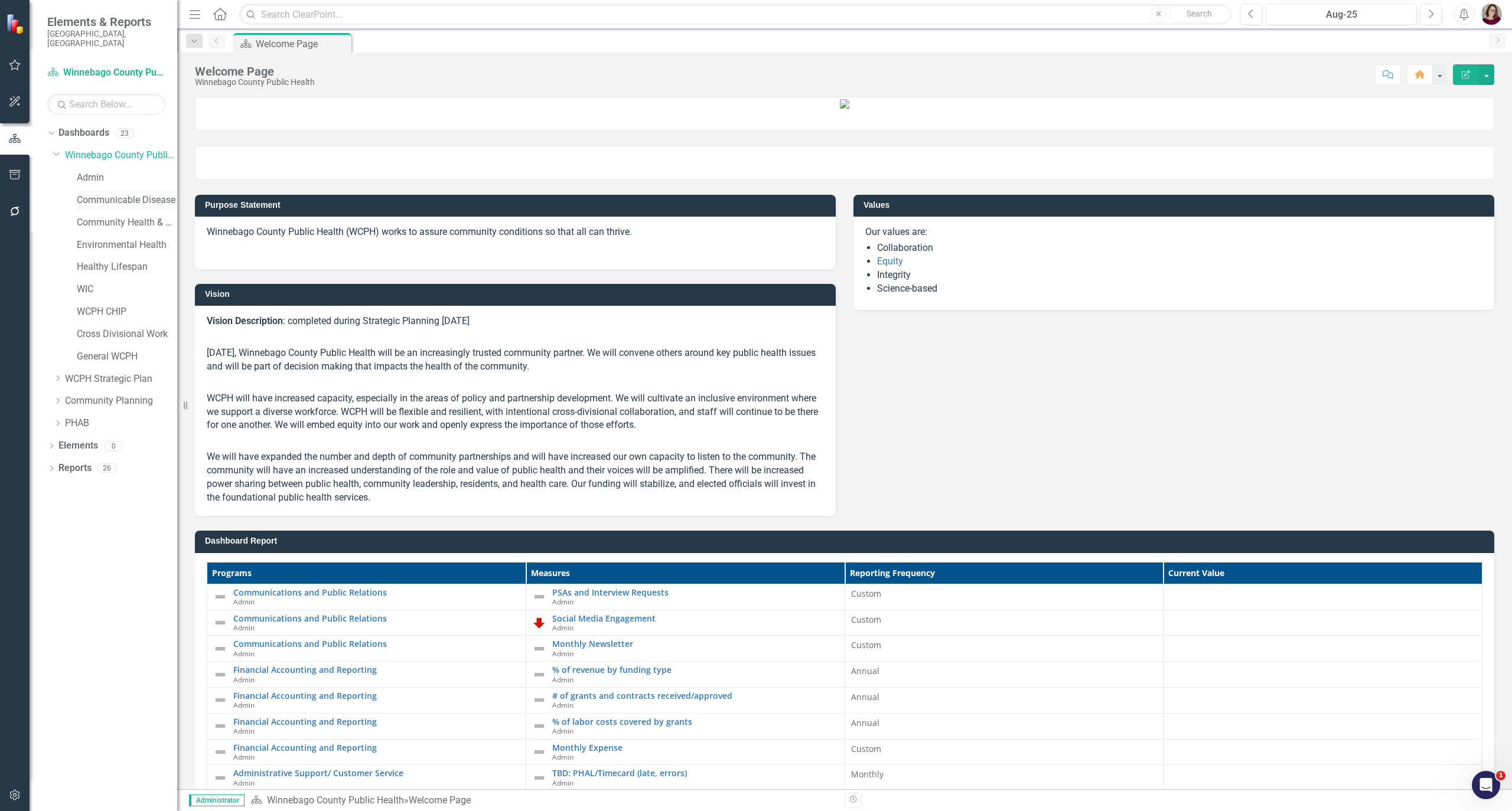
click at [126, 194] on link "Communicable Disease" at bounding box center [127, 201] width 101 height 13
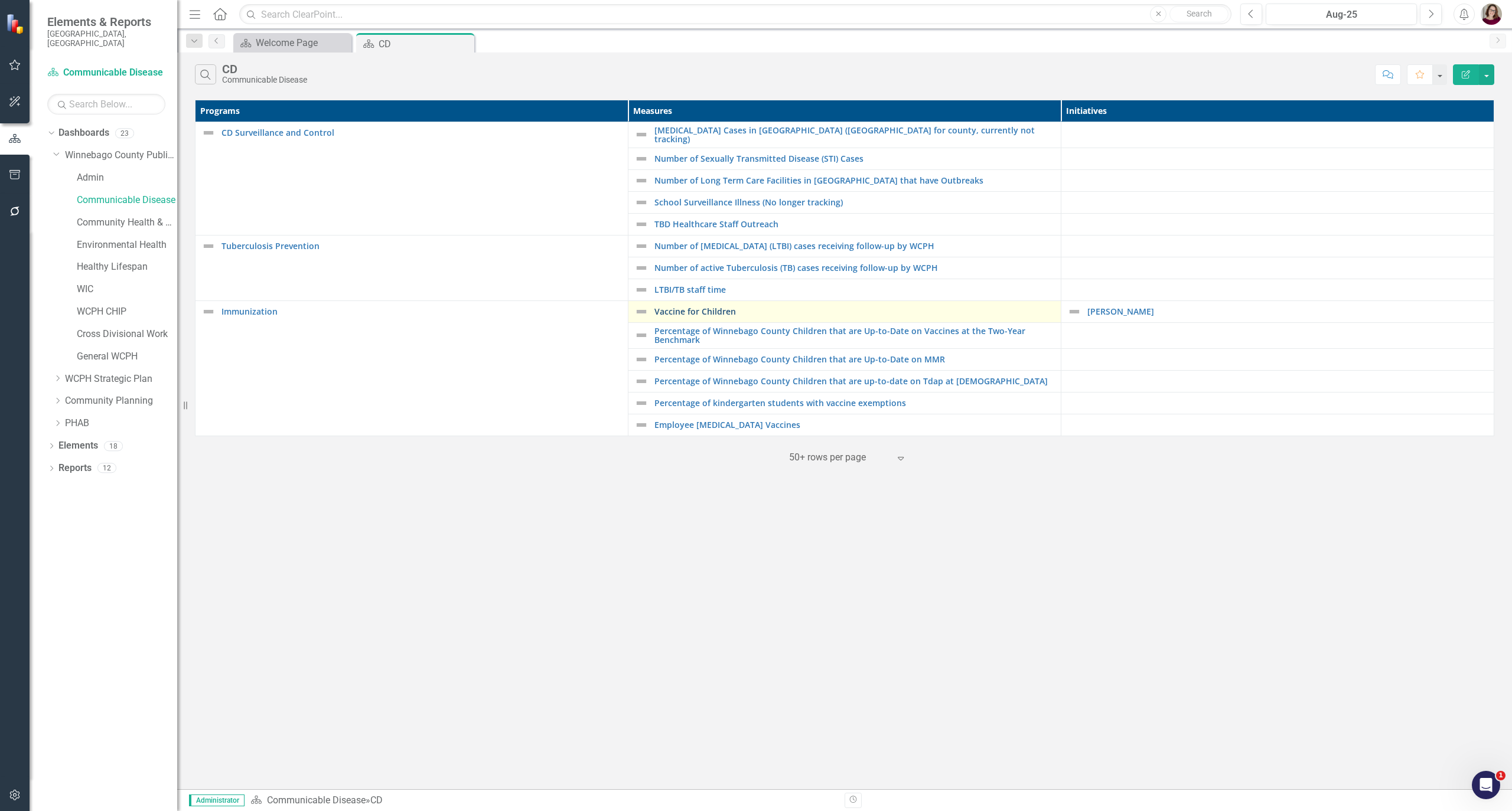
click at [722, 312] on link "Vaccine for Children" at bounding box center [854, 311] width 400 height 9
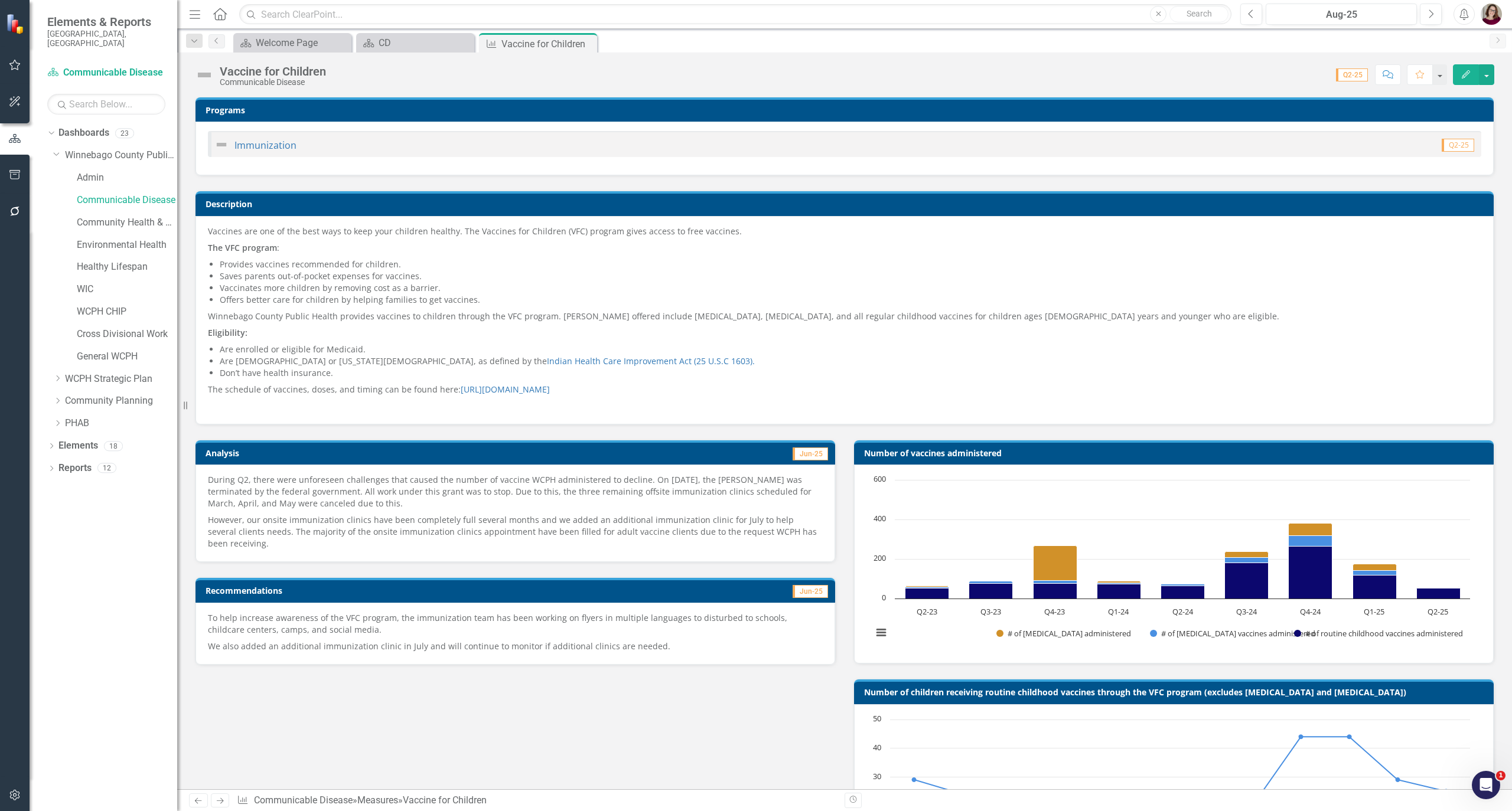
click at [323, 289] on li "Vaccinates more children by removing cost as a barrier." at bounding box center [850, 288] width 1262 height 11
click at [322, 289] on li "Vaccinates more children by removing cost as a barrier." at bounding box center [850, 288] width 1262 height 11
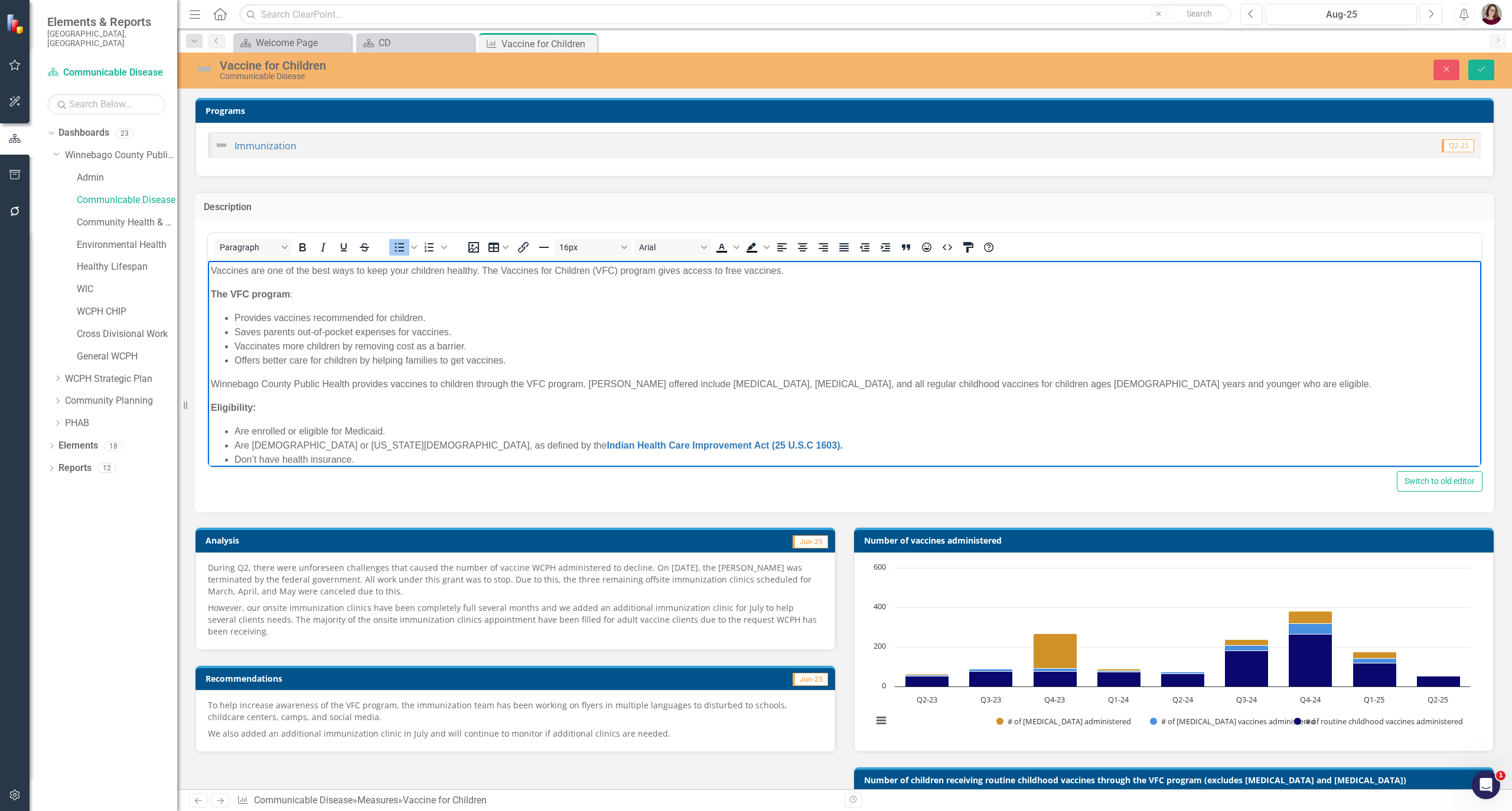
click at [400, 355] on li "Offers better care for children by helping families to get vaccines." at bounding box center [857, 360] width 1244 height 14
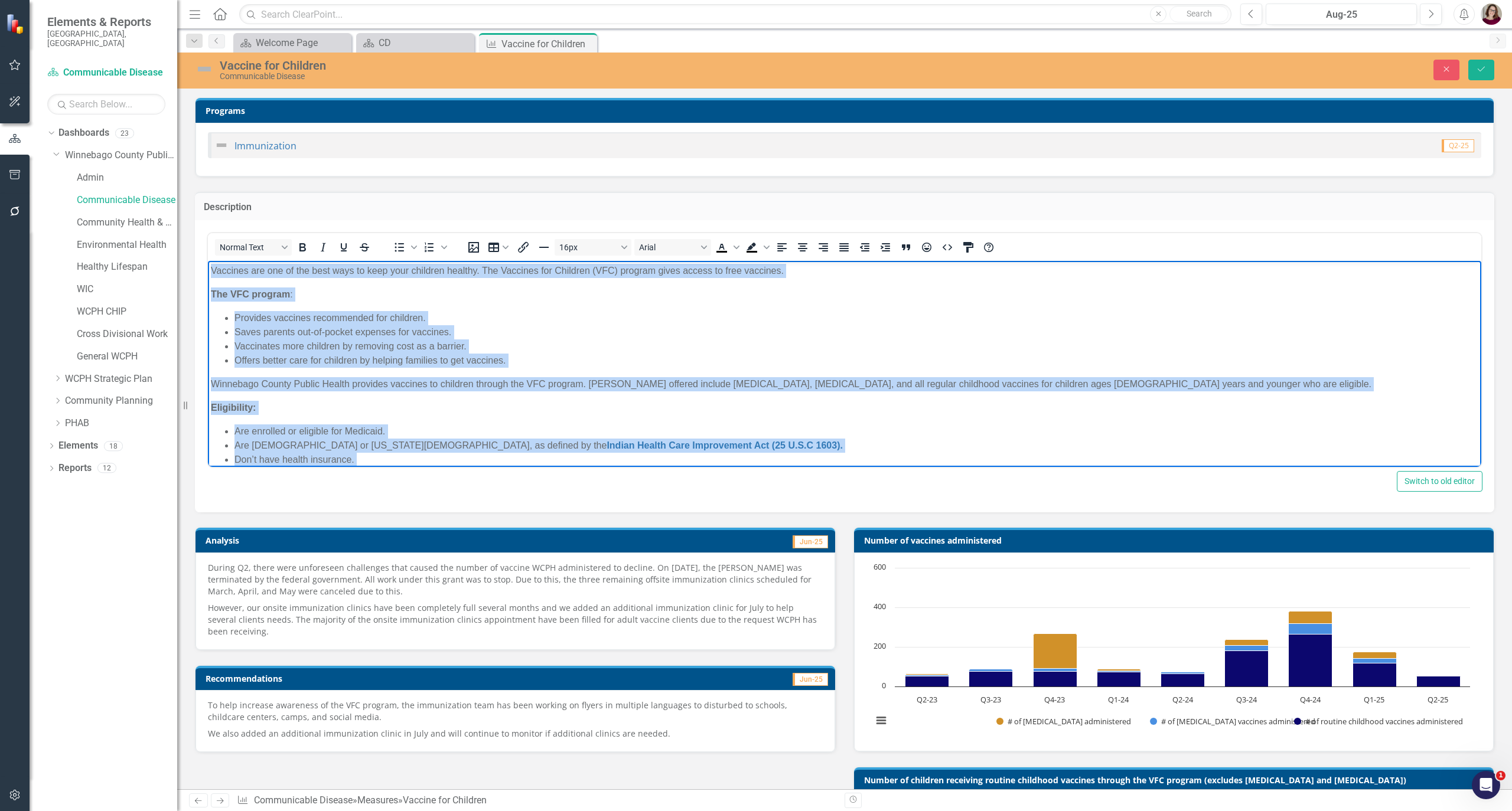
copy body "Vaccines are one of the best ways to keep your children healthy. The Vaccines f…"
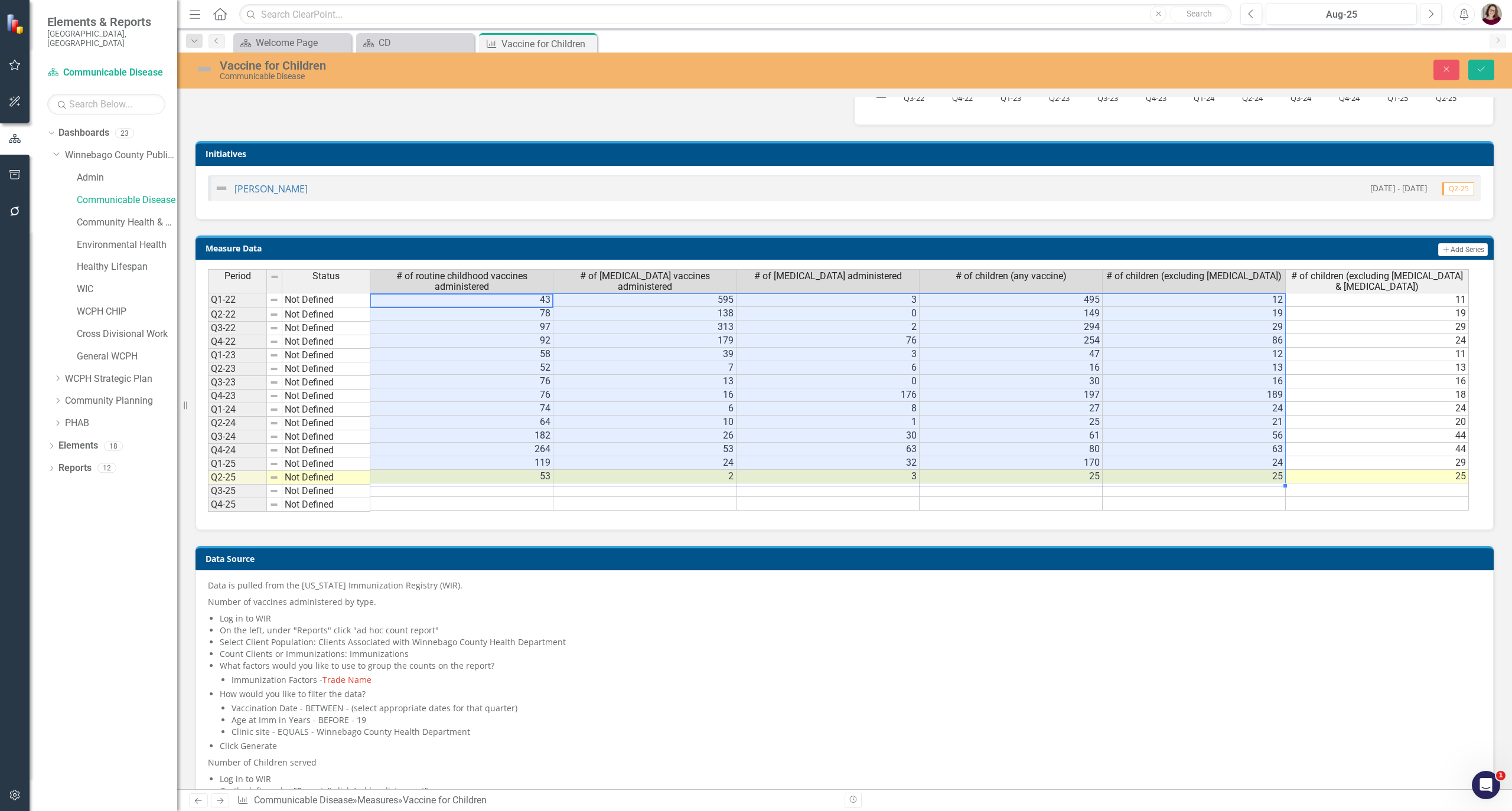
scroll to position [0, 6]
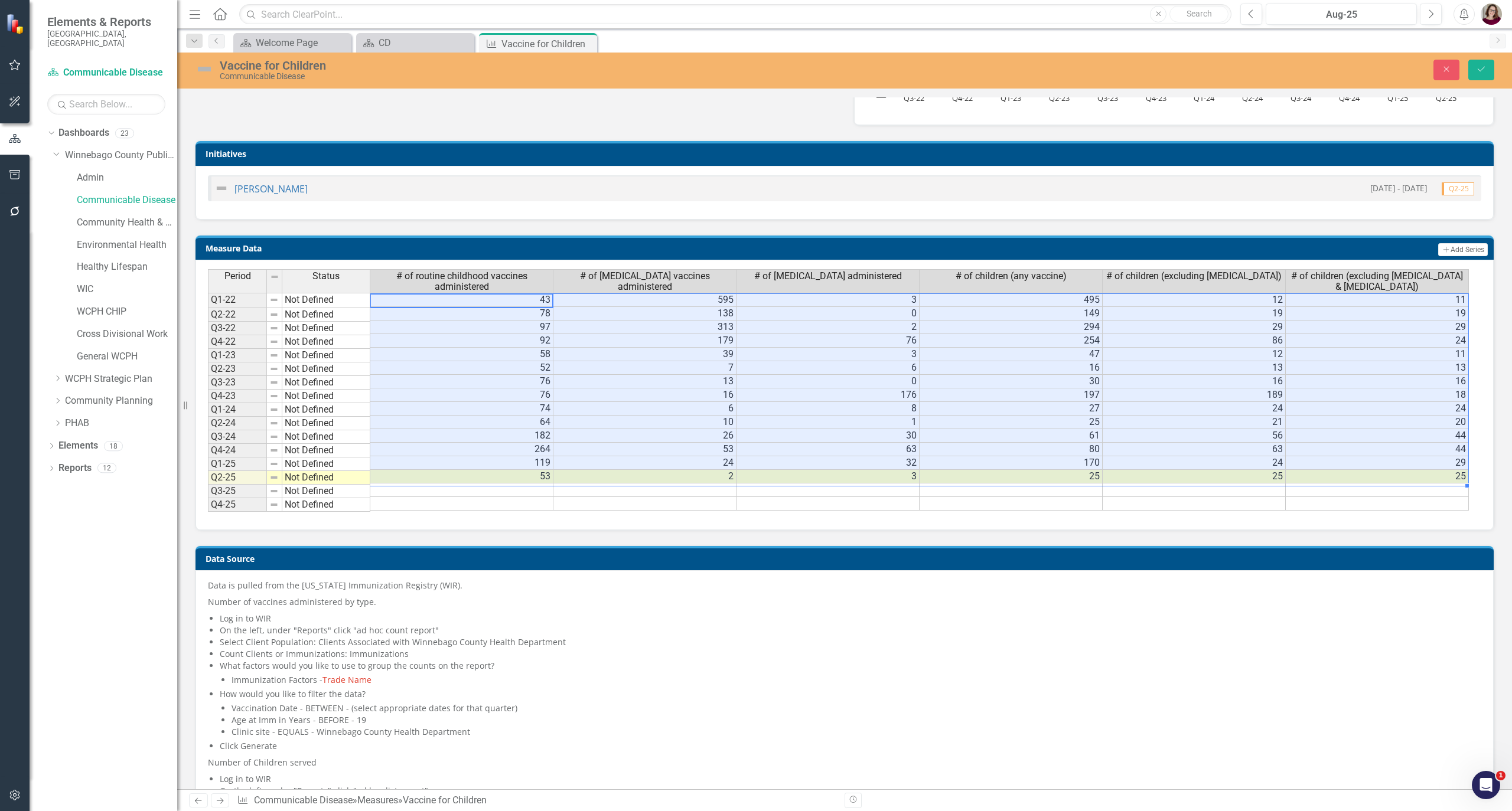
drag, startPoint x: 708, startPoint y: 314, endPoint x: 1310, endPoint y: 478, distance: 623.9
click at [1310, 478] on tbody "Q1-22 Not Defined 43 595 3 495 12 11 Q2-22 Not Defined 78 138 0 149 19 19 Q3-22…" at bounding box center [839, 401] width 1261 height 218
click at [434, 43] on div "CD" at bounding box center [417, 43] width 78 height 15
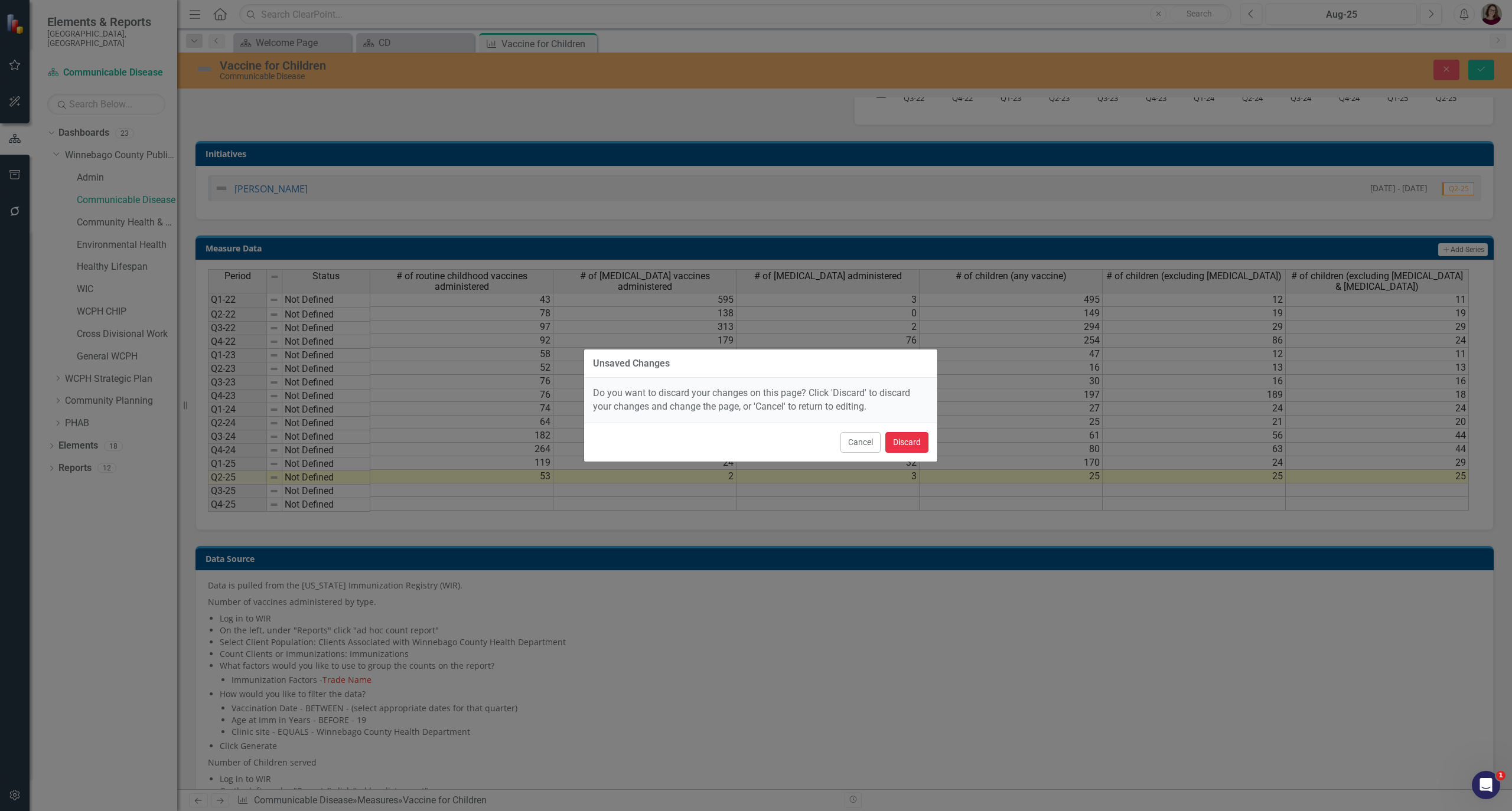
click at [908, 447] on button "Discard" at bounding box center [906, 443] width 43 height 21
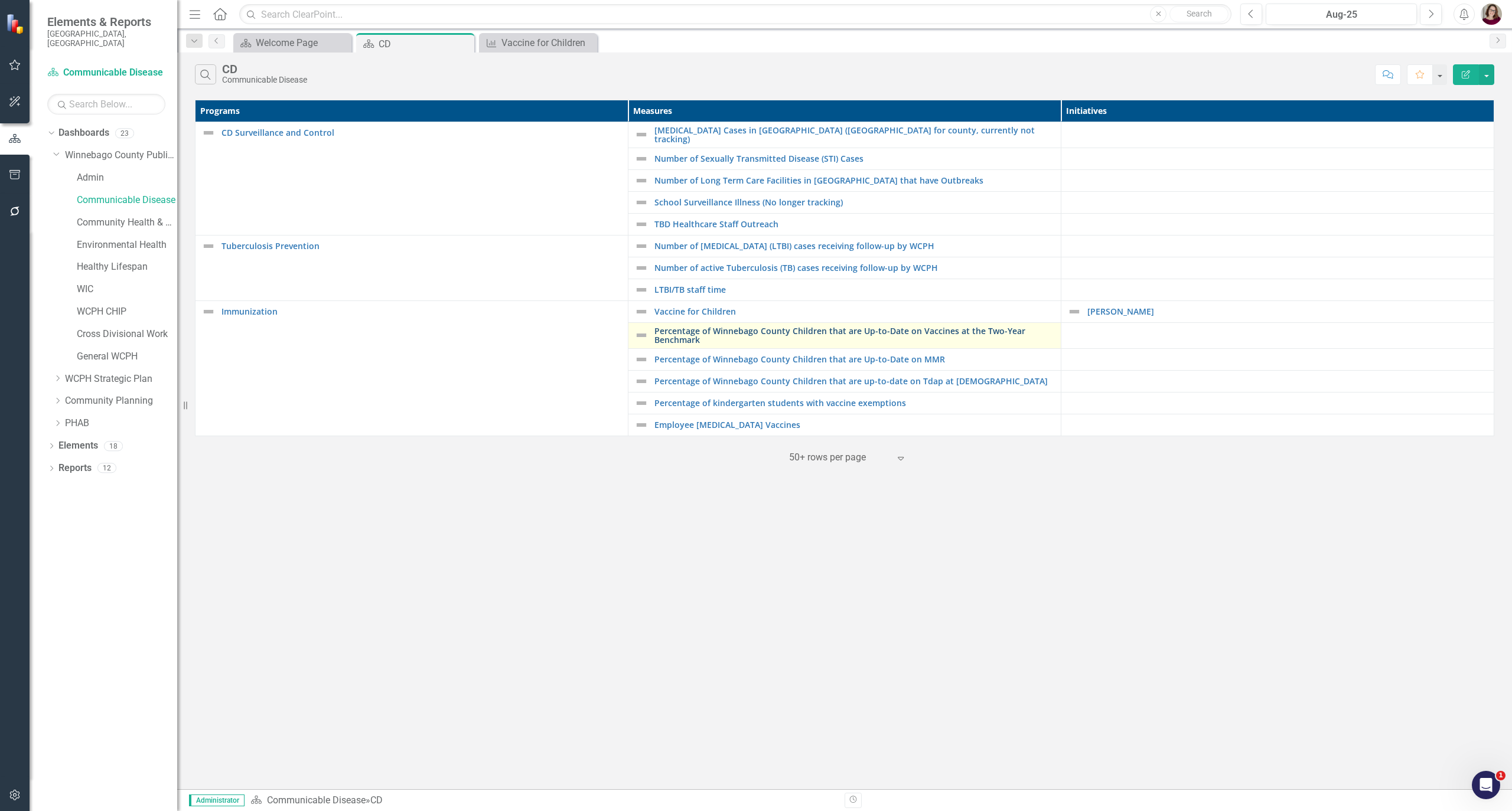
click at [704, 329] on link "Percentage of Winnebago County Children that are Up-to-Date on Vaccines at the …" at bounding box center [854, 335] width 400 height 18
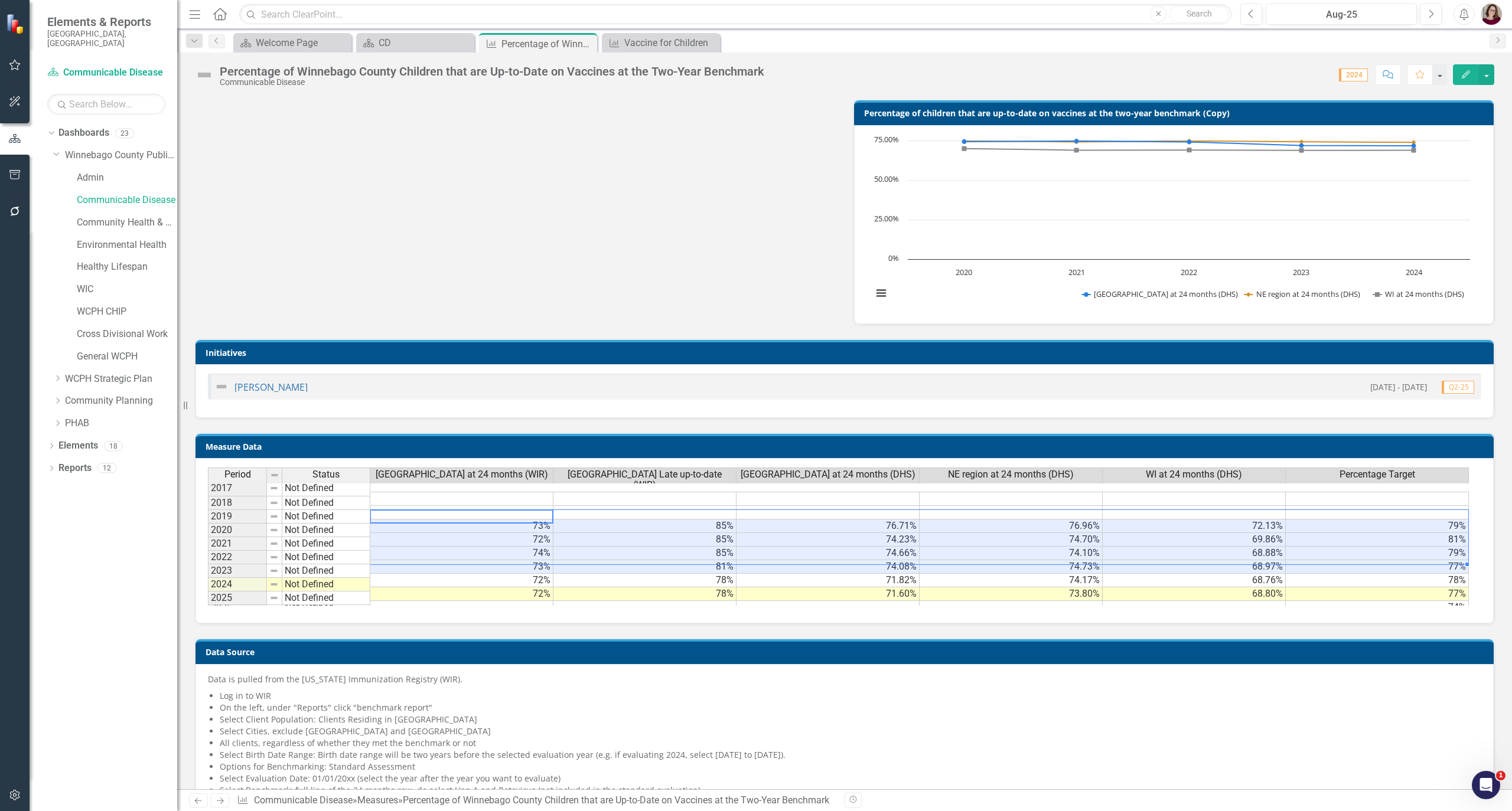
scroll to position [0, 6]
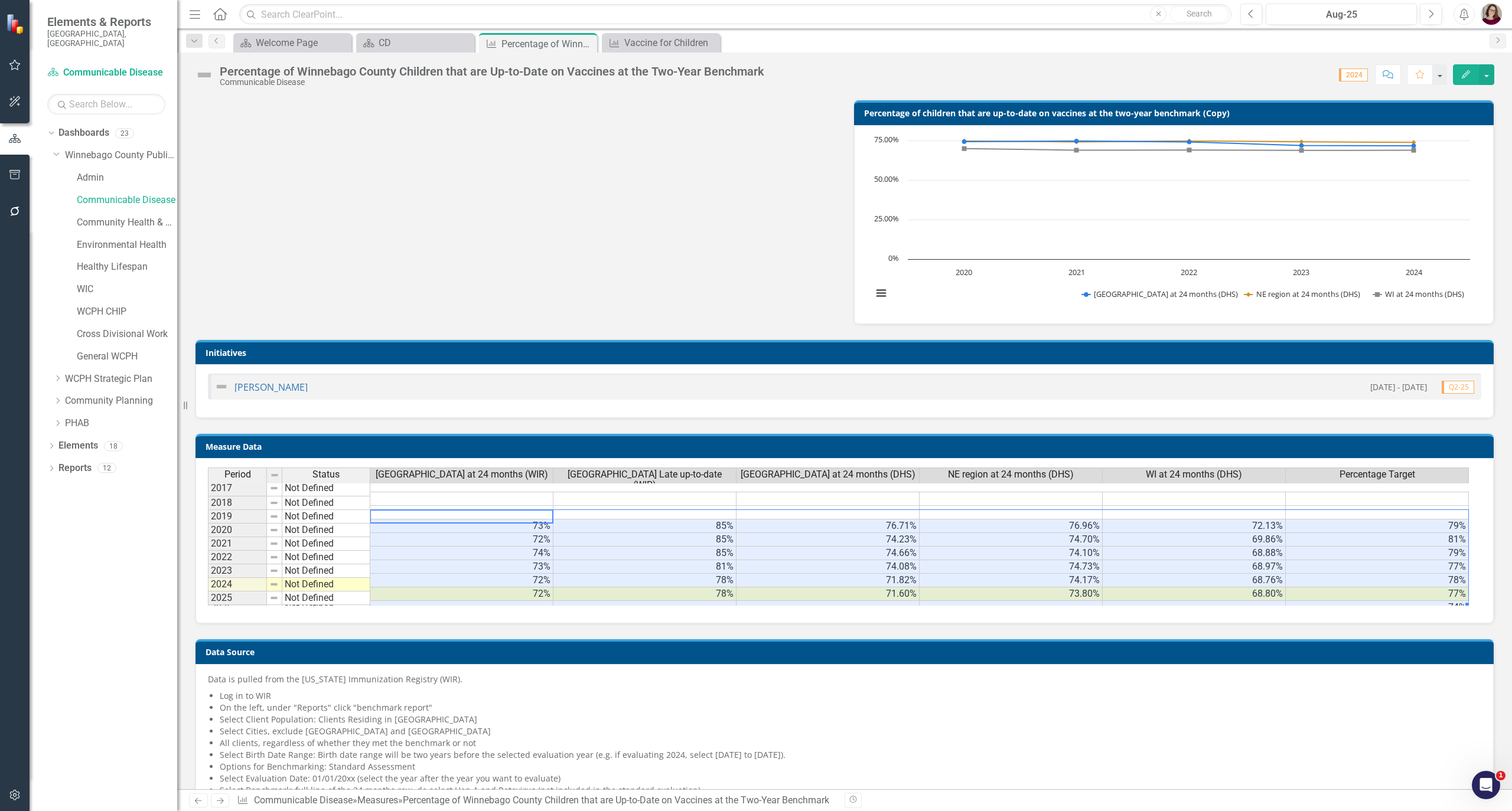
drag, startPoint x: 504, startPoint y: 521, endPoint x: 1454, endPoint y: 603, distance: 953.5
click at [1454, 603] on tbody "2017 Not Defined 2018 Not Defined 2019 Not Defined 73% 85% 76.71% 76.96% 72.13%…" at bounding box center [839, 552] width 1261 height 123
click at [404, 38] on div "CD" at bounding box center [417, 43] width 78 height 15
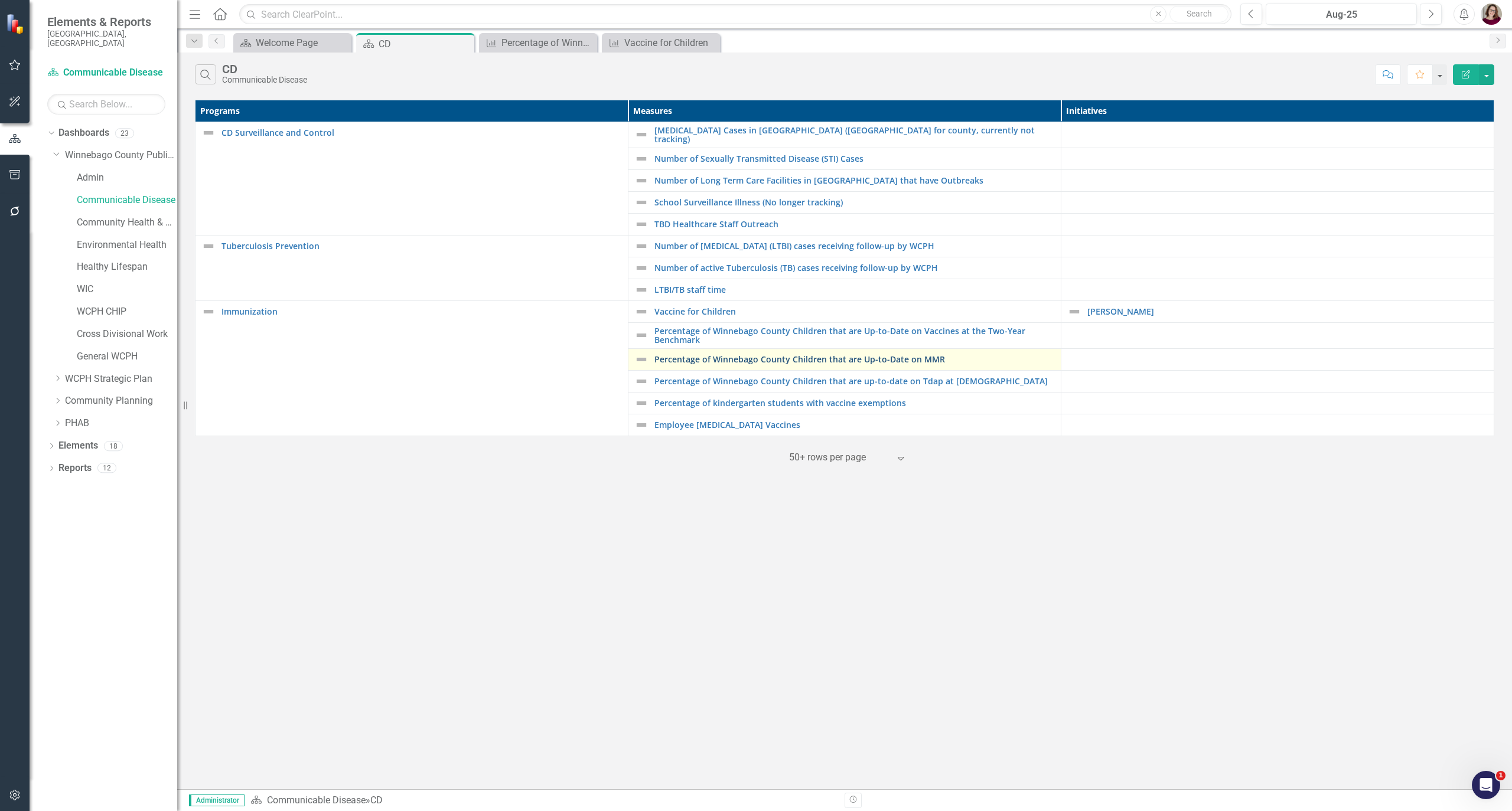
click at [781, 357] on link "Percentage of Winnebago County Children that are Up-to-Date on MMR" at bounding box center [854, 358] width 400 height 9
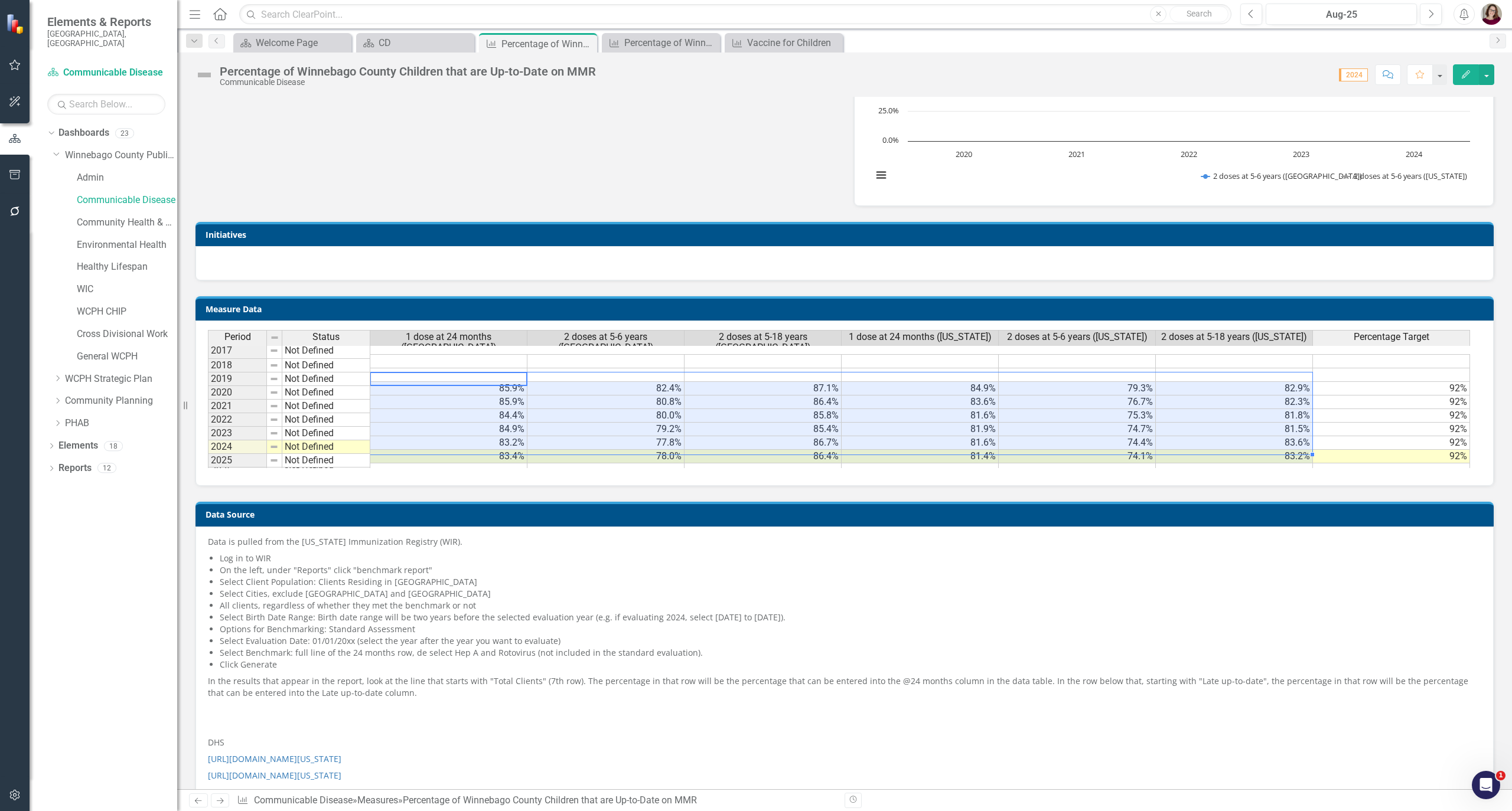
drag, startPoint x: 482, startPoint y: 385, endPoint x: 1223, endPoint y: 454, distance: 744.2
click at [1223, 454] on tbody "2017 Not Defined 2018 Not Defined 2019 Not Defined 85.9% 82.4% 87.1% 84.9% 79.3…" at bounding box center [839, 415] width 1262 height 123
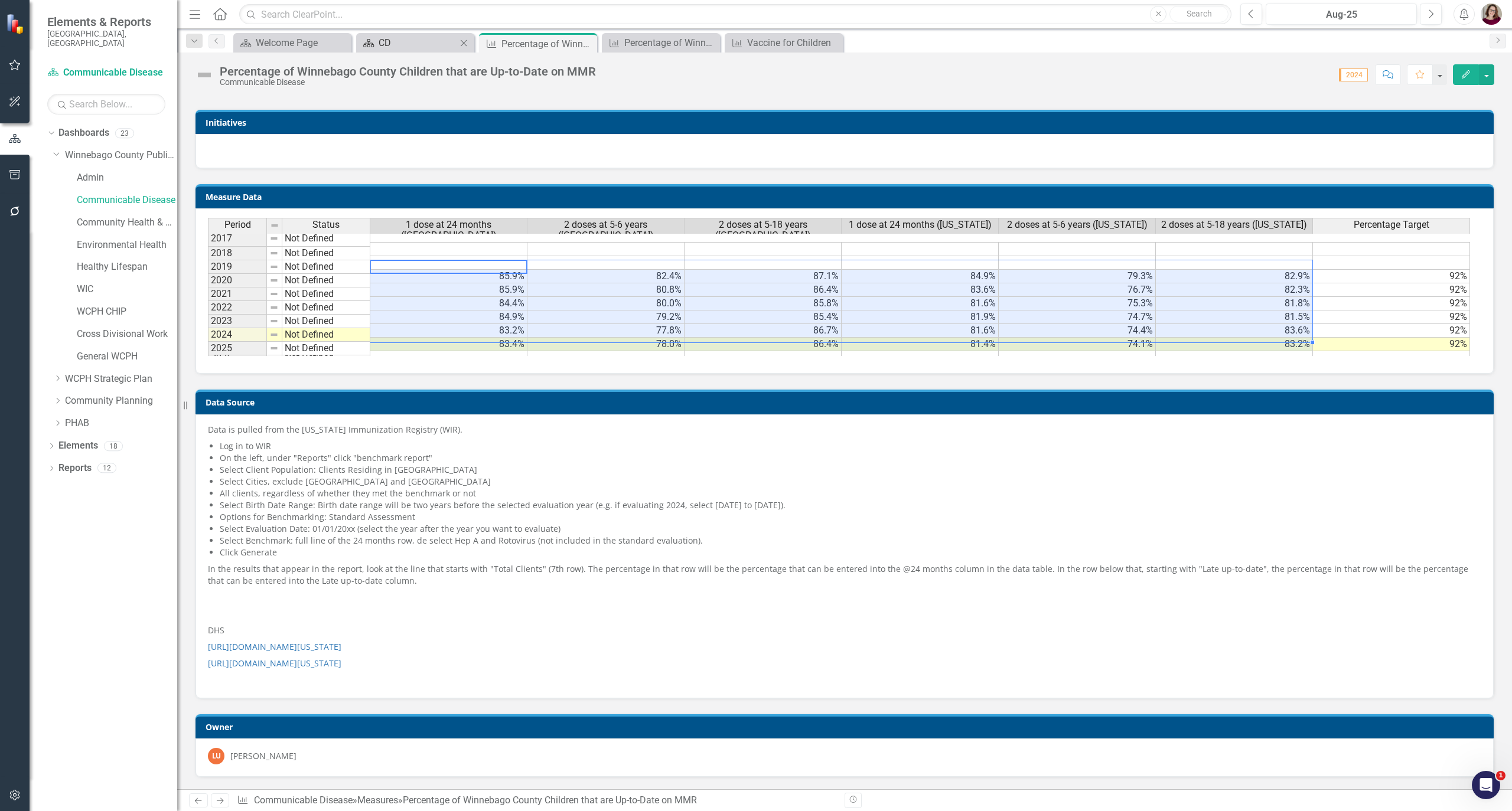
click at [407, 41] on div "CD" at bounding box center [417, 43] width 78 height 15
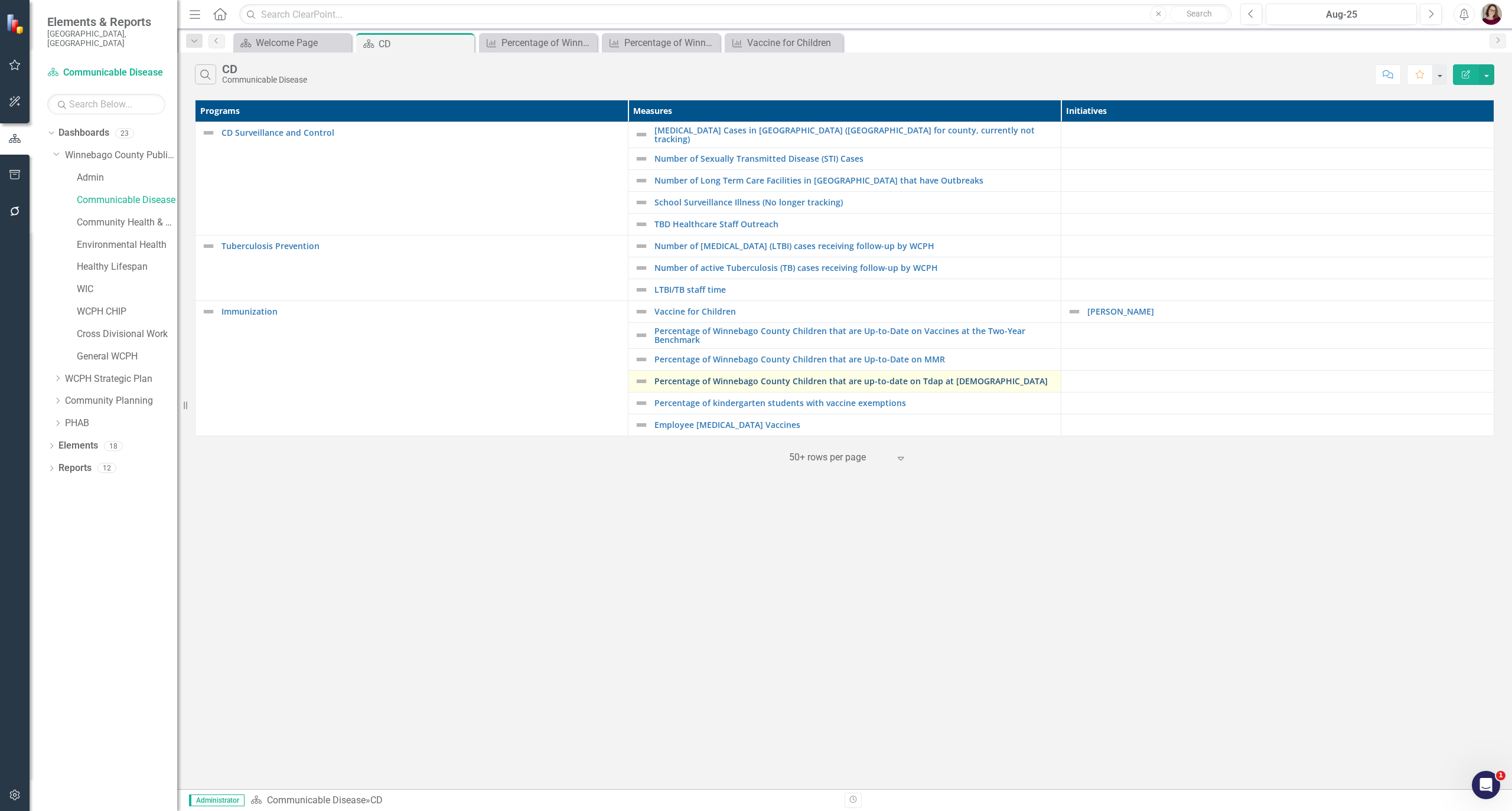
click at [724, 383] on link "Percentage of Winnebago County Children that are up-to-date on Tdap at [DEMOGRA…" at bounding box center [854, 380] width 400 height 9
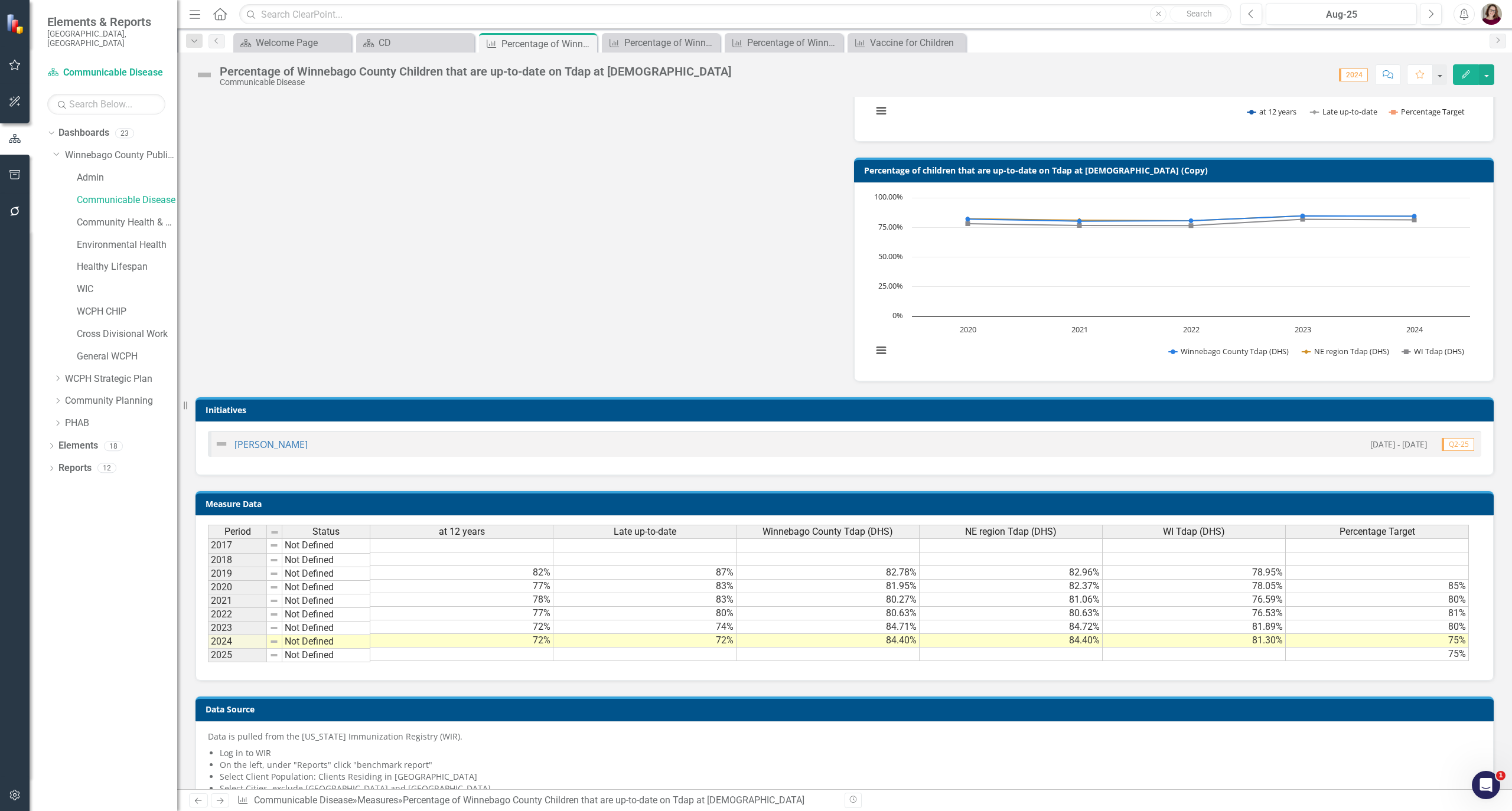
scroll to position [1, 0]
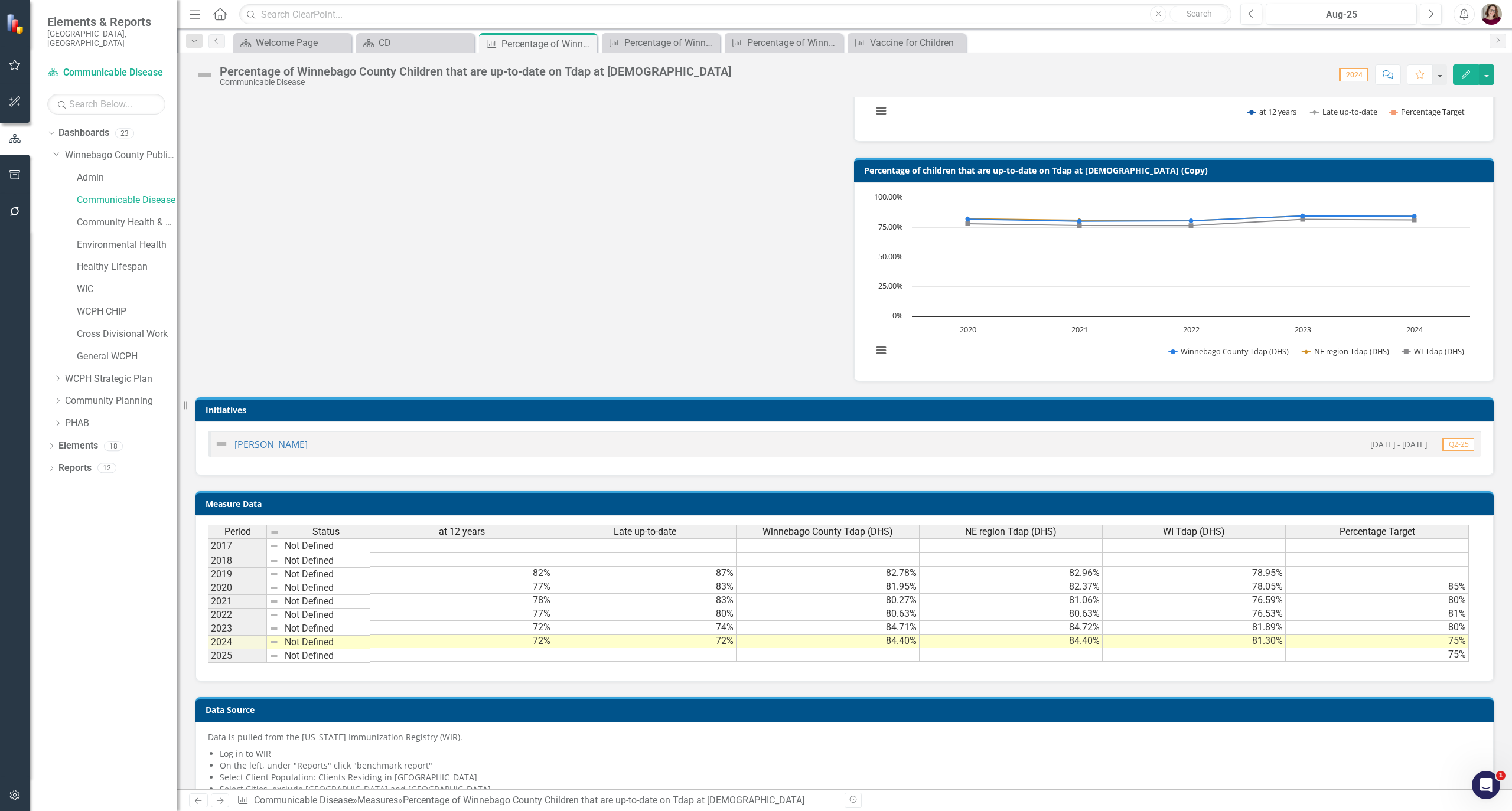
click at [1341, 648] on td "75%" at bounding box center [1377, 655] width 184 height 13
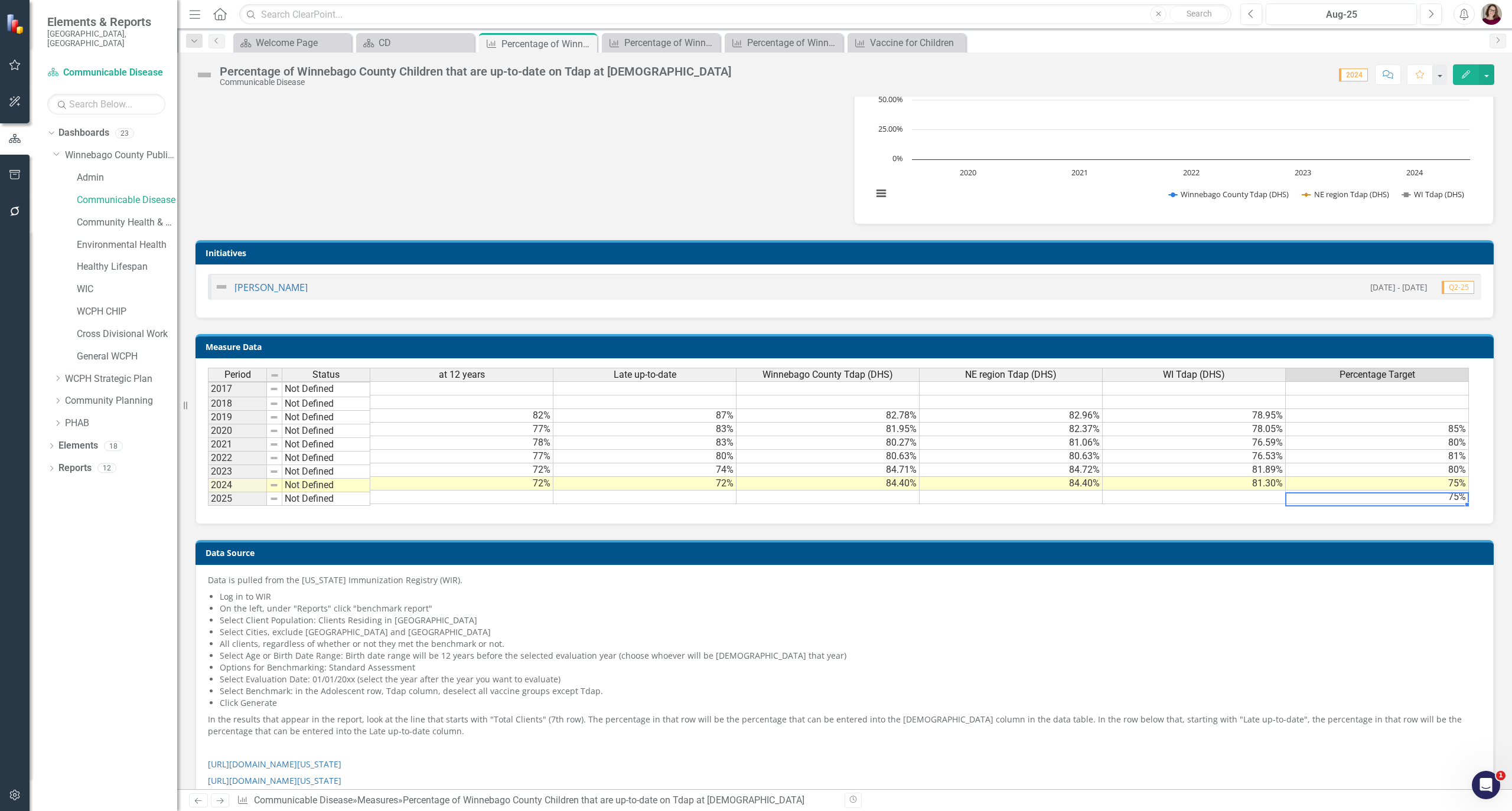
scroll to position [473, 0]
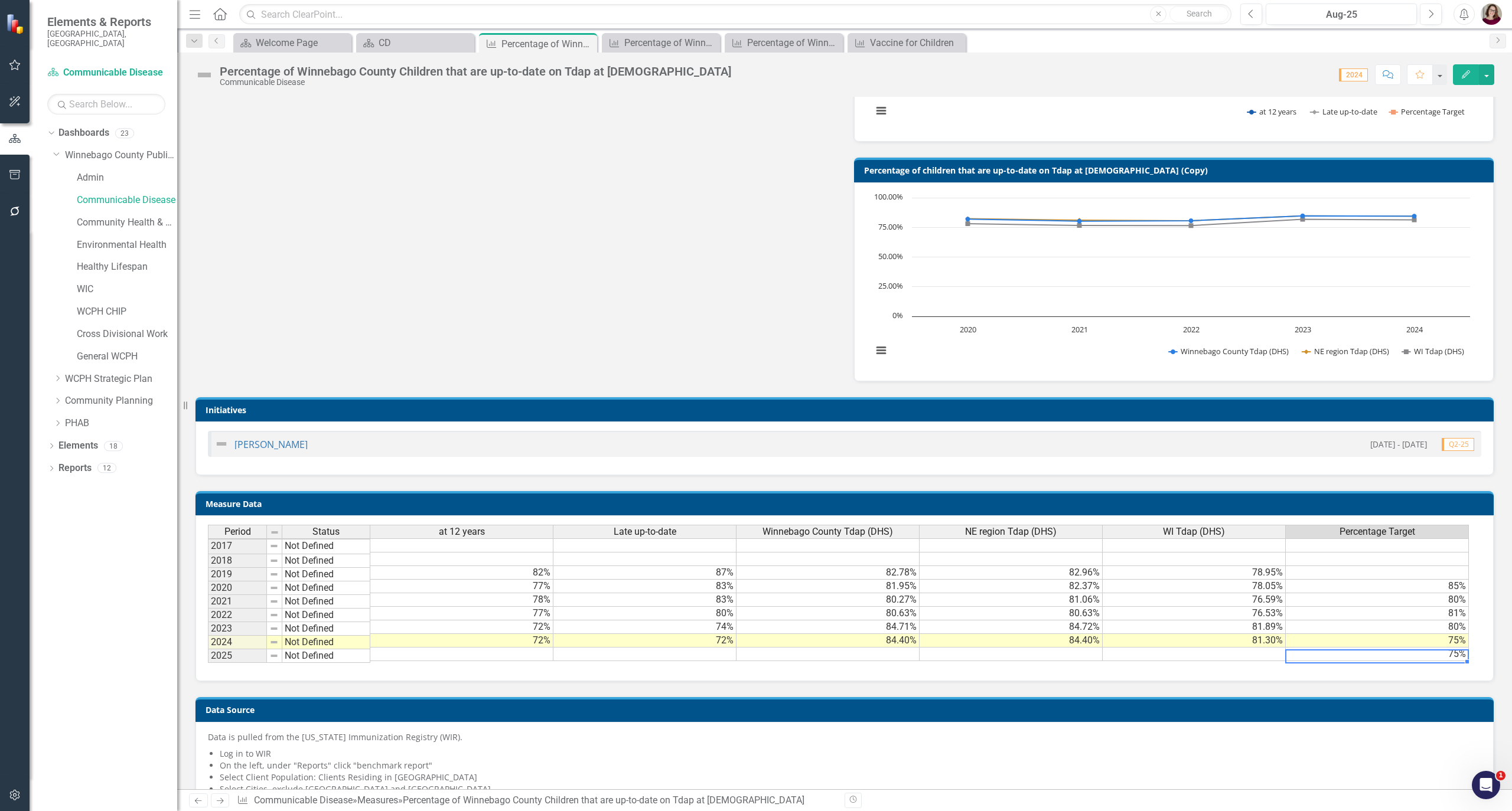
click at [1350, 567] on td at bounding box center [1377, 573] width 184 height 13
click at [394, 38] on div "CD" at bounding box center [417, 43] width 78 height 15
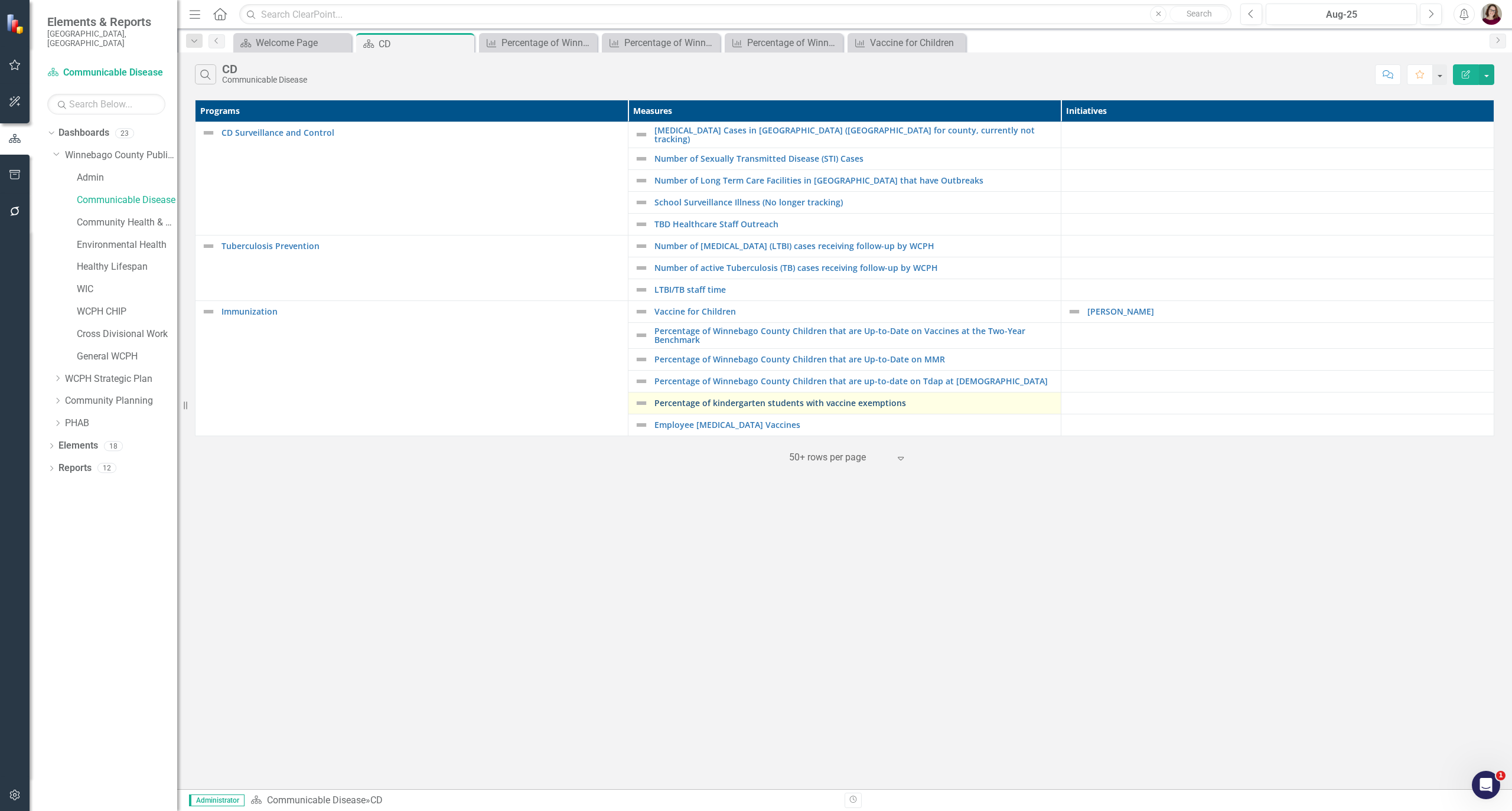
click at [785, 403] on link "Percentage of kindergarten students with vaccine exemptions" at bounding box center [854, 402] width 400 height 9
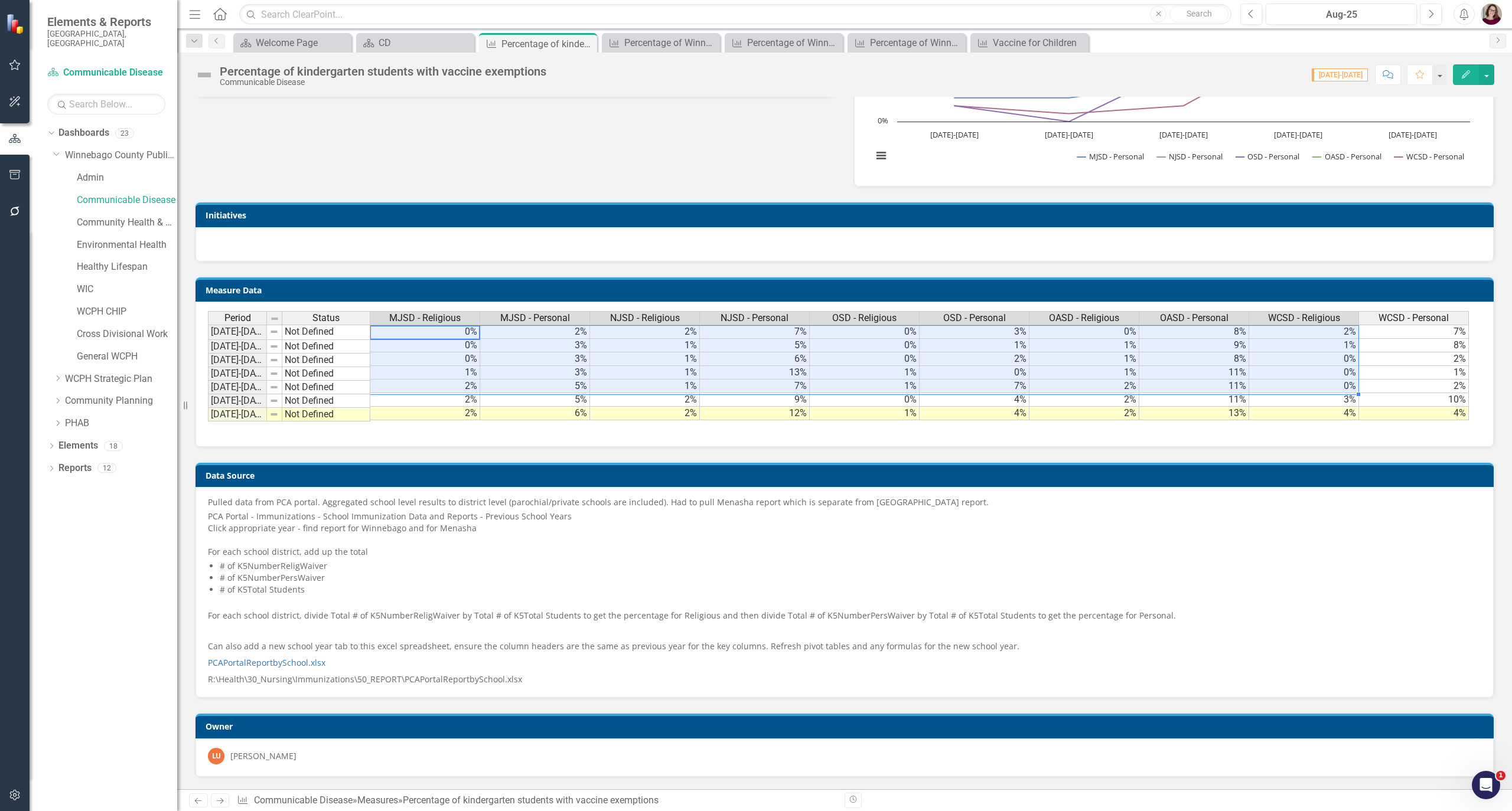
scroll to position [0, 6]
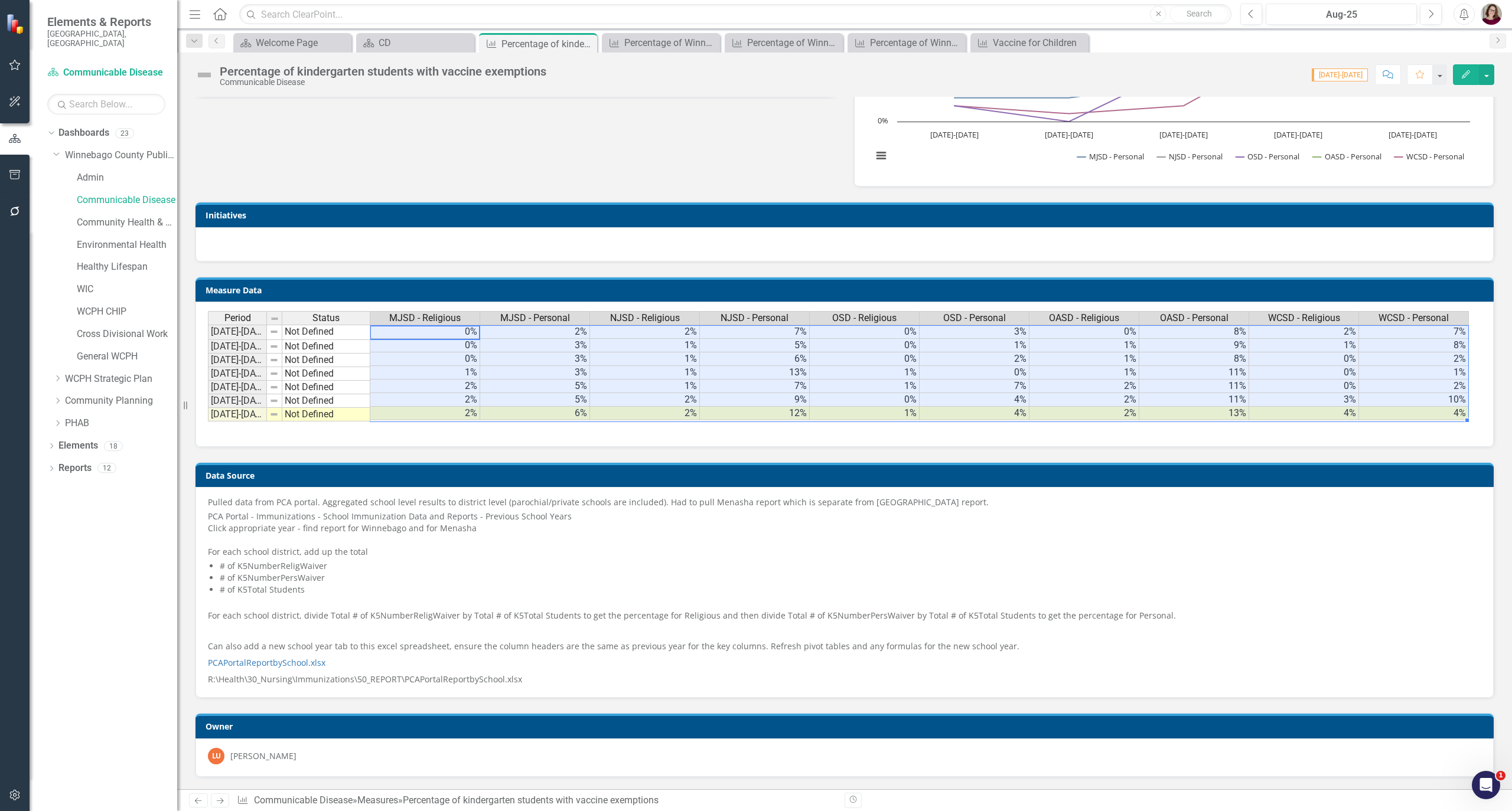
drag, startPoint x: 453, startPoint y: 327, endPoint x: 1435, endPoint y: 412, distance: 985.7
click at [1435, 412] on tbody "[DATE]-[DATE] Not Defined 0% 2% 2% 7% 0% 3% 0% 8% 2% 7% [DATE]-[DATE] Not Defin…" at bounding box center [839, 373] width 1261 height 96
click at [399, 36] on div "CD" at bounding box center [417, 43] width 78 height 15
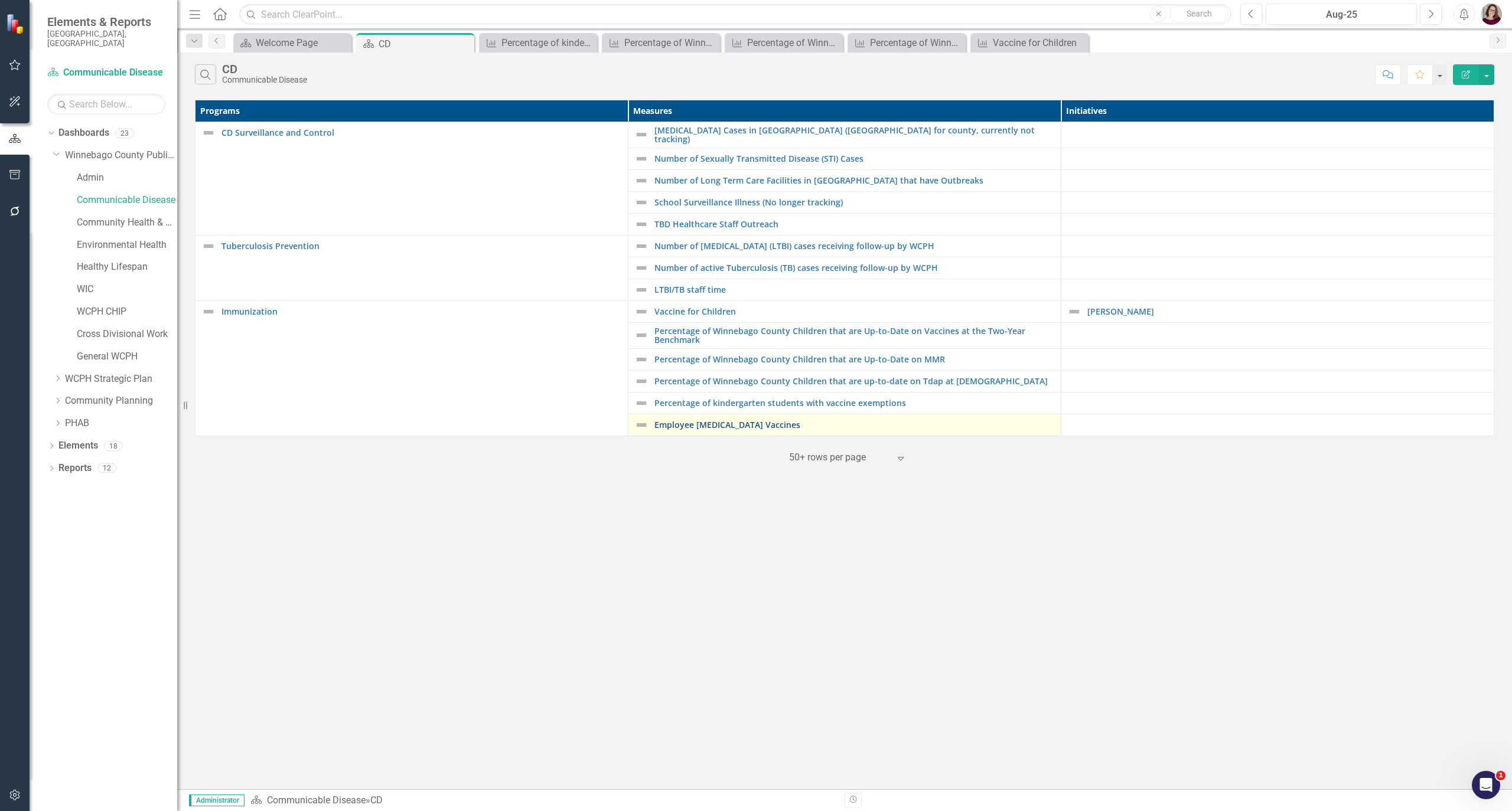
click at [698, 420] on link "Employee [MEDICAL_DATA] Vaccines" at bounding box center [854, 424] width 400 height 9
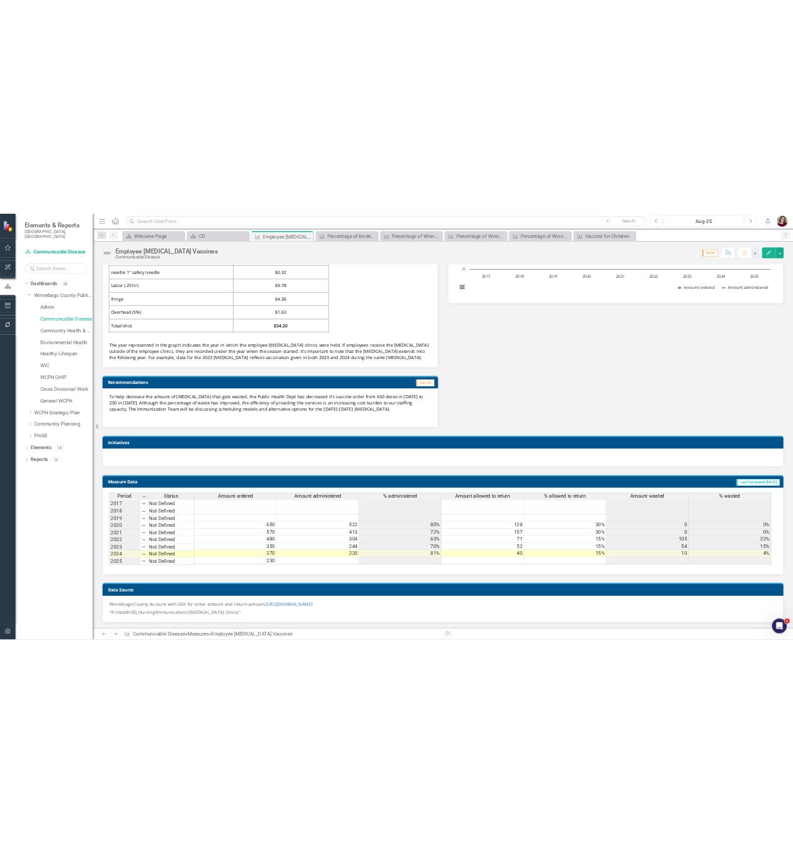
scroll to position [841, 0]
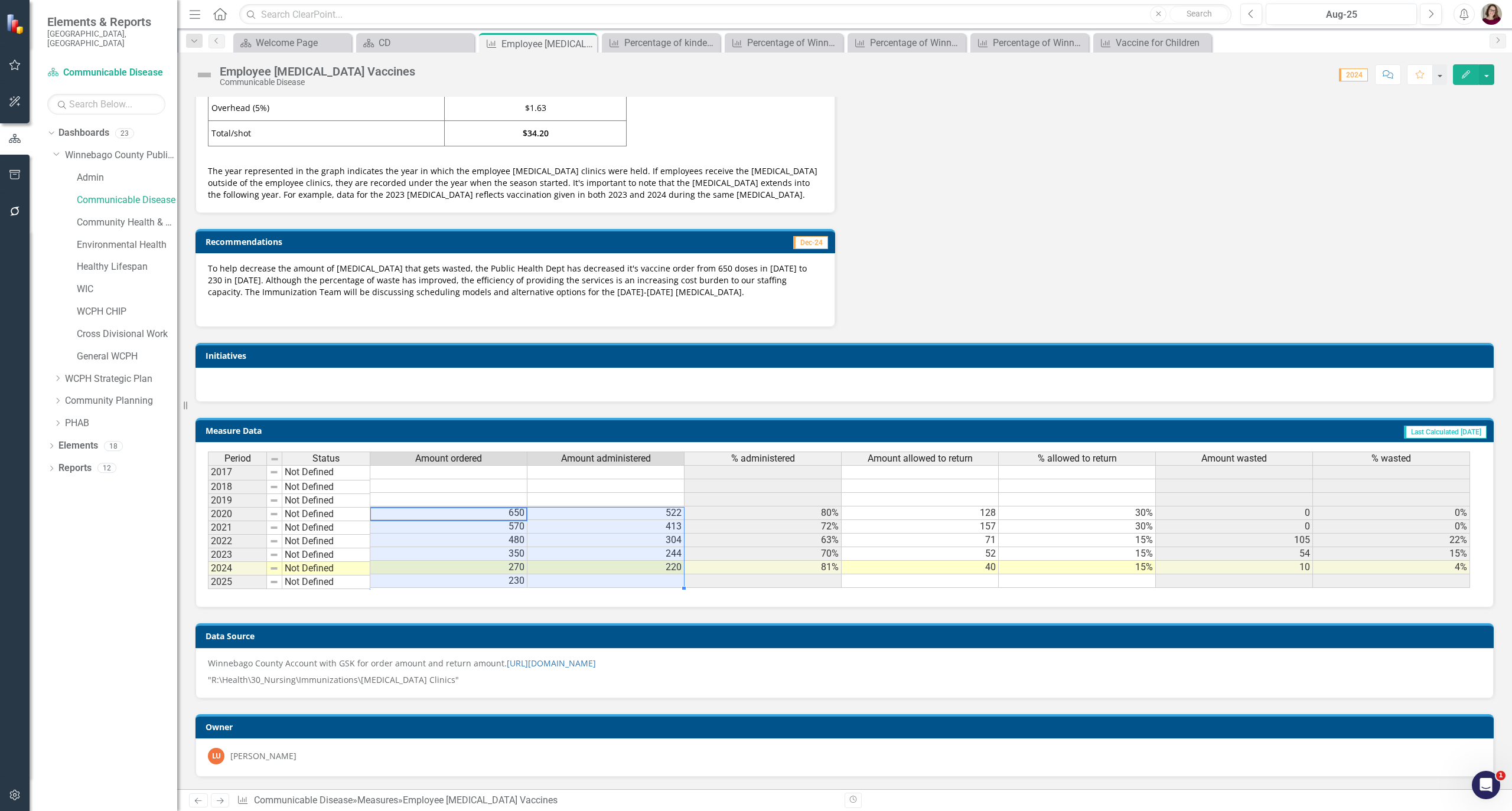
drag, startPoint x: 513, startPoint y: 502, endPoint x: 607, endPoint y: 567, distance: 114.3
click at [607, 567] on tbody "2017 Not Defined 2018 Not Defined 2019 Not Defined 2020 Not Defined 650 522 80%…" at bounding box center [839, 526] width 1262 height 123
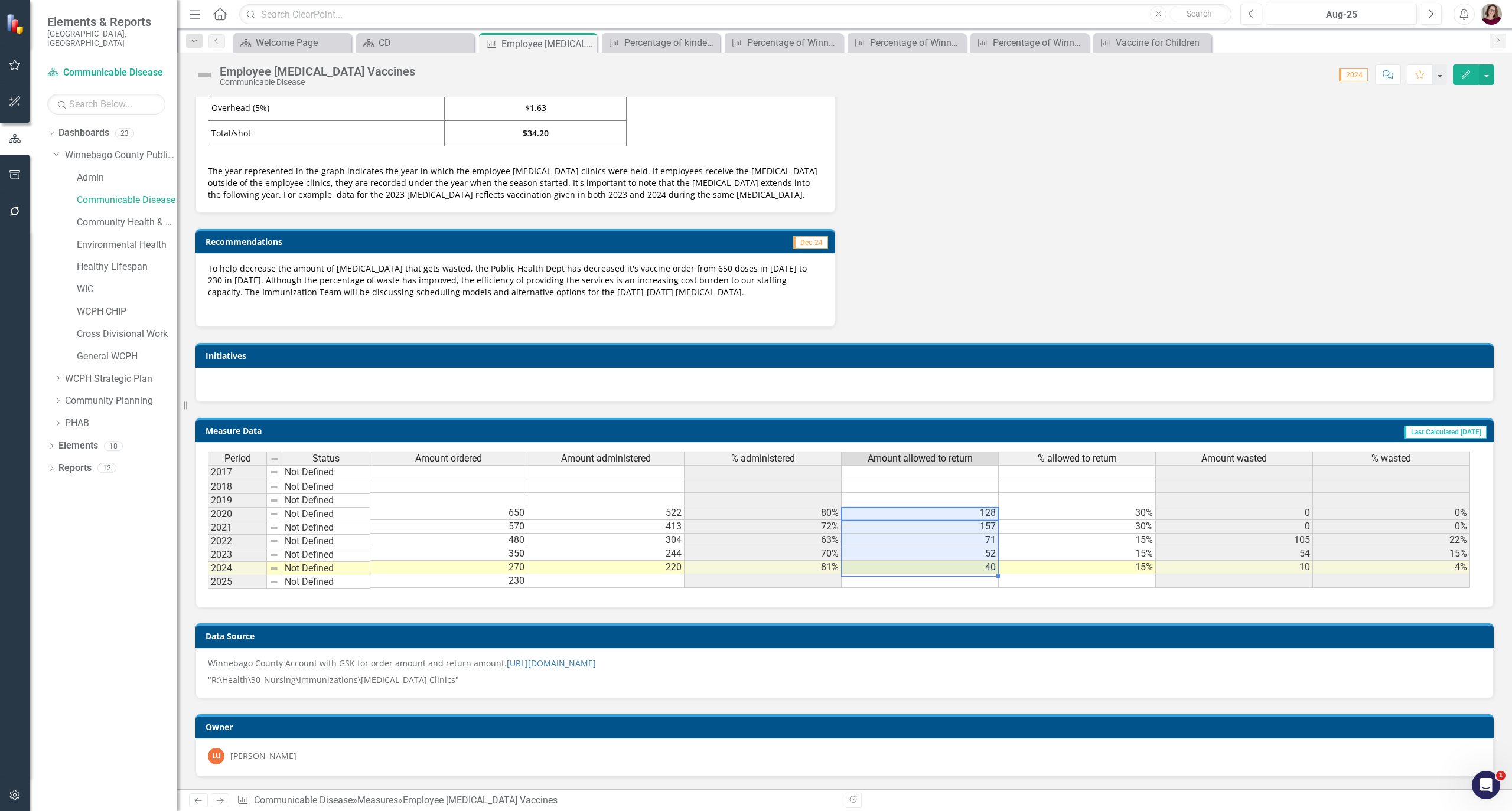
drag, startPoint x: 979, startPoint y: 501, endPoint x: 979, endPoint y: 559, distance: 58.0
click at [979, 559] on tbody "2017 Not Defined 2018 Not Defined 2019 Not Defined 2020 Not Defined 650 522 80%…" at bounding box center [839, 526] width 1262 height 123
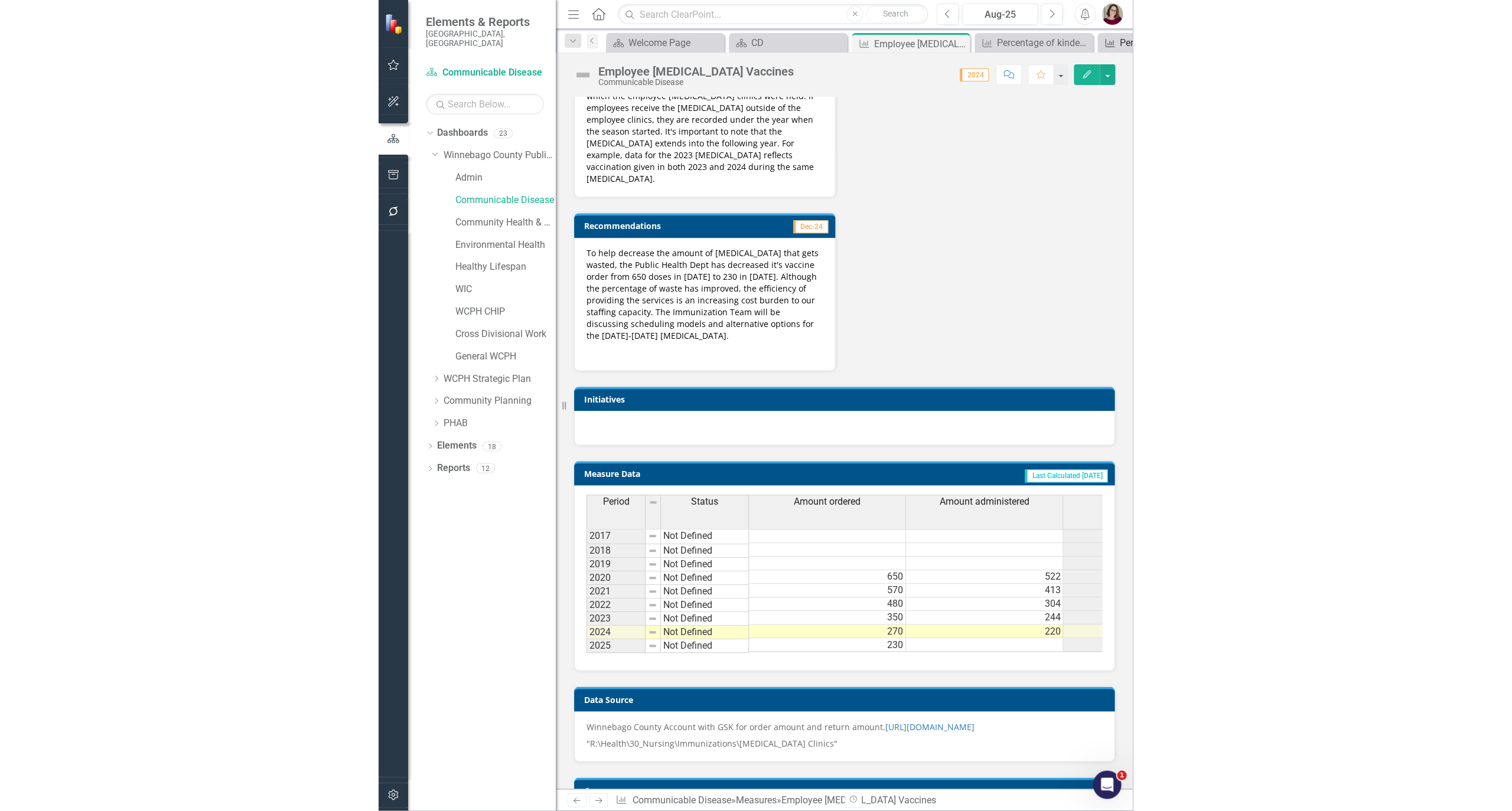
scroll to position [820, 0]
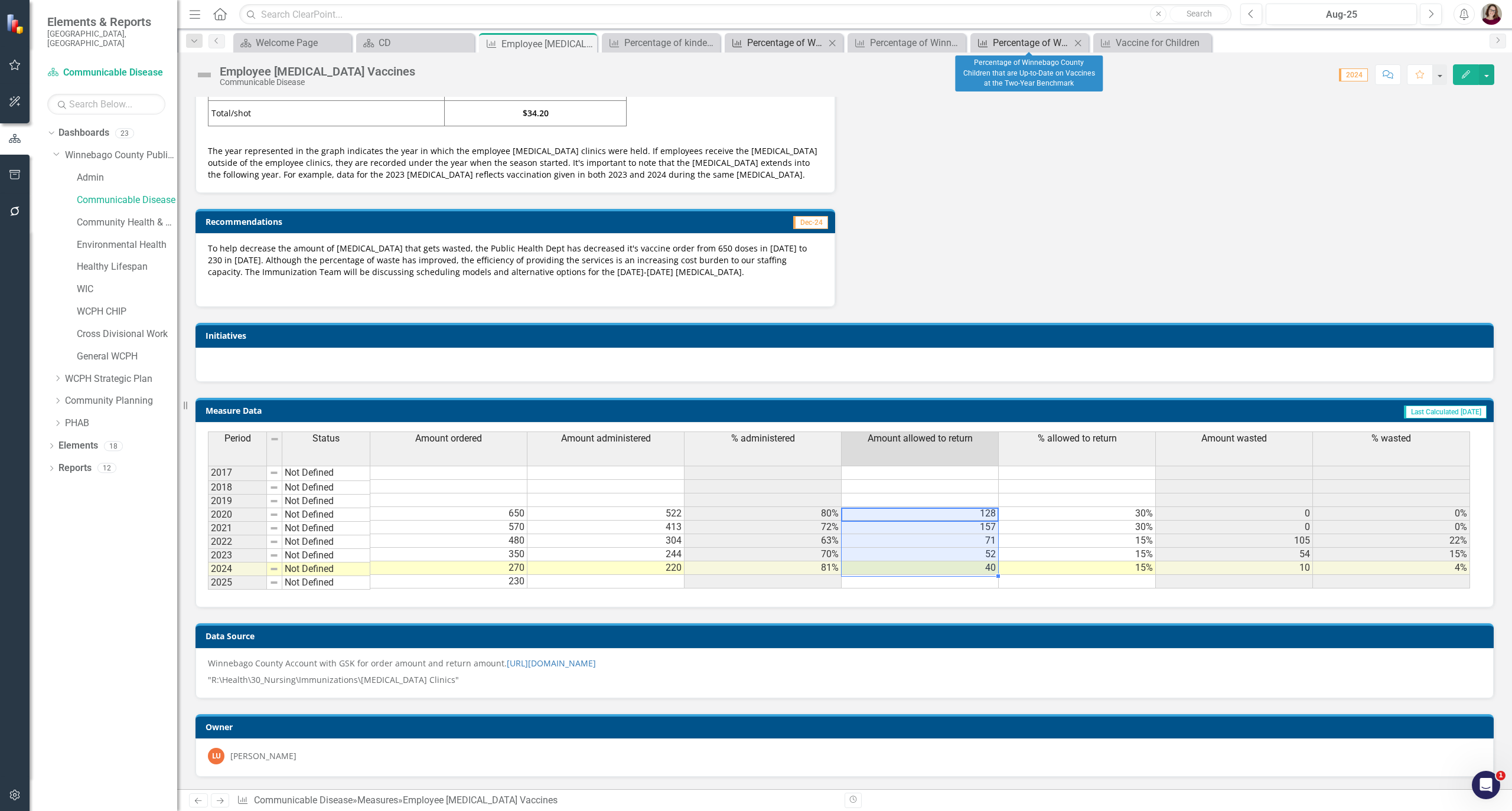
click at [1020, 39] on div "Percentage of Winnebago County Children that are Up-to-Date on Vaccines at the …" at bounding box center [1032, 43] width 78 height 15
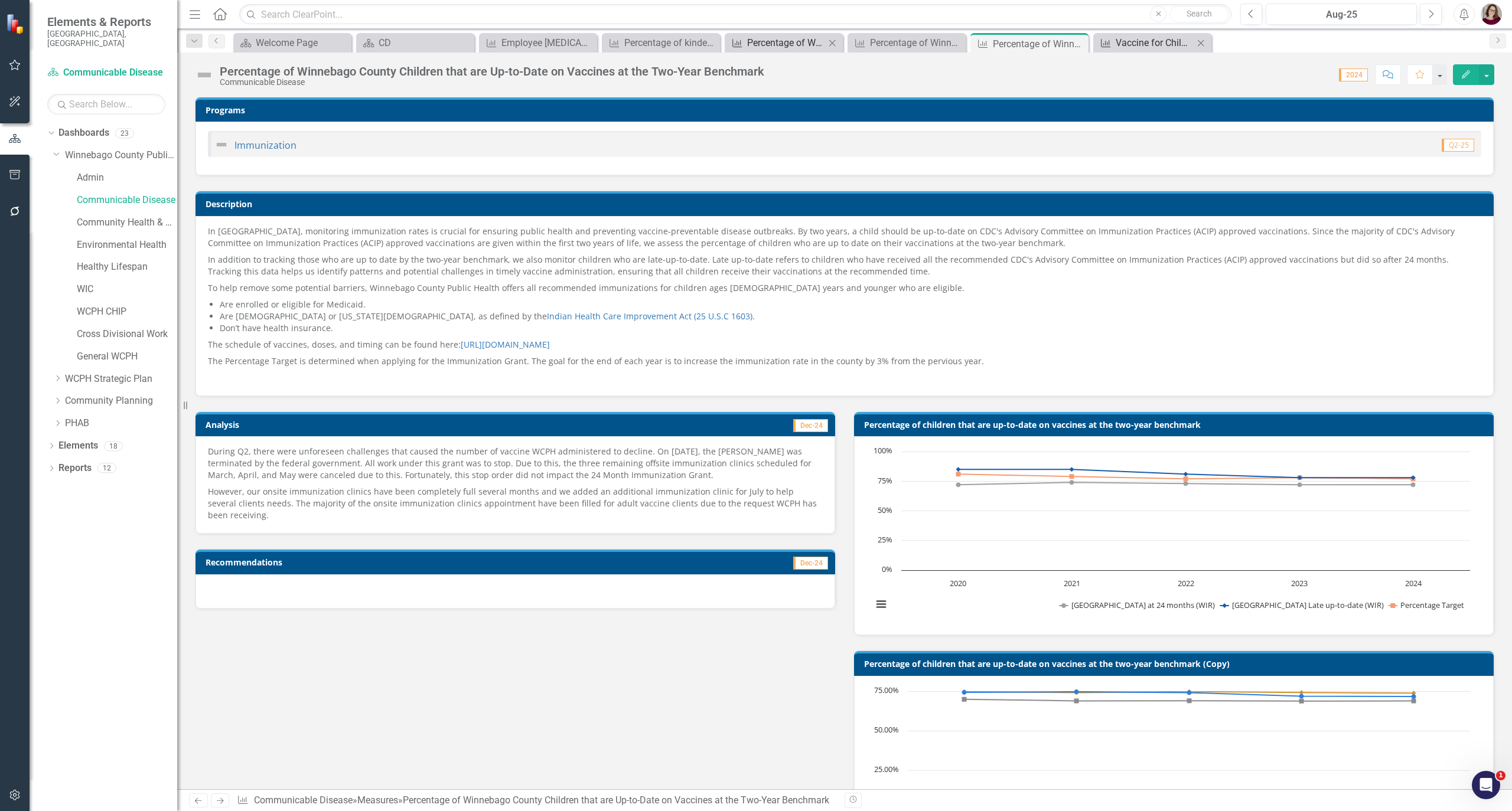
click at [1149, 43] on div "Vaccine for Children" at bounding box center [1154, 43] width 78 height 15
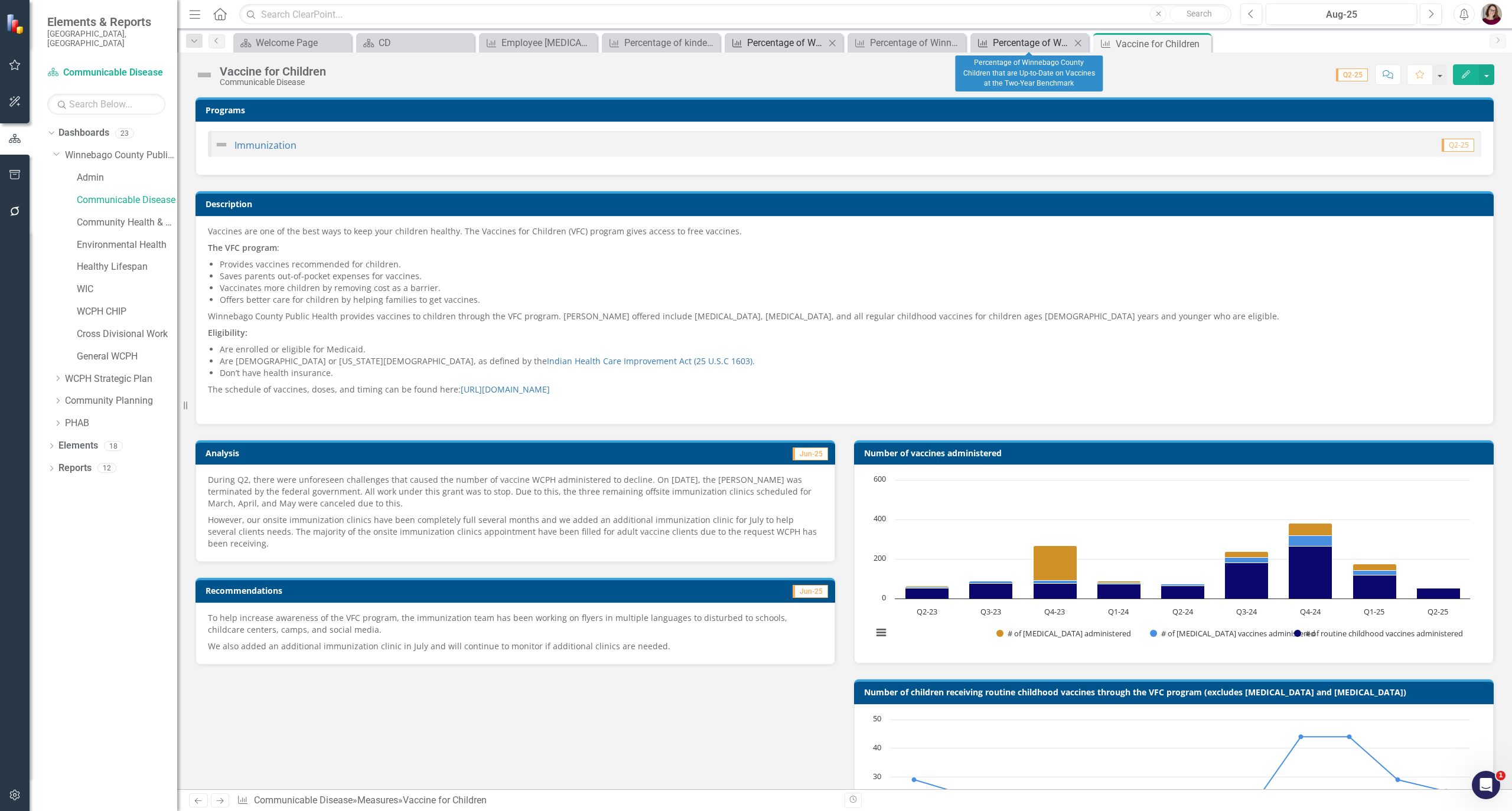
click at [1024, 43] on div "Percentage of Winnebago County Children that are Up-to-Date on Vaccines at the …" at bounding box center [1032, 43] width 78 height 15
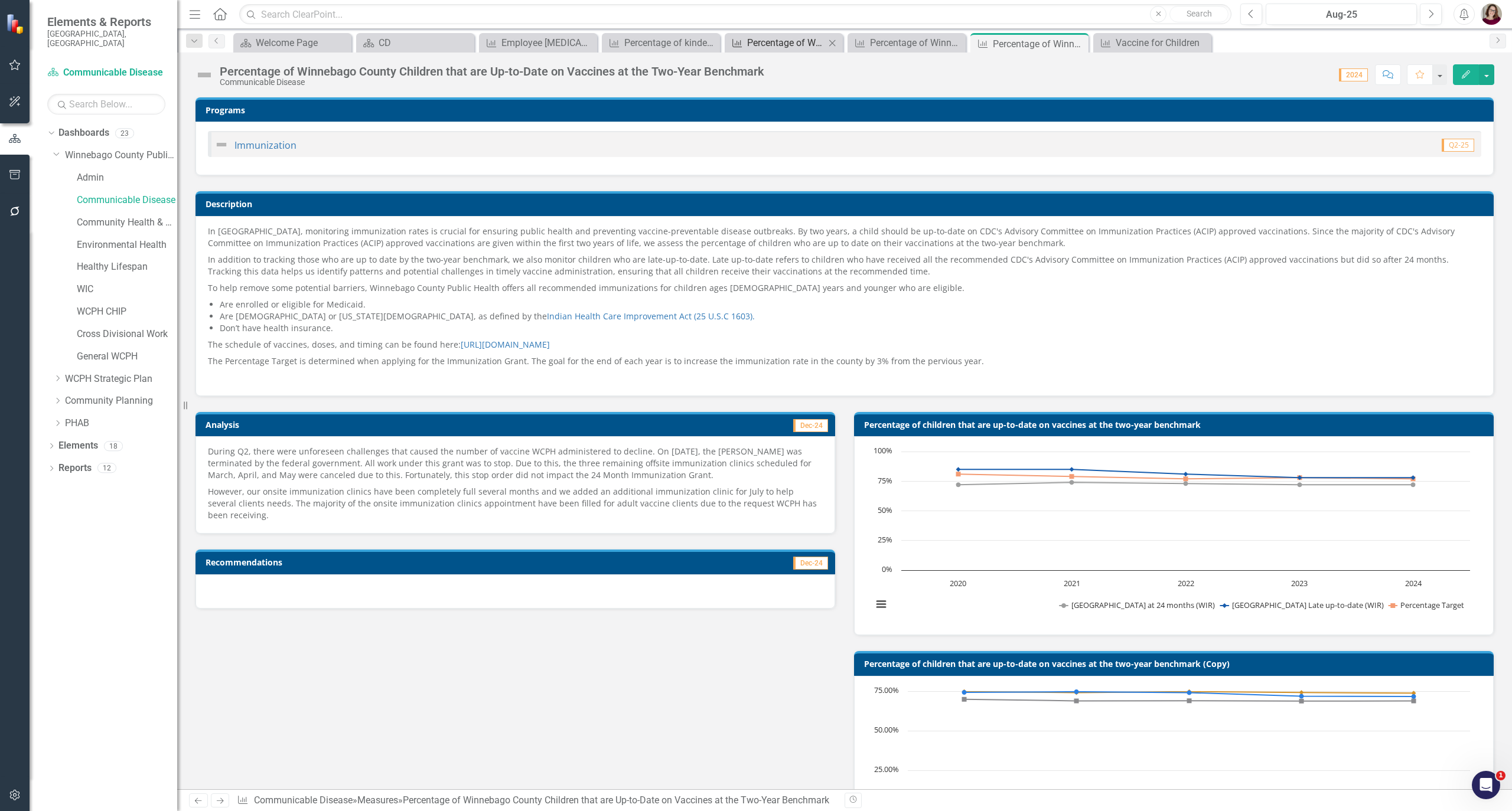
drag, startPoint x: 515, startPoint y: 203, endPoint x: 512, endPoint y: 208, distance: 5.8
click at [514, 204] on h3 "Description" at bounding box center [846, 203] width 1282 height 9
click at [512, 210] on td "Description" at bounding box center [846, 205] width 1282 height 18
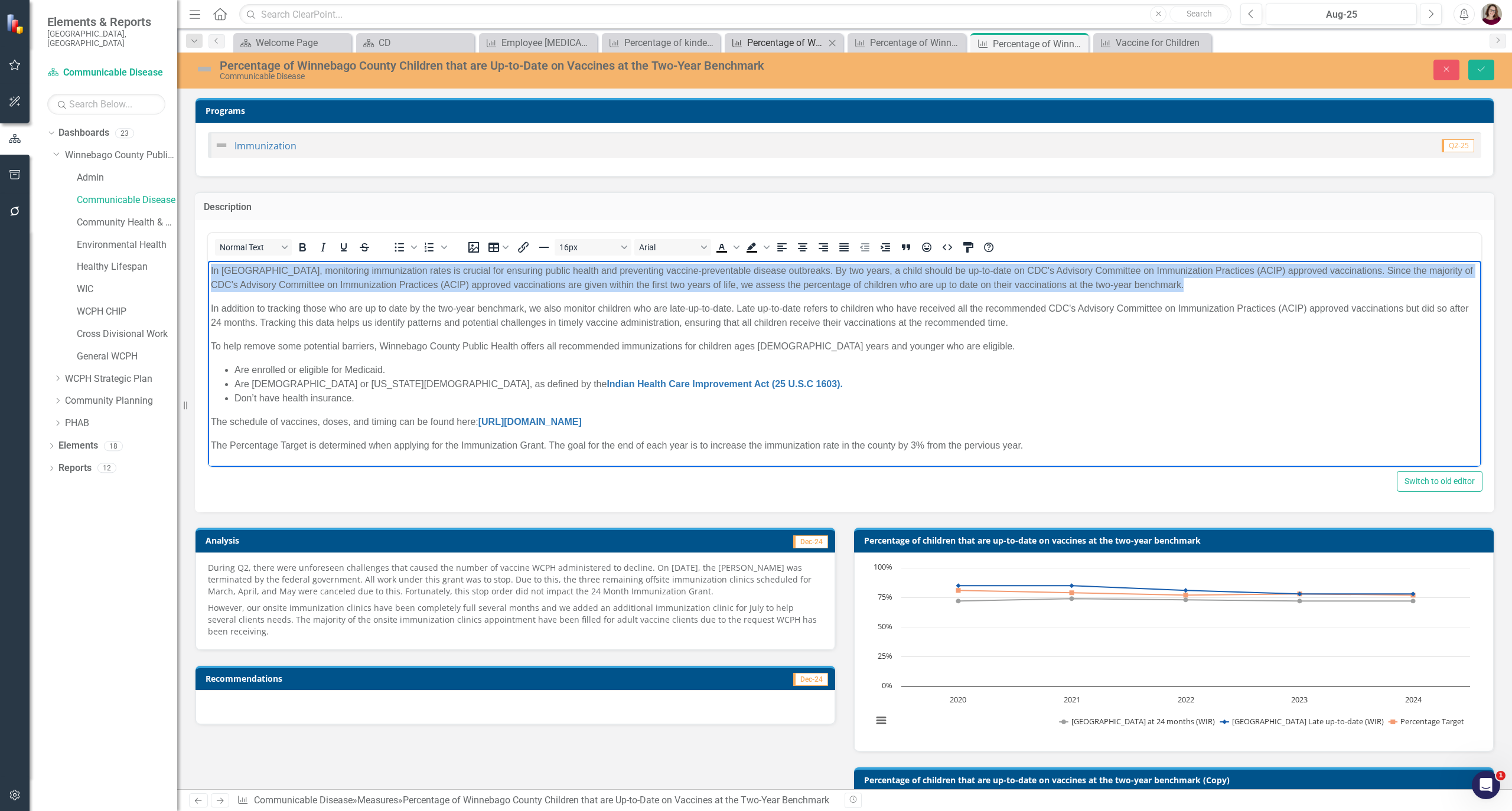
drag, startPoint x: 1196, startPoint y: 284, endPoint x: 150, endPoint y: 267, distance: 1046.1
click at [208, 267] on html "In [GEOGRAPHIC_DATA], monitoring immunization rates is crucial for ensuring pub…" at bounding box center [844, 376] width 1273 height 228
click at [1224, 284] on p "In [GEOGRAPHIC_DATA], monitoring immunization rates is crucial for ensuring pub…" at bounding box center [844, 279] width 1268 height 29
drag, startPoint x: 1195, startPoint y: 284, endPoint x: 136, endPoint y: 270, distance: 1059.1
click at [208, 270] on html "In [GEOGRAPHIC_DATA], monitoring immunization rates is crucial for ensuring pub…" at bounding box center [844, 376] width 1273 height 228
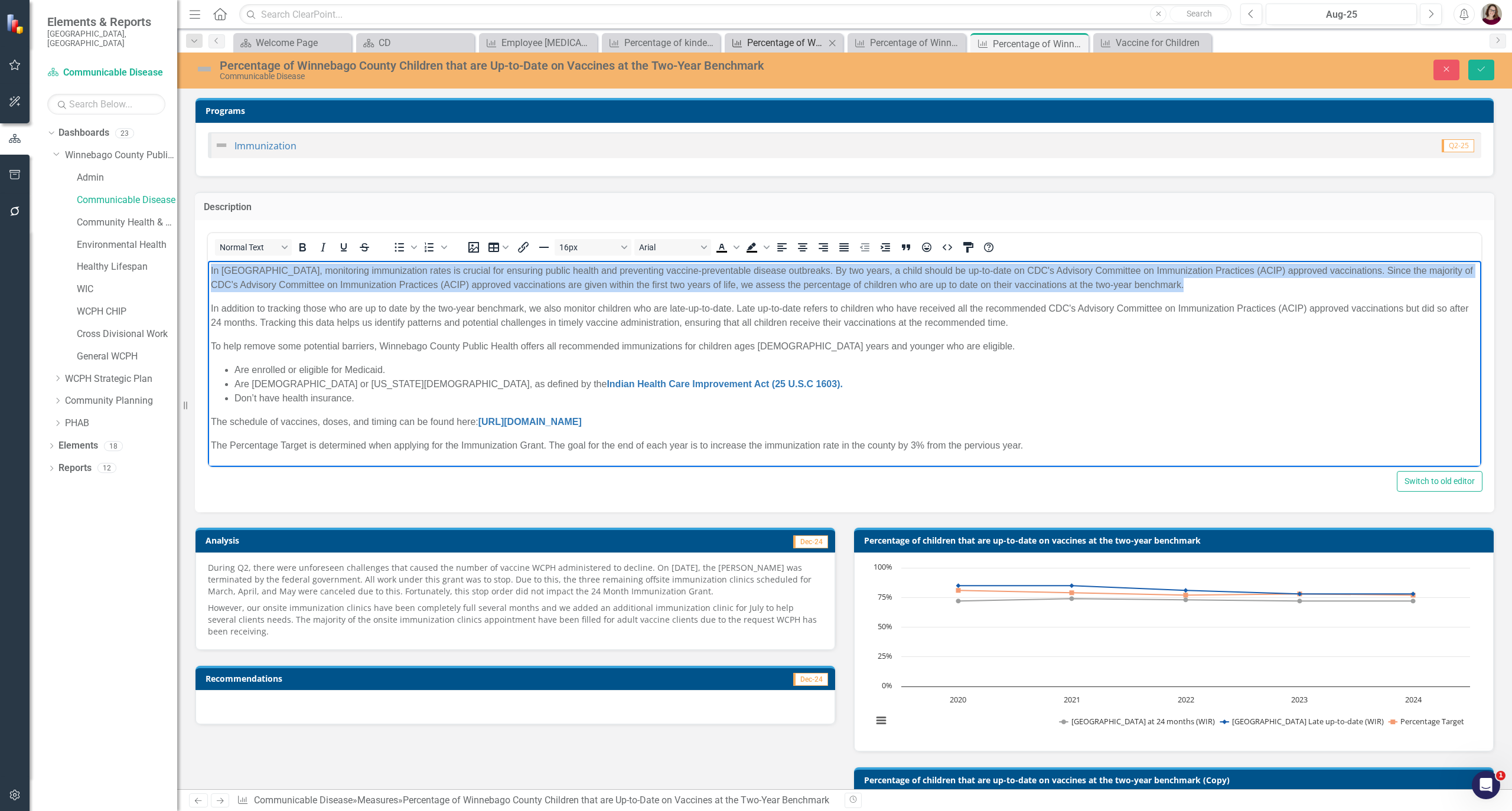
copy p "In [GEOGRAPHIC_DATA], monitoring immunization rates is crucial for ensuring pub…"
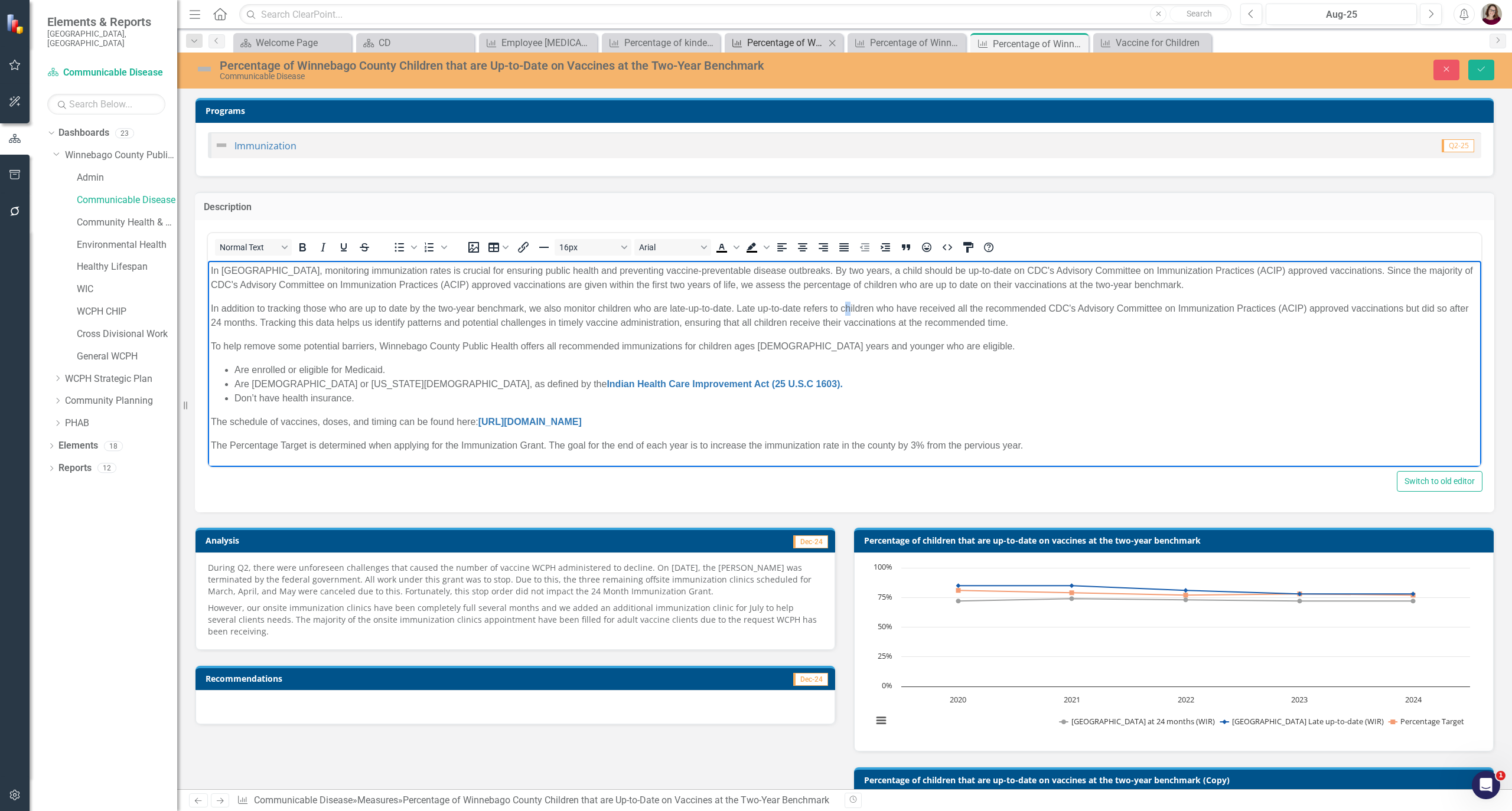
drag, startPoint x: 848, startPoint y: 305, endPoint x: 1000, endPoint y: 331, distance: 154.2
click at [847, 305] on p "In addition to tracking those who are up to date by the two-year benchmark, we …" at bounding box center [844, 316] width 1268 height 29
drag, startPoint x: 1039, startPoint y: 325, endPoint x: 205, endPoint y: 299, distance: 834.4
click at [208, 299] on html "In [GEOGRAPHIC_DATA], monitoring immunization rates is crucial for ensuring pub…" at bounding box center [844, 376] width 1273 height 228
copy p "In addition to tracking those who are up to date by the two-year benchmark, we …"
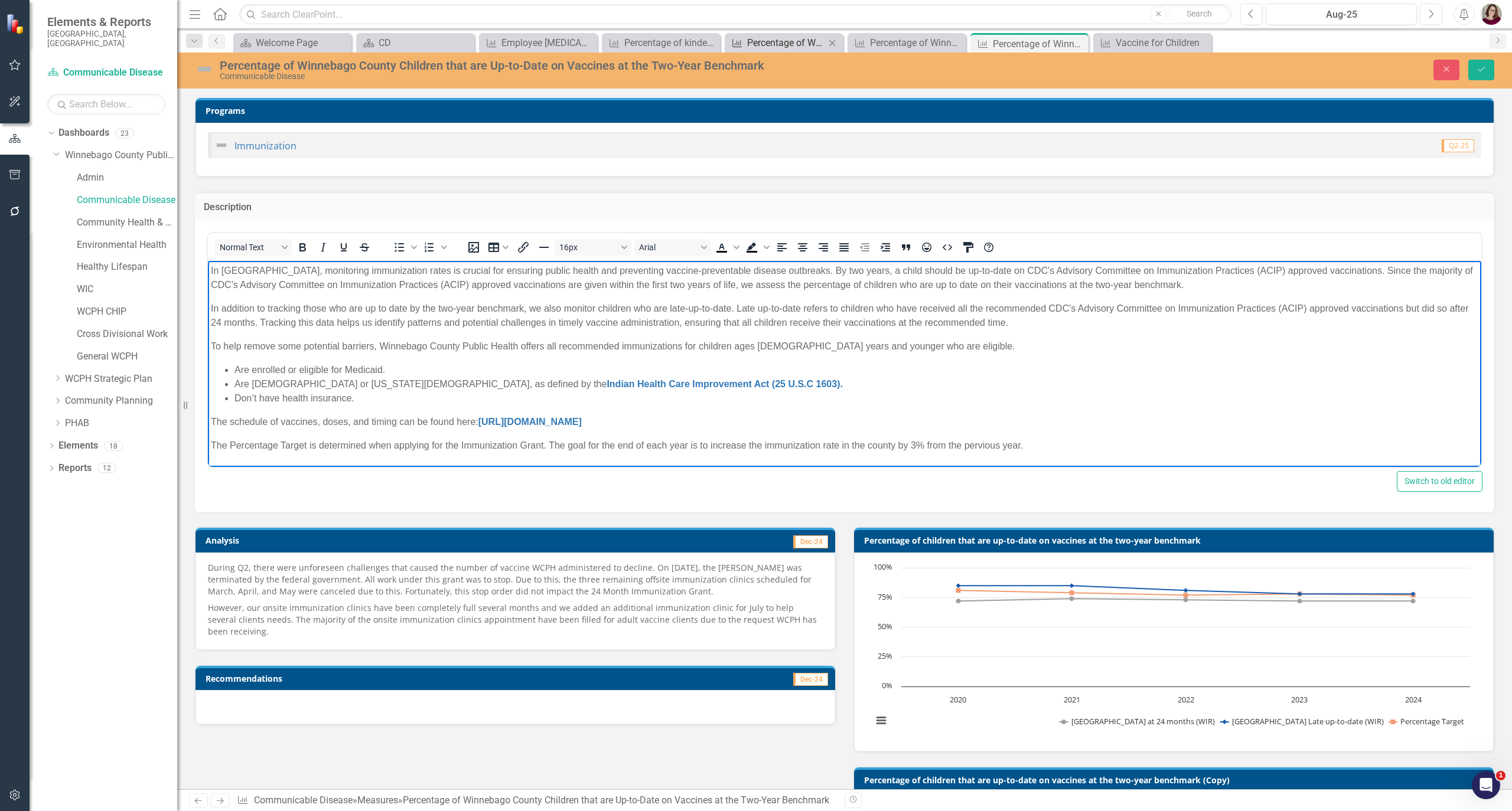
drag, startPoint x: 938, startPoint y: 354, endPoint x: 930, endPoint y: 357, distance: 8.5
click at [938, 354] on body "In [GEOGRAPHIC_DATA], monitoring immunization rates is crucial for ensuring pub…" at bounding box center [844, 376] width 1273 height 228
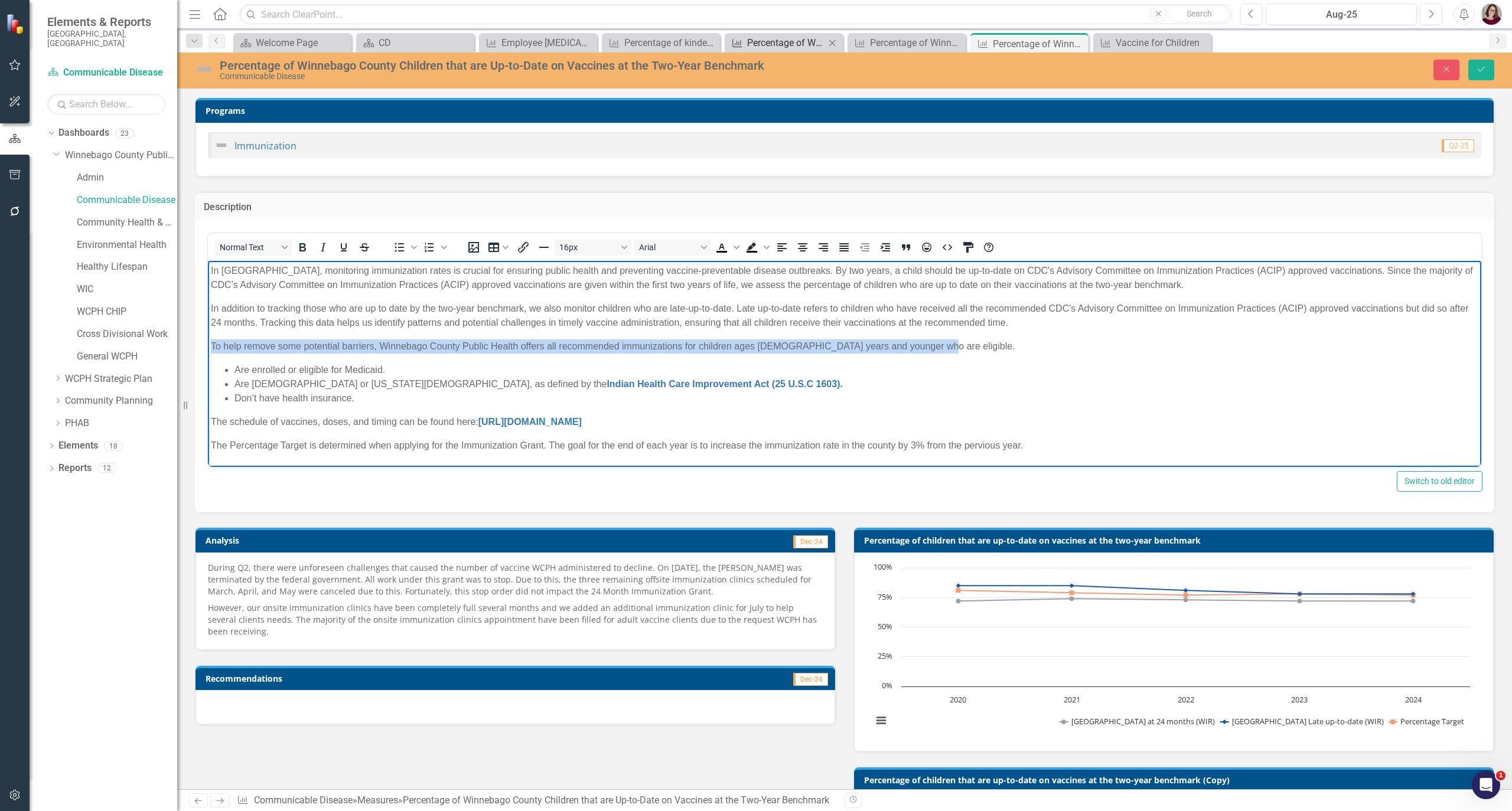
drag, startPoint x: 925, startPoint y: 345, endPoint x: 415, endPoint y: 606, distance: 572.9
click at [209, 340] on body "In [GEOGRAPHIC_DATA], monitoring immunization rates is crucial for ensuring pub…" at bounding box center [844, 376] width 1273 height 228
copy p "To help remove some potential barriers, Winnebago County Public Health offers a…"
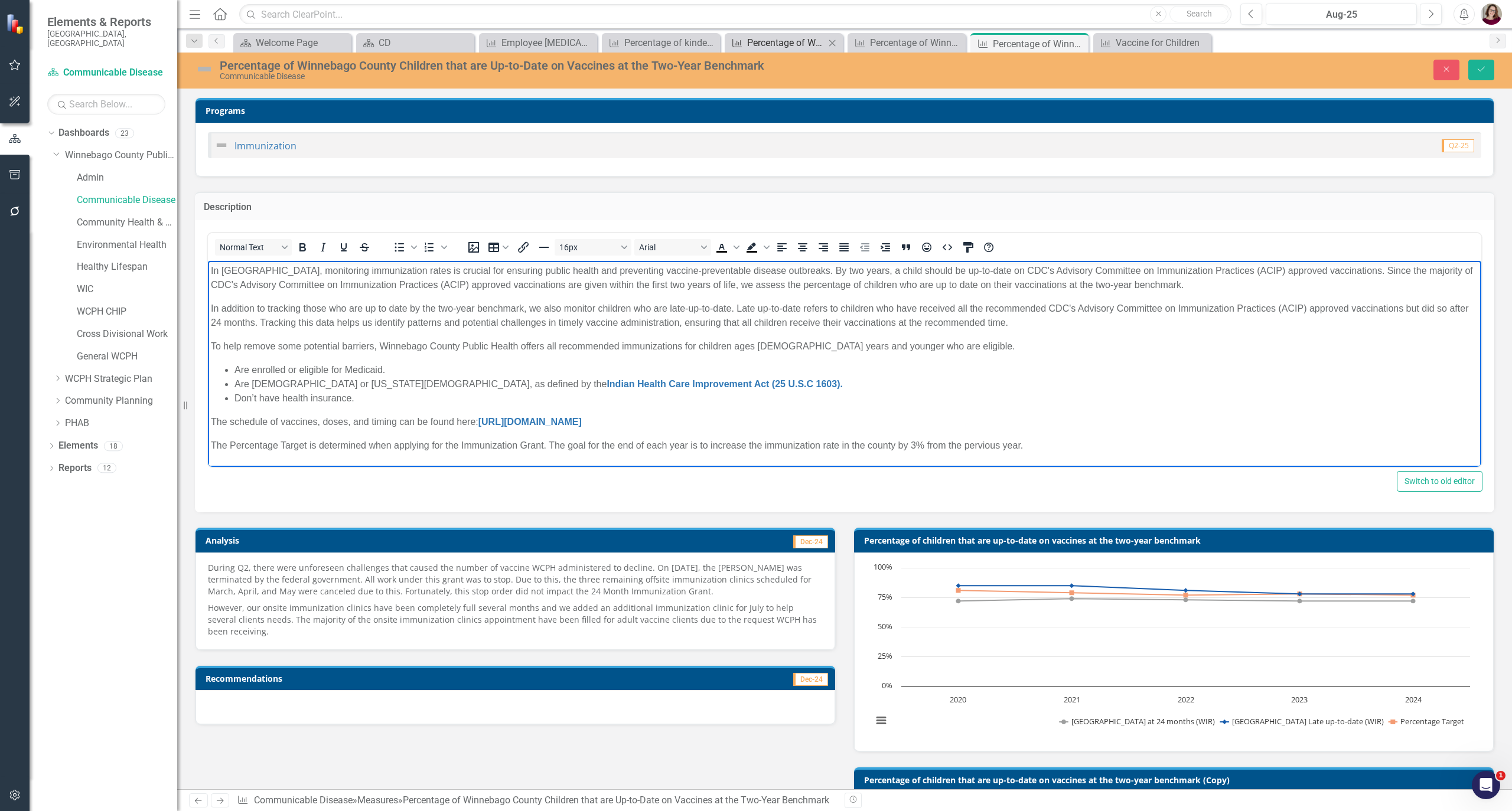
click at [1030, 364] on li "Are enrolled or eligible for Medicaid." at bounding box center [857, 370] width 1244 height 14
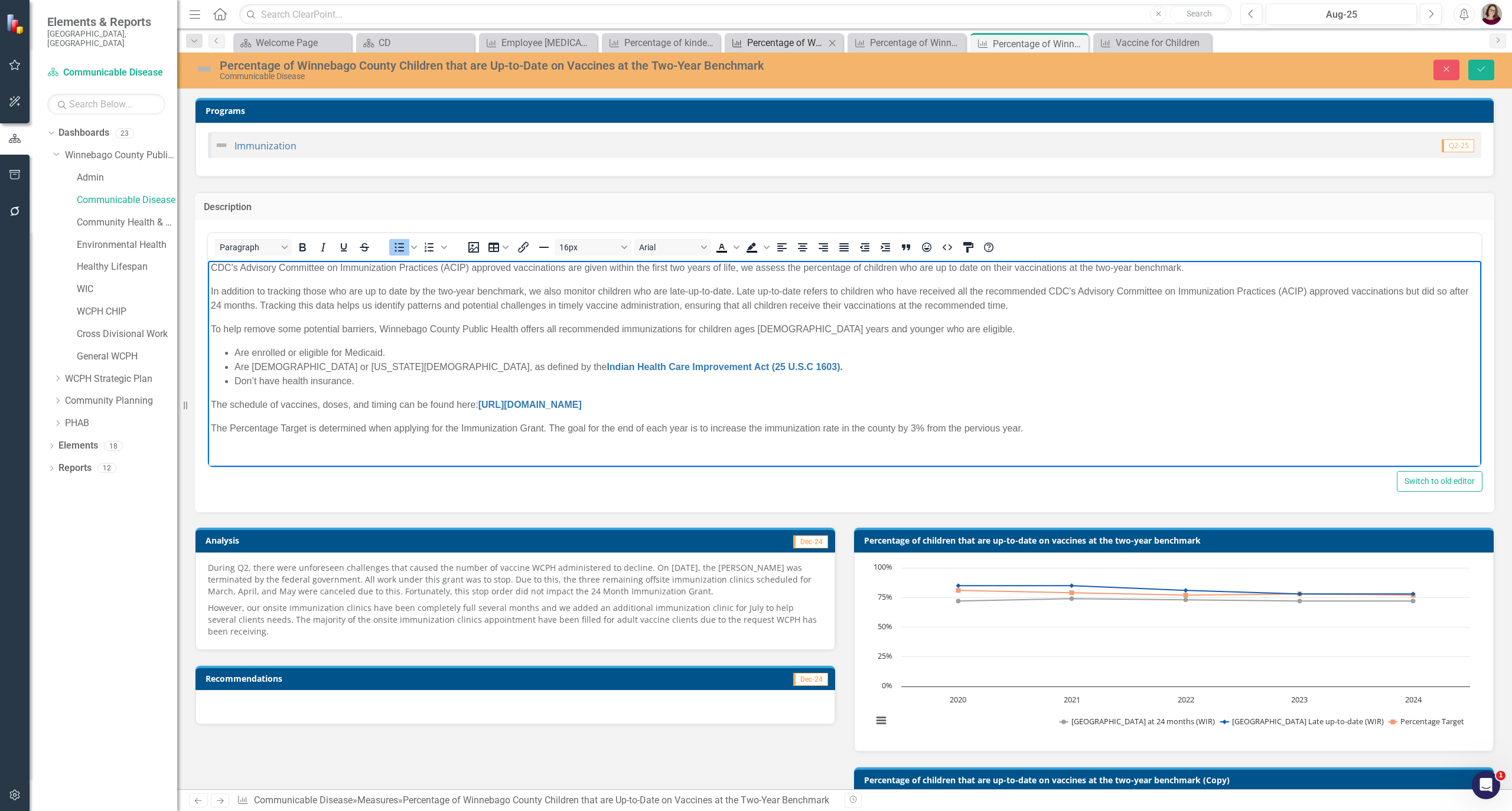
scroll to position [21, 0]
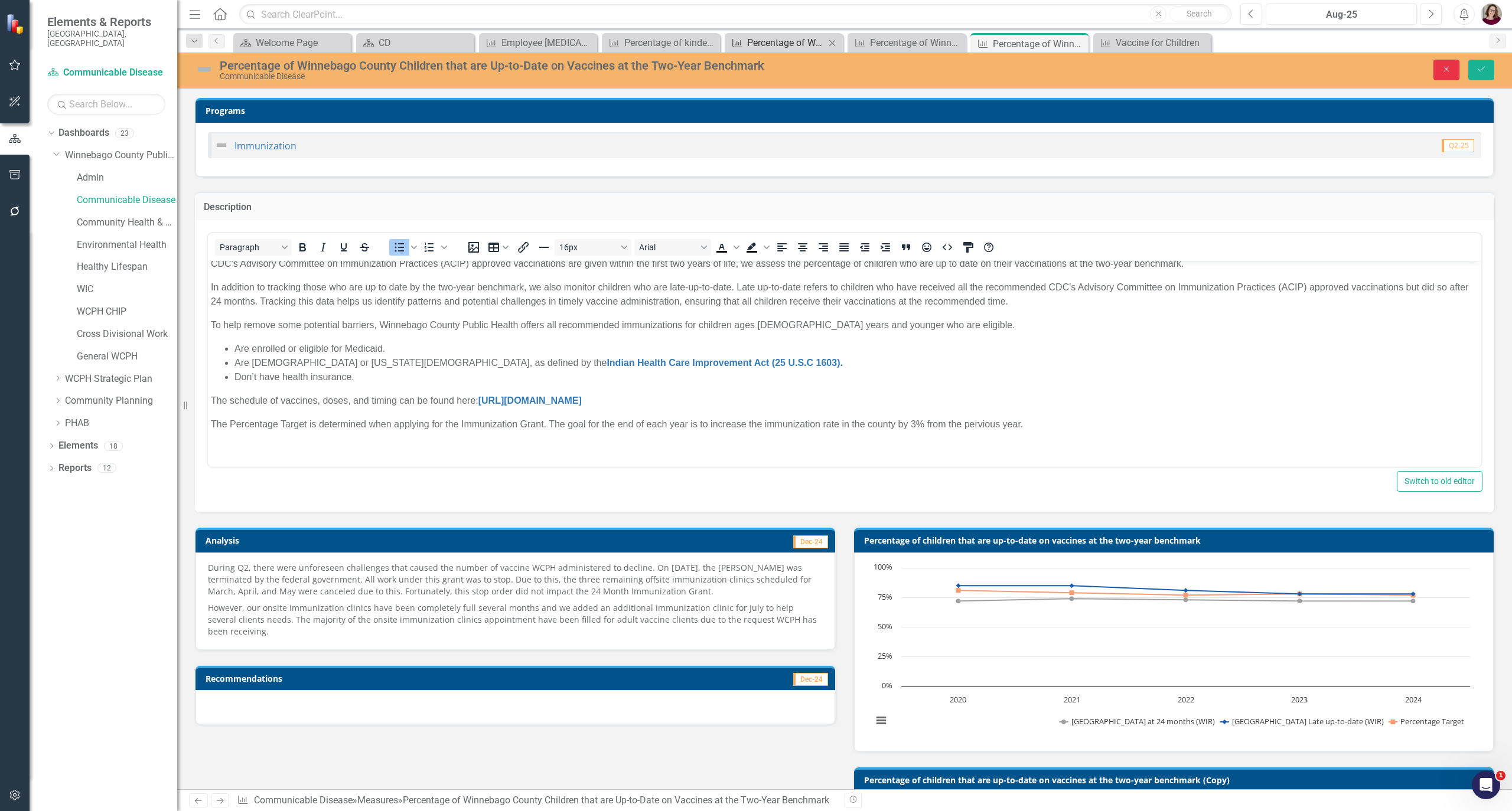
click at [1444, 69] on icon "Close" at bounding box center [1445, 68] width 10 height 9
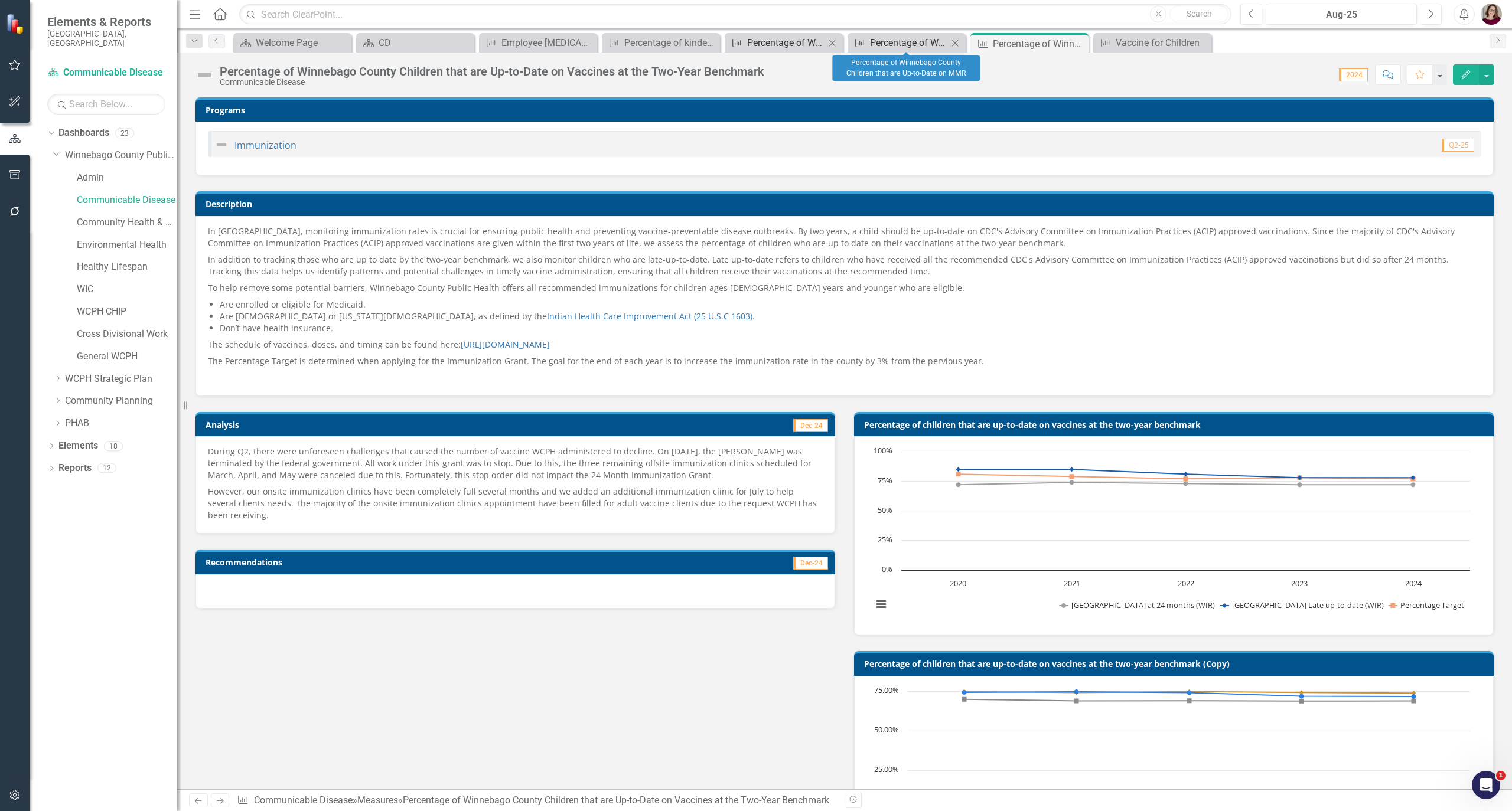
click at [908, 38] on div "Percentage of Winnebago County Children that are Up-to-Date on MMR" at bounding box center [909, 43] width 78 height 15
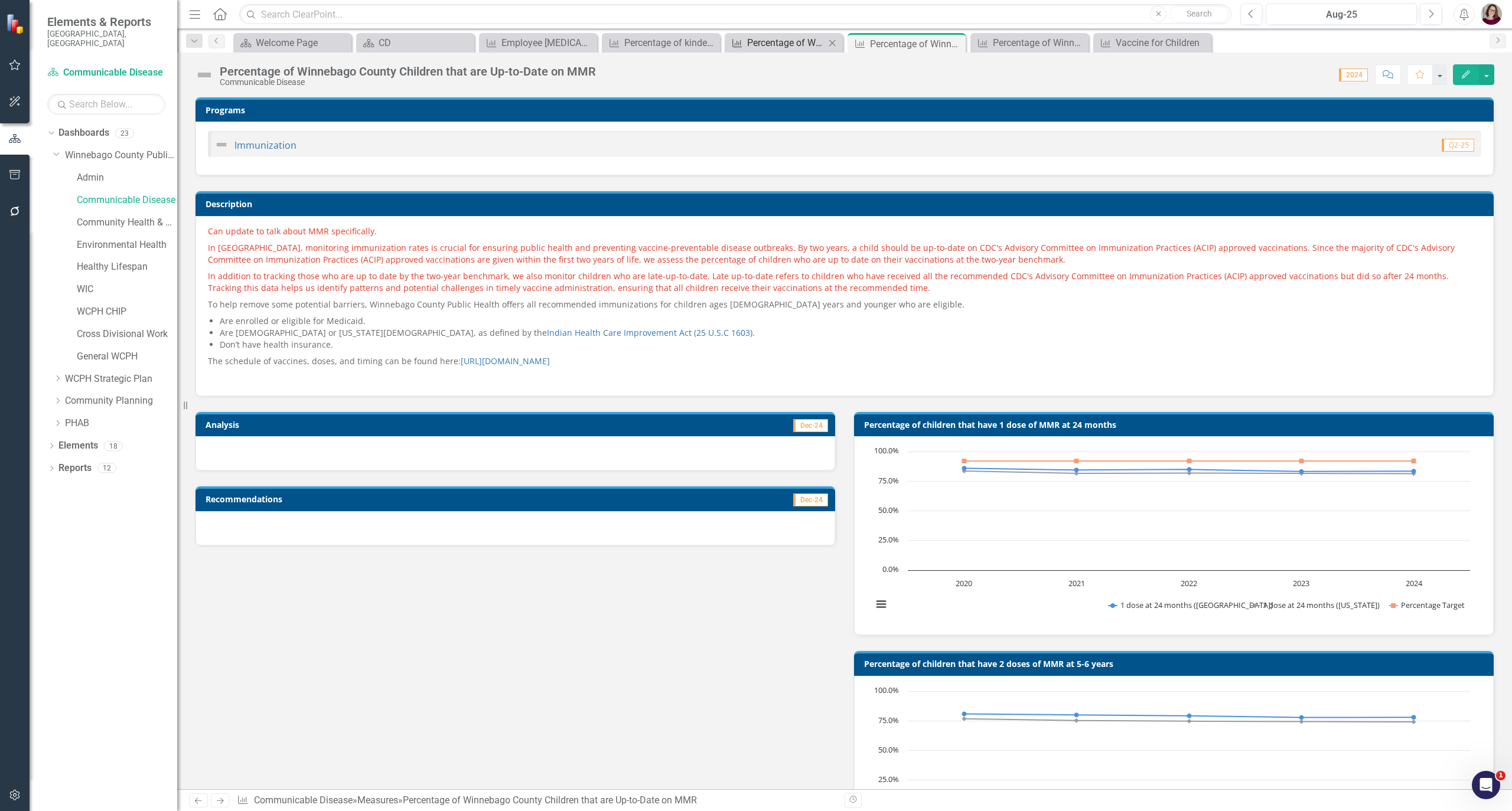
click at [808, 31] on div "Dropdown Search Dashboard Welcome Page Close Dashboard CD Close Measure Employe…" at bounding box center [844, 40] width 1335 height 24
click at [793, 38] on div "Percentage of Winnebago County Children that are up-to-date on Tdap at [DEMOGRA…" at bounding box center [786, 43] width 78 height 15
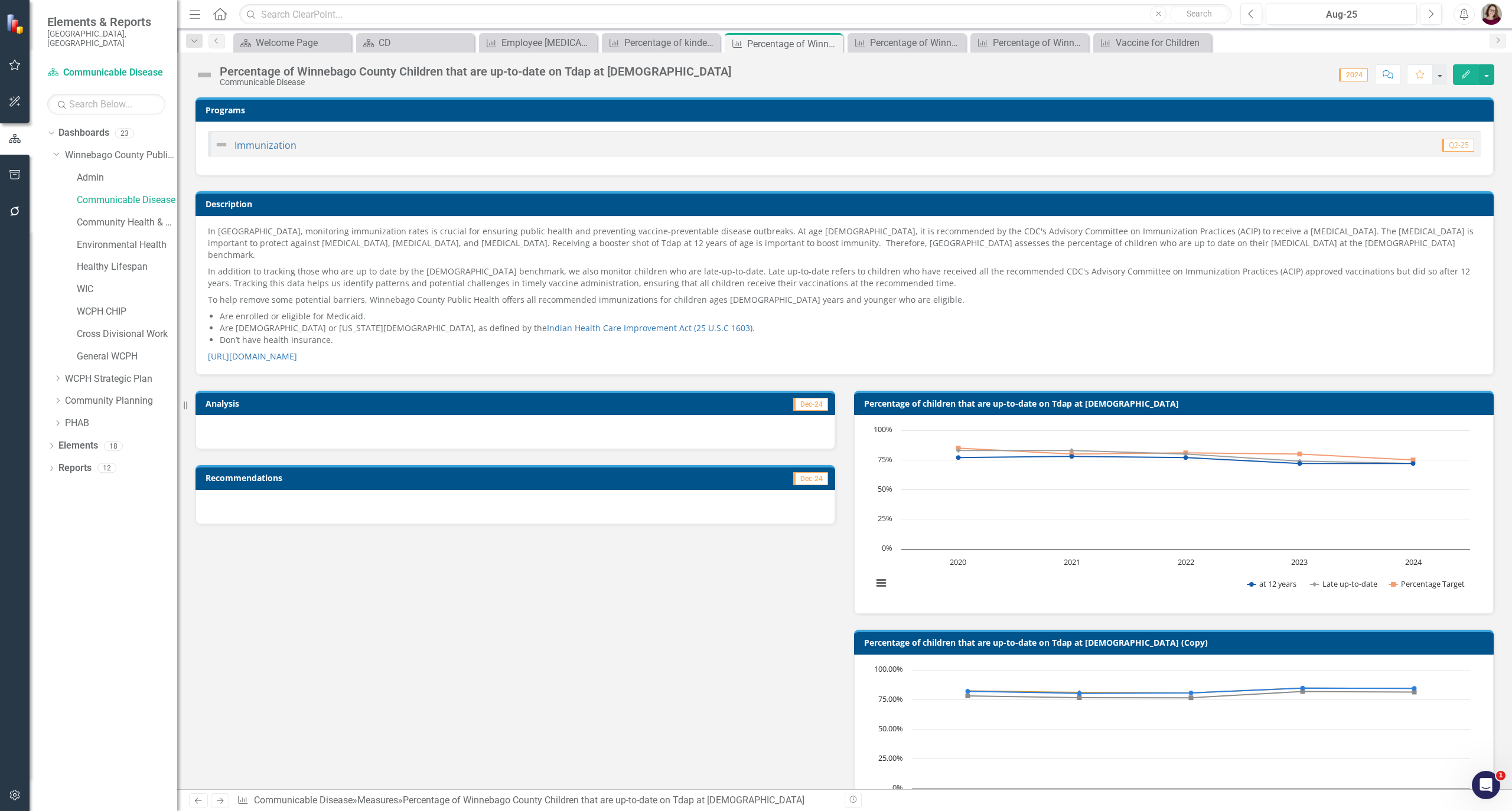
click at [587, 210] on td "Description" at bounding box center [846, 205] width 1282 height 18
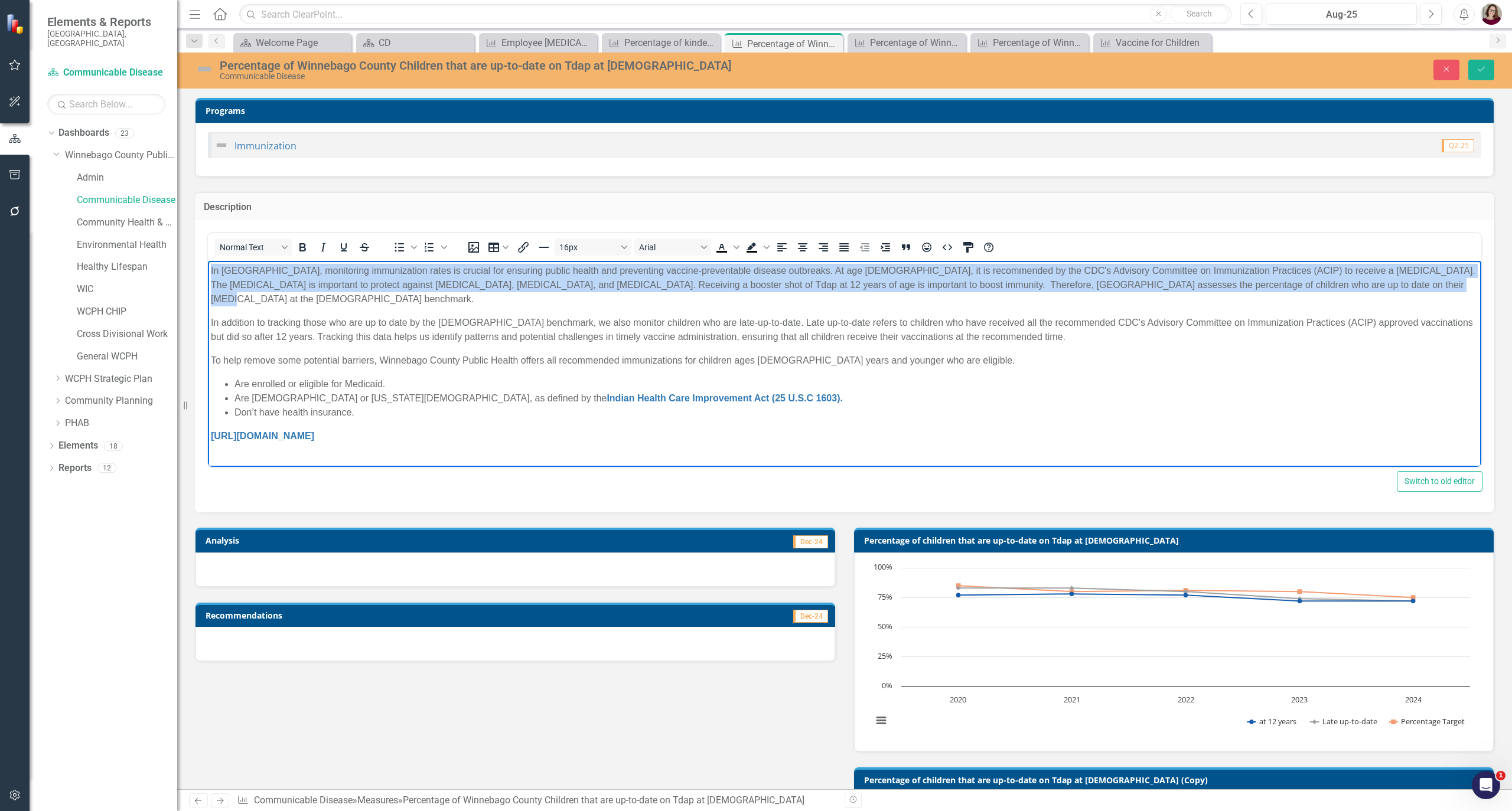
drag, startPoint x: 1363, startPoint y: 284, endPoint x: 141, endPoint y: 261, distance: 1222.2
click at [208, 261] on html "In [GEOGRAPHIC_DATA], monitoring immunization rates is crucial for ensuring pub…" at bounding box center [844, 358] width 1273 height 195
copy p "In [GEOGRAPHIC_DATA], monitoring immunization rates is crucial for ensuring pub…"
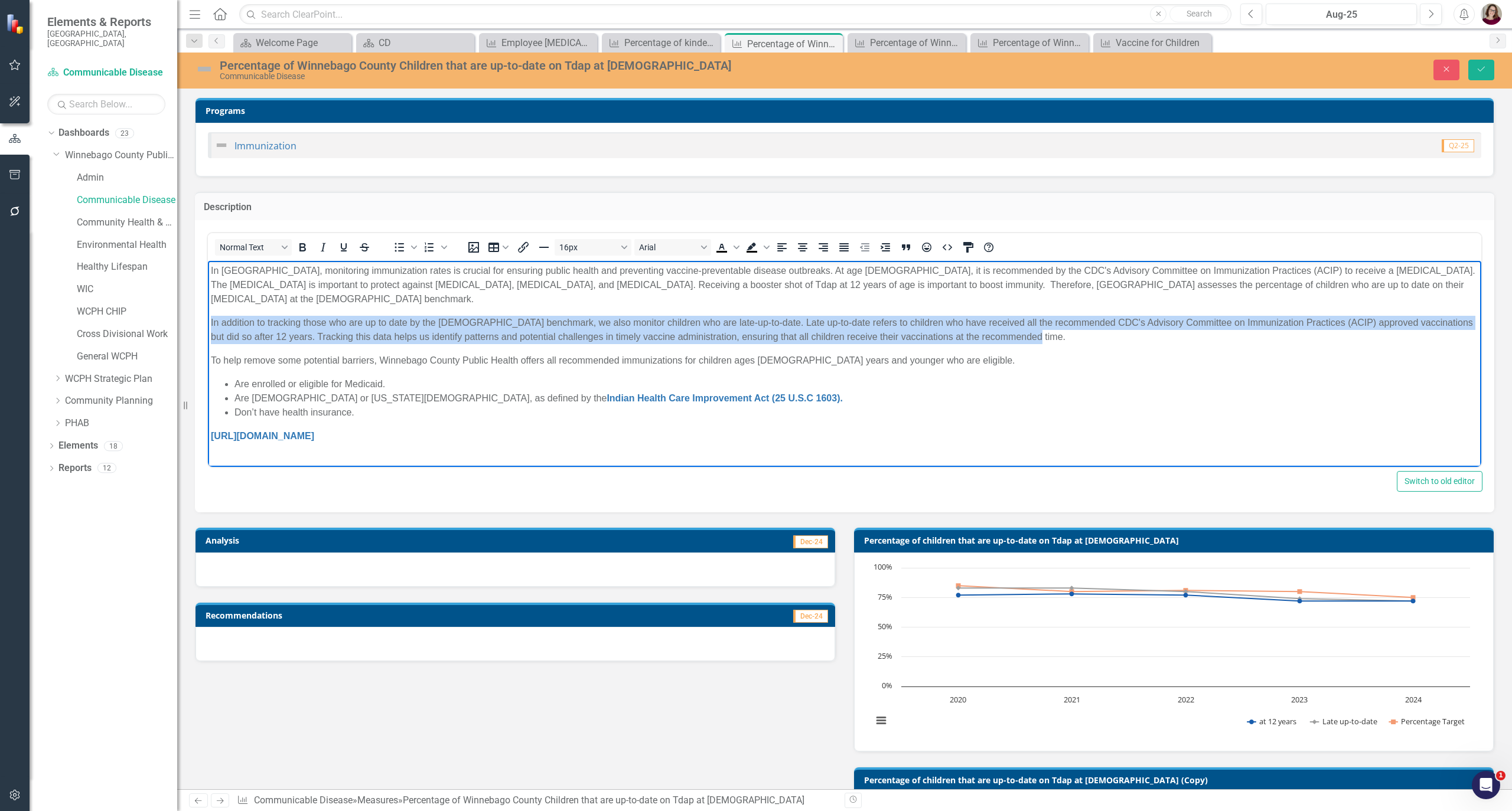
drag, startPoint x: 1033, startPoint y: 321, endPoint x: 128, endPoint y: 310, distance: 905.1
click at [208, 310] on html "In [GEOGRAPHIC_DATA], monitoring immunization rates is crucial for ensuring pub…" at bounding box center [844, 358] width 1273 height 195
copy p "In addition to tracking those who are up to date by the [DEMOGRAPHIC_DATA] benc…"
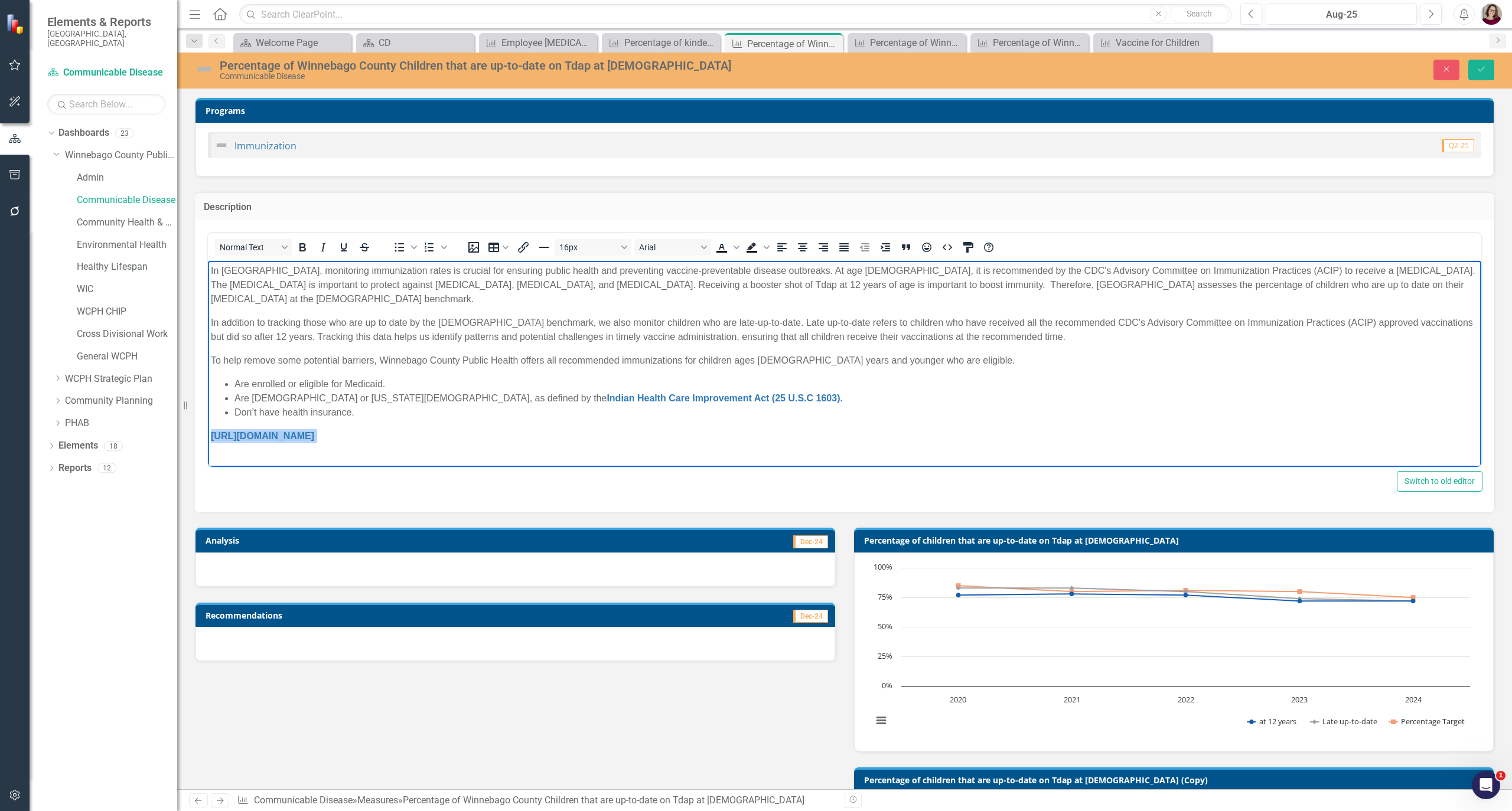
drag, startPoint x: 518, startPoint y: 425, endPoint x: 294, endPoint y: 680, distance: 339.4
click at [208, 418] on html "In [GEOGRAPHIC_DATA], monitoring immunization rates is crucial for ensuring pub…" at bounding box center [844, 358] width 1273 height 195
copy p "[URL][DOMAIN_NAME]"
click at [650, 43] on div "Percentage of kindergarten students with vaccine exemptions" at bounding box center [663, 43] width 78 height 15
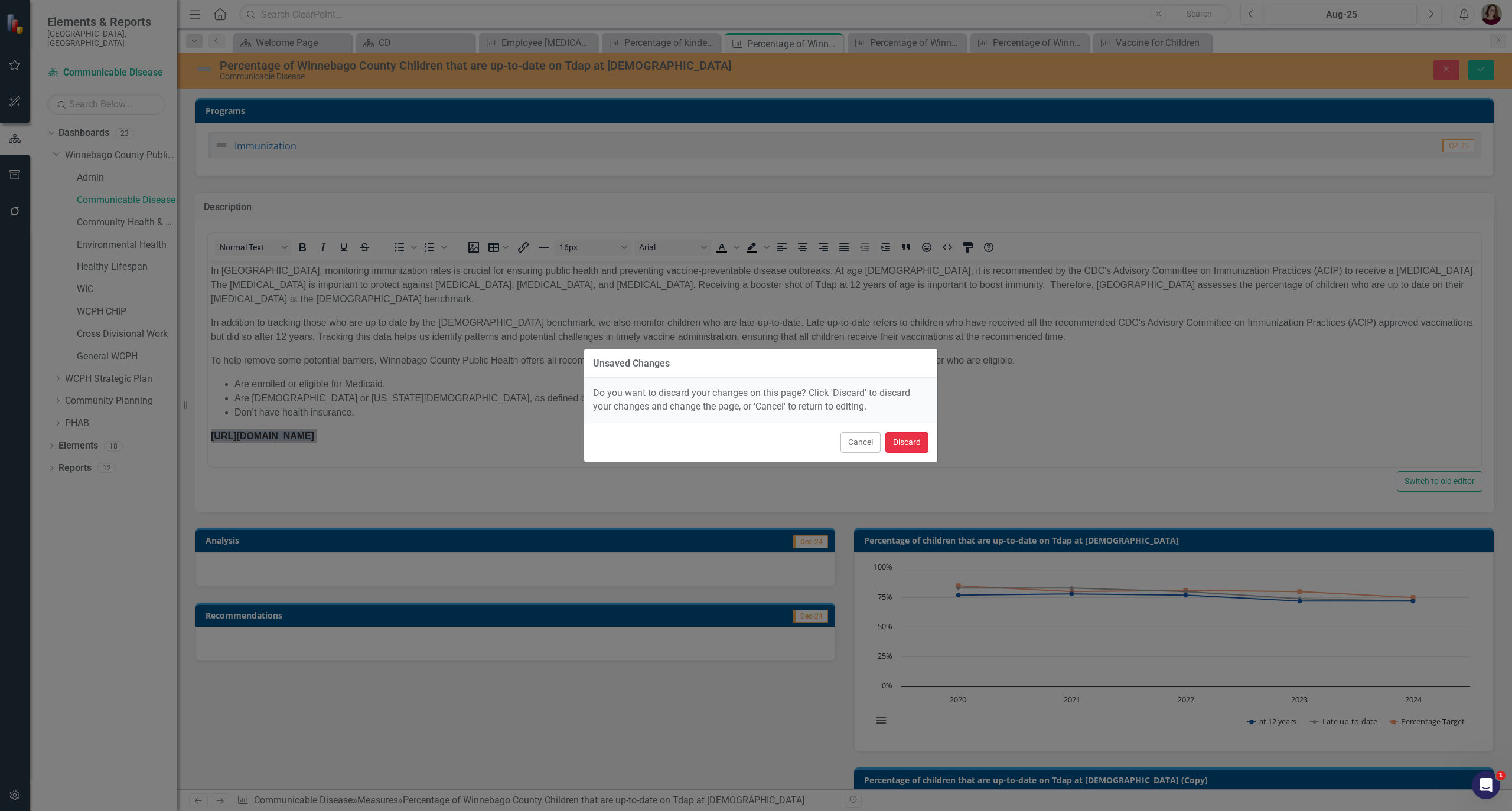
click at [921, 447] on button "Discard" at bounding box center [906, 443] width 43 height 21
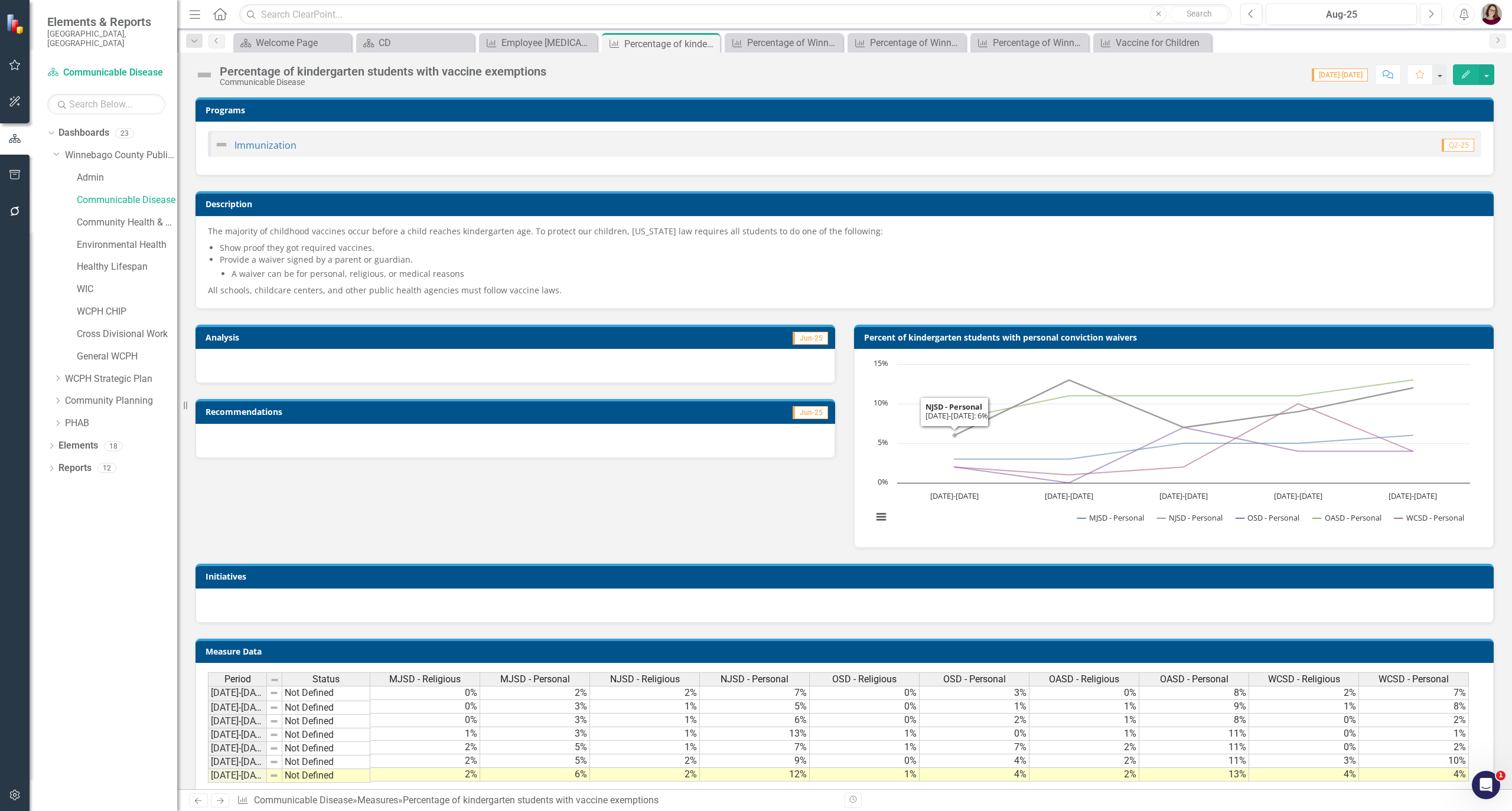
click at [526, 259] on li "Provide a waiver signed by a parent or guardian. A waiver can be for personal, …" at bounding box center [850, 266] width 1262 height 26
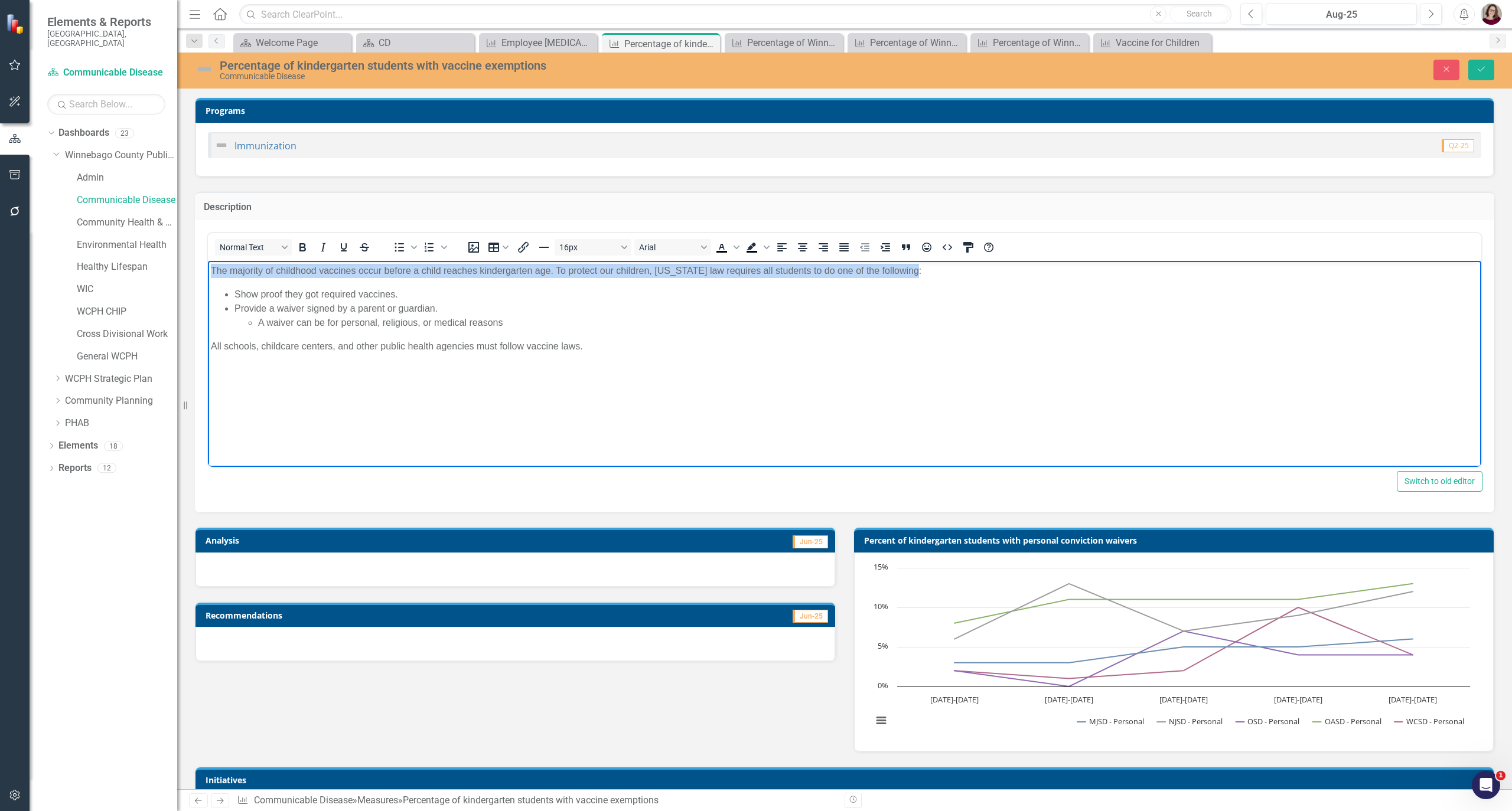
drag, startPoint x: 923, startPoint y: 274, endPoint x: 184, endPoint y: 261, distance: 739.1
click at [208, 261] on html "The majority of childhood vaccines occur before a child reaches kindergarten ag…" at bounding box center [844, 350] width 1273 height 177
copy p "The majority of childhood vaccines occur before a child reaches kindergarten ag…"
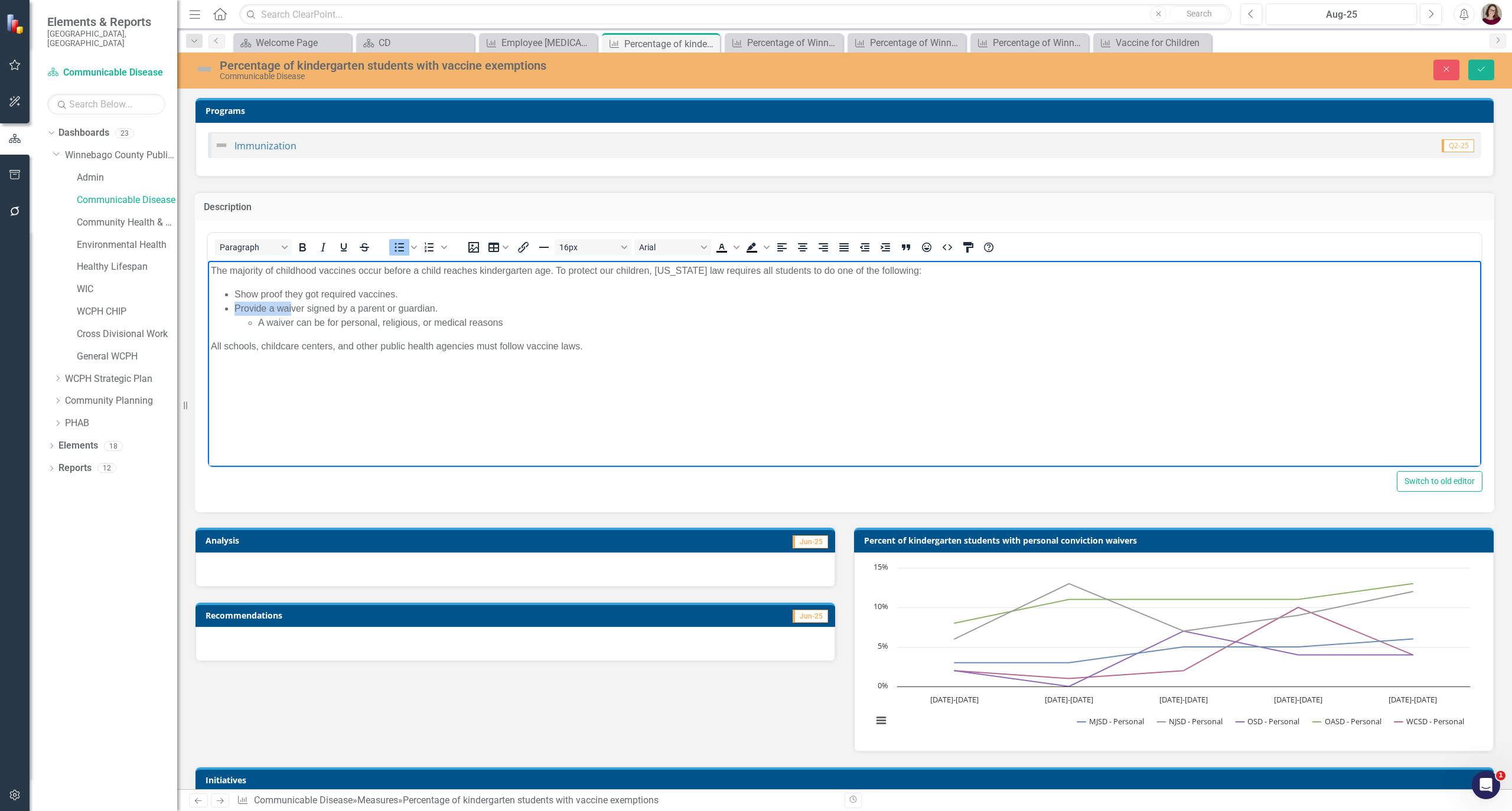
drag, startPoint x: 413, startPoint y: 308, endPoint x: 309, endPoint y: 310, distance: 104.0
click at [290, 309] on li "Provide a waiver signed by a parent or guardian. A waiver can be for personal, …" at bounding box center [857, 316] width 1244 height 29
click at [431, 314] on li "Provide a waiver signed by a parent or guardian. A waiver can be for personal, …" at bounding box center [857, 316] width 1244 height 29
drag, startPoint x: 439, startPoint y: 308, endPoint x: 430, endPoint y: 310, distance: 9.2
click at [430, 310] on li "Provide a waiver signed by a parent or guardian. A waiver can be for personal, …" at bounding box center [857, 316] width 1244 height 29
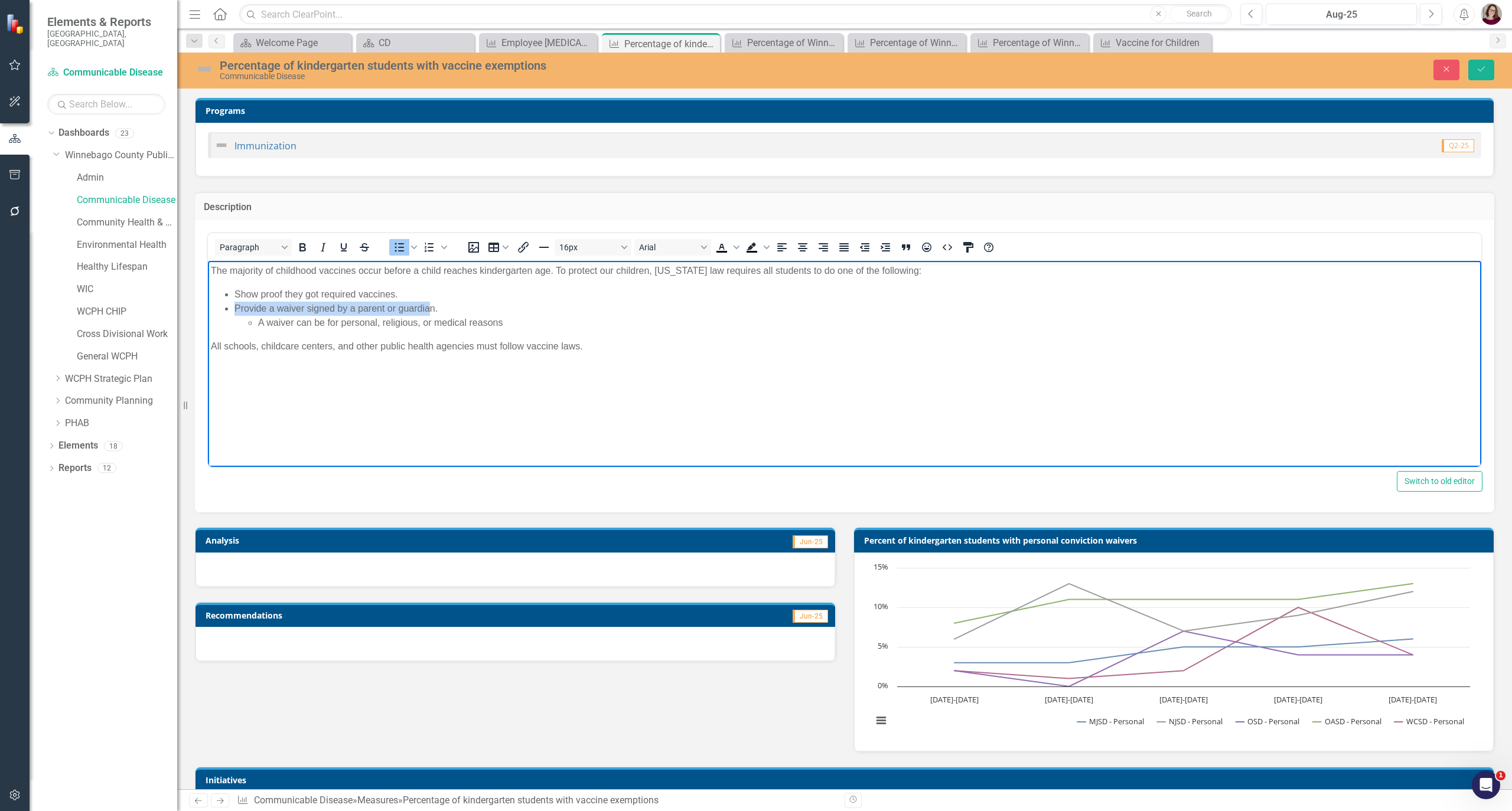
click at [443, 310] on li "Provide a waiver signed by a parent or guardian. A waiver can be for personal, …" at bounding box center [857, 316] width 1244 height 29
drag, startPoint x: 446, startPoint y: 304, endPoint x: 262, endPoint y: 294, distance: 184.3
click at [262, 294] on ul "Show proof they got required vaccines. Provide a waiver signed by a parent or g…" at bounding box center [844, 308] width 1268 height 43
copy li "proof they got required vaccines."
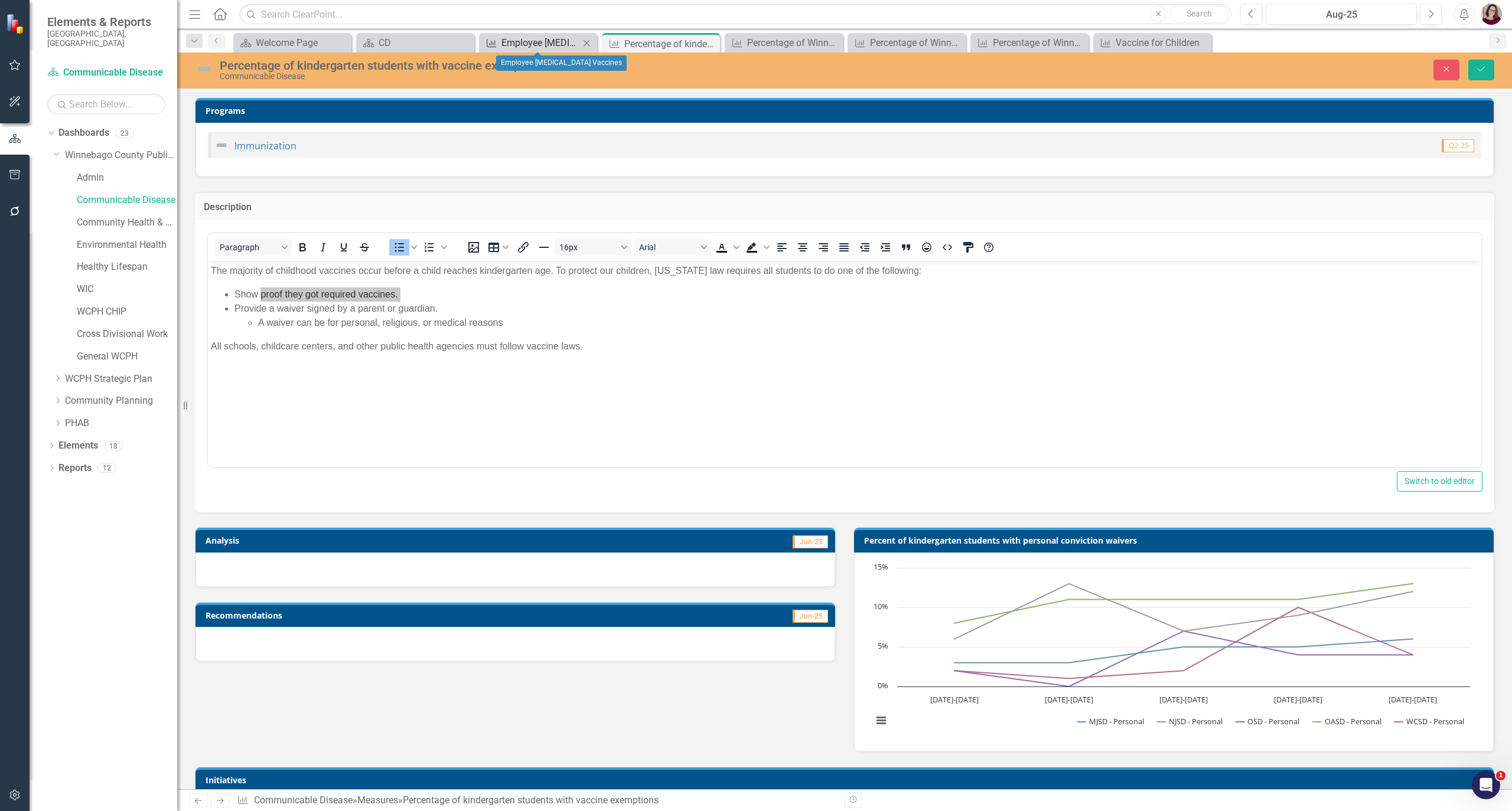
click at [528, 44] on div "Employee [MEDICAL_DATA] Vaccines" at bounding box center [540, 43] width 78 height 15
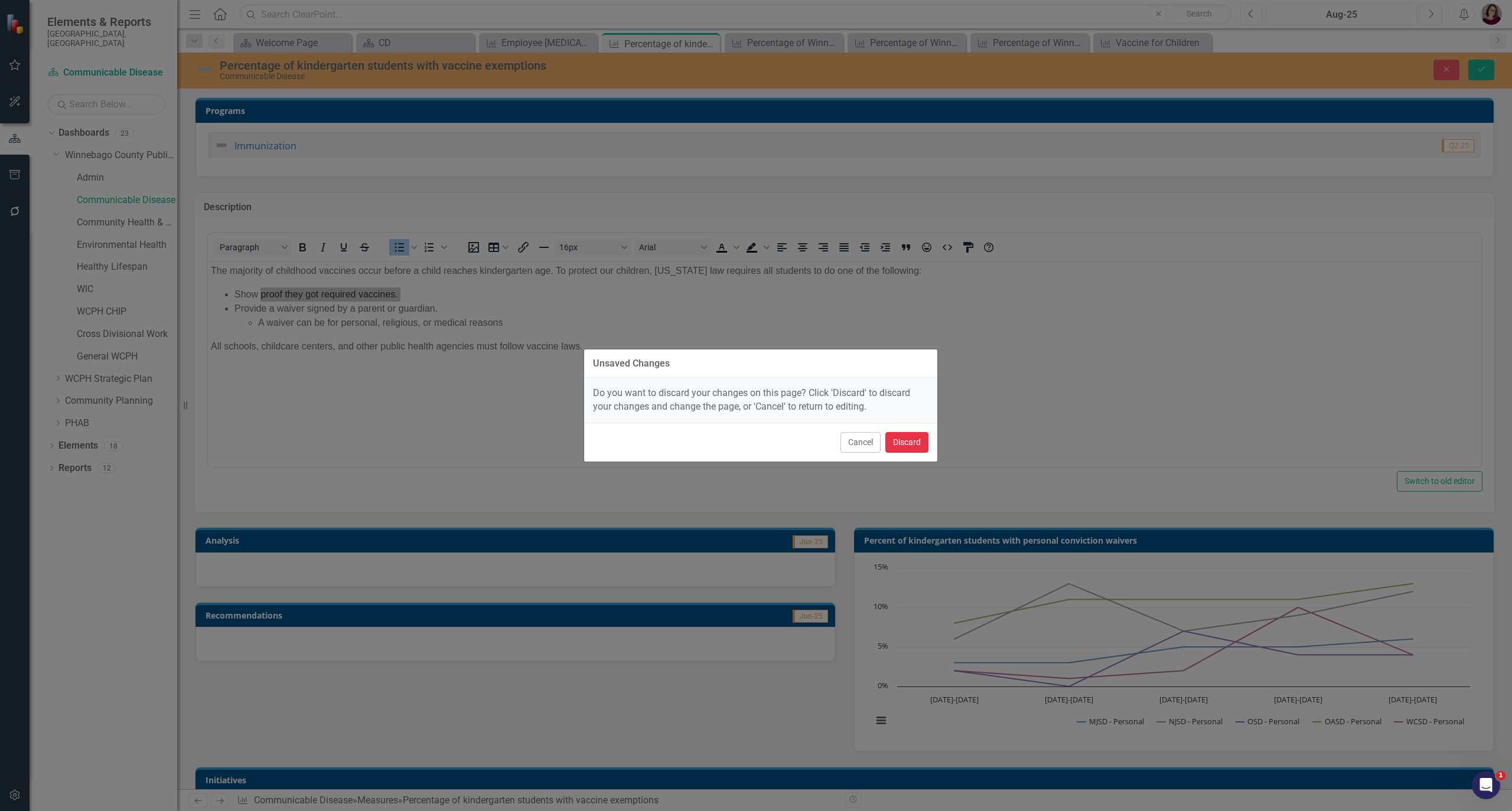
click at [887, 443] on button "Discard" at bounding box center [906, 443] width 43 height 21
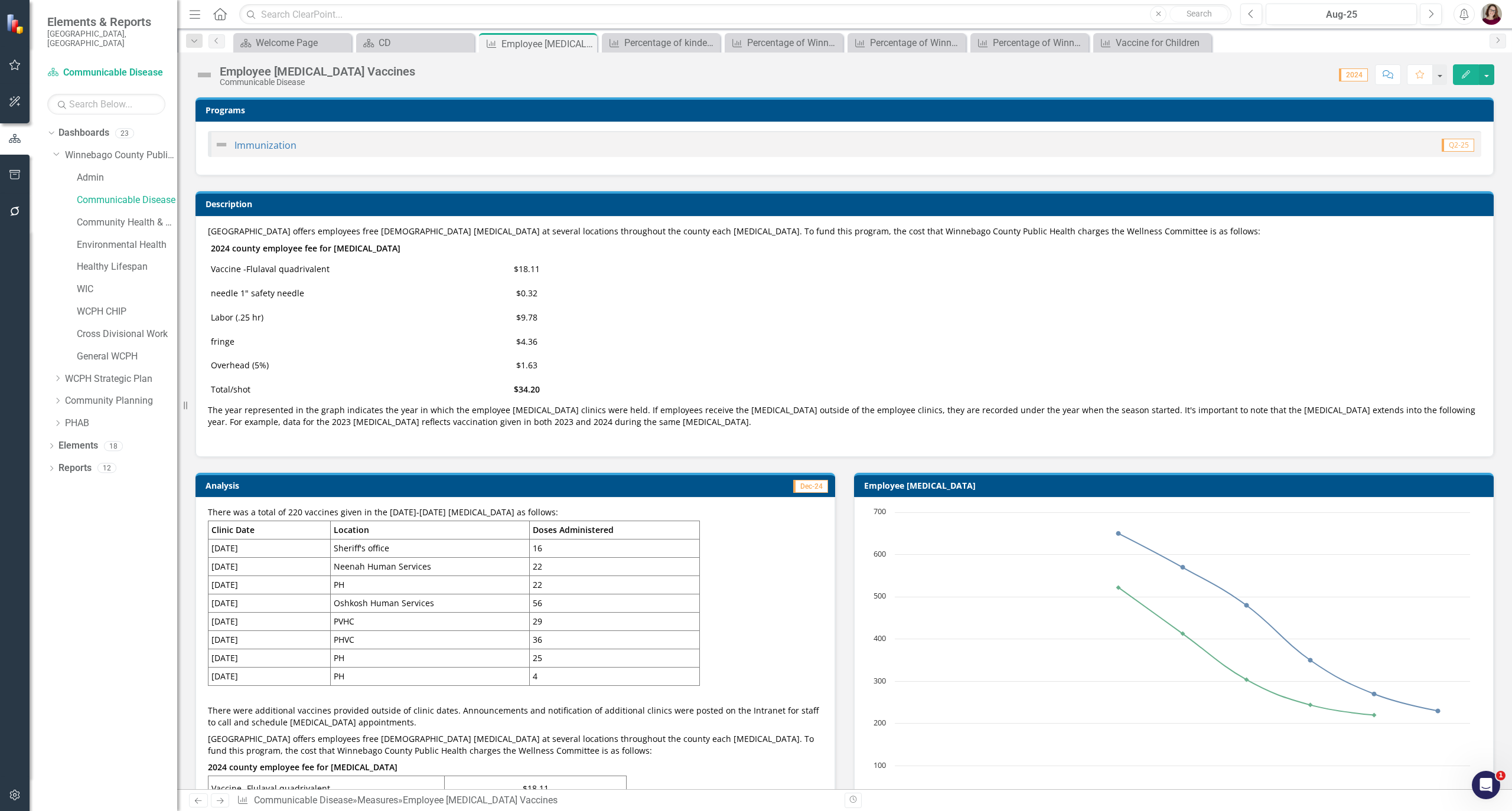
click at [411, 302] on td "needle 1" safety needle" at bounding box center [351, 293] width 286 height 24
click at [412, 302] on td "needle 1" safety needle" at bounding box center [351, 293] width 286 height 24
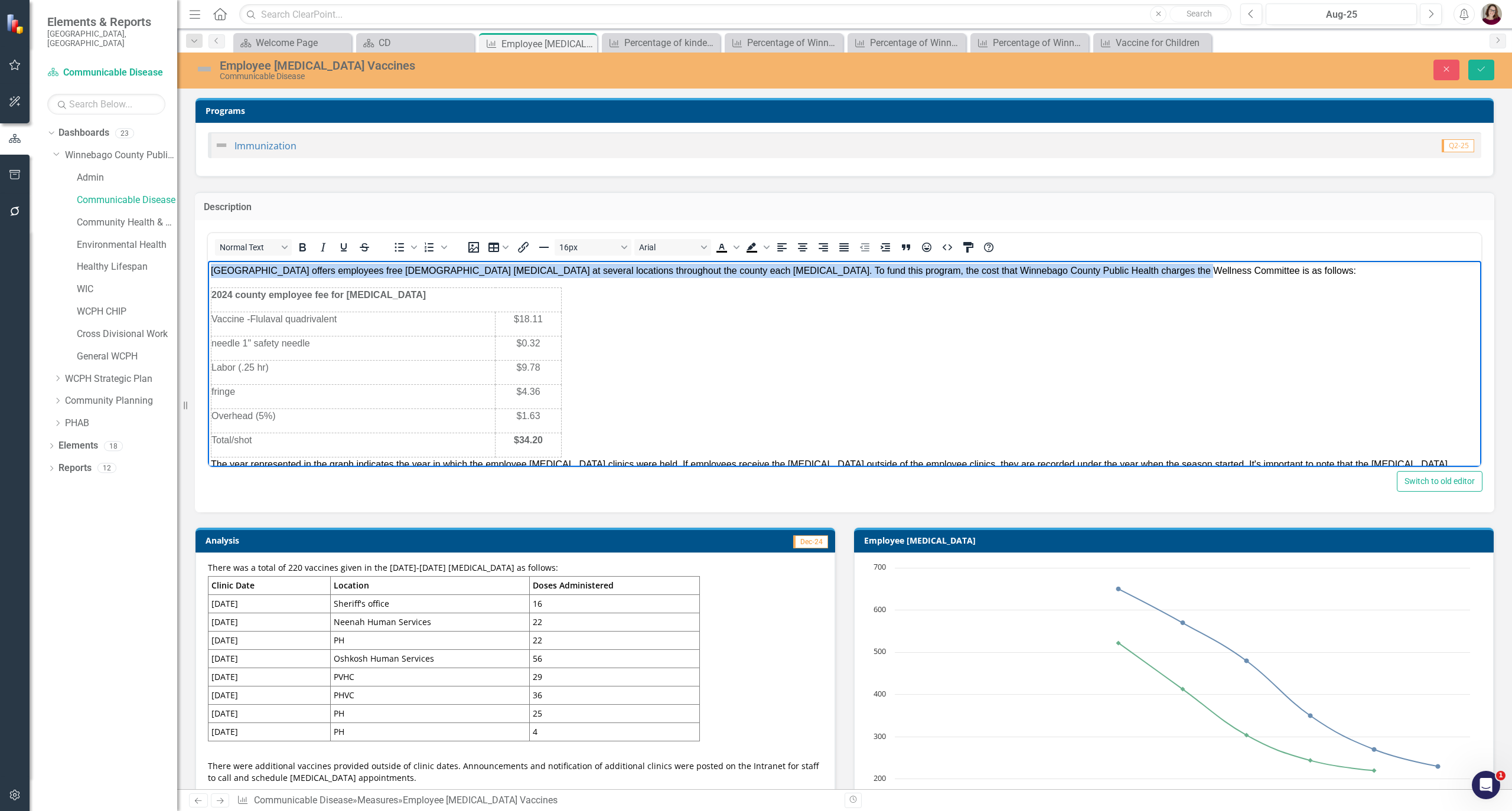
drag, startPoint x: 1148, startPoint y: 271, endPoint x: 209, endPoint y: 258, distance: 939.1
click at [209, 261] on html "[GEOGRAPHIC_DATA] offers employees free [DEMOGRAPHIC_DATA] [MEDICAL_DATA] at se…" at bounding box center [844, 392] width 1273 height 261
copy span "[GEOGRAPHIC_DATA] offers employees free [DEMOGRAPHIC_DATA] [MEDICAL_DATA] at se…"
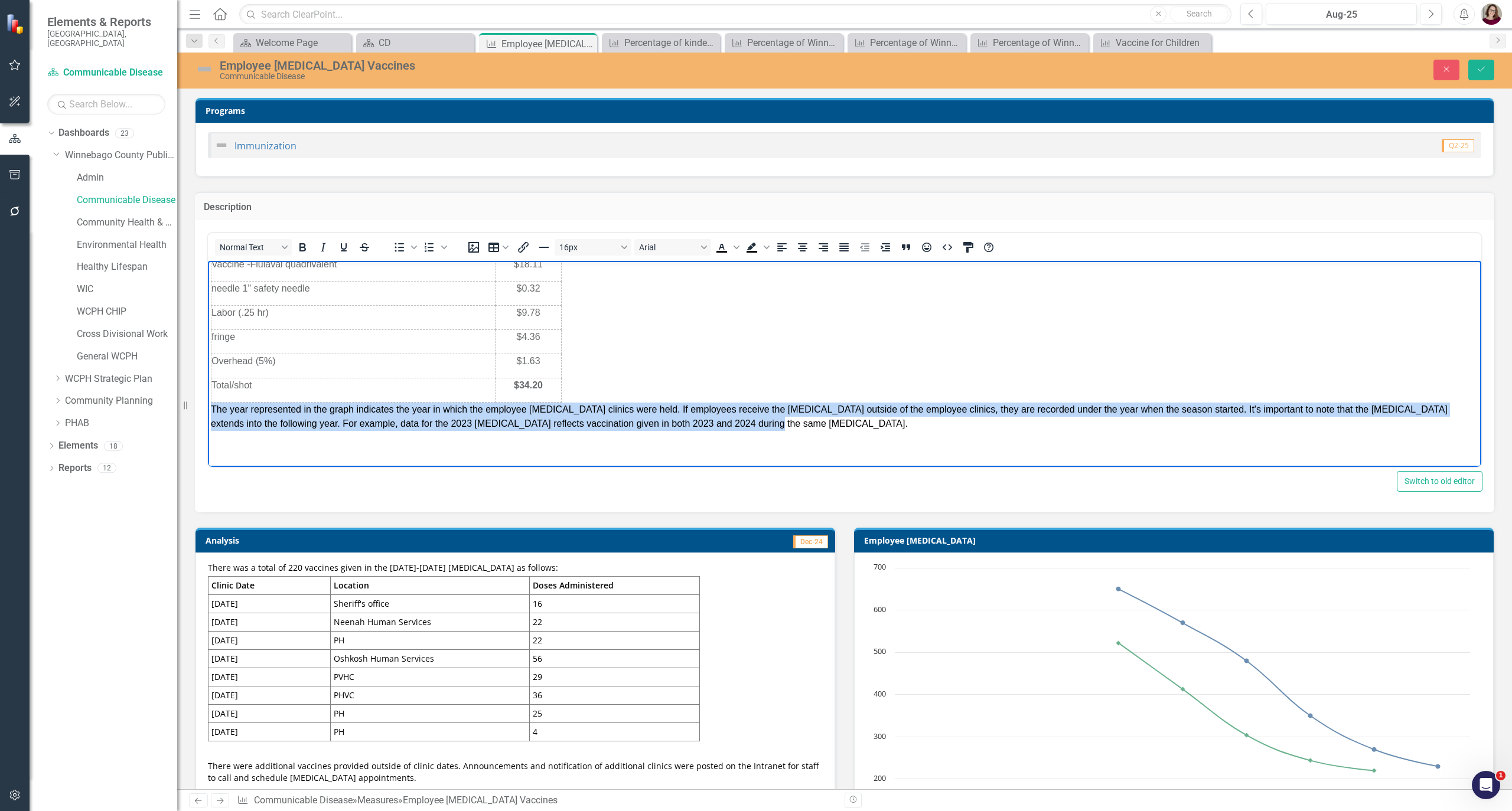
drag, startPoint x: 664, startPoint y: 422, endPoint x: 133, endPoint y: 406, distance: 531.2
click at [208, 406] on html "[GEOGRAPHIC_DATA] offers employees free [DEMOGRAPHIC_DATA] [MEDICAL_DATA] at se…" at bounding box center [844, 337] width 1273 height 261
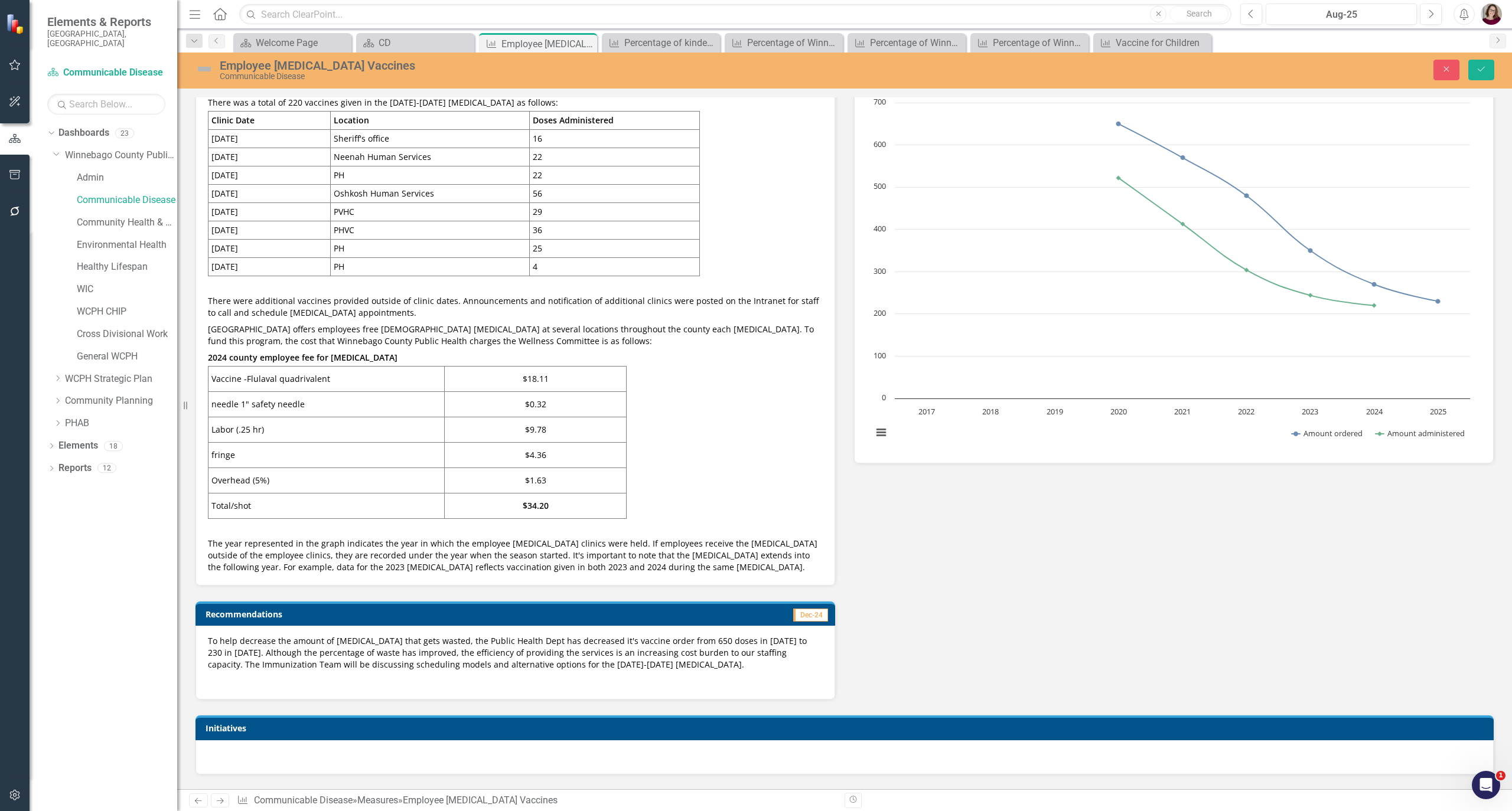
scroll to position [708, 0]
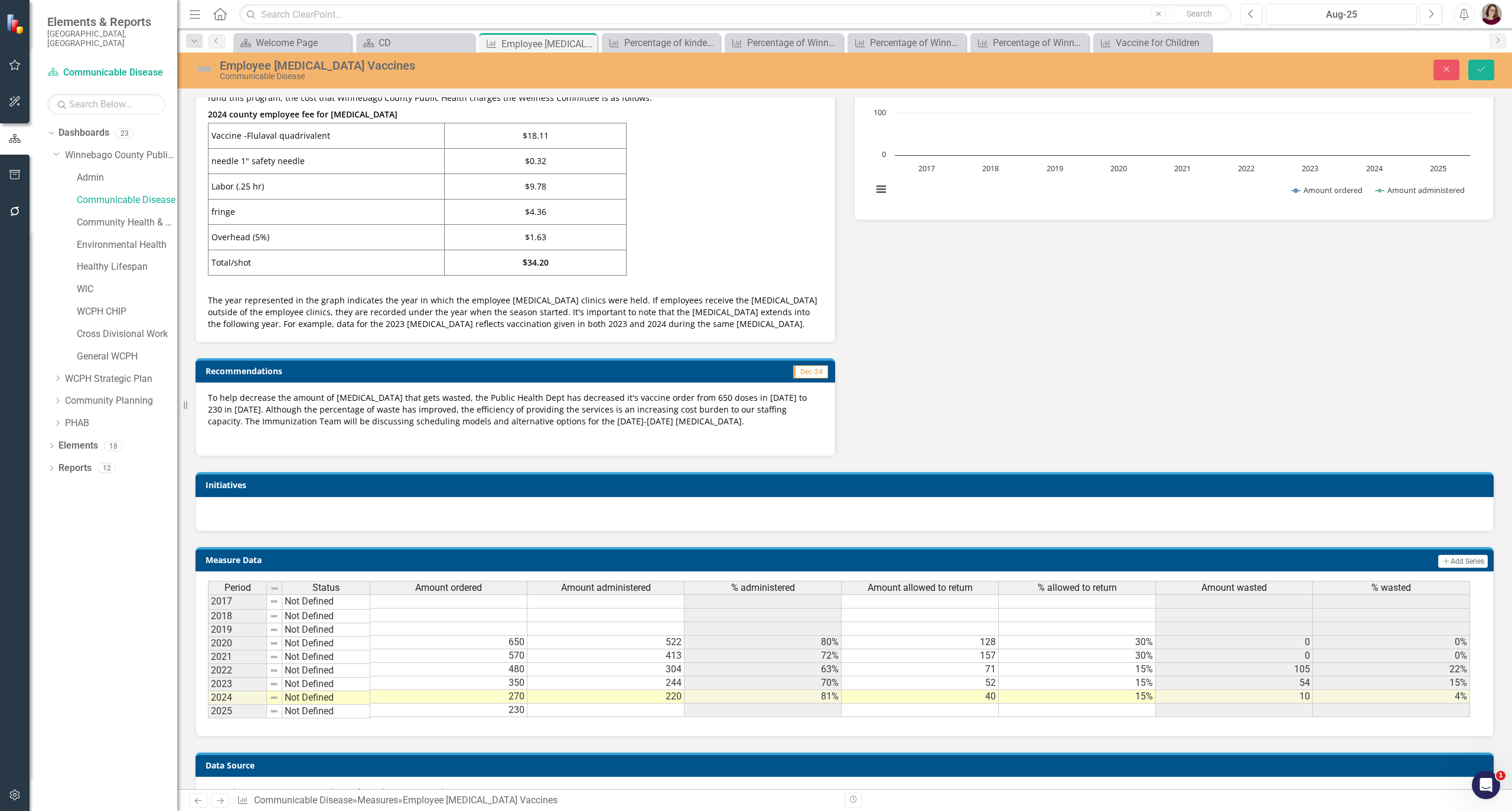
click at [1123, 414] on div "Analysis Dec-24 There was a total of 220 vaccines given in the [DATE]-[DATE] [M…" at bounding box center [844, 130] width 1317 height 653
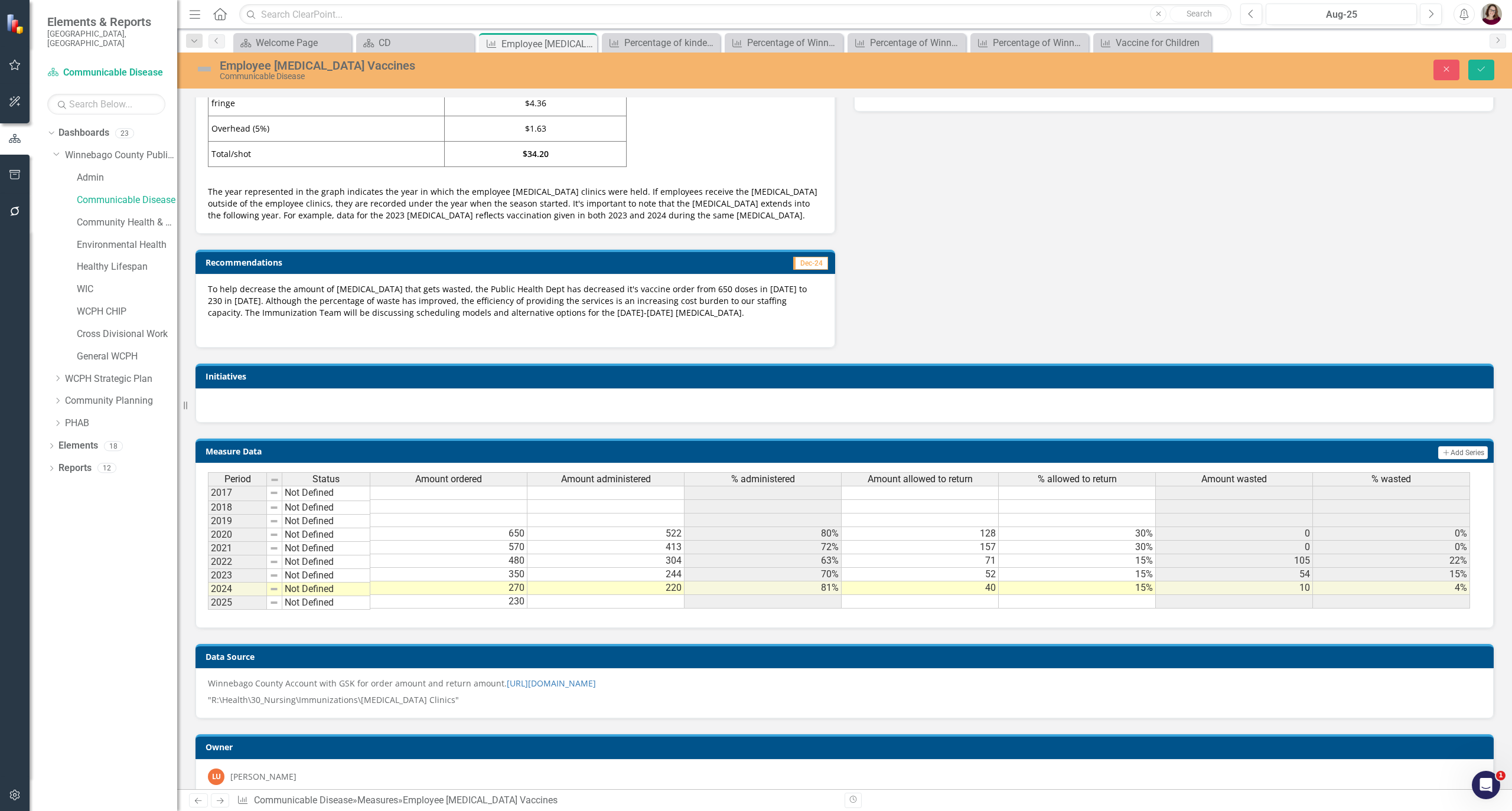
scroll to position [854, 0]
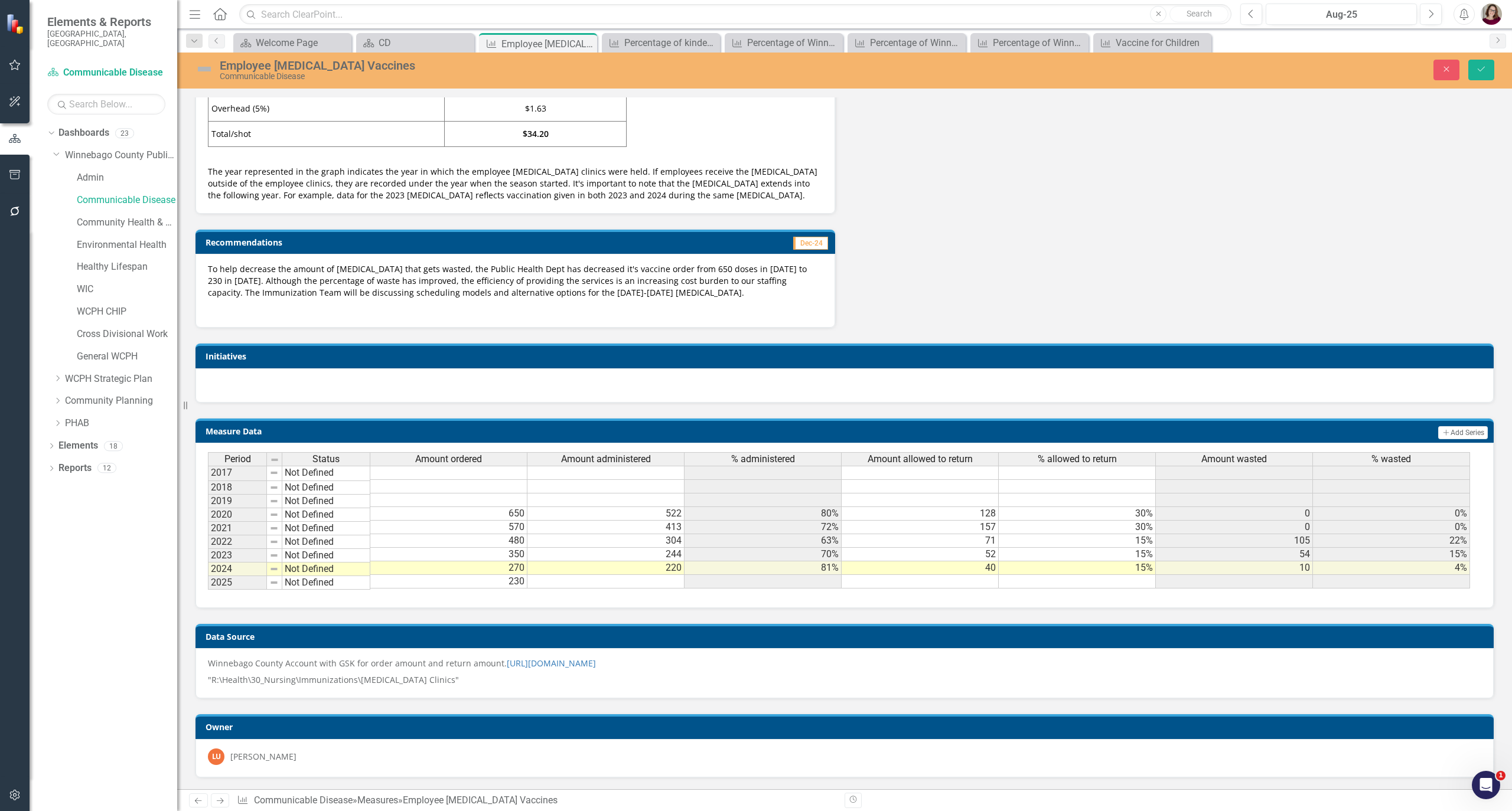
click at [1099, 352] on h3 "Initiatives" at bounding box center [846, 356] width 1282 height 9
click at [392, 39] on div "CD" at bounding box center [417, 43] width 78 height 15
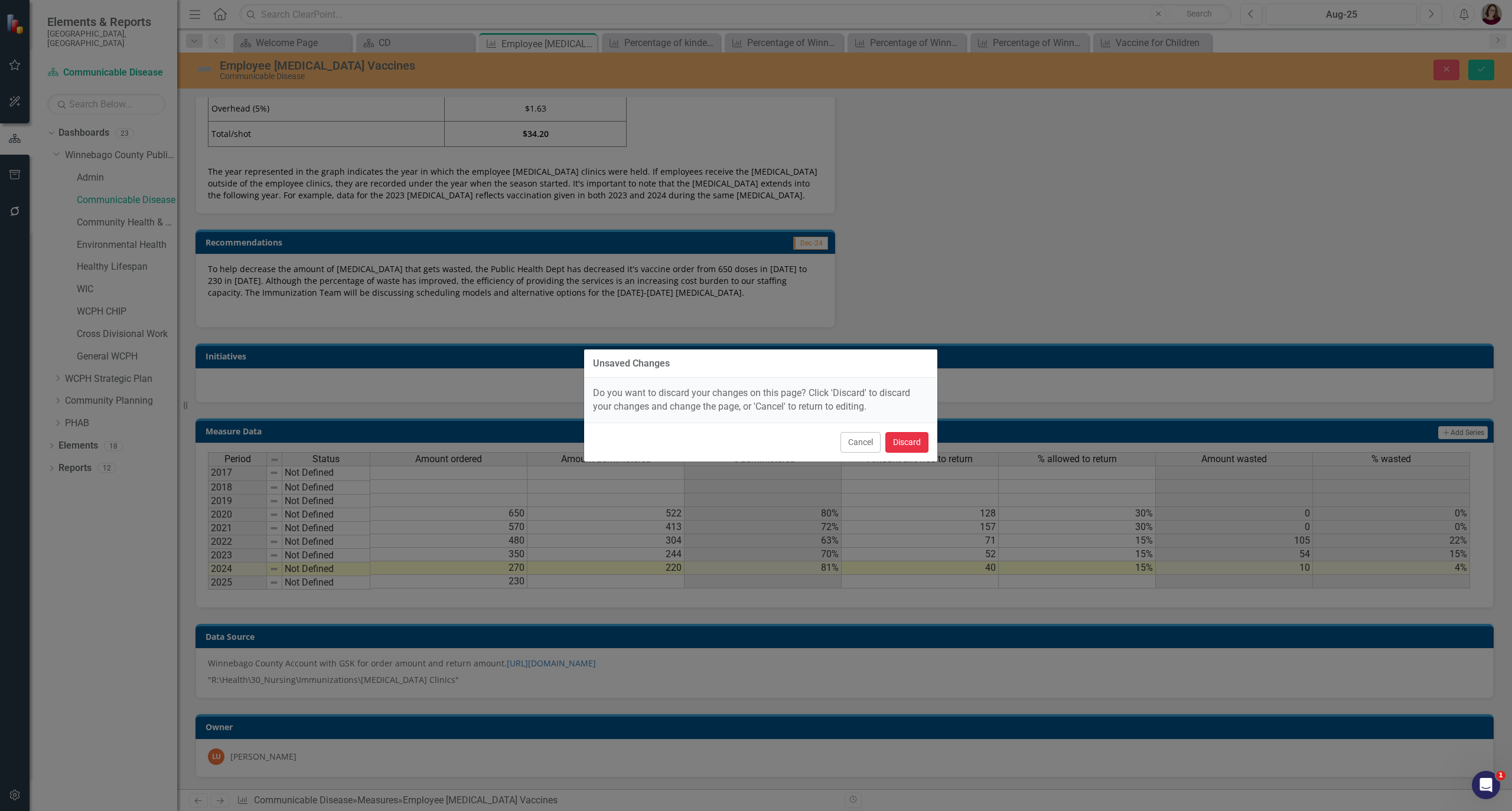
click at [896, 439] on button "Discard" at bounding box center [906, 443] width 43 height 21
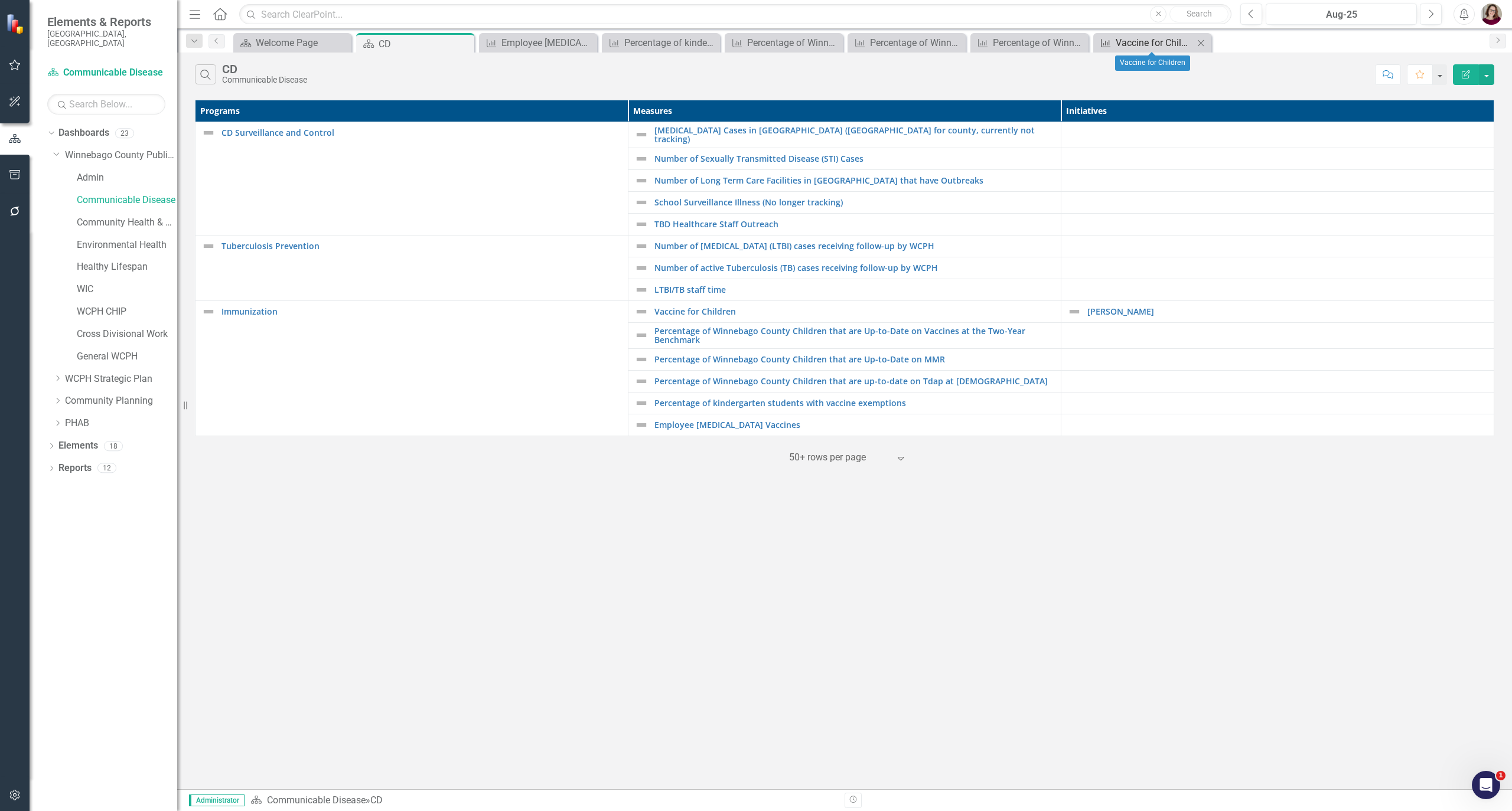
click at [1141, 43] on div "Vaccine for Children" at bounding box center [1154, 43] width 78 height 15
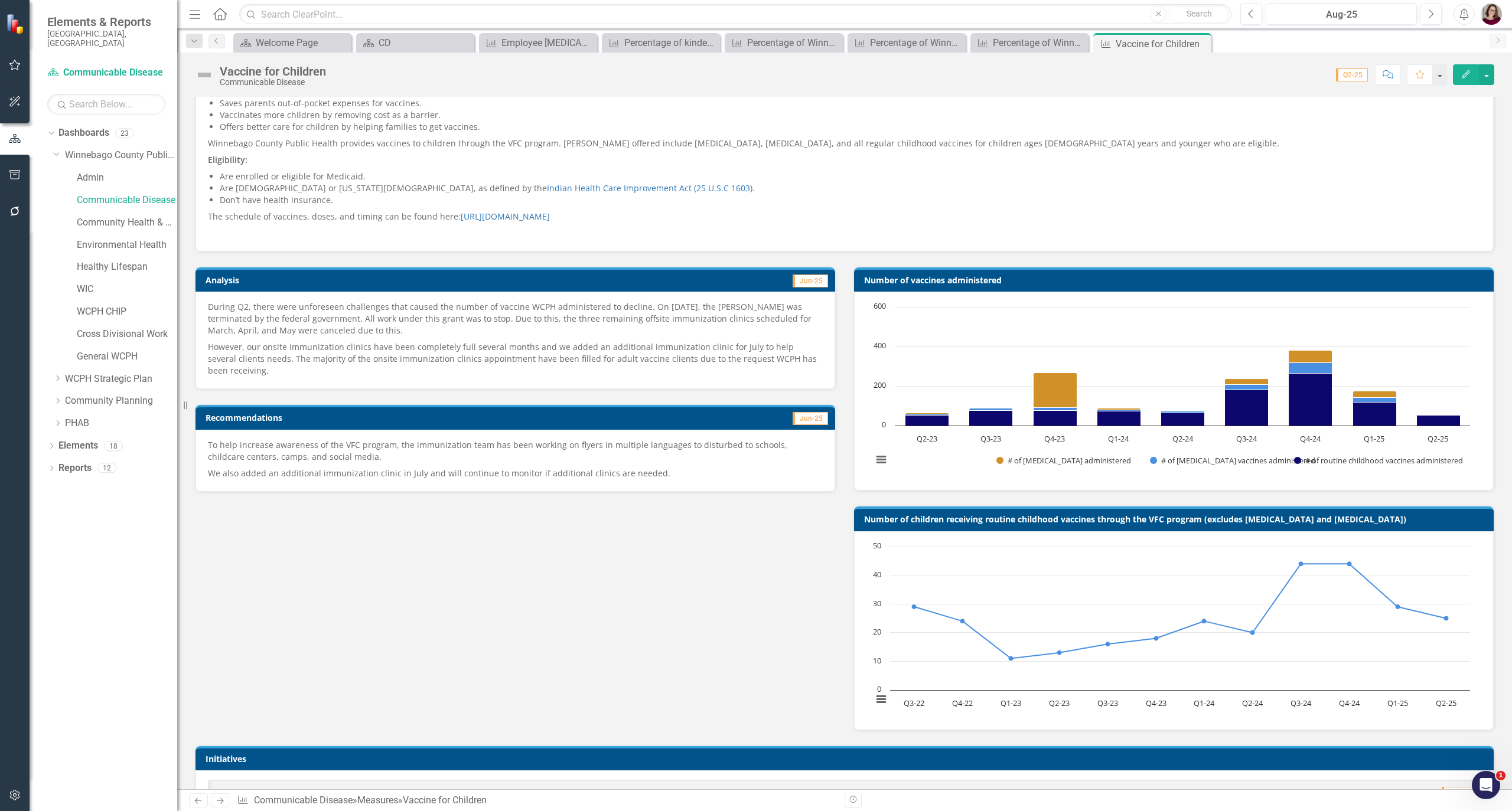
scroll to position [236, 0]
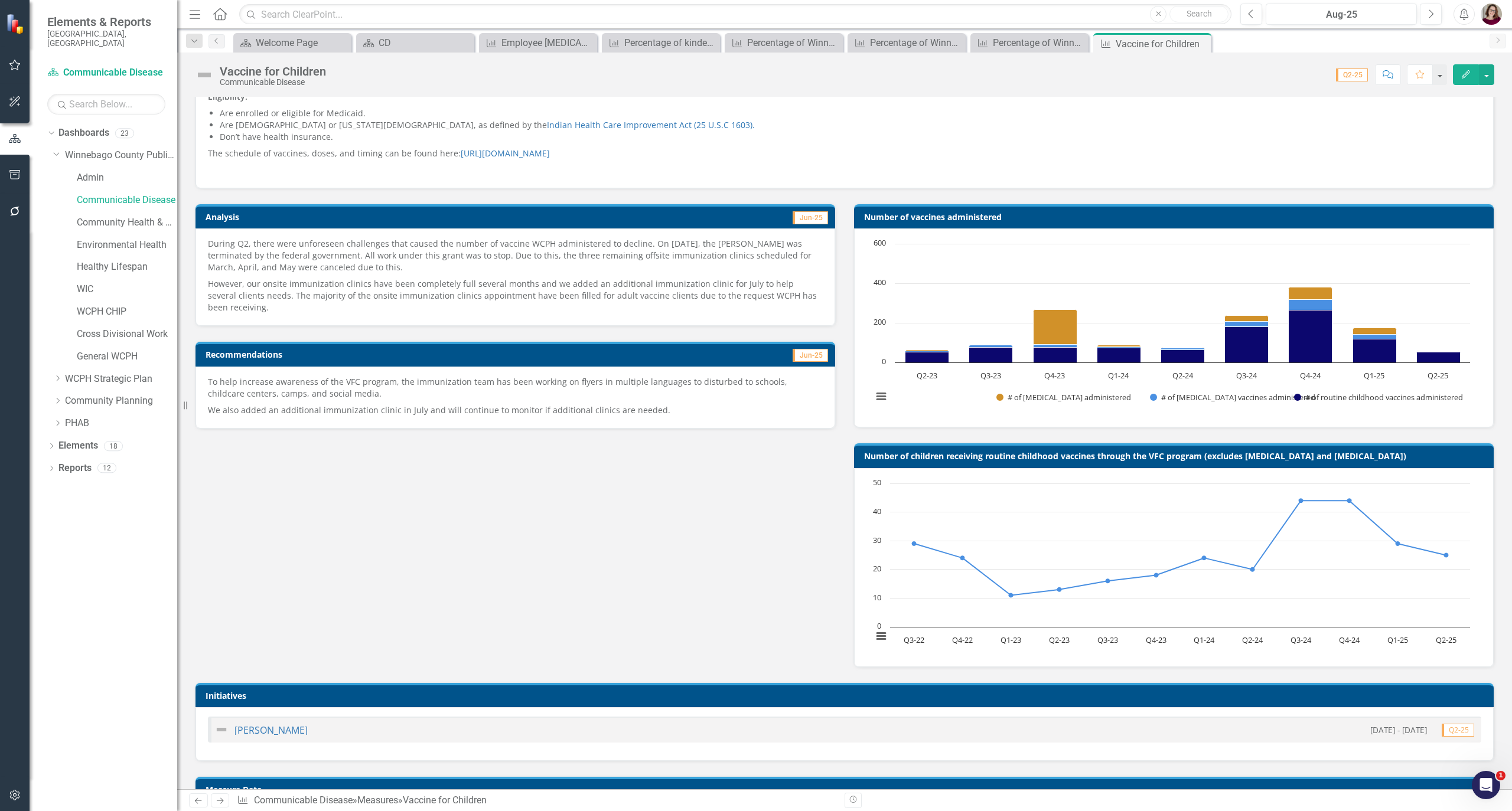
drag, startPoint x: 805, startPoint y: 635, endPoint x: 774, endPoint y: 617, distance: 35.8
click at [805, 635] on div "Analysis Jun-25 During Q2, there were unforeseen challenges that caused the num…" at bounding box center [844, 429] width 1317 height 479
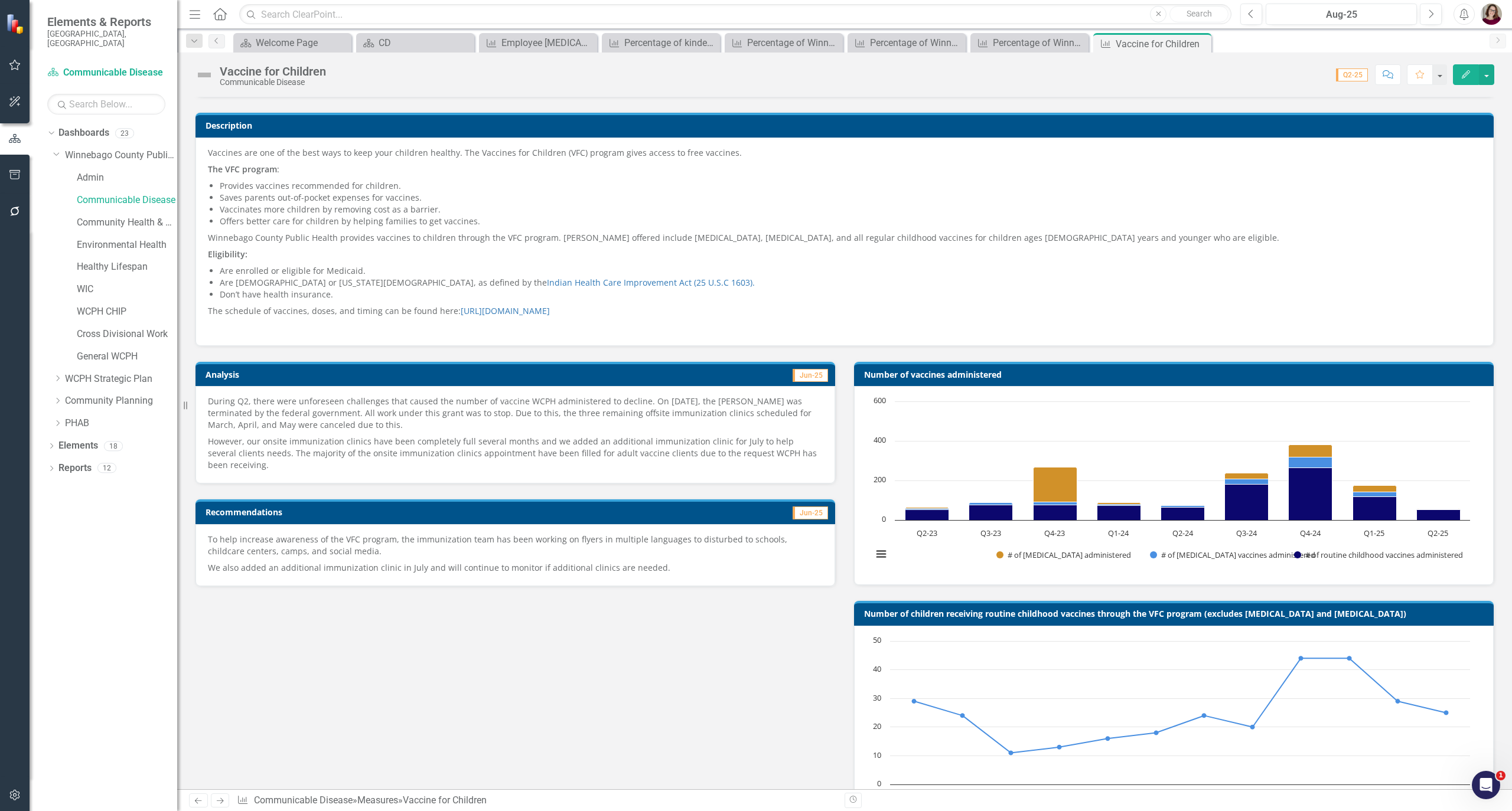
scroll to position [157, 0]
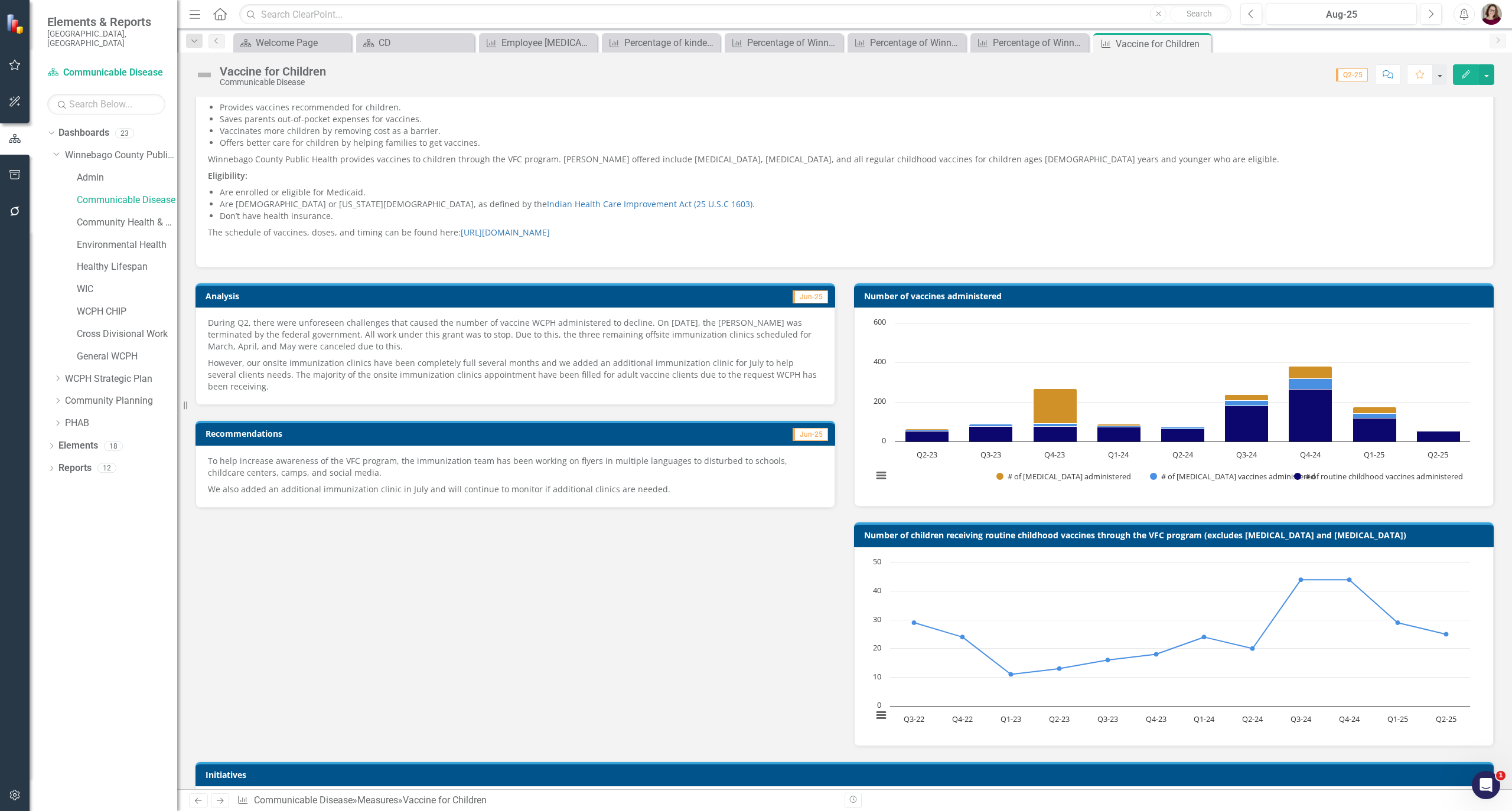
click at [1116, 303] on td "Number of vaccines administered" at bounding box center [1176, 298] width 624 height 18
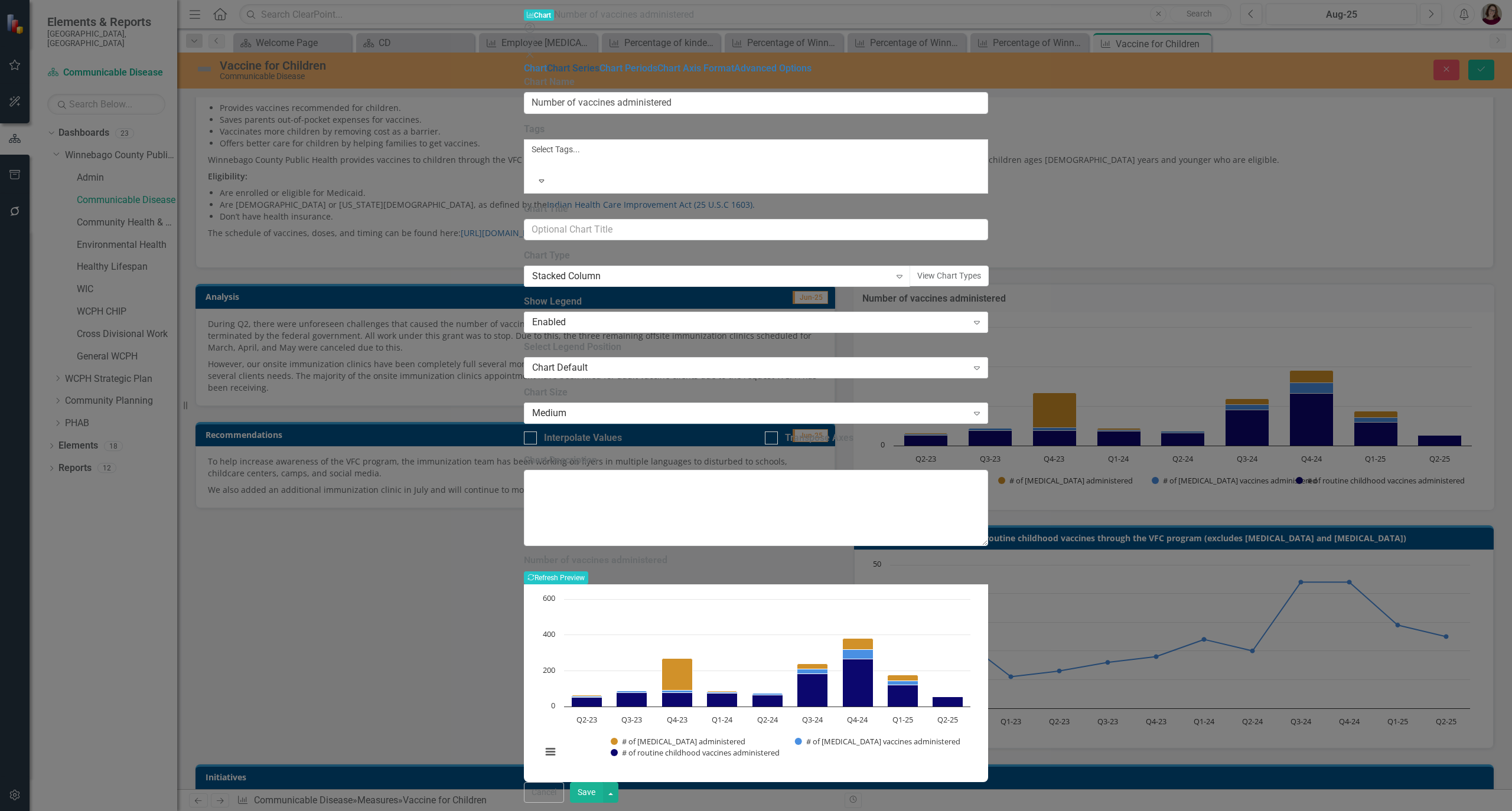
click at [547, 67] on link "Chart Series" at bounding box center [572, 68] width 52 height 11
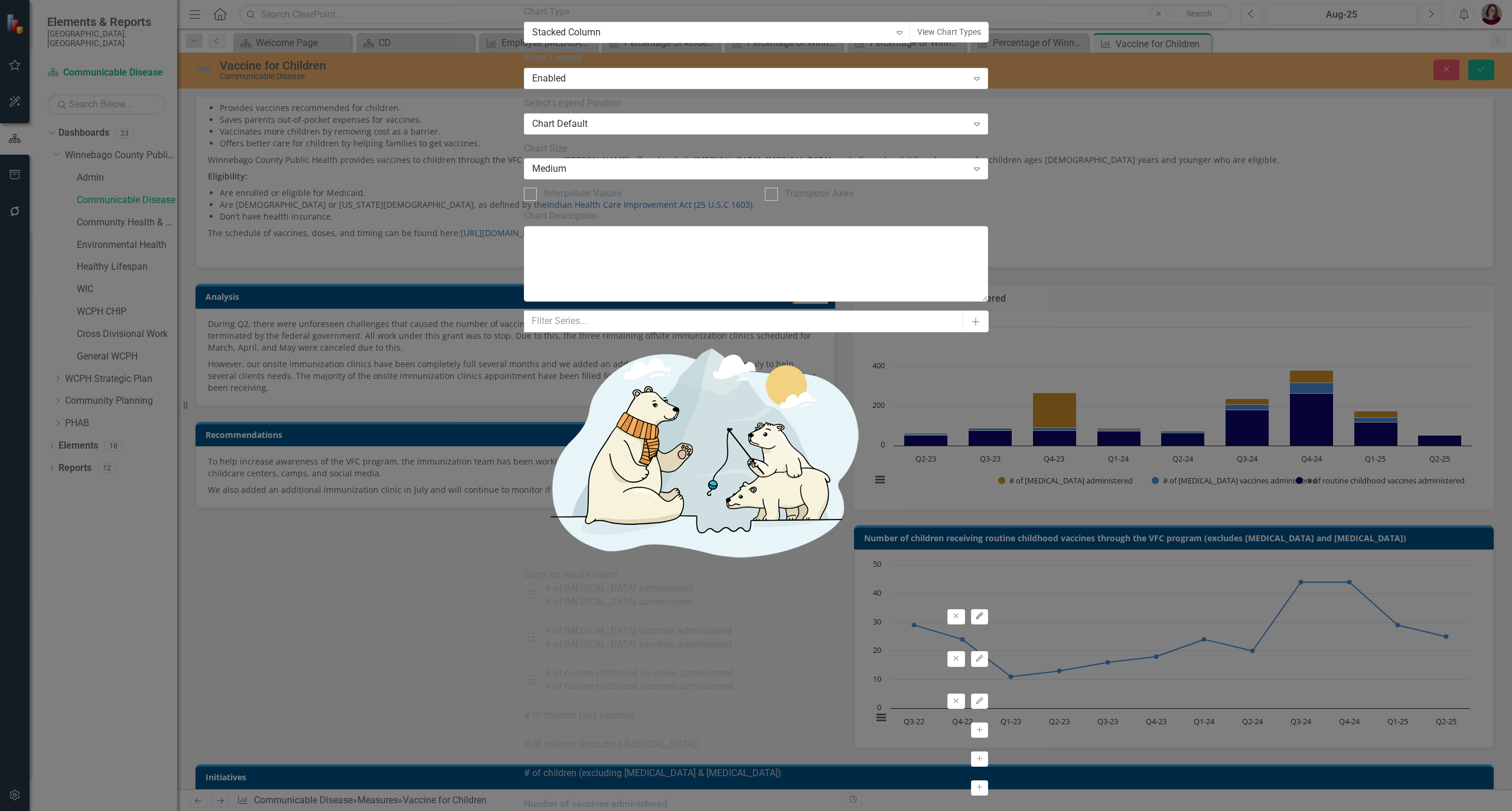
click at [988, 609] on button "Edit" at bounding box center [979, 617] width 17 height 15
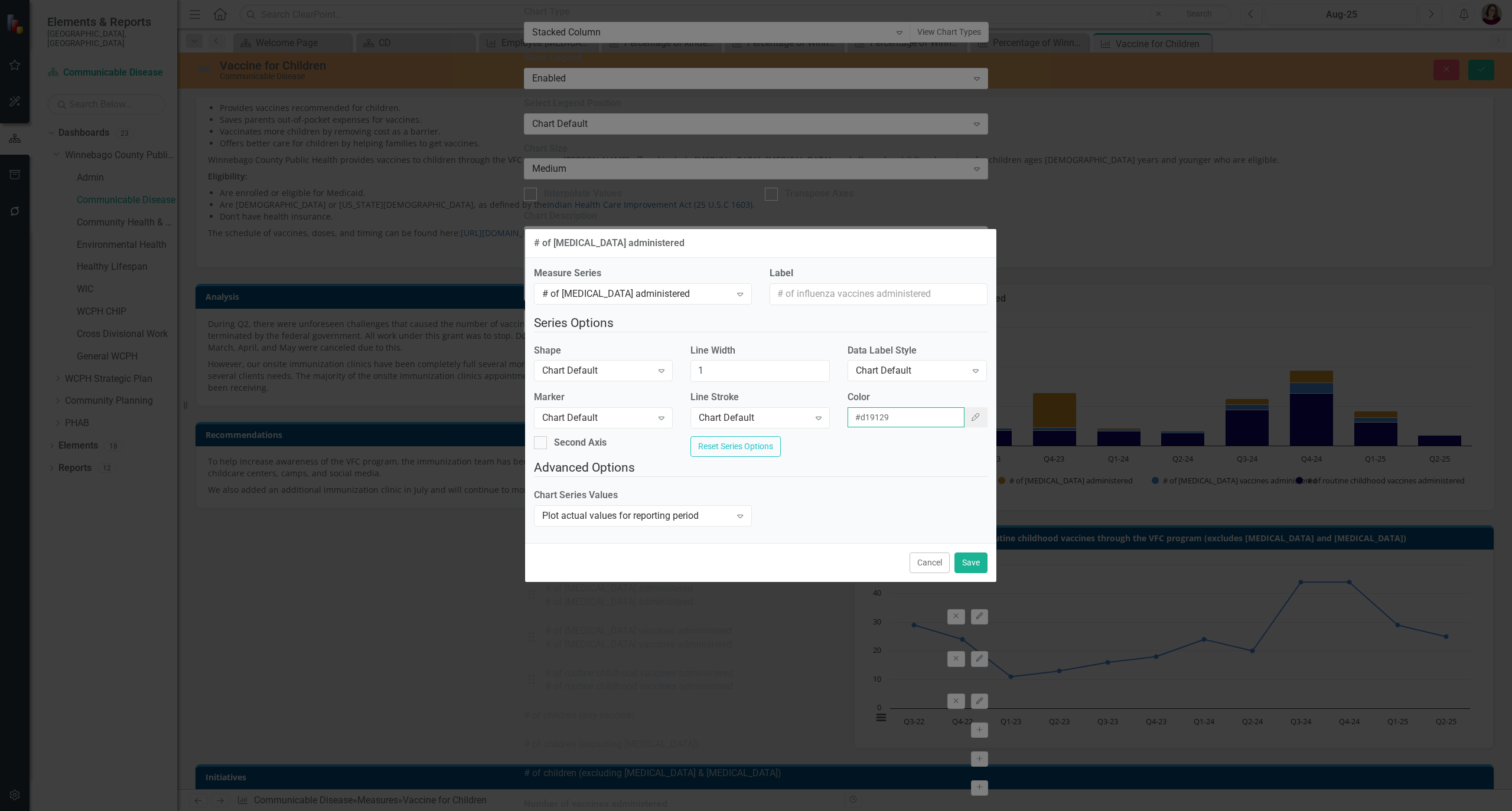
drag, startPoint x: 907, startPoint y: 411, endPoint x: 840, endPoint y: 410, distance: 67.0
click at [840, 410] on div "Color #d19129 Color Picker" at bounding box center [917, 414] width 157 height 46
click at [927, 568] on button "Cancel" at bounding box center [929, 563] width 40 height 21
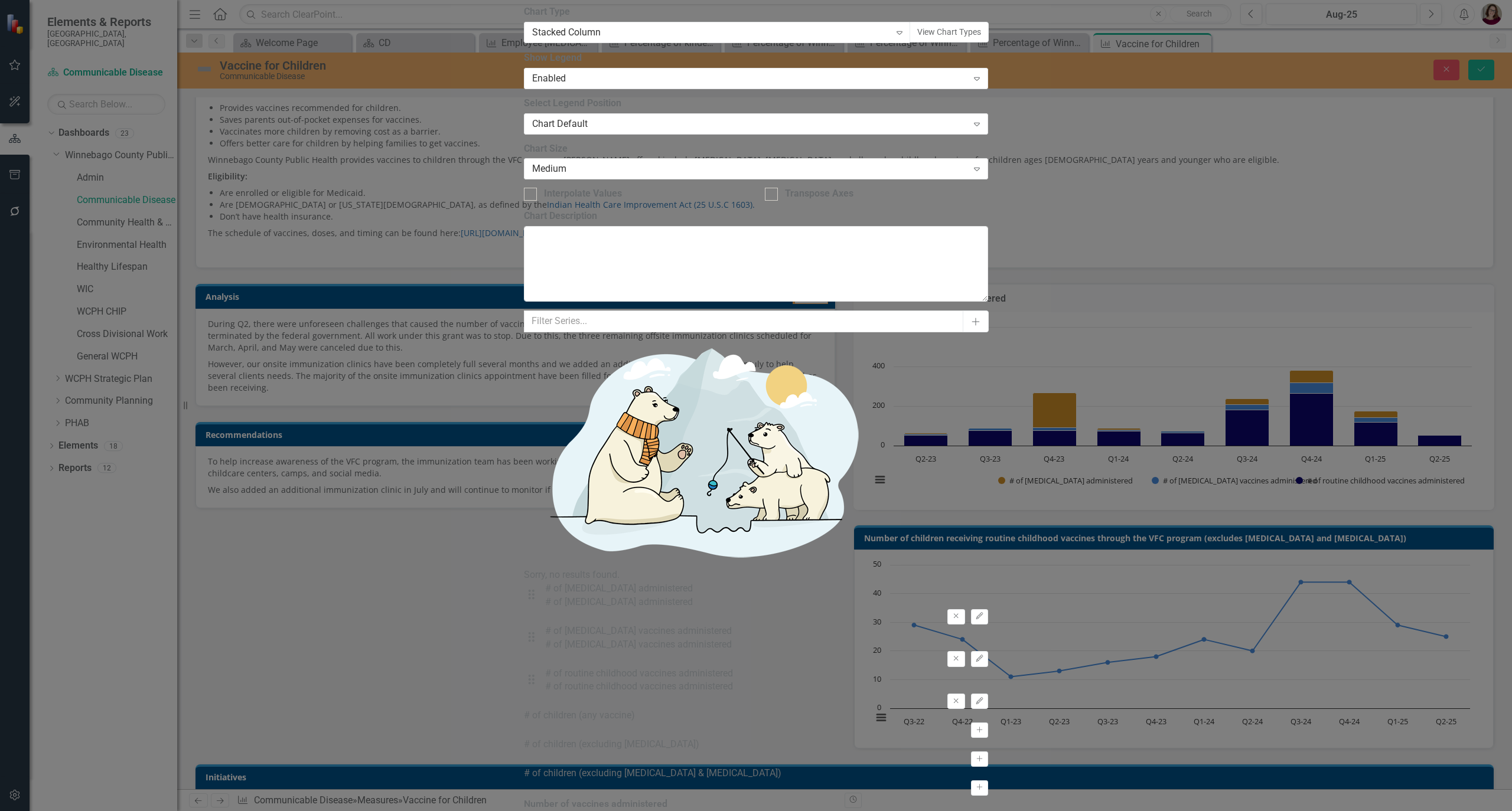
click at [988, 625] on div "Drag # of [MEDICAL_DATA] vaccines administered # of [MEDICAL_DATA] vaccines adm…" at bounding box center [756, 646] width 464 height 43
click at [988, 651] on button "Edit" at bounding box center [979, 659] width 17 height 15
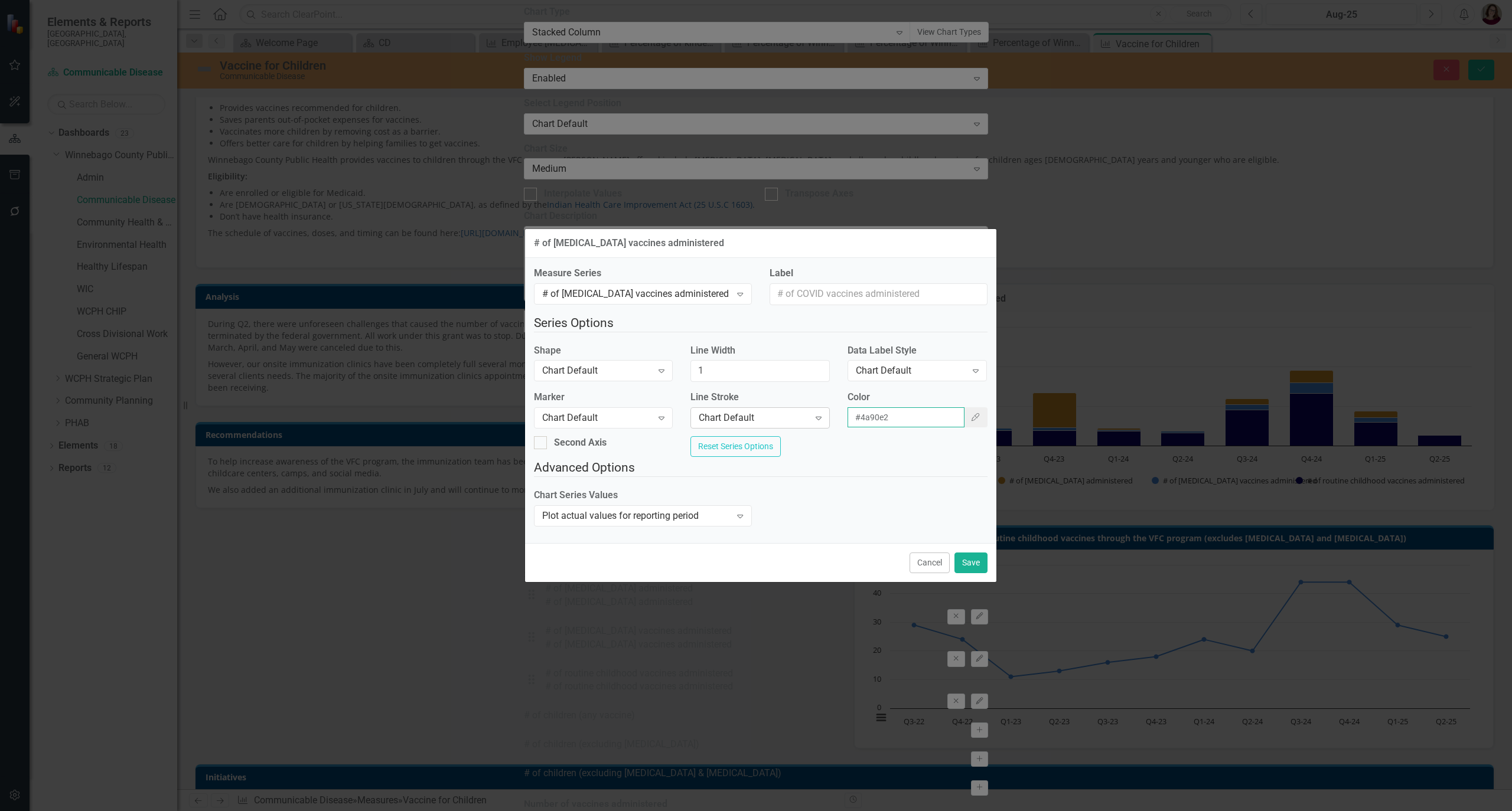
drag, startPoint x: 922, startPoint y: 415, endPoint x: 701, endPoint y: 408, distance: 221.1
click at [700, 408] on div "Marker Chart Default Expand Line Stroke Chart Default Expand Color #4a90e2 Colo…" at bounding box center [761, 414] width 472 height 46
click at [922, 573] on button "Cancel" at bounding box center [929, 563] width 40 height 21
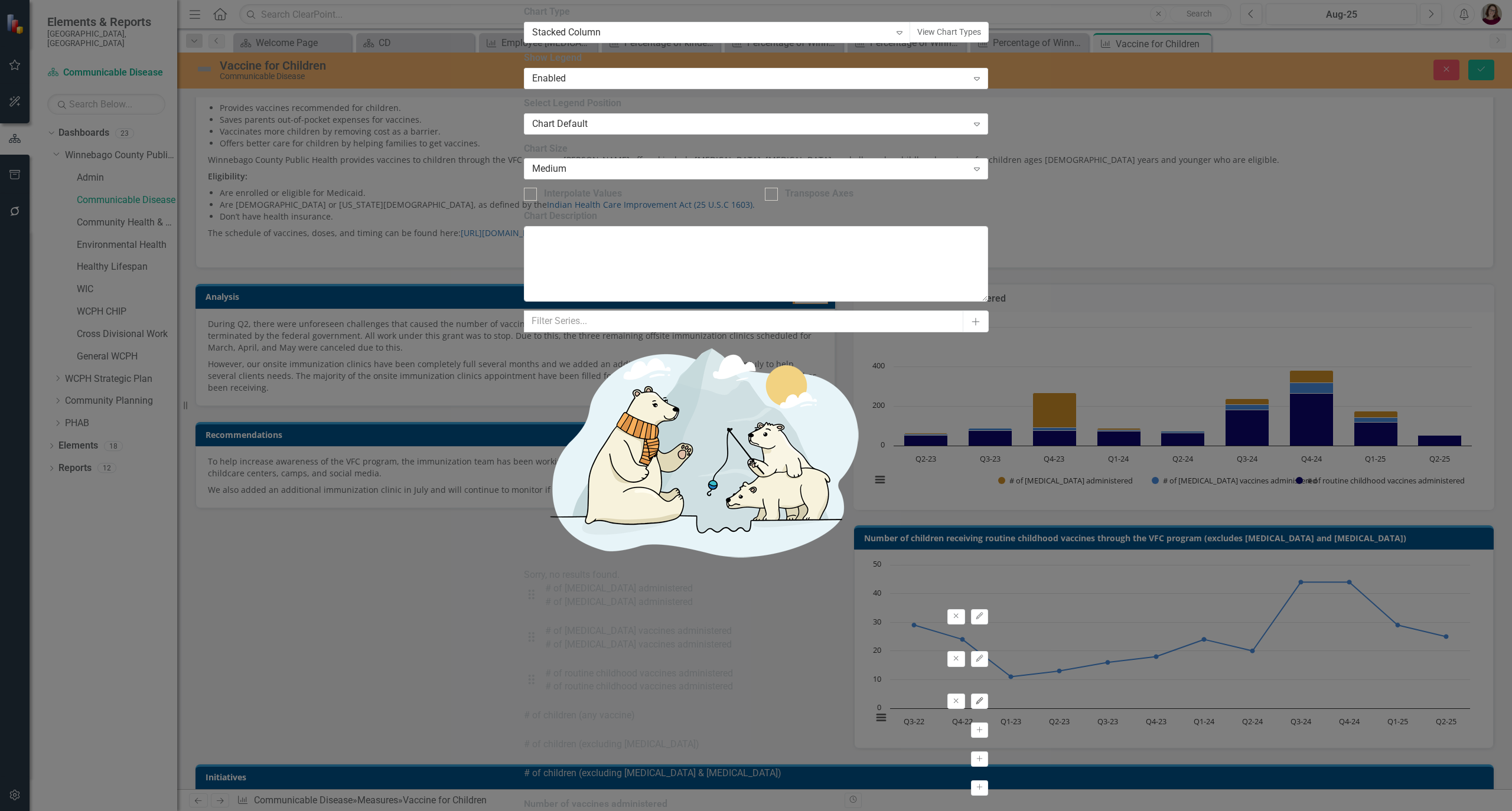
click at [988, 694] on button "Edit" at bounding box center [979, 702] width 17 height 15
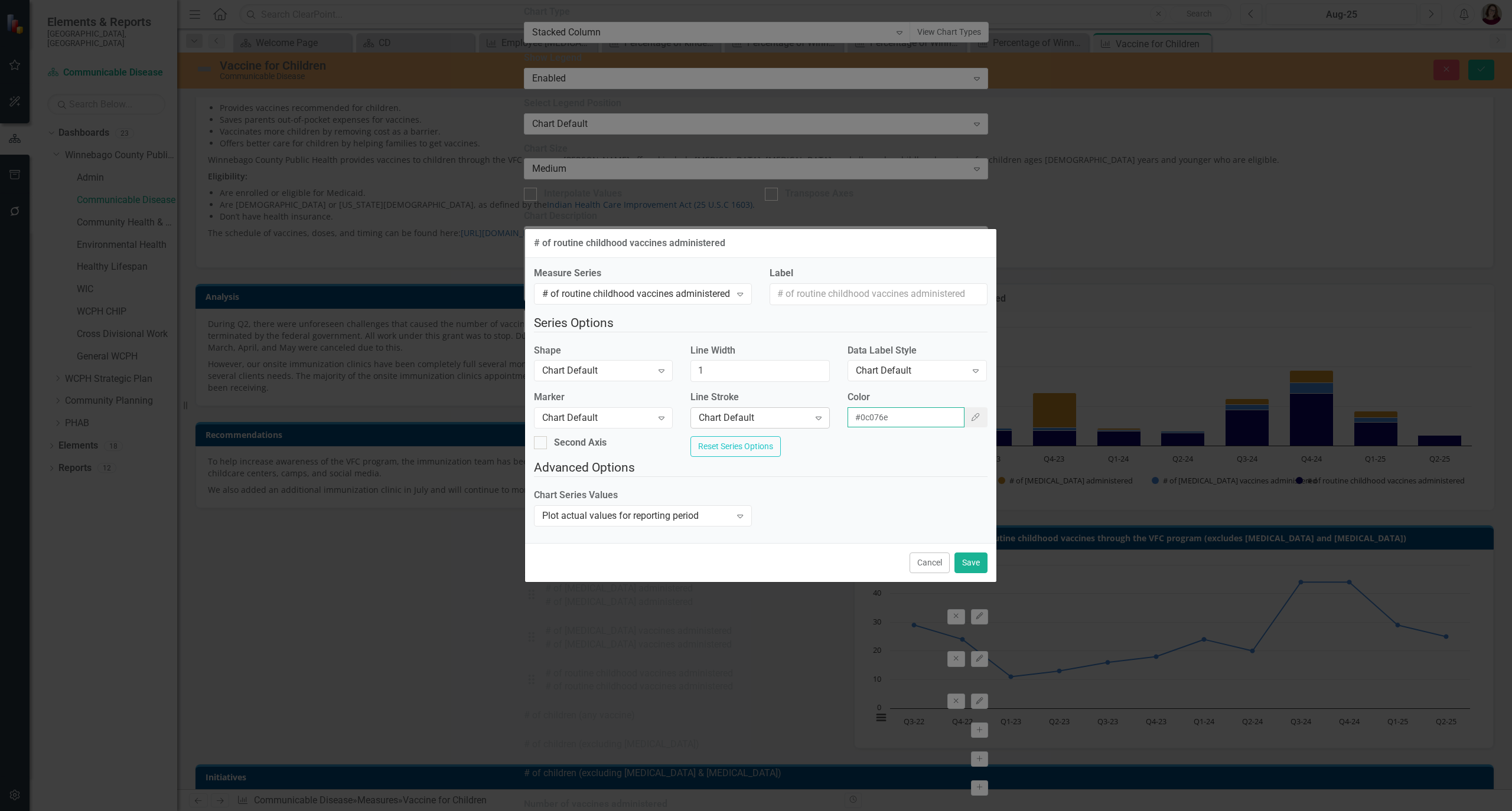
drag, startPoint x: 810, startPoint y: 416, endPoint x: 777, endPoint y: 419, distance: 33.1
click at [769, 418] on div "Marker Chart Default Expand Line Stroke Chart Default Expand Color #0c076e Colo…" at bounding box center [761, 414] width 472 height 46
click at [933, 573] on button "Cancel" at bounding box center [929, 563] width 40 height 21
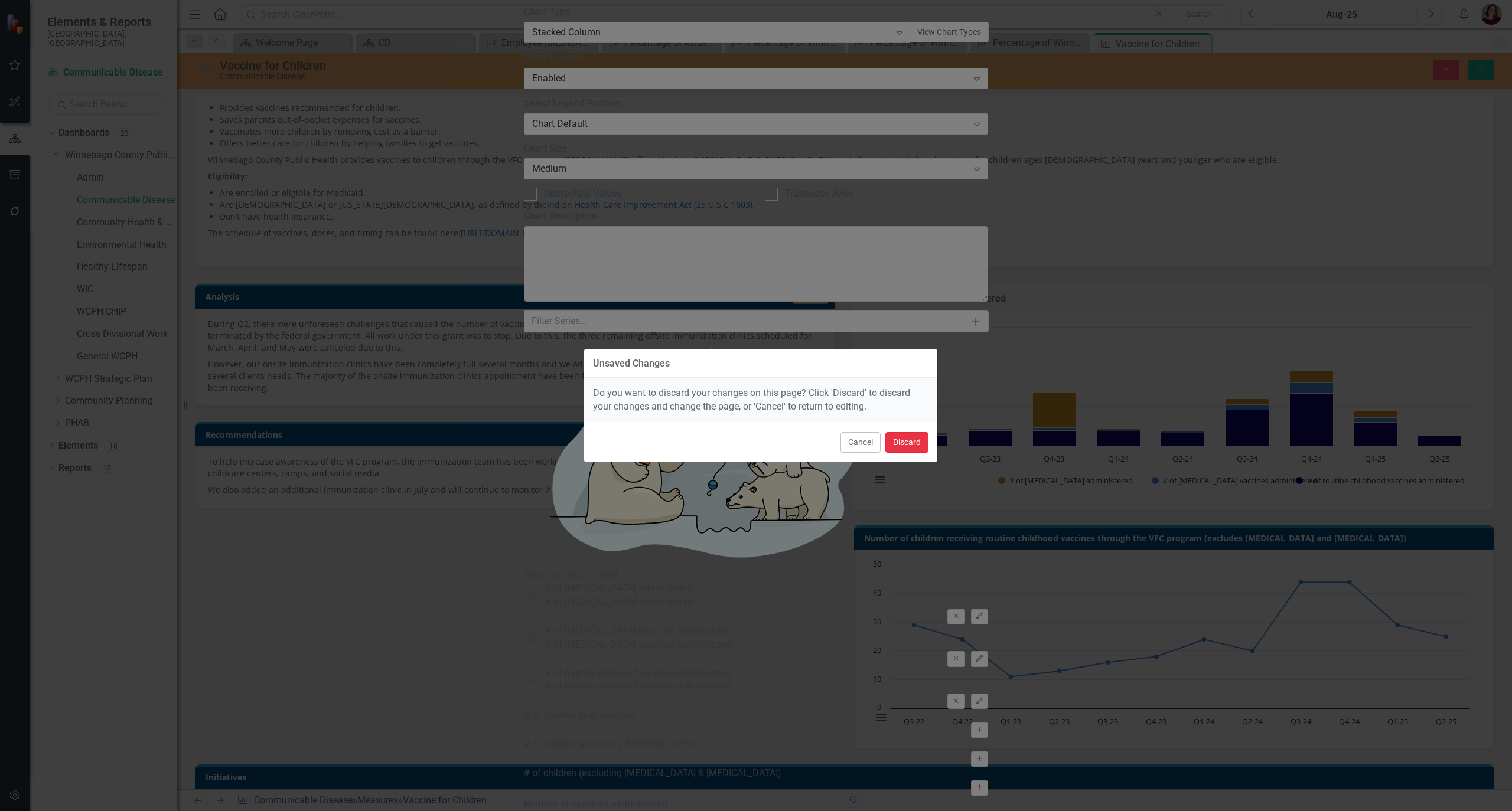
click at [908, 438] on button "Discard" at bounding box center [906, 443] width 43 height 21
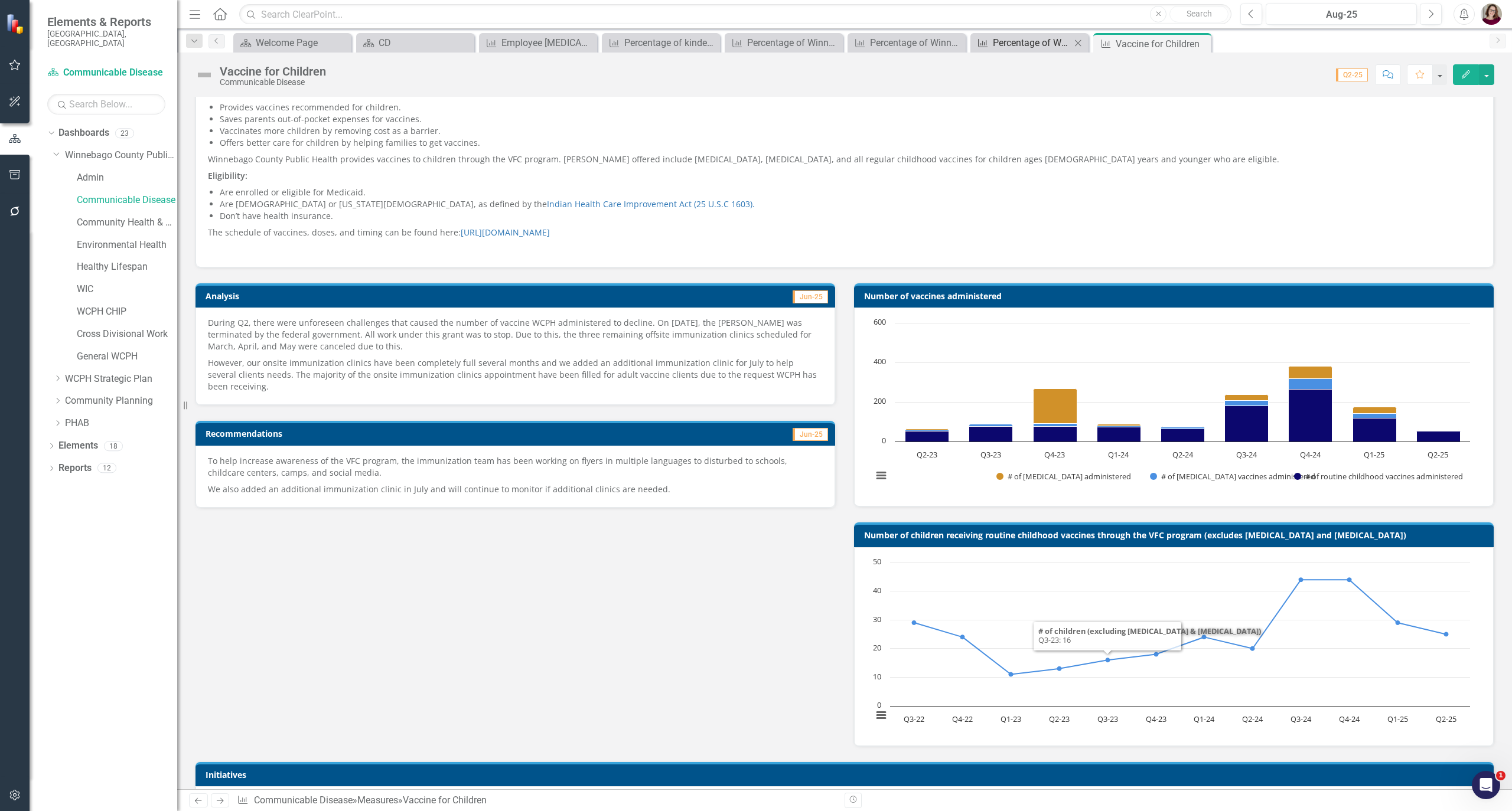
click at [1031, 46] on div "Percentage of Winnebago County Children that are Up-to-Date on Vaccines at the …" at bounding box center [1032, 43] width 78 height 15
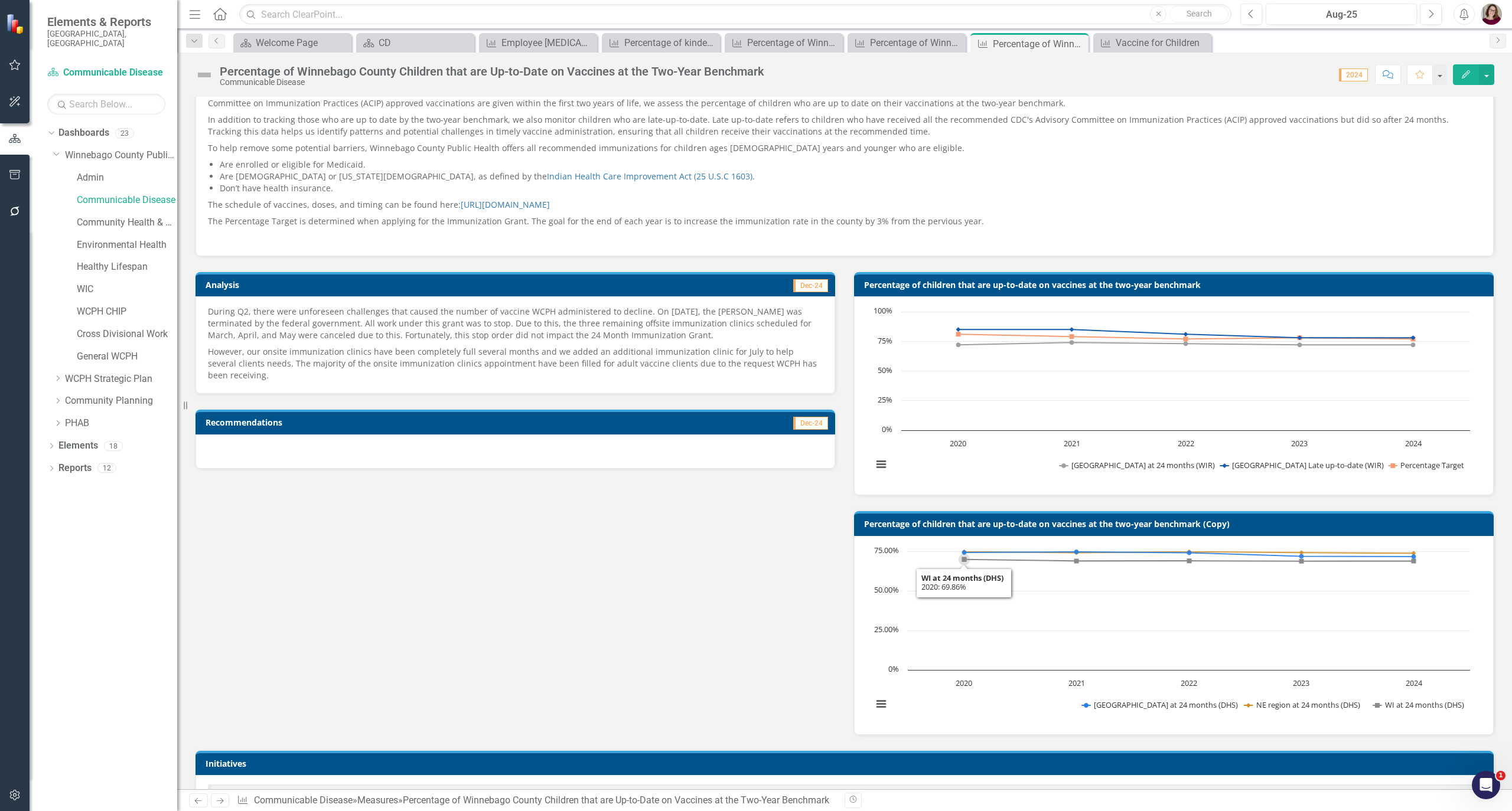
scroll to position [236, 0]
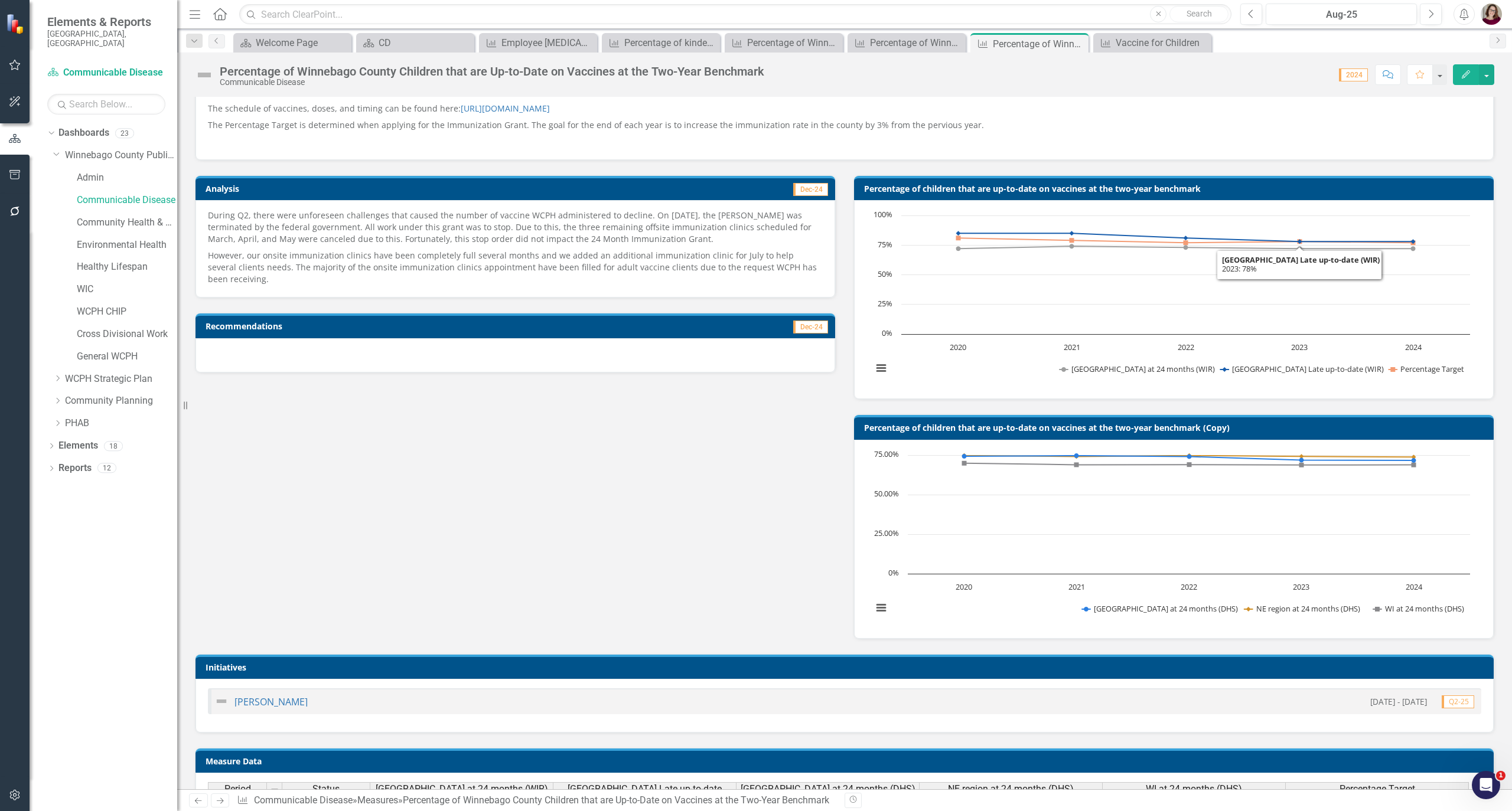
click at [1297, 192] on h3 "Percentage of children that are up-to-date on vaccines at the two-year benchmark" at bounding box center [1176, 188] width 624 height 9
click at [1298, 193] on h3 "Percentage of children that are up-to-date on vaccines at the two-year benchmark" at bounding box center [1176, 188] width 624 height 9
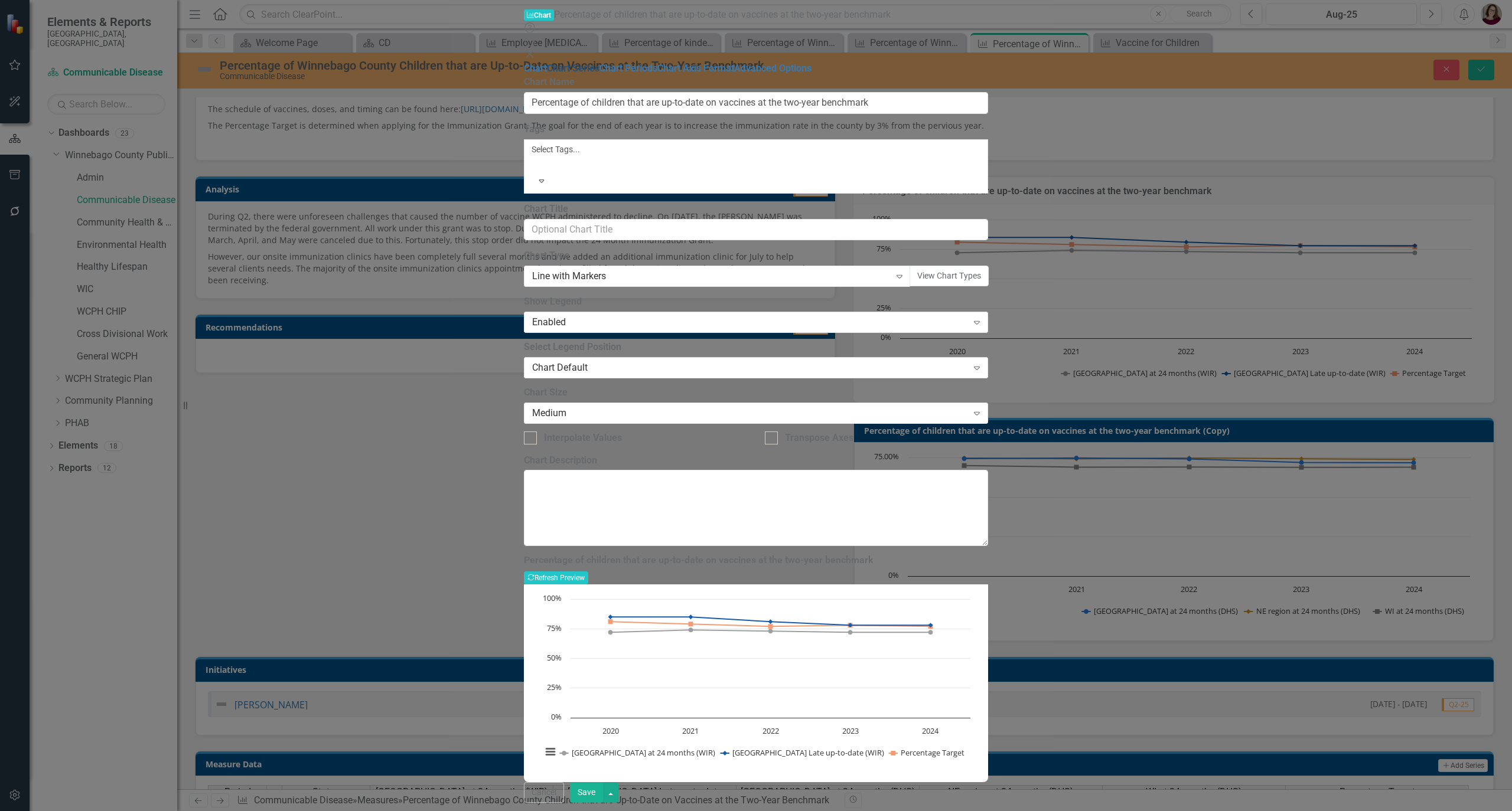
click at [547, 69] on link "Chart Series" at bounding box center [572, 68] width 52 height 11
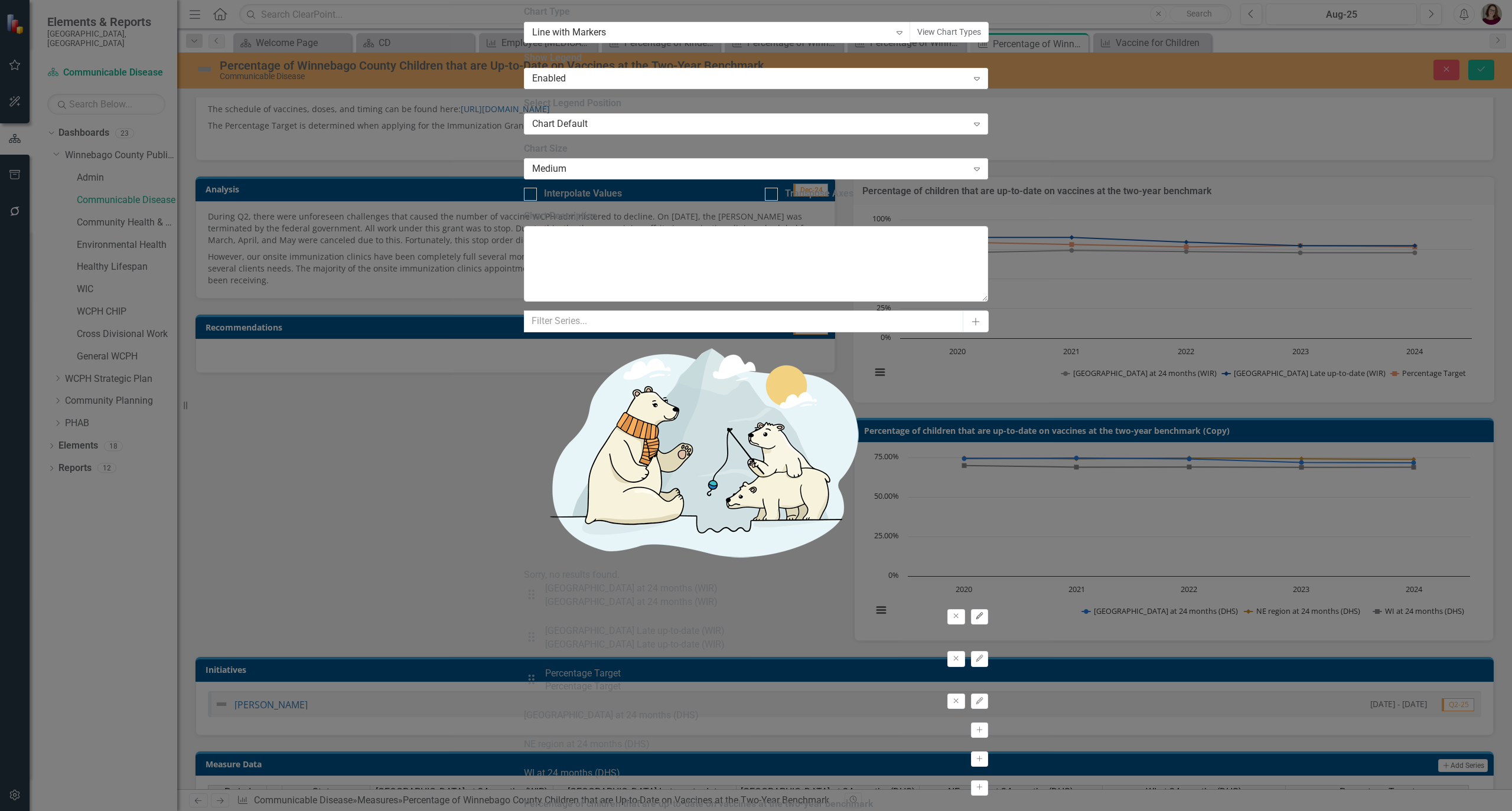
click at [984, 613] on icon "Edit" at bounding box center [979, 616] width 9 height 7
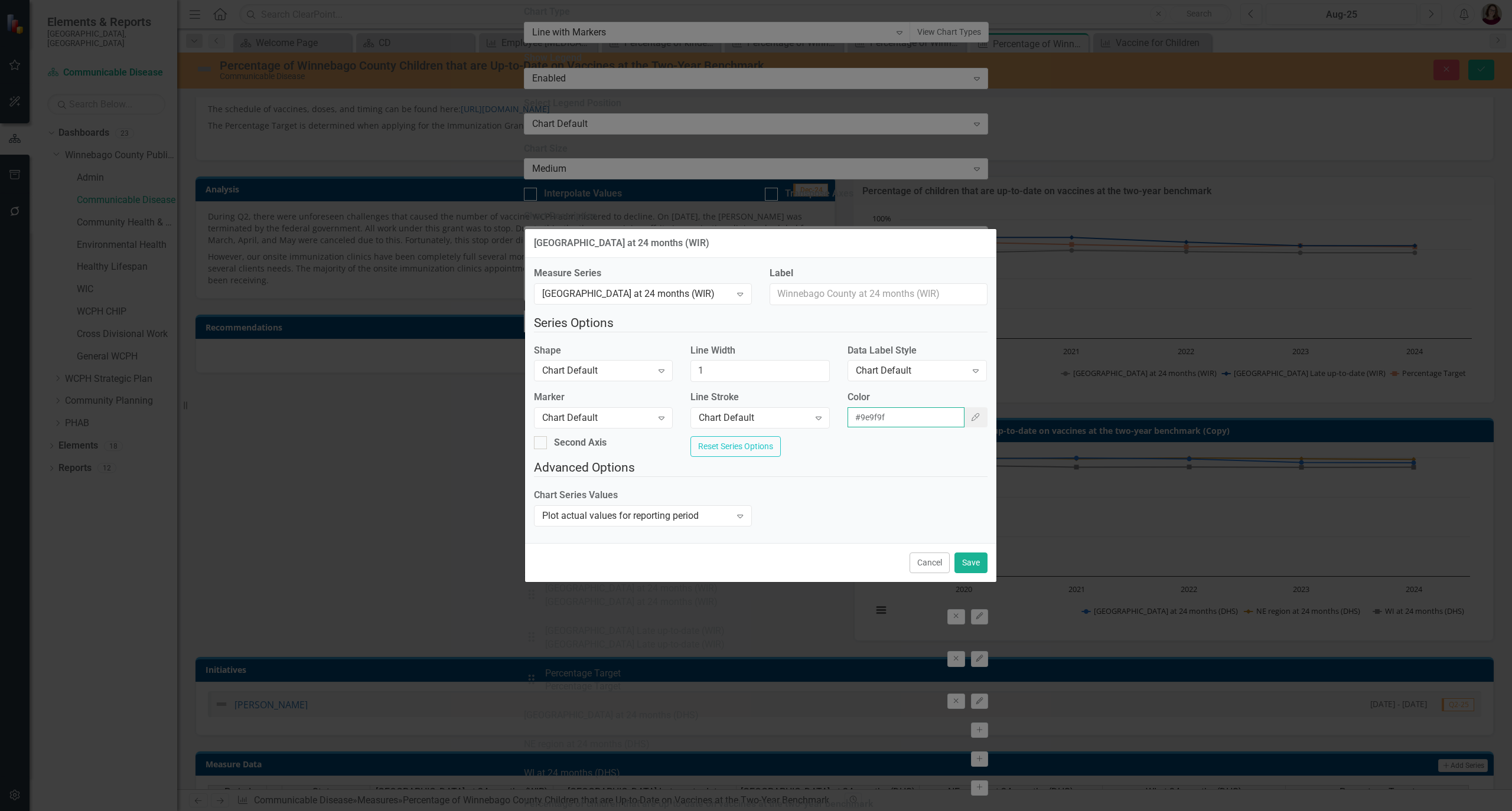
drag, startPoint x: 912, startPoint y: 407, endPoint x: 836, endPoint y: 411, distance: 76.1
click at [823, 408] on div "Marker Chart Default Expand Line Stroke Chart Default Expand Color #9e9f9f Colo…" at bounding box center [761, 414] width 472 height 46
click at [936, 570] on button "Cancel" at bounding box center [929, 563] width 40 height 21
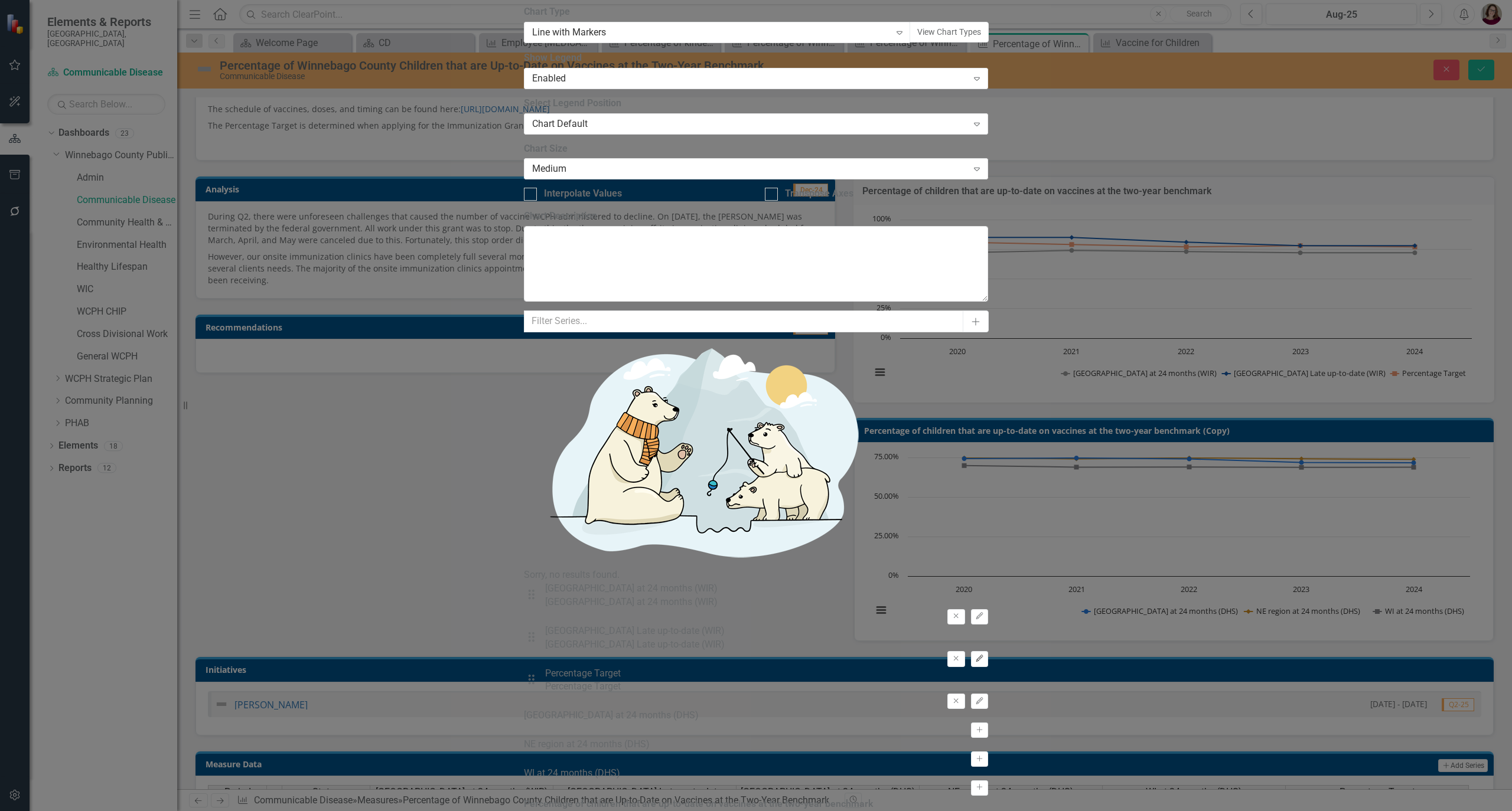
click at [984, 655] on icon "Edit" at bounding box center [979, 658] width 9 height 7
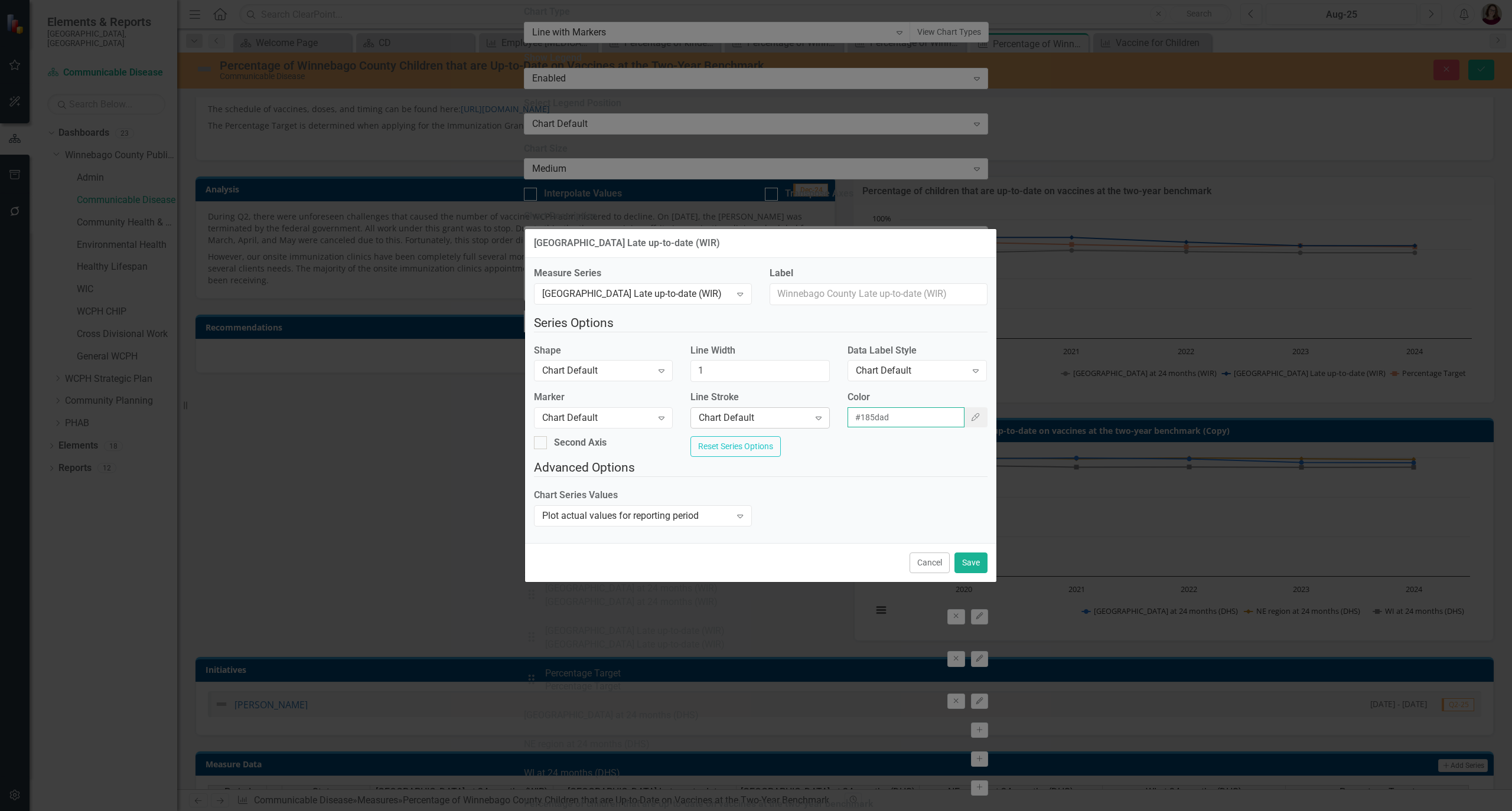
drag, startPoint x: 867, startPoint y: 413, endPoint x: 824, endPoint y: 413, distance: 43.0
click at [824, 413] on div "Marker Chart Default Expand Line Stroke Chart Default Expand Color #185dad Colo…" at bounding box center [761, 414] width 472 height 46
click at [927, 570] on button "Cancel" at bounding box center [929, 563] width 40 height 21
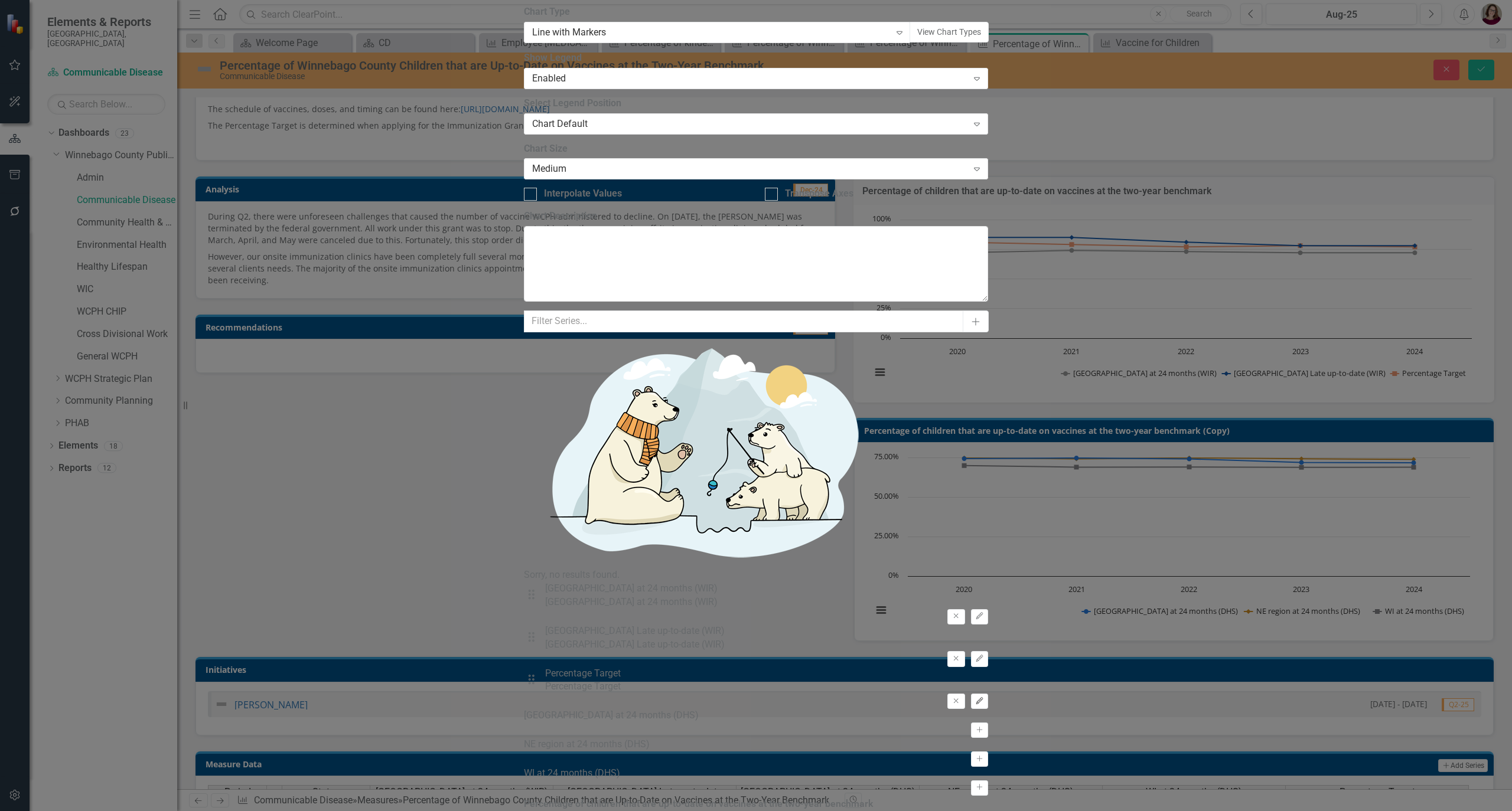
click at [988, 694] on button "Edit" at bounding box center [979, 702] width 17 height 15
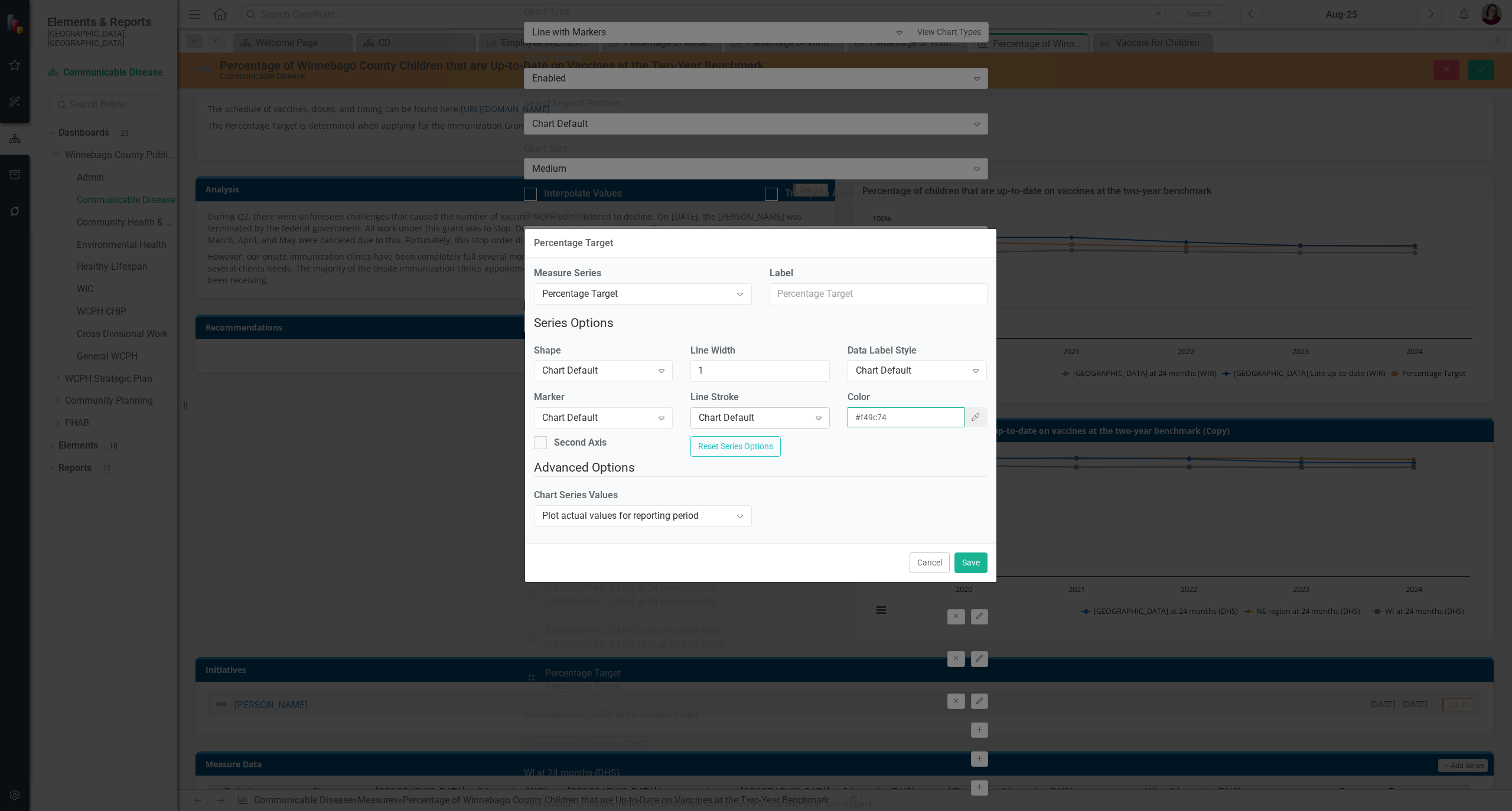
drag, startPoint x: 898, startPoint y: 409, endPoint x: 806, endPoint y: 409, distance: 92.0
click at [806, 409] on div "Marker Chart Default Expand Line Stroke Chart Default Expand Color #f49c74 Colo…" at bounding box center [761, 414] width 472 height 46
click at [932, 571] on button "Cancel" at bounding box center [929, 563] width 40 height 21
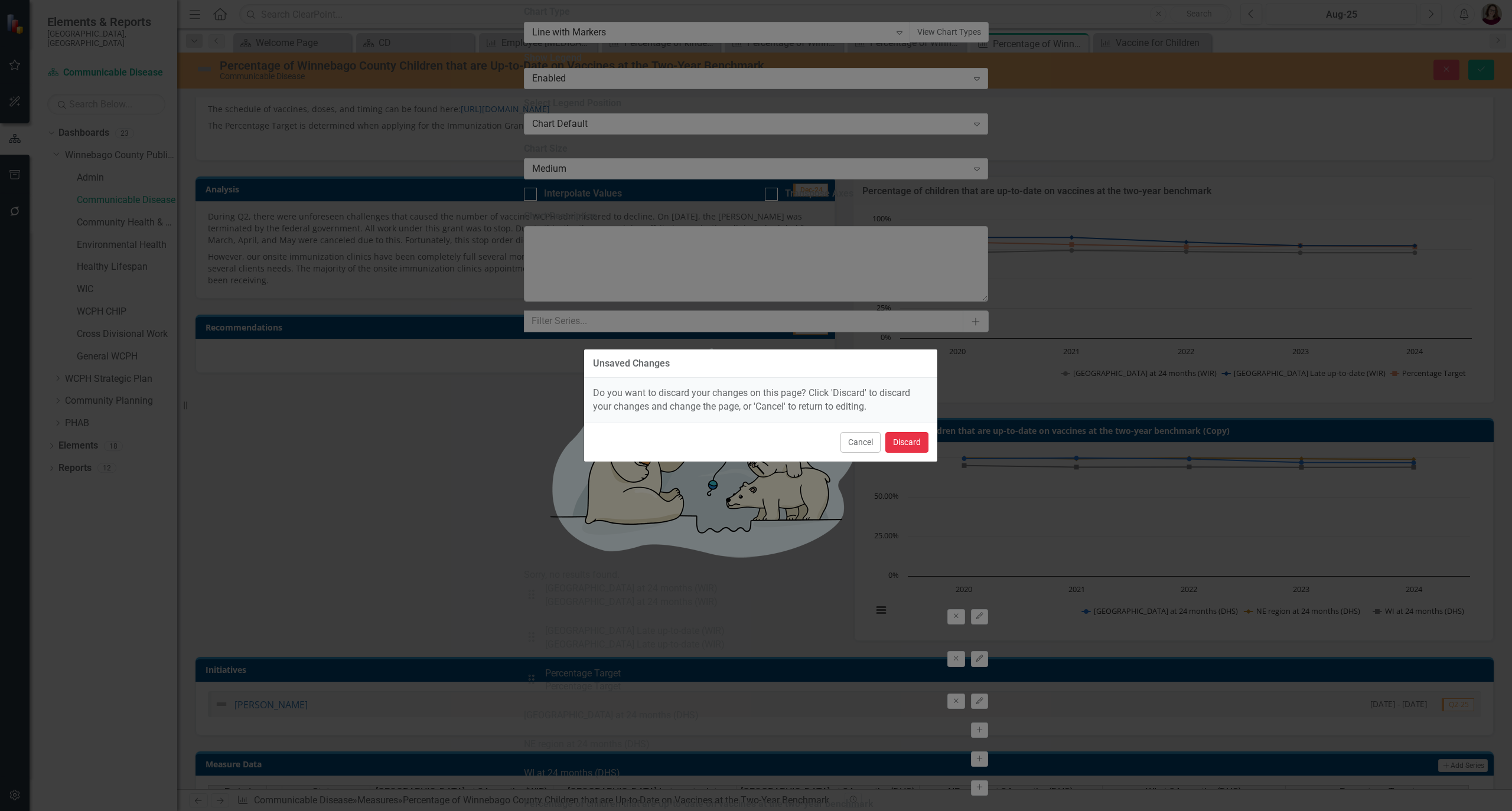
click at [914, 439] on button "Discard" at bounding box center [906, 443] width 43 height 21
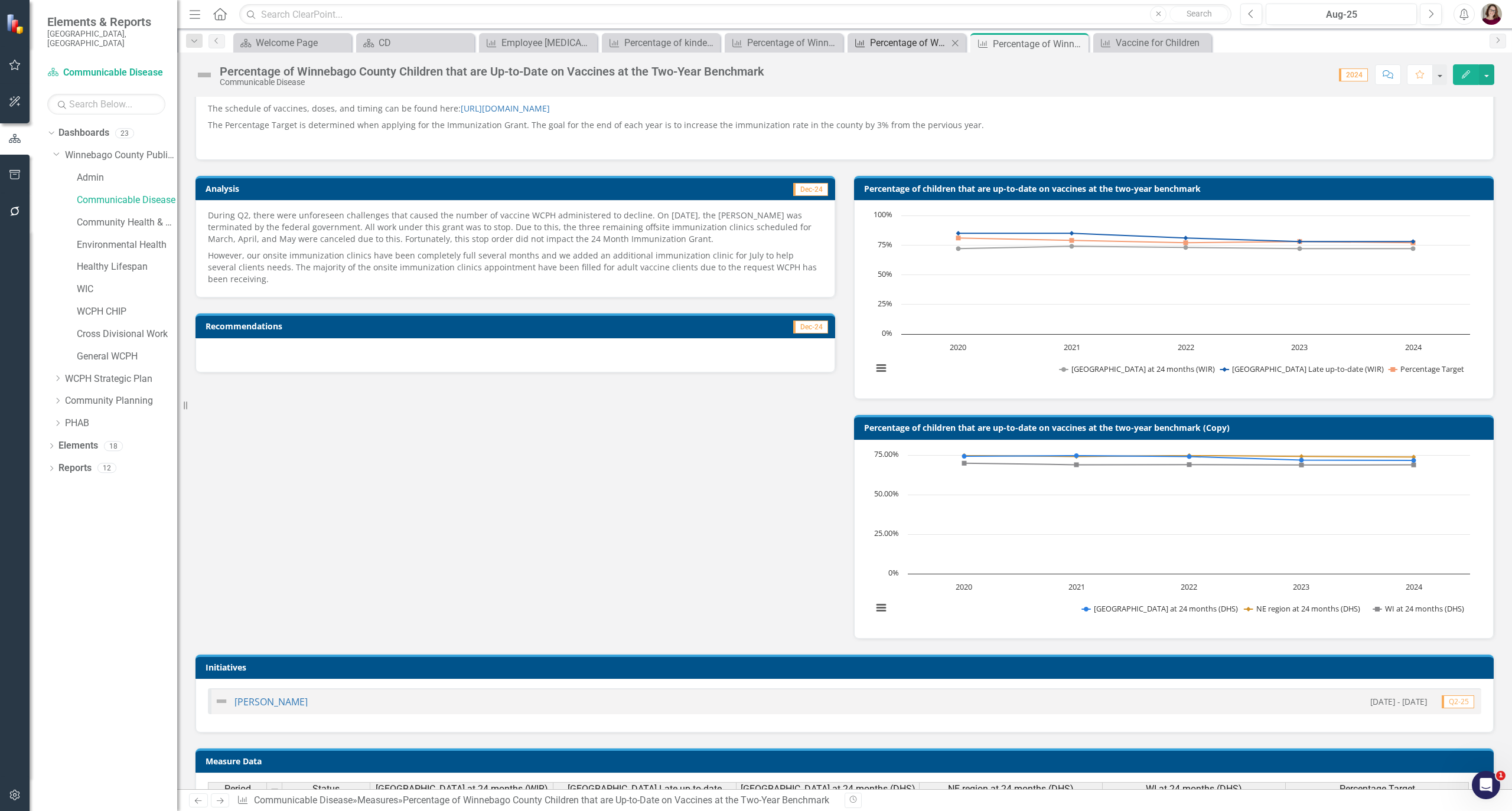
click at [883, 44] on div "Percentage of Winnebago County Children that are Up-to-Date on MMR" at bounding box center [909, 43] width 78 height 15
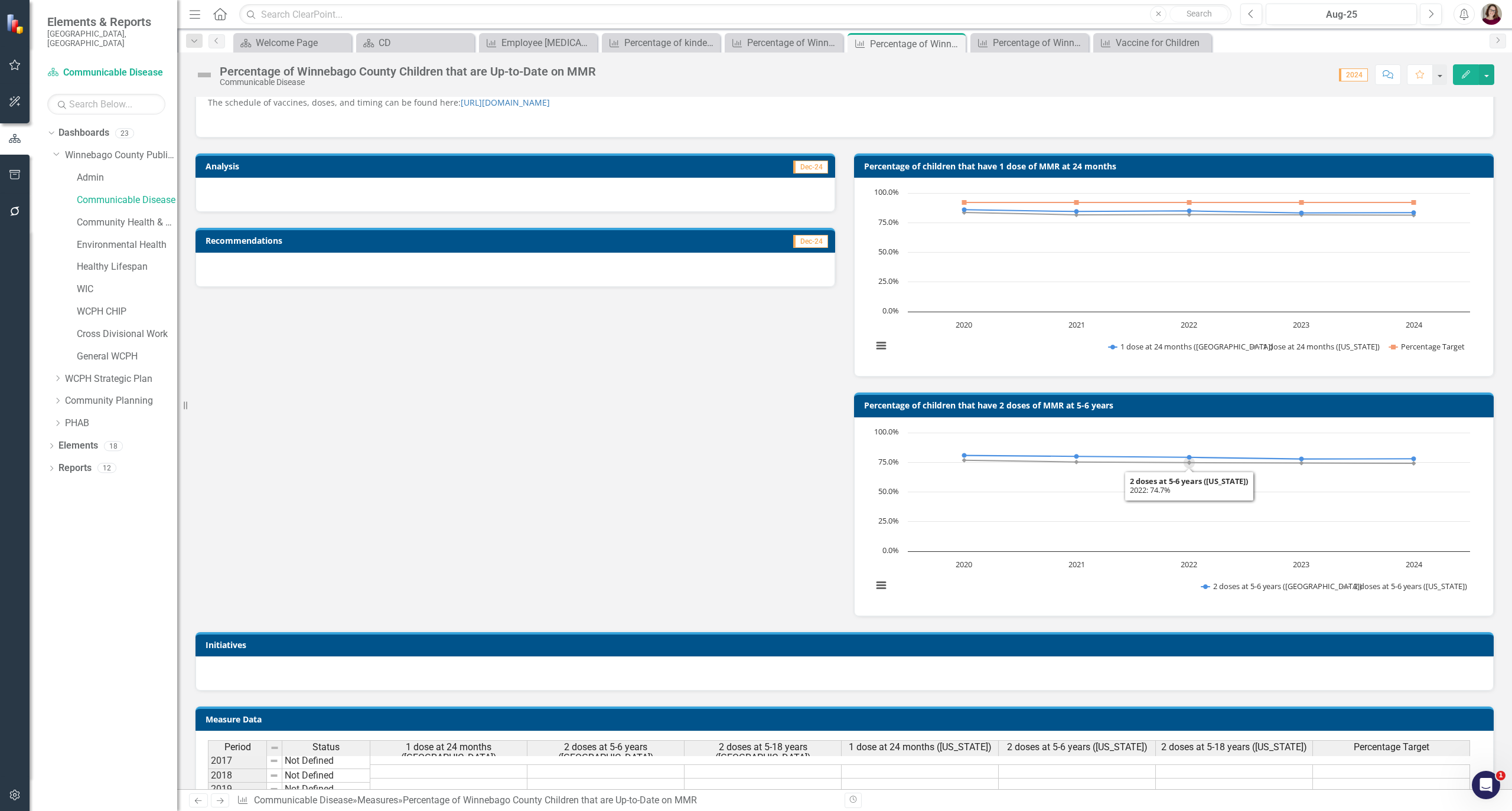
scroll to position [315, 0]
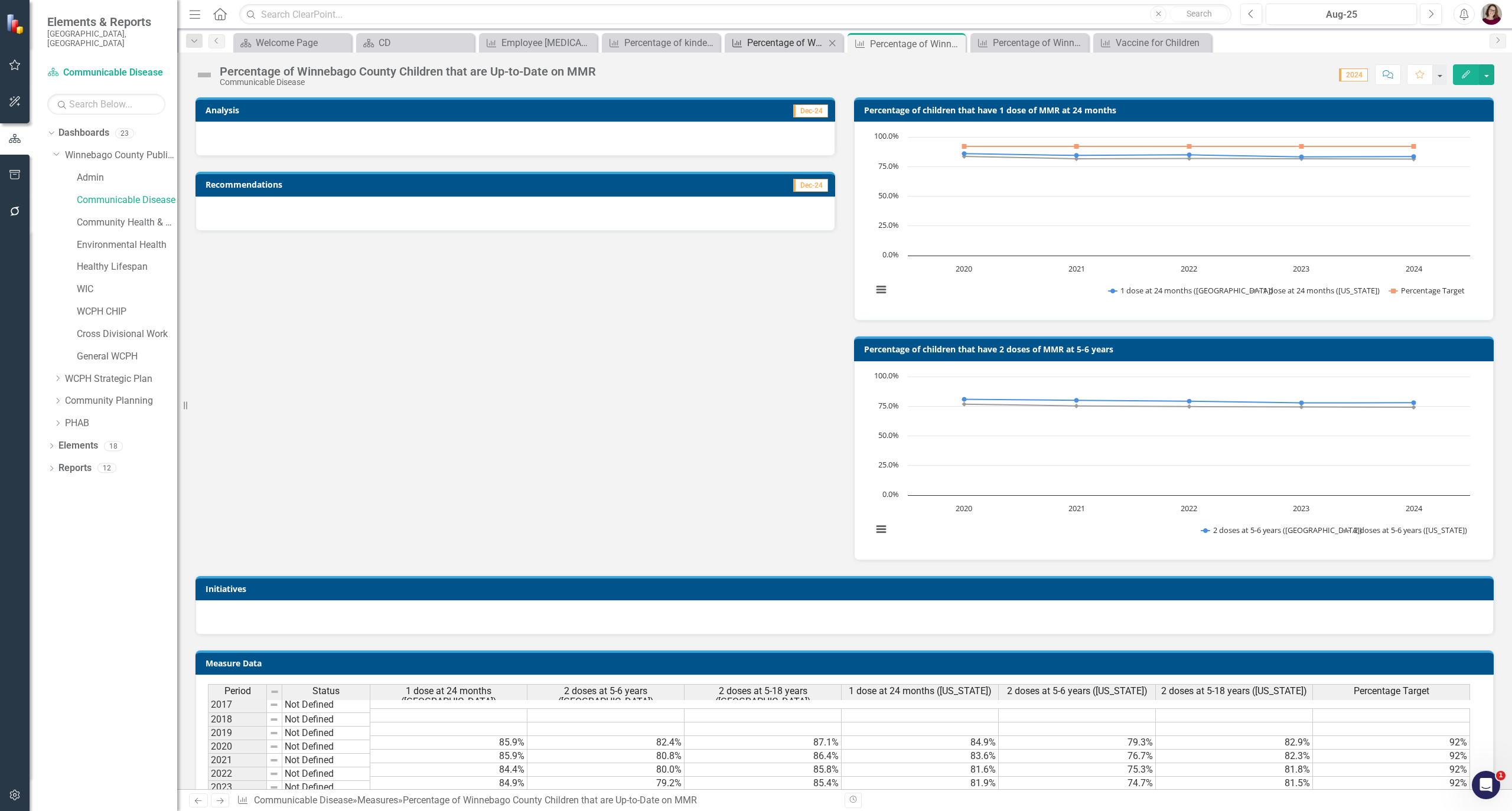
click at [778, 45] on div "Percentage of Winnebago County Children that are up-to-date on Tdap at [DEMOGRA…" at bounding box center [786, 43] width 78 height 15
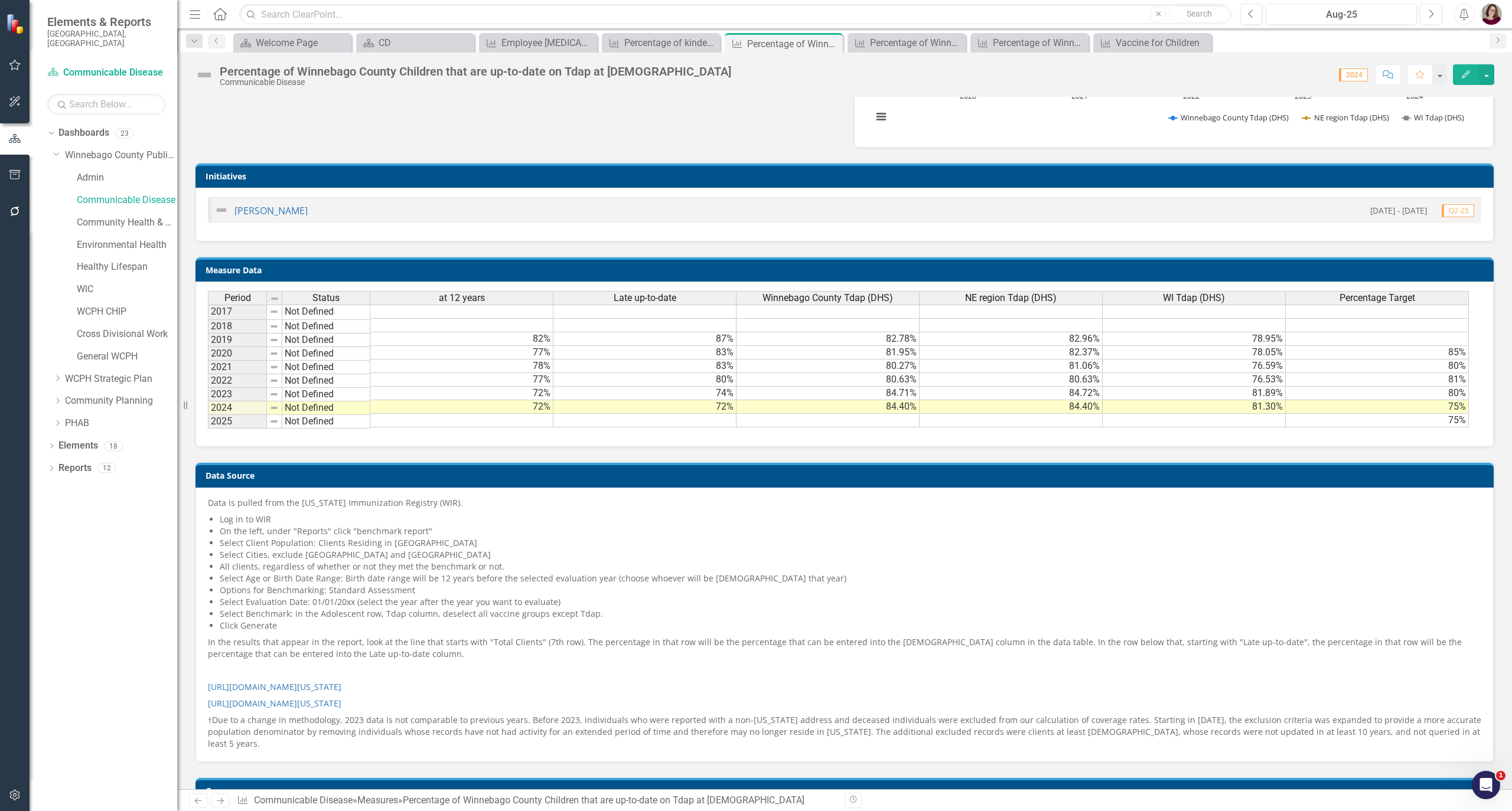
scroll to position [708, 0]
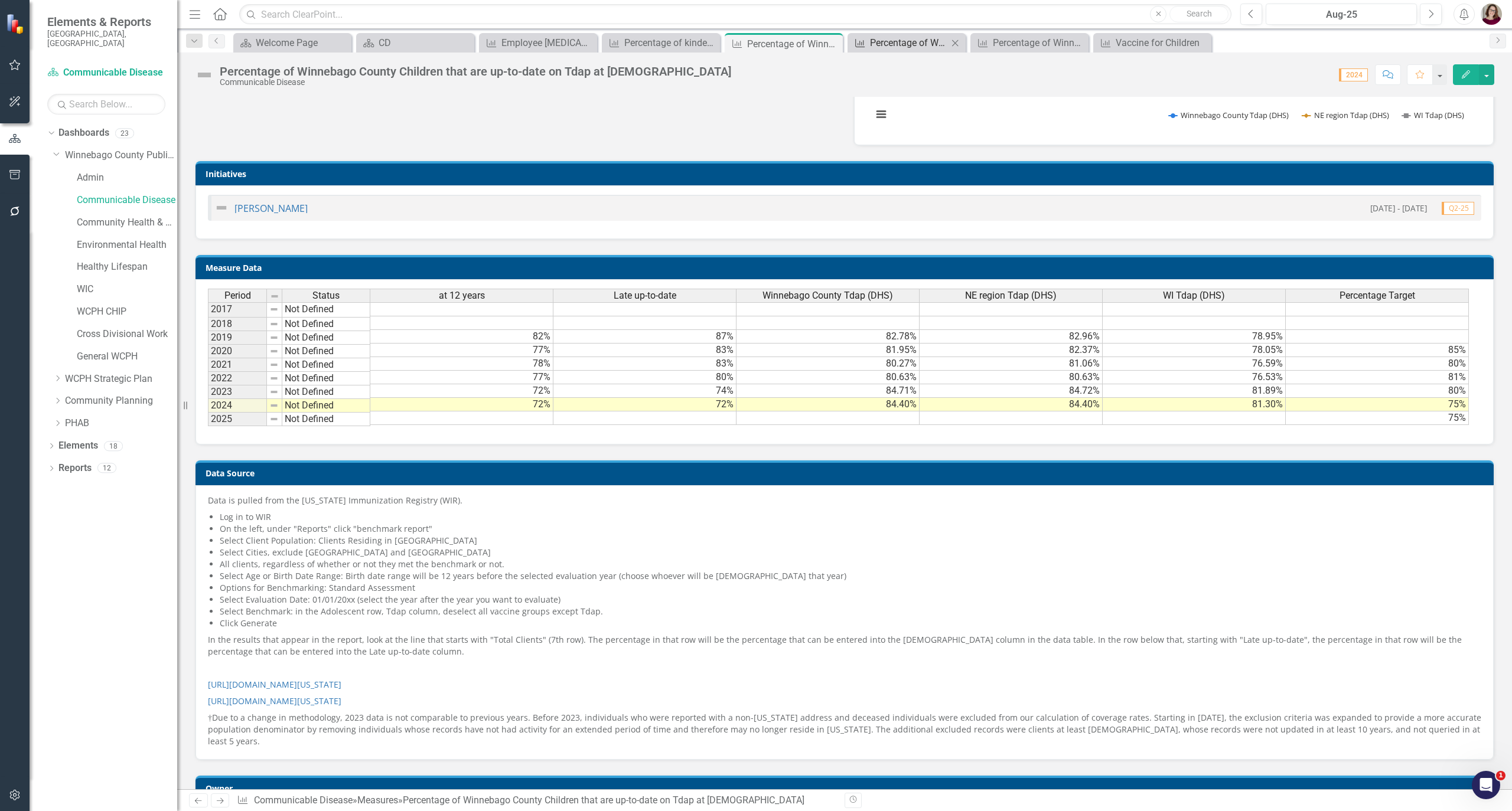
click at [882, 41] on div "Percentage of Winnebago County Children that are Up-to-Date on MMR" at bounding box center [909, 43] width 78 height 15
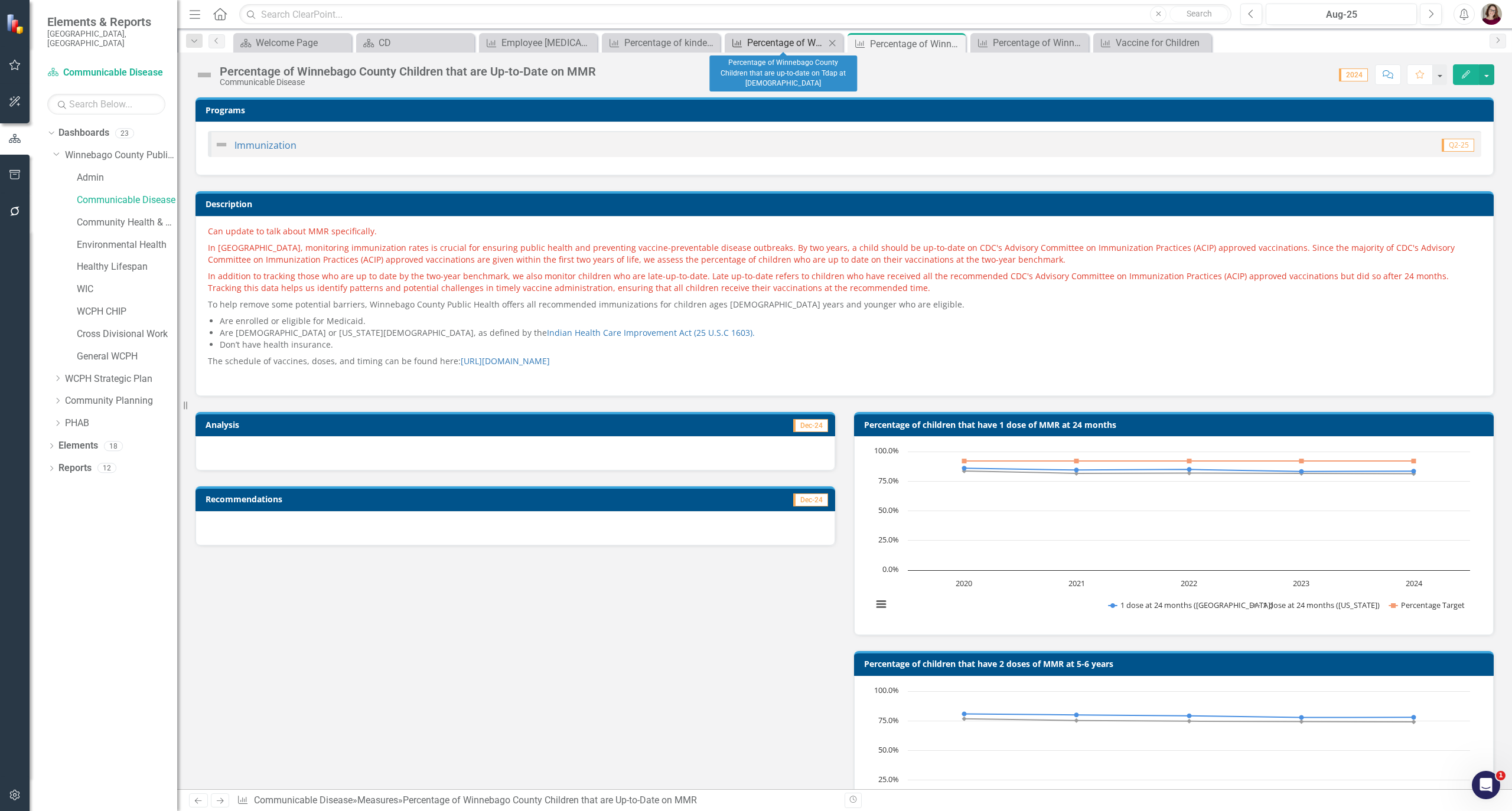
drag, startPoint x: 754, startPoint y: 45, endPoint x: 761, endPoint y: 45, distance: 7.0
click at [761, 45] on div "Percentage of Winnebago County Children that are up-to-date on Tdap at [DEMOGRA…" at bounding box center [786, 43] width 78 height 15
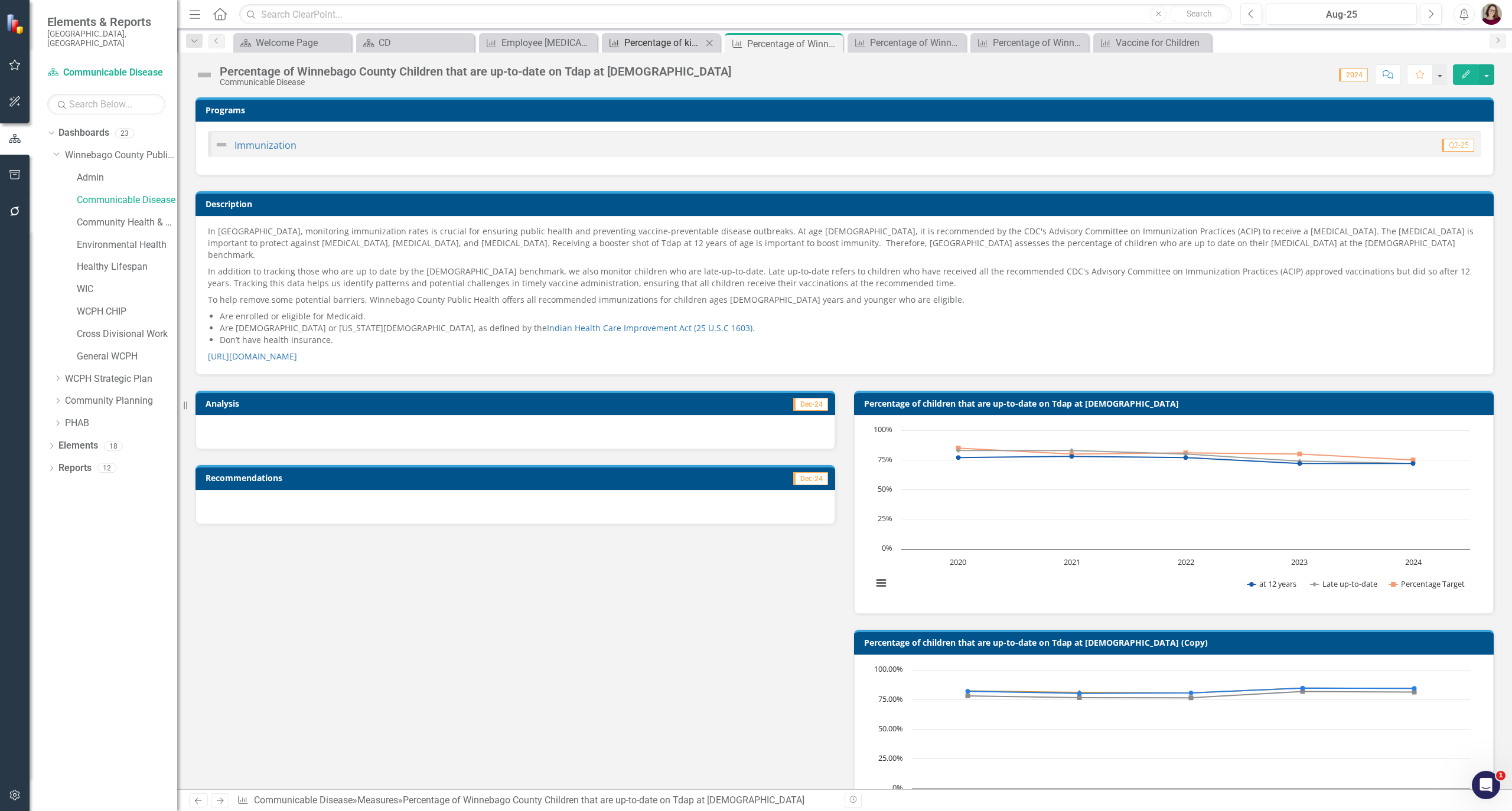
click at [627, 39] on div "Percentage of kindergarten students with vaccine exemptions" at bounding box center [663, 43] width 78 height 15
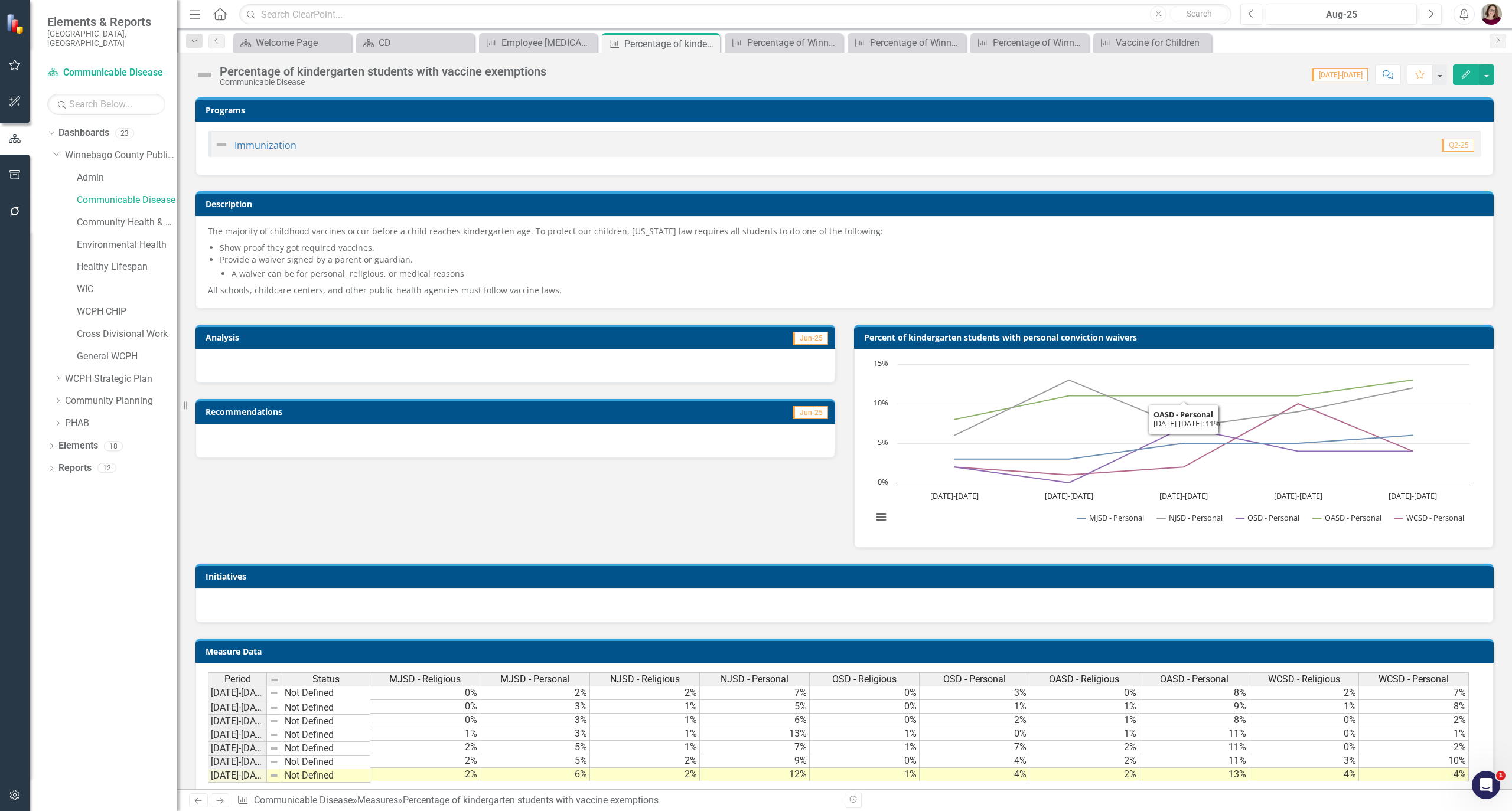
click at [1160, 340] on h3 "Percent of kindergarten students with personal conviction waivers" at bounding box center [1176, 337] width 624 height 9
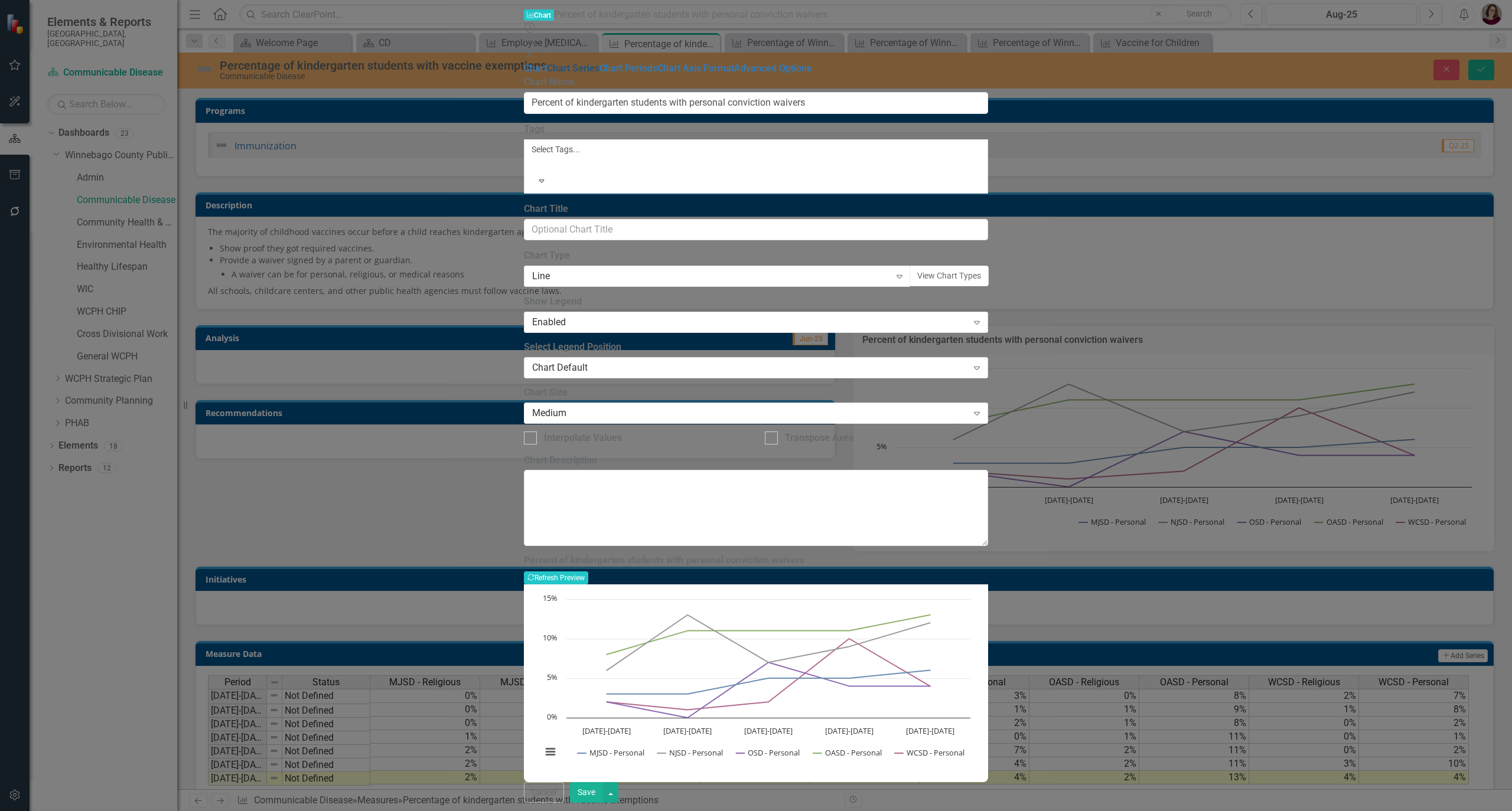
click at [547, 63] on link "Chart Series" at bounding box center [572, 68] width 52 height 11
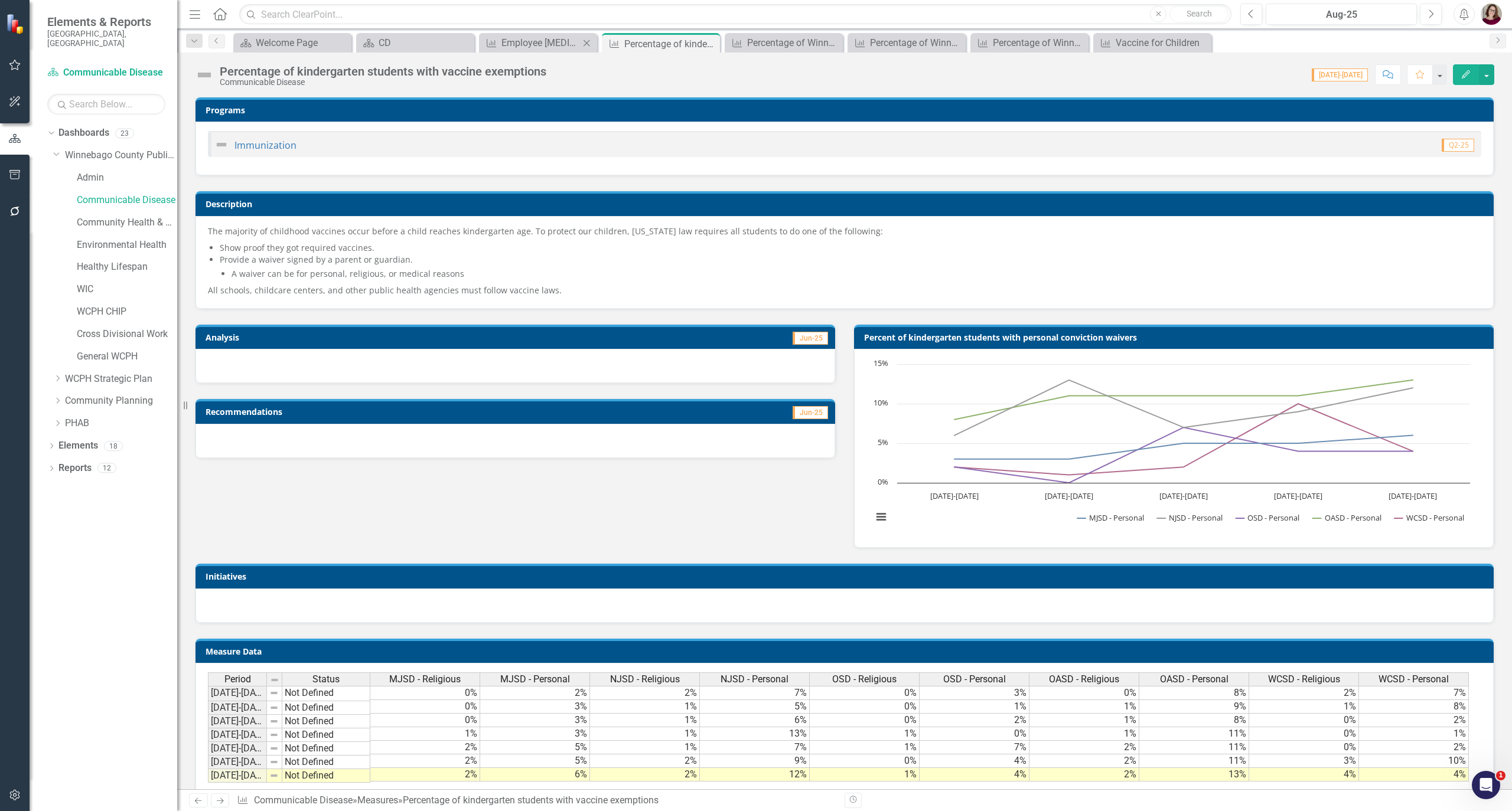
click at [514, 50] on div "Measure Employee [MEDICAL_DATA] Vaccines Close" at bounding box center [538, 43] width 118 height 19
click at [518, 48] on div "Employee [MEDICAL_DATA] Vaccines" at bounding box center [540, 43] width 78 height 15
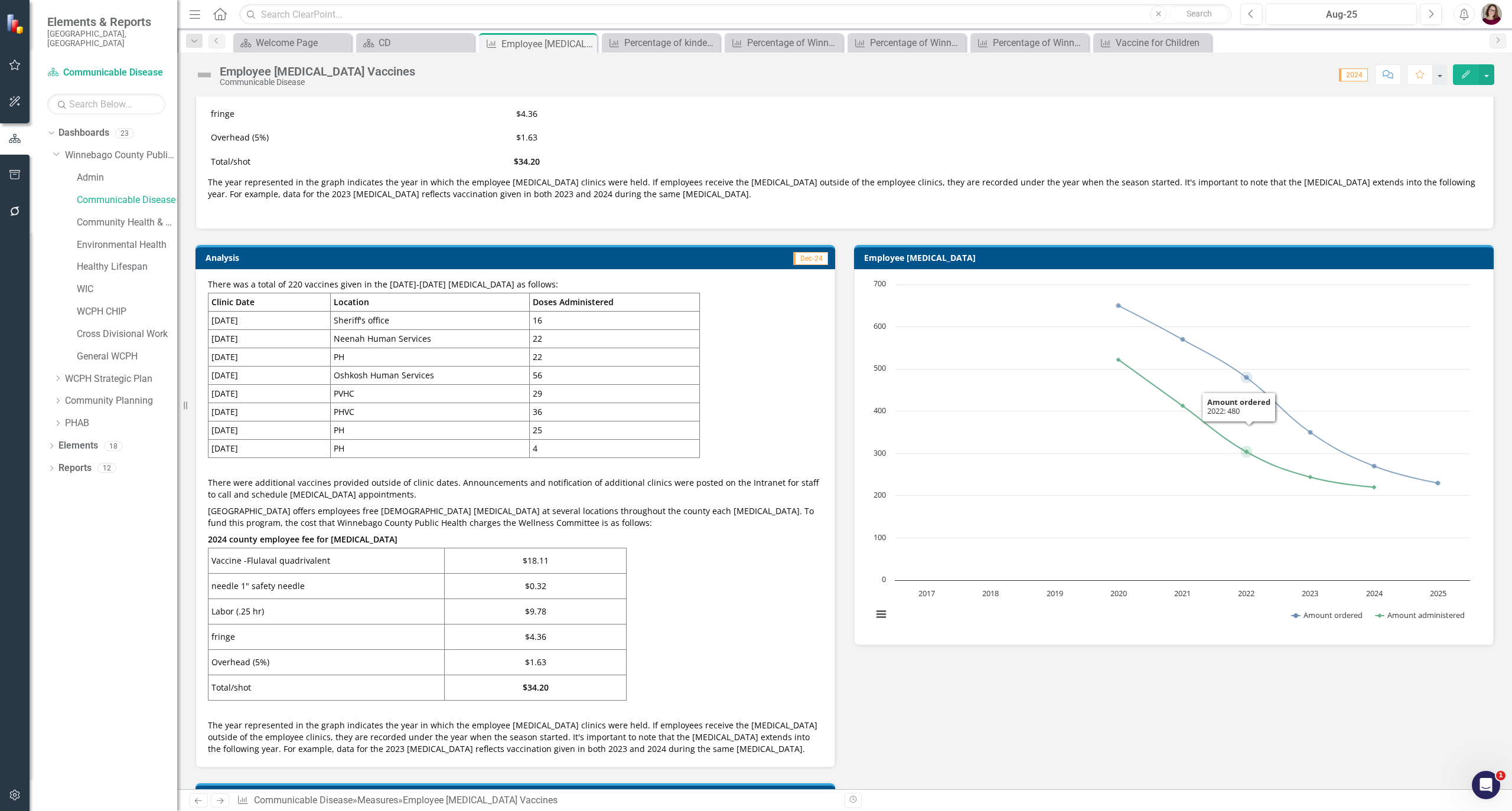
scroll to position [91, 0]
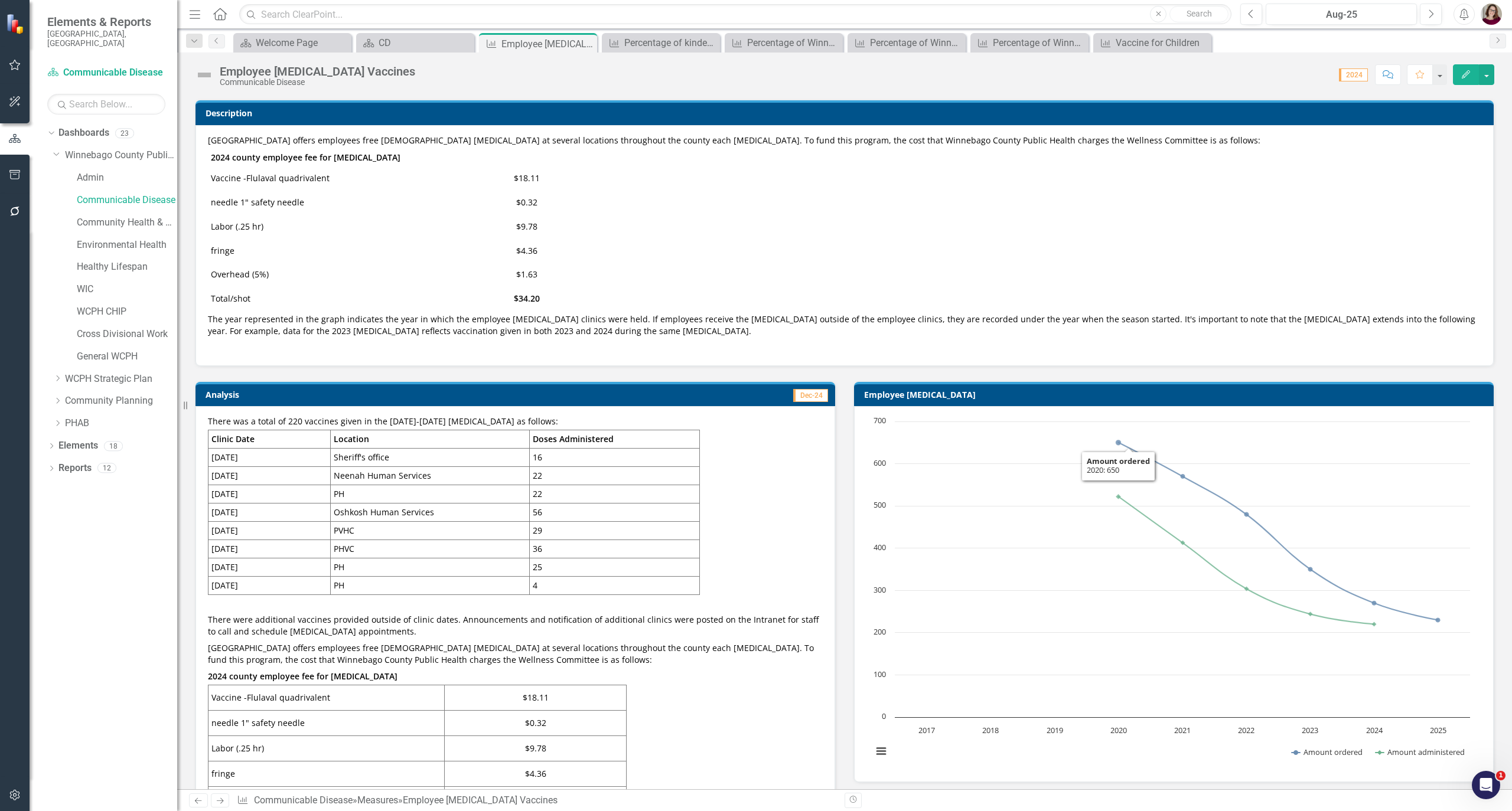
click at [974, 400] on td "Employee [MEDICAL_DATA]" at bounding box center [1176, 396] width 624 height 18
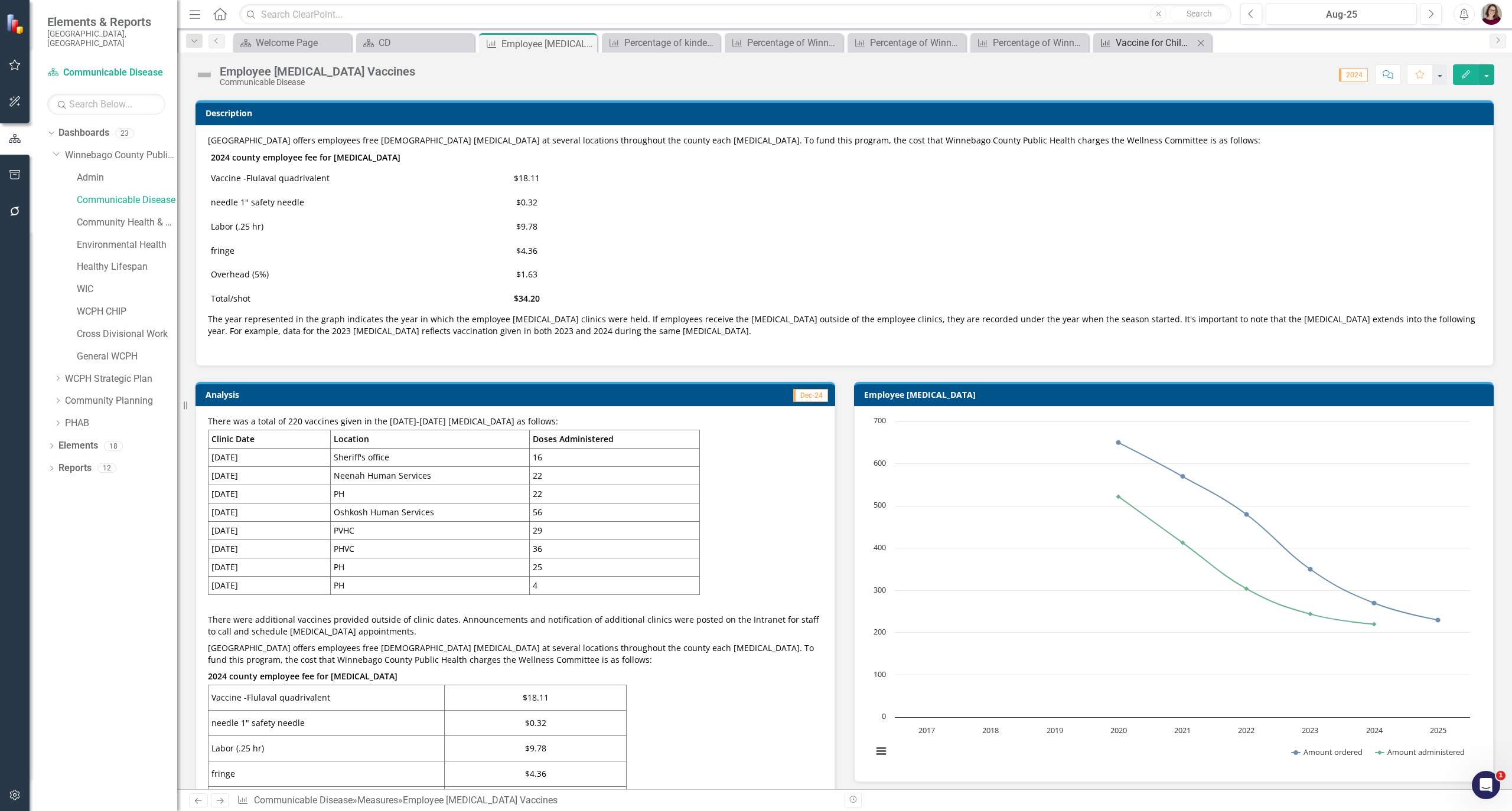
click at [1125, 41] on div "Vaccine for Children" at bounding box center [1154, 43] width 78 height 15
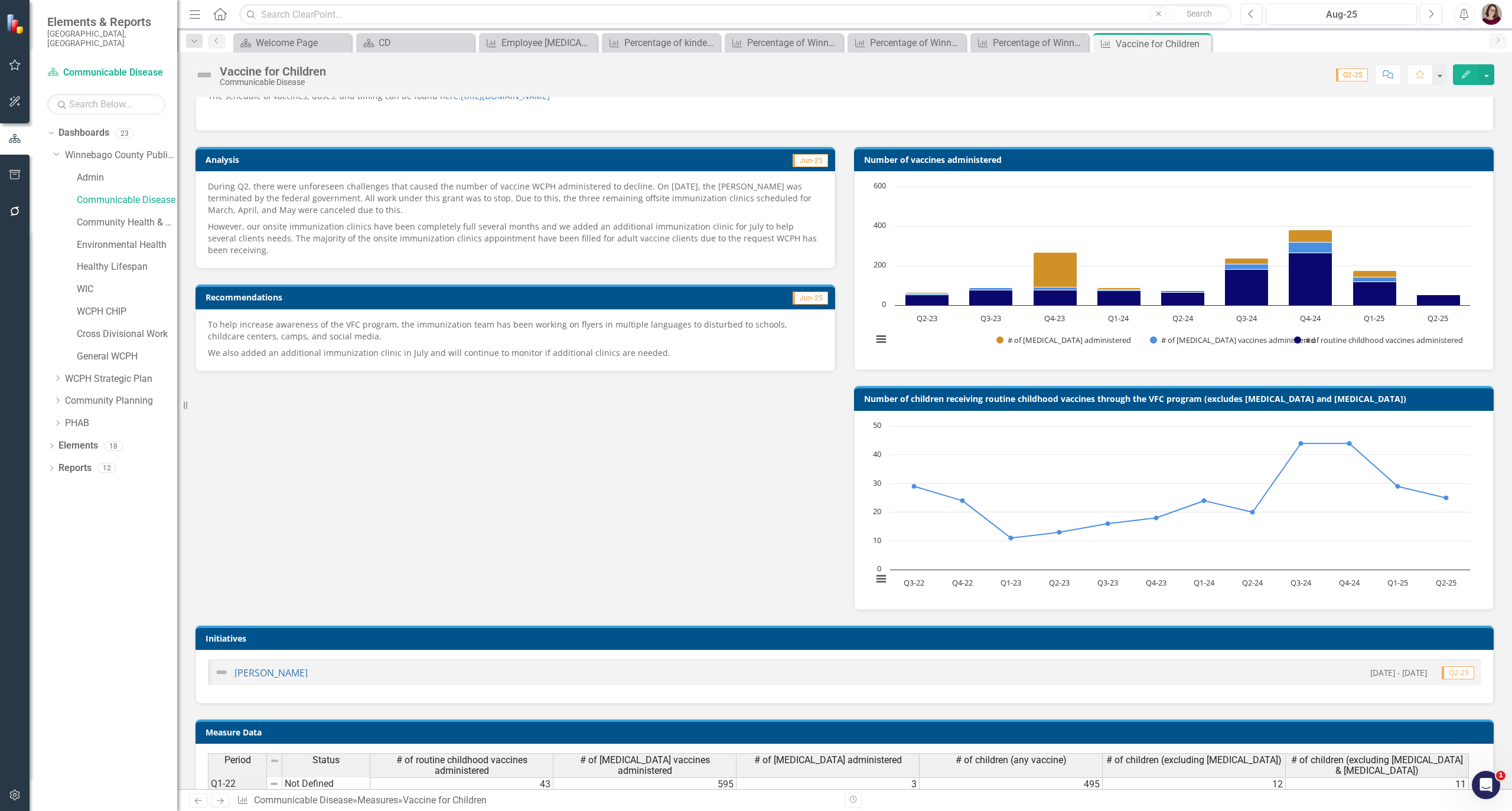
scroll to position [246, 0]
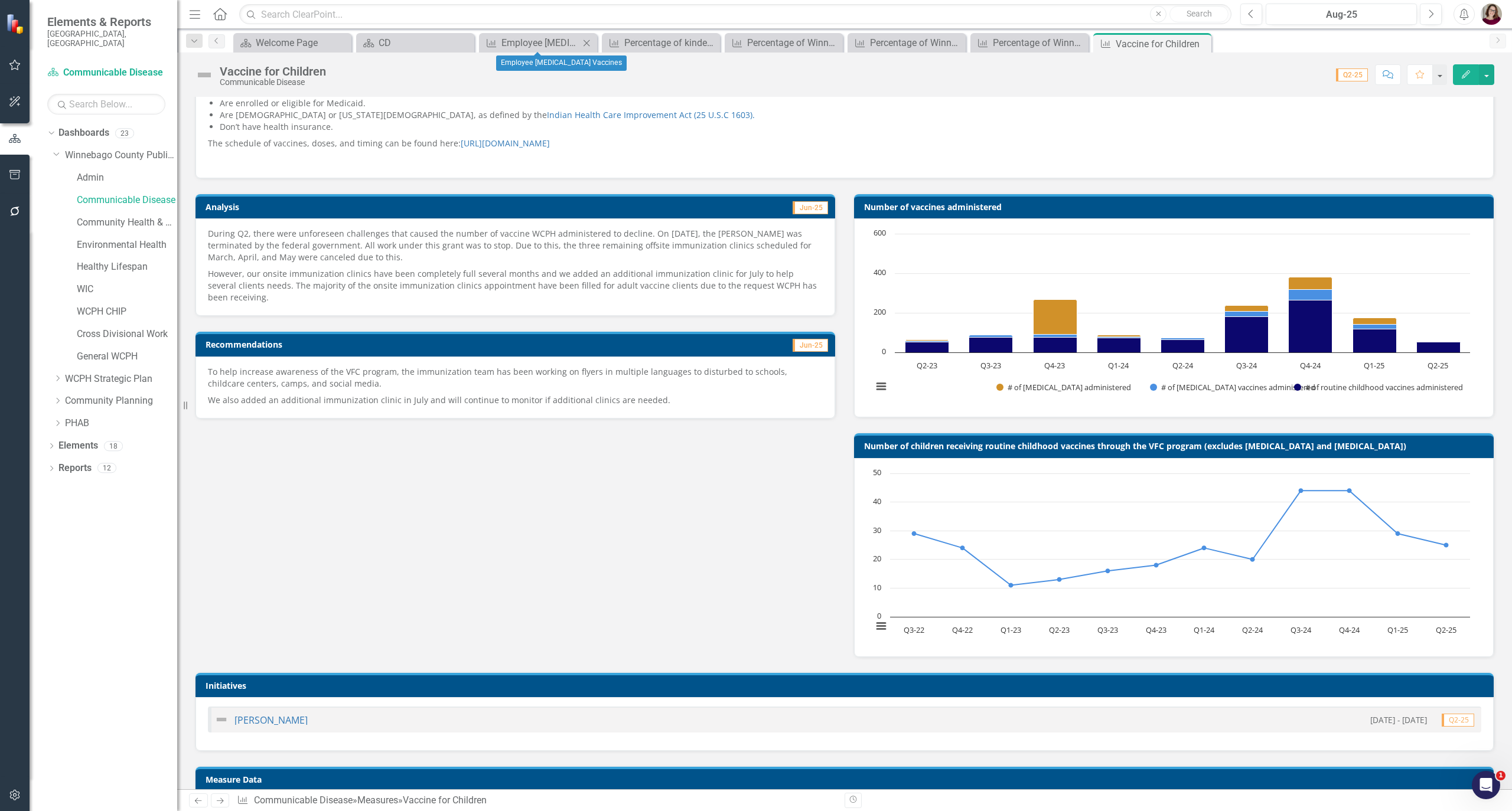
click at [589, 45] on icon "Close" at bounding box center [587, 43] width 11 height 10
click at [585, 45] on icon at bounding box center [587, 43] width 7 height 7
click at [0, 0] on icon at bounding box center [0, 0] width 0 height 0
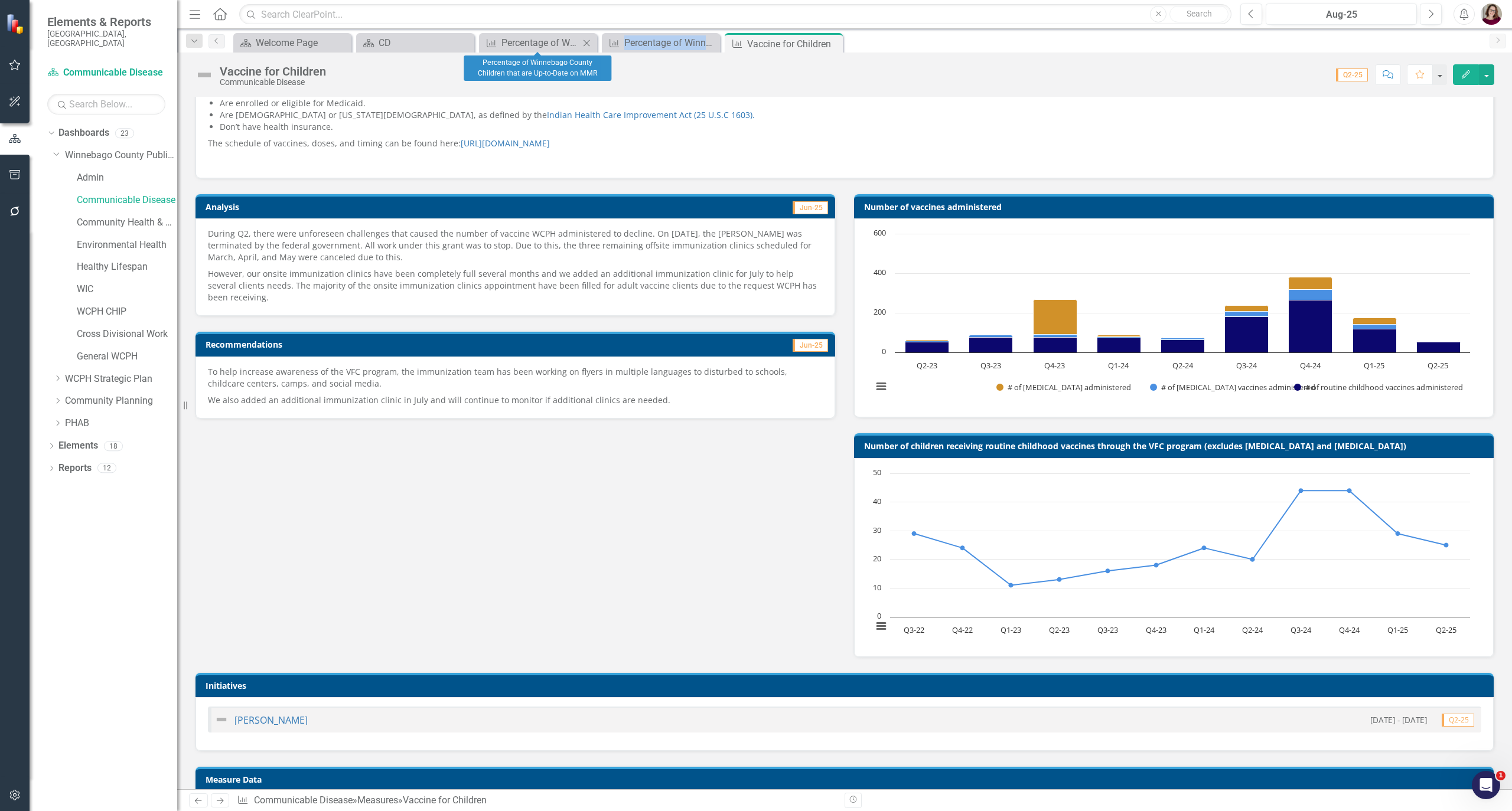
click at [585, 45] on icon at bounding box center [587, 43] width 7 height 7
click at [0, 0] on icon at bounding box center [0, 0] width 0 height 0
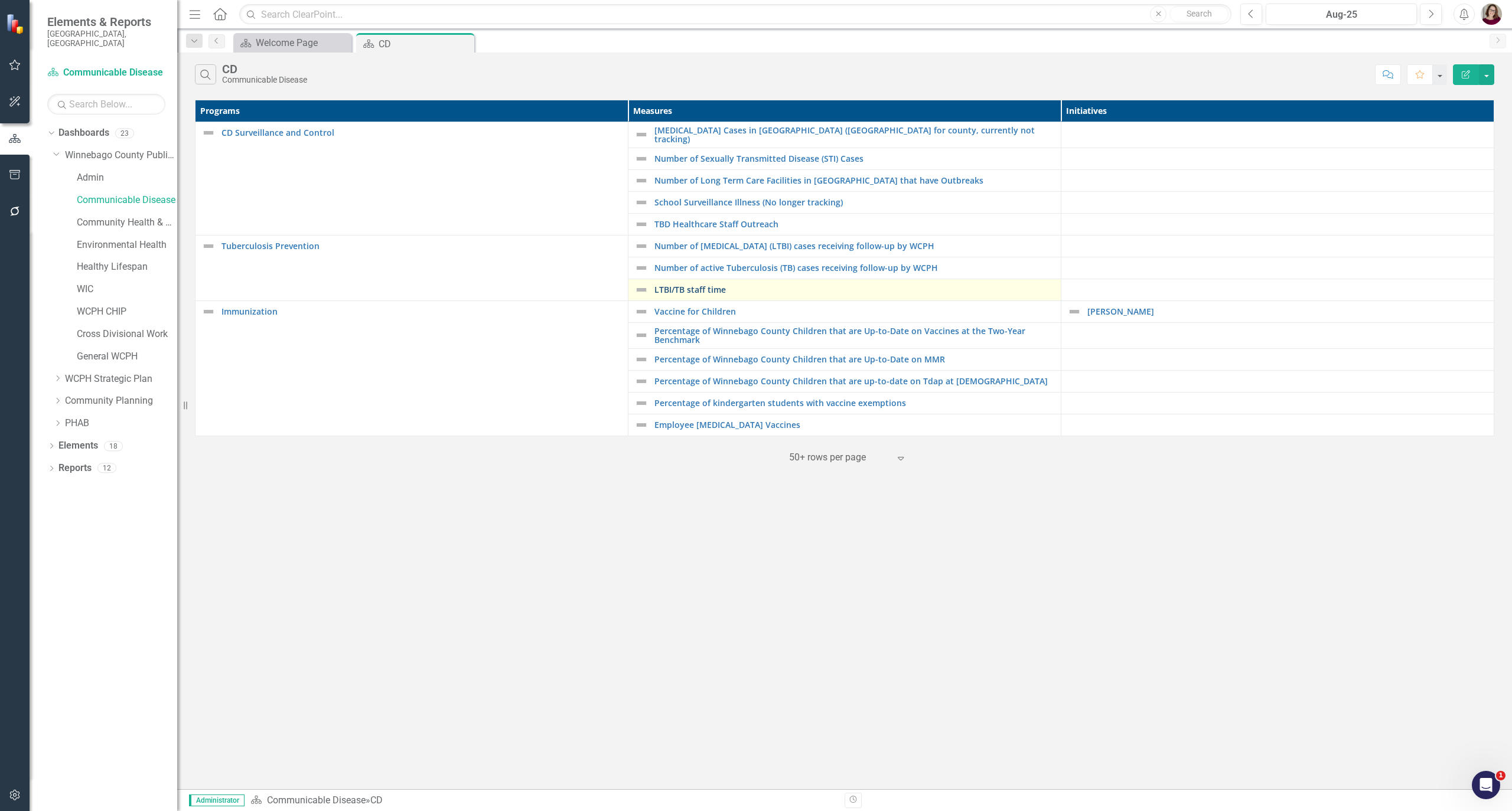
click at [676, 286] on link "LTBI/TB staff time" at bounding box center [854, 289] width 400 height 9
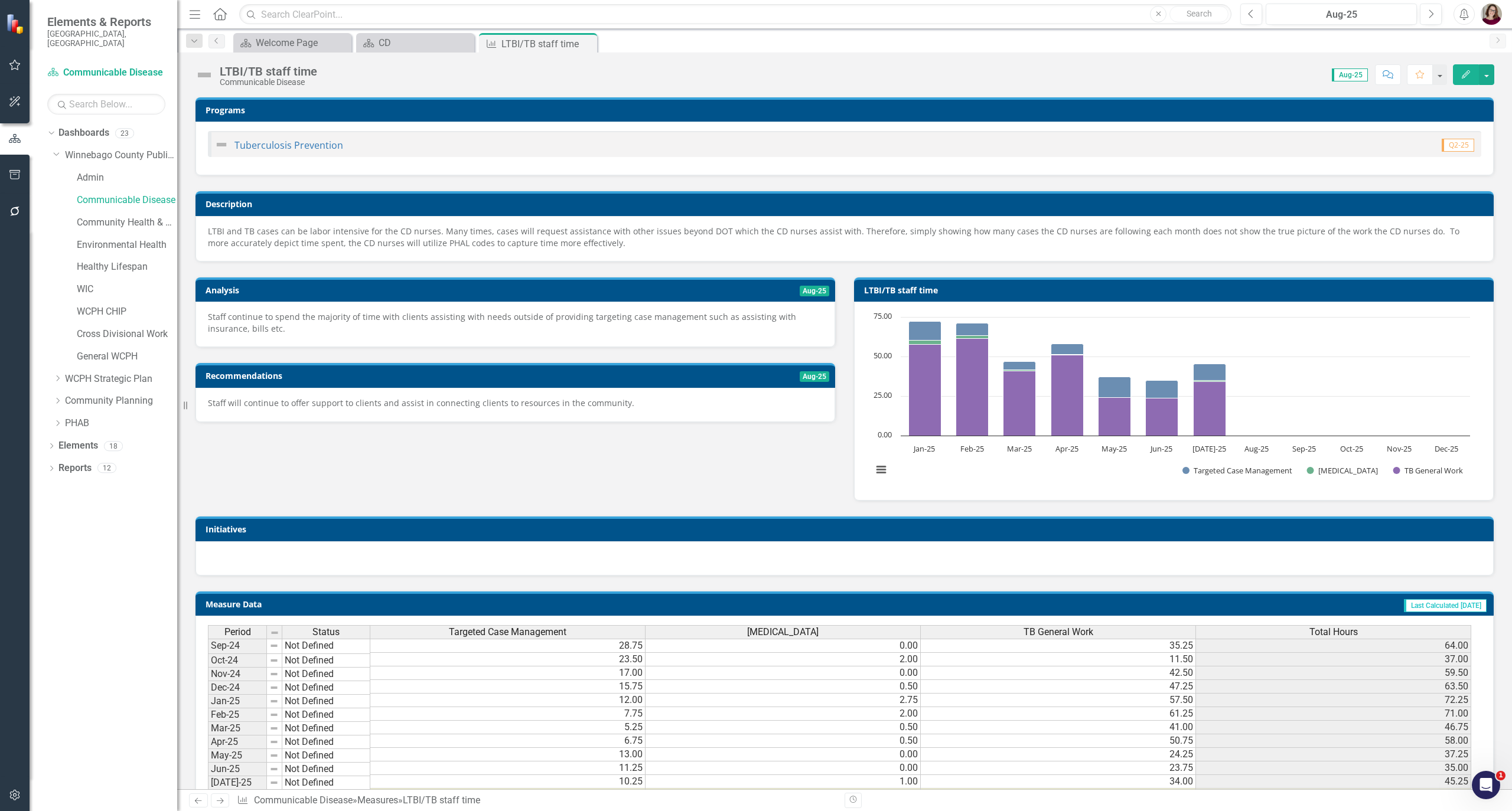
click at [410, 31] on div "Dropdown Search Dashboard Welcome Page Close Dashboard CD Close Measure LTBI/TB…" at bounding box center [844, 40] width 1335 height 24
click at [419, 43] on div "CD" at bounding box center [417, 43] width 78 height 15
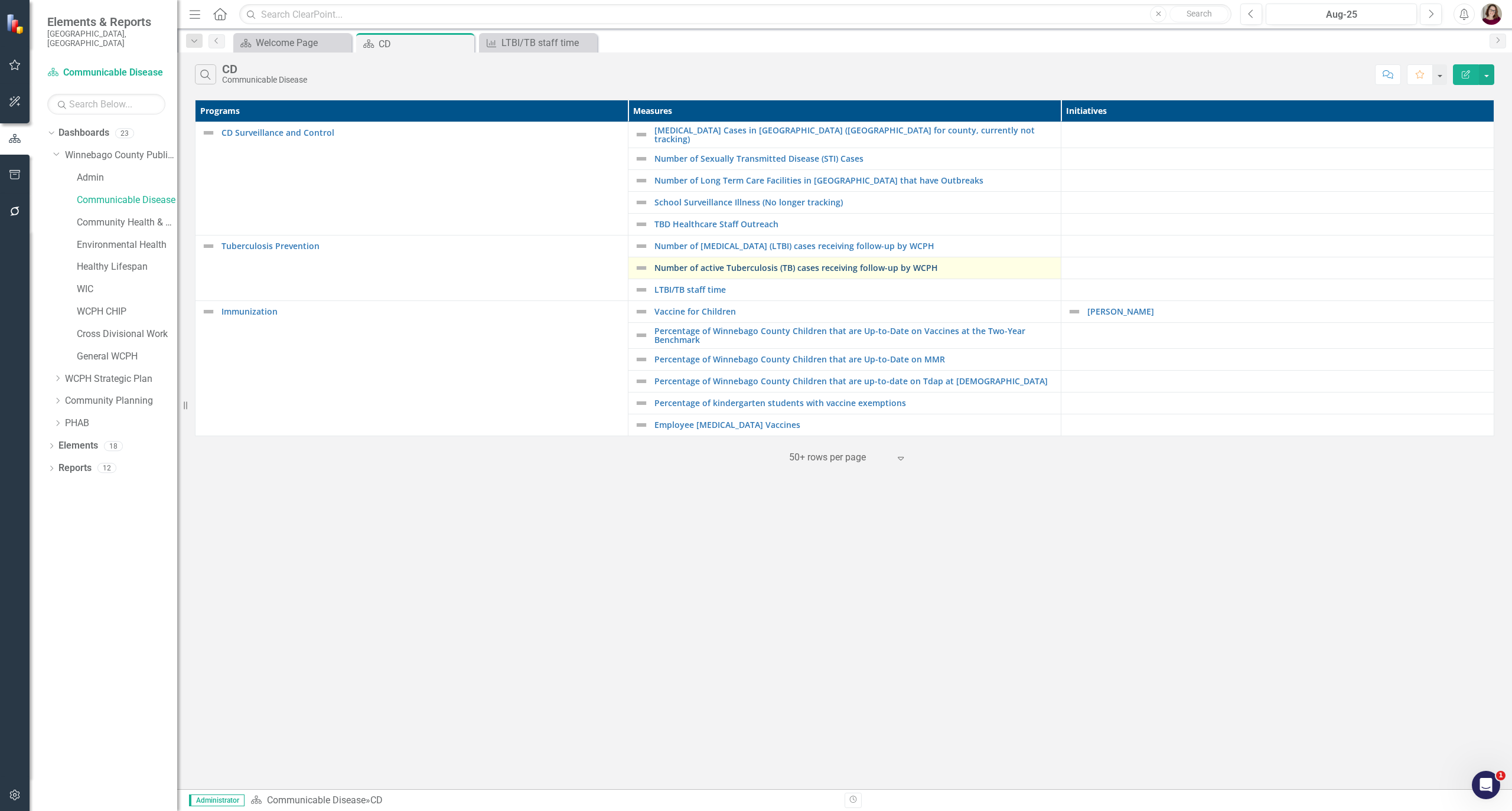
click at [665, 267] on link "Number of active Tuberculosis (TB) cases receiving follow-up by WCPH" at bounding box center [854, 267] width 400 height 9
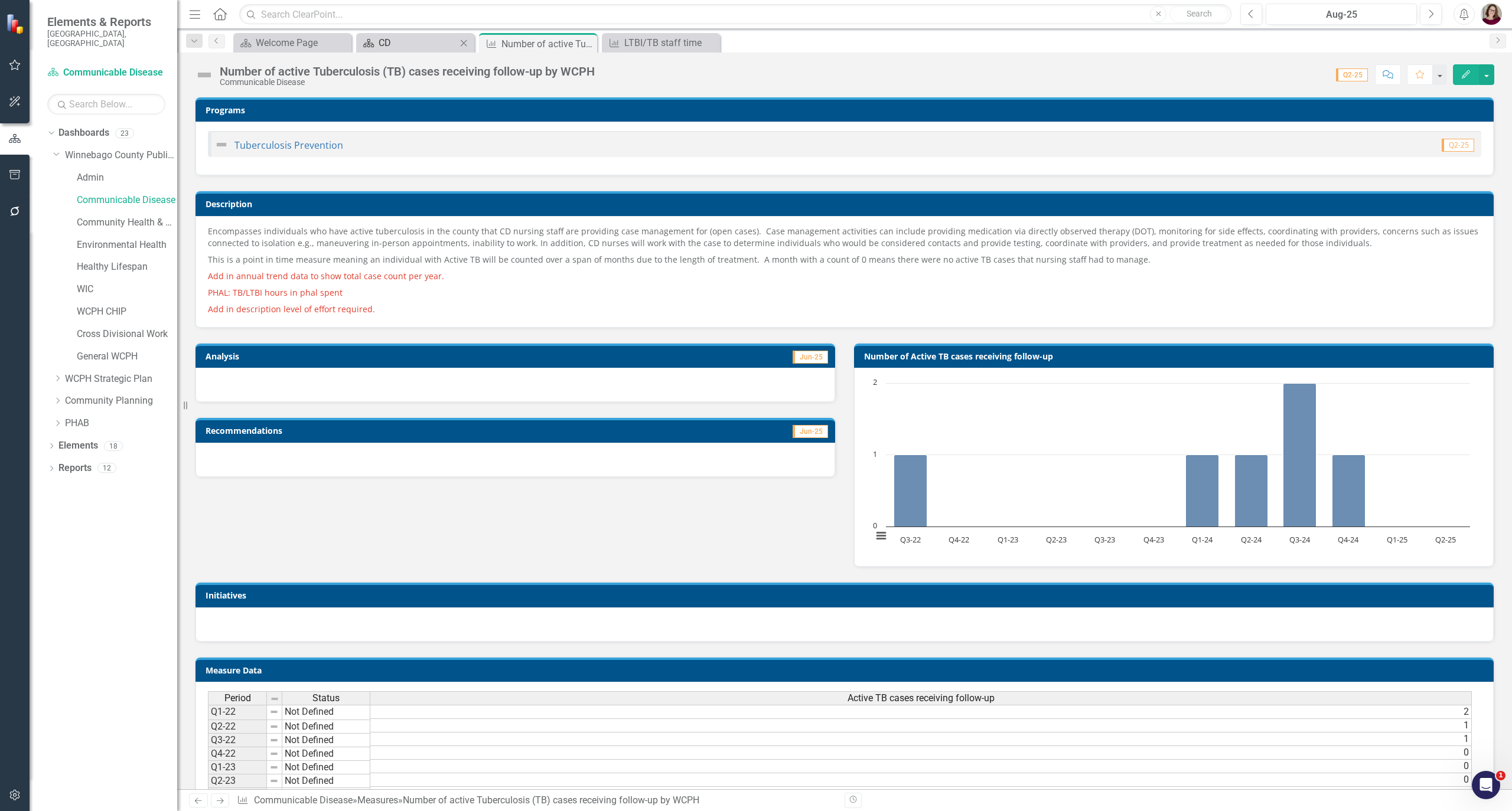
click at [412, 41] on div "CD" at bounding box center [417, 43] width 78 height 15
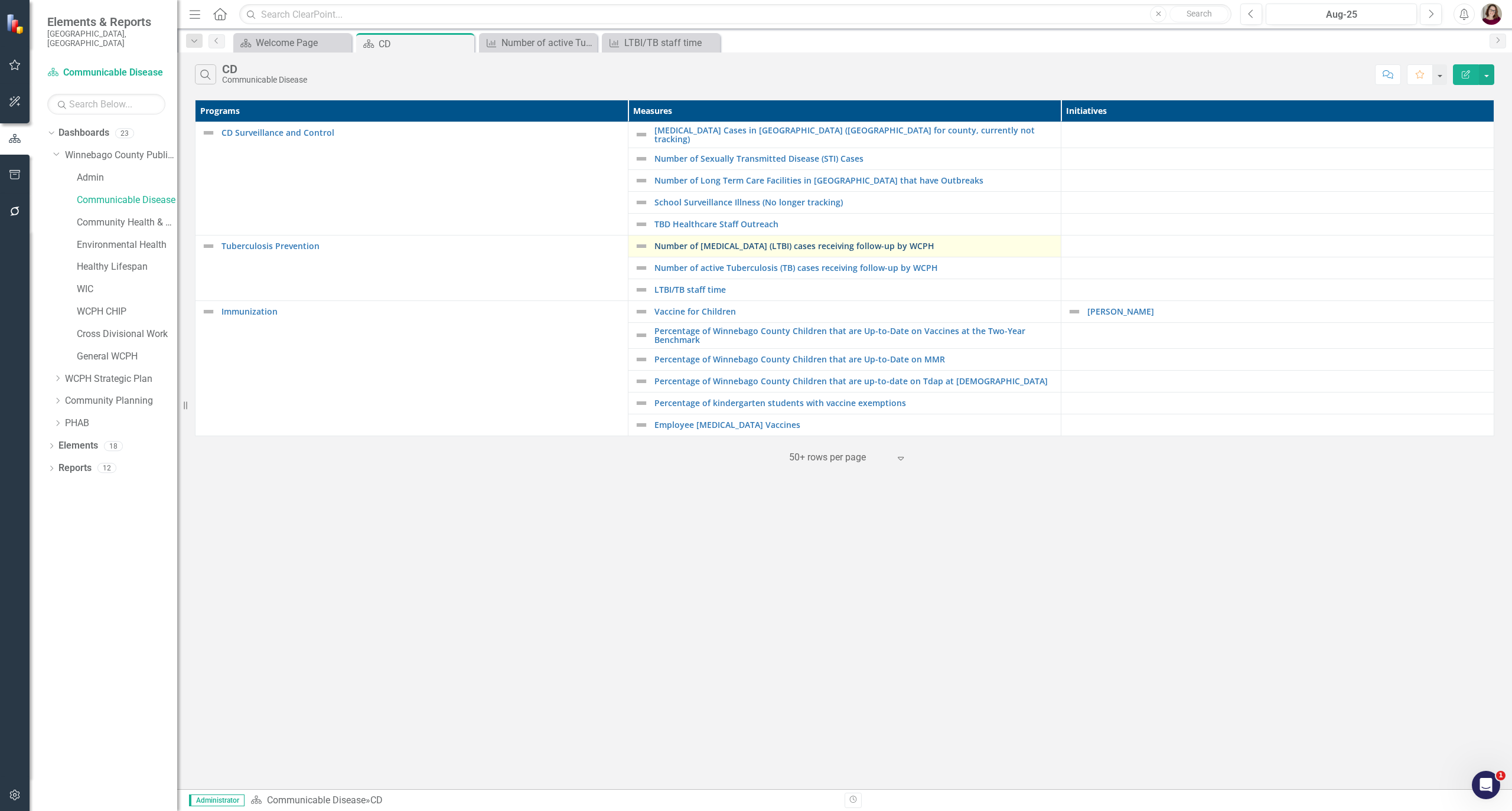
click at [710, 247] on link "Number of [MEDICAL_DATA] (LTBI) cases receiving follow-up by WCPH" at bounding box center [854, 245] width 400 height 9
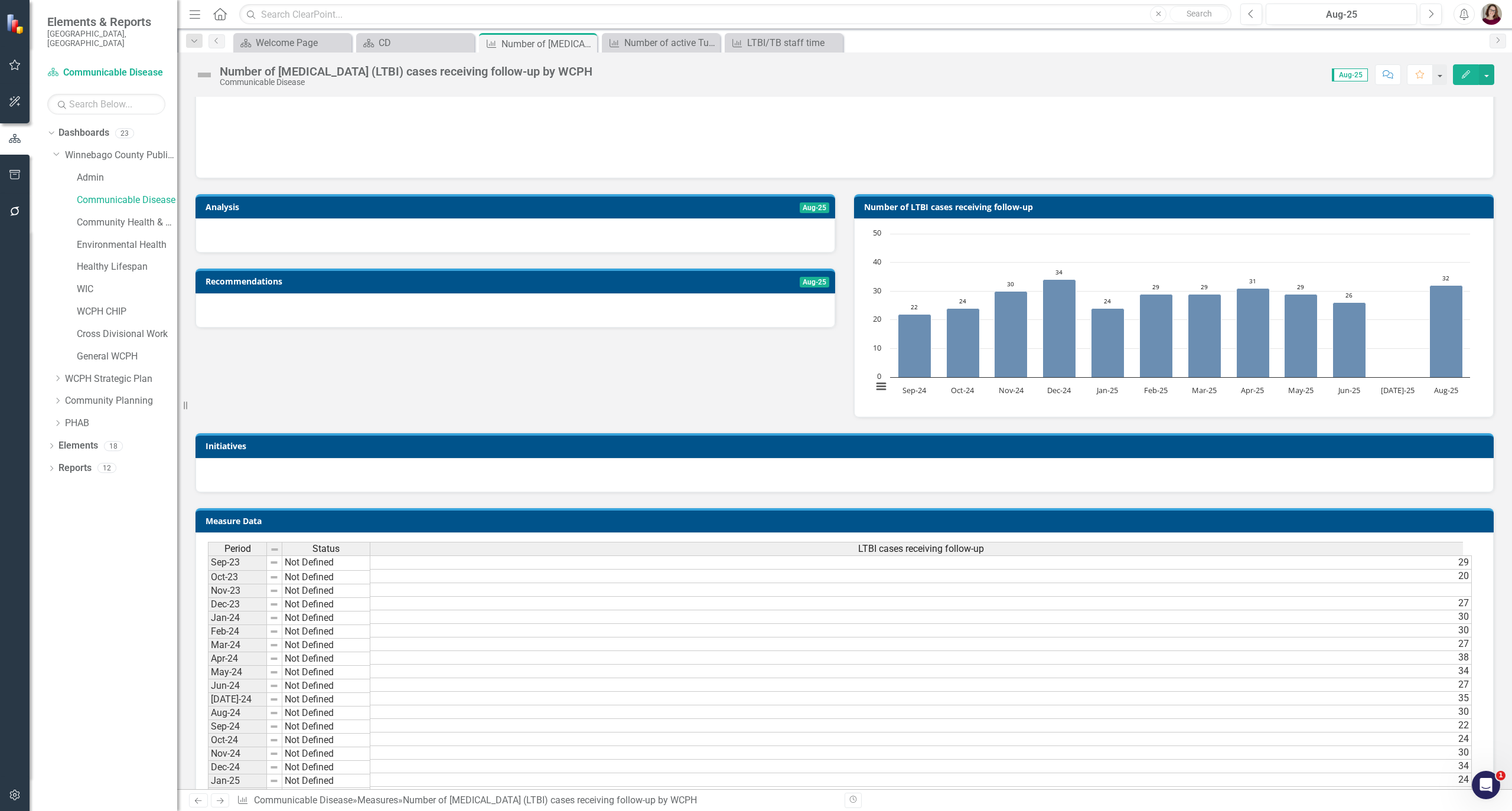
scroll to position [79, 0]
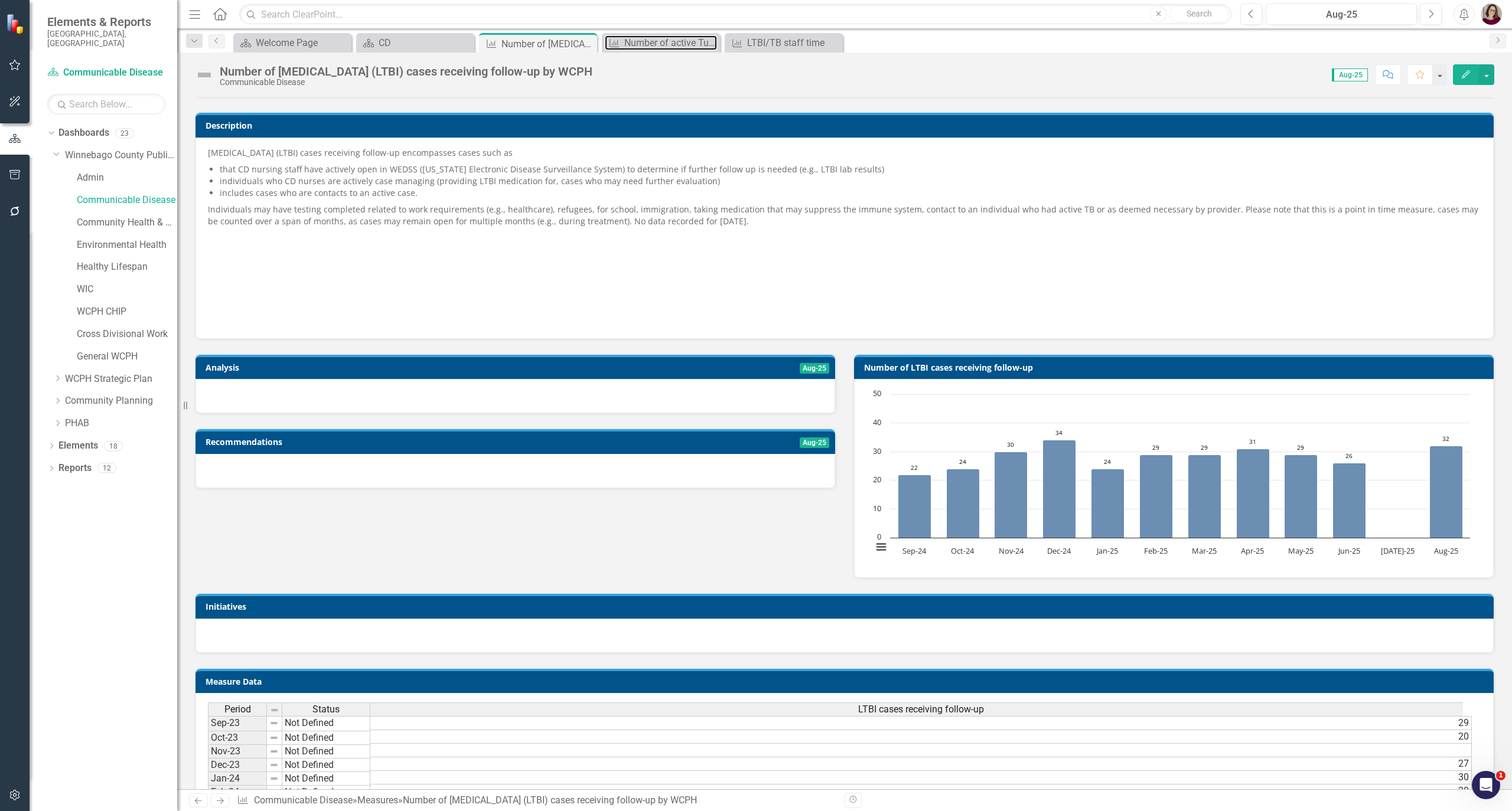
drag, startPoint x: 662, startPoint y: 41, endPoint x: 78, endPoint y: 426, distance: 699.5
click at [662, 41] on div "Number of active Tuberculosis (TB) cases receiving follow-up by WCPH" at bounding box center [670, 43] width 93 height 15
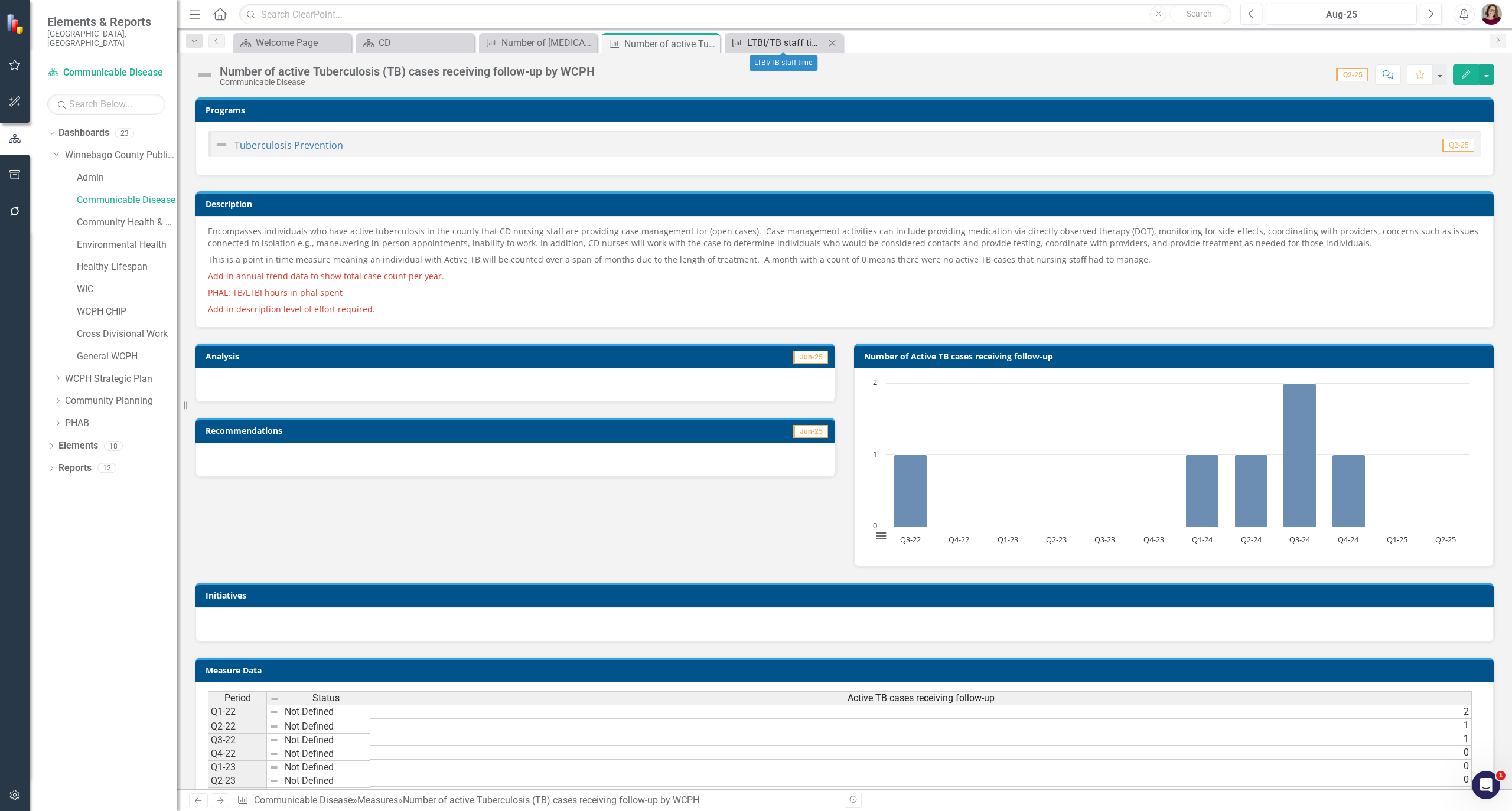
click at [799, 45] on div "LTBI/TB staff time" at bounding box center [786, 43] width 78 height 15
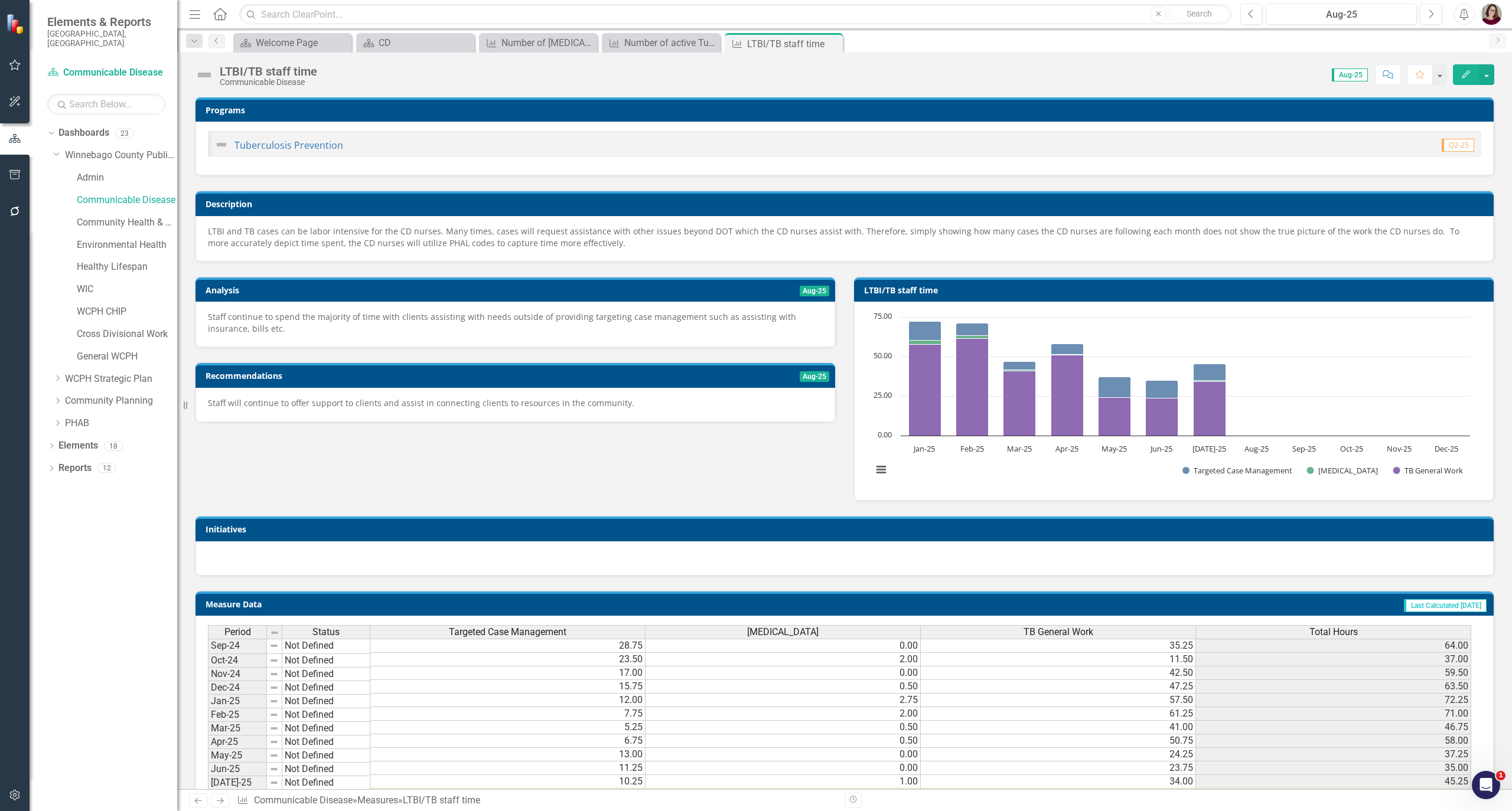
click at [1037, 294] on h3 "LTBI/TB staff time" at bounding box center [1176, 290] width 624 height 9
click at [1018, 287] on h3 "LTBI/TB staff time" at bounding box center [1176, 290] width 624 height 9
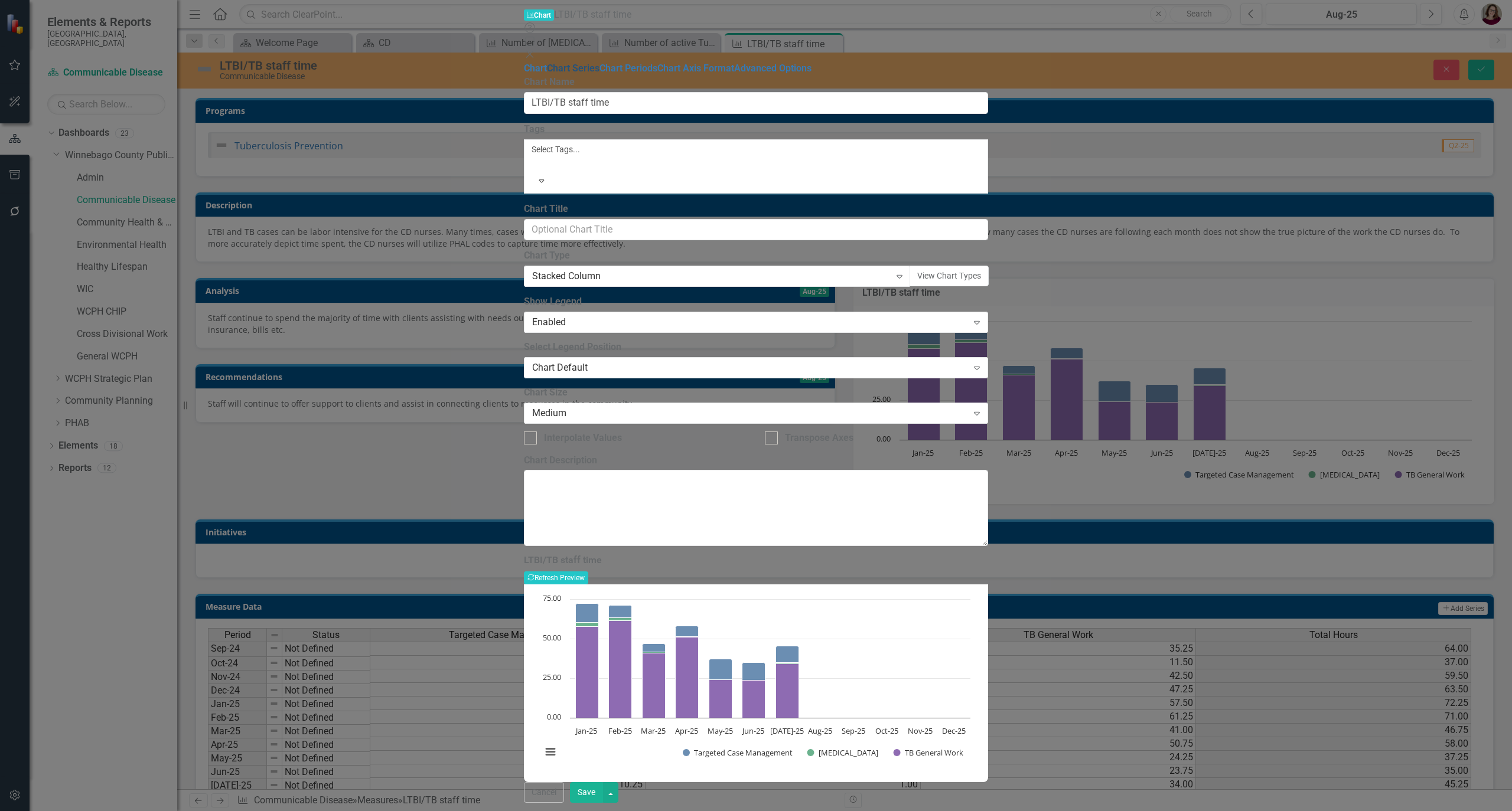
click at [547, 63] on link "Chart Series" at bounding box center [572, 68] width 52 height 11
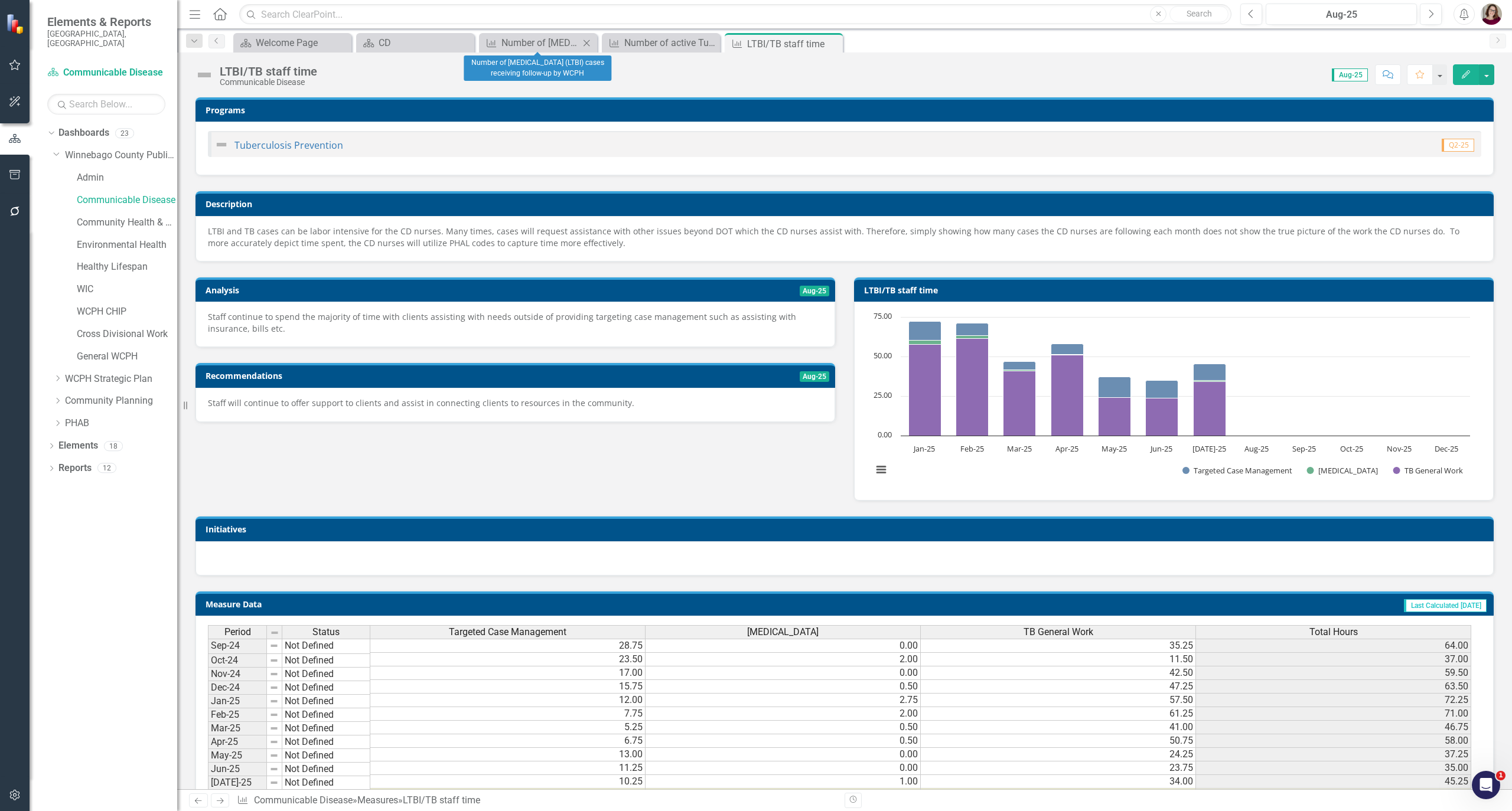
click at [584, 44] on icon "Close" at bounding box center [587, 43] width 11 height 10
click at [0, 0] on icon "Close" at bounding box center [0, 0] width 0 height 0
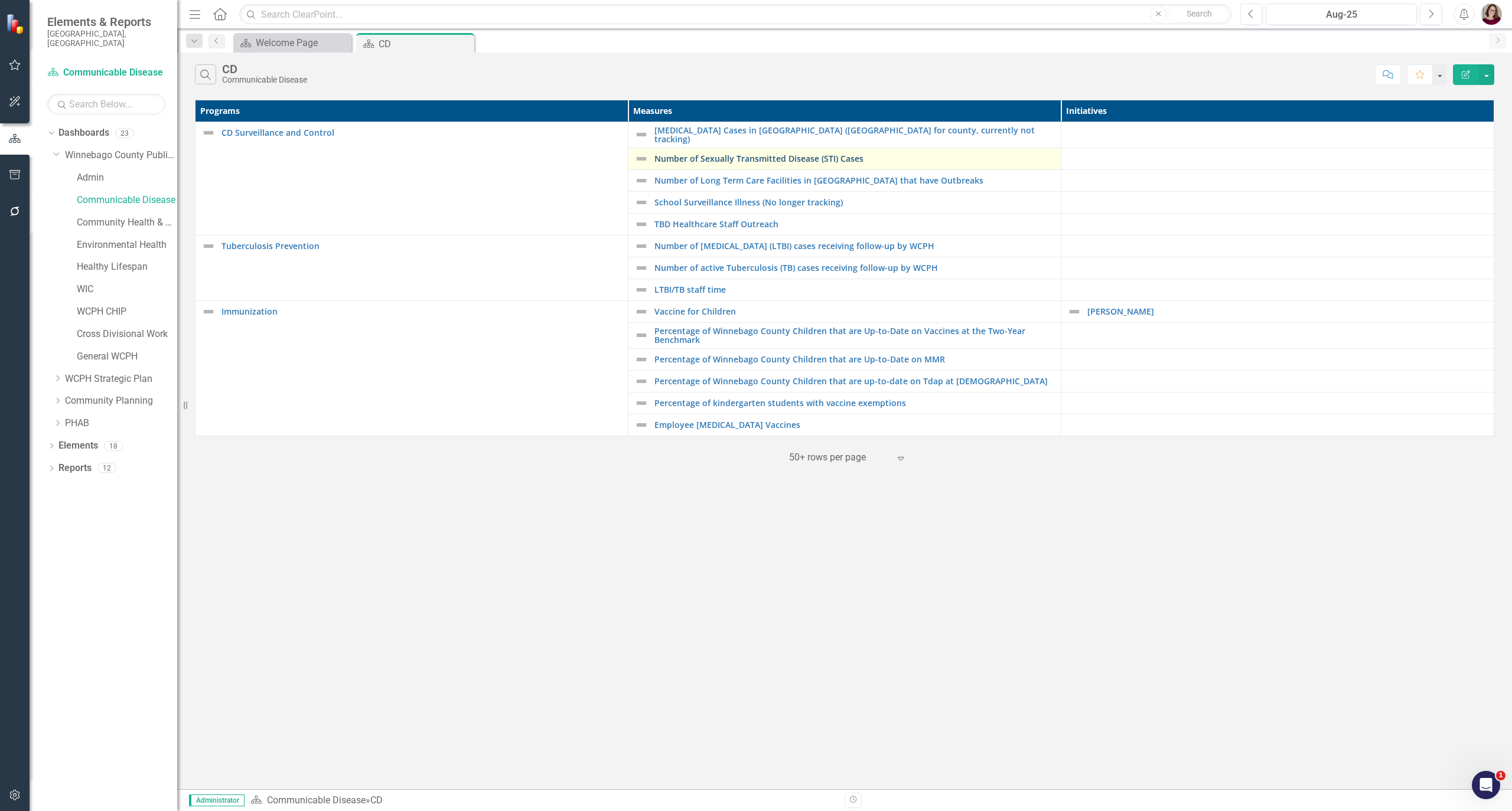
click at [715, 157] on link "Number of Sexually Transmitted Disease (STI) Cases" at bounding box center [854, 158] width 400 height 9
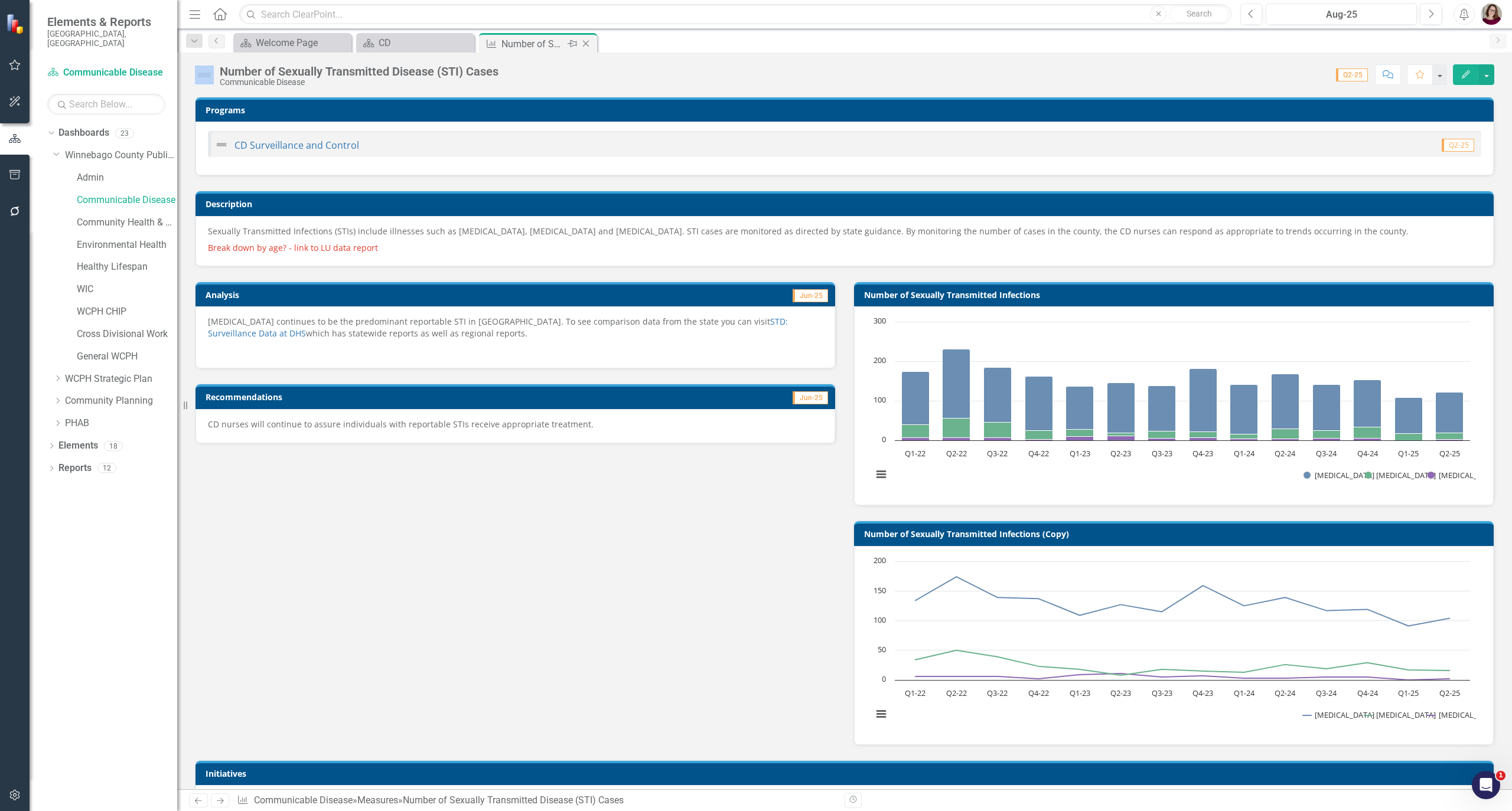
click at [584, 43] on icon "Close" at bounding box center [586, 44] width 11 height 10
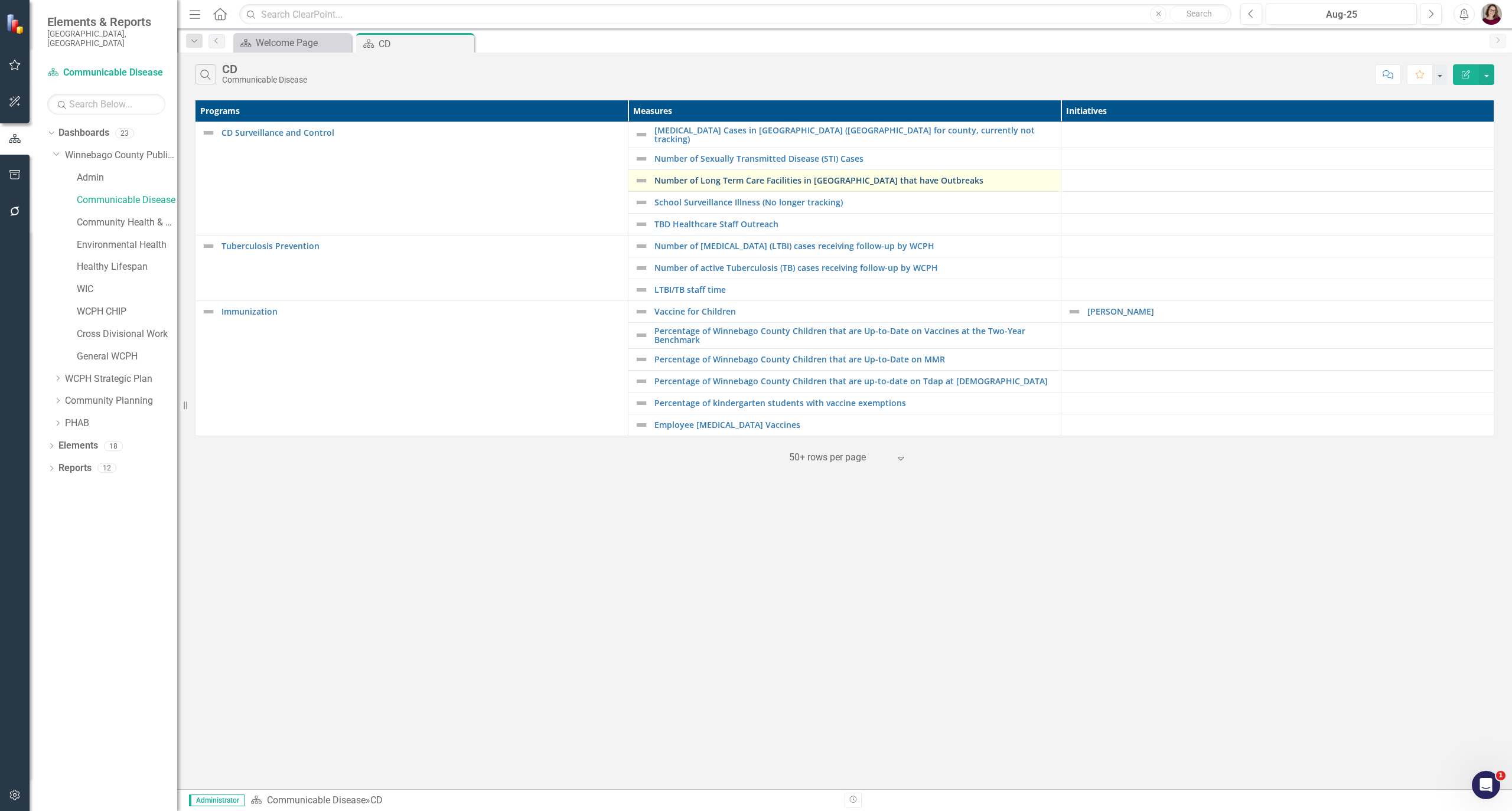
click at [794, 179] on link "Number of Long Term Care Facilities in [GEOGRAPHIC_DATA] that have Outbreaks" at bounding box center [854, 180] width 400 height 9
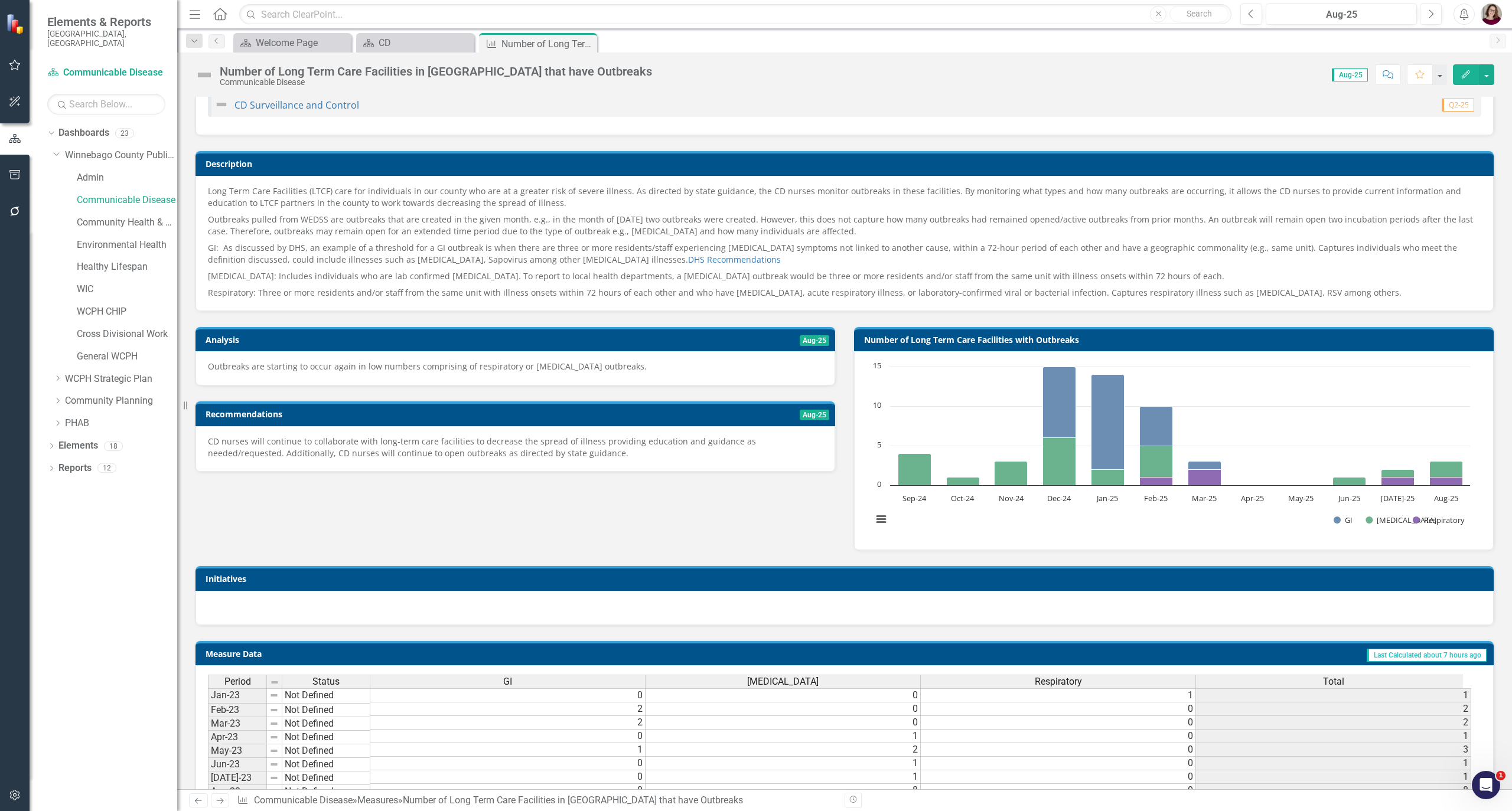
scroll to position [79, 0]
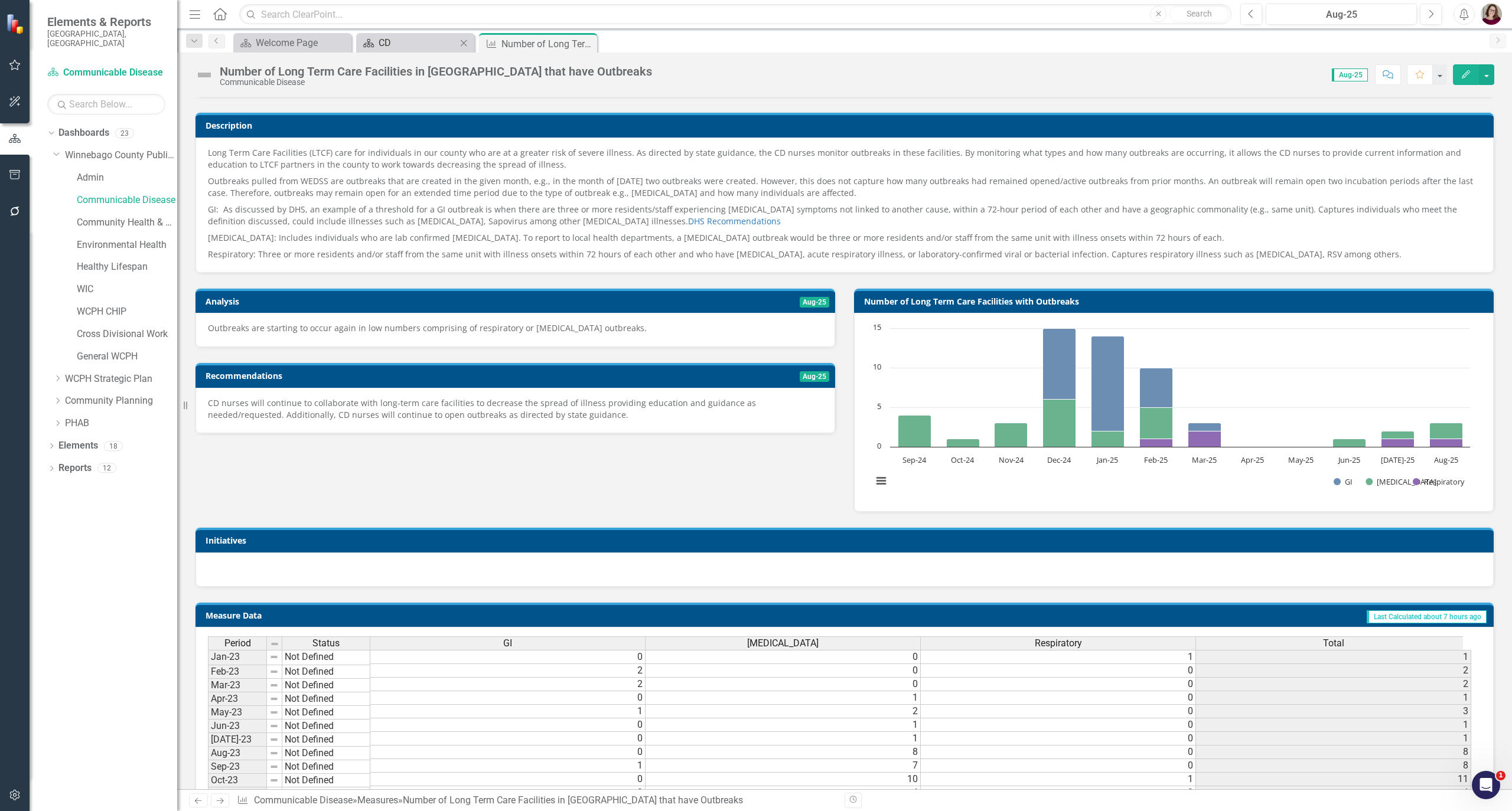
click at [419, 48] on div "CD" at bounding box center [417, 43] width 78 height 15
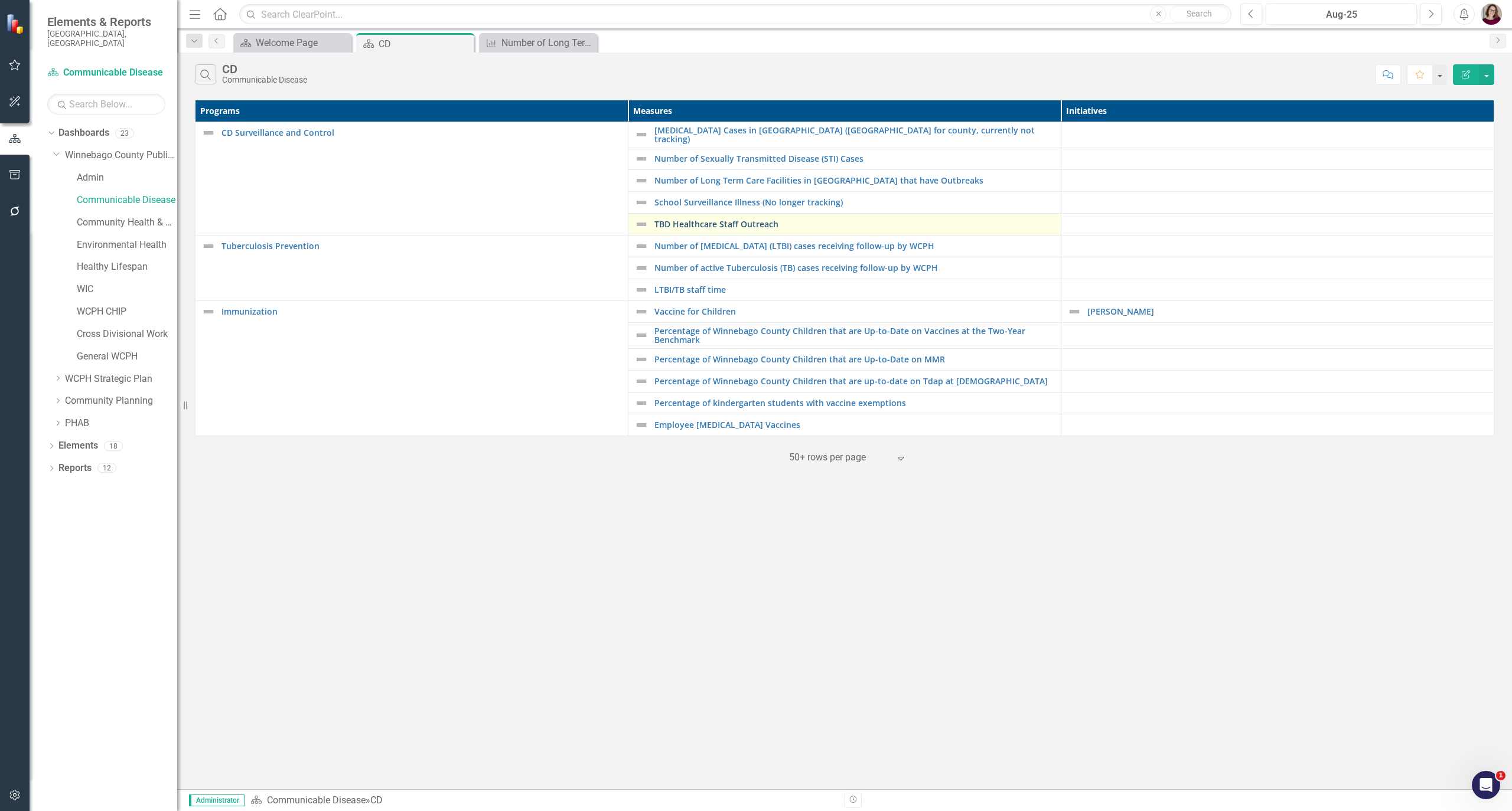
click at [713, 221] on link "TBD Healthcare Staff Outreach" at bounding box center [854, 223] width 400 height 9
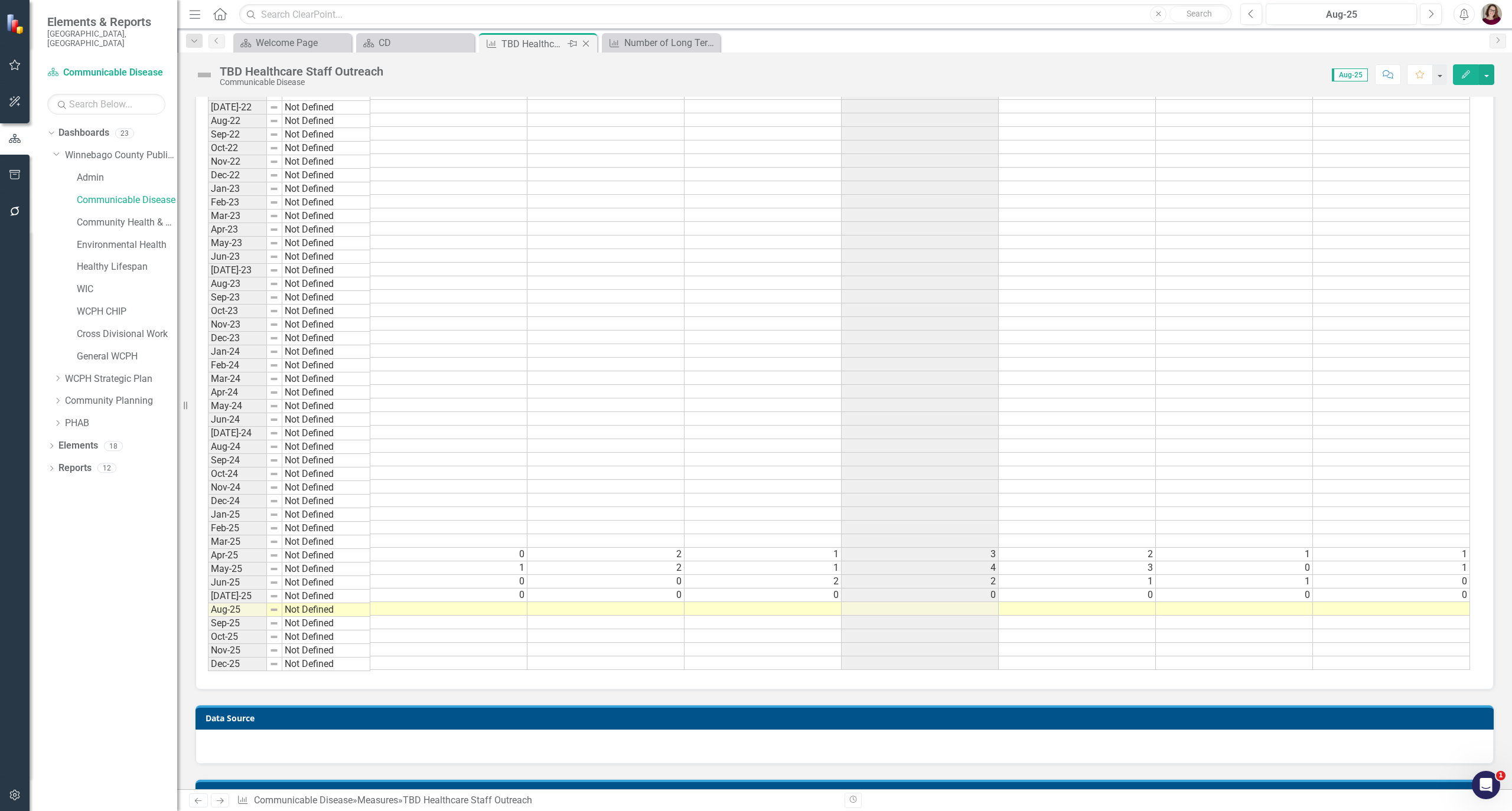
click at [585, 46] on icon "Close" at bounding box center [586, 44] width 11 height 10
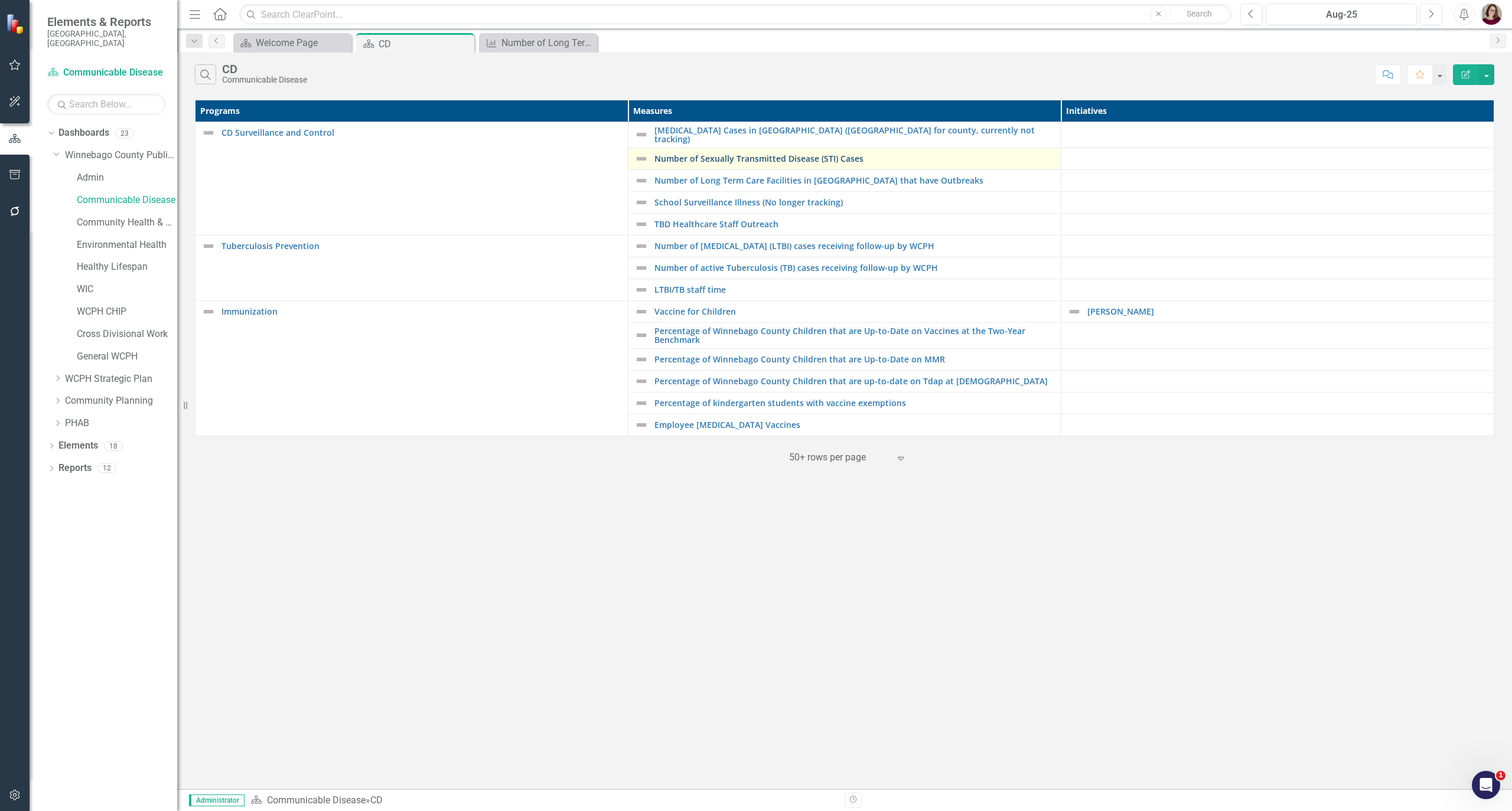
click at [700, 157] on link "Number of Sexually Transmitted Disease (STI) Cases" at bounding box center [854, 158] width 400 height 9
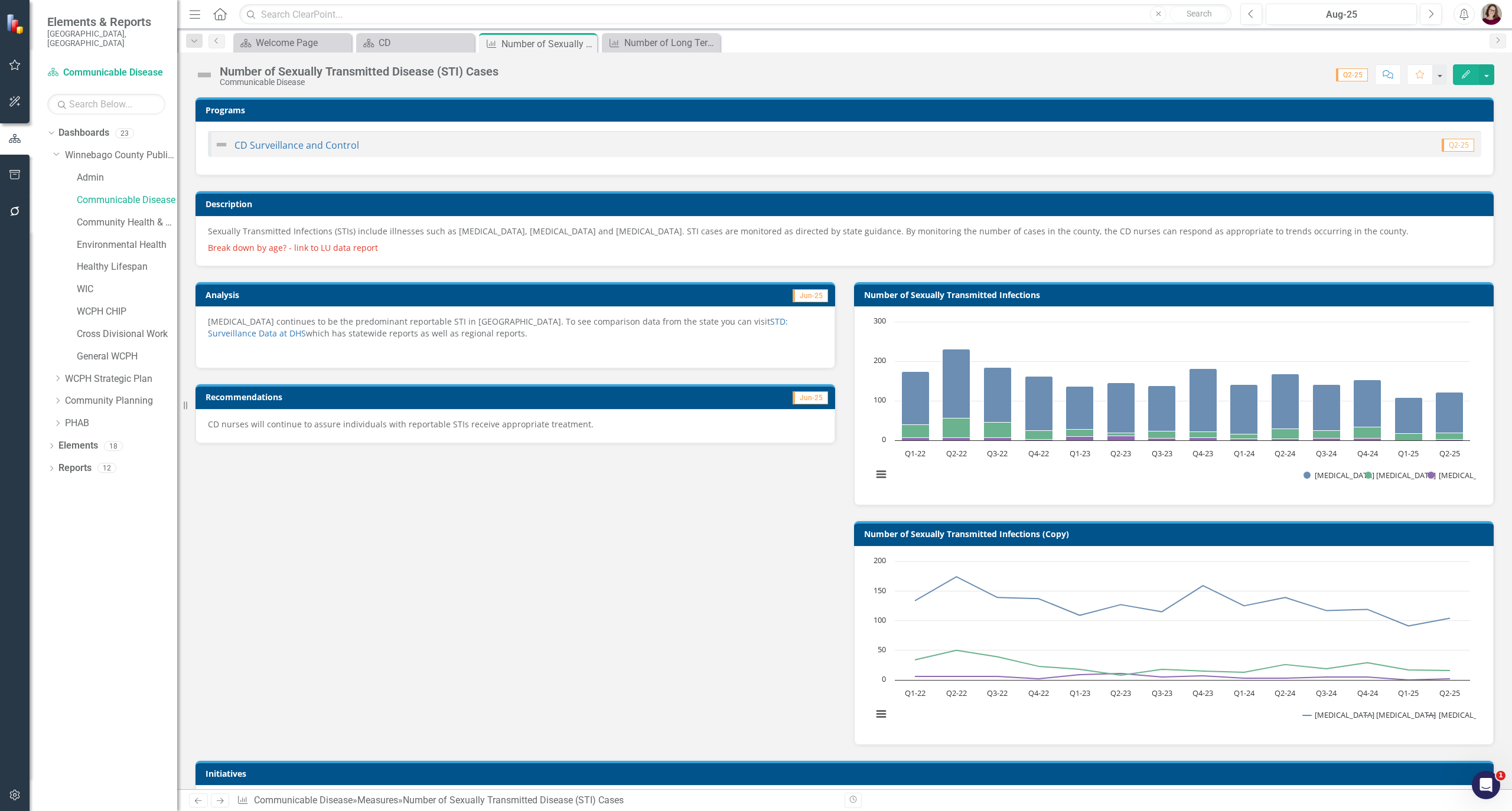
click at [685, 554] on div "Analysis Jun-25 Chlamydia continues to be the predominant reportable STI in Win…" at bounding box center [844, 507] width 1317 height 479
click at [1343, 20] on div "Aug-25" at bounding box center [1341, 14] width 143 height 14
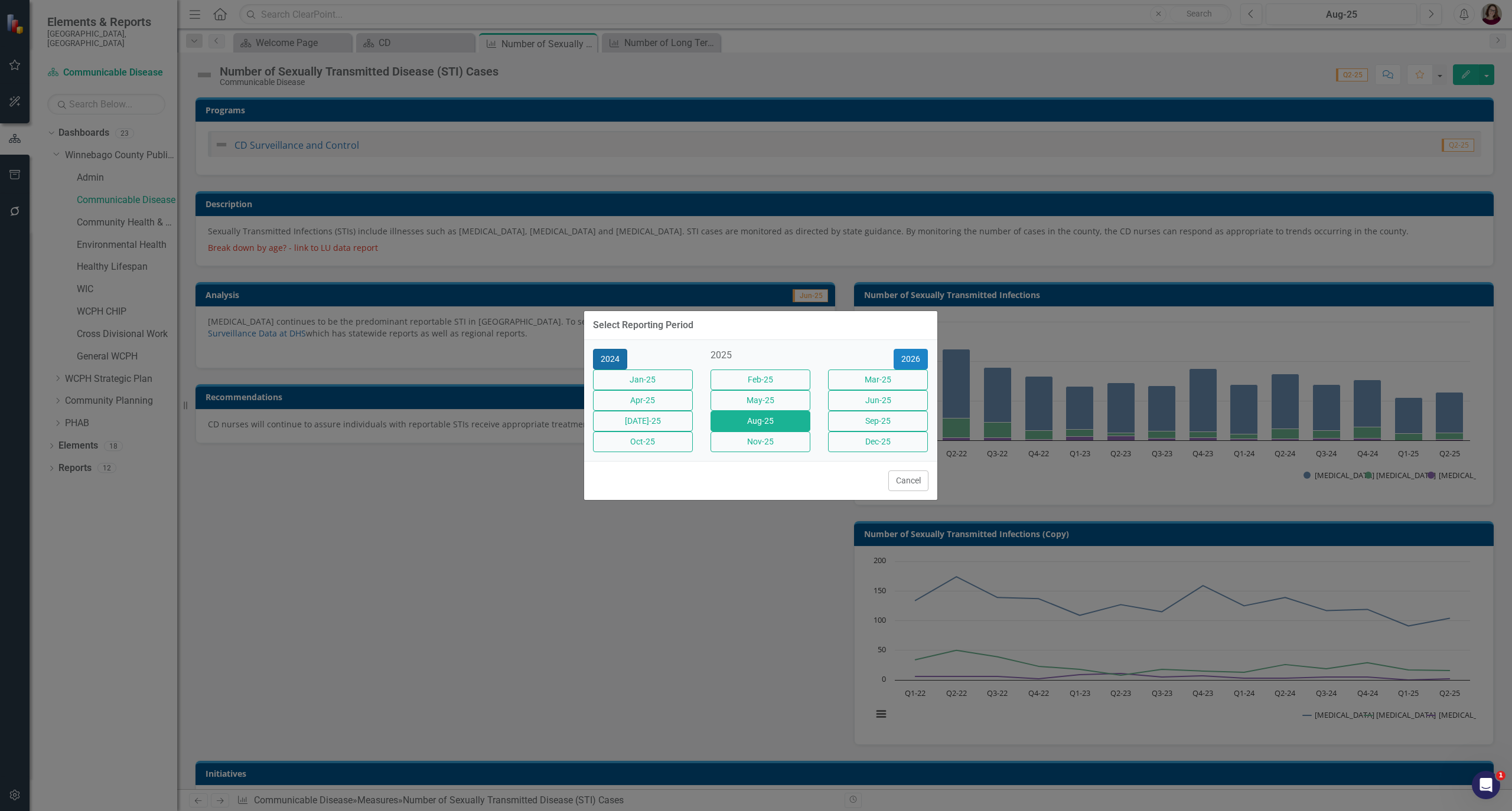
click at [613, 349] on button "2024" at bounding box center [611, 359] width 34 height 21
click at [613, 349] on button "2023" at bounding box center [611, 359] width 34 height 21
click at [613, 349] on button "2022" at bounding box center [611, 359] width 34 height 21
click at [872, 374] on button "Mar-22" at bounding box center [878, 380] width 100 height 21
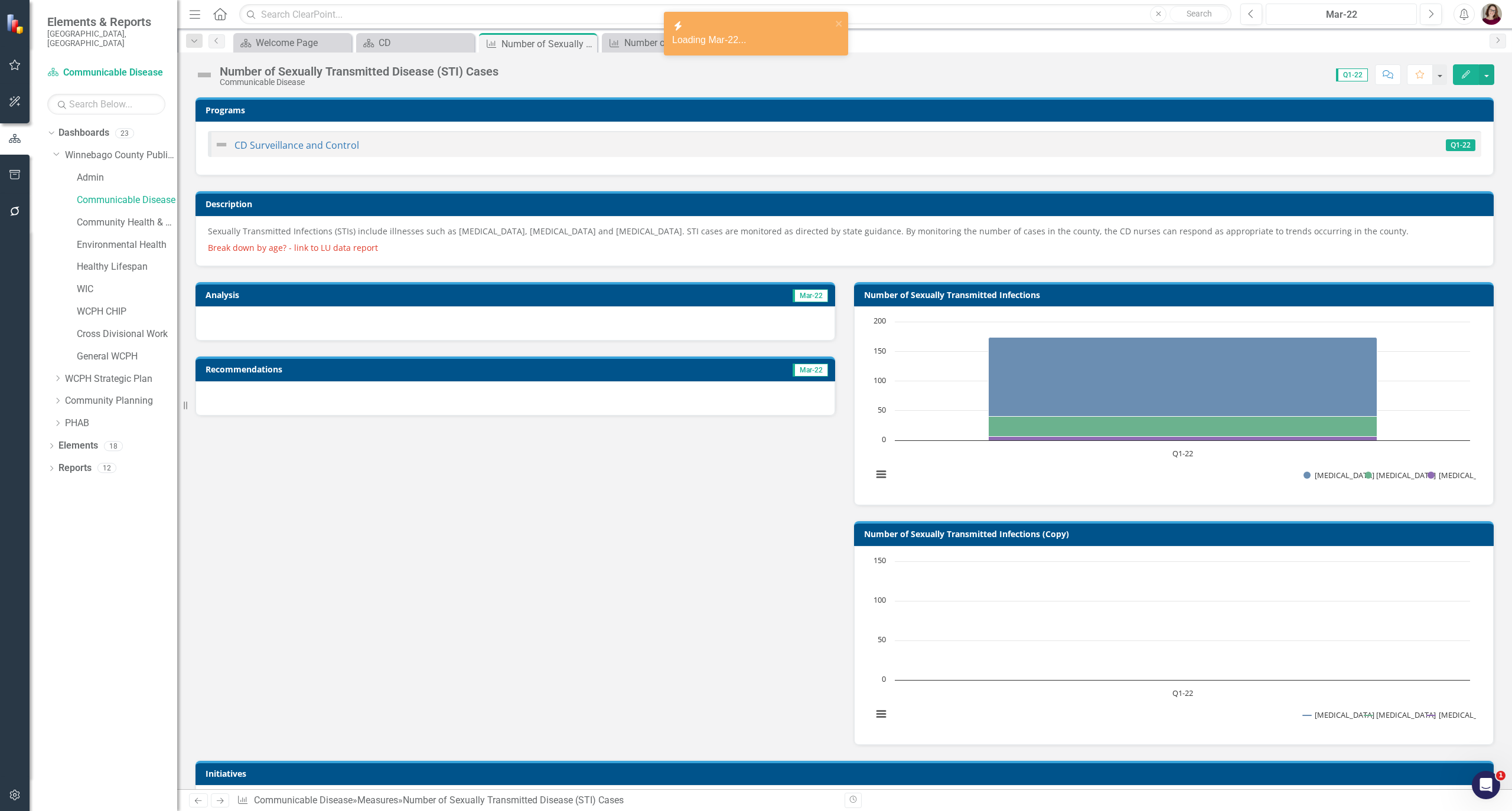
click at [1314, 13] on div "Mar-22" at bounding box center [1341, 14] width 143 height 14
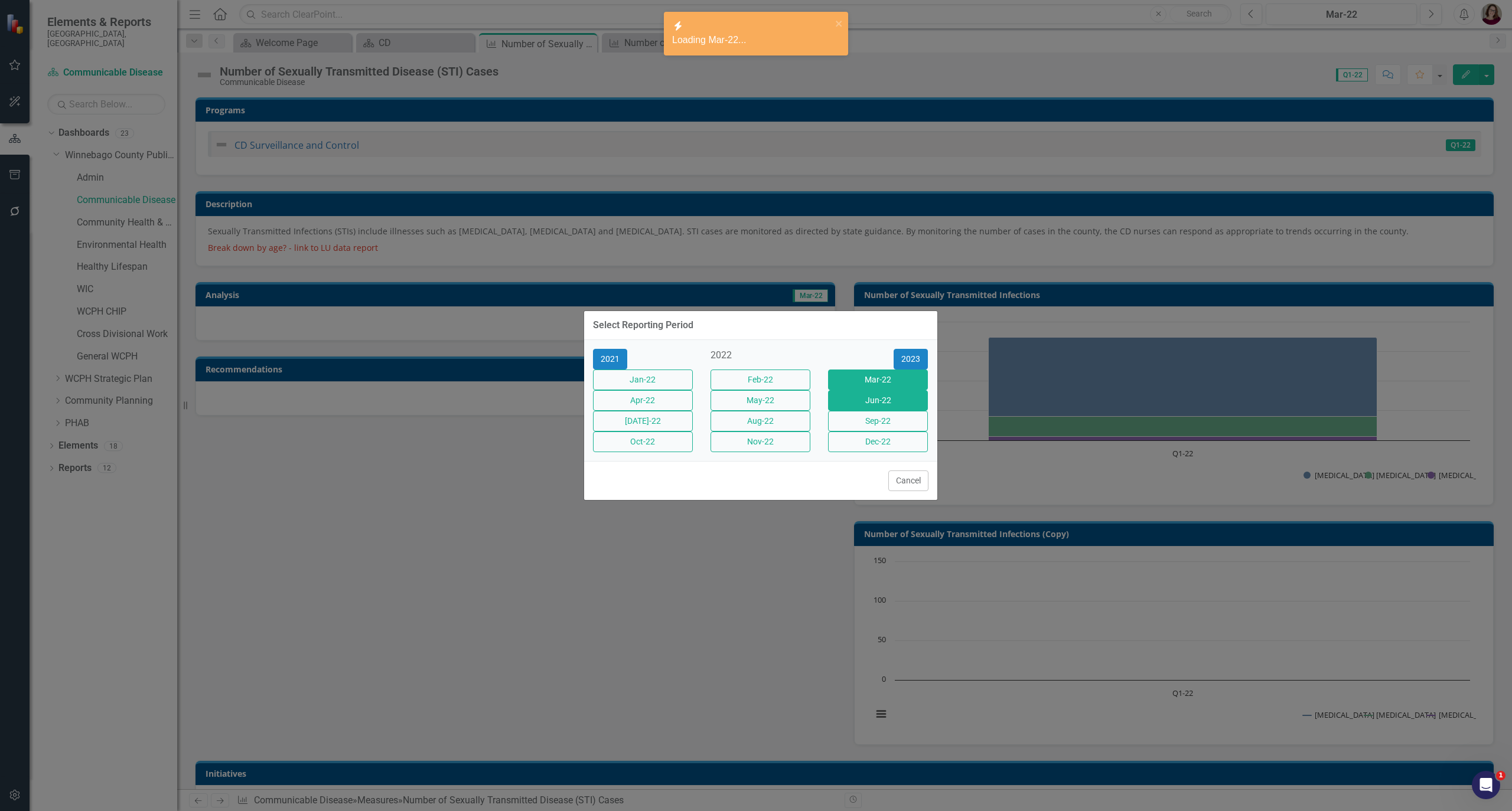
click at [893, 399] on button "Jun-22" at bounding box center [878, 401] width 100 height 21
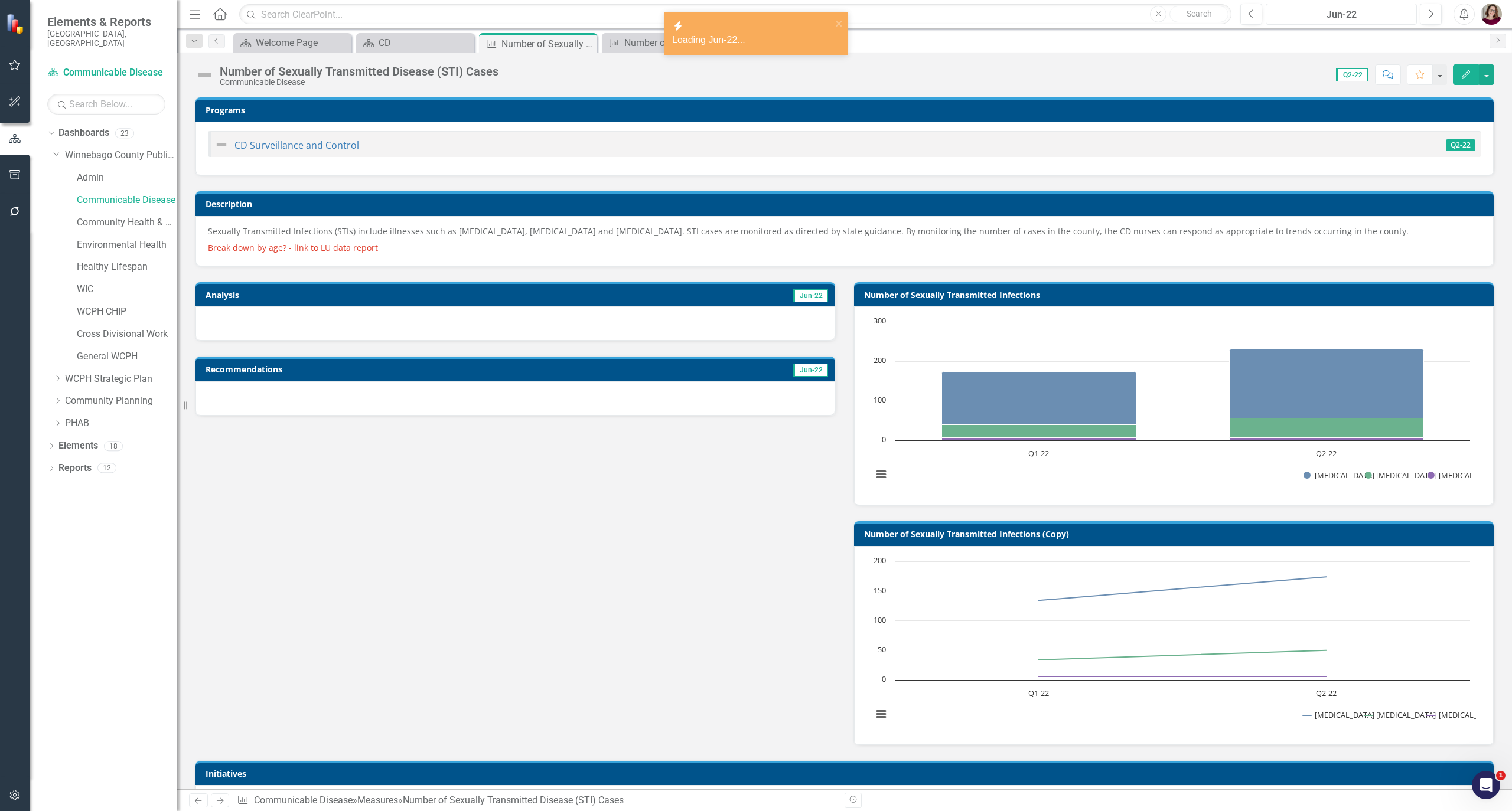
click at [1341, 6] on button "Jun-22" at bounding box center [1341, 14] width 151 height 21
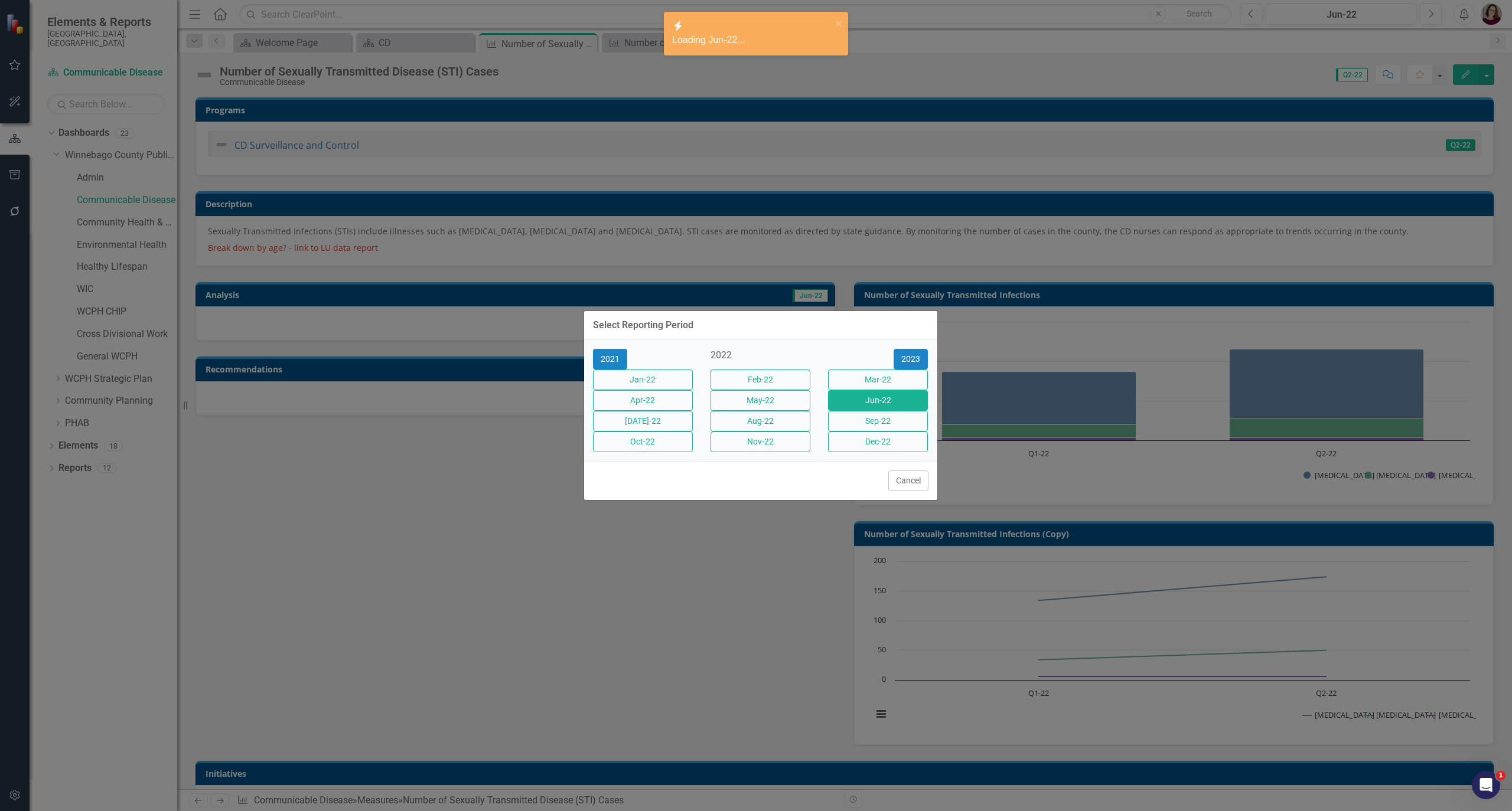
click at [905, 423] on button "Sep-22" at bounding box center [878, 421] width 100 height 21
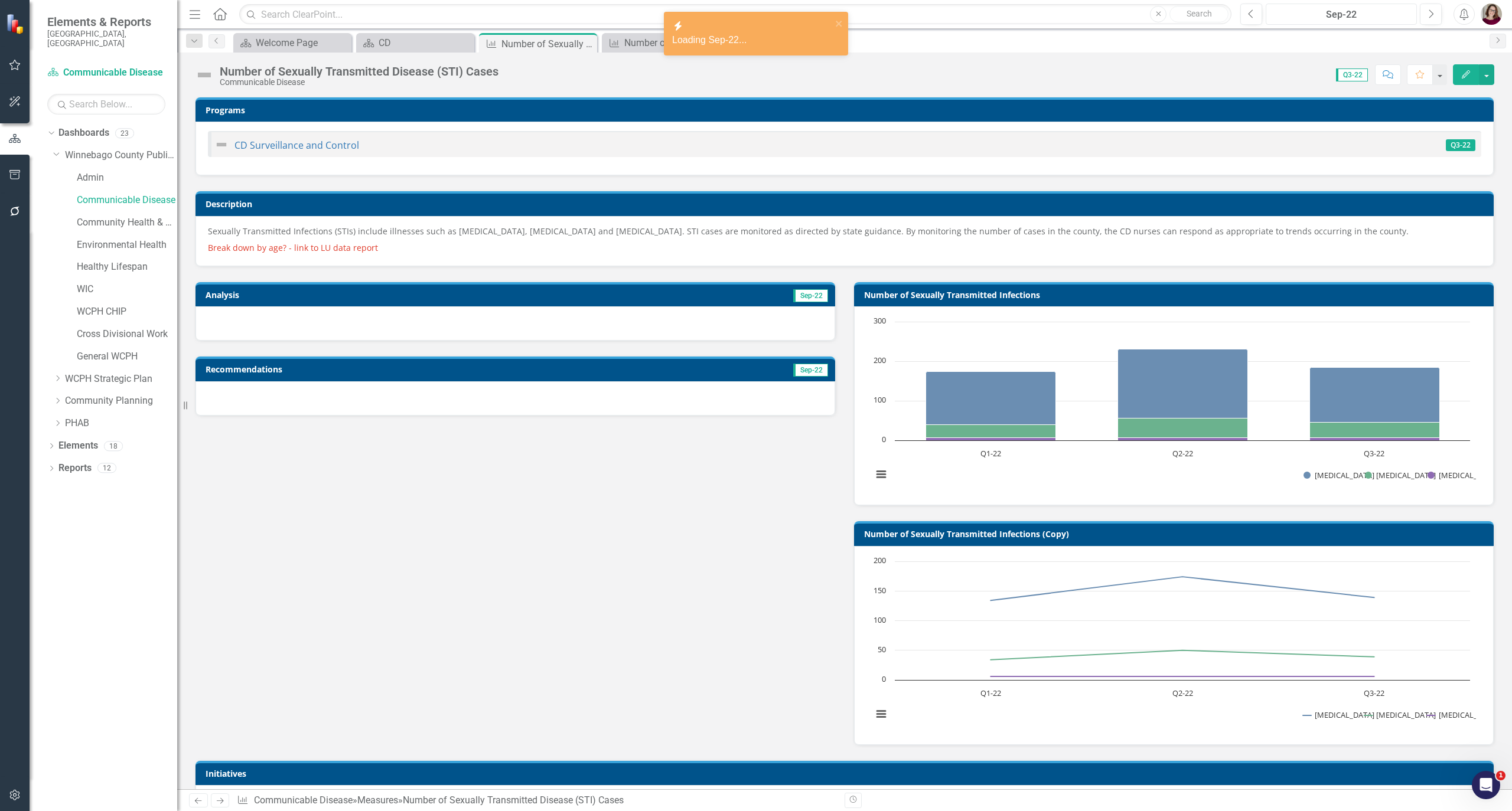
click at [1308, 21] on button "Sep-22" at bounding box center [1341, 14] width 151 height 21
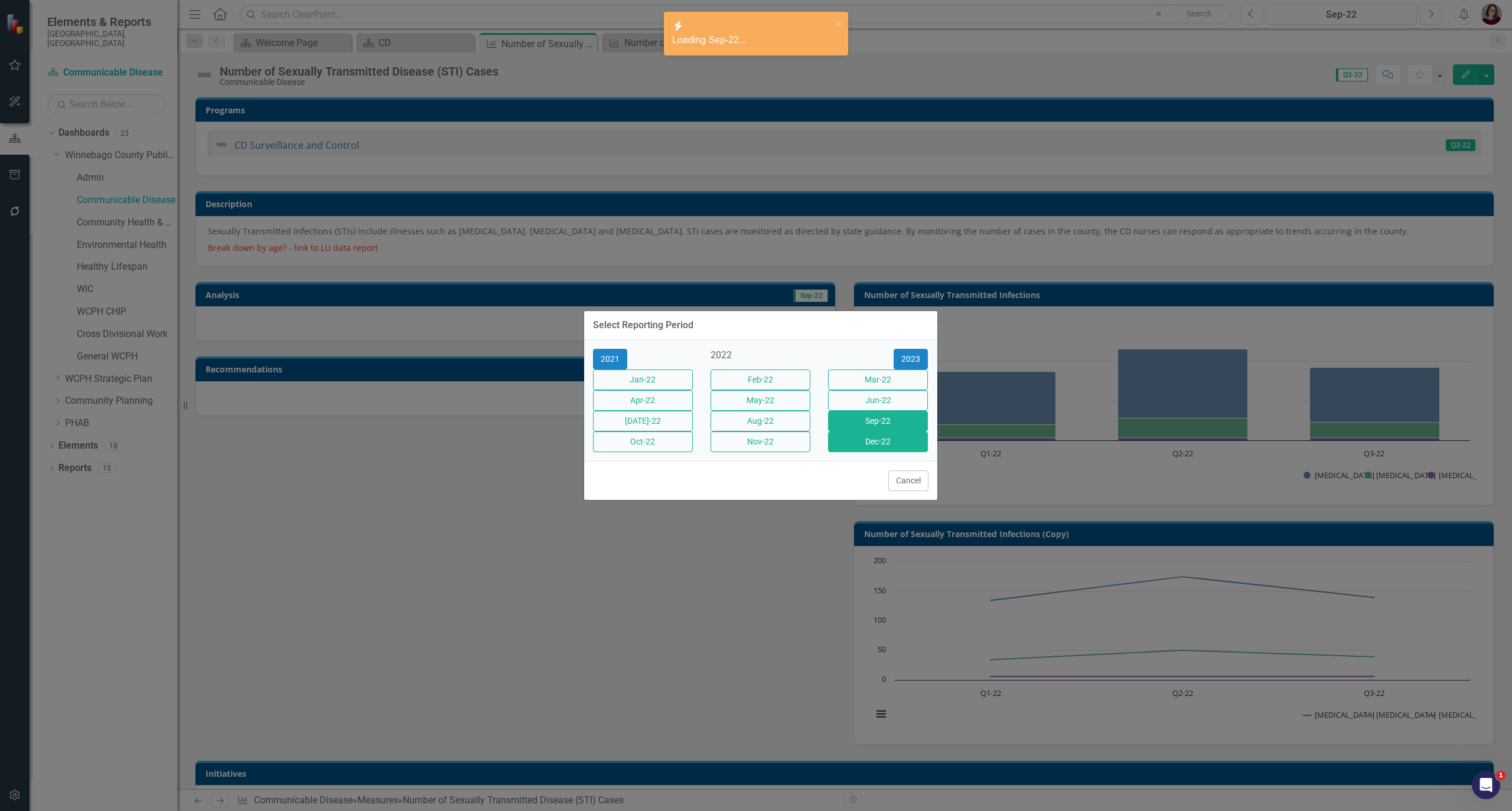
click at [898, 452] on button "Dec-22" at bounding box center [878, 442] width 100 height 21
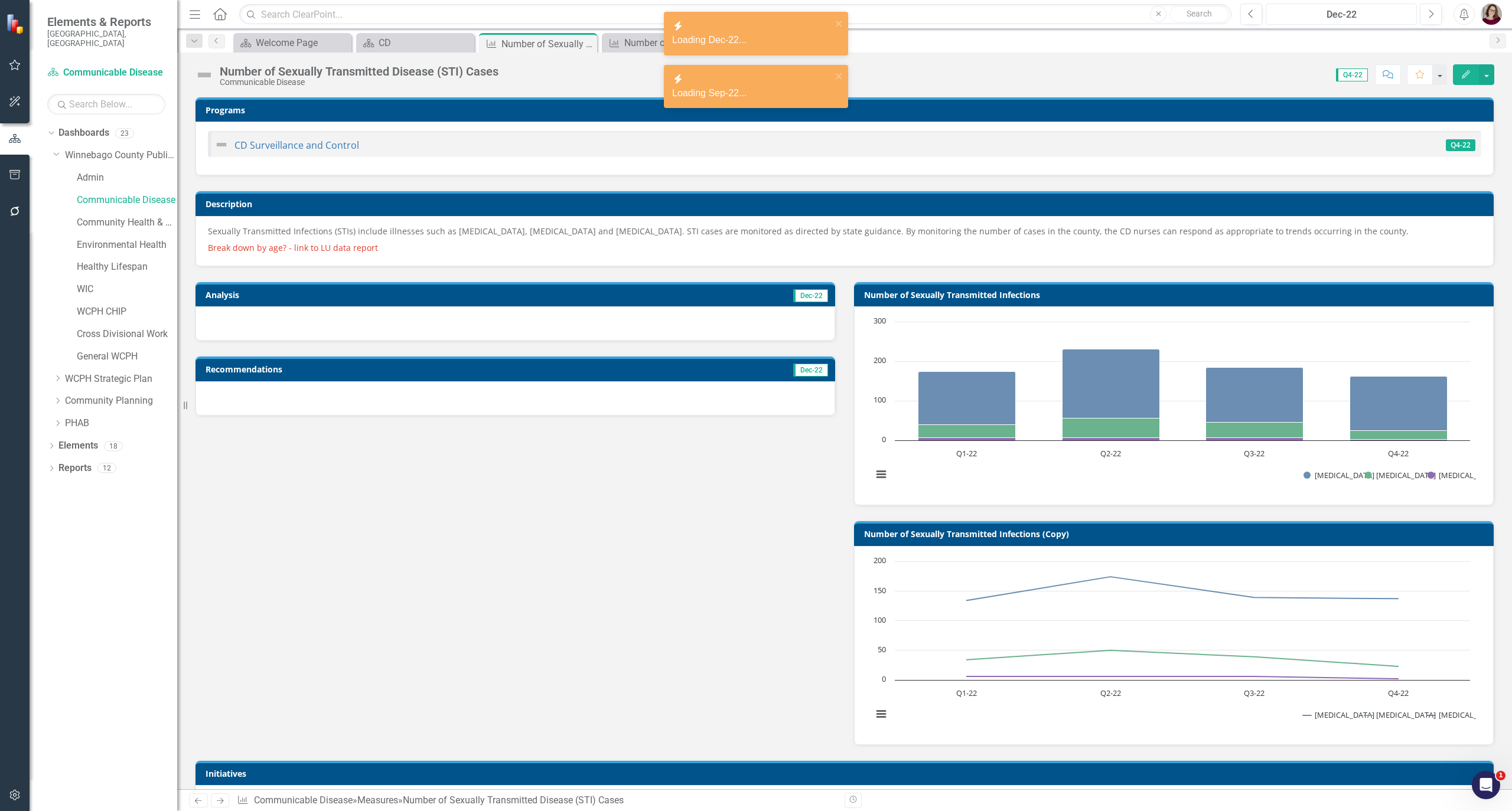
click at [1328, 12] on div "Dec-22" at bounding box center [1341, 14] width 143 height 14
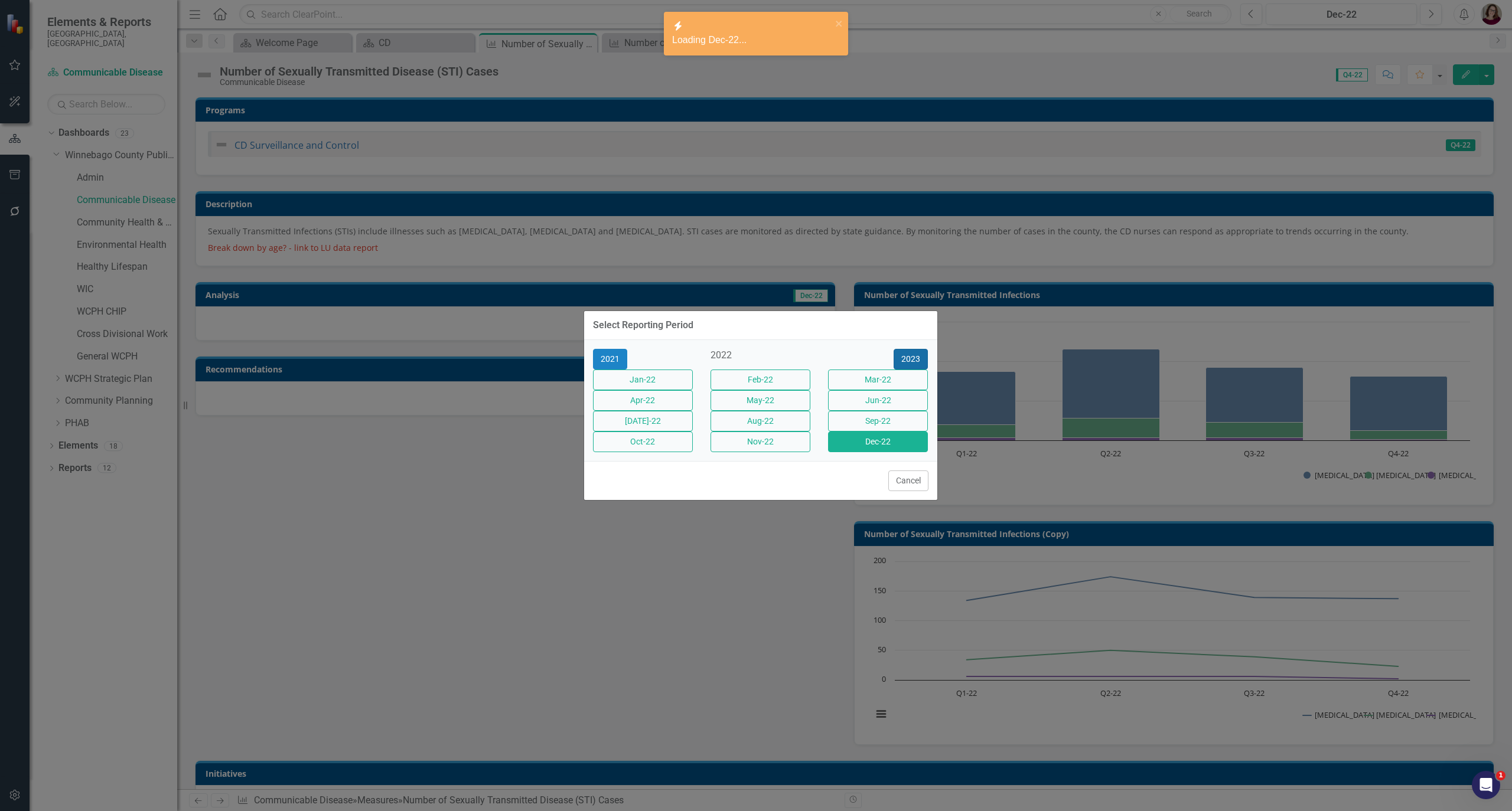
click at [901, 349] on button "2023" at bounding box center [911, 359] width 34 height 21
click at [903, 372] on button "Mar-23" at bounding box center [878, 380] width 100 height 21
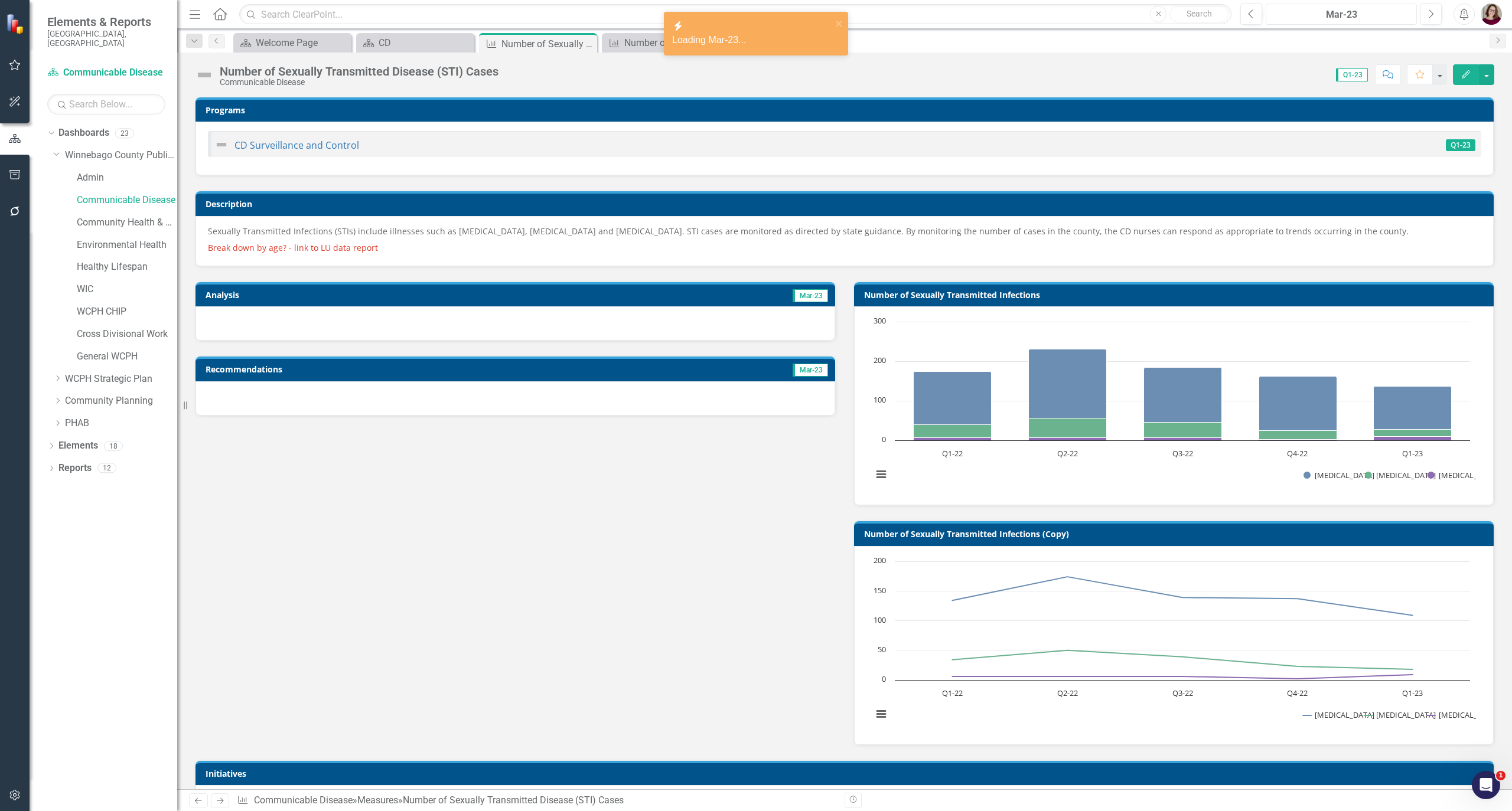
click at [1312, 20] on div "Mar-23" at bounding box center [1341, 14] width 143 height 14
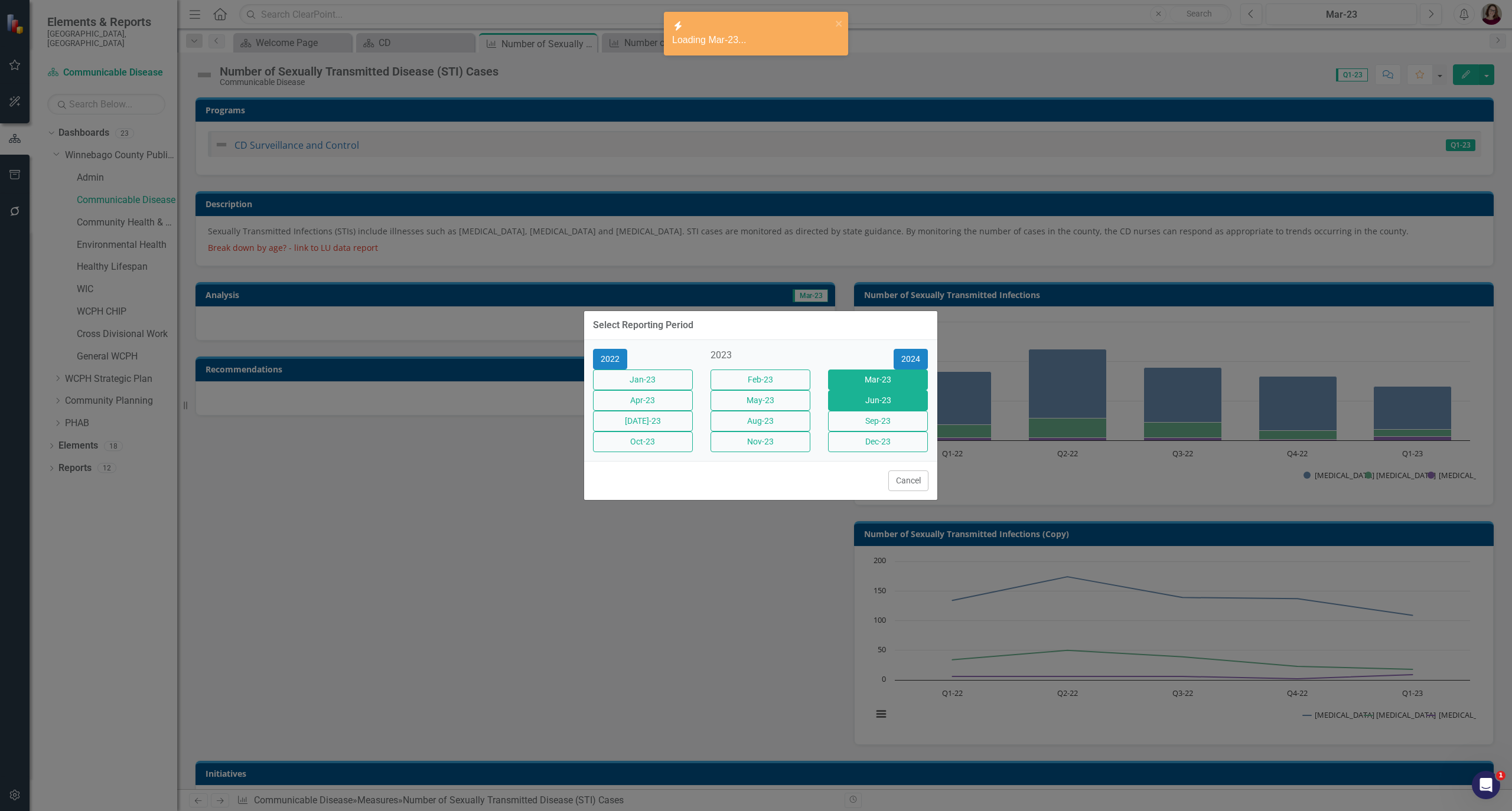
click at [903, 394] on button "Jun-23" at bounding box center [878, 401] width 100 height 21
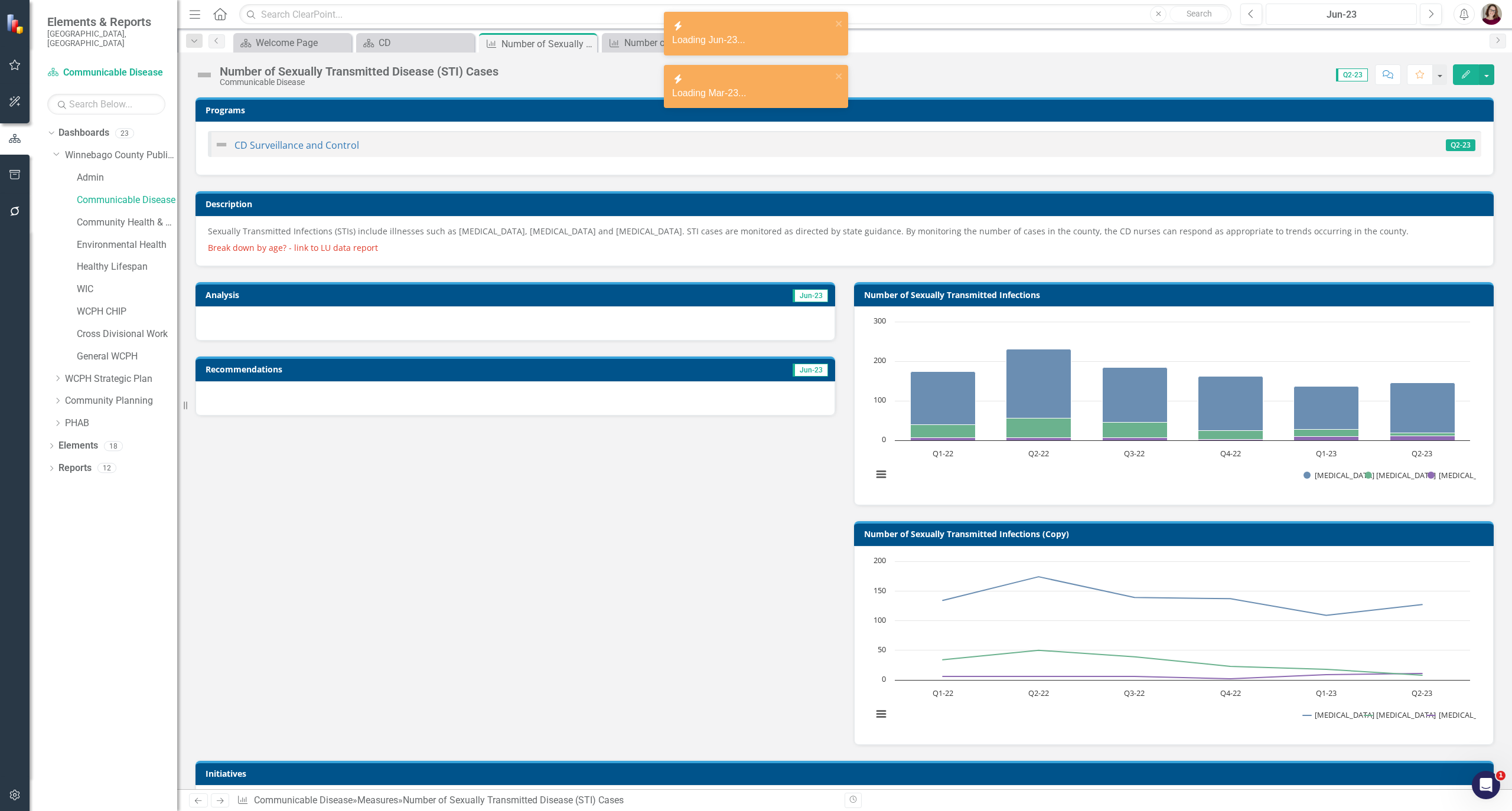
click at [1319, 21] on div "Jun-23" at bounding box center [1341, 14] width 143 height 14
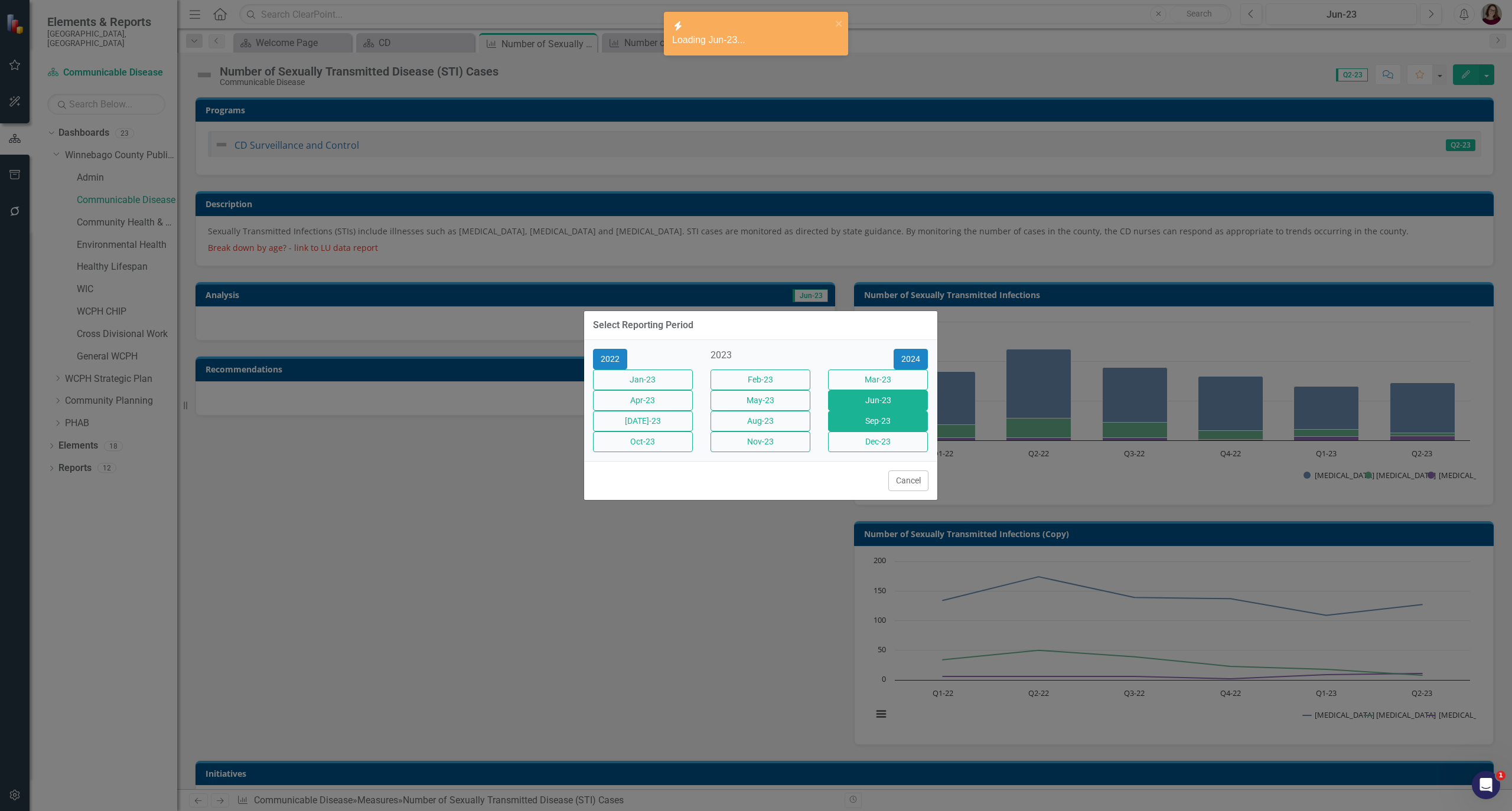
click at [917, 432] on button "Sep-23" at bounding box center [878, 421] width 100 height 21
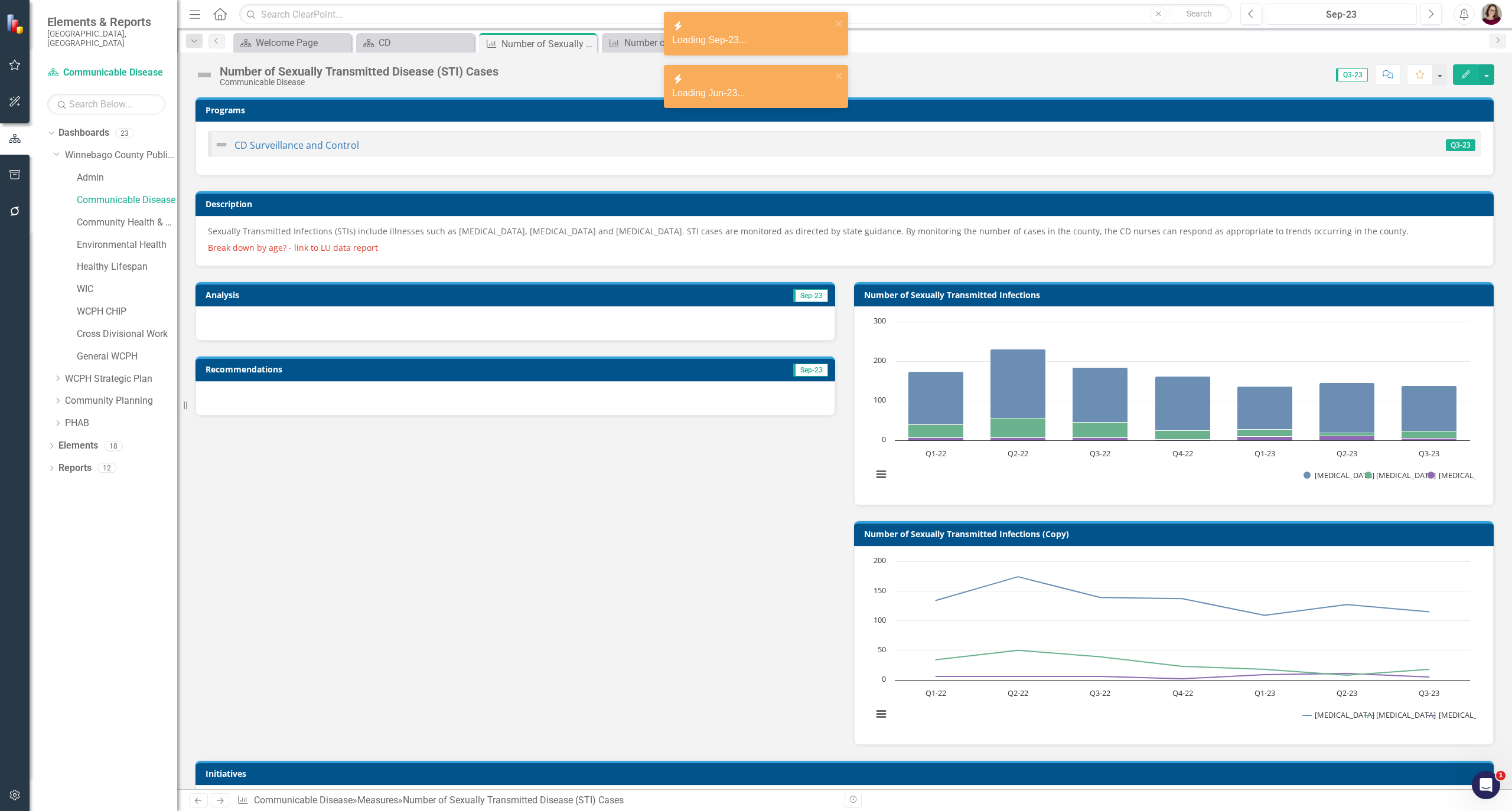
click at [1303, 15] on div "Sep-23" at bounding box center [1341, 14] width 143 height 14
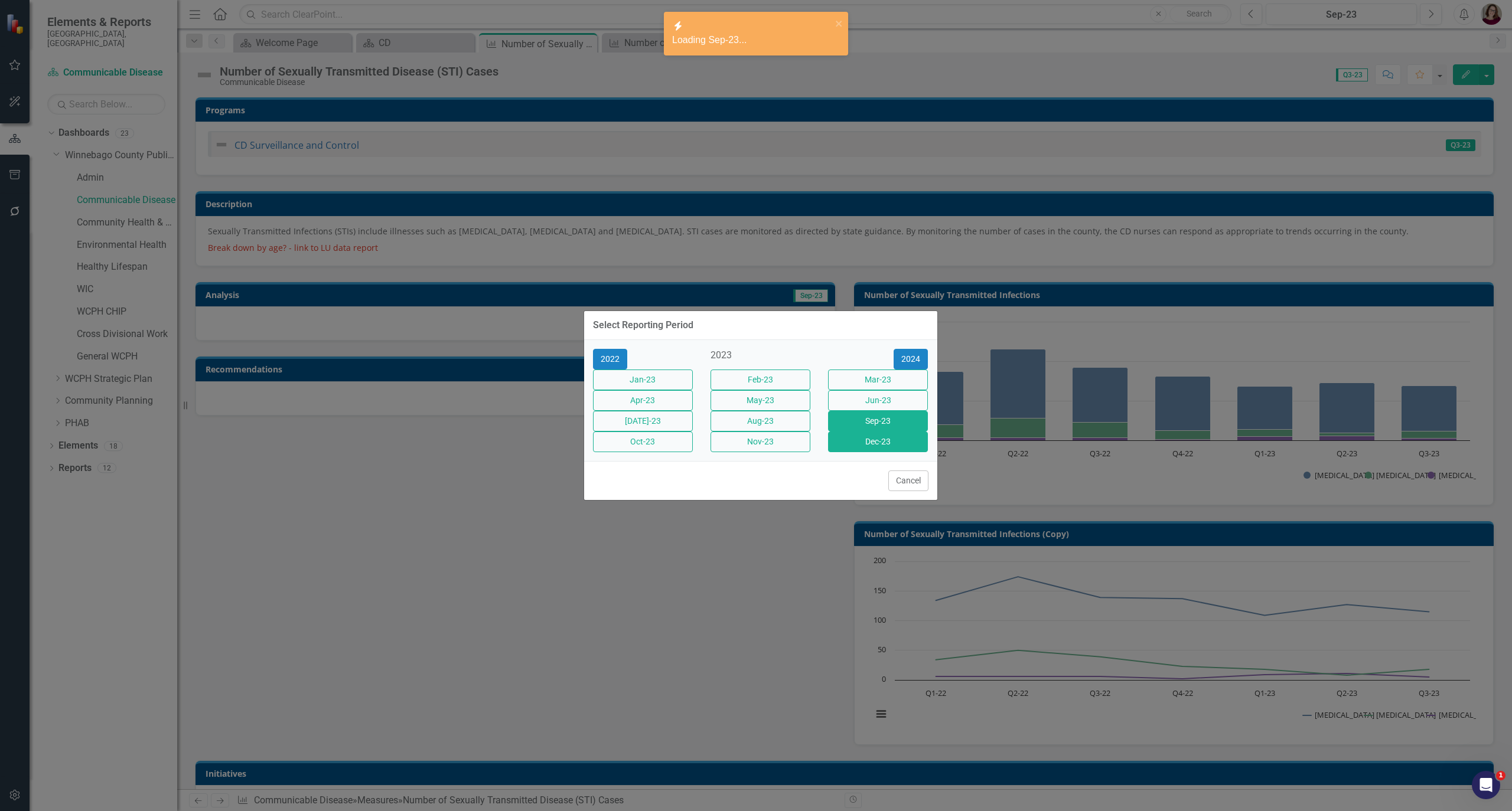
click at [879, 453] on button "Dec-23" at bounding box center [878, 442] width 100 height 21
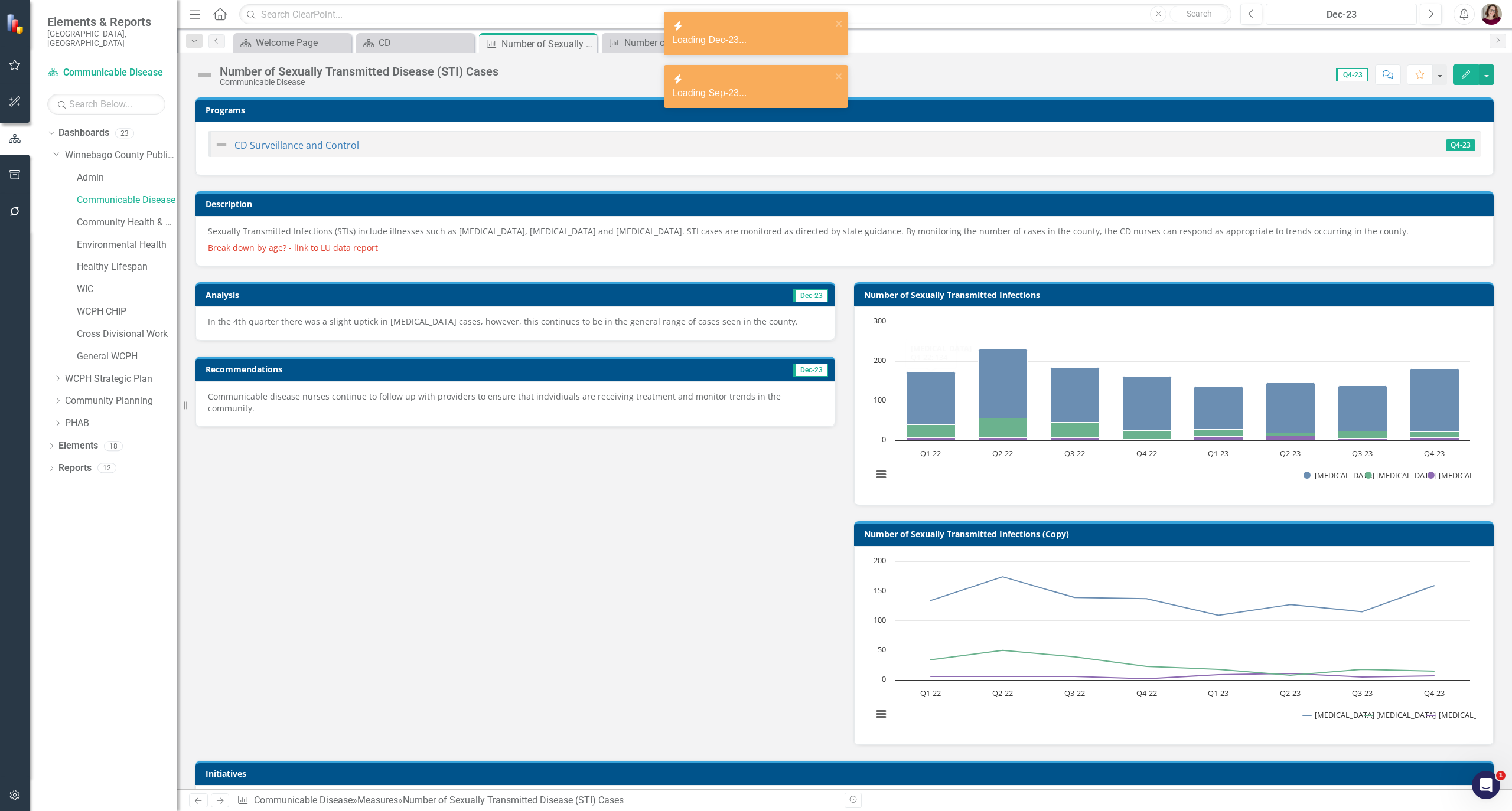
click at [1316, 6] on button "Dec-23" at bounding box center [1341, 14] width 151 height 21
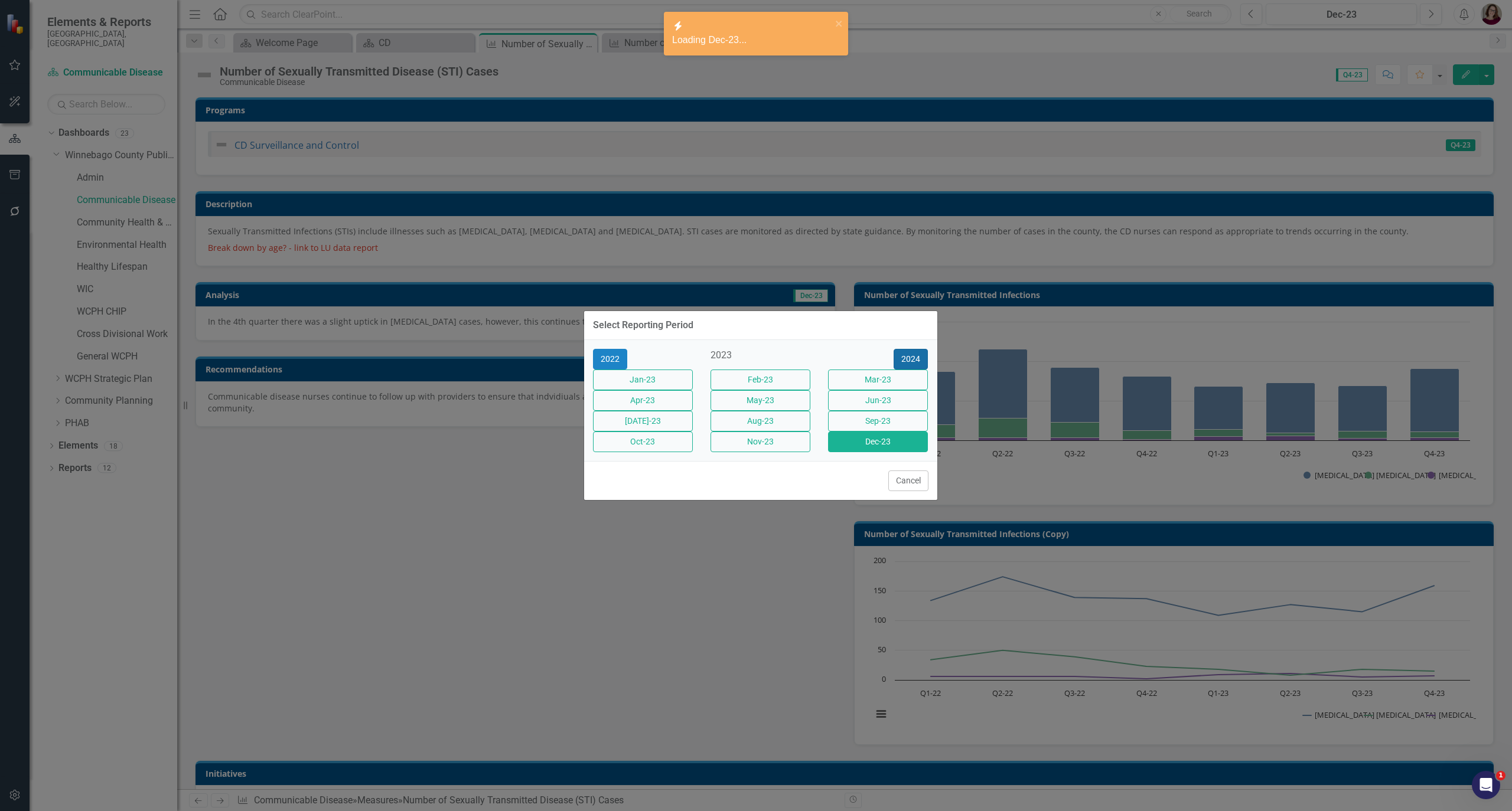
click at [924, 349] on button "2024" at bounding box center [911, 359] width 34 height 21
click at [901, 370] on button "Mar-24" at bounding box center [878, 380] width 100 height 21
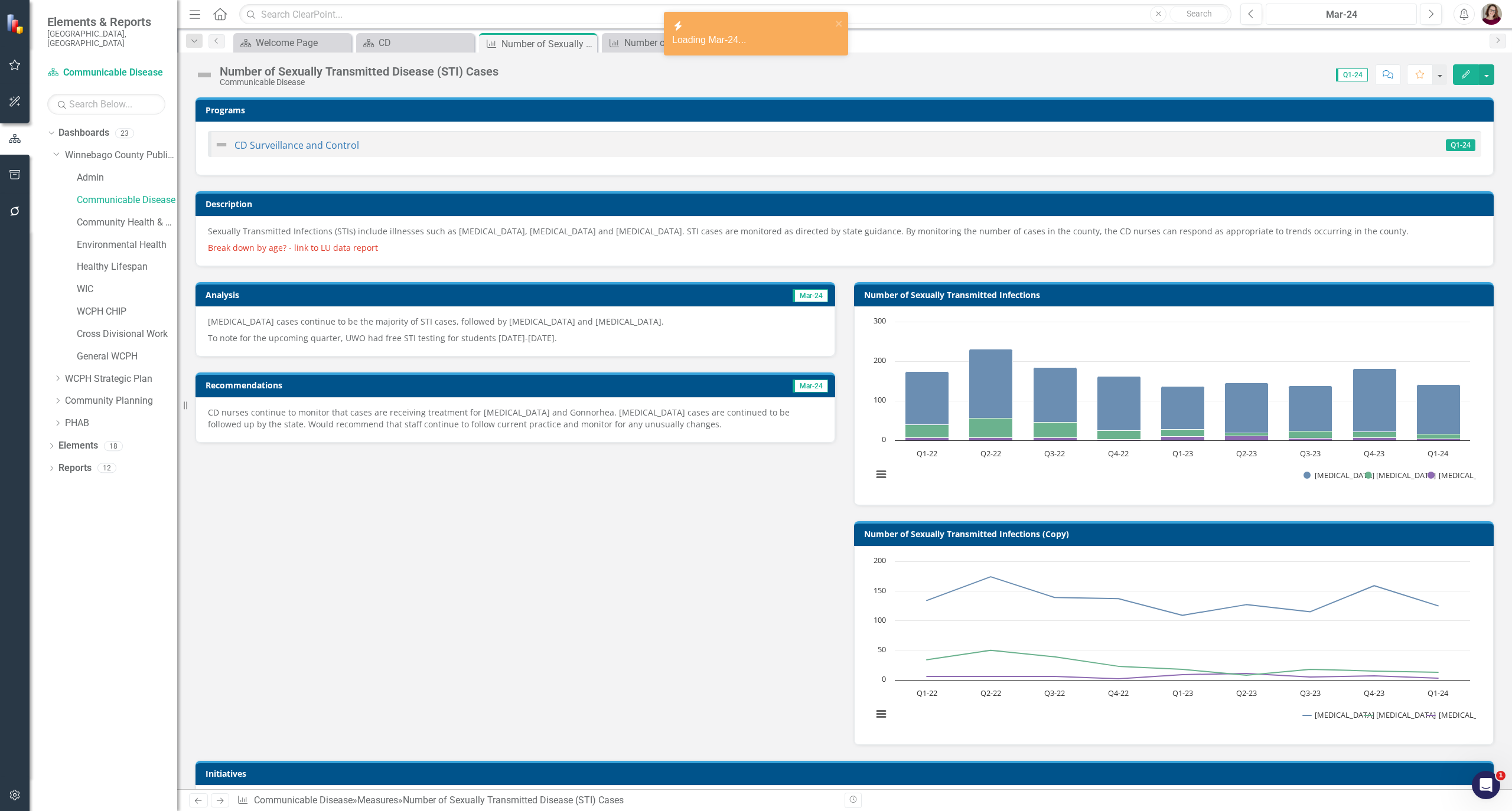
click at [1297, 17] on div "Mar-24" at bounding box center [1341, 14] width 143 height 14
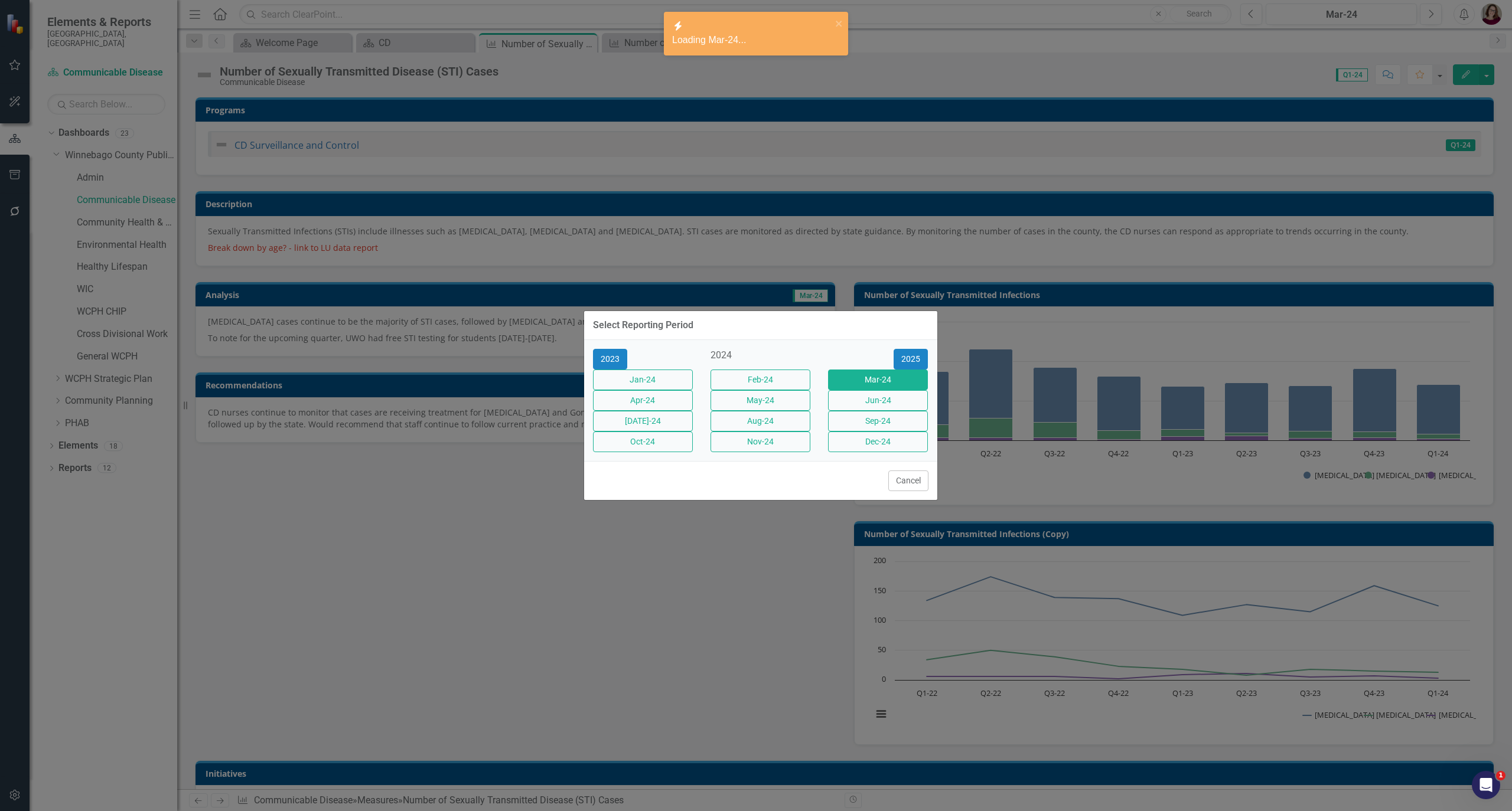
click at [604, 586] on div "Select Reporting Period 2023 2024 2025 Jan-24 Feb-24 Mar-24 Apr-24 May-24 Jun-2…" at bounding box center [761, 405] width 355 height 811
click at [917, 492] on button "Cancel" at bounding box center [908, 481] width 40 height 21
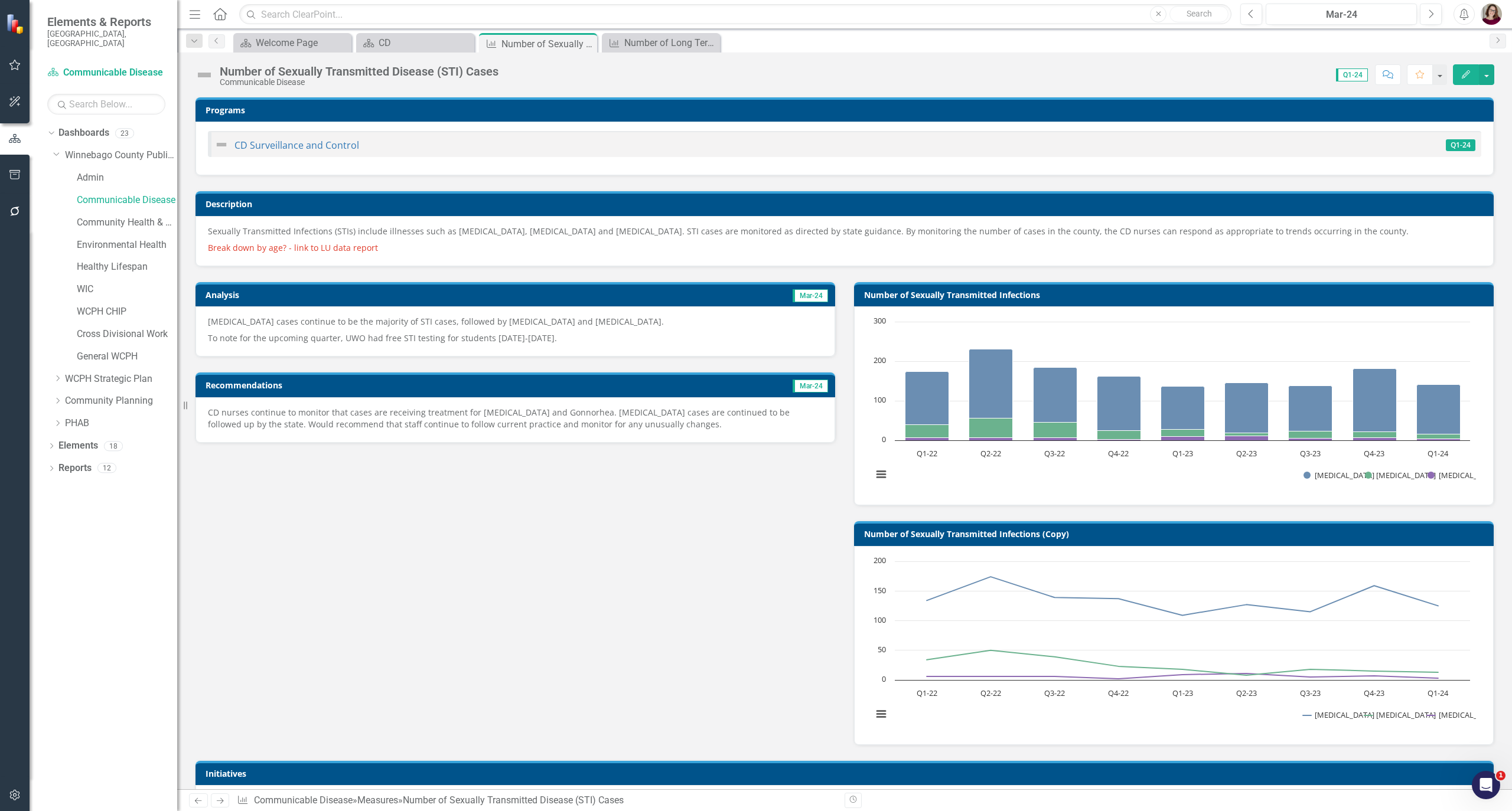
click at [434, 326] on p "Chlamydia cases continue to be the majority of STI cases, followed by Gonorrhea…" at bounding box center [515, 322] width 615 height 14
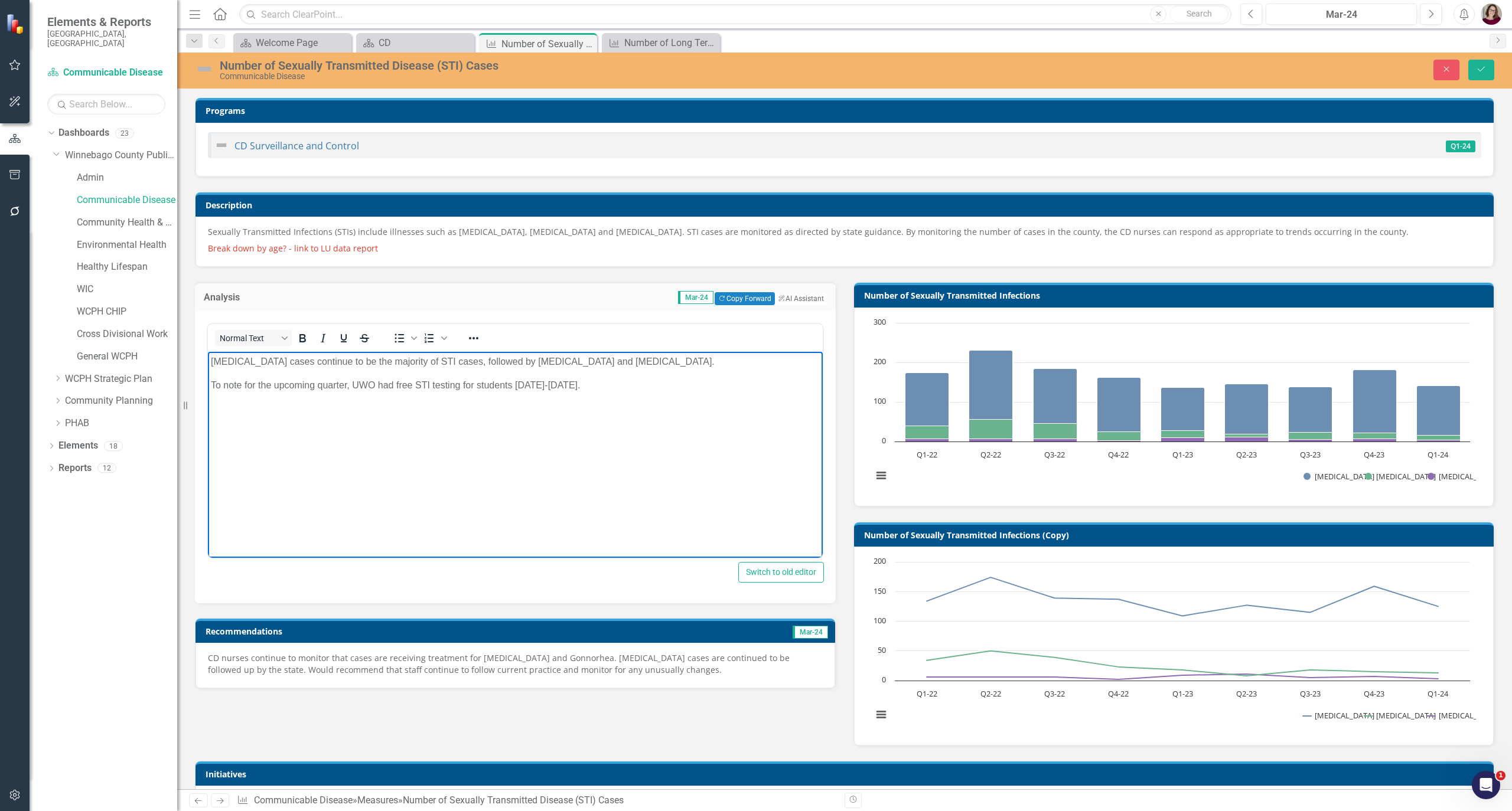
click at [632, 364] on p "Chlamydia cases continue to be the majority of STI cases, followed by Gonorrhea…" at bounding box center [515, 361] width 609 height 14
click at [596, 685] on div "CD nurses continue to monitor that cases are receiving treatment for Chlamydia …" at bounding box center [515, 666] width 640 height 46
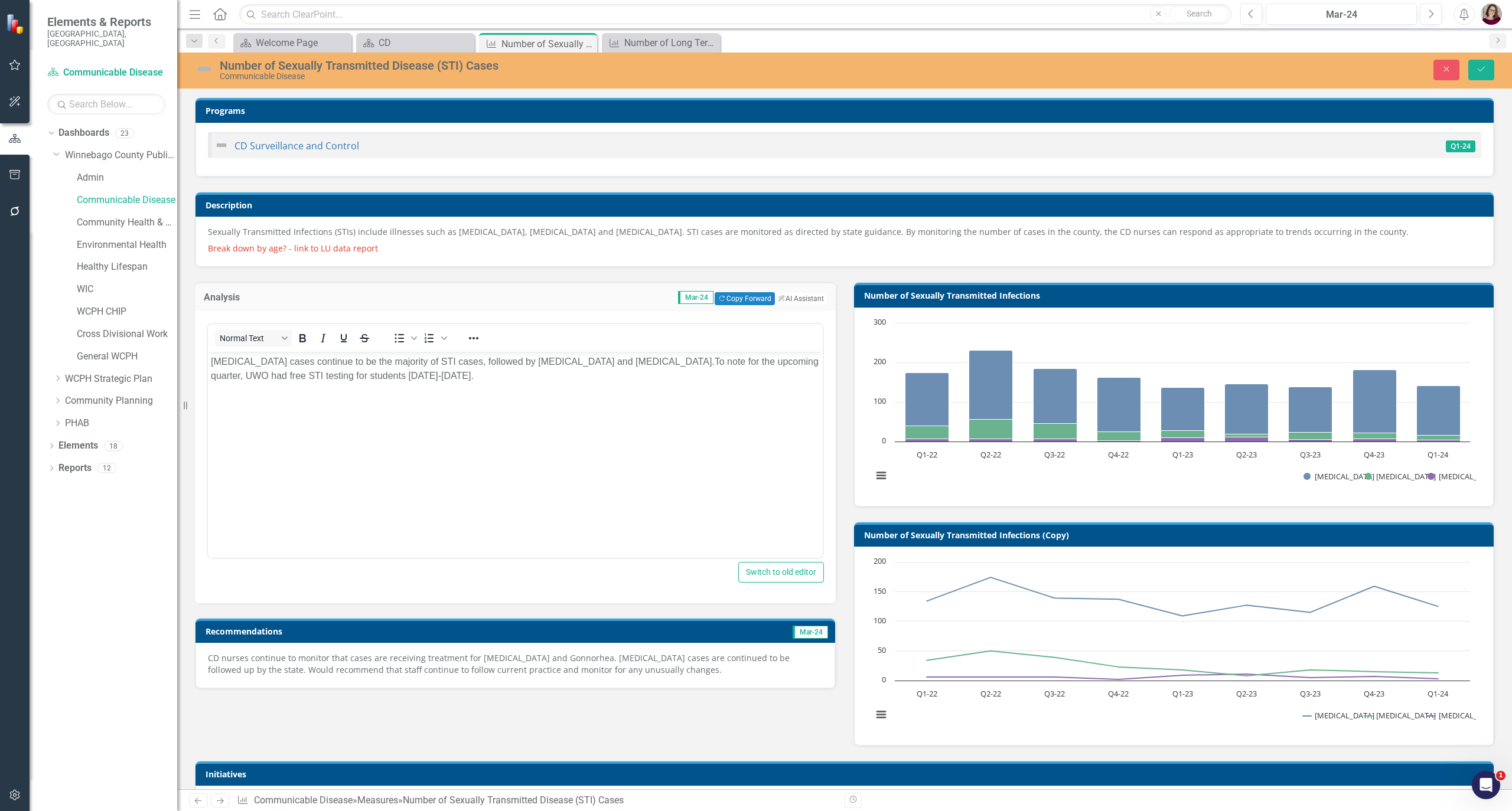
click at [605, 660] on p "CD nurses continue to monitor that cases are receiving treatment for Chlamydia …" at bounding box center [515, 664] width 615 height 24
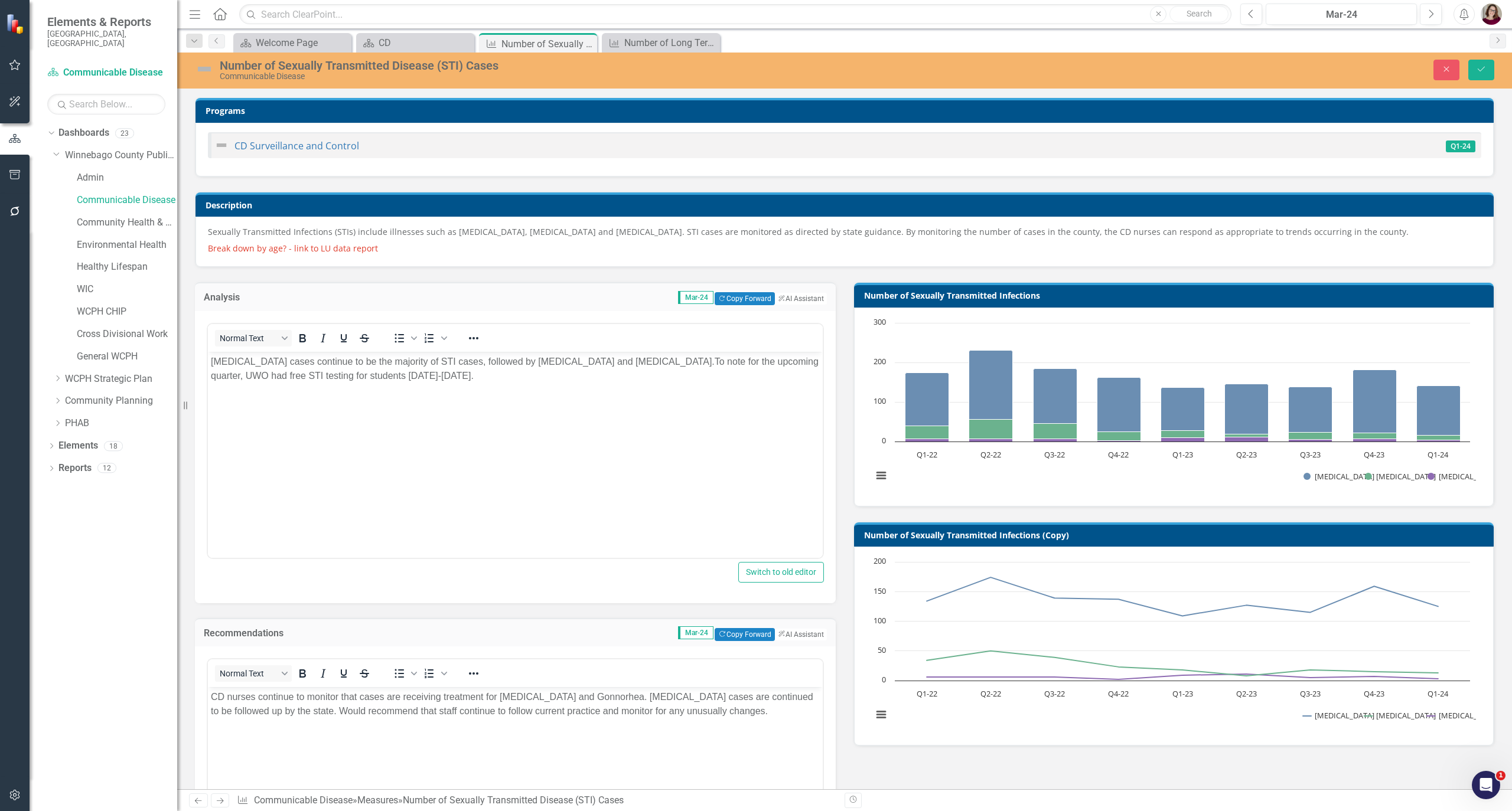
click at [581, 723] on body "CD nurses continue to monitor that cases are receiving treatment for Chlamydia …" at bounding box center [515, 776] width 615 height 177
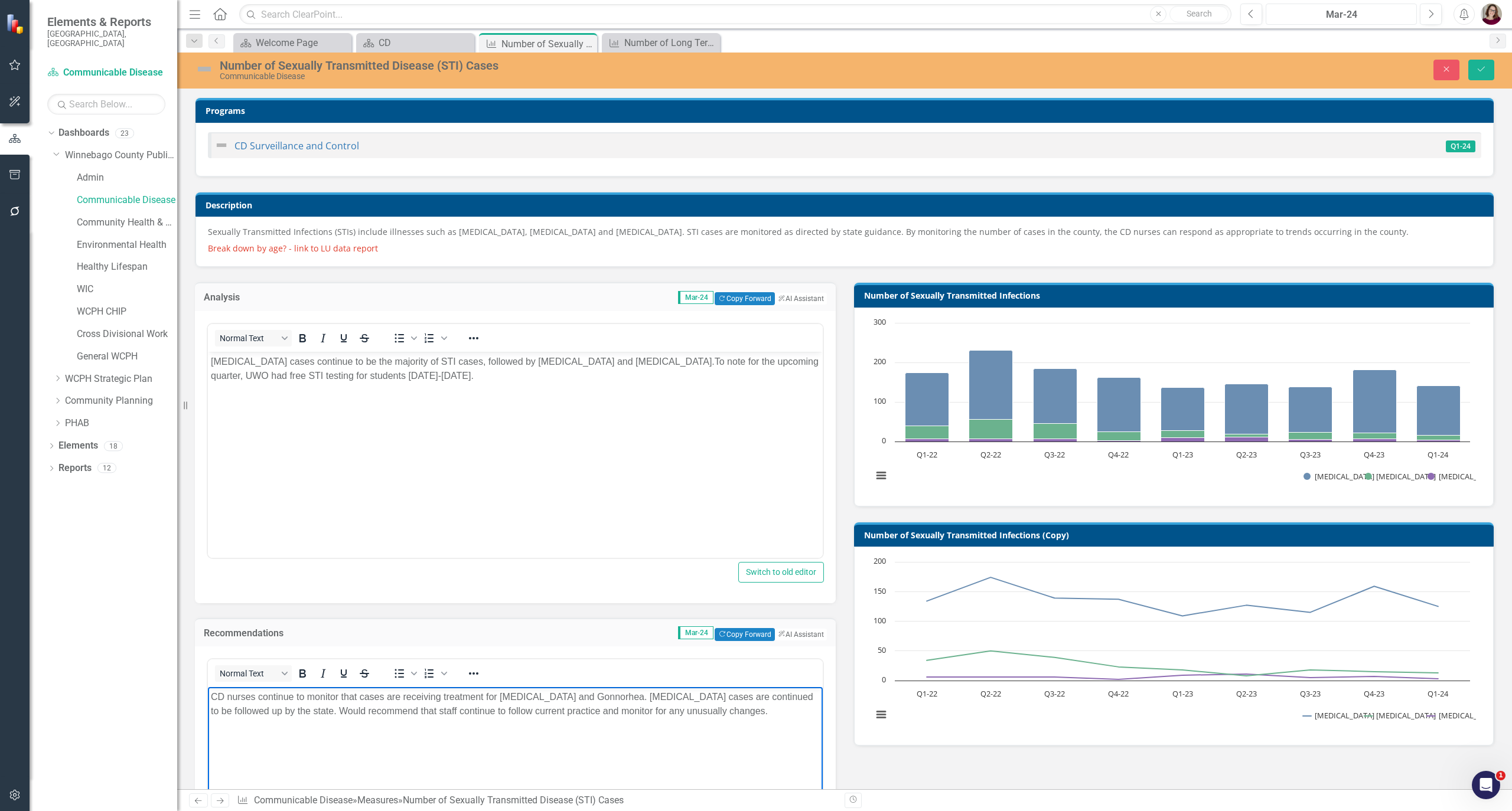
click at [1356, 19] on div "Mar-24" at bounding box center [1341, 14] width 143 height 14
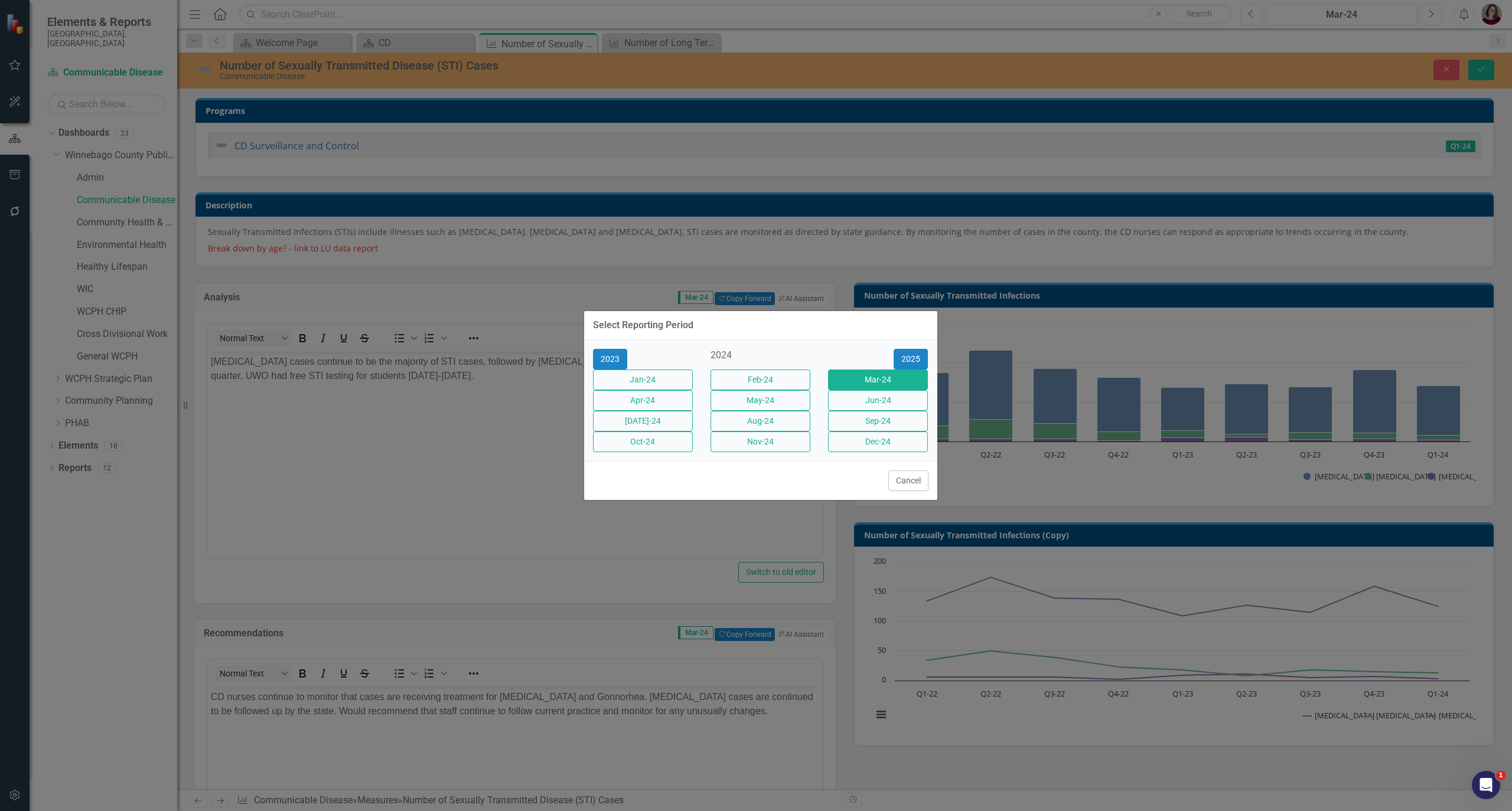
click at [909, 404] on button "Jun-24" at bounding box center [878, 401] width 100 height 21
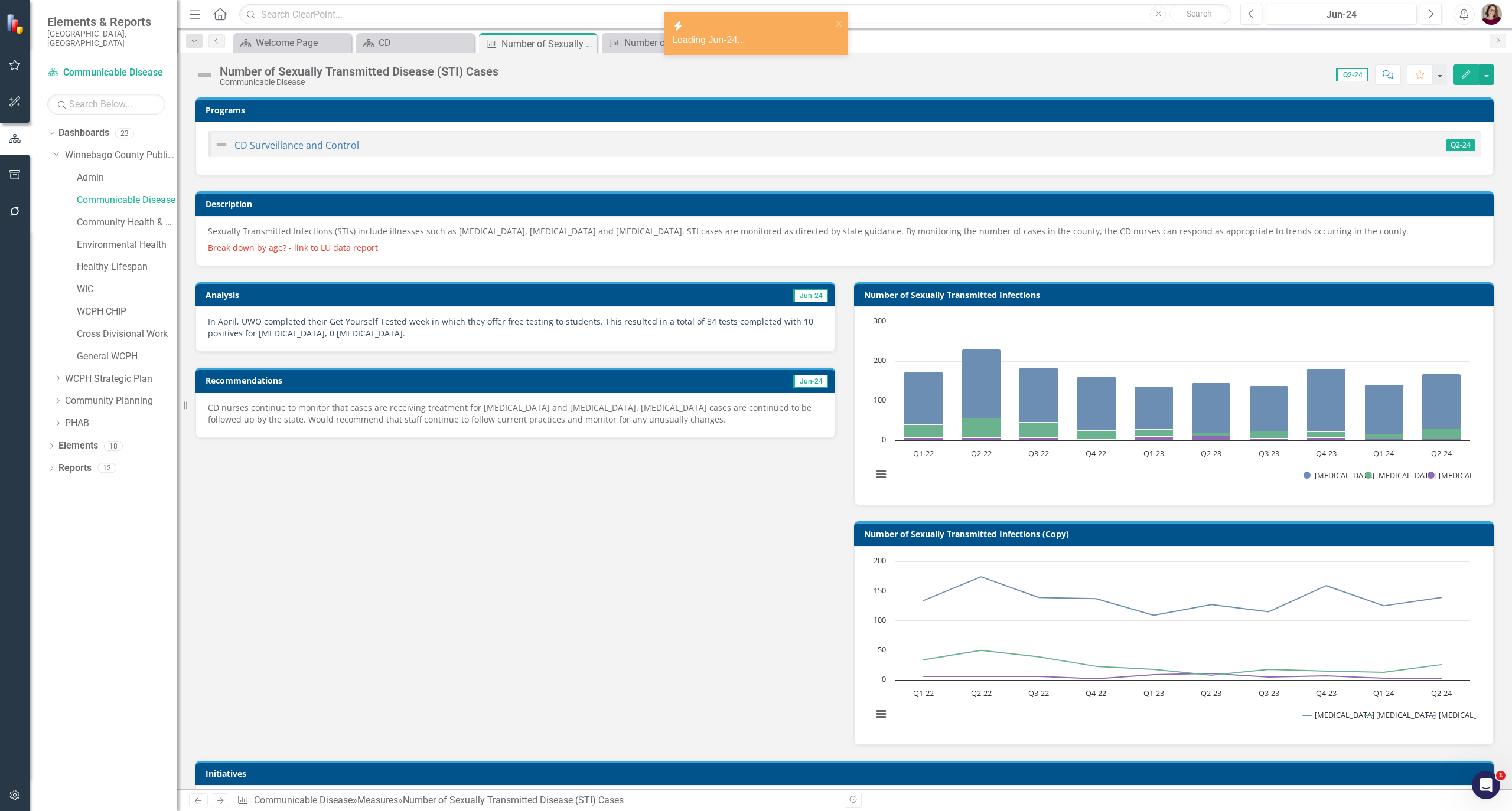
click at [580, 321] on span "In April, UWO completed their Get Yourself Tested week in which they offer free…" at bounding box center [511, 327] width 606 height 23
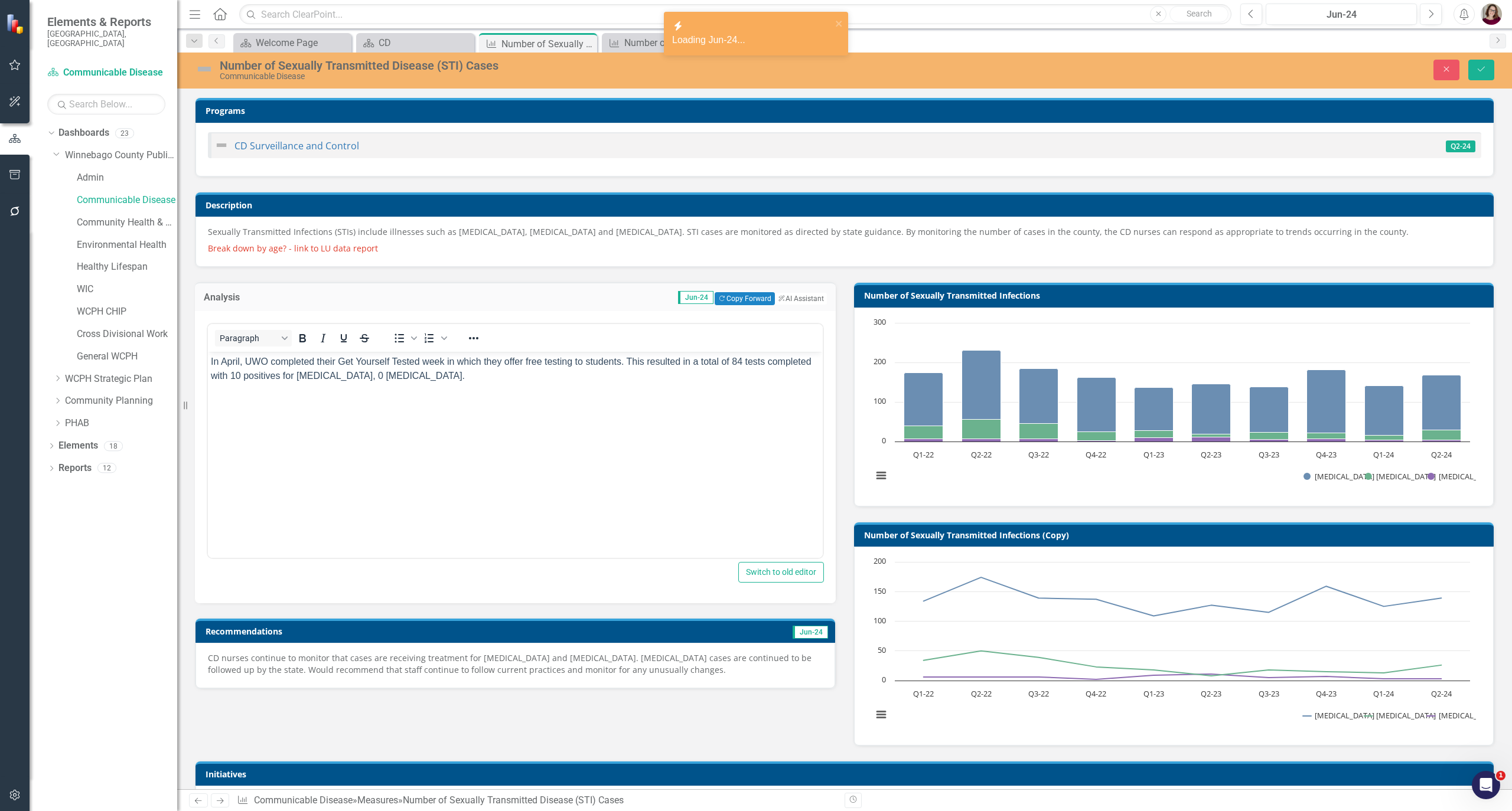
drag, startPoint x: 477, startPoint y: 503, endPoint x: 486, endPoint y: 514, distance: 14.2
click at [481, 508] on body "In April, UWO completed their Get Yourself Tested week in which they offer free…" at bounding box center [515, 440] width 615 height 177
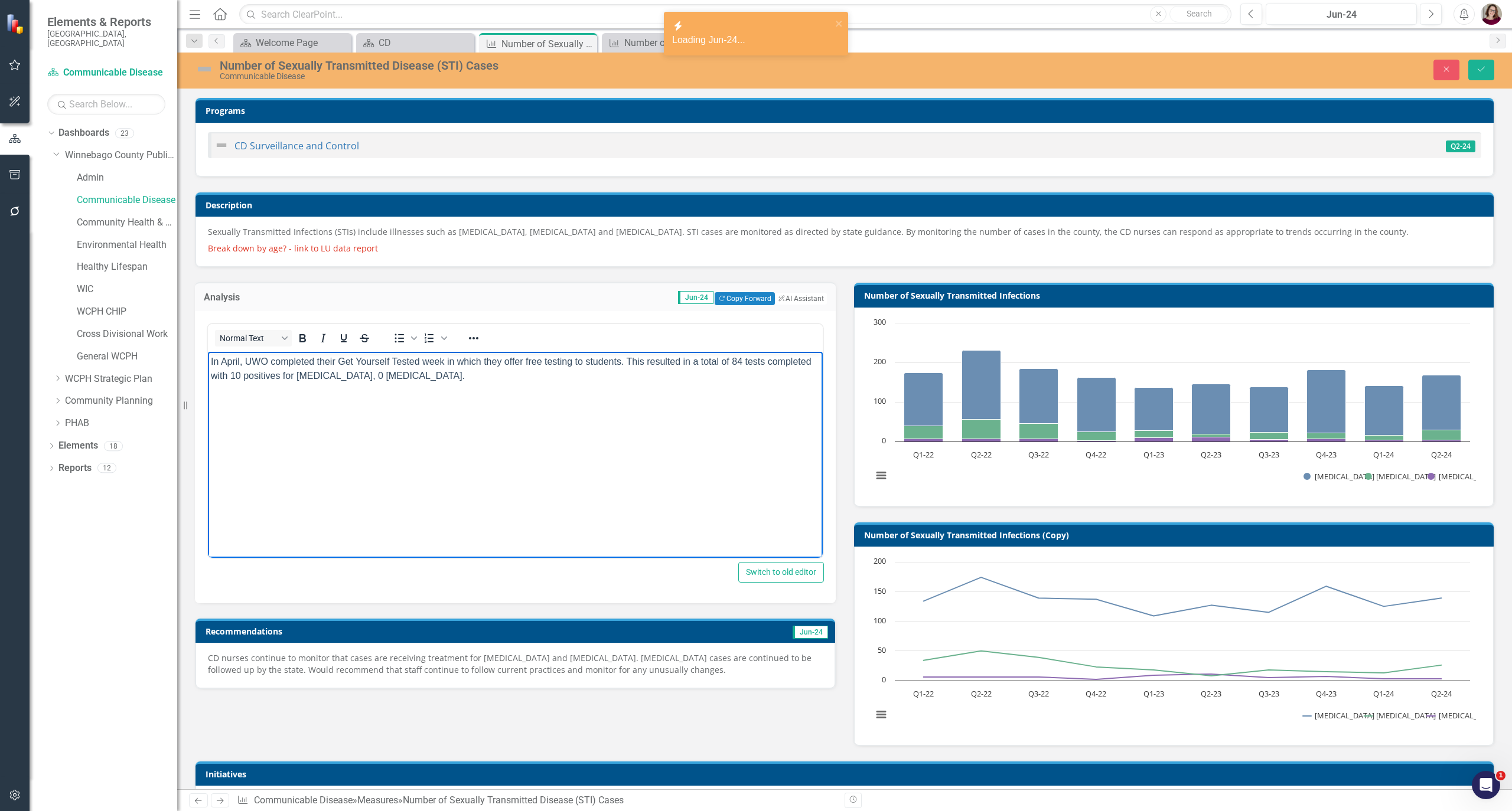
click at [626, 667] on p "CD nurses continue to monitor that cases are receiving treatment for Chlamydia …" at bounding box center [515, 664] width 615 height 24
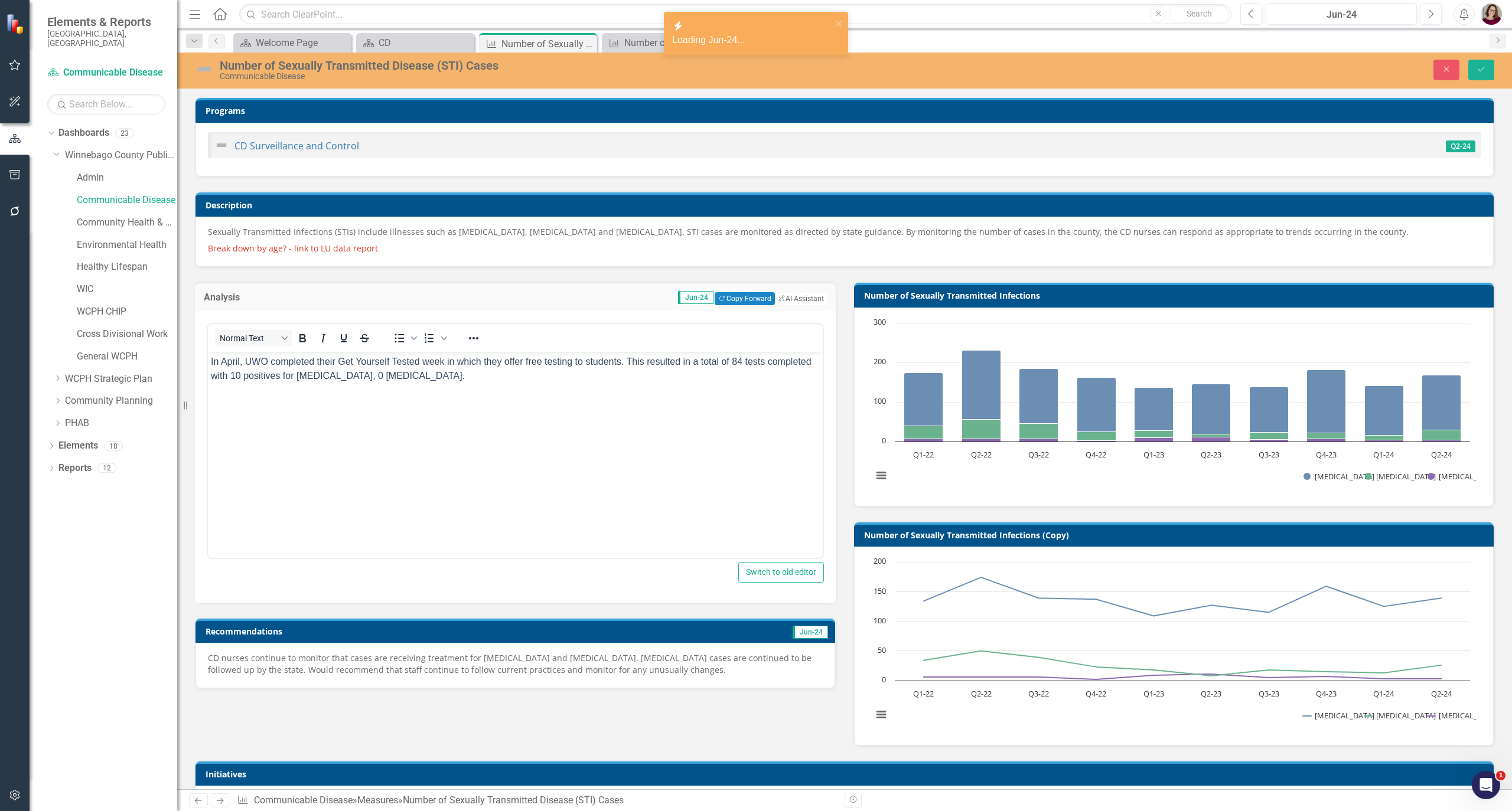
click at [626, 667] on p "CD nurses continue to monitor that cases are receiving treatment for Chlamydia …" at bounding box center [515, 664] width 615 height 24
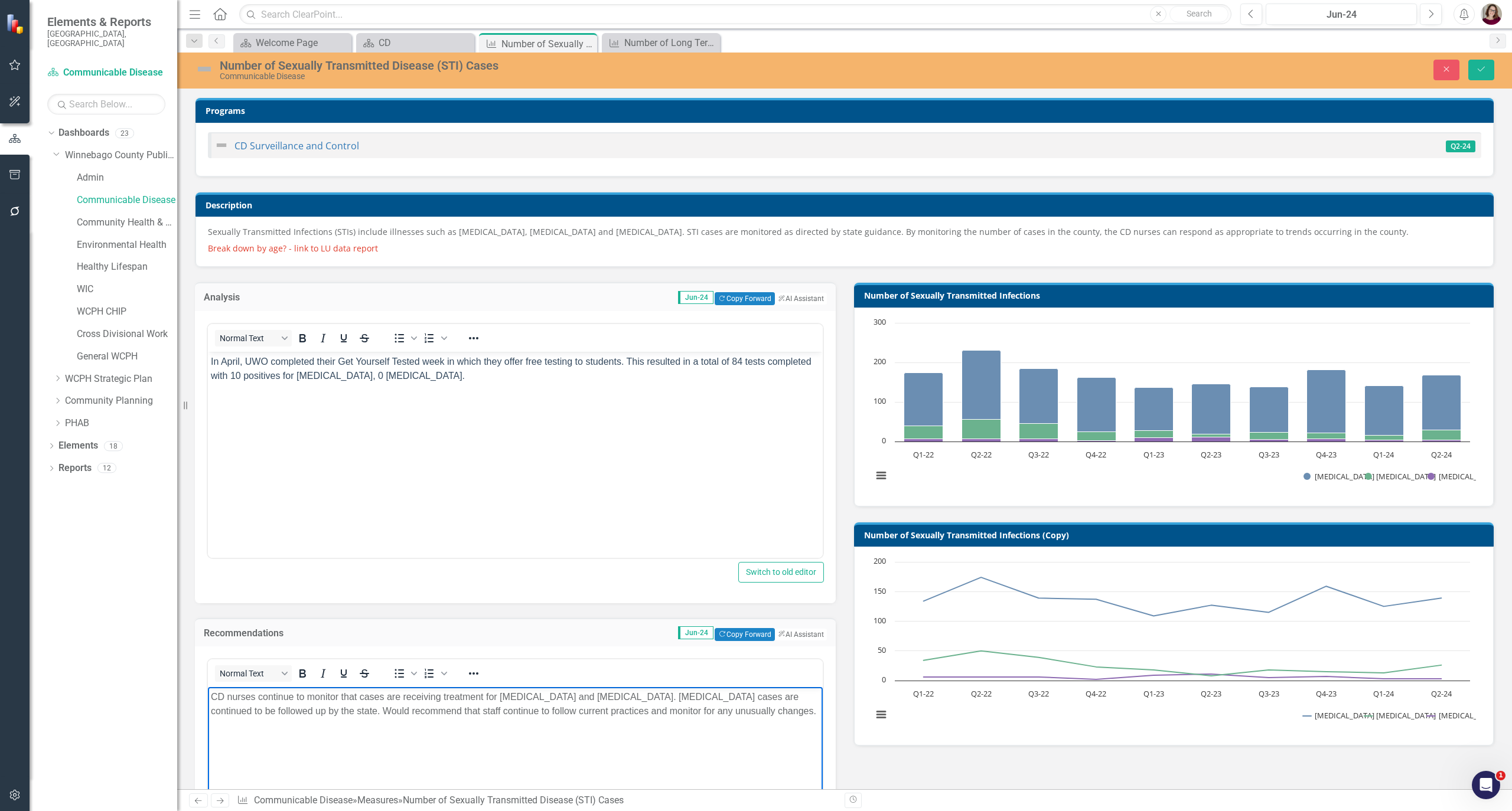
click at [625, 710] on p "CD nurses continue to monitor that cases are receiving treatment for Chlamydia …" at bounding box center [515, 705] width 609 height 29
click at [1363, 20] on div "Jun-24" at bounding box center [1341, 14] width 143 height 14
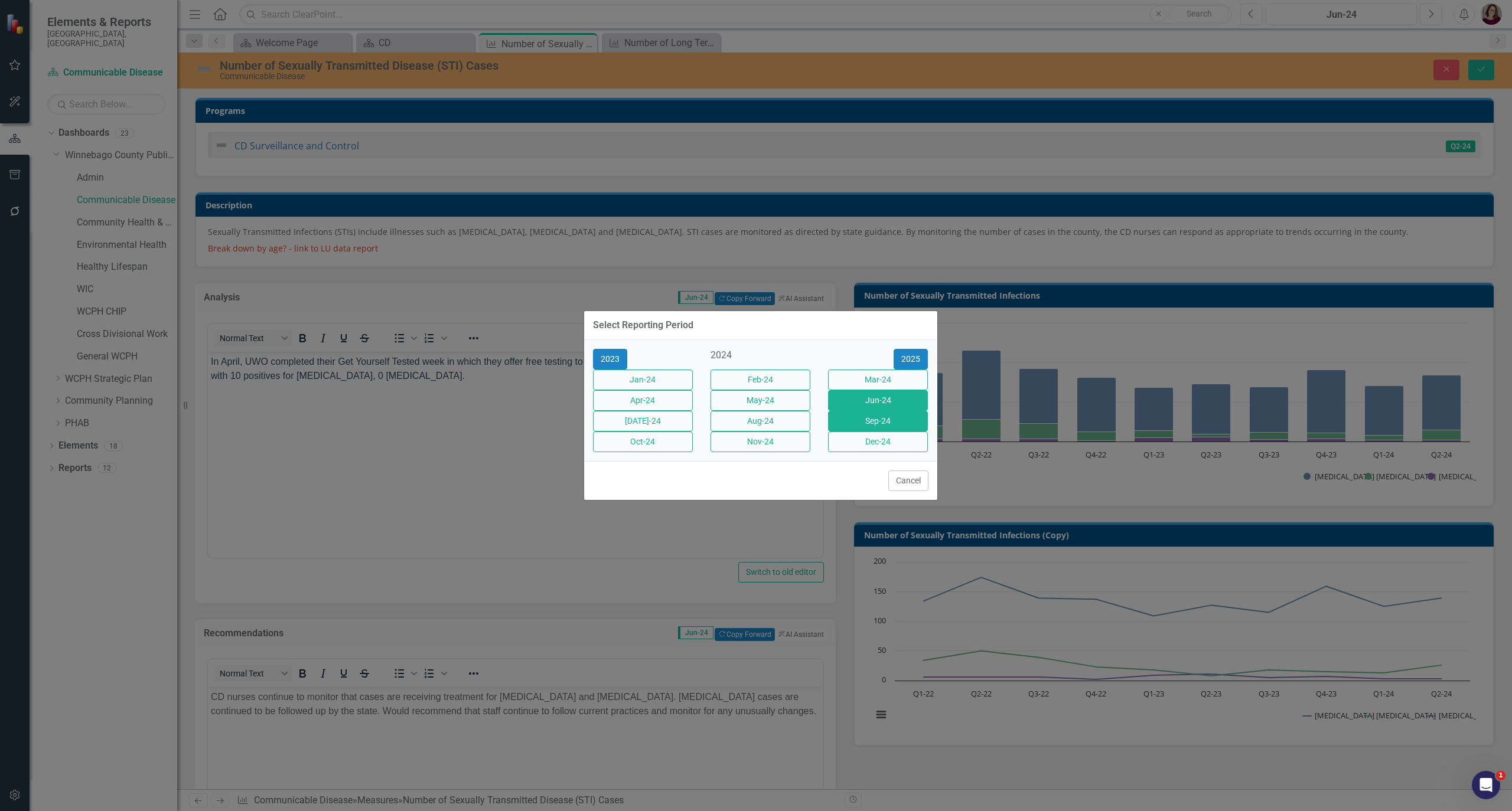
click at [892, 423] on button "Sep-24" at bounding box center [878, 421] width 100 height 21
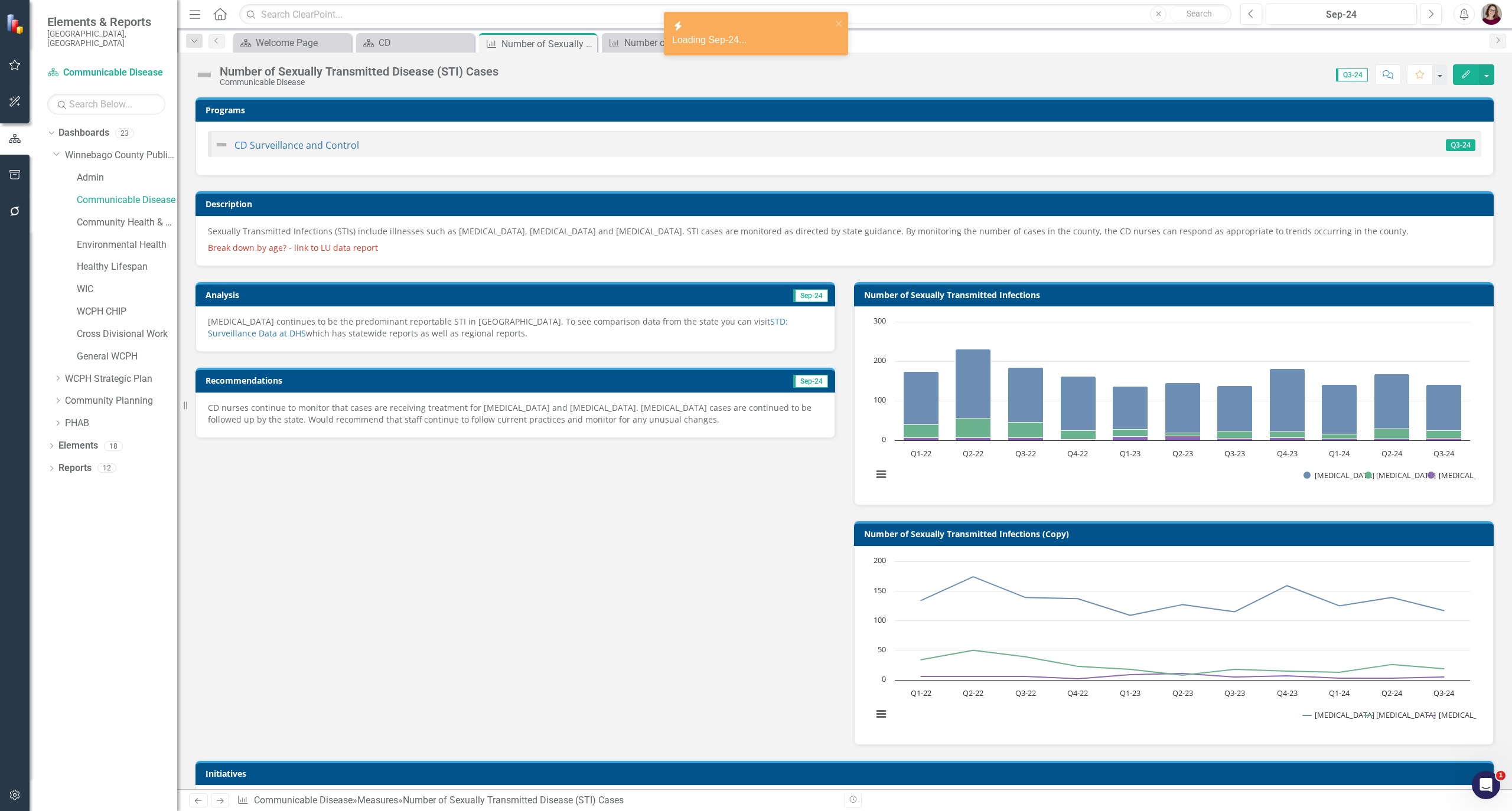
click at [523, 343] on div "Chlamydia continues to be the predominant reportable STI in Winnebago County. T…" at bounding box center [515, 329] width 640 height 46
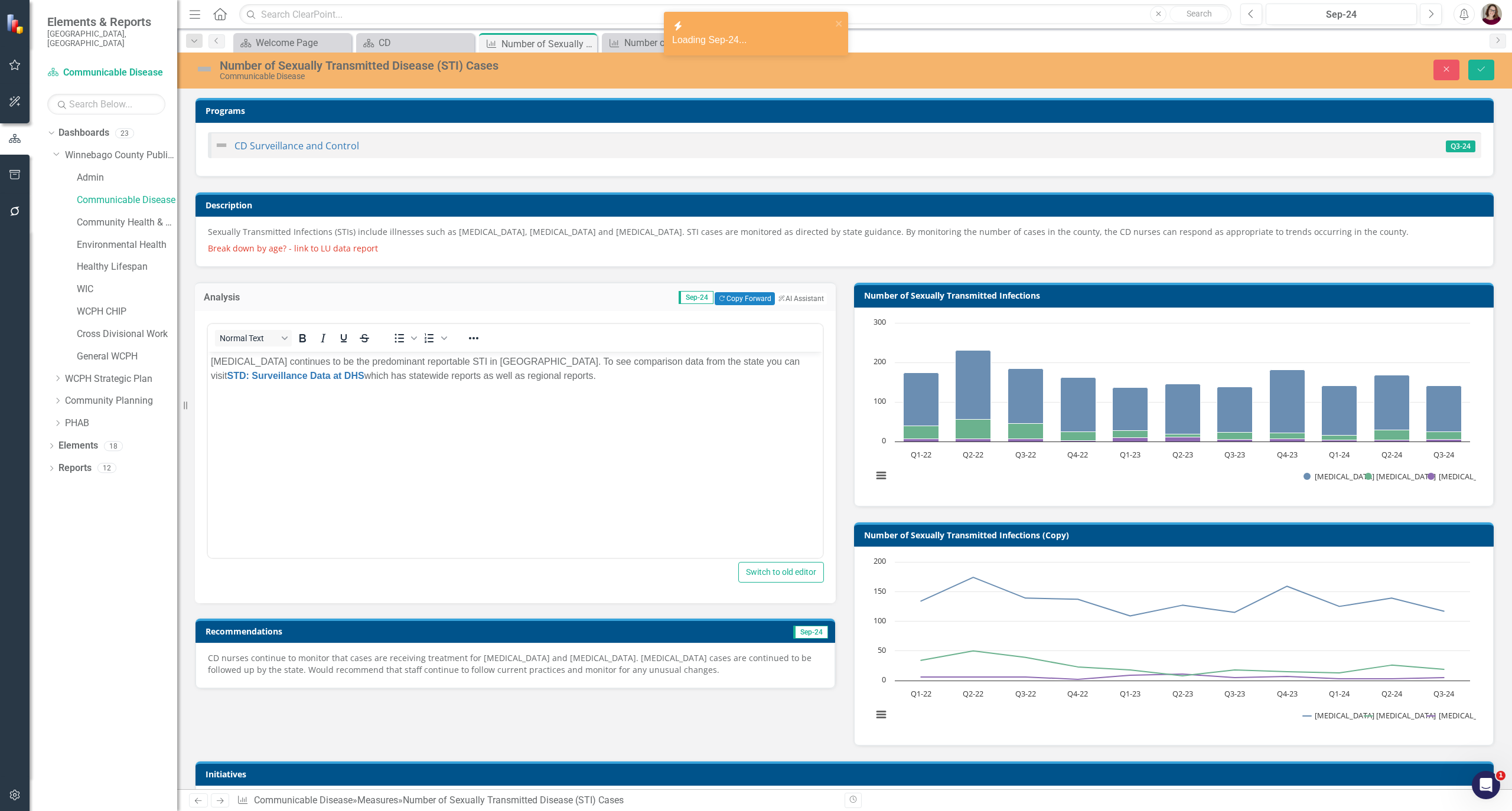
click at [503, 474] on body "Chlamydia continues to be the predominant reportable STI in Winnebago County. T…" at bounding box center [515, 440] width 615 height 177
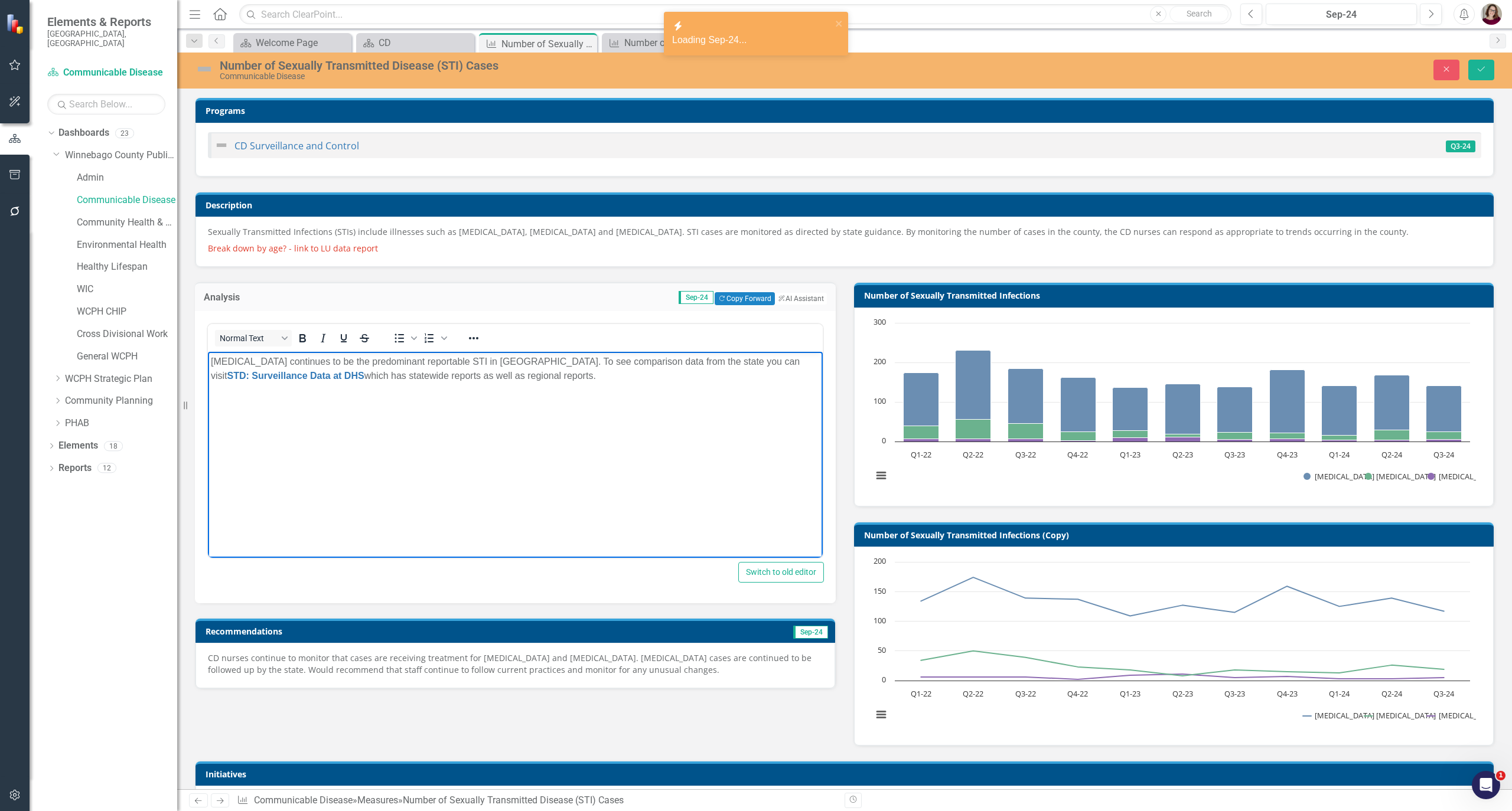
click at [460, 489] on body "Chlamydia continues to be the predominant reportable STI in Winnebago County. T…" at bounding box center [515, 440] width 615 height 177
click at [532, 679] on div "CD nurses continue to monitor that cases are receiving treatment for Chlamydia …" at bounding box center [515, 666] width 640 height 46
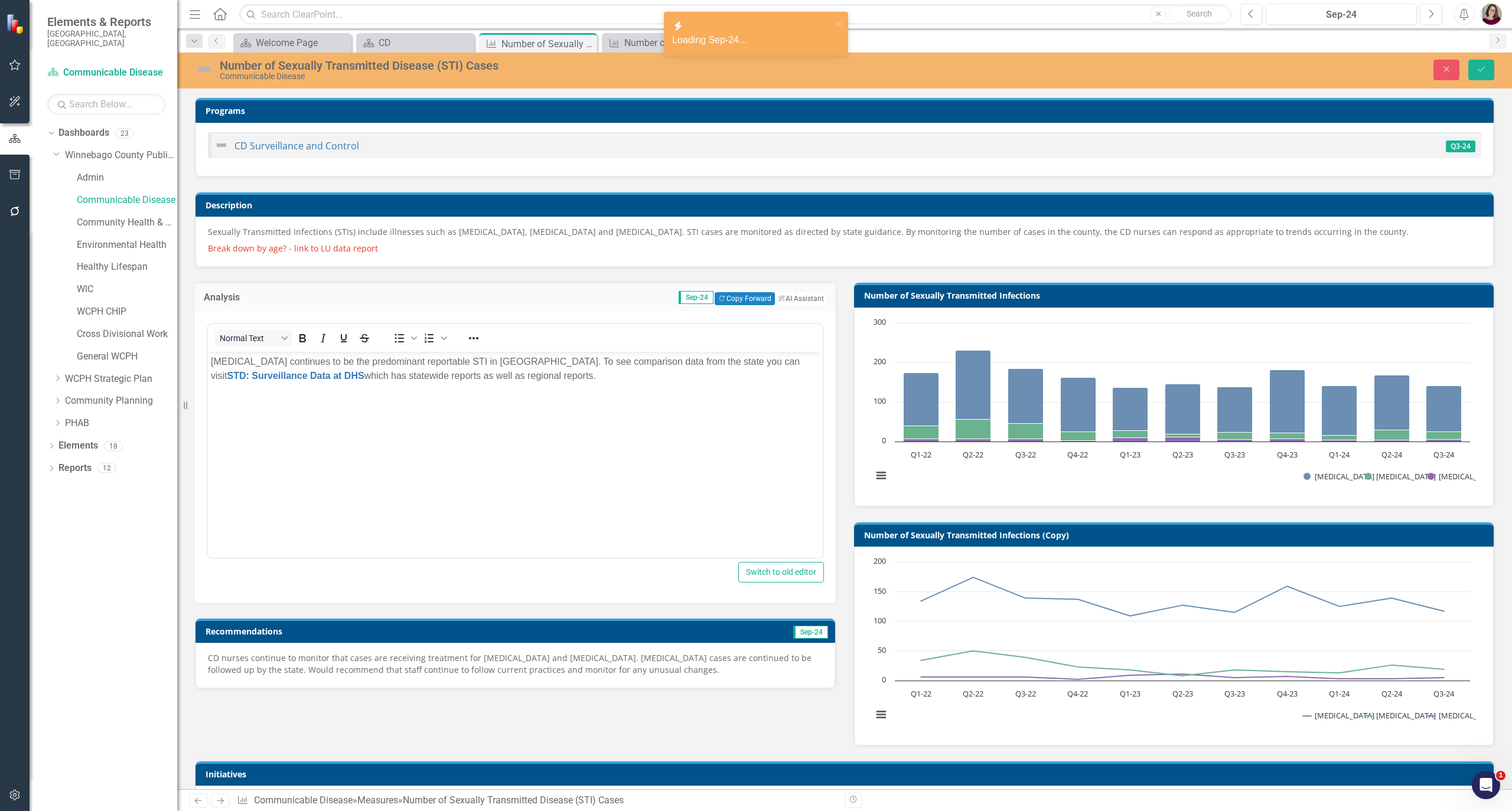
click at [532, 679] on div "CD nurses continue to monitor that cases are receiving treatment for Chlamydia …" at bounding box center [515, 666] width 640 height 46
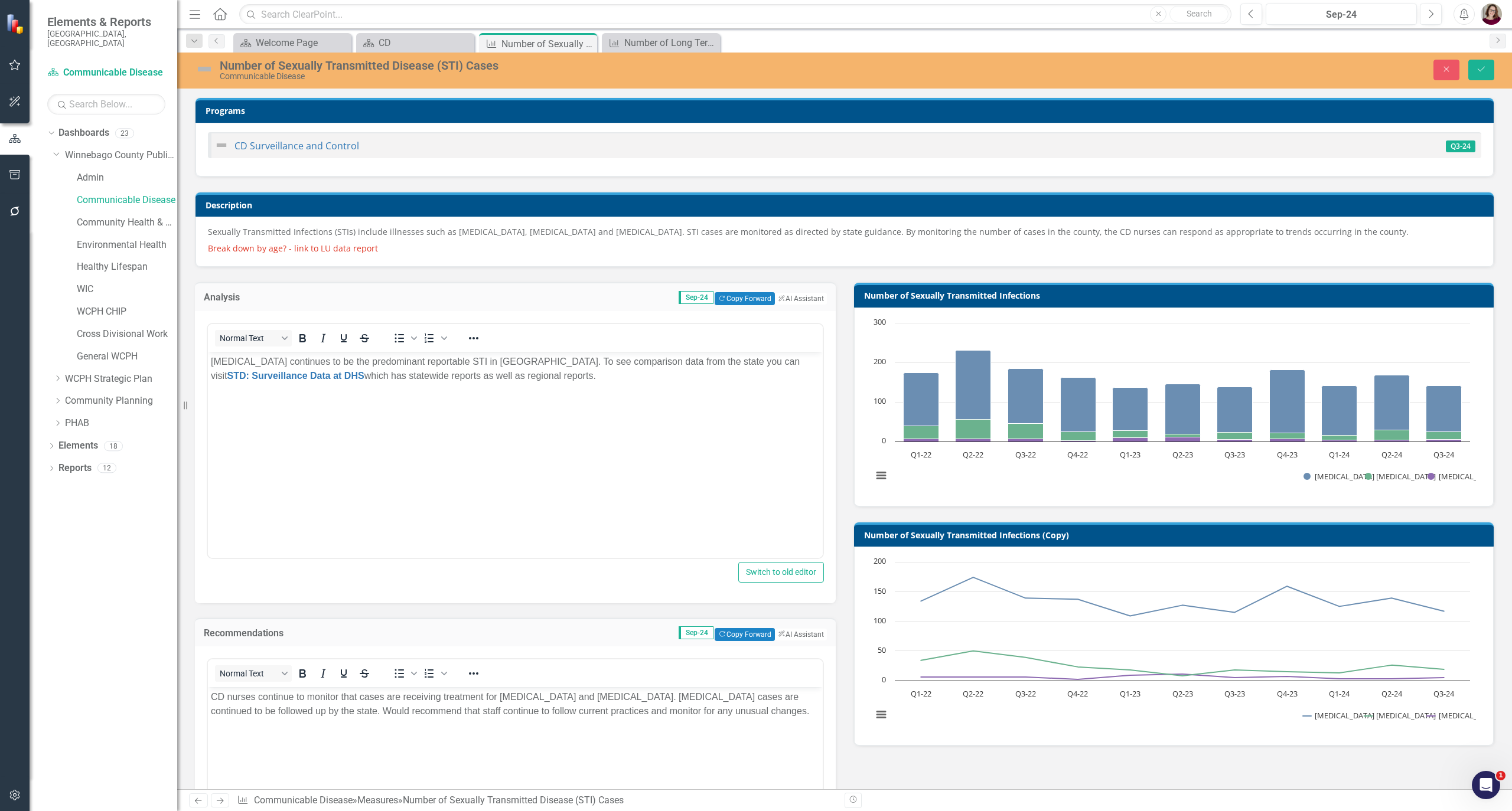
click at [547, 710] on p "CD nurses continue to monitor that cases are receiving treatment for Chlamydia …" at bounding box center [515, 705] width 609 height 29
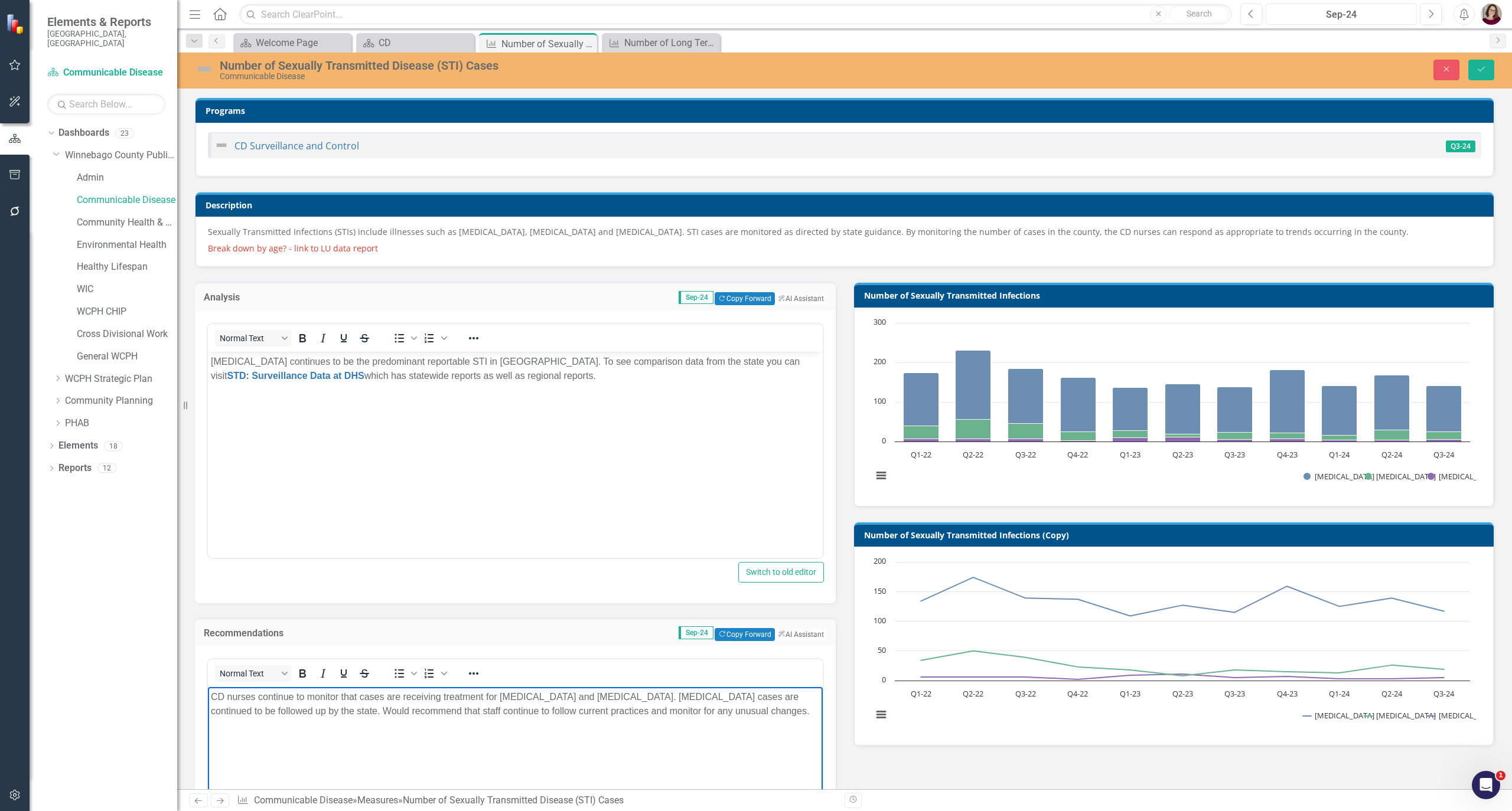
click at [1361, 17] on div "Sep-24" at bounding box center [1341, 14] width 143 height 14
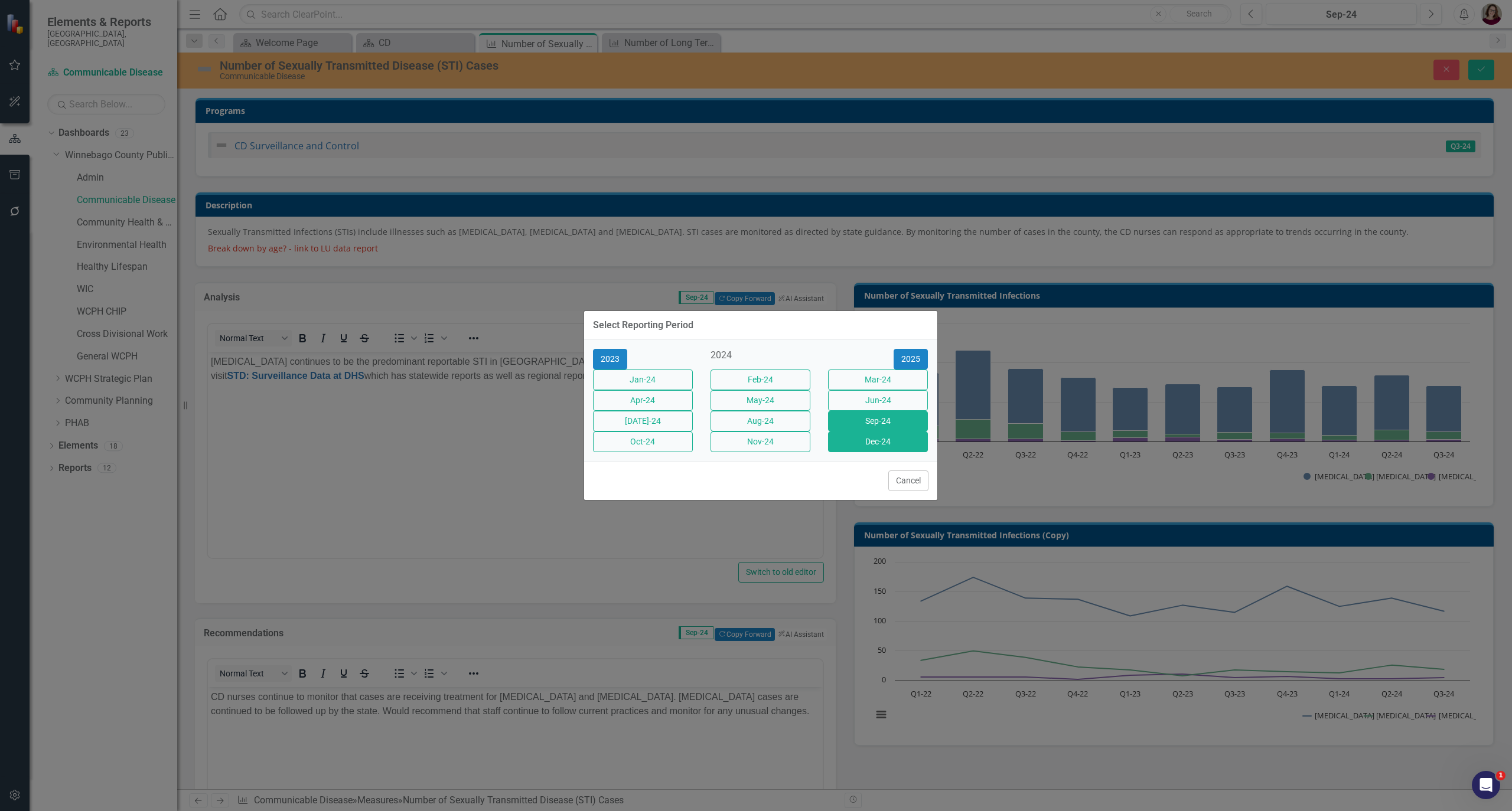
click at [880, 453] on button "Dec-24" at bounding box center [878, 442] width 100 height 21
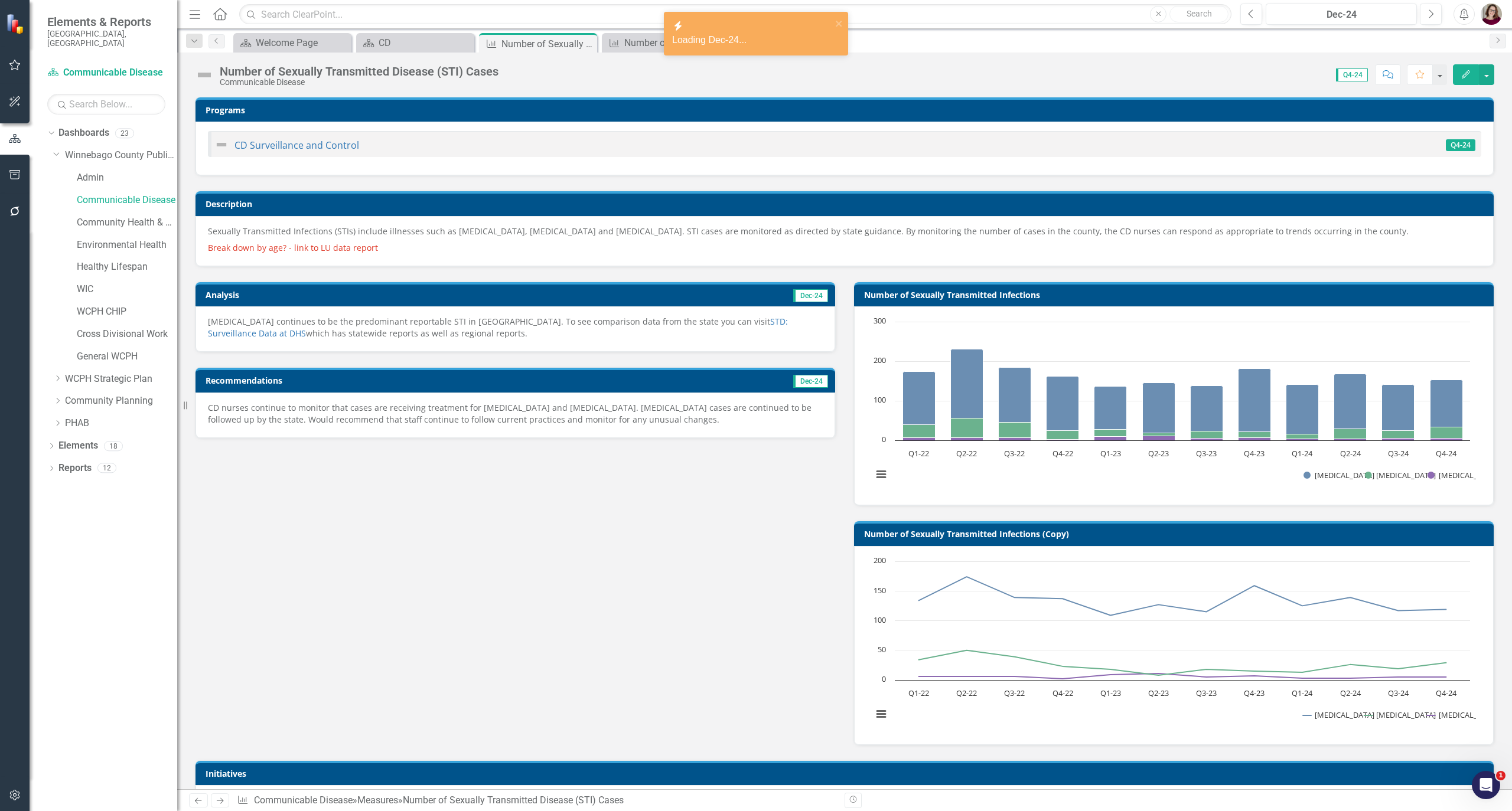
click at [414, 339] on p "Chlamydia continues to be the predominant reportable STI in Winnebago County. T…" at bounding box center [515, 327] width 615 height 24
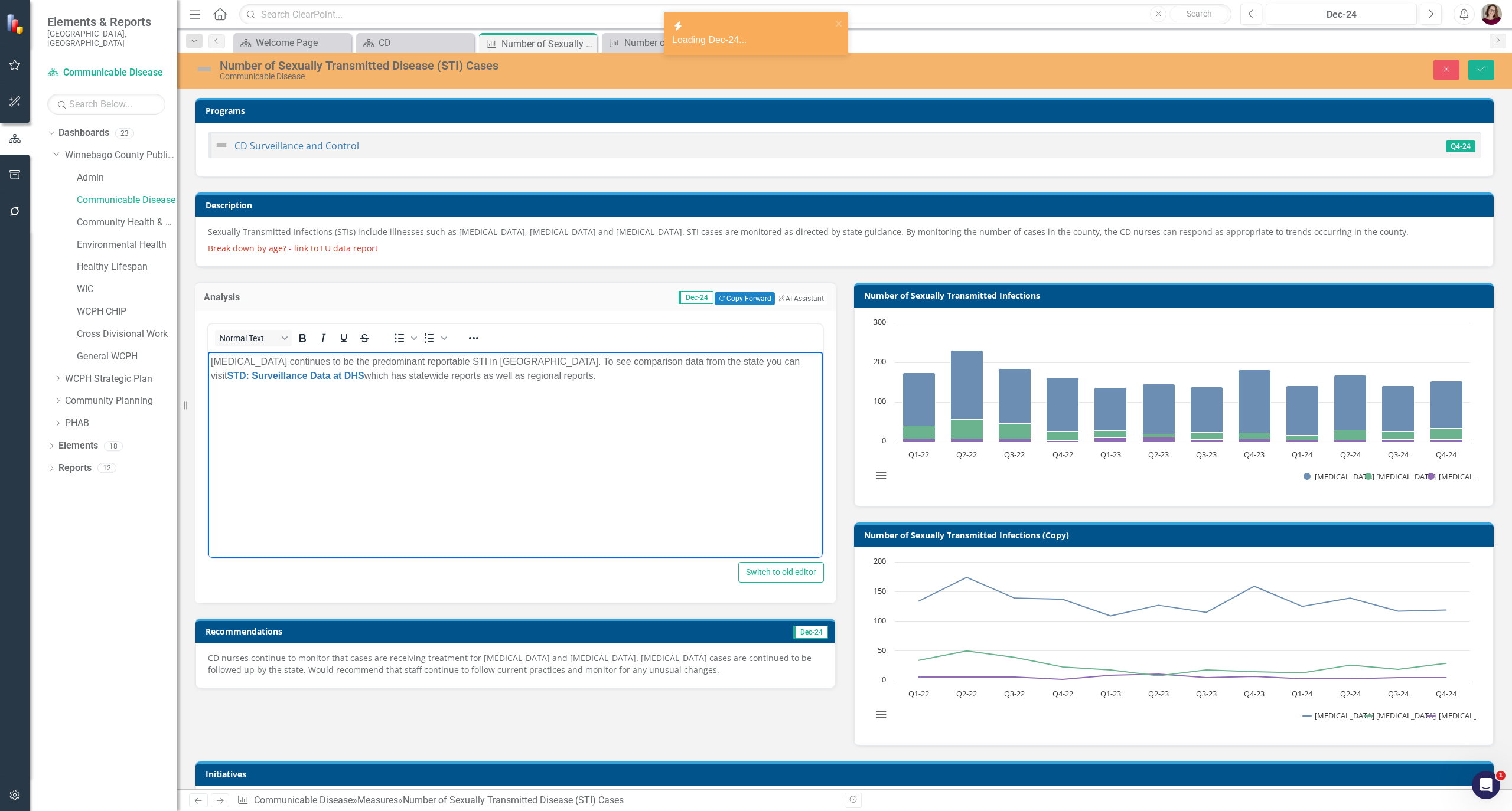
drag, startPoint x: 605, startPoint y: 404, endPoint x: -10, endPoint y: 352, distance: 617.2
click at [208, 352] on html "Chlamydia continues to be the predominant reportable STI in Winnebago County. T…" at bounding box center [515, 440] width 615 height 177
copy p "Chlamydia continues to be the predominant reportable STI in Winnebago County. T…"
click at [471, 666] on p "CD nurses continue to monitor that cases are receiving treatment for Chlamydia …" at bounding box center [515, 664] width 615 height 24
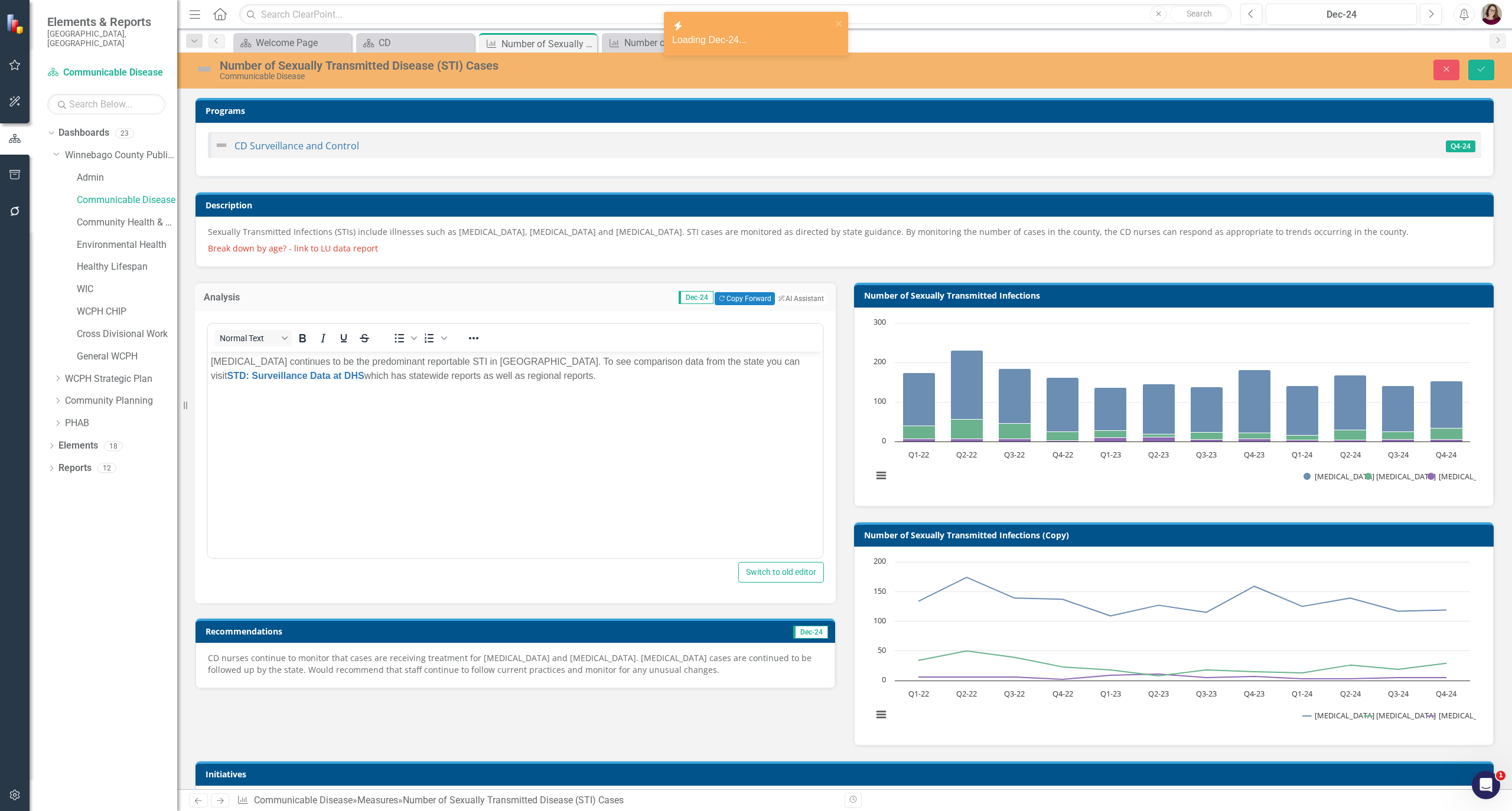
click at [533, 660] on p "CD nurses continue to monitor that cases are receiving treatment for Chlamydia …" at bounding box center [515, 664] width 615 height 24
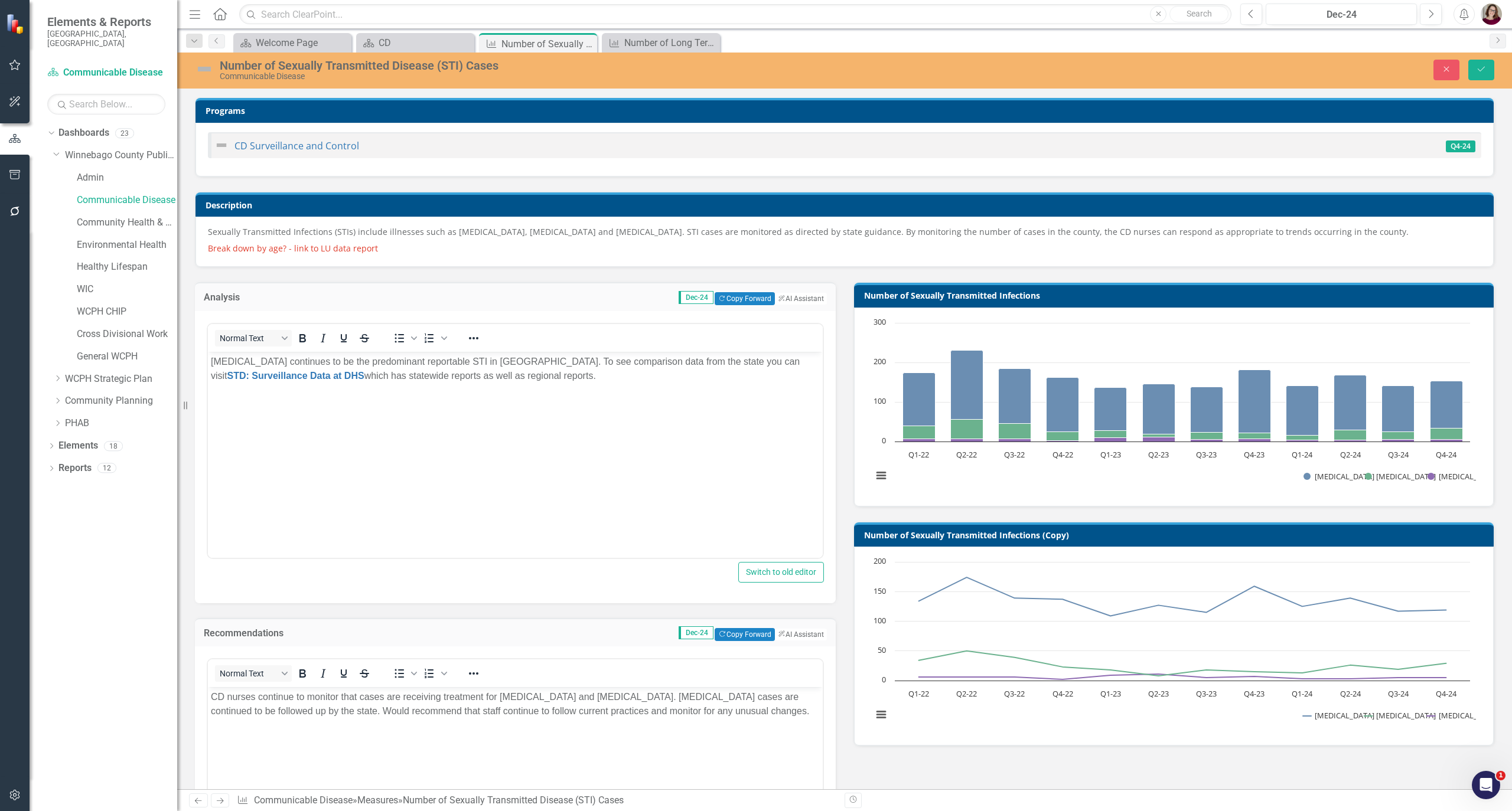
click at [531, 703] on p "CD nurses continue to monitor that cases are receiving treatment for Chlamydia …" at bounding box center [515, 705] width 609 height 29
click at [1374, 19] on div "Dec-24" at bounding box center [1341, 14] width 143 height 14
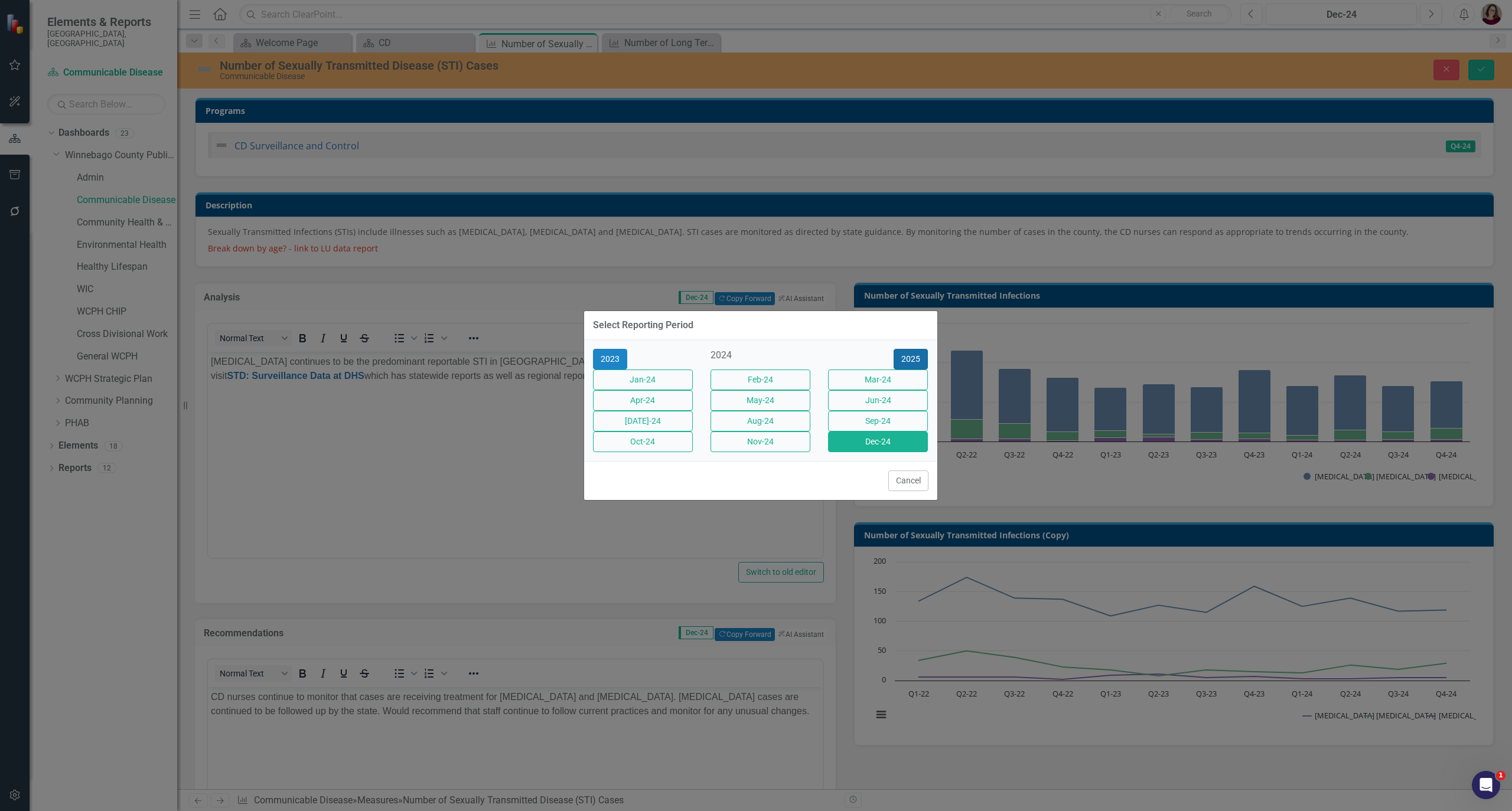
click at [908, 349] on button "2025" at bounding box center [911, 359] width 34 height 21
click at [884, 370] on button "Mar-25" at bounding box center [878, 380] width 100 height 21
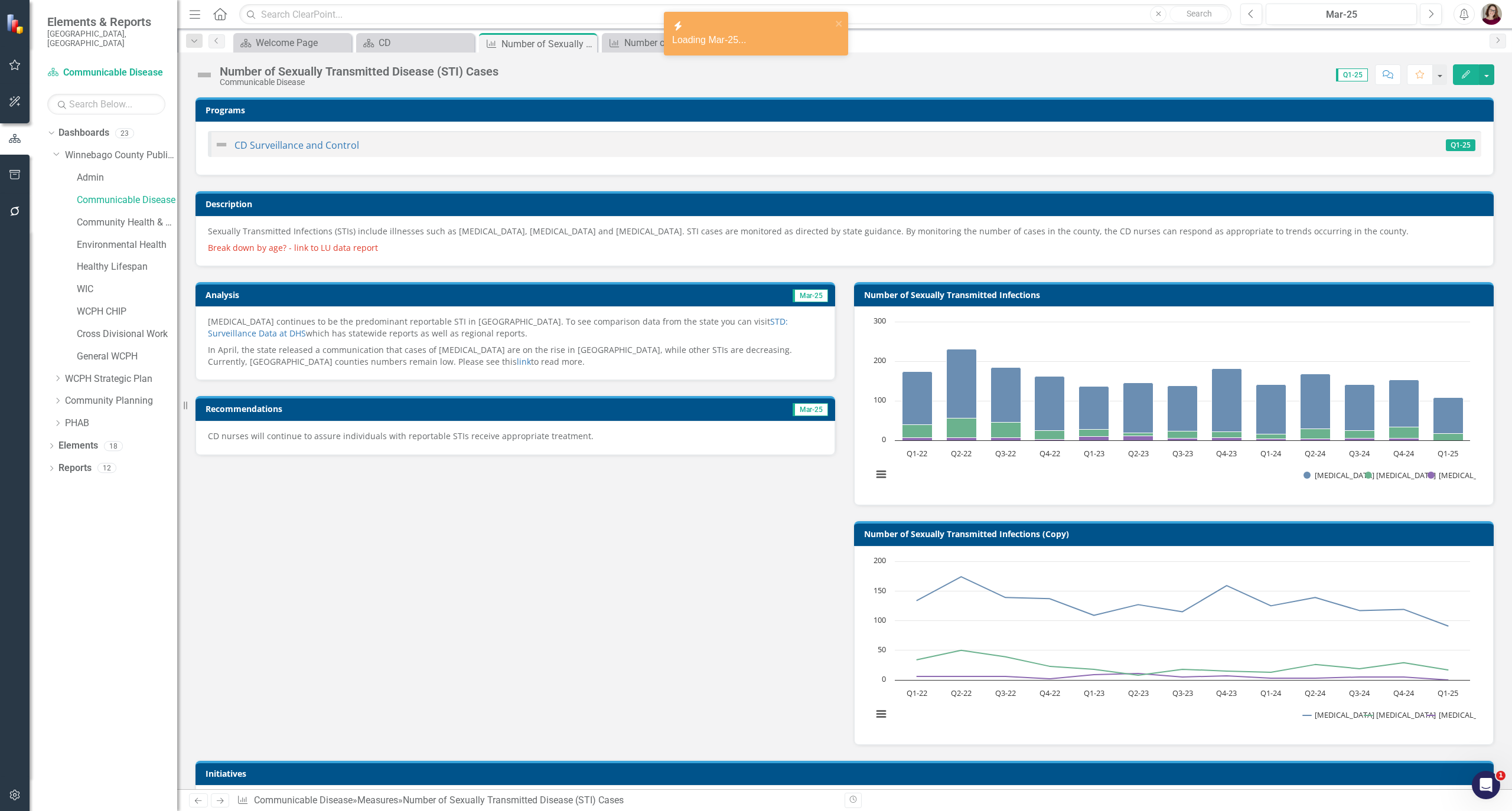
click at [475, 331] on p "Chlamydia continues to be the predominant reportable STI in Winnebago County. T…" at bounding box center [515, 328] width 615 height 26
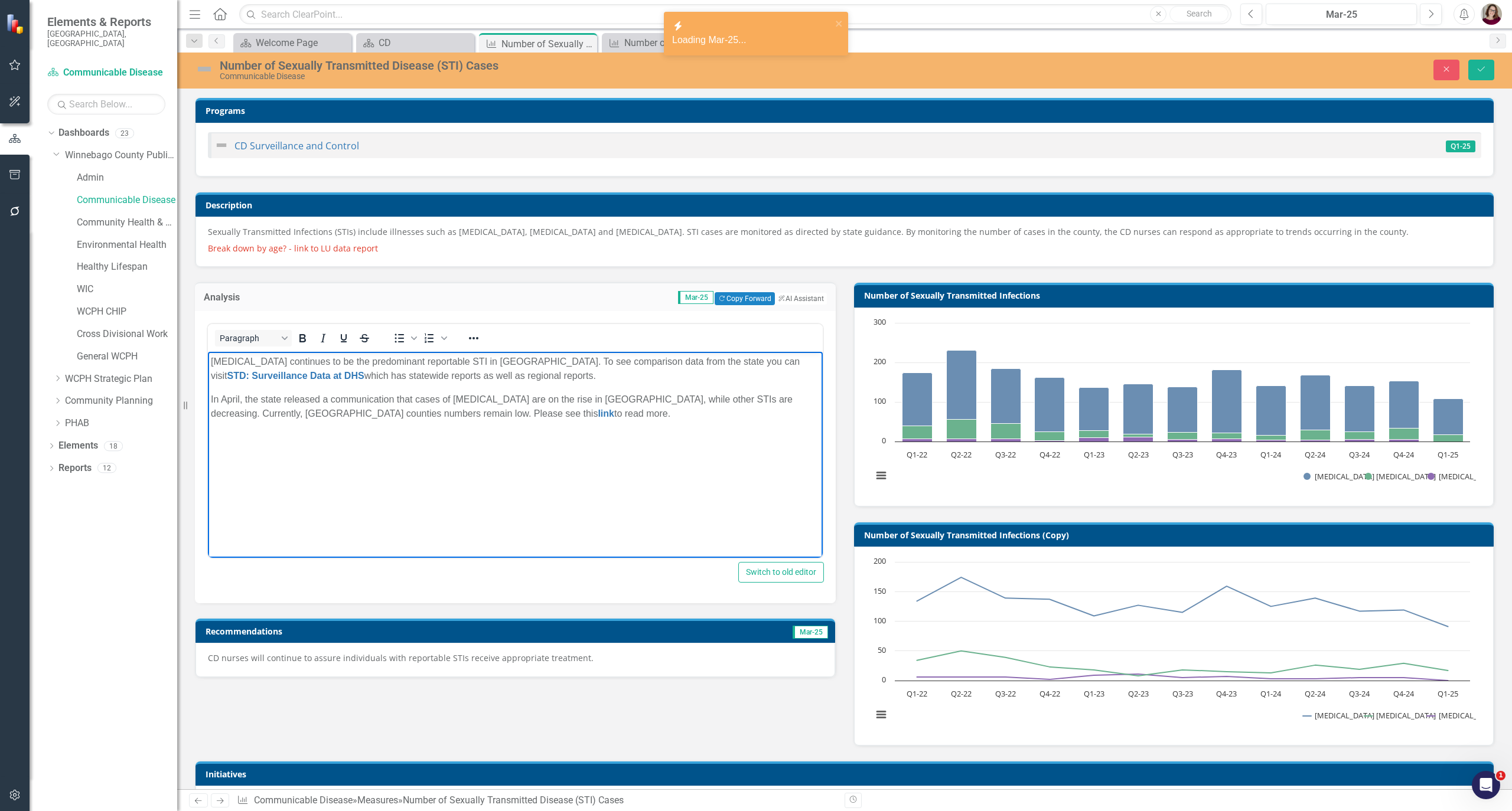
click at [623, 371] on p "Chlamydia continues to be the predominant reportable STI in Winnebago County. T…" at bounding box center [515, 369] width 609 height 29
drag, startPoint x: 440, startPoint y: 413, endPoint x: 314, endPoint y: 701, distance: 314.4
click at [208, 357] on html "Chlamydia continues to be the predominant reportable STI in Winnebago County. T…" at bounding box center [515, 440] width 615 height 177
copy p "Chlamydia continues to be the predominant reportable STI in Winnebago County. T…"
click at [396, 658] on p "CD nurses will continue to assure individuals with reportable STIs receive appr…" at bounding box center [515, 658] width 615 height 11
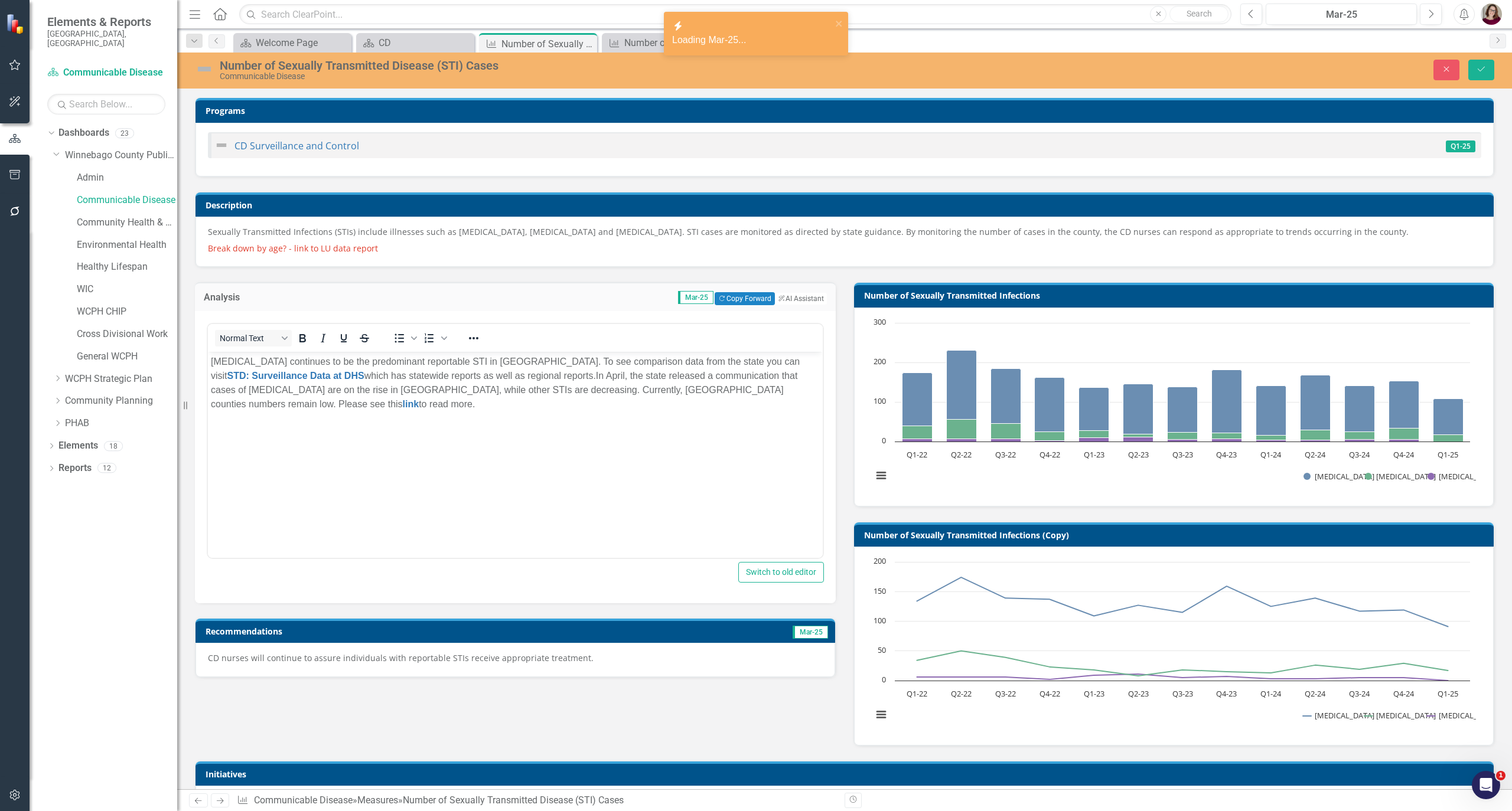
click at [396, 658] on p "CD nurses will continue to assure individuals with reportable STIs receive appr…" at bounding box center [515, 658] width 615 height 11
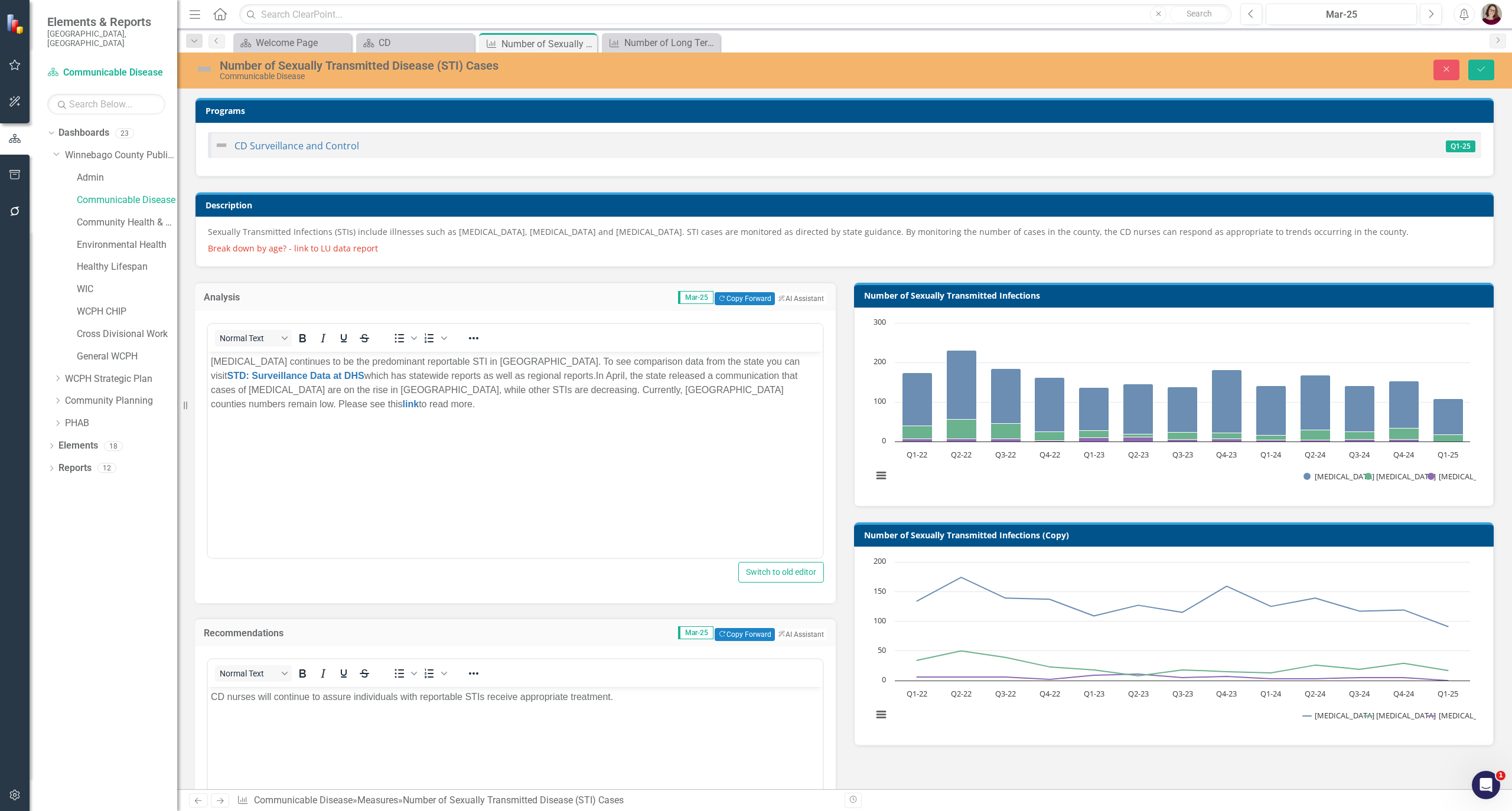
click at [430, 718] on body "CD nurses will continue to assure individuals with reportable STIs receive appr…" at bounding box center [515, 776] width 615 height 177
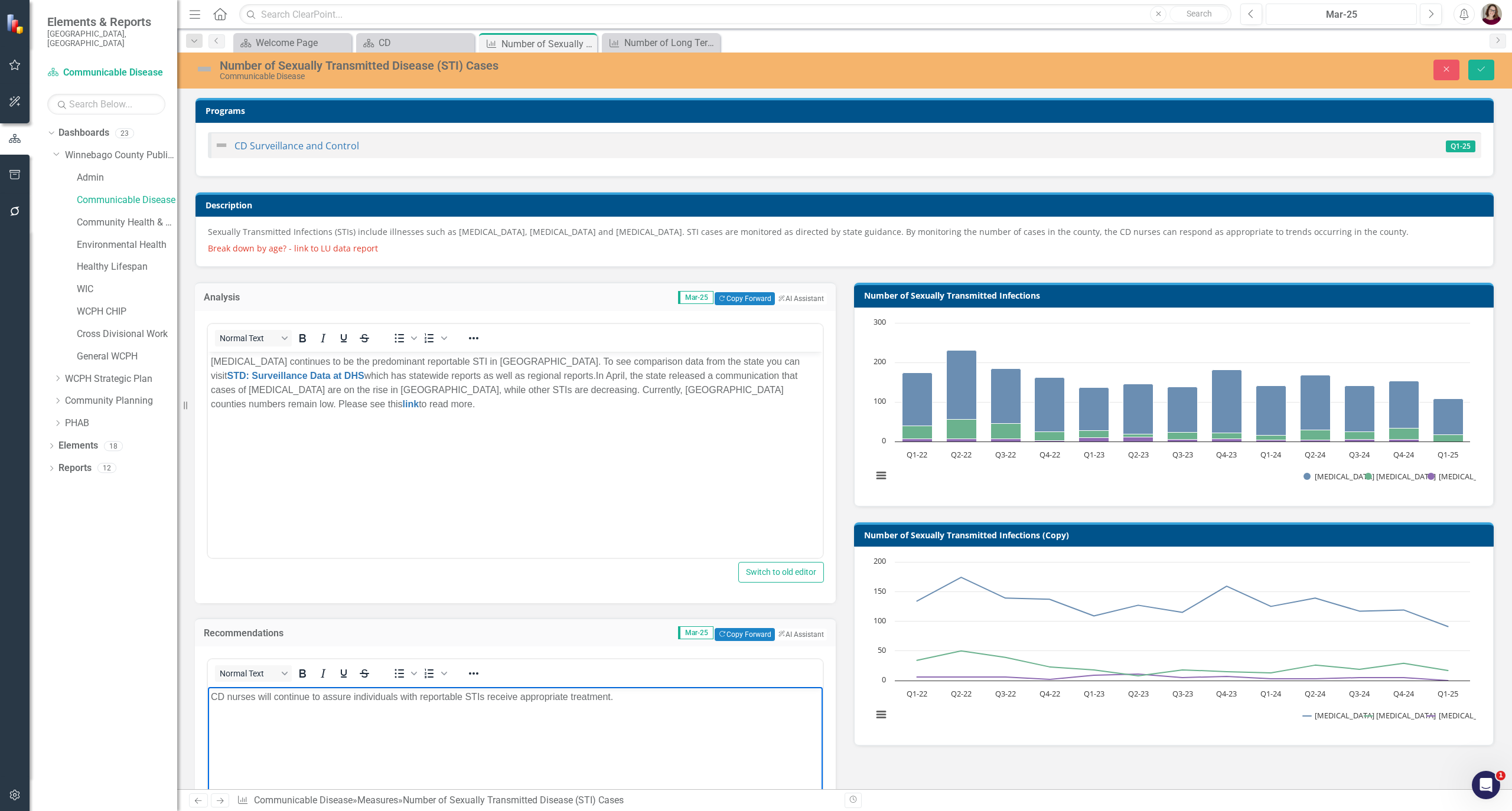
click at [1364, 4] on button "Mar-25" at bounding box center [1341, 14] width 151 height 21
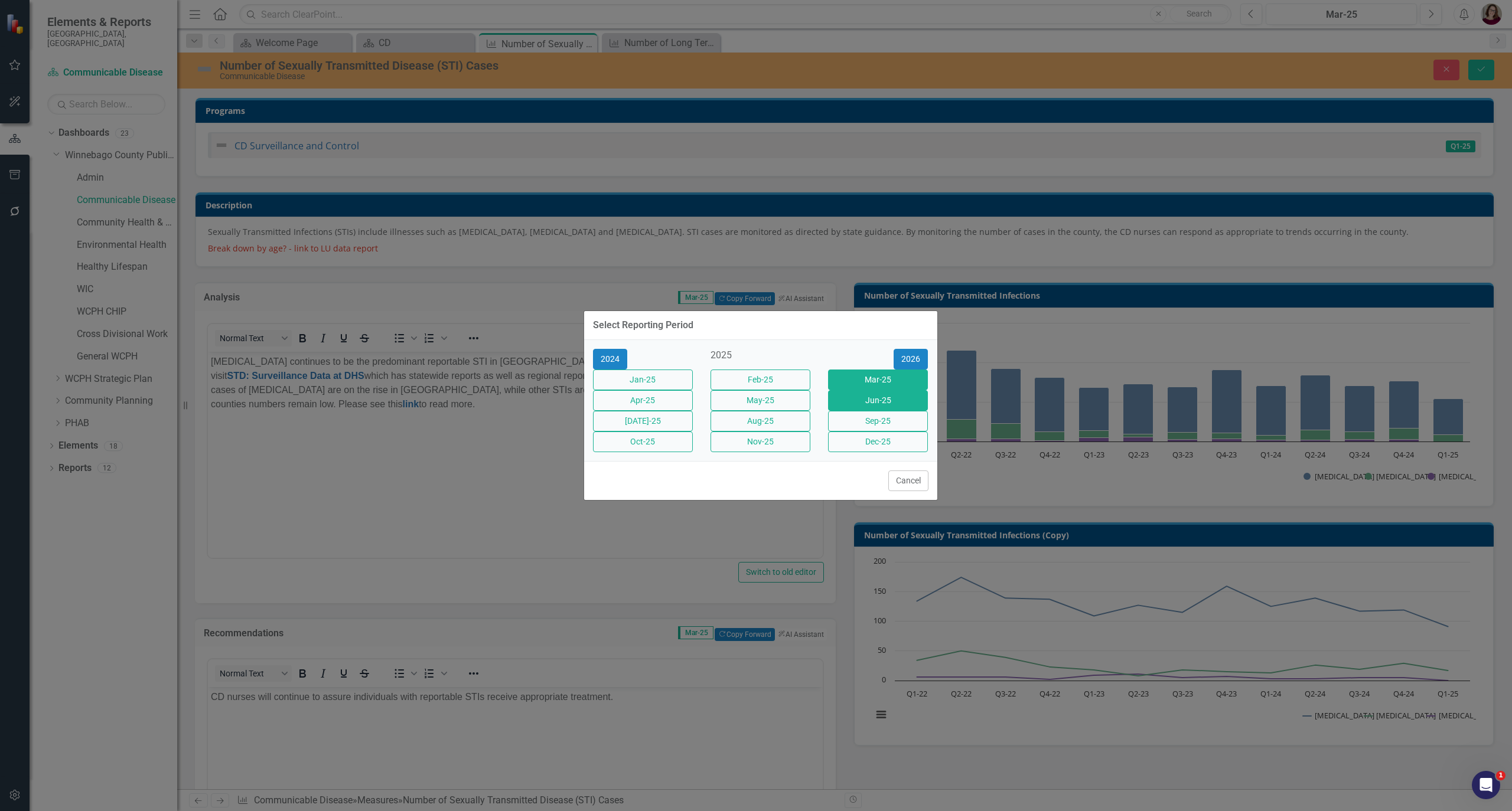
drag, startPoint x: 873, startPoint y: 396, endPoint x: 582, endPoint y: 68, distance: 438.5
click at [873, 396] on button "Jun-25" at bounding box center [878, 401] width 100 height 21
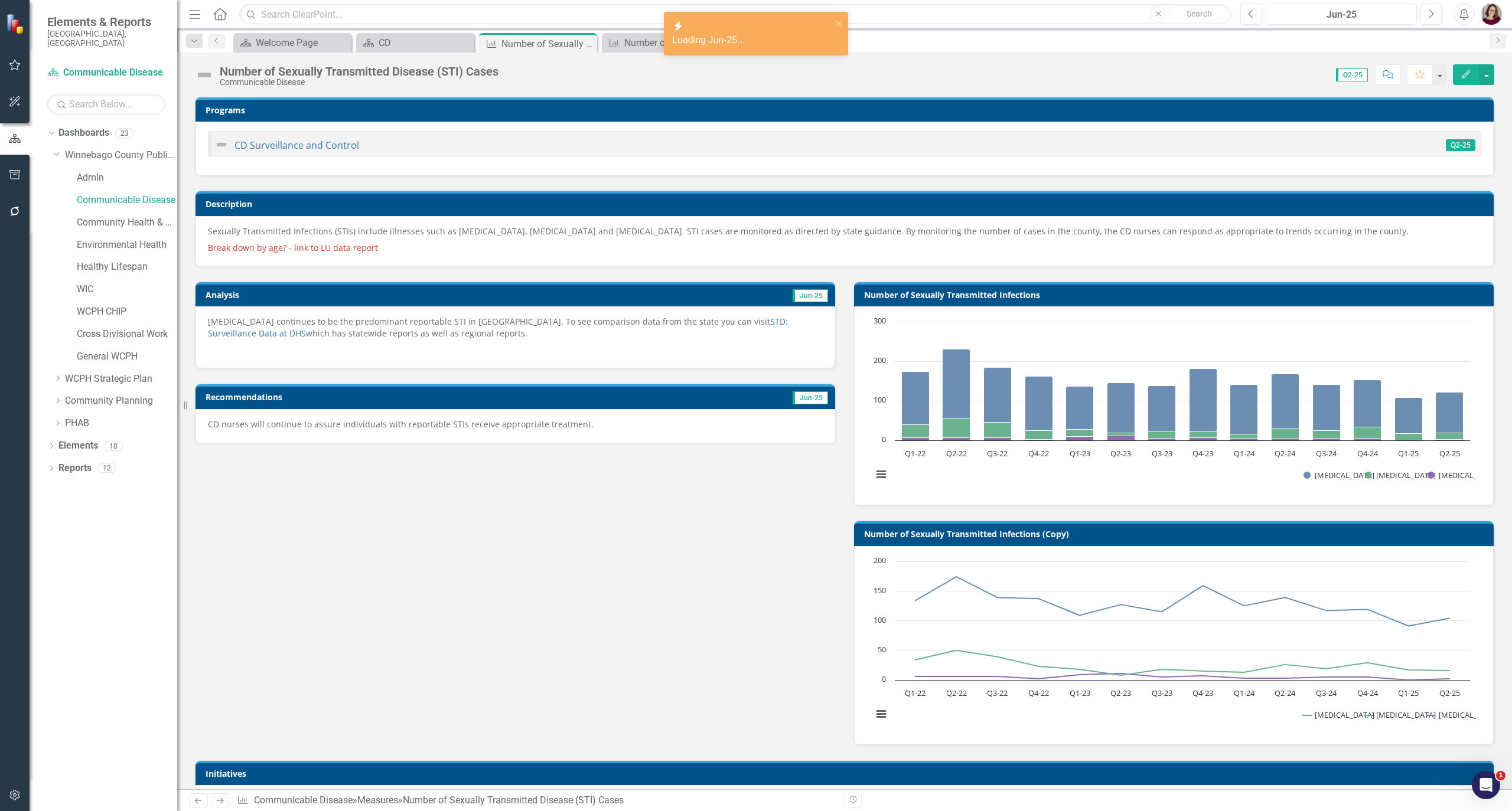
click at [406, 335] on p "Chlamydia continues to be the predominant reportable STI in Winnebago County. T…" at bounding box center [515, 328] width 615 height 26
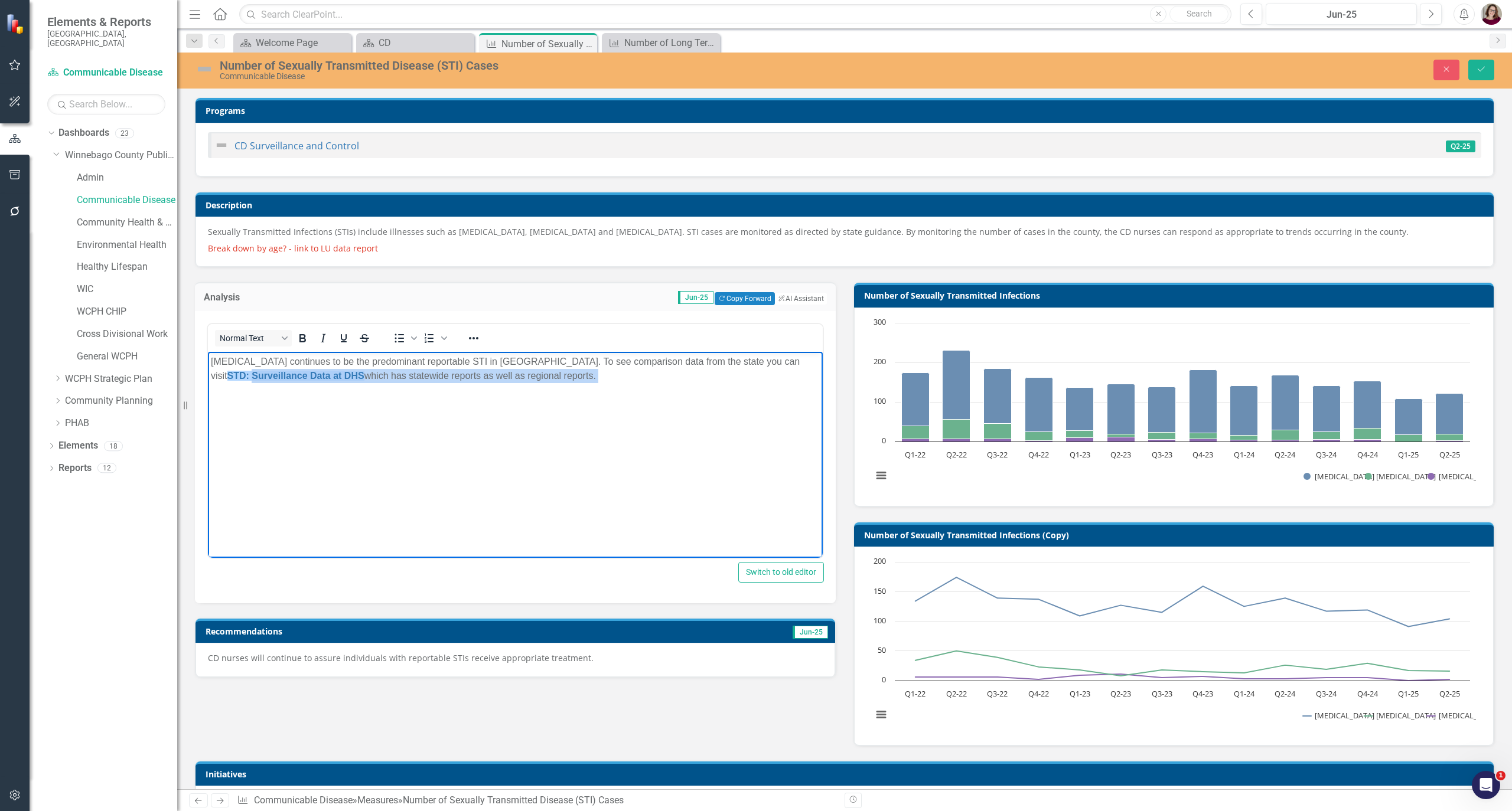
drag, startPoint x: 613, startPoint y: 447, endPoint x: 270, endPoint y: 718, distance: 437.1
click at [208, 369] on html "Chlamydia continues to be the predominant reportable STI in Winnebago County. T…" at bounding box center [515, 440] width 615 height 177
click at [547, 450] on body "Chlamydia continues to be the predominant reportable STI in Winnebago County. T…" at bounding box center [515, 440] width 615 height 177
click at [607, 389] on body "Chlamydia continues to be the predominant reportable STI in Winnebago County. T…" at bounding box center [515, 440] width 615 height 177
drag, startPoint x: 184, startPoint y: 377, endPoint x: 54, endPoint y: 353, distance: 132.2
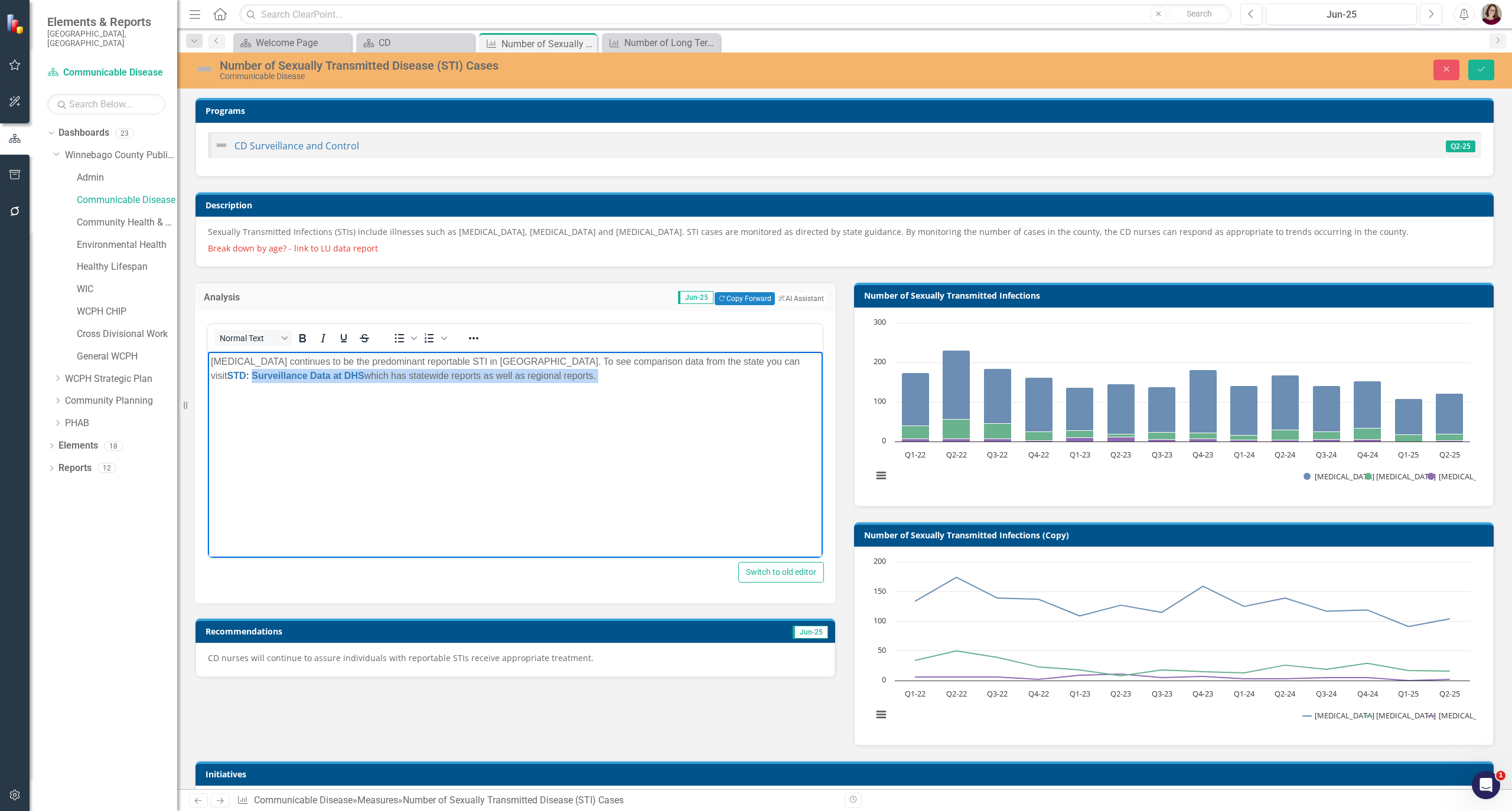
click at [208, 353] on html "Chlamydia continues to be the predominant reportable STI in Winnebago County. T…" at bounding box center [515, 440] width 615 height 177
copy p "Chlamydia continues to be the predominant reportable STI in Winnebago County. T…"
click at [447, 647] on div "CD nurses will continue to assure individuals with reportable STIs receive appr…" at bounding box center [515, 660] width 640 height 34
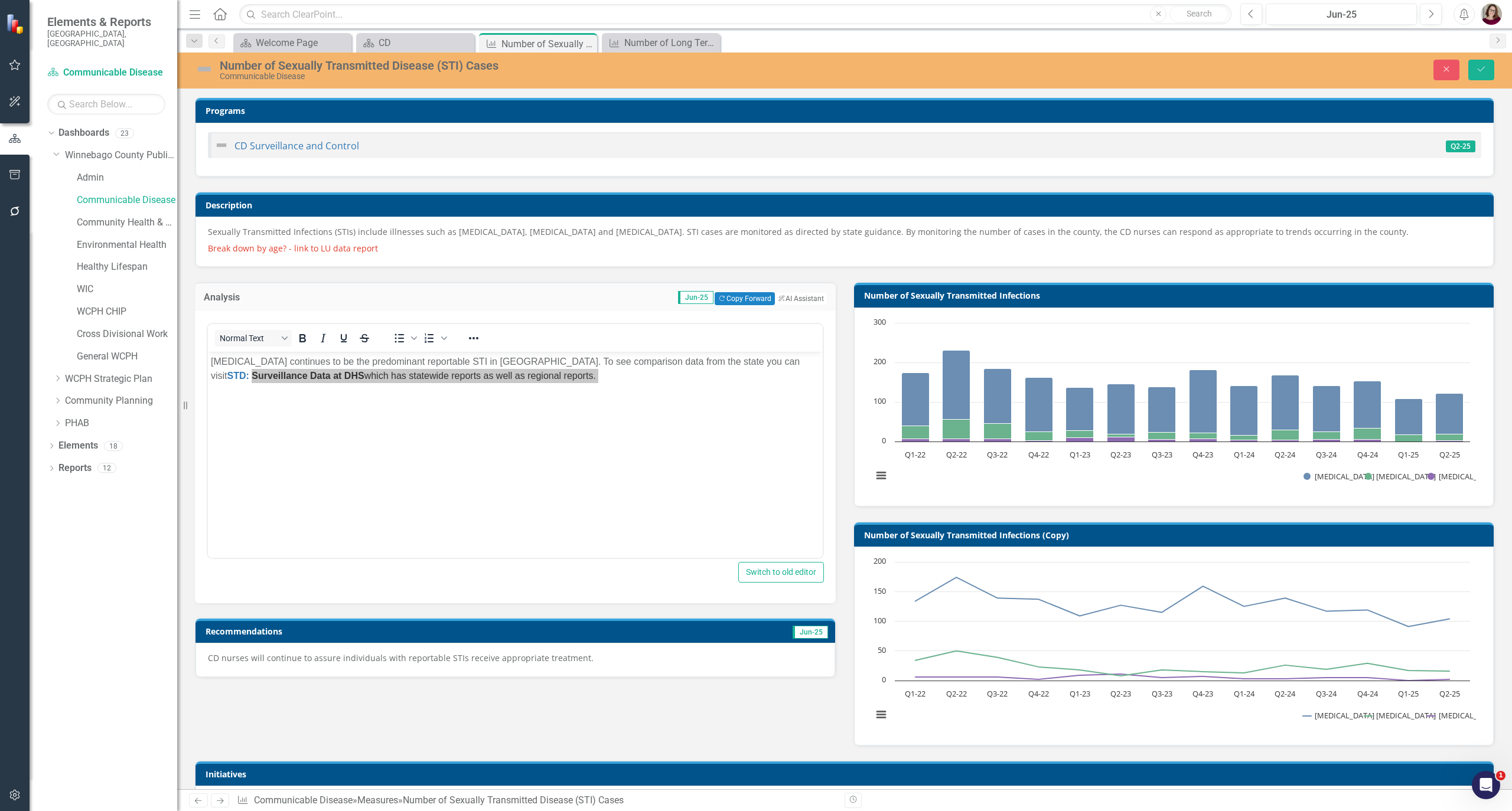
click at [445, 655] on p "CD nurses will continue to assure individuals with reportable STIs receive appr…" at bounding box center [515, 658] width 615 height 11
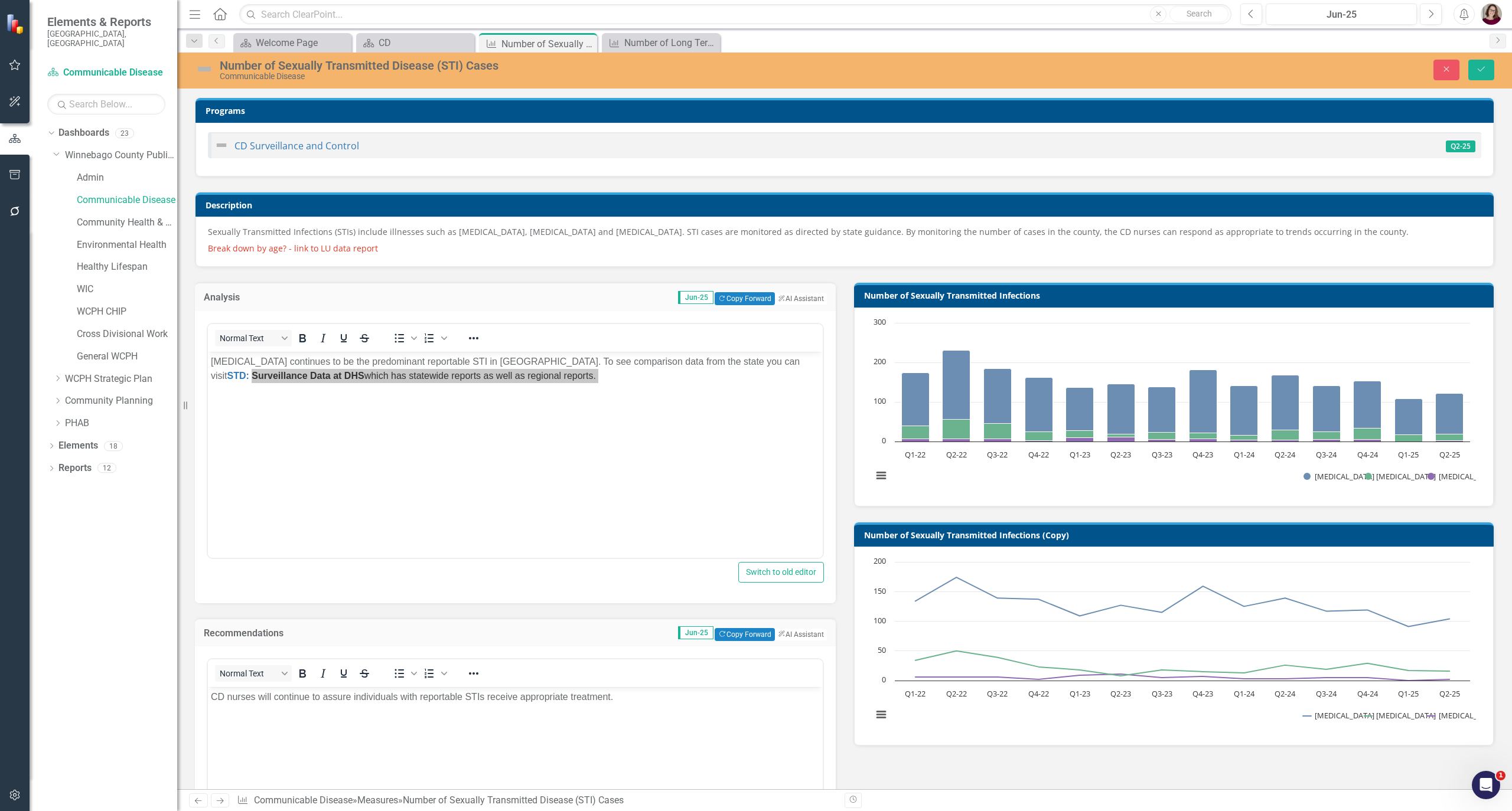
click at [453, 736] on body "CD nurses will continue to assure individuals with reportable STIs receive appr…" at bounding box center [515, 776] width 615 height 177
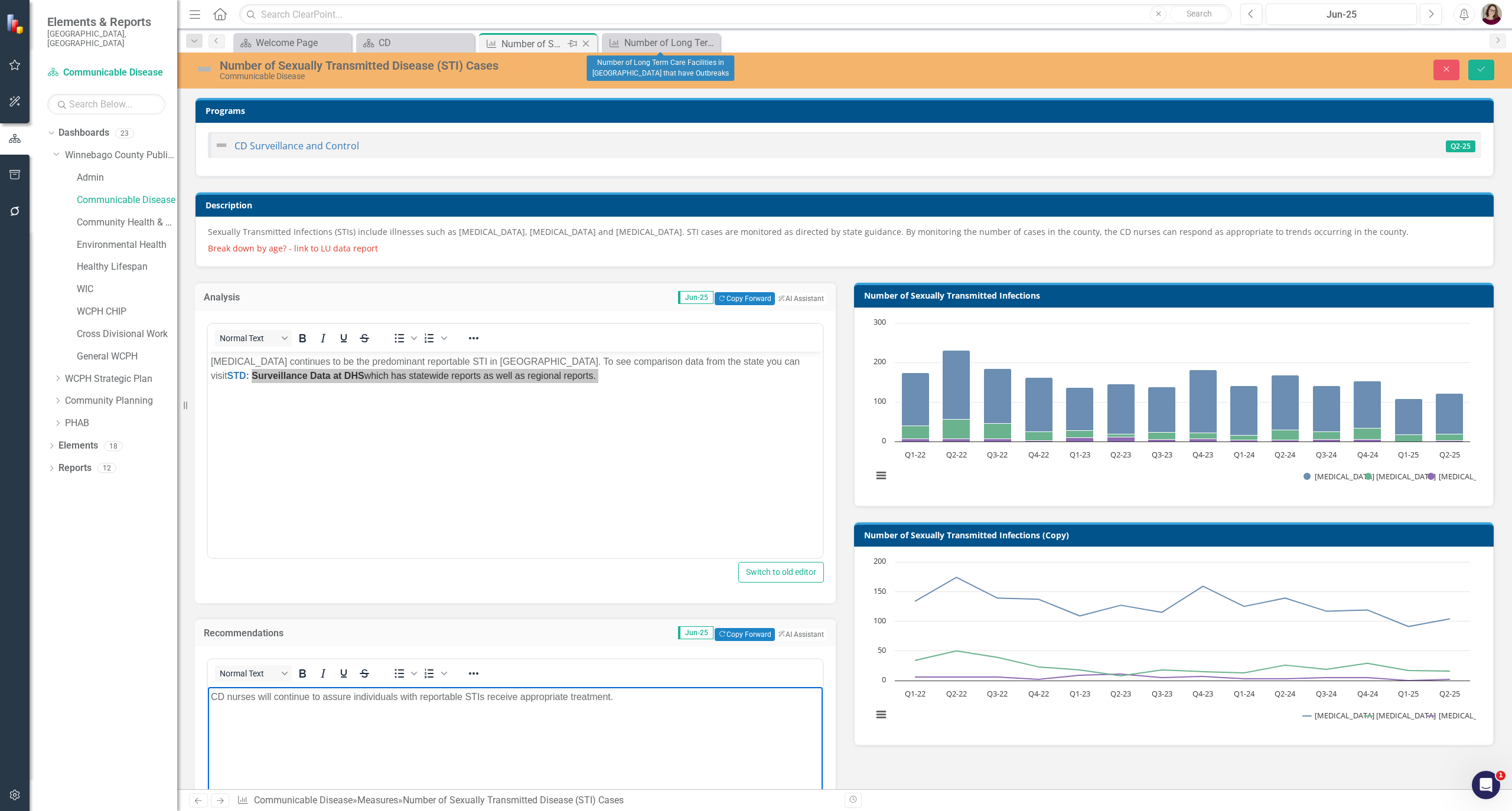
click at [577, 41] on div "Pin" at bounding box center [572, 45] width 15 height 15
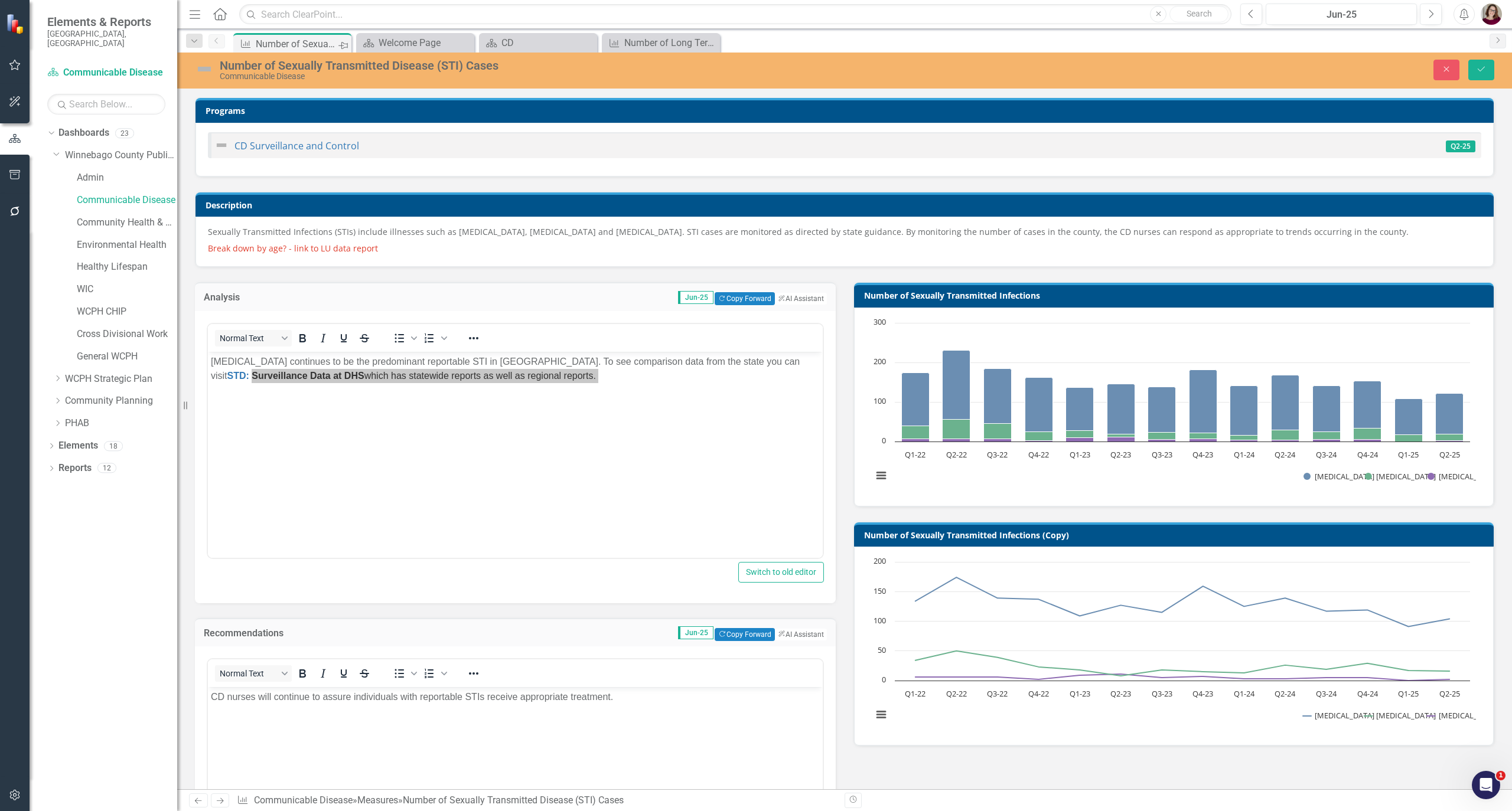
click at [339, 46] on icon "Pin" at bounding box center [343, 46] width 10 height 11
click at [338, 46] on icon at bounding box center [340, 44] width 7 height 7
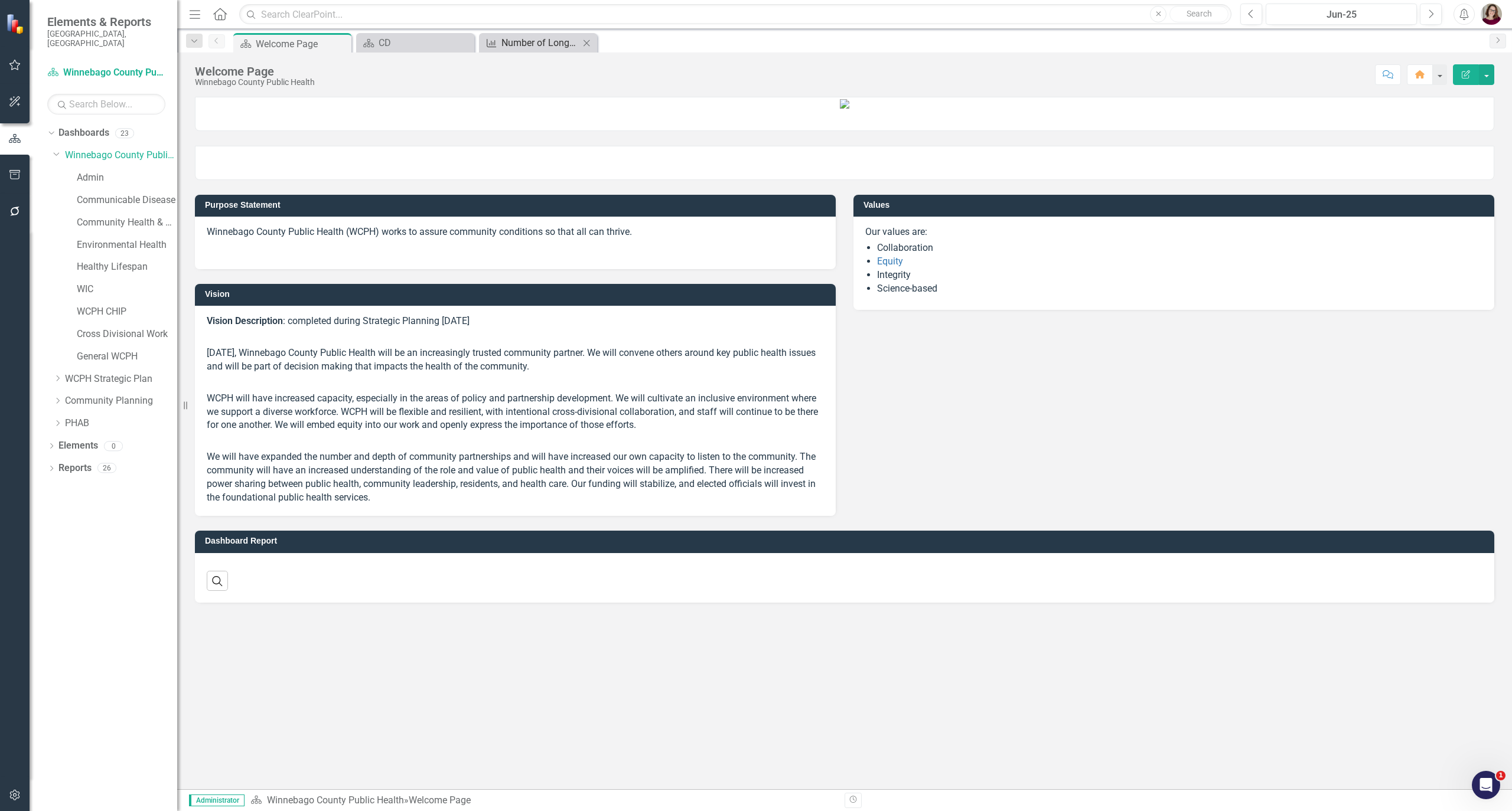
click at [572, 38] on div "Number of Long Term Care Facilities in [GEOGRAPHIC_DATA] that have Outbreaks" at bounding box center [540, 43] width 78 height 15
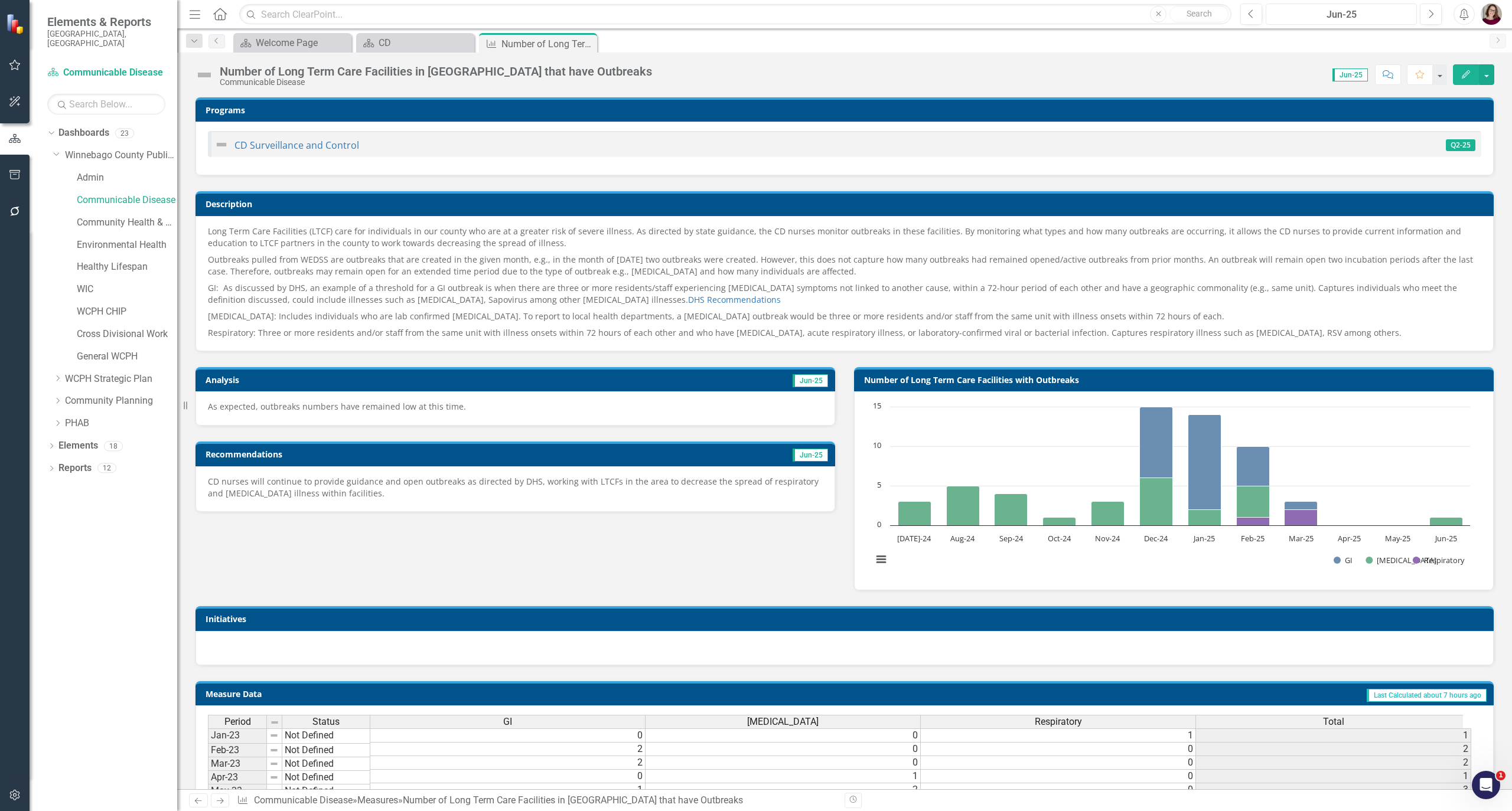
click at [1335, 22] on button "Jun-25" at bounding box center [1341, 14] width 151 height 21
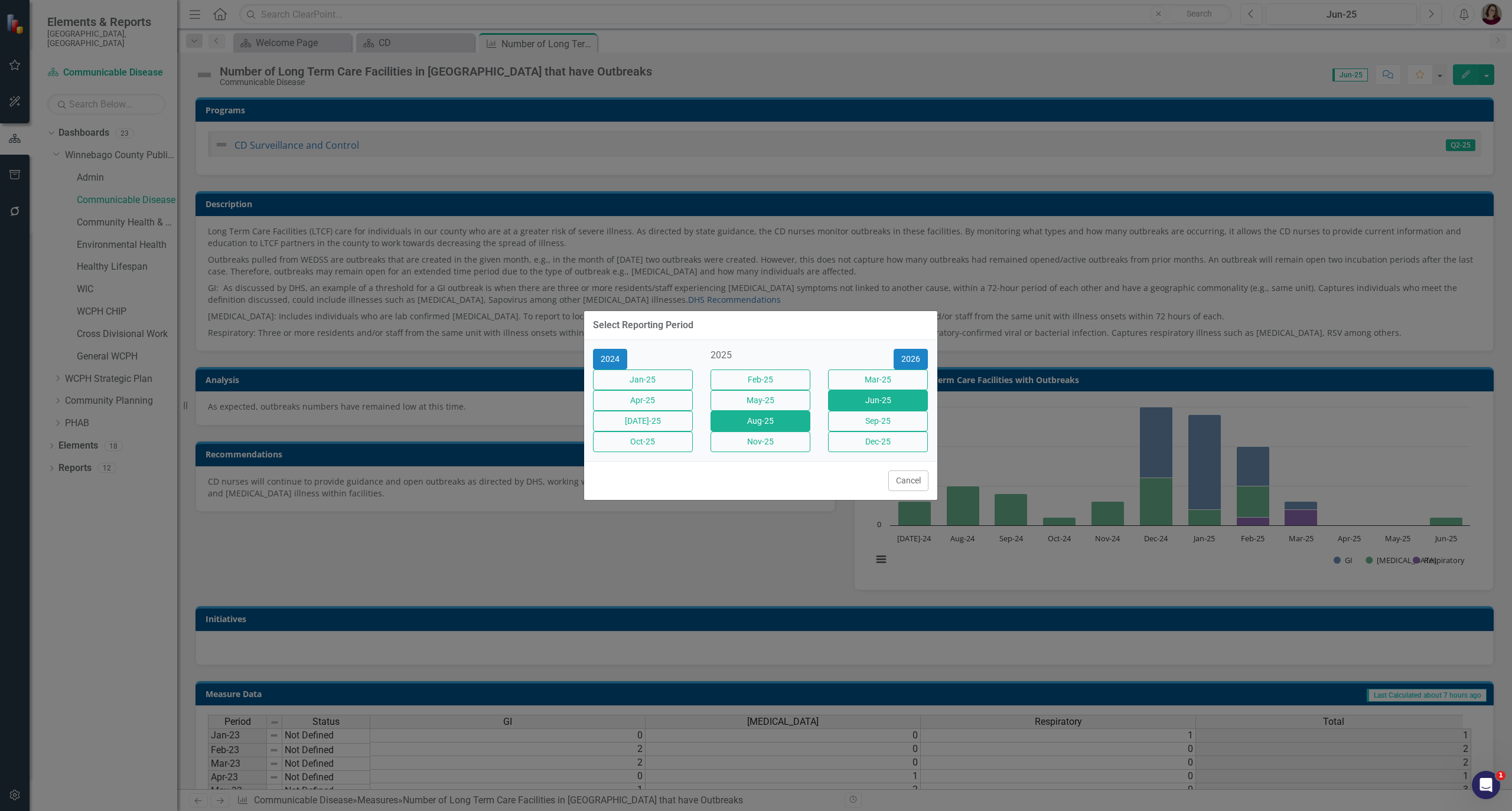
click at [785, 429] on button "Aug-25" at bounding box center [760, 421] width 100 height 21
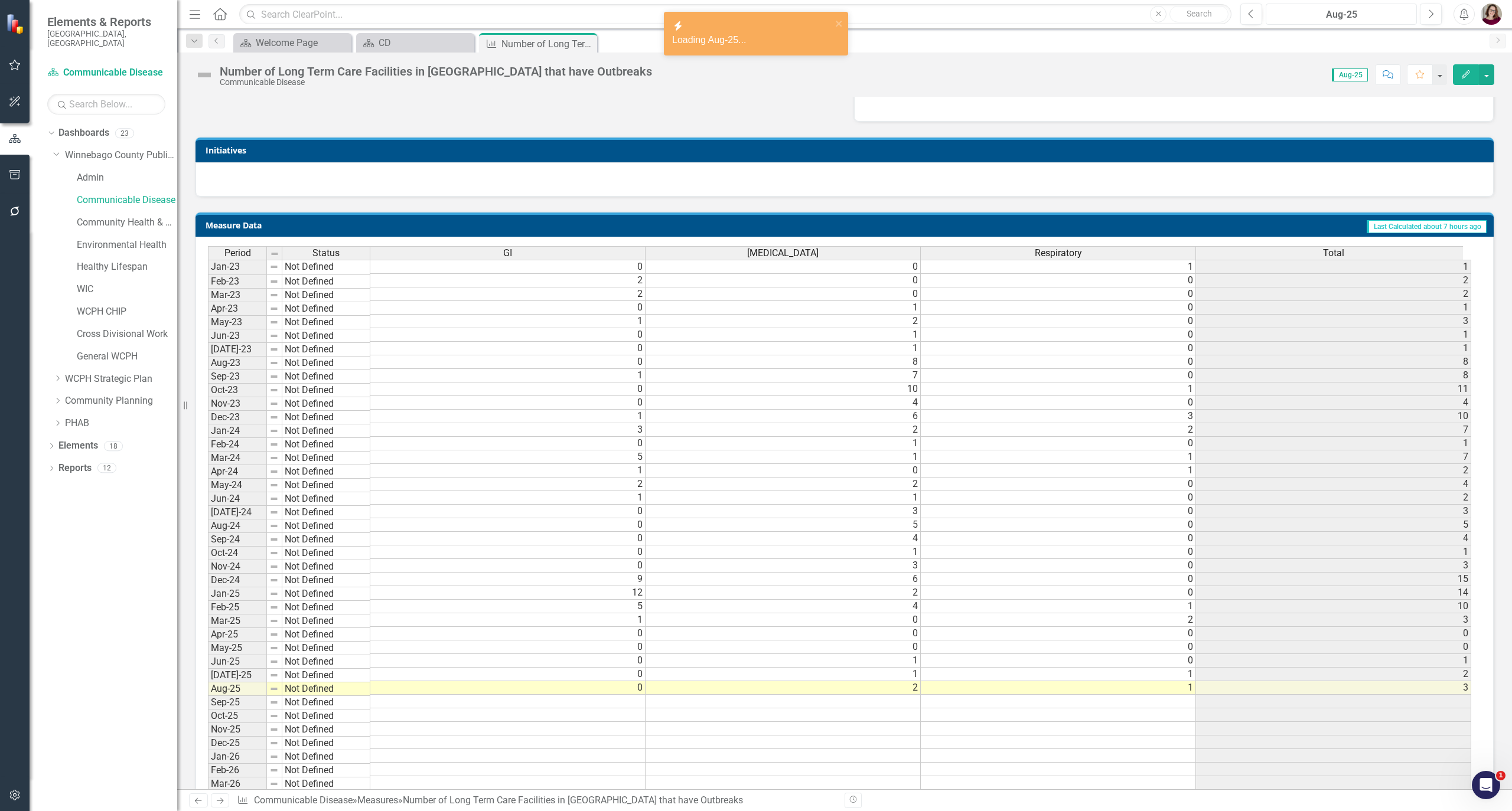
scroll to position [550, 0]
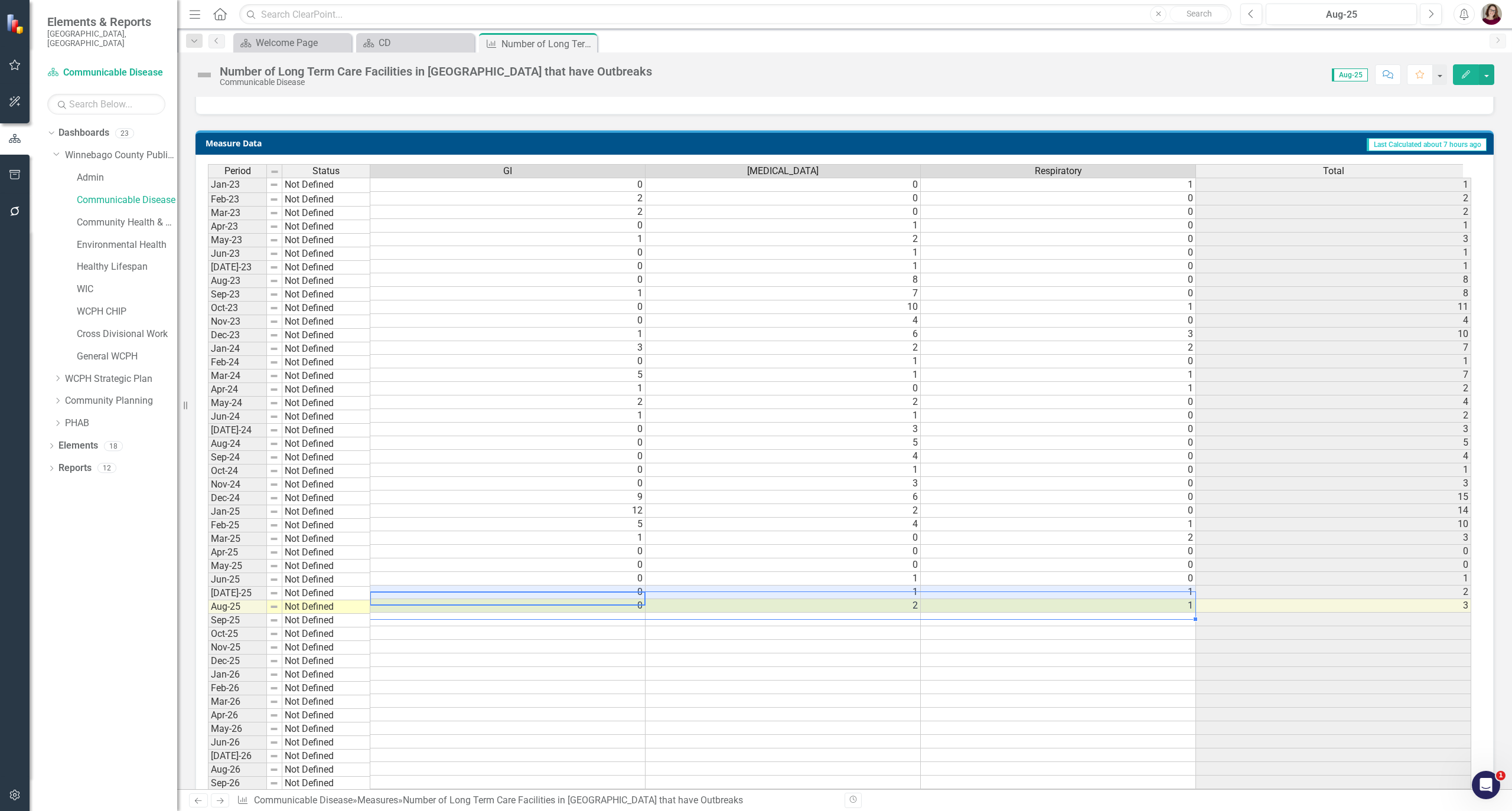
drag, startPoint x: 608, startPoint y: 603, endPoint x: 985, endPoint y: 613, distance: 377.1
click at [985, 613] on tbody "Jan-23 Not Defined 0 0 1 1 Feb-23 Not Defined 2 0 0 2 Mar-23 Not Defined 2 0 0 …" at bounding box center [840, 586] width 1264 height 816
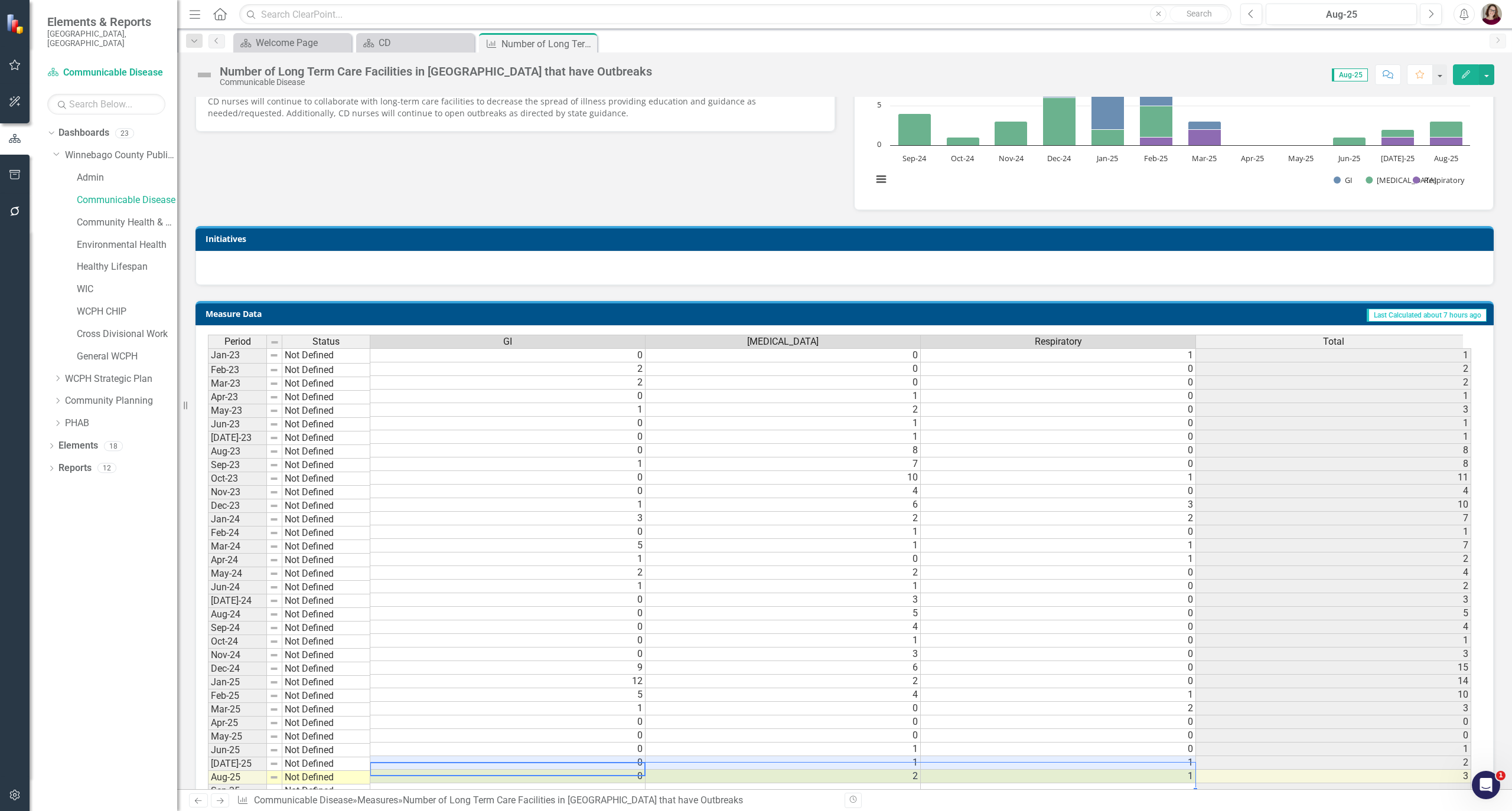
scroll to position [157, 0]
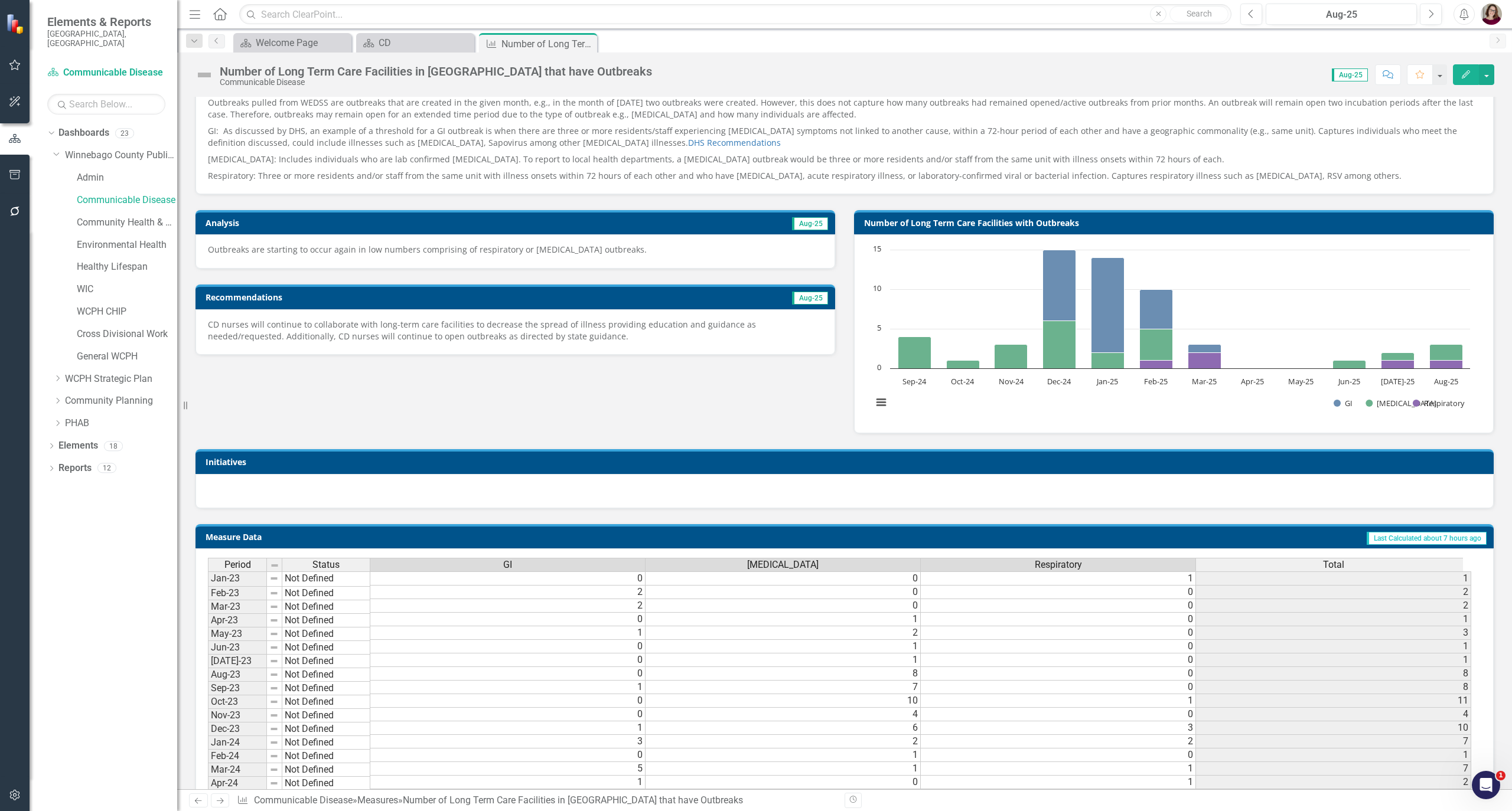
click at [381, 326] on p "CD nurses will continue to collaborate with long-term care facilities to decrea…" at bounding box center [515, 330] width 615 height 24
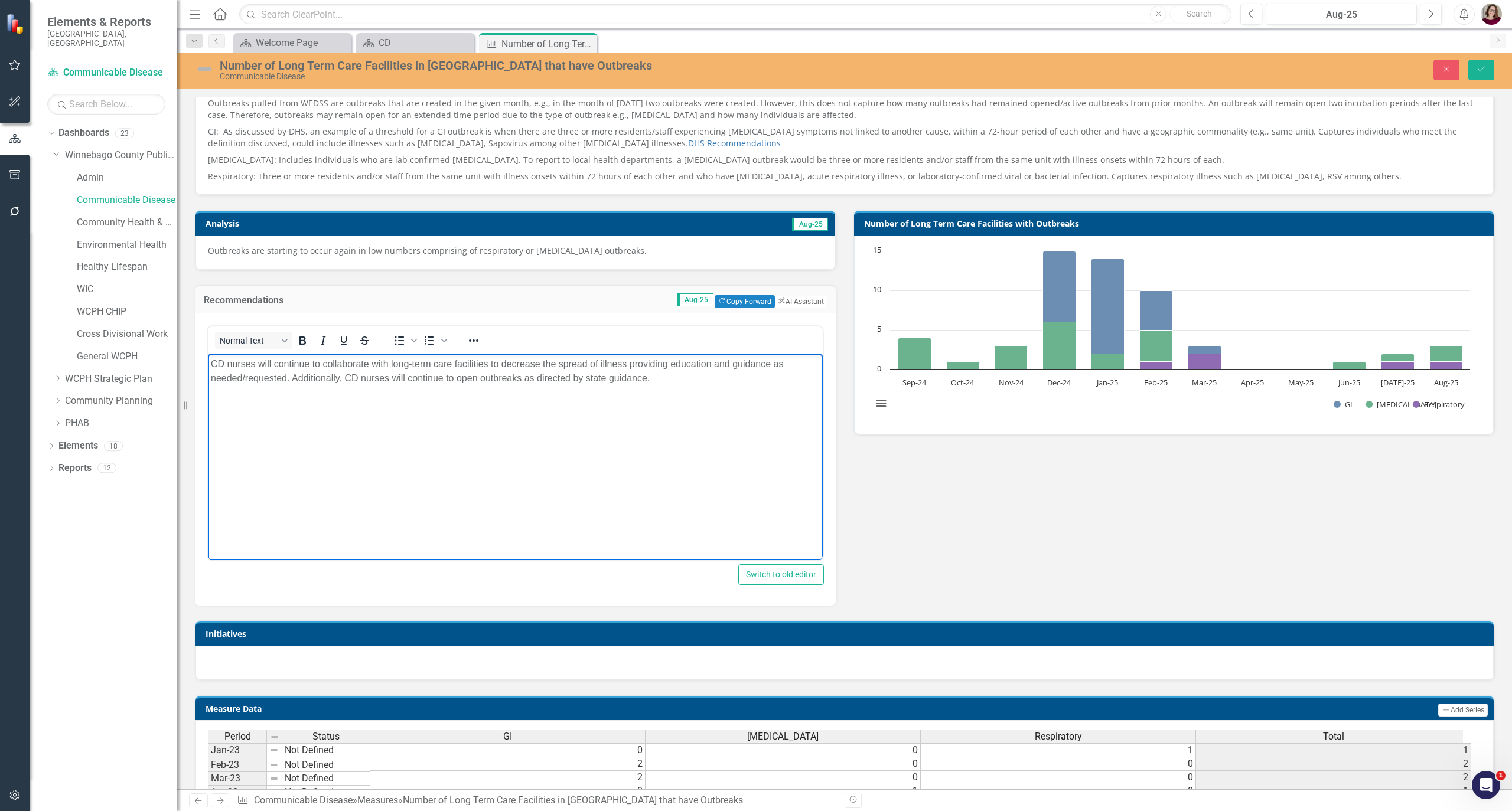
scroll to position [0, 0]
click at [531, 399] on body "CD nurses will continue to collaborate with long-term care facilities to decrea…" at bounding box center [515, 443] width 615 height 177
click at [440, 257] on p "Outbreaks are starting to occur again in low numbers comprising of respiratory …" at bounding box center [515, 251] width 615 height 11
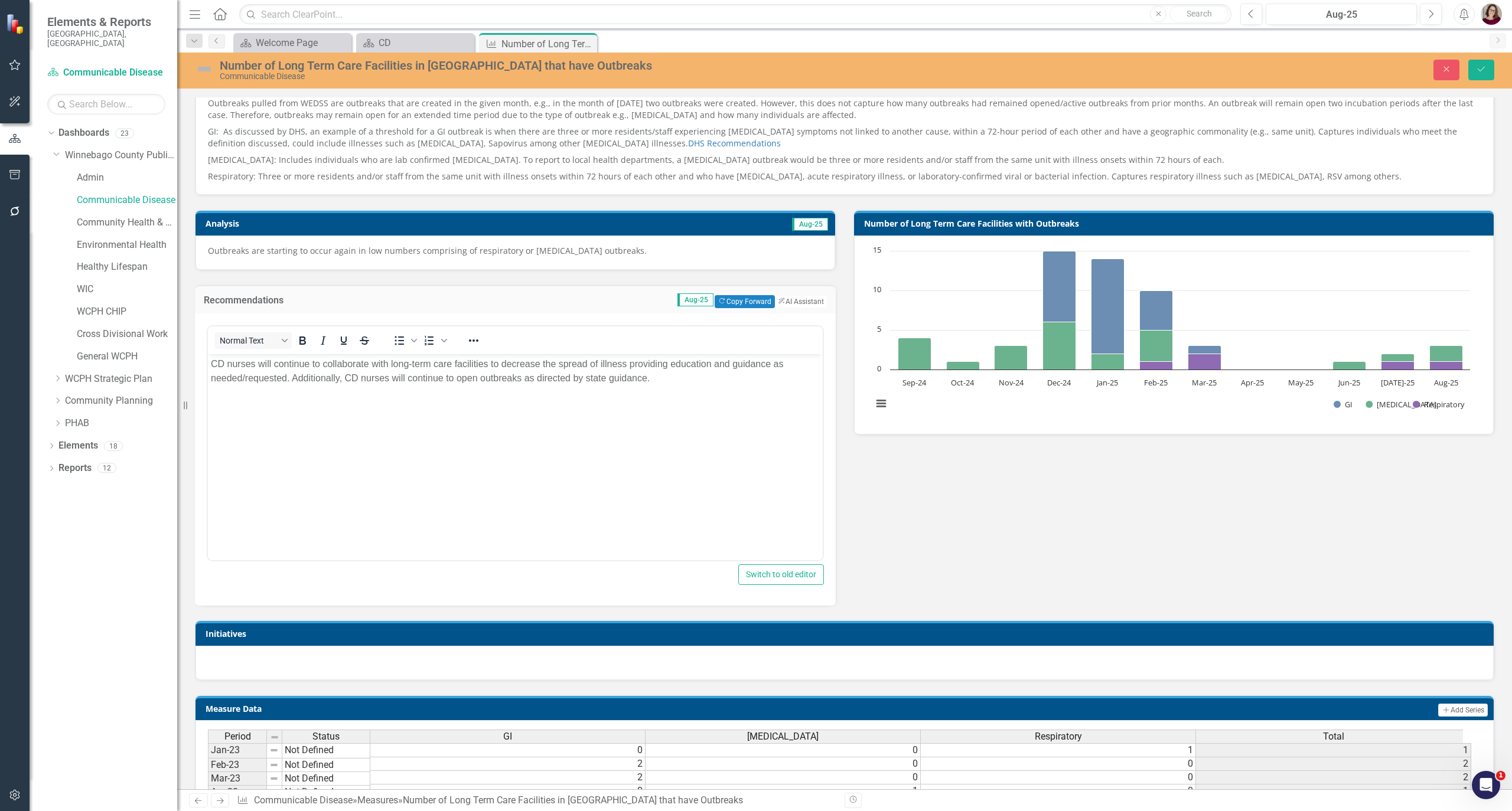
click at [450, 249] on p "Outbreaks are starting to occur again in low numbers comprising of respiratory …" at bounding box center [515, 251] width 615 height 11
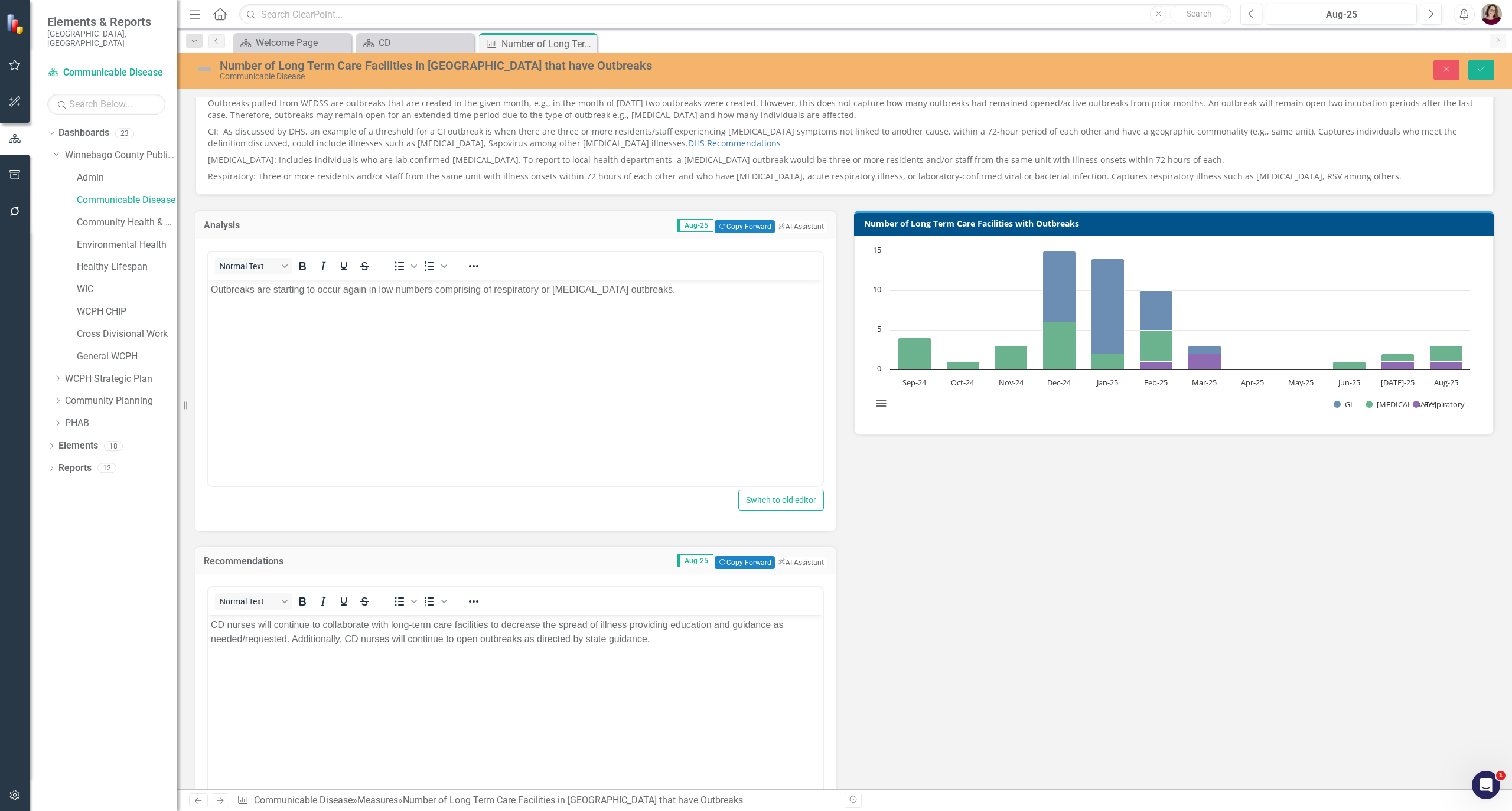
drag, startPoint x: 711, startPoint y: 547, endPoint x: 516, endPoint y: 357, distance: 272.3
click at [516, 357] on body "Outbreaks are starting to occur again in low numbers comprising of respiratory …" at bounding box center [515, 368] width 615 height 177
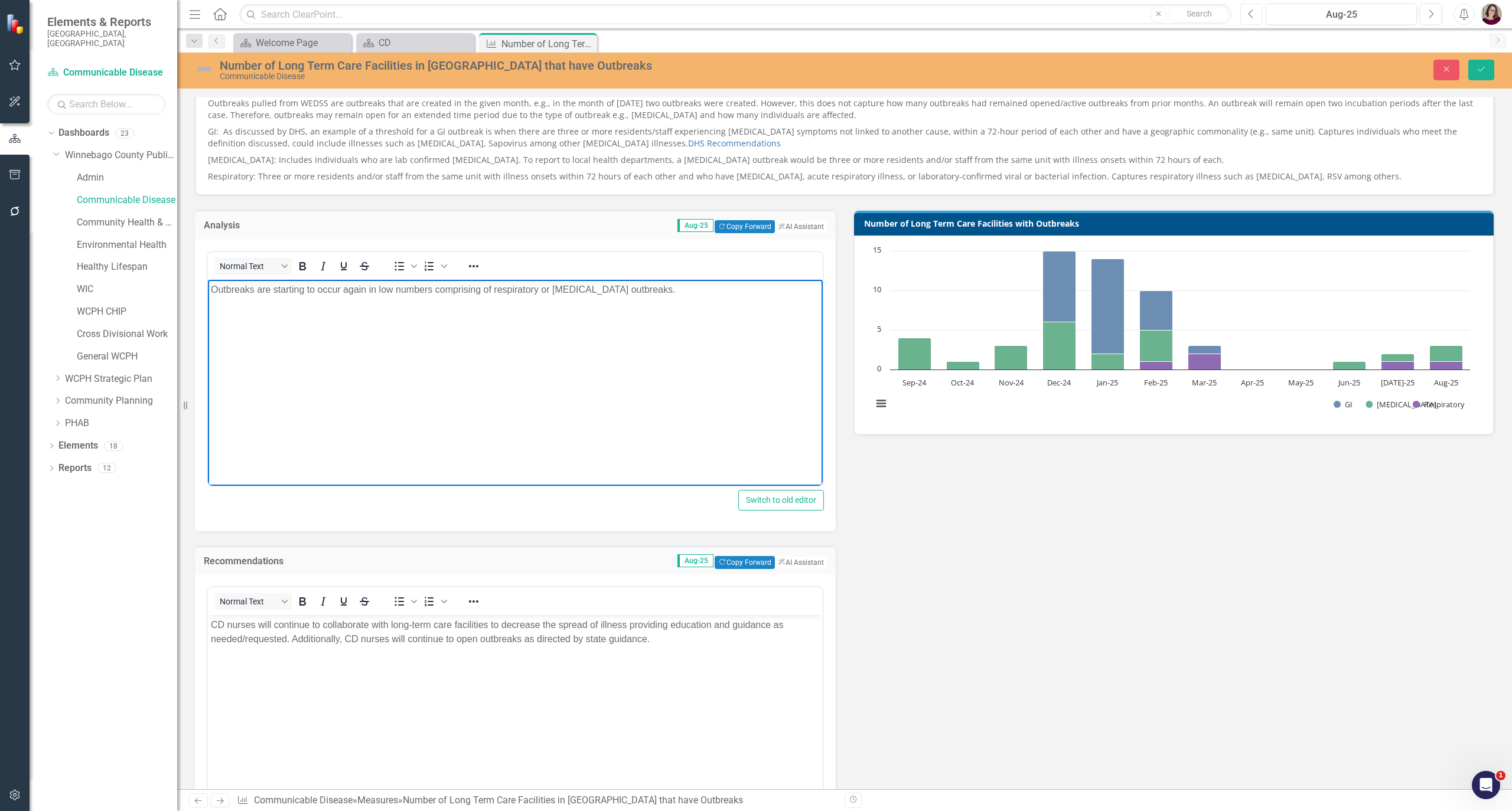
click at [1248, 14] on icon "Previous" at bounding box center [1250, 13] width 7 height 10
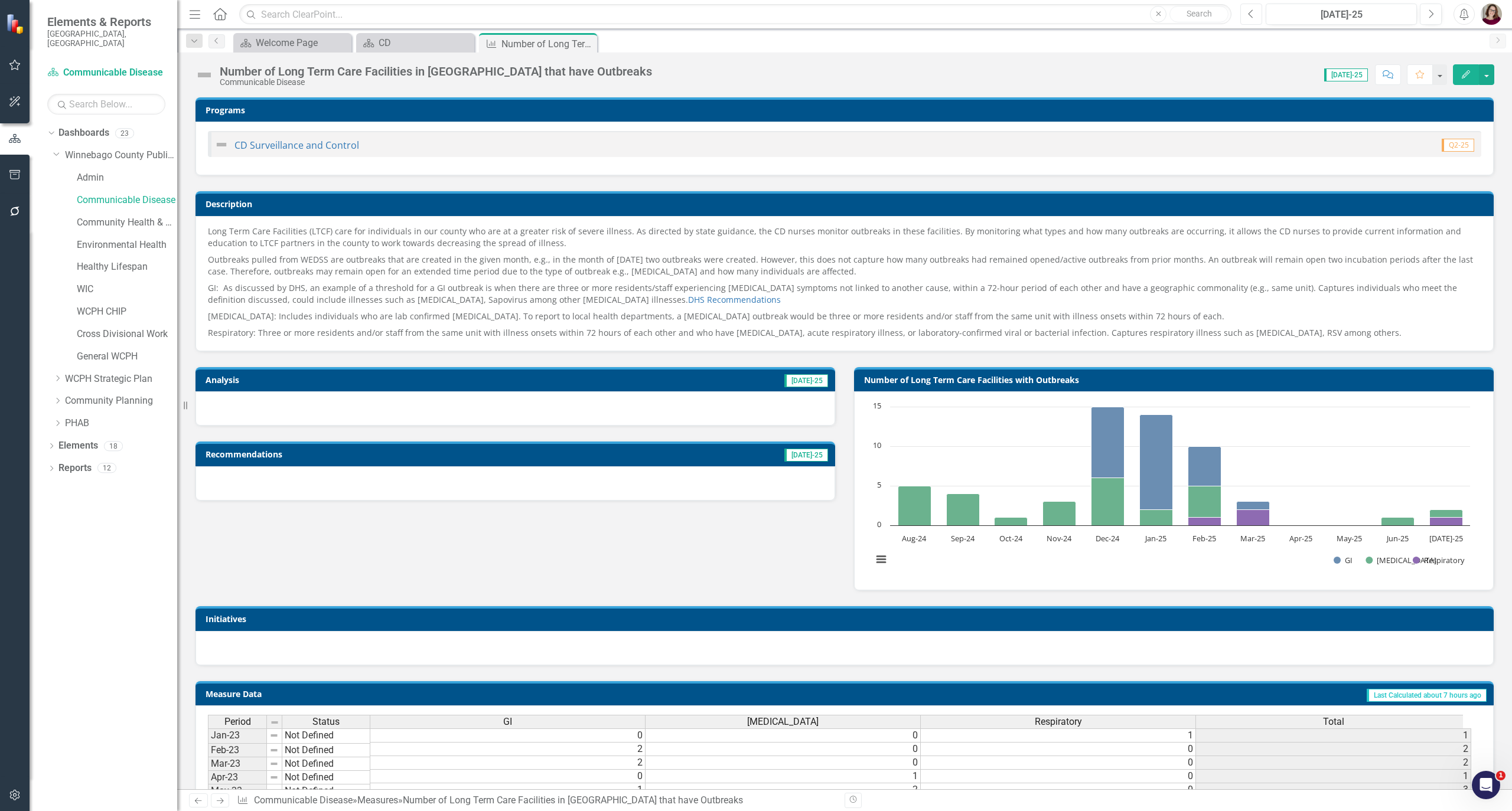
click at [1247, 14] on button "Previous" at bounding box center [1250, 14] width 22 height 21
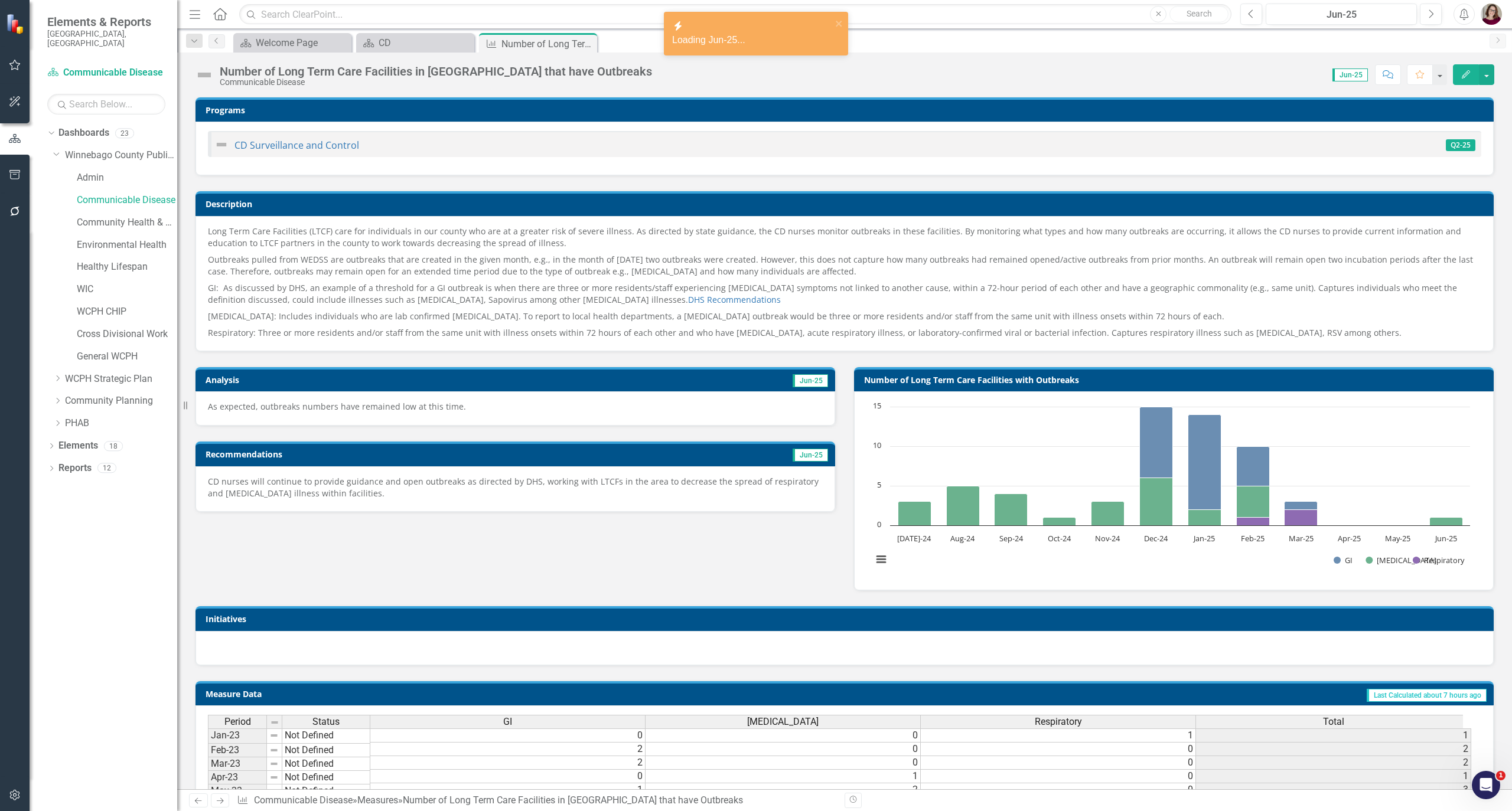
click at [579, 488] on p "CD nurses will continue to provide guidance and open outbreaks as directed by D…" at bounding box center [515, 488] width 615 height 24
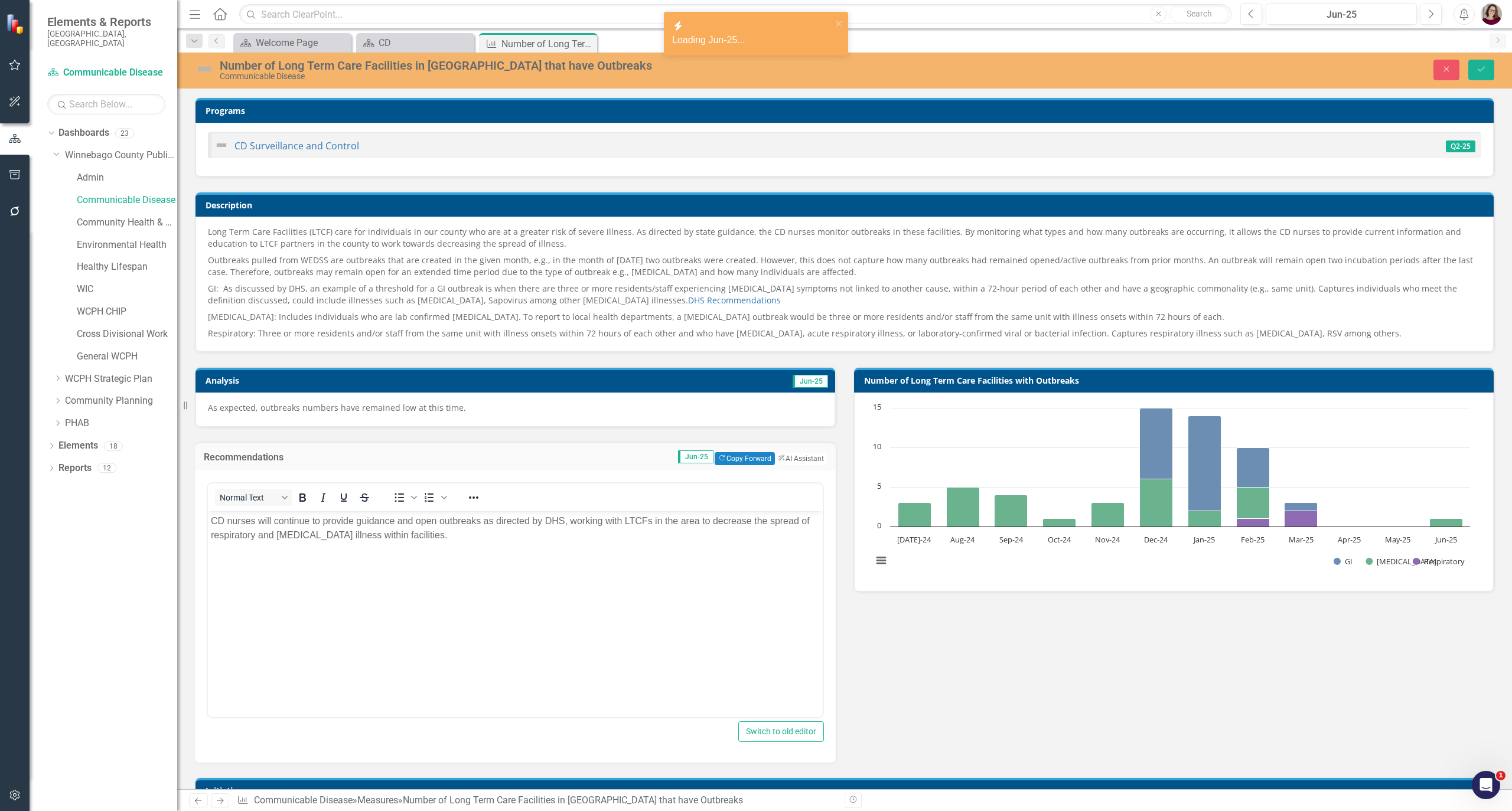
click at [498, 596] on body "CD nurses will continue to provide guidance and open outbreaks as directed by D…" at bounding box center [515, 600] width 615 height 177
click at [456, 416] on div "As expected, outbreaks numbers have remained low at this time." at bounding box center [515, 410] width 640 height 34
click at [469, 410] on p "As expected, outbreaks numbers have remained low at this time." at bounding box center [515, 408] width 615 height 11
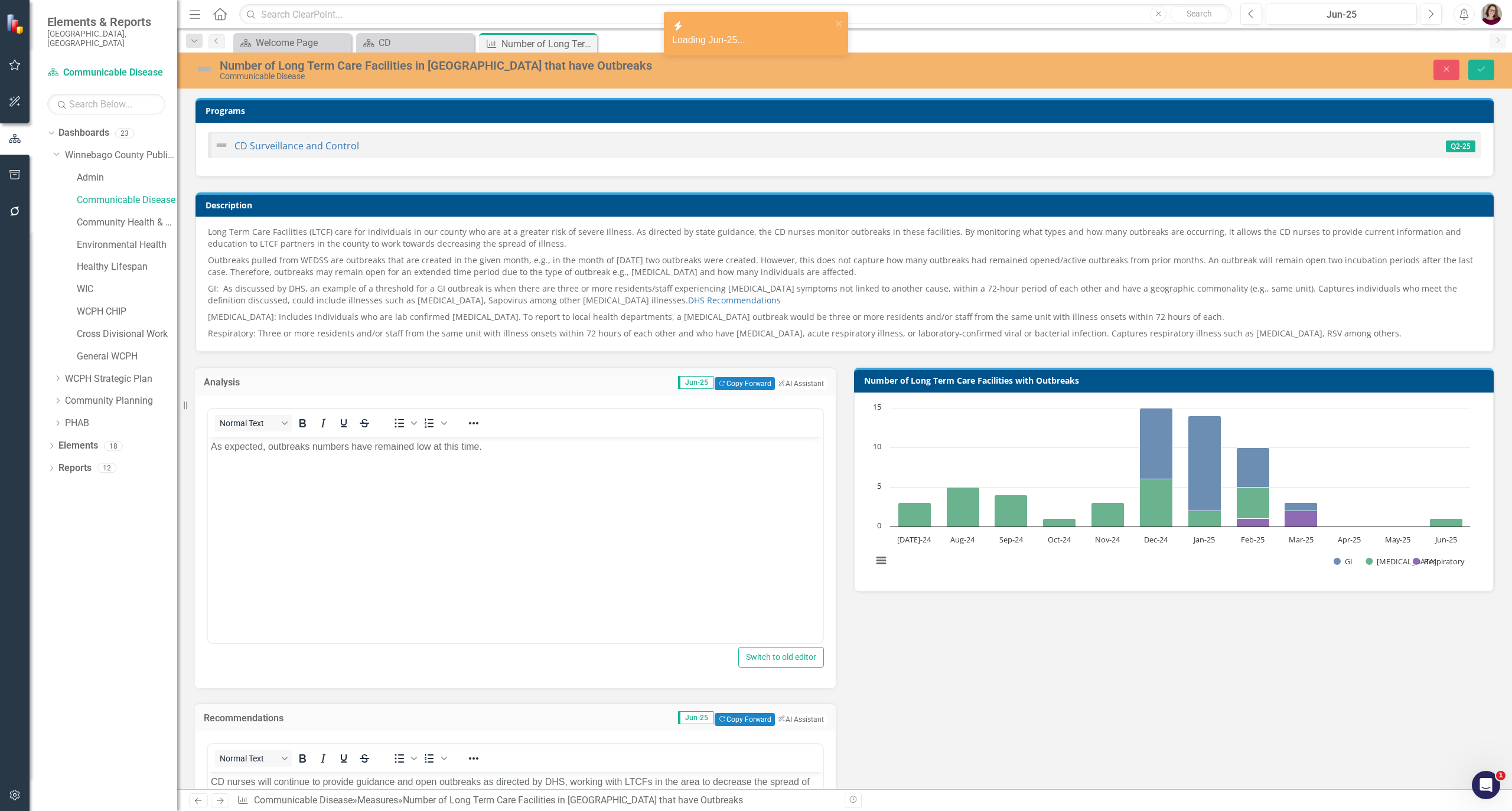
click at [447, 489] on body "As expected, outbreaks numbers have remained low at this time." at bounding box center [515, 525] width 615 height 177
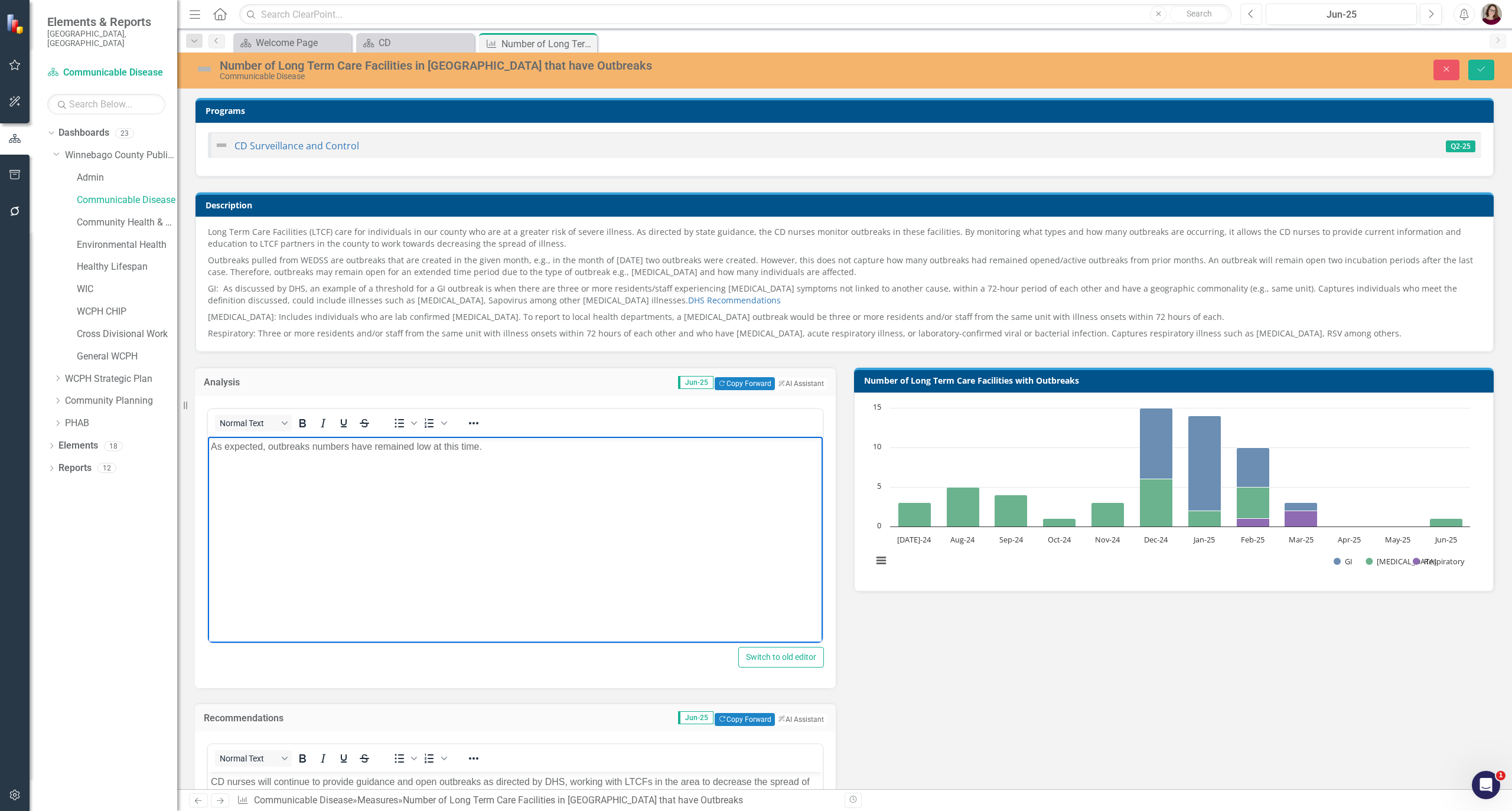
click at [1252, 15] on icon "Previous" at bounding box center [1250, 13] width 7 height 10
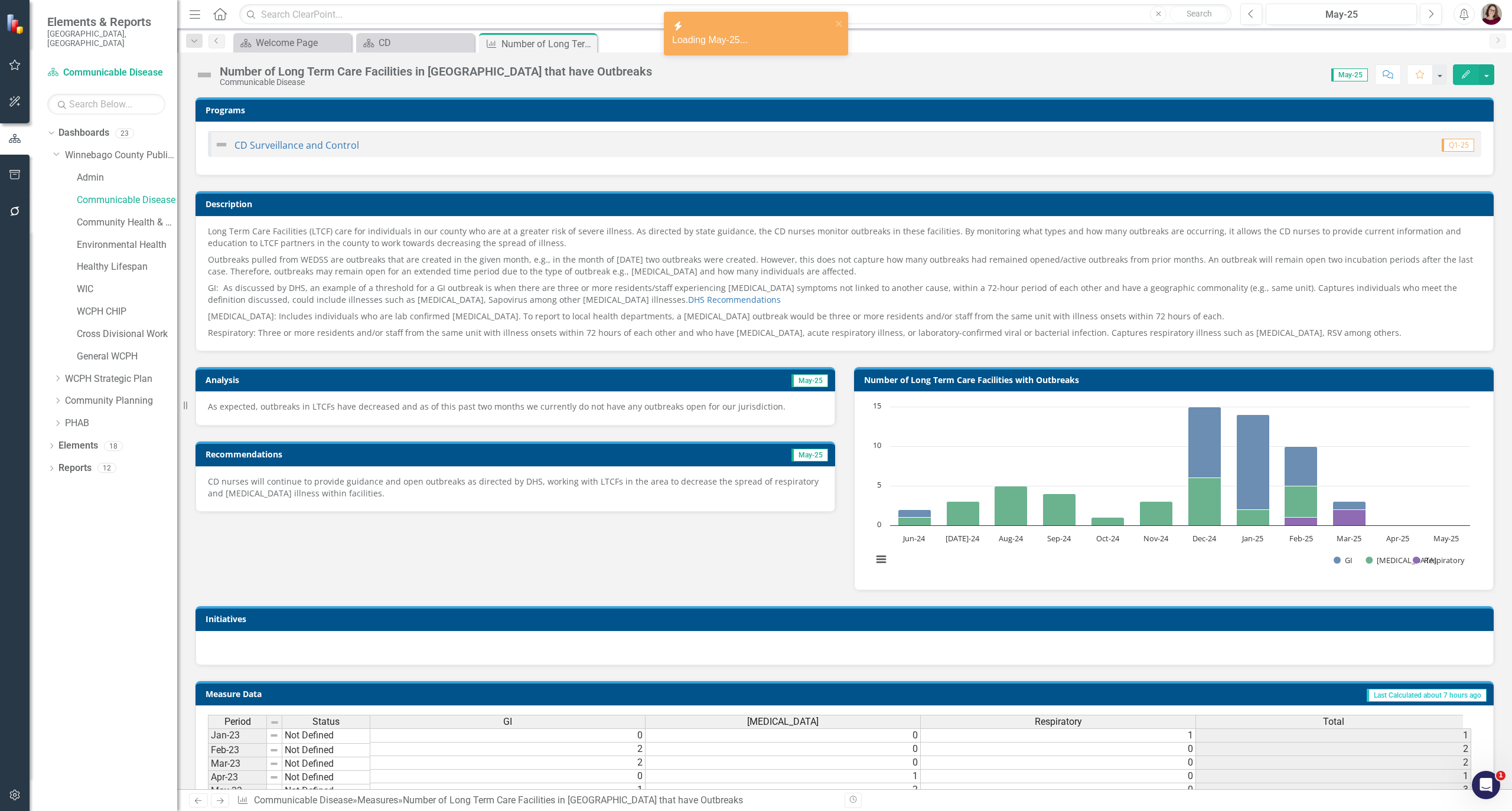
click at [529, 403] on p "As expected, outbreaks in LTCFs have decreased and as of this past two months w…" at bounding box center [515, 407] width 615 height 11
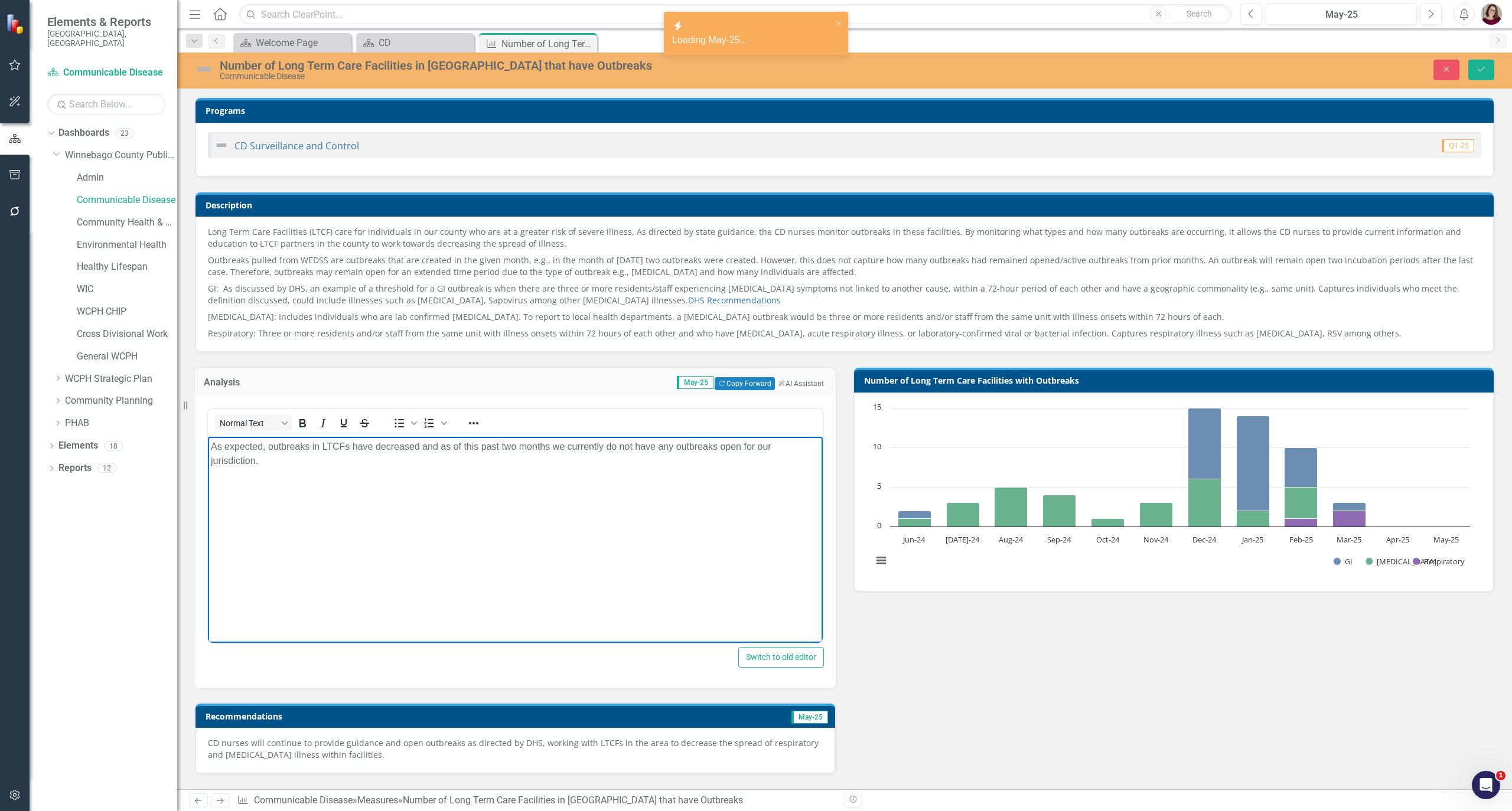
click at [514, 524] on body "As expected, outbreaks in LTCFs have decreased and as of this past two months w…" at bounding box center [515, 525] width 615 height 177
drag, startPoint x: 507, startPoint y: 573, endPoint x: 496, endPoint y: 593, distance: 22.8
click at [507, 573] on body "As expected, outbreaks in LTCFs have decreased and as of this past two months w…" at bounding box center [515, 525] width 615 height 177
click at [456, 747] on p "CD nurses will continue to provide guidance and open outbreaks as directed by D…" at bounding box center [515, 749] width 615 height 24
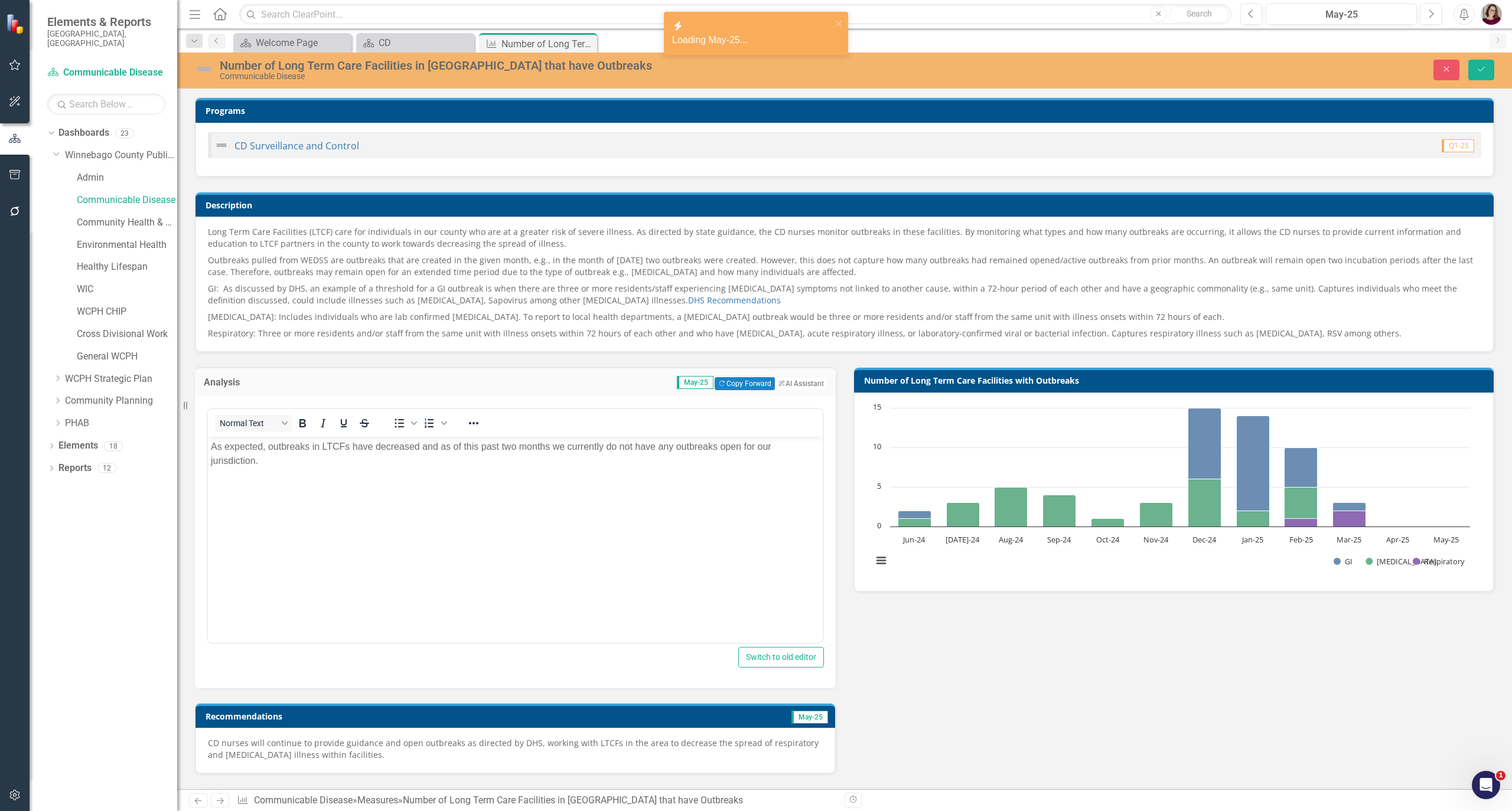
click at [456, 747] on p "CD nurses will continue to provide guidance and open outbreaks as directed by D…" at bounding box center [515, 749] width 615 height 24
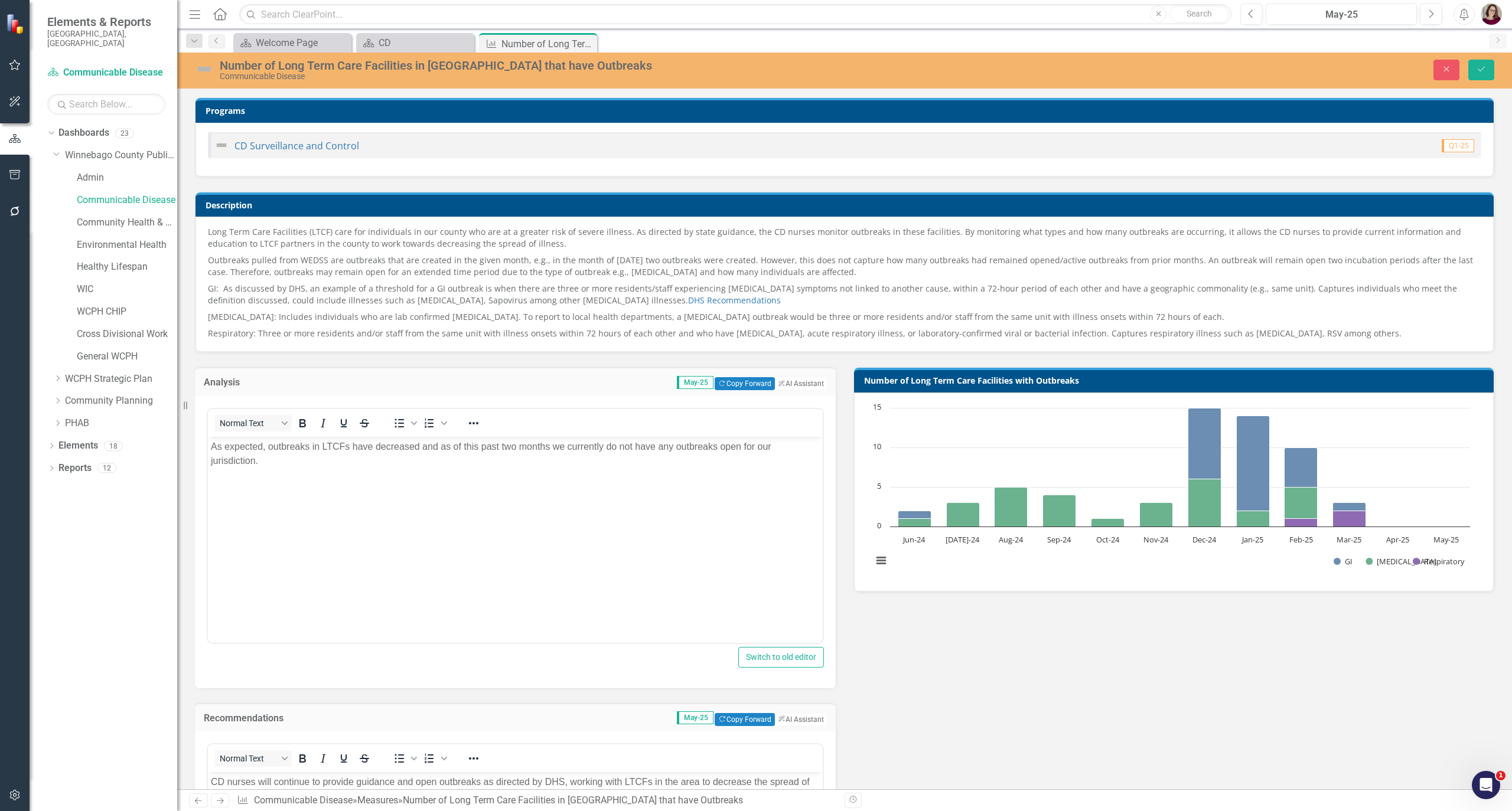
scroll to position [315, 0]
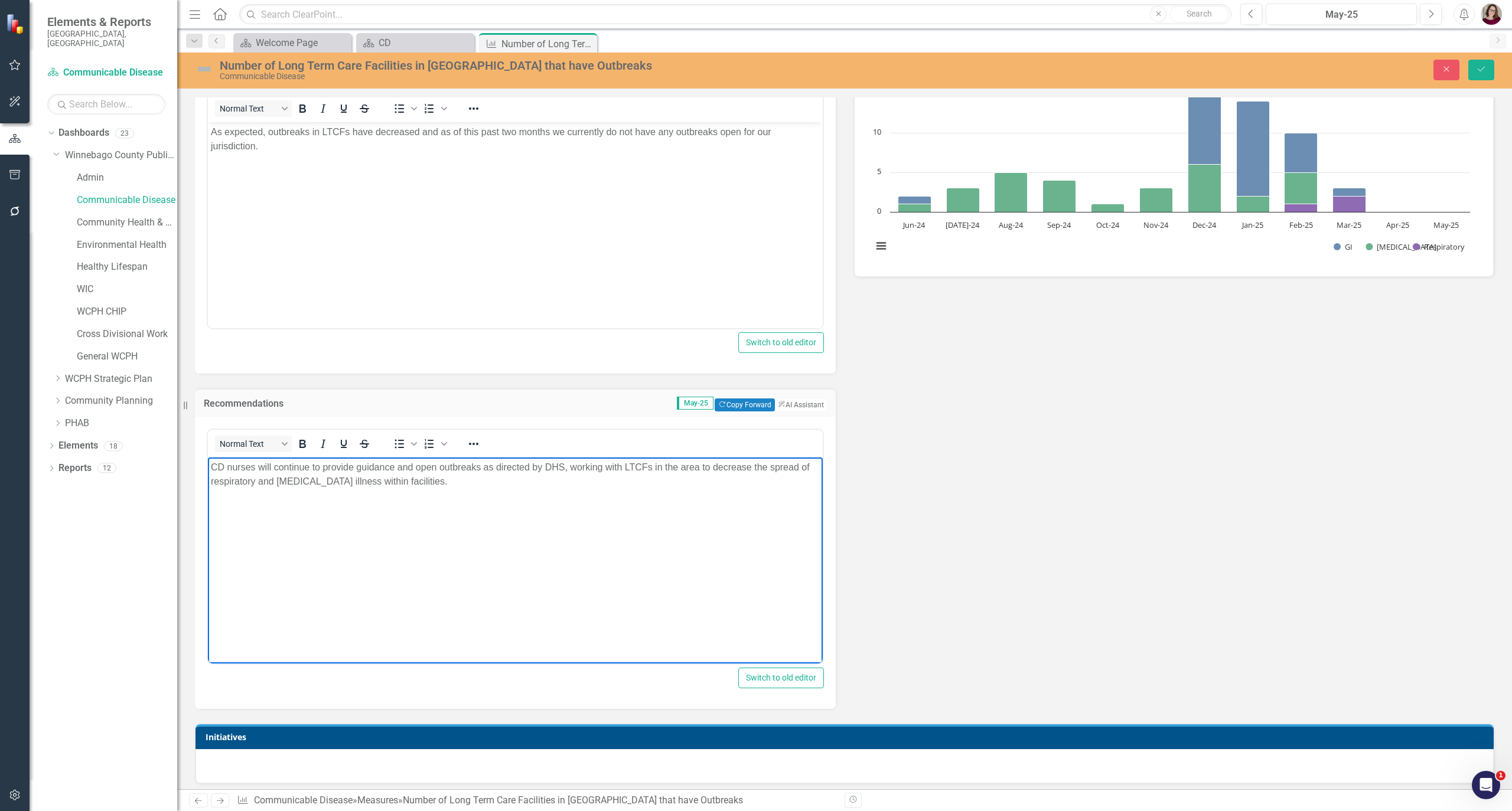
click at [467, 497] on body "CD nurses will continue to provide guidance and open outbreaks as directed by D…" at bounding box center [515, 546] width 615 height 177
click at [1260, 17] on button "Previous" at bounding box center [1250, 14] width 22 height 21
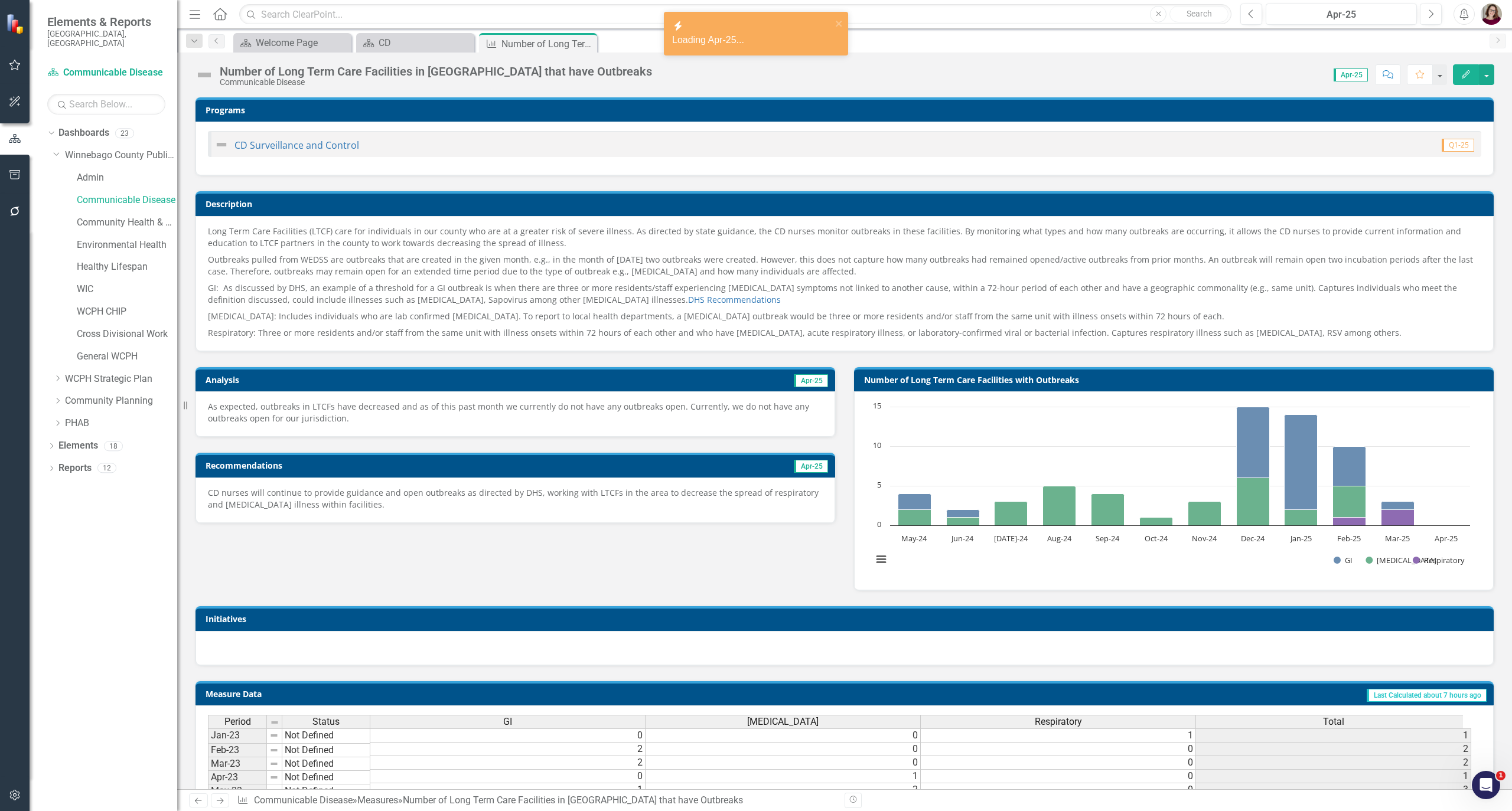
click at [526, 409] on p "As expected, outbreaks in LTCFs have decreased and as of this past month we cur…" at bounding box center [515, 413] width 615 height 24
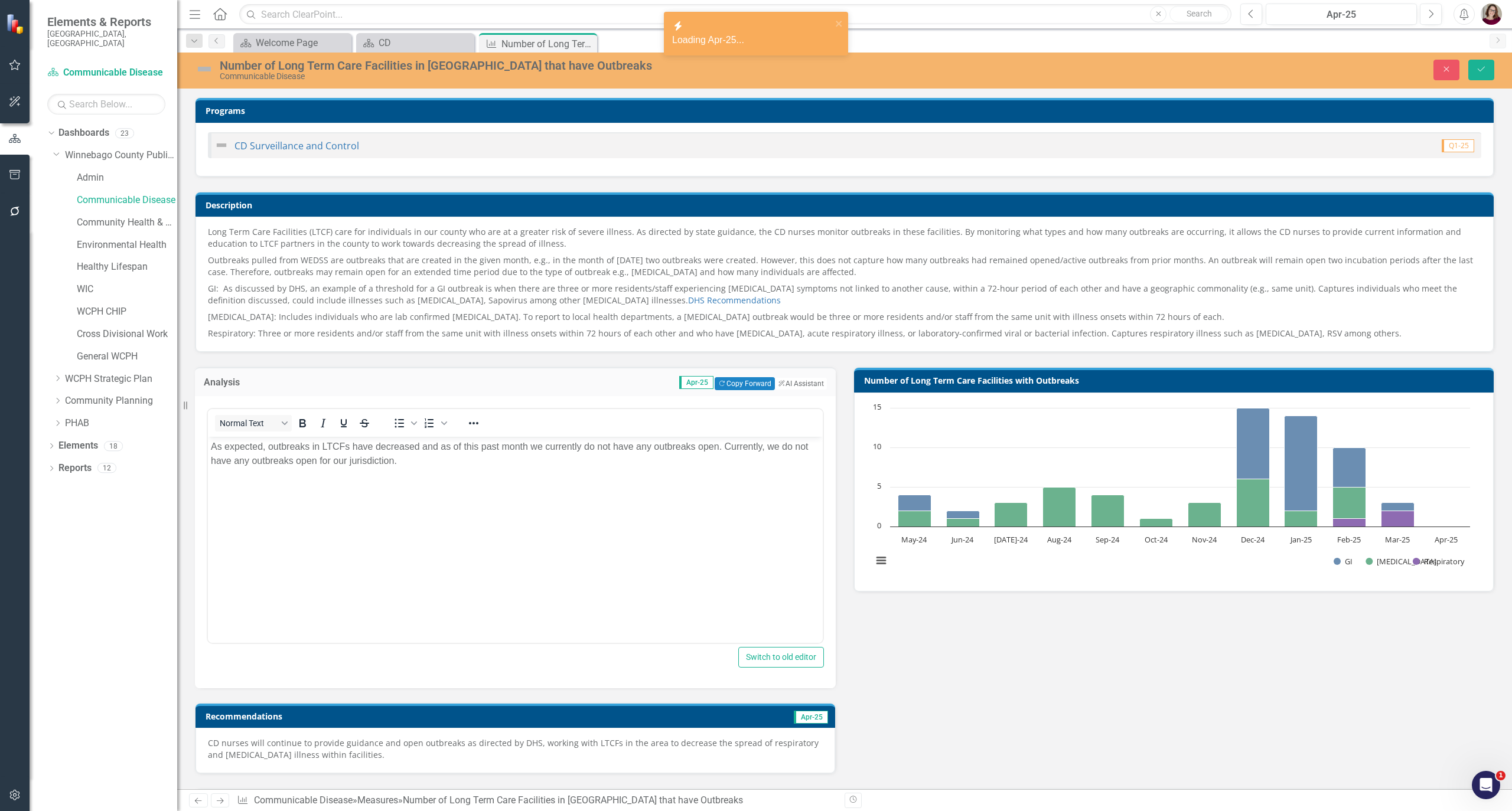
click at [508, 552] on body "As expected, outbreaks in LTCFs have decreased and as of this past month we cur…" at bounding box center [515, 525] width 615 height 177
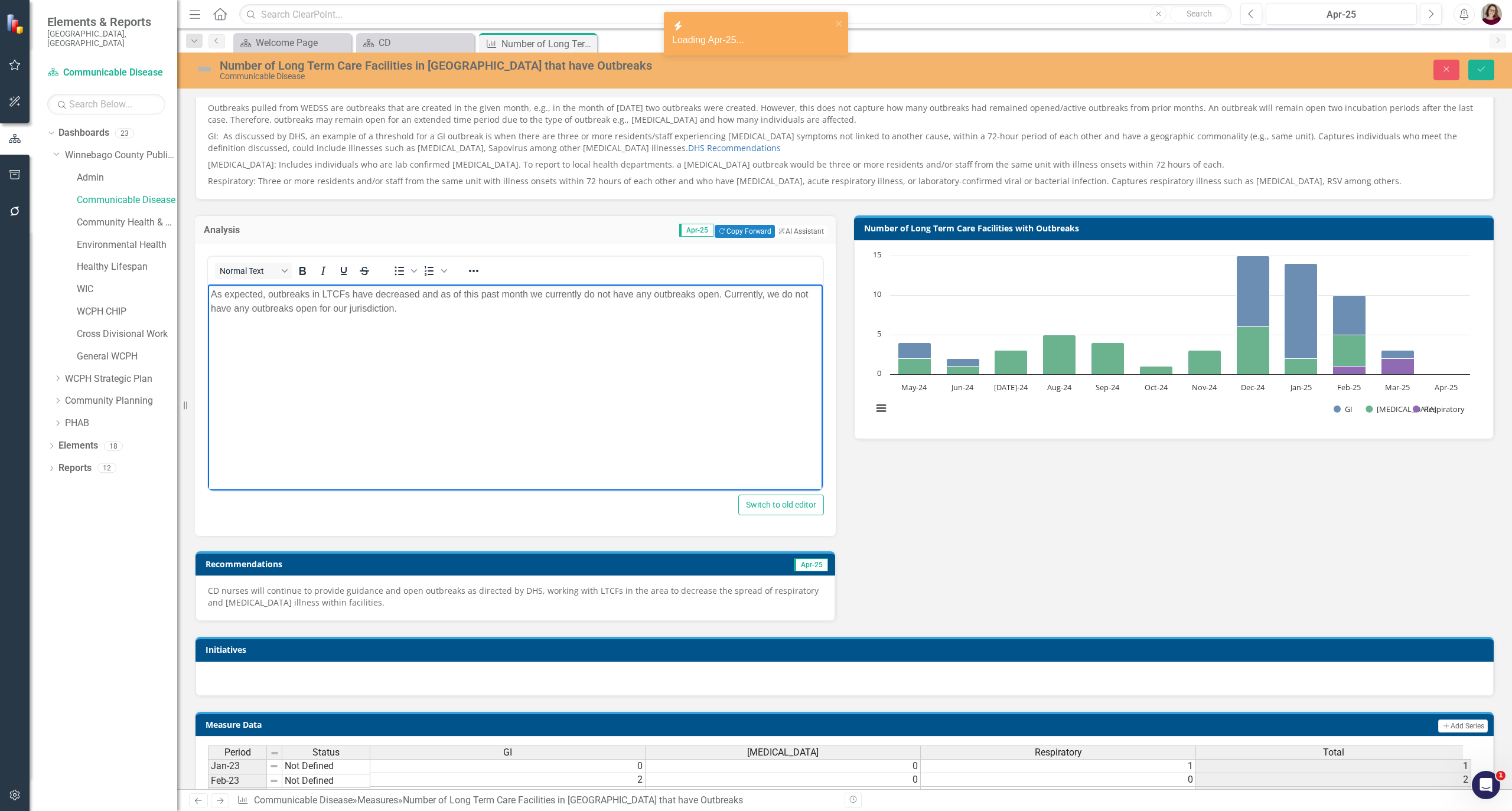
scroll to position [157, 0]
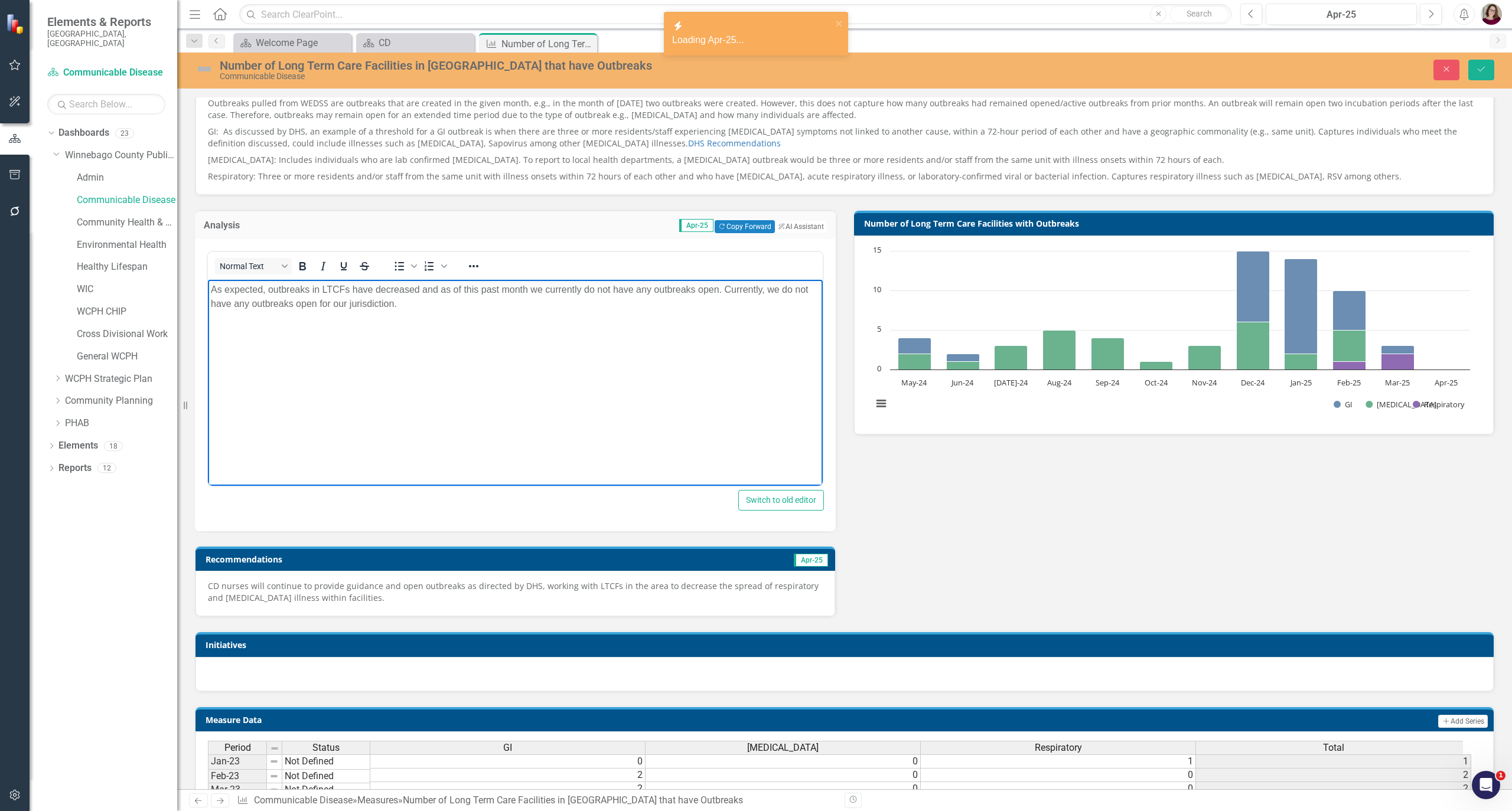
click at [409, 610] on div "CD nurses will continue to provide guidance and open outbreaks as directed by D…" at bounding box center [515, 594] width 640 height 46
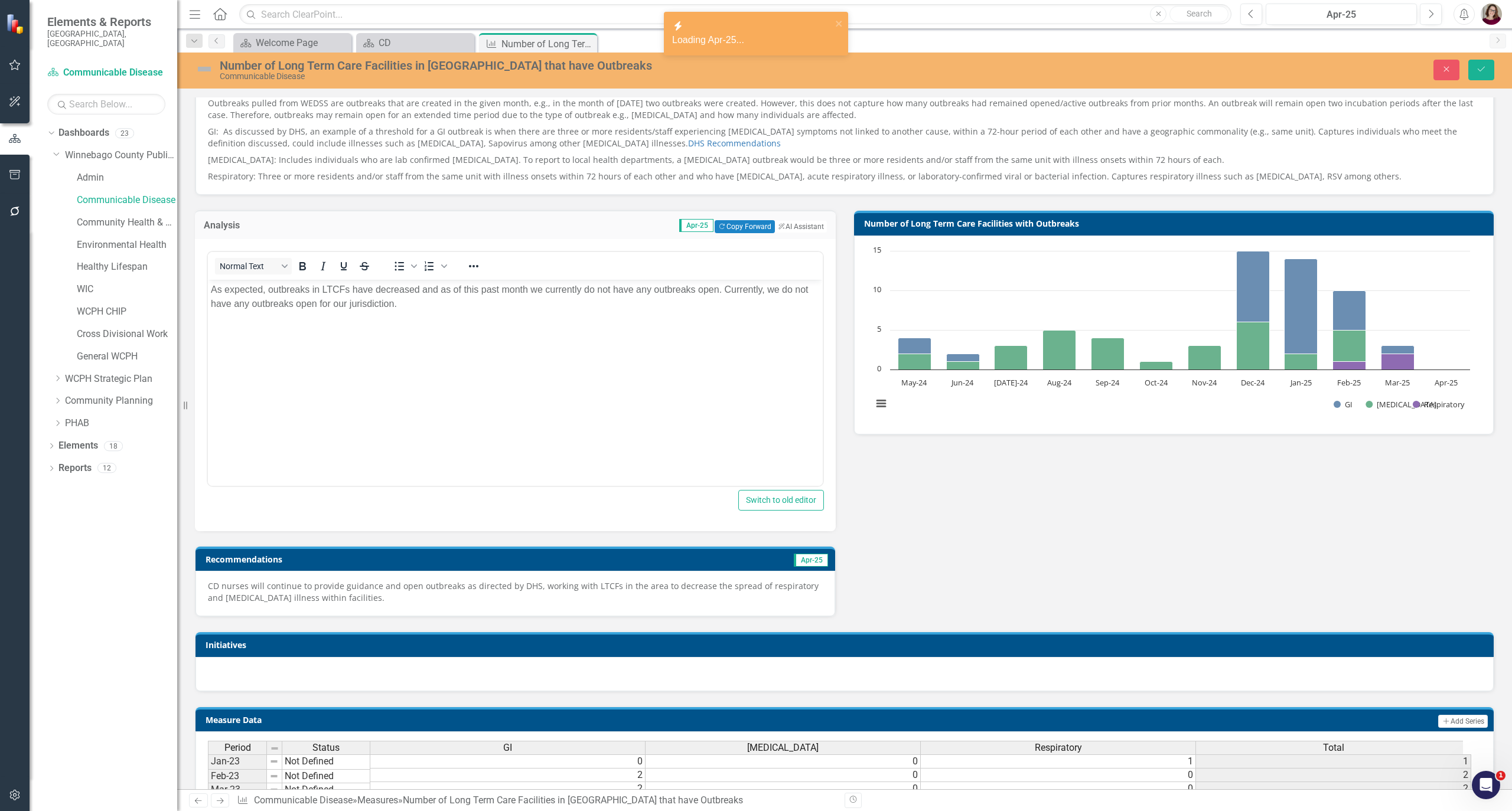
click at [420, 594] on p "CD nurses will continue to provide guidance and open outbreaks as directed by D…" at bounding box center [515, 592] width 615 height 24
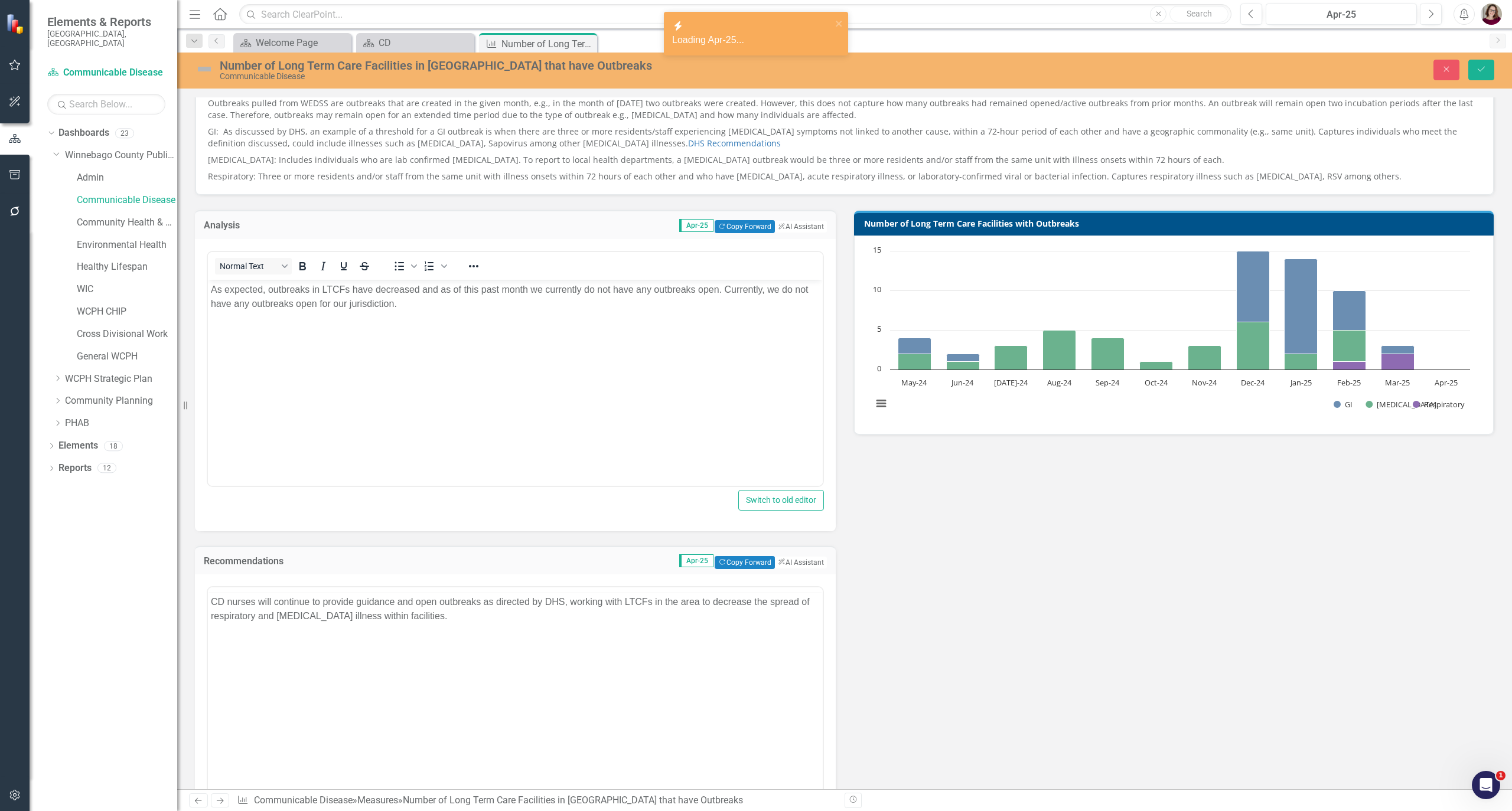
scroll to position [0, 0]
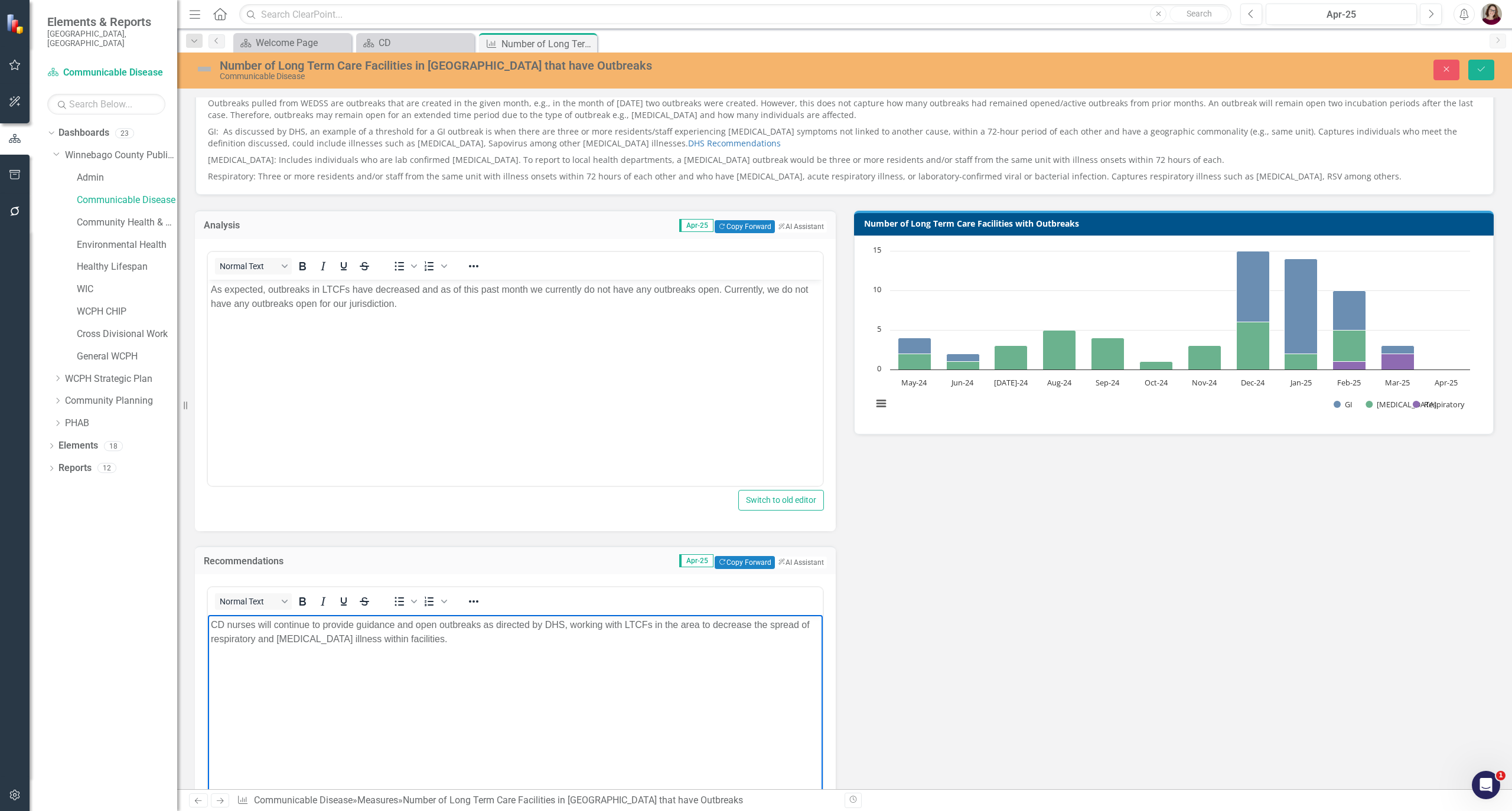
click at [415, 699] on body "CD nurses will continue to provide guidance and open outbreaks as directed by D…" at bounding box center [515, 704] width 615 height 177
click at [1242, 18] on button "Previous" at bounding box center [1250, 14] width 22 height 21
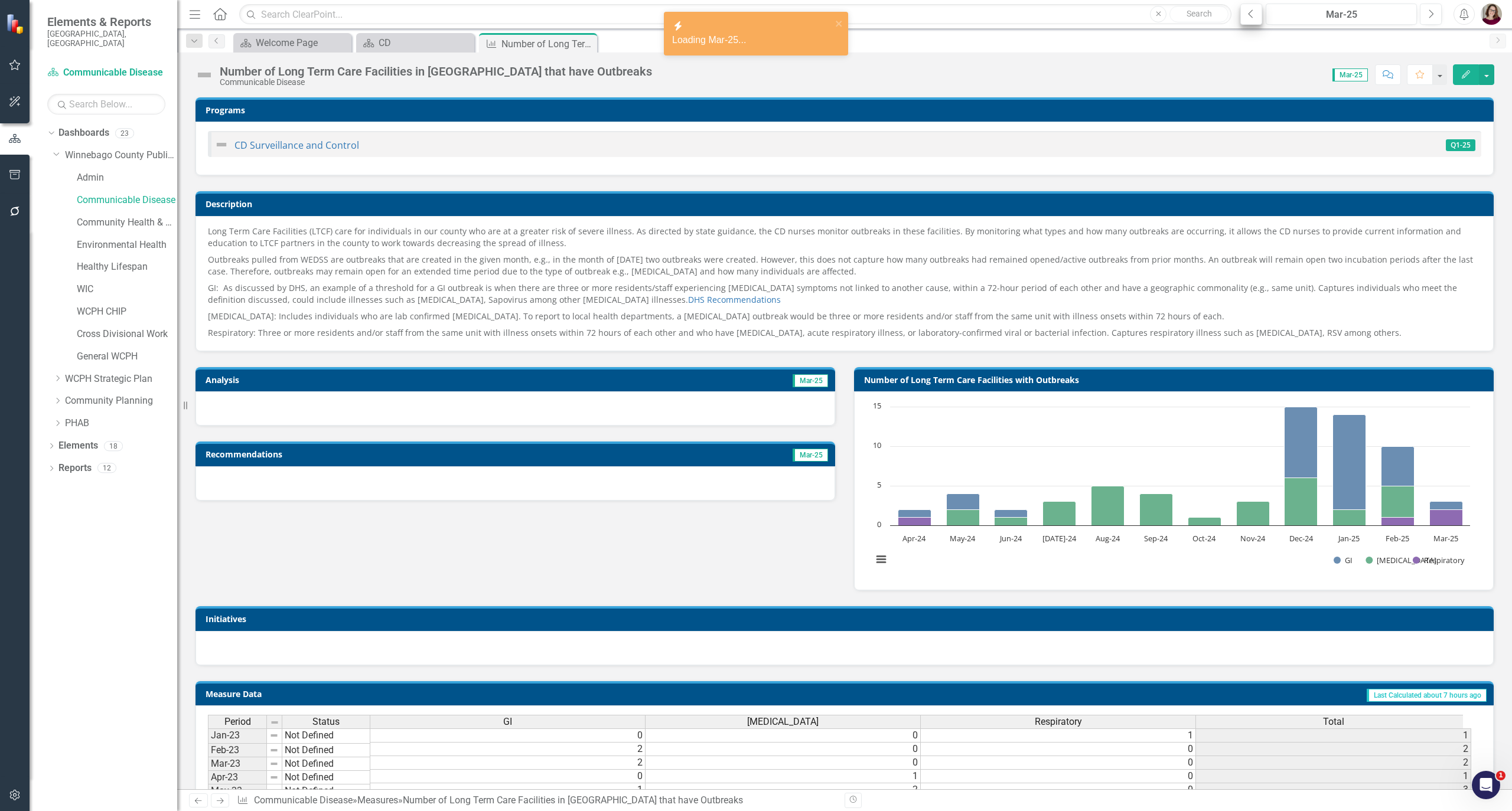
click at [1243, 14] on button "Previous" at bounding box center [1250, 14] width 22 height 21
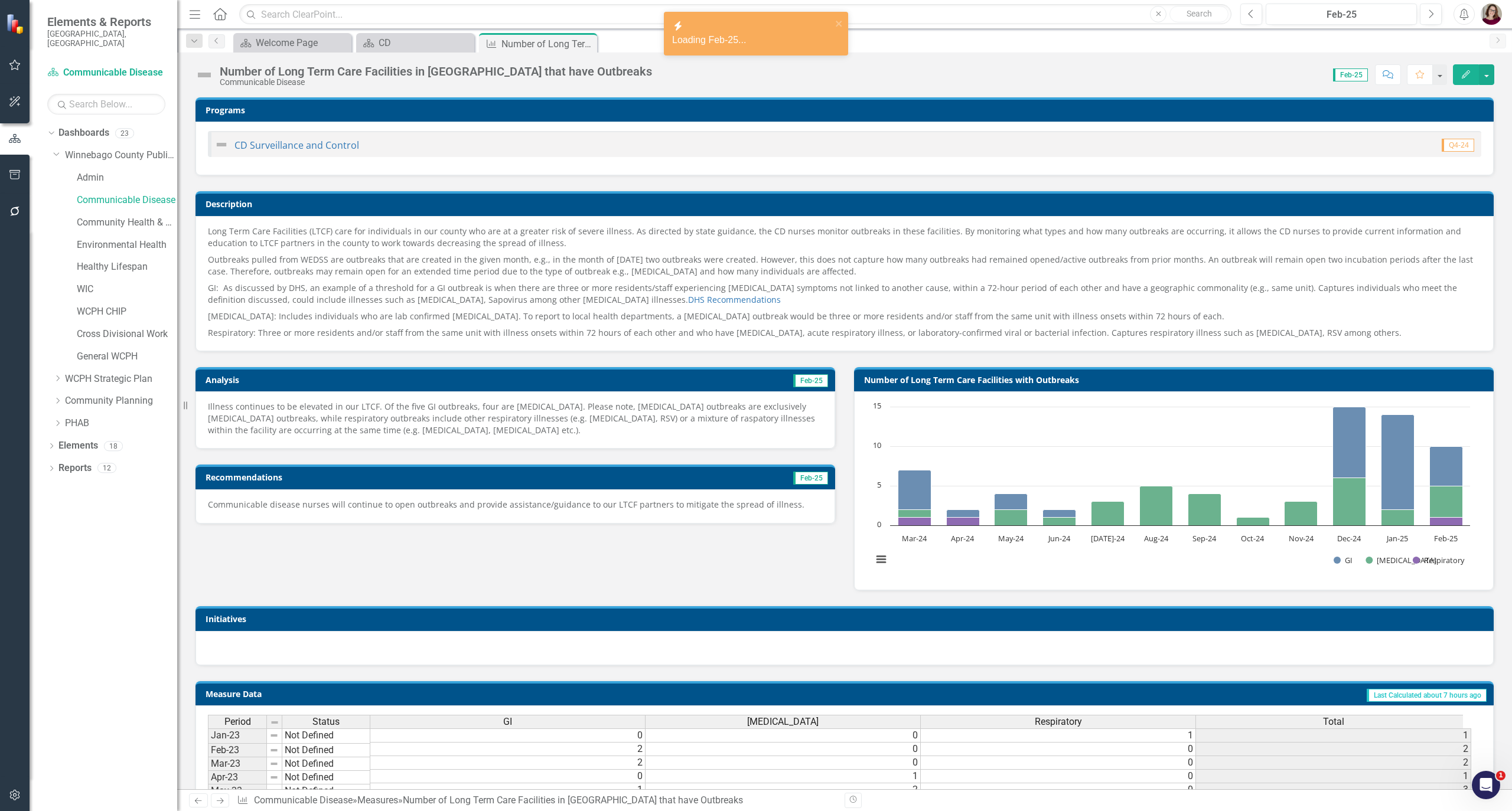
click at [589, 428] on p "Illness continues to be elevated in our LTCF. Of the five GI outbreaks, four ar…" at bounding box center [515, 418] width 615 height 35
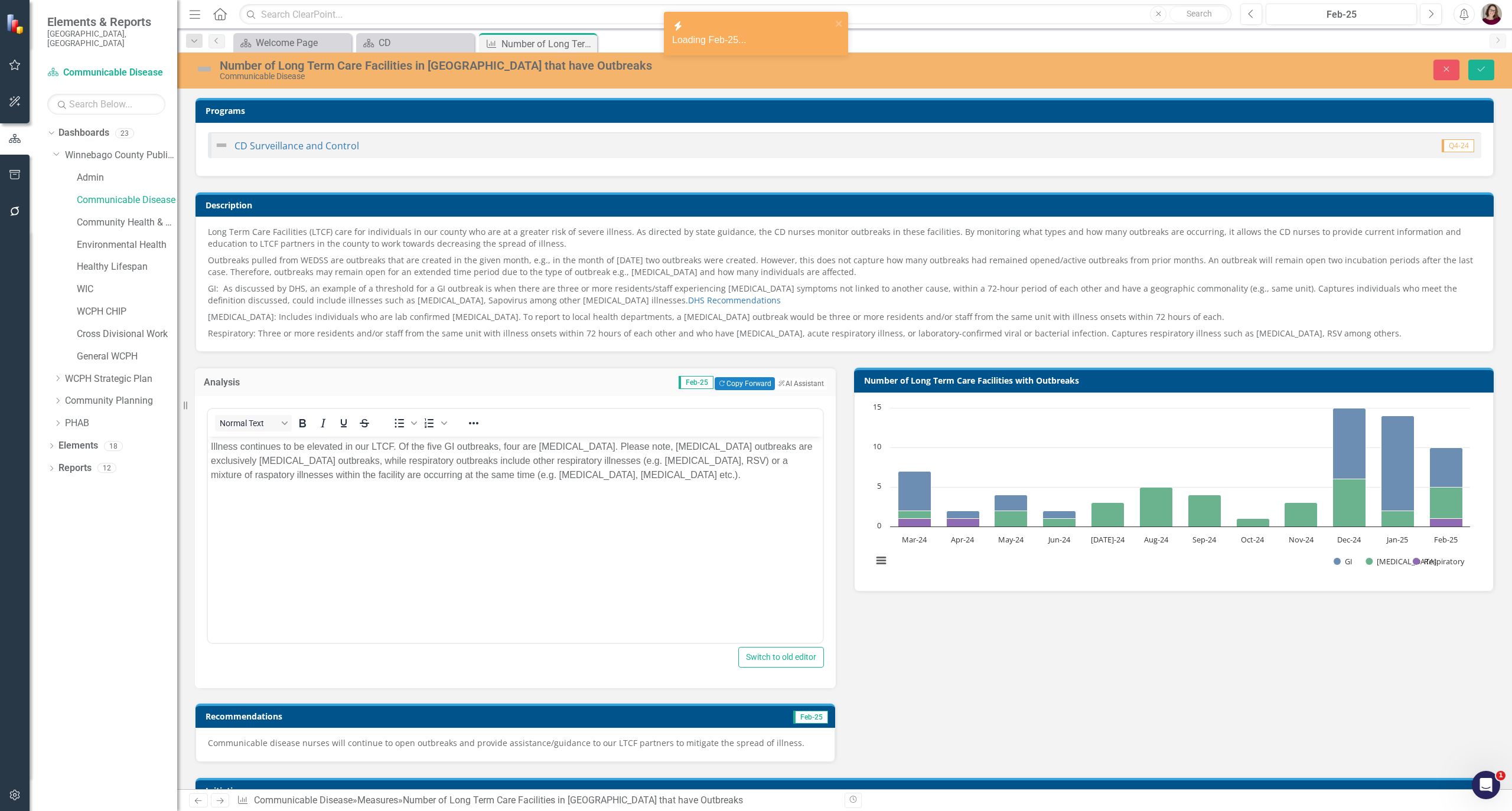
click at [531, 526] on body "Illness continues to be elevated in our LTCF. Of the five GI outbreaks, four ar…" at bounding box center [515, 525] width 615 height 177
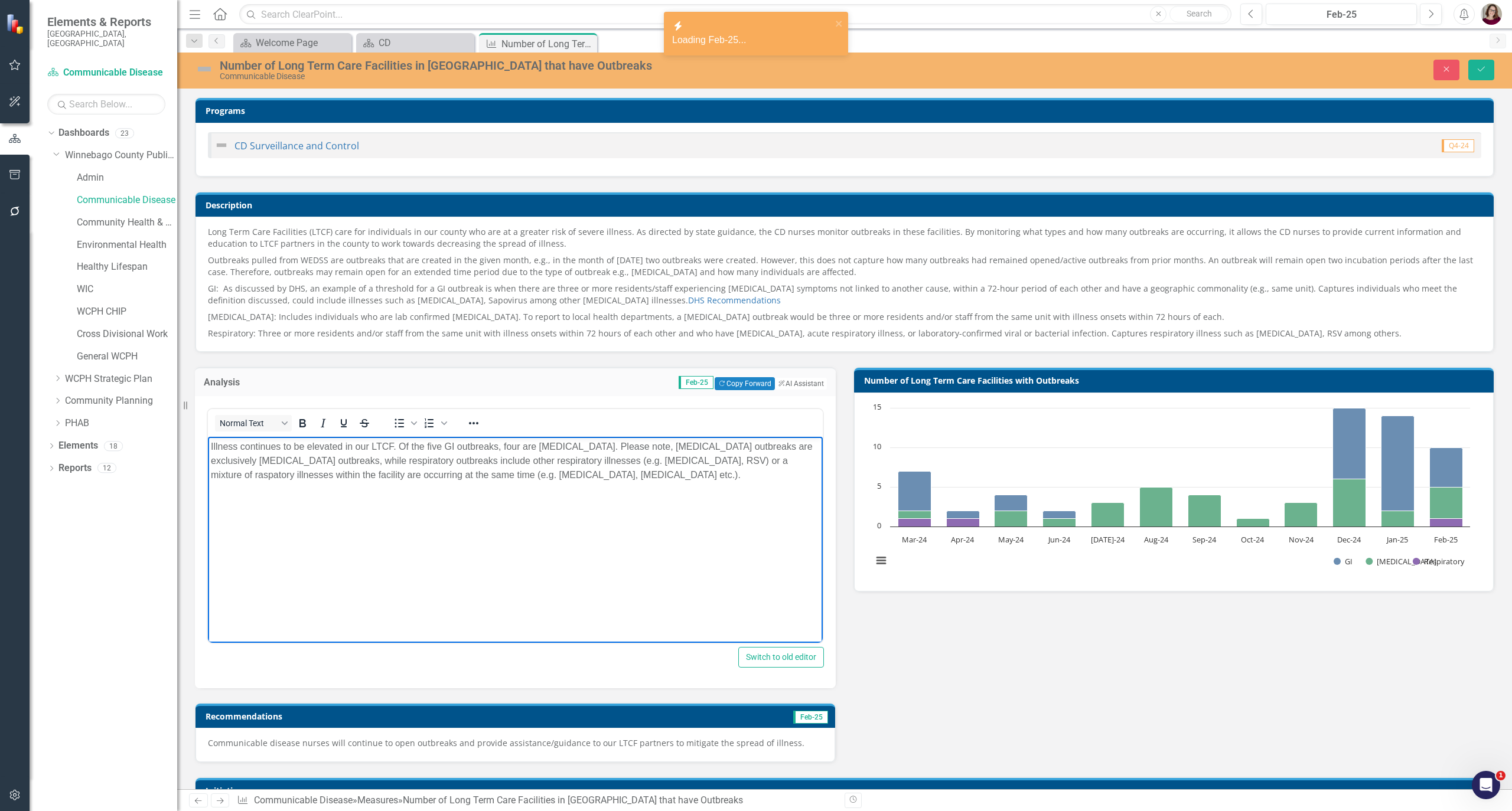
scroll to position [157, 0]
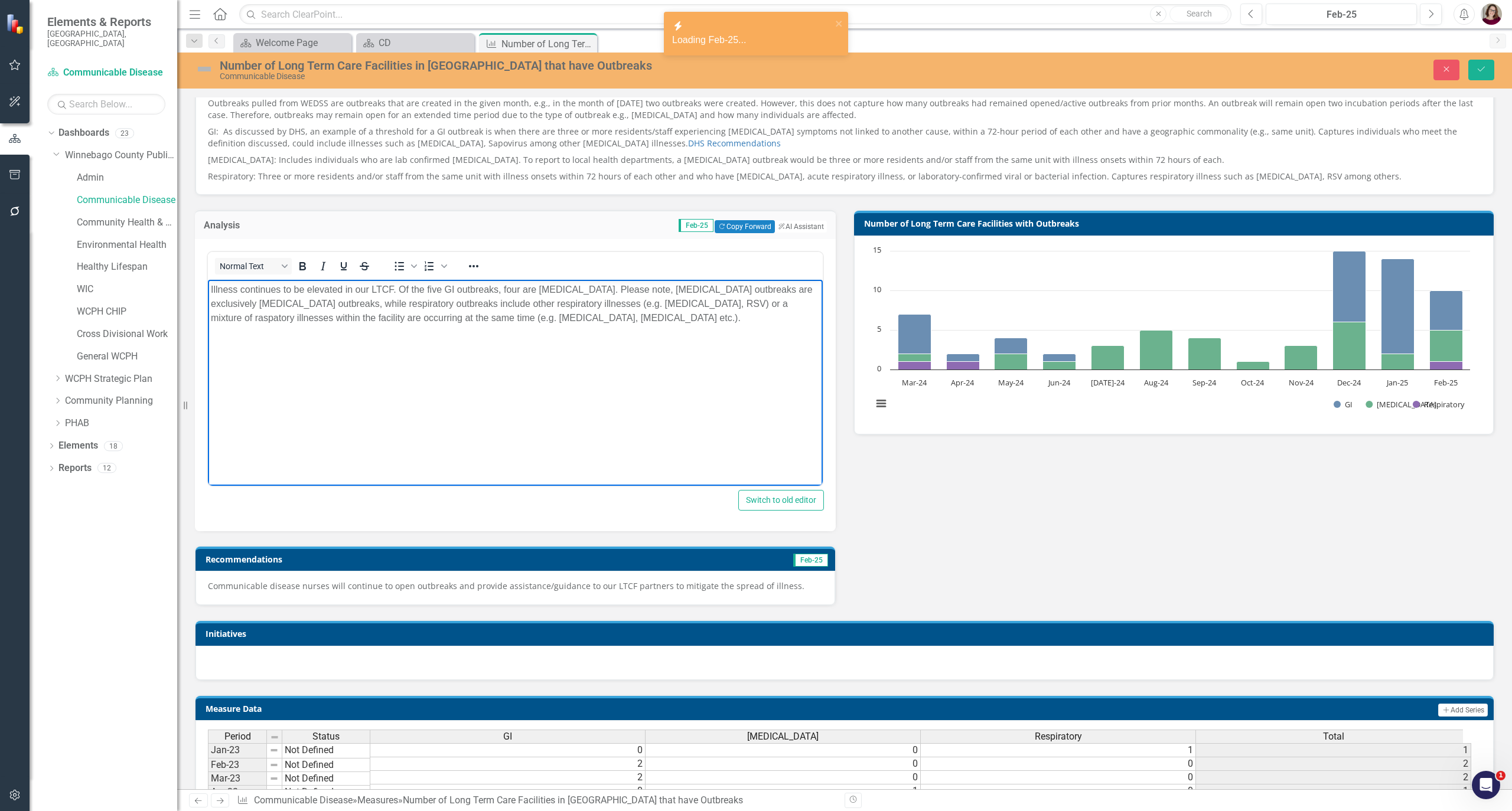
click at [464, 591] on p "Communicable disease nurses will continue to open outbreaks and provide assista…" at bounding box center [515, 587] width 615 height 11
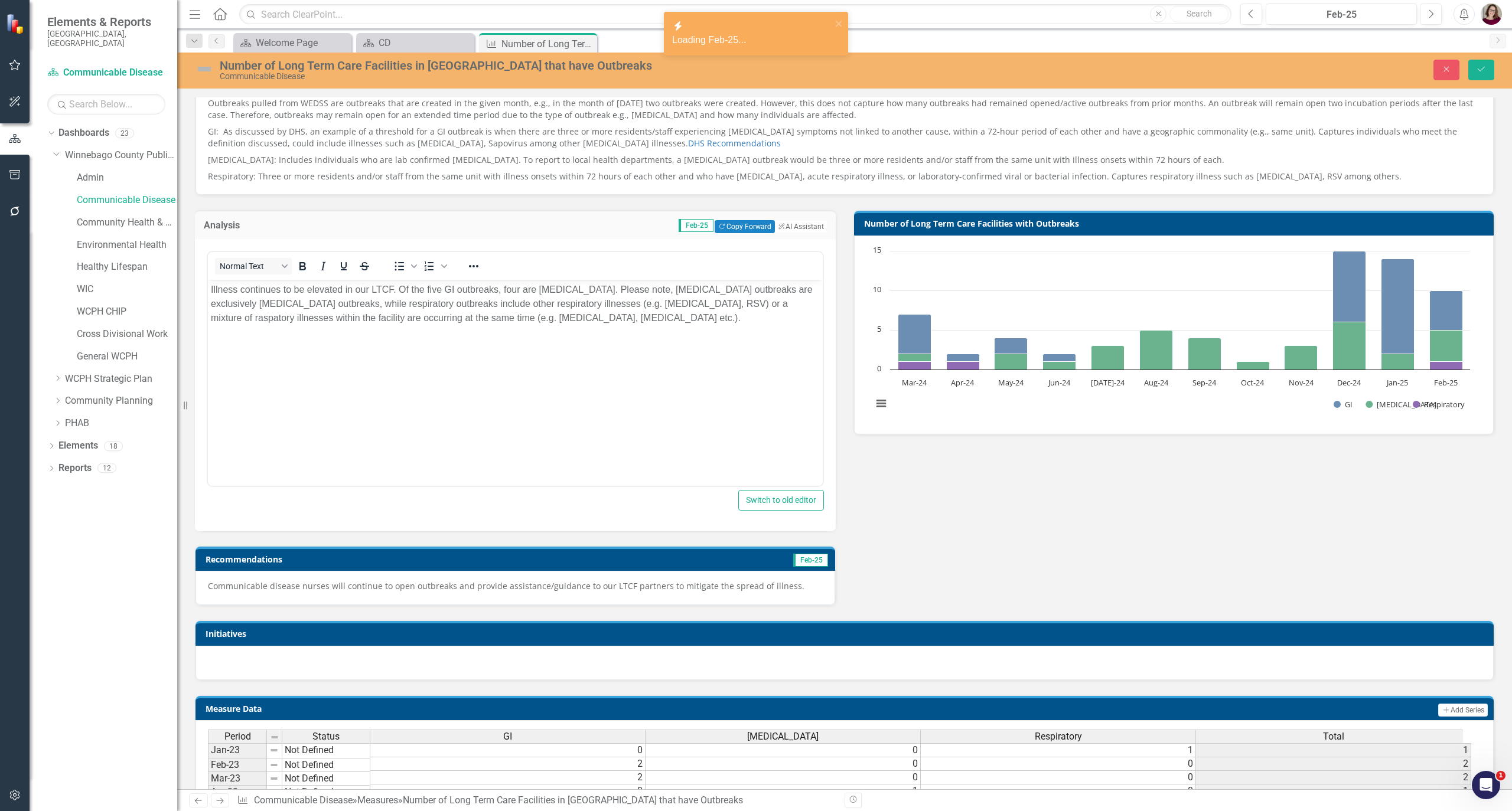
click at [464, 591] on p "Communicable disease nurses will continue to open outbreaks and provide assista…" at bounding box center [515, 587] width 615 height 11
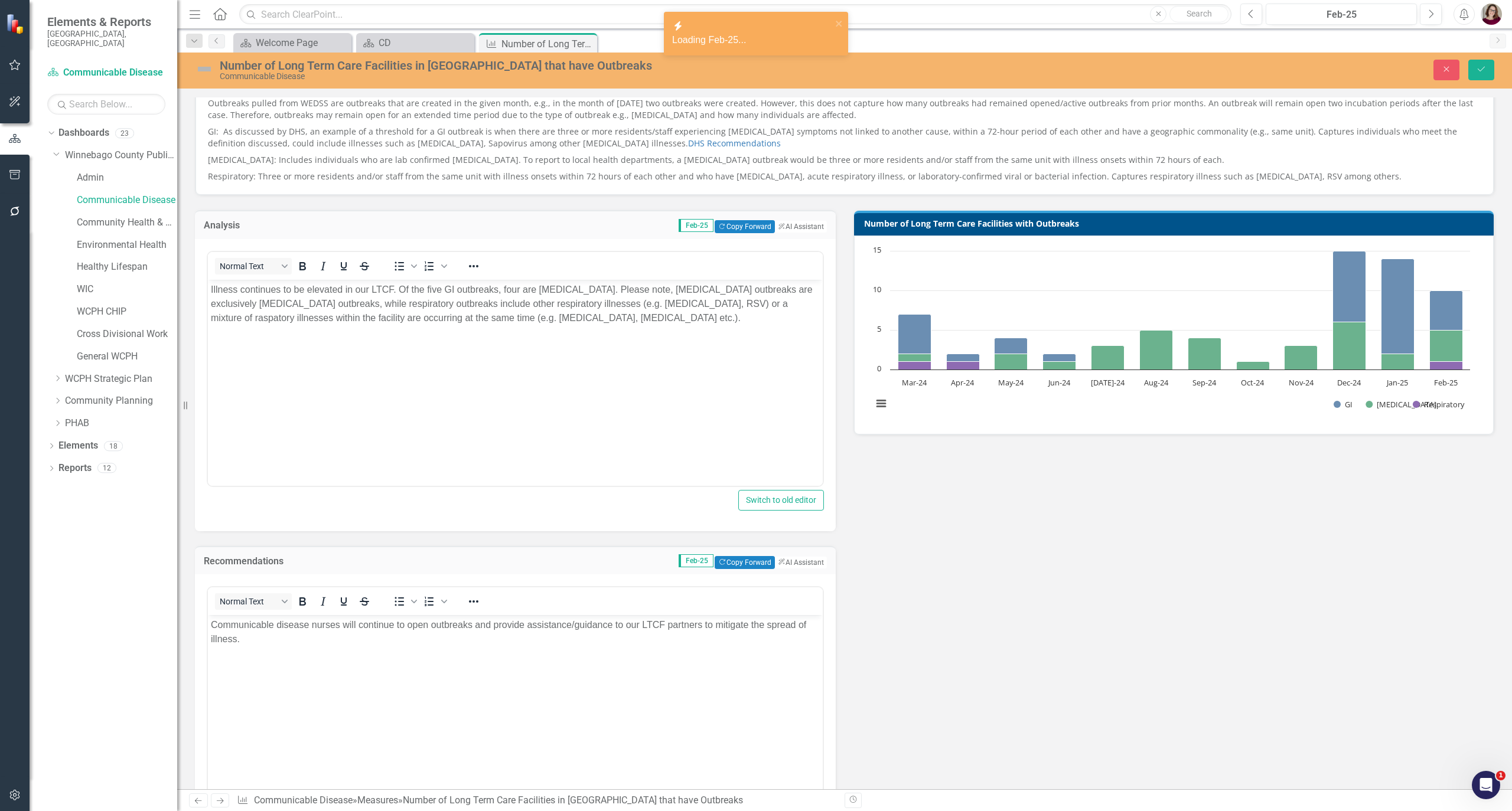
scroll to position [0, 0]
click at [484, 684] on body "Communicable disease nurses will continue to open outbreaks and provide assista…" at bounding box center [515, 704] width 615 height 177
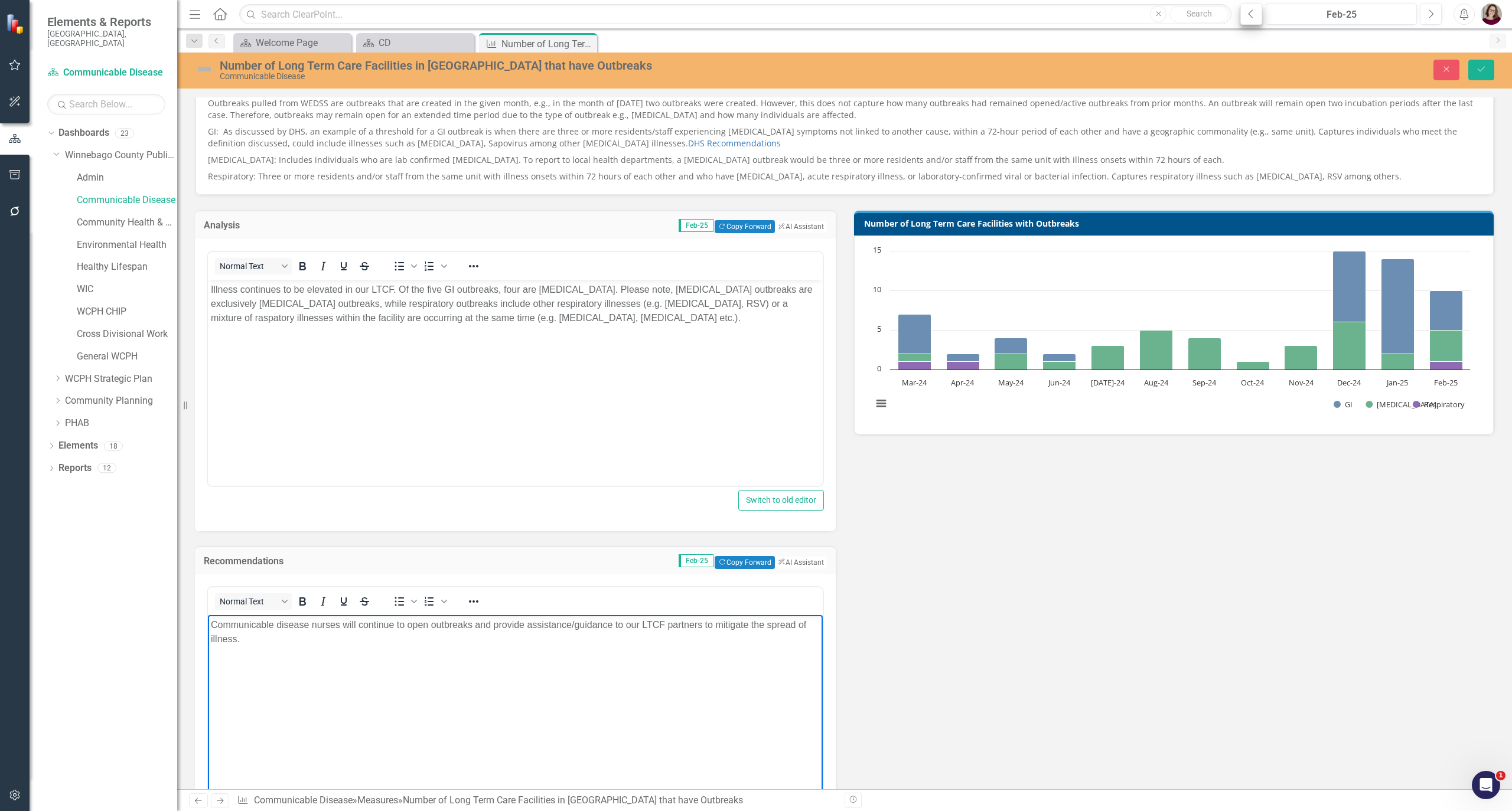
click at [1262, 8] on div "Previous Feb-25 Next" at bounding box center [1344, 14] width 207 height 21
click at [1254, 11] on button "Previous" at bounding box center [1250, 14] width 22 height 21
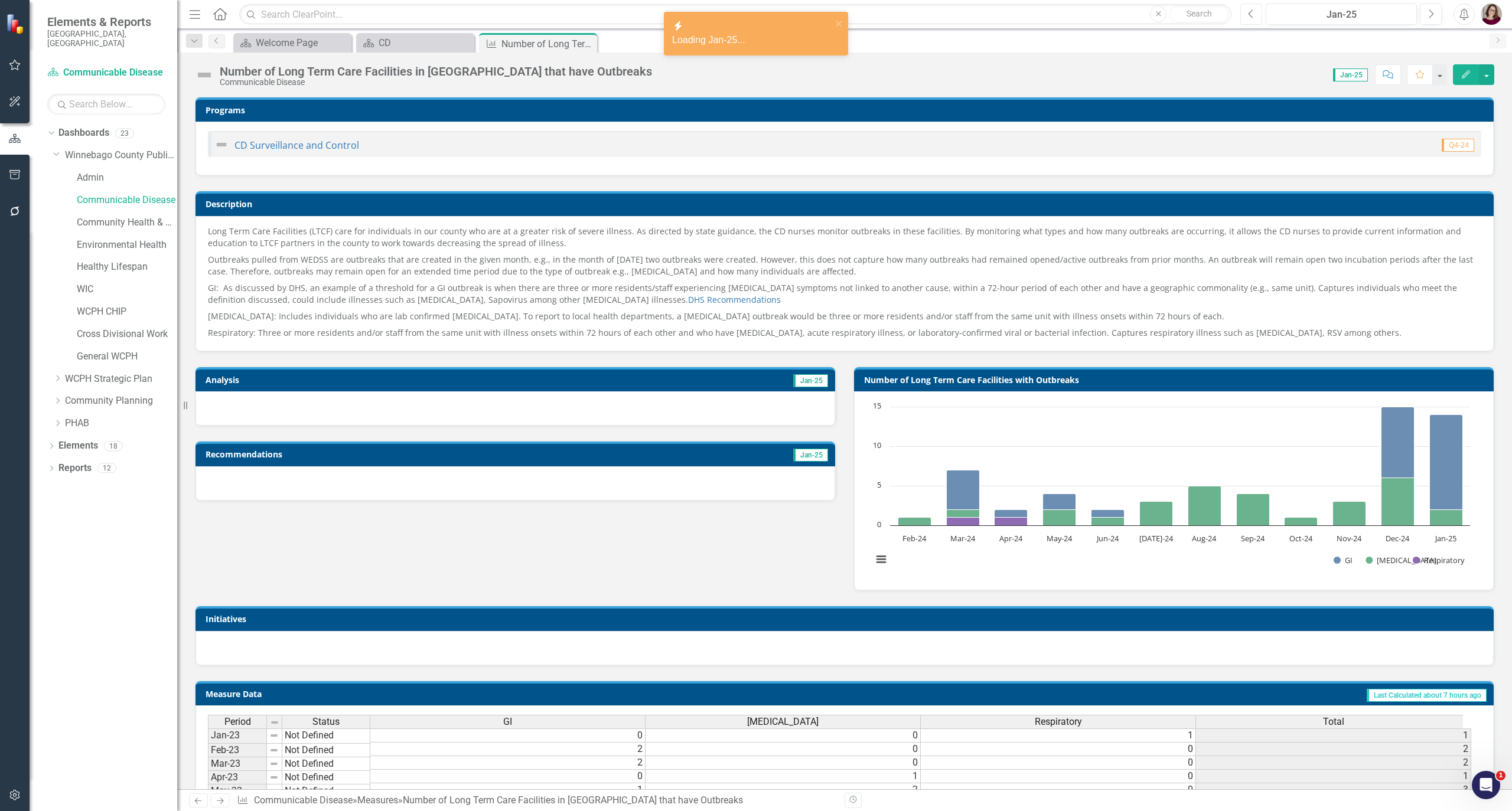
click at [1252, 12] on icon "Previous" at bounding box center [1250, 13] width 7 height 10
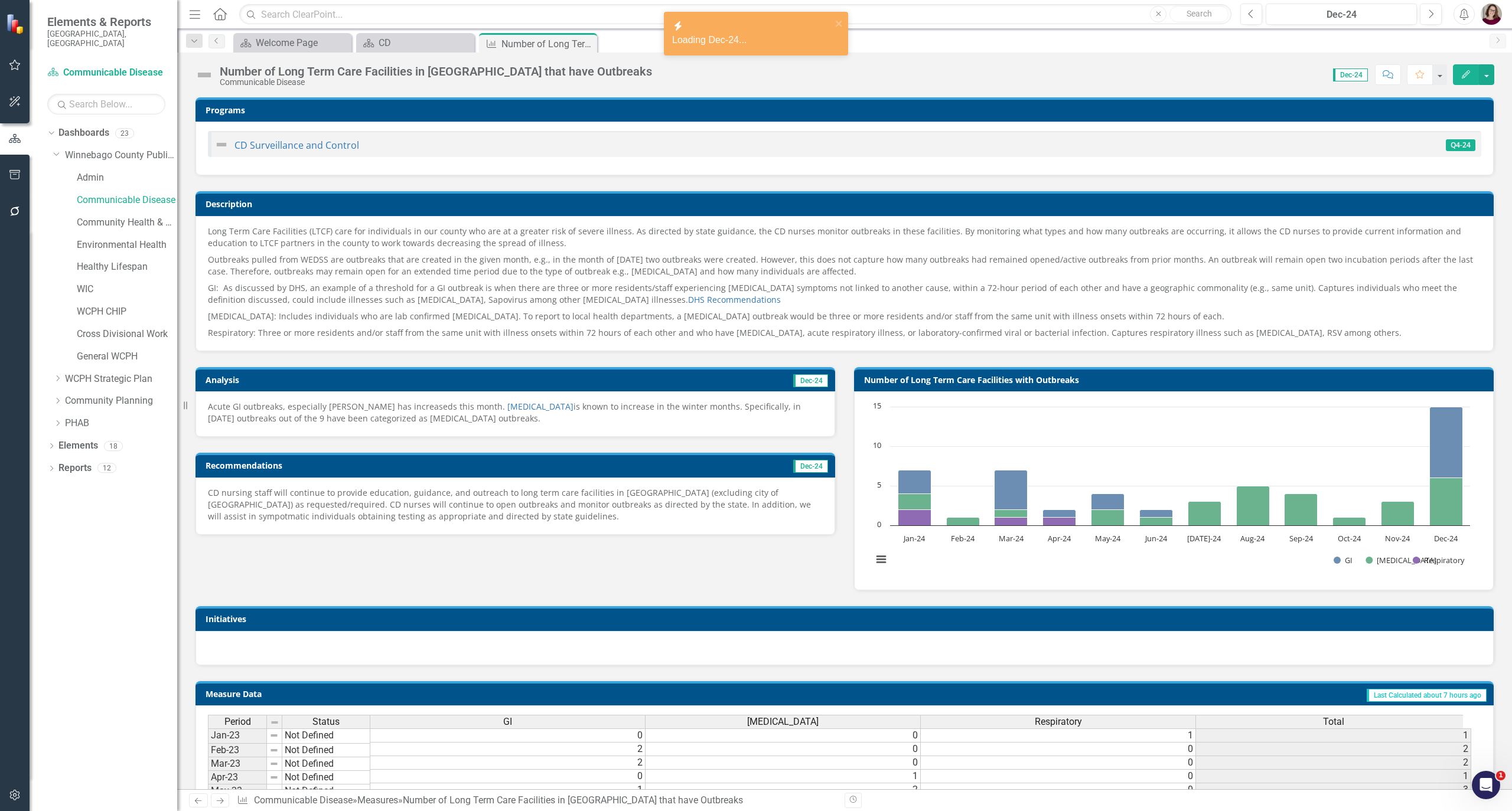
click at [579, 404] on p "Acute GI outbreaks, especially Norovirus has increaseds this month. Norovirus i…" at bounding box center [515, 413] width 615 height 24
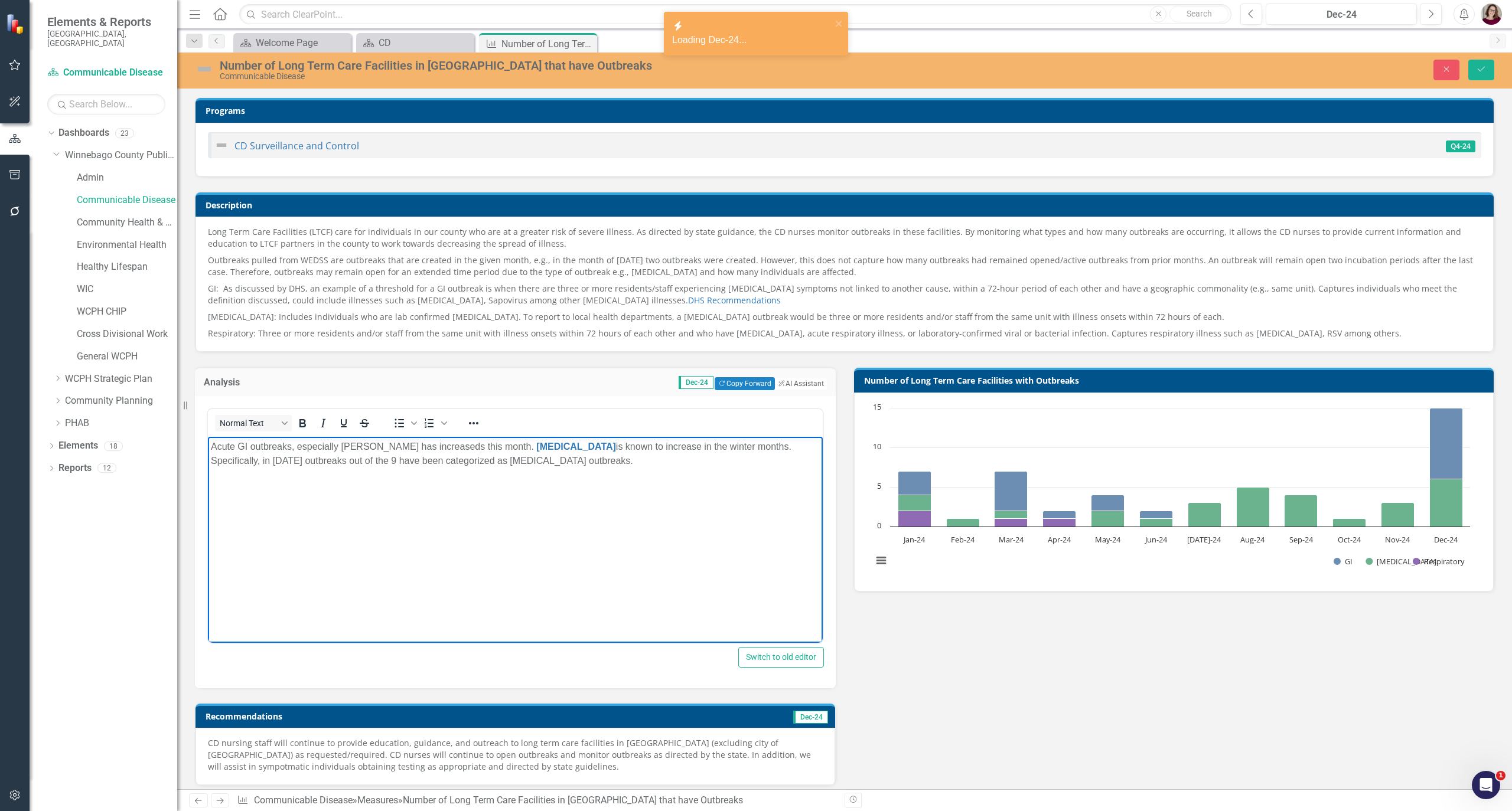
click at [692, 504] on body "Acute GI outbreaks, especially Norovirus has increaseds this month. Norovirus i…" at bounding box center [515, 525] width 615 height 177
click at [326, 747] on p "CD nursing staff will continue to provide education, guidance, and outreach to …" at bounding box center [515, 755] width 615 height 35
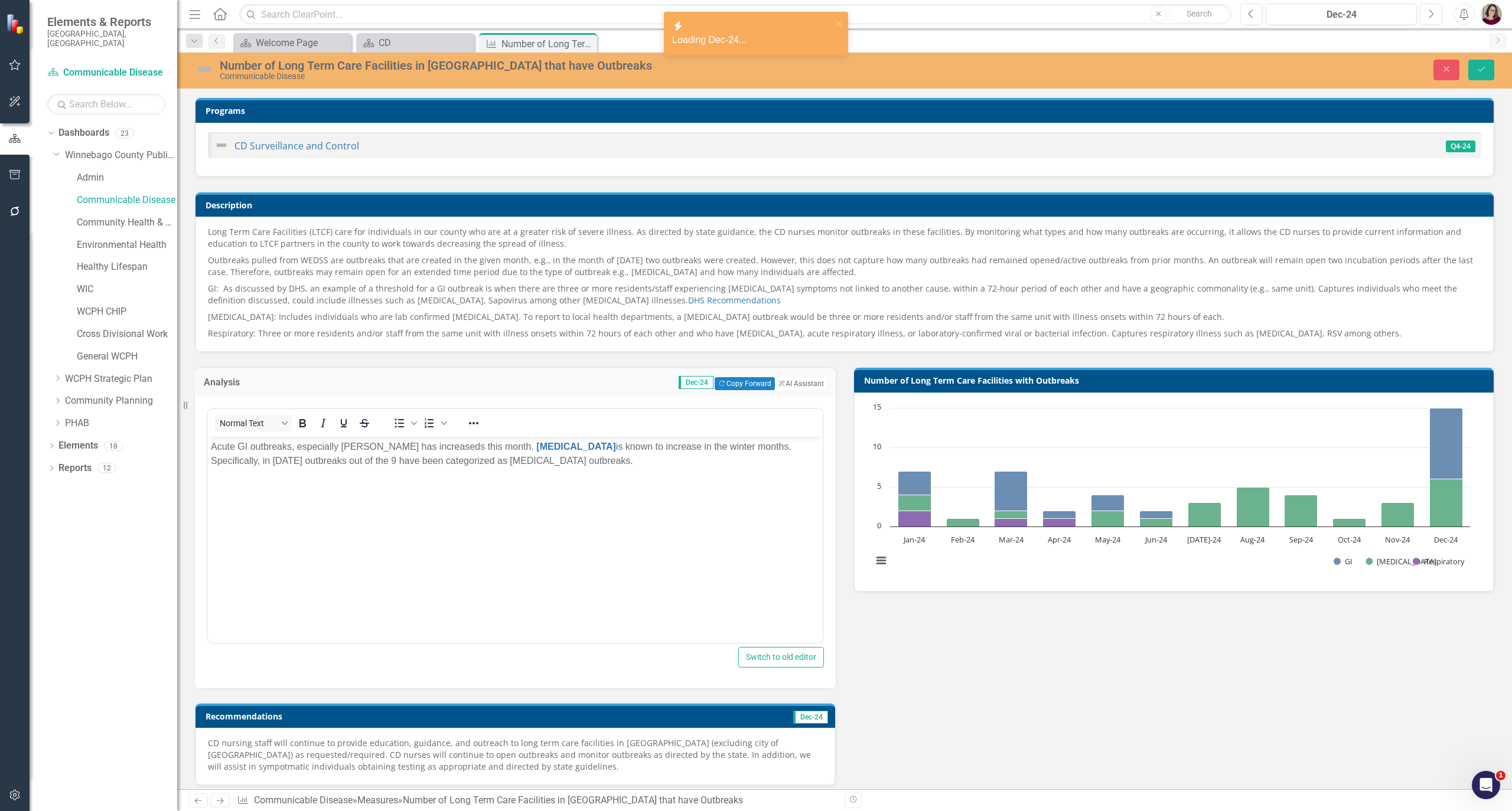
click at [326, 747] on p "CD nursing staff will continue to provide education, guidance, and outreach to …" at bounding box center [515, 755] width 615 height 35
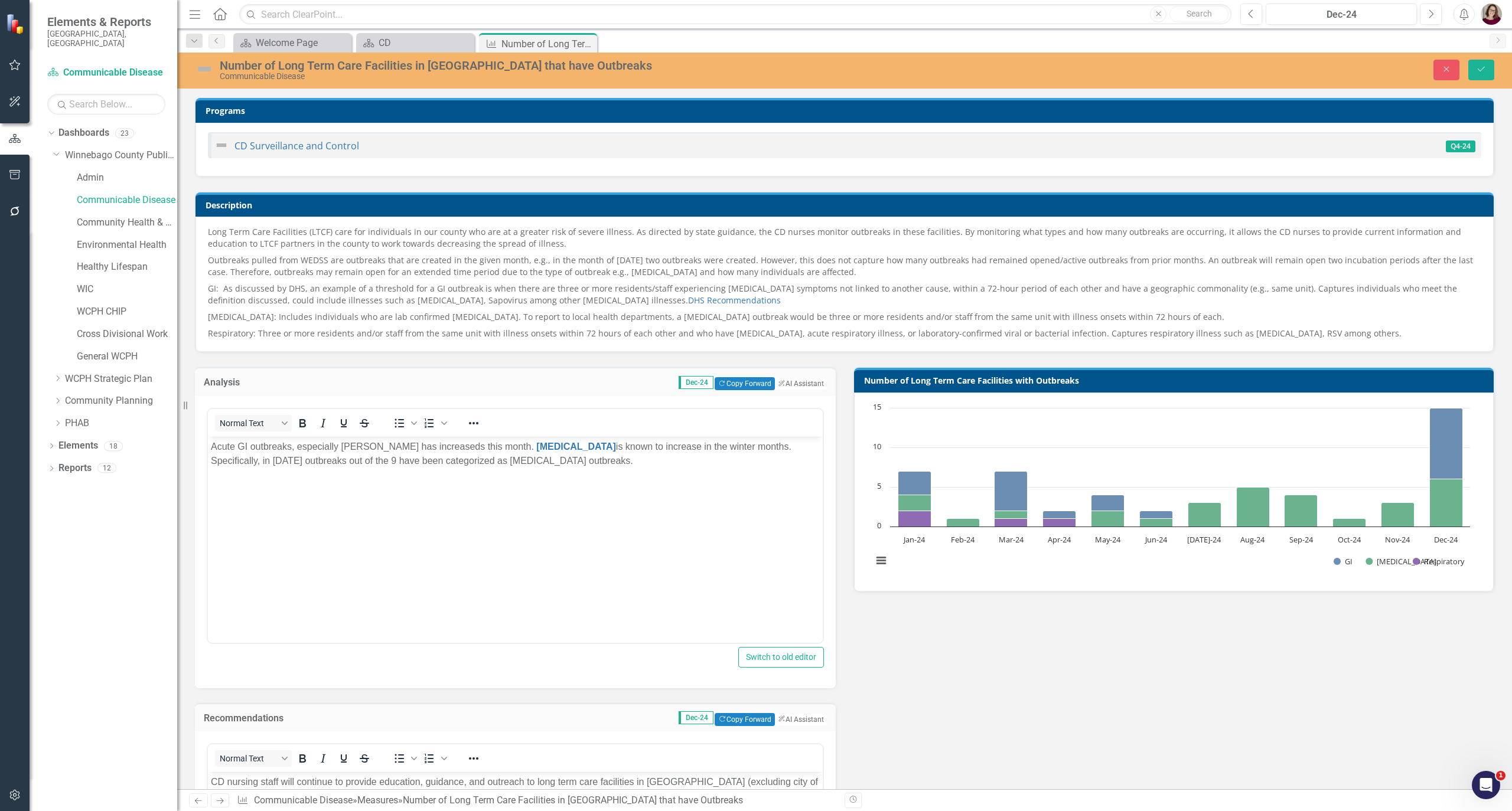
scroll to position [157, 0]
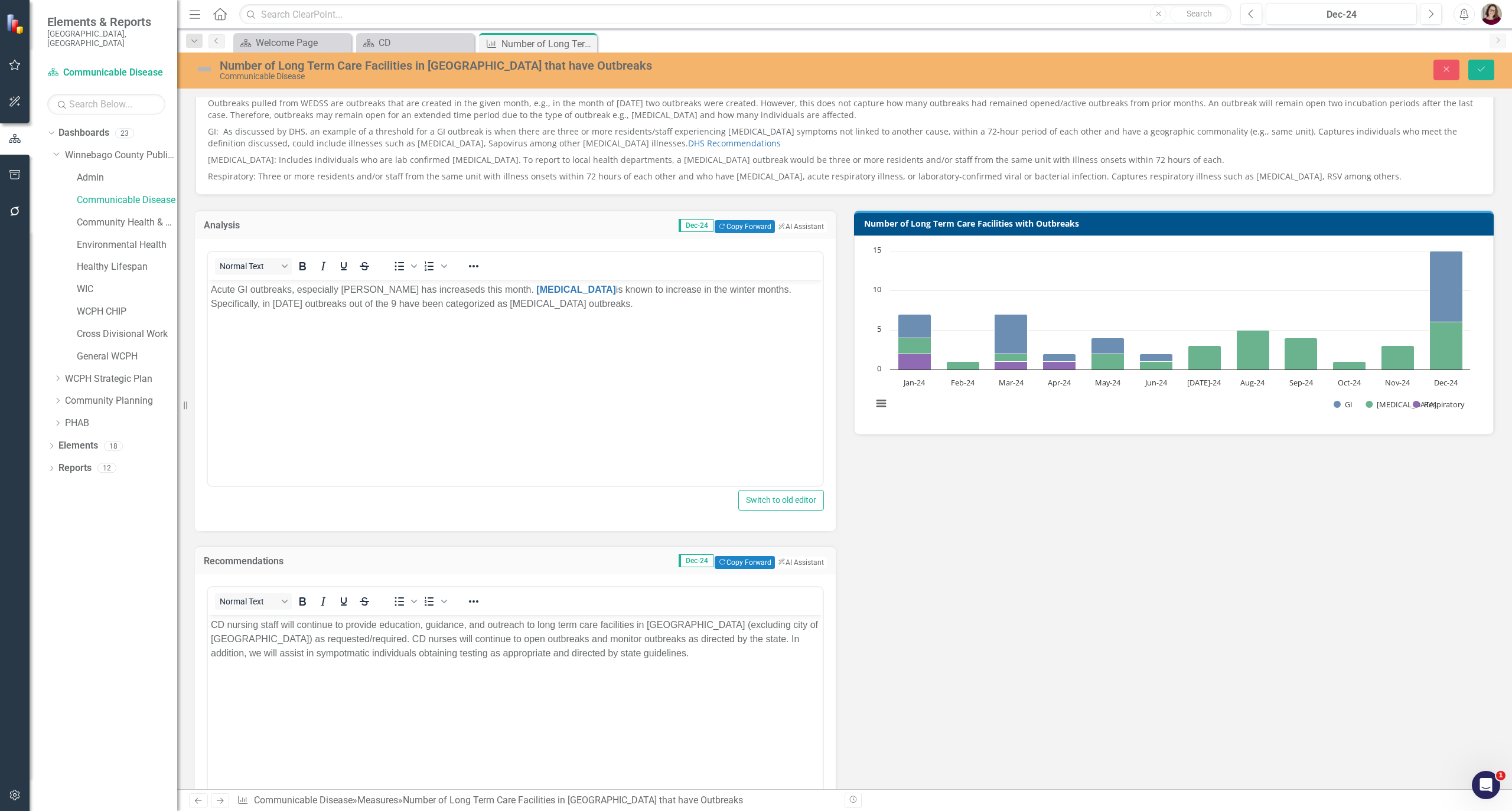
click at [477, 662] on body "CD nursing staff will continue to provide education, guidance, and outreach to …" at bounding box center [515, 704] width 615 height 177
click at [1255, 15] on button "Previous" at bounding box center [1250, 14] width 22 height 21
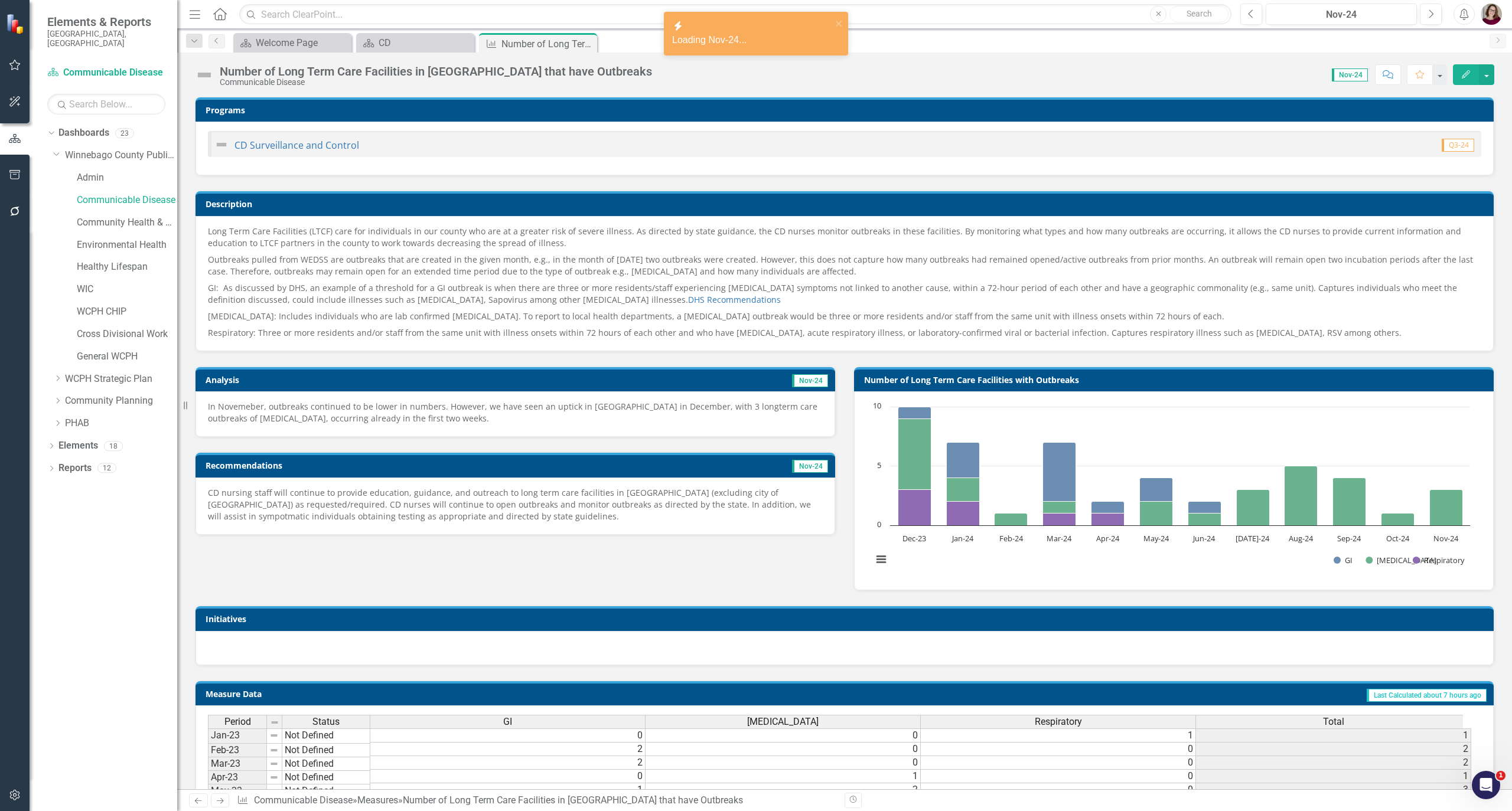
click at [525, 419] on p "In Novemeber, outbreaks continued to be lower in numbers. However, we have seen…" at bounding box center [515, 413] width 615 height 24
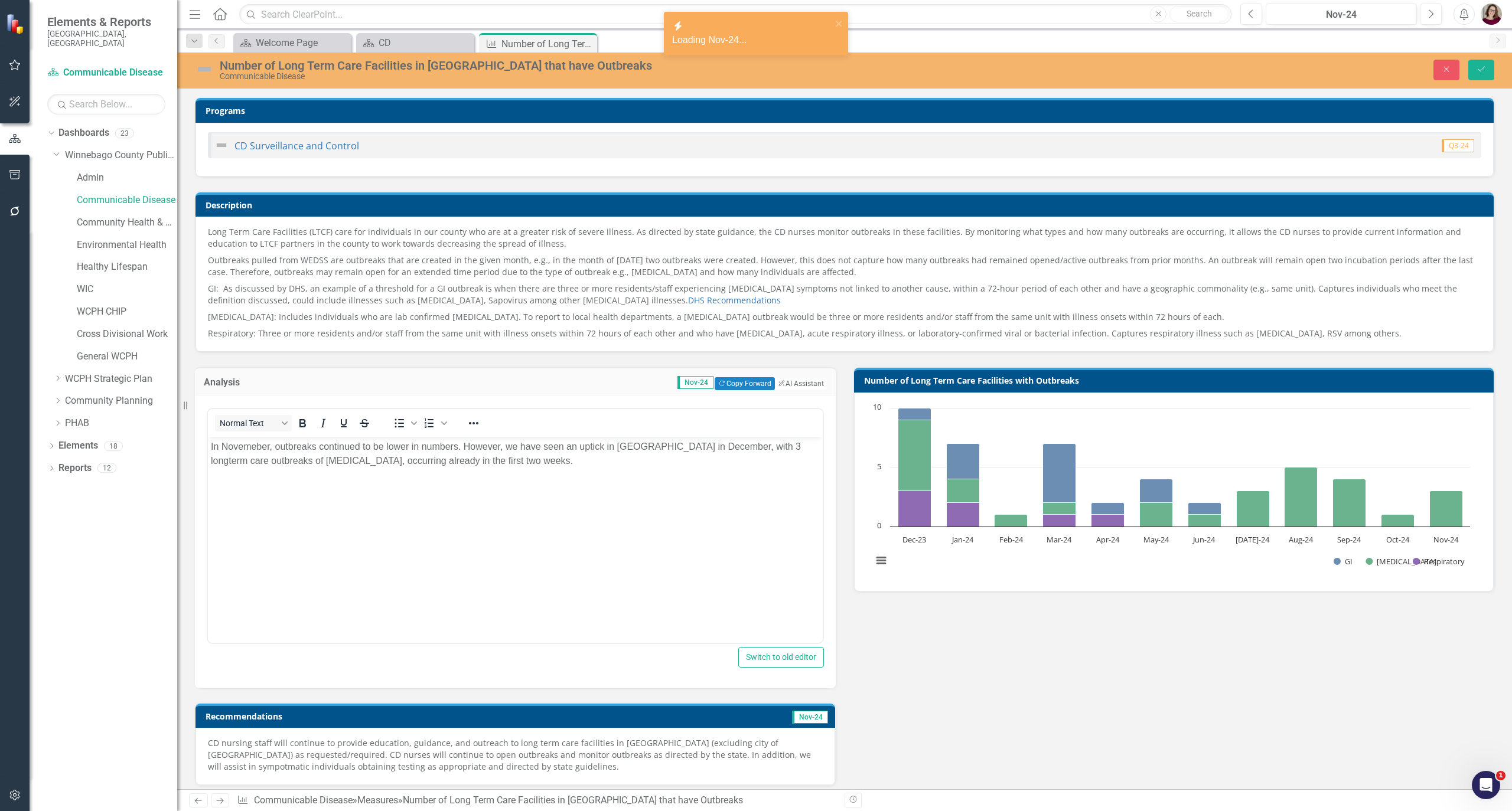
drag, startPoint x: 502, startPoint y: 489, endPoint x: 509, endPoint y: 492, distance: 7.6
click at [502, 490] on body "In Novemeber, outbreaks continued to be lower in numbers. However, we have seen…" at bounding box center [515, 525] width 615 height 177
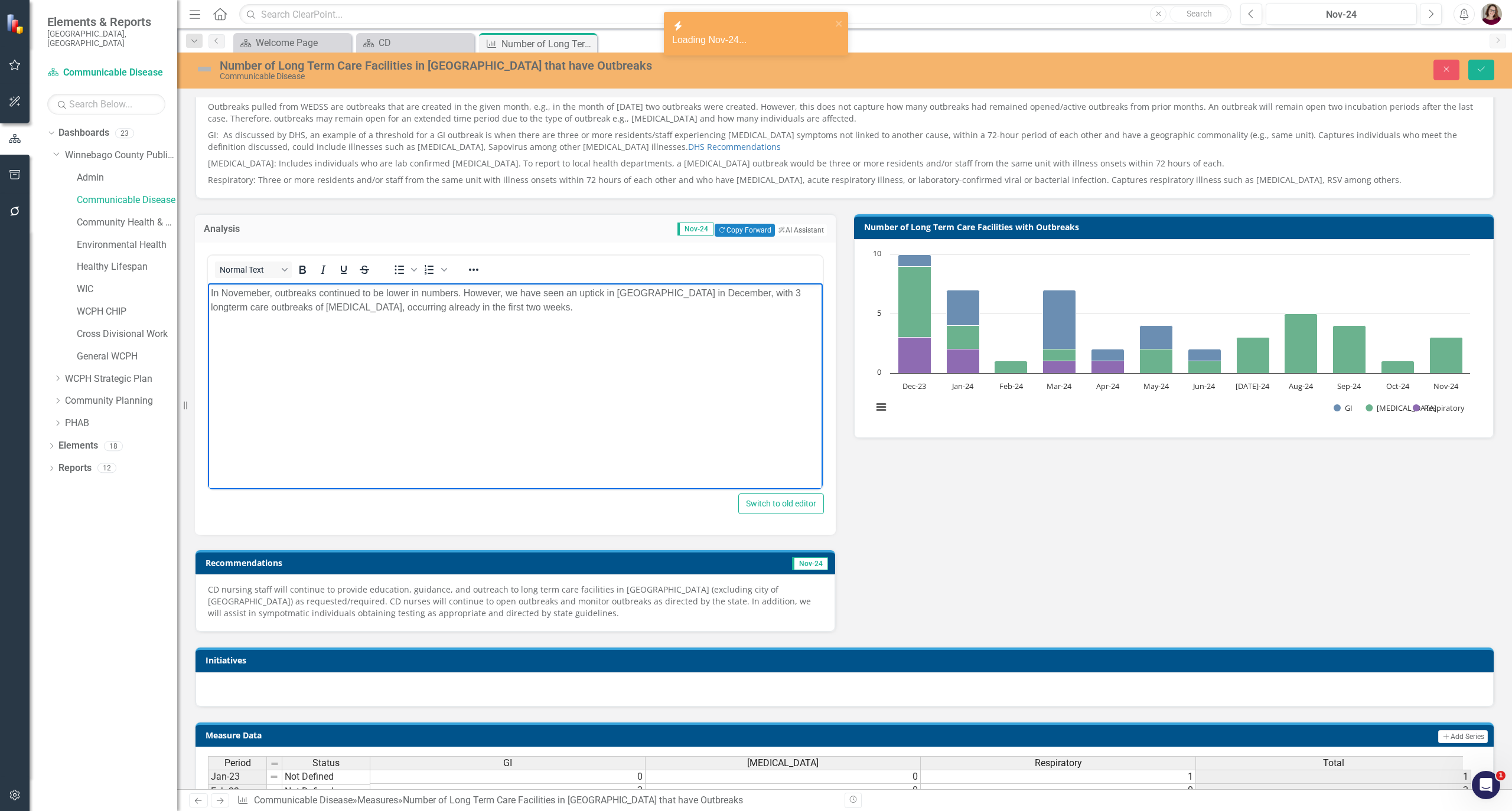
scroll to position [157, 0]
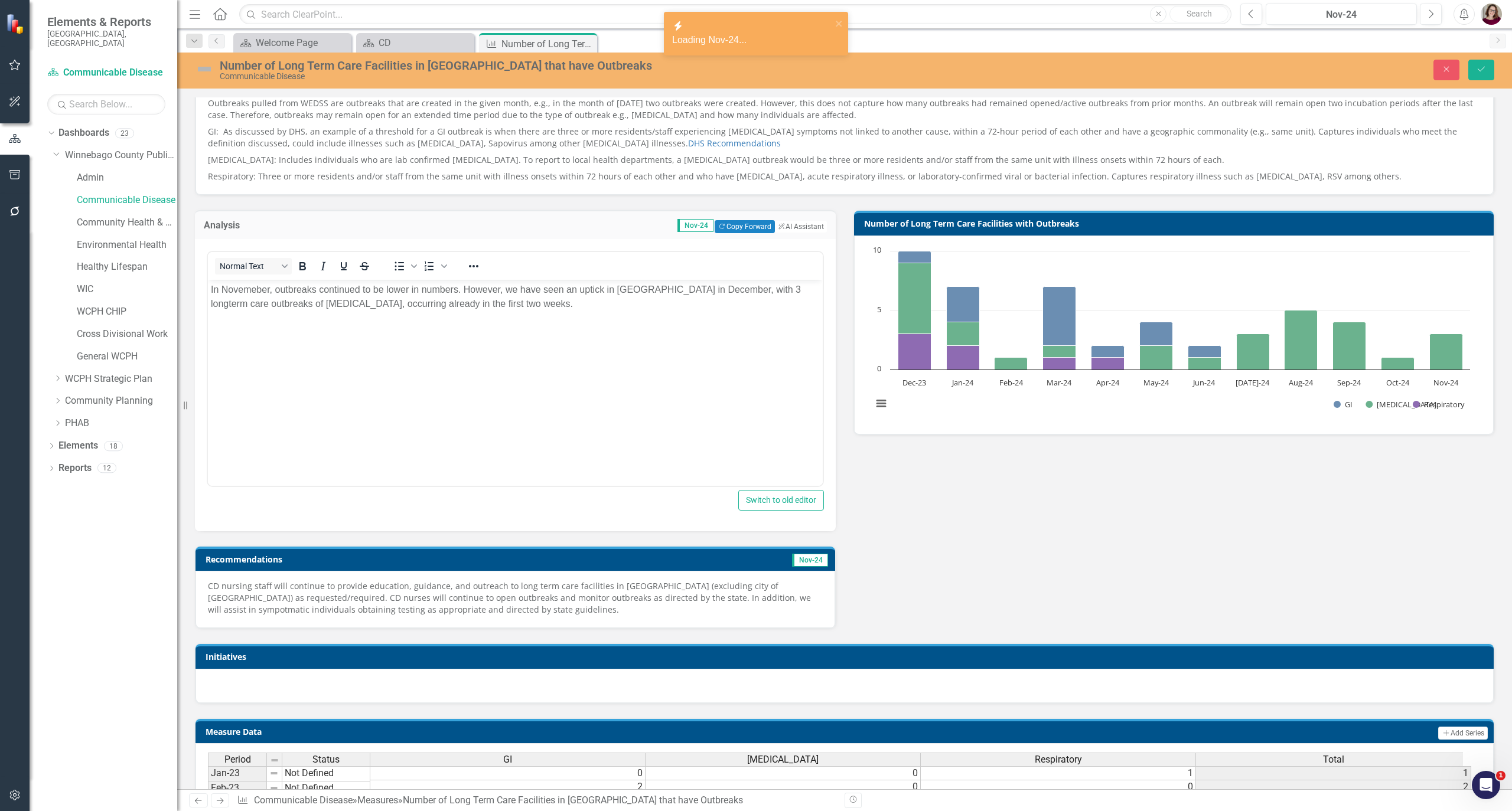
drag, startPoint x: 358, startPoint y: 608, endPoint x: 379, endPoint y: 611, distance: 21.2
click at [358, 608] on p "CD nursing staff will continue to provide education, guidance, and outreach to …" at bounding box center [515, 598] width 615 height 35
click at [429, 616] on p "CD nursing staff will continue to provide education, guidance, and outreach to …" at bounding box center [515, 598] width 615 height 35
click at [428, 616] on p "CD nursing staff will continue to provide education, guidance, and outreach to …" at bounding box center [515, 598] width 615 height 35
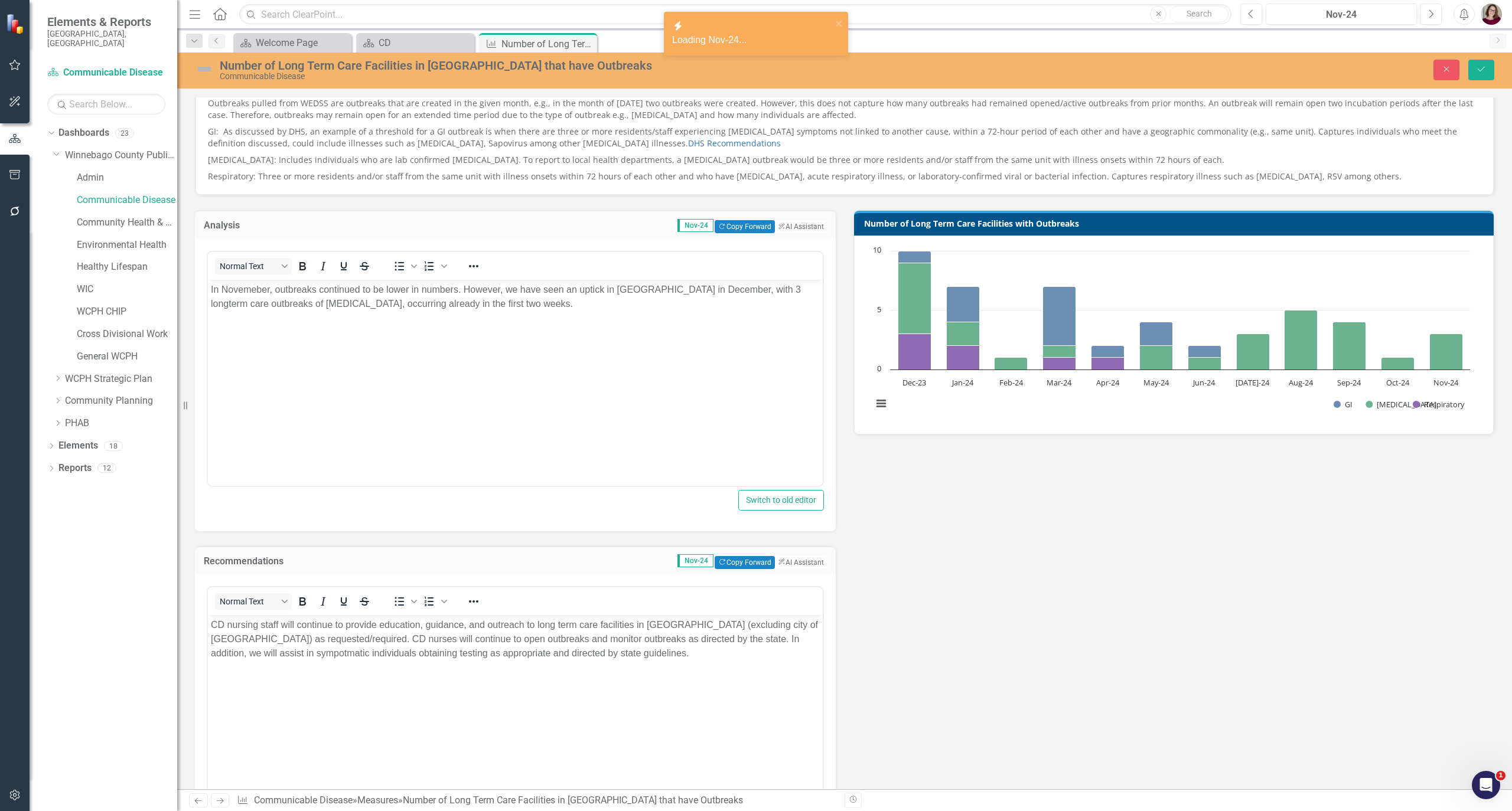
scroll to position [0, 0]
click at [438, 645] on p "CD nursing staff will continue to provide education, guidance, and outreach to …" at bounding box center [515, 639] width 609 height 43
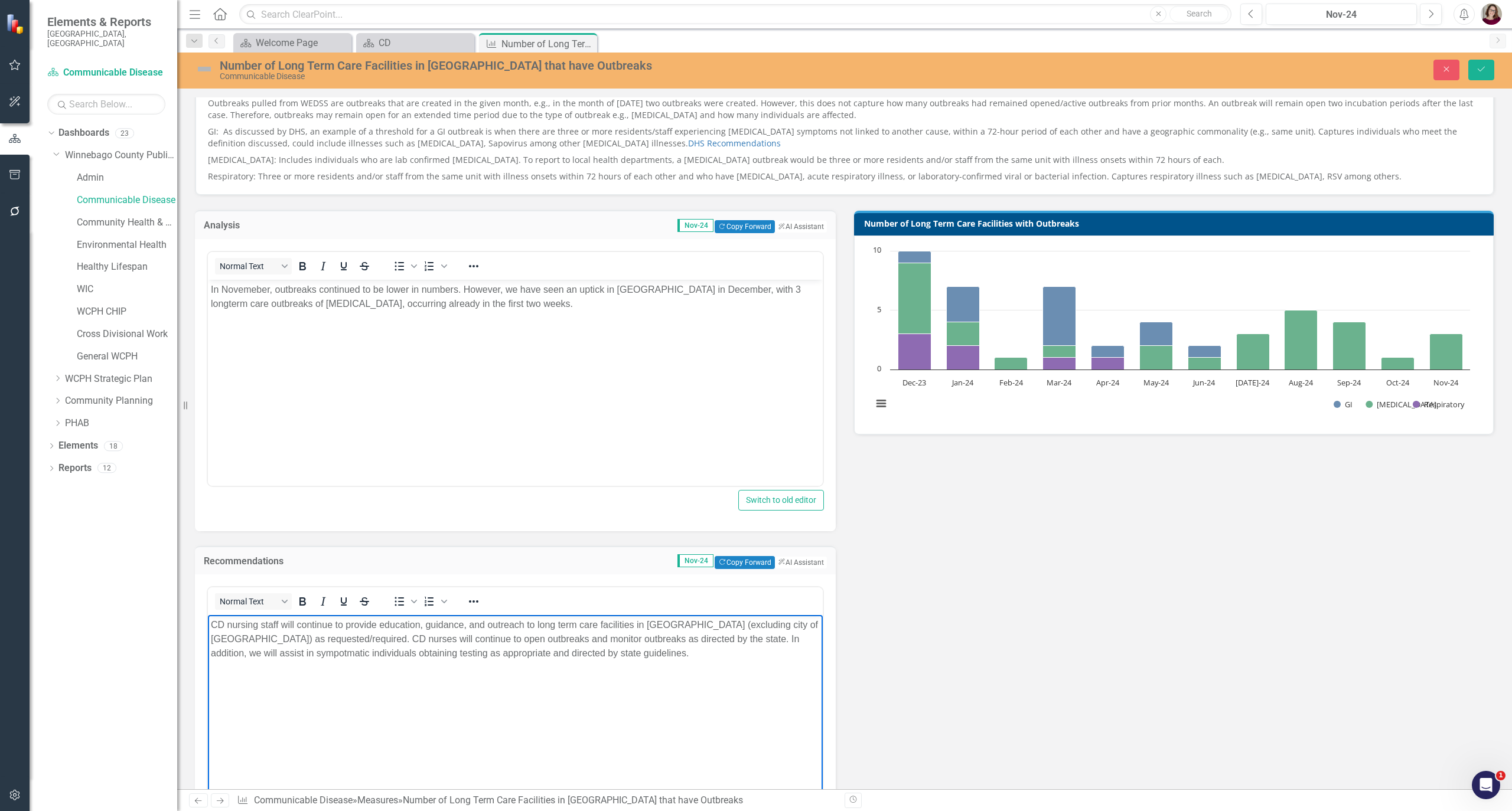
click at [1237, 19] on div "Previous Nov-24 Next Alerts User Edit Profile Disable Sound Silence Alerts Help…" at bounding box center [1367, 14] width 277 height 21
click at [1240, 17] on button "Previous" at bounding box center [1250, 14] width 22 height 21
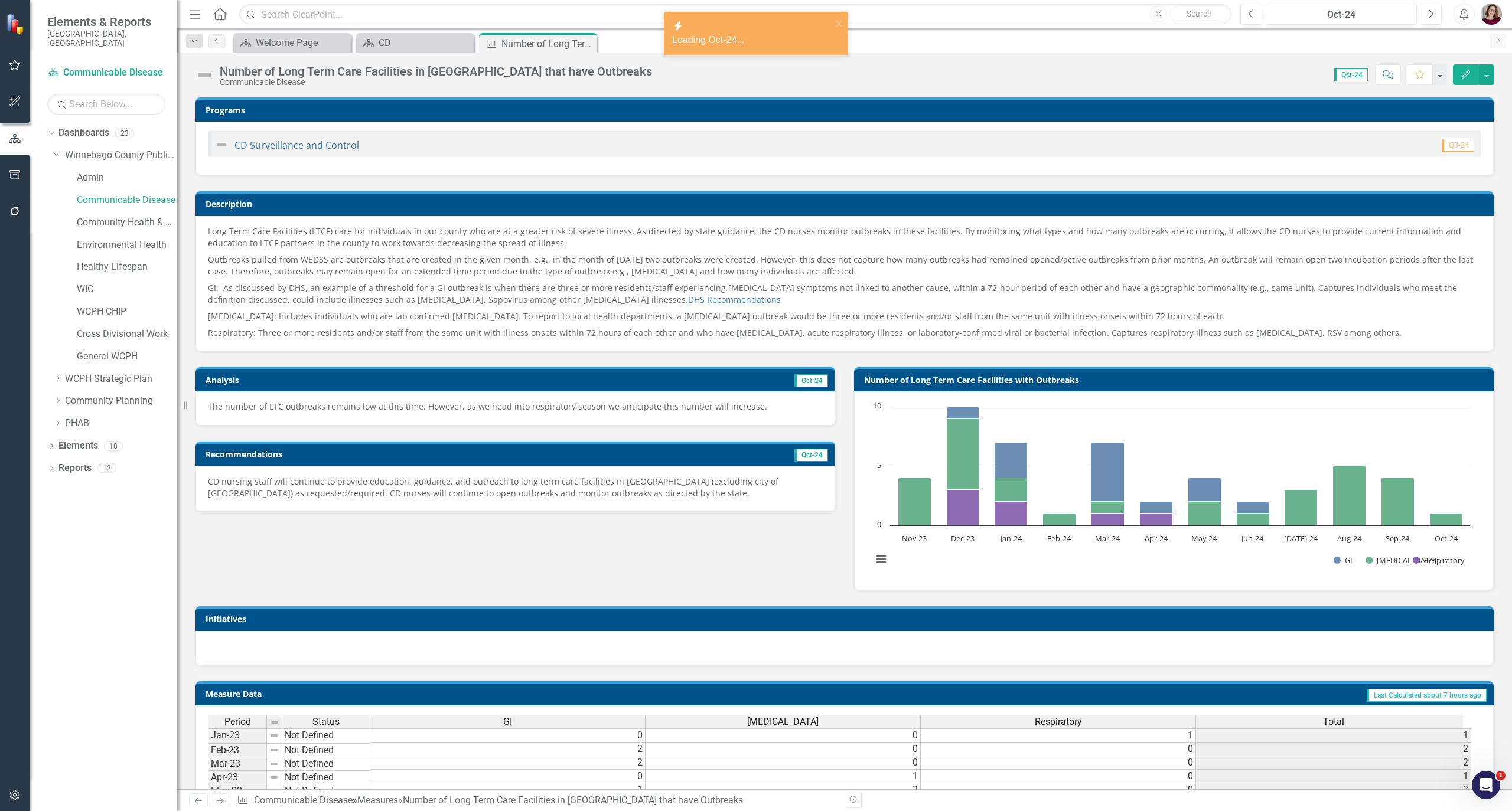
click at [533, 413] on p "The number of LTC outbreaks remains low at this time. However, as we head into …" at bounding box center [515, 407] width 615 height 11
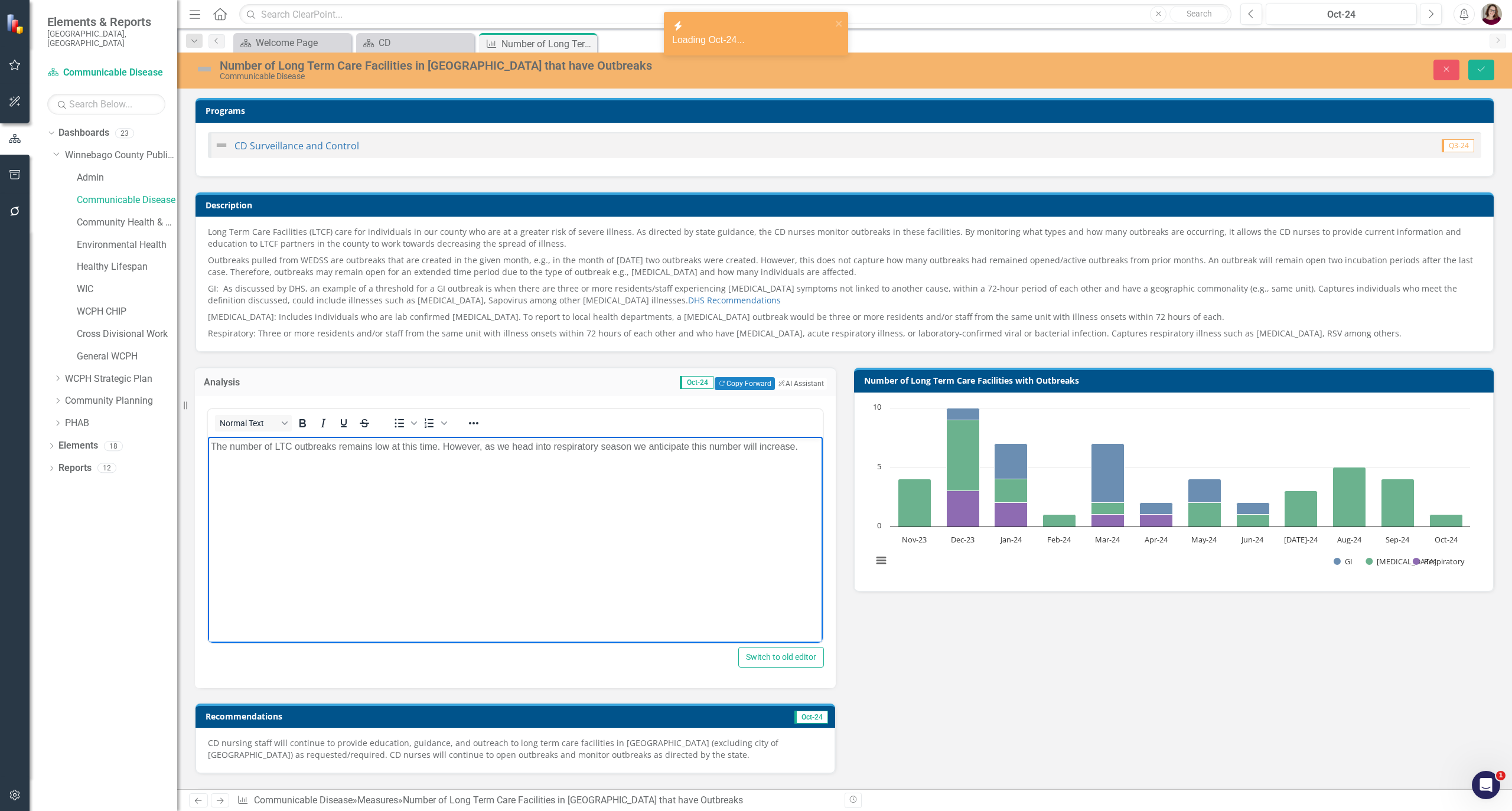
click at [521, 513] on body "The number of LTC outbreaks remains low at this time. However, as we head into …" at bounding box center [515, 525] width 615 height 177
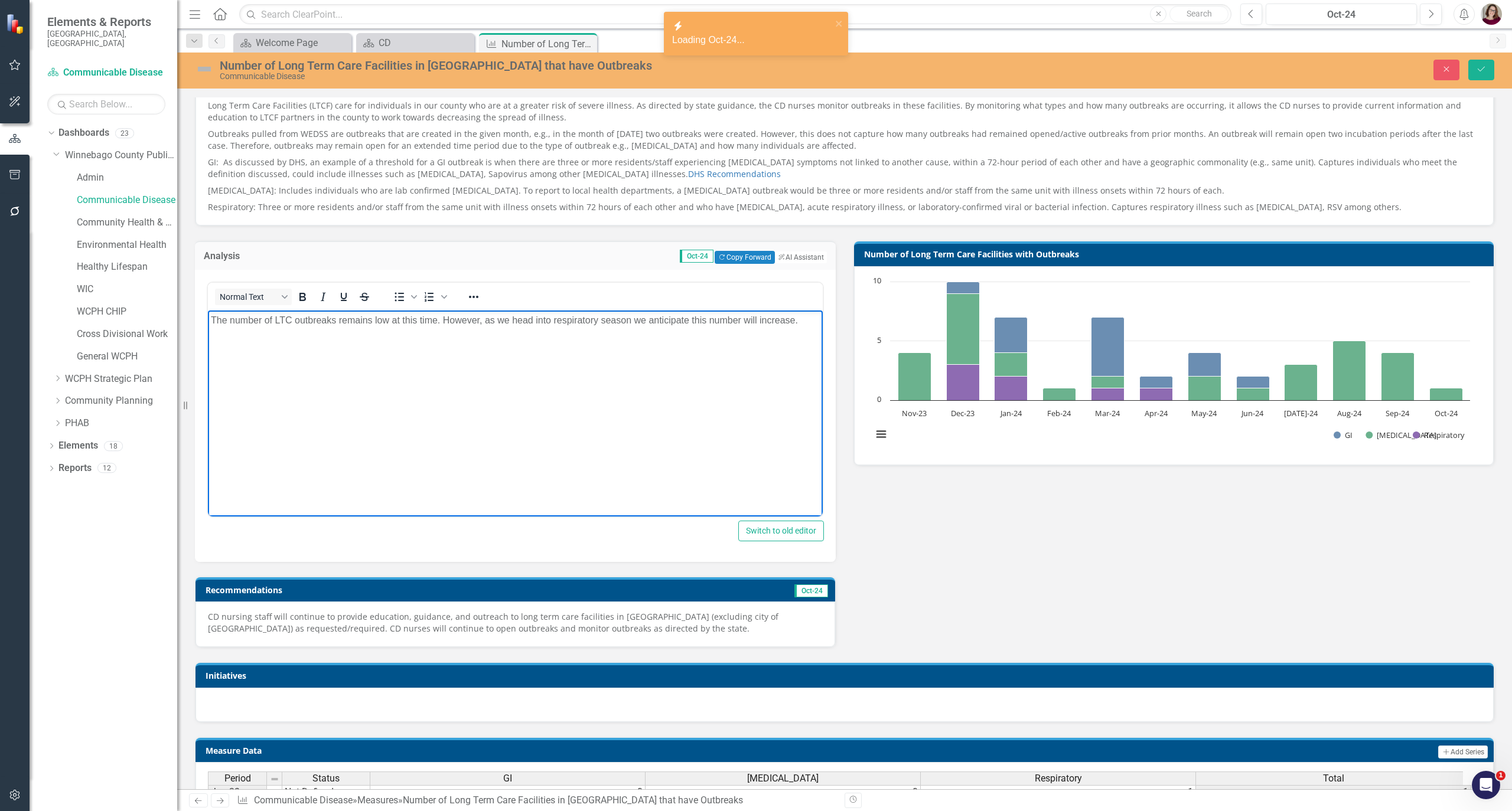
scroll to position [157, 0]
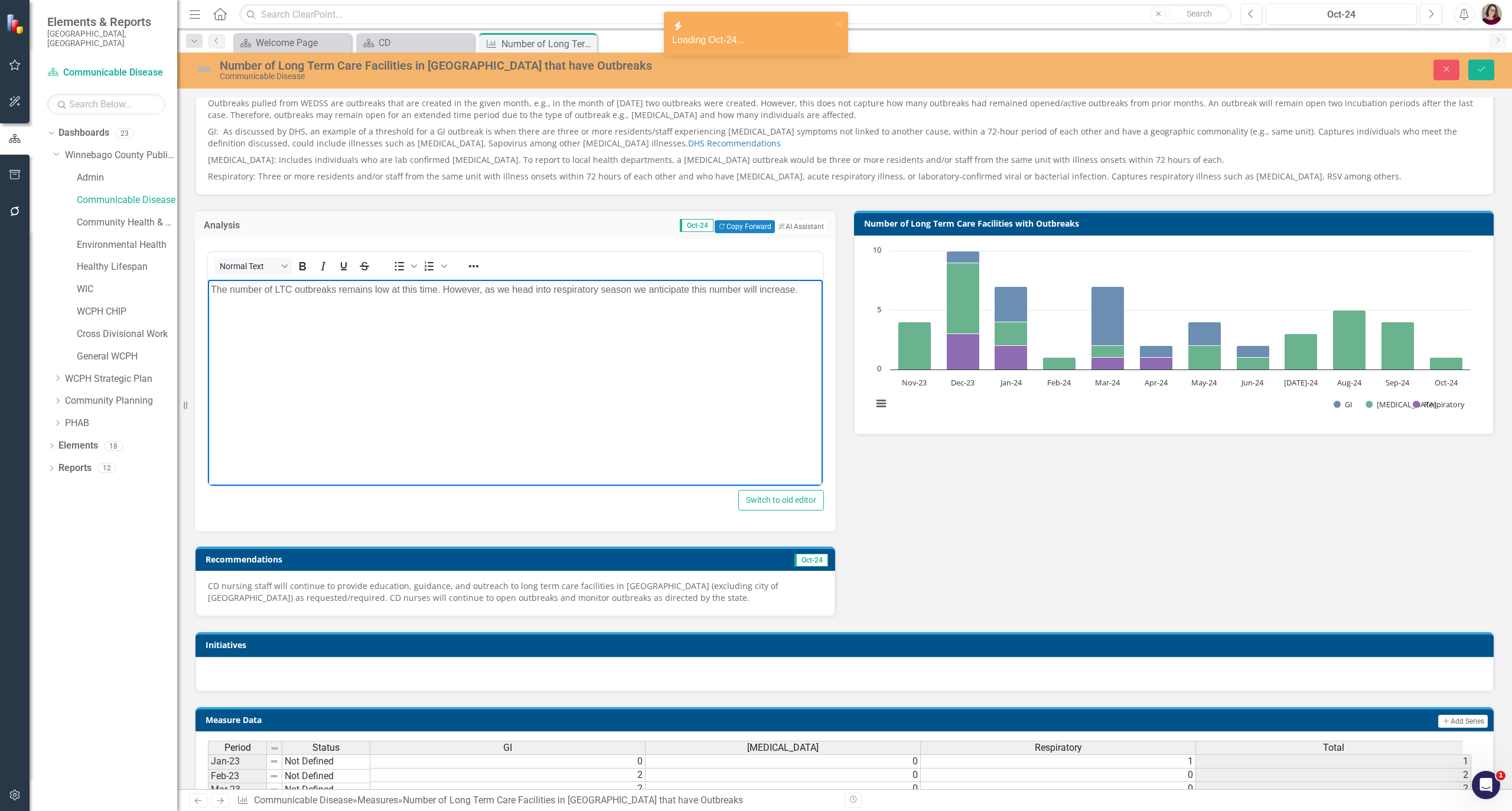
click at [413, 603] on p "CD nursing staff will continue to provide education, guidance, and outreach to …" at bounding box center [515, 592] width 615 height 24
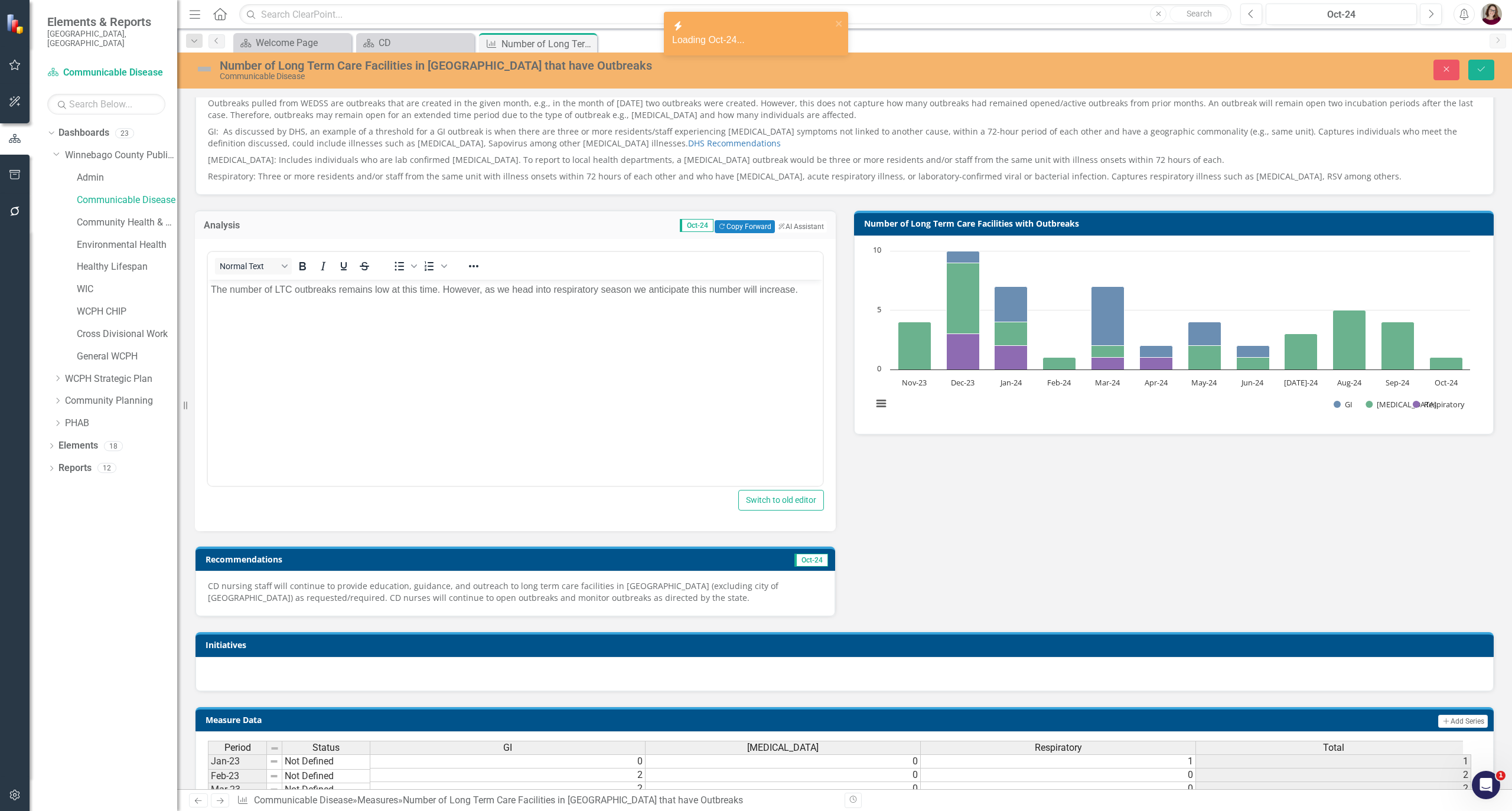
click at [424, 598] on p "CD nursing staff will continue to provide education, guidance, and outreach to …" at bounding box center [515, 592] width 615 height 24
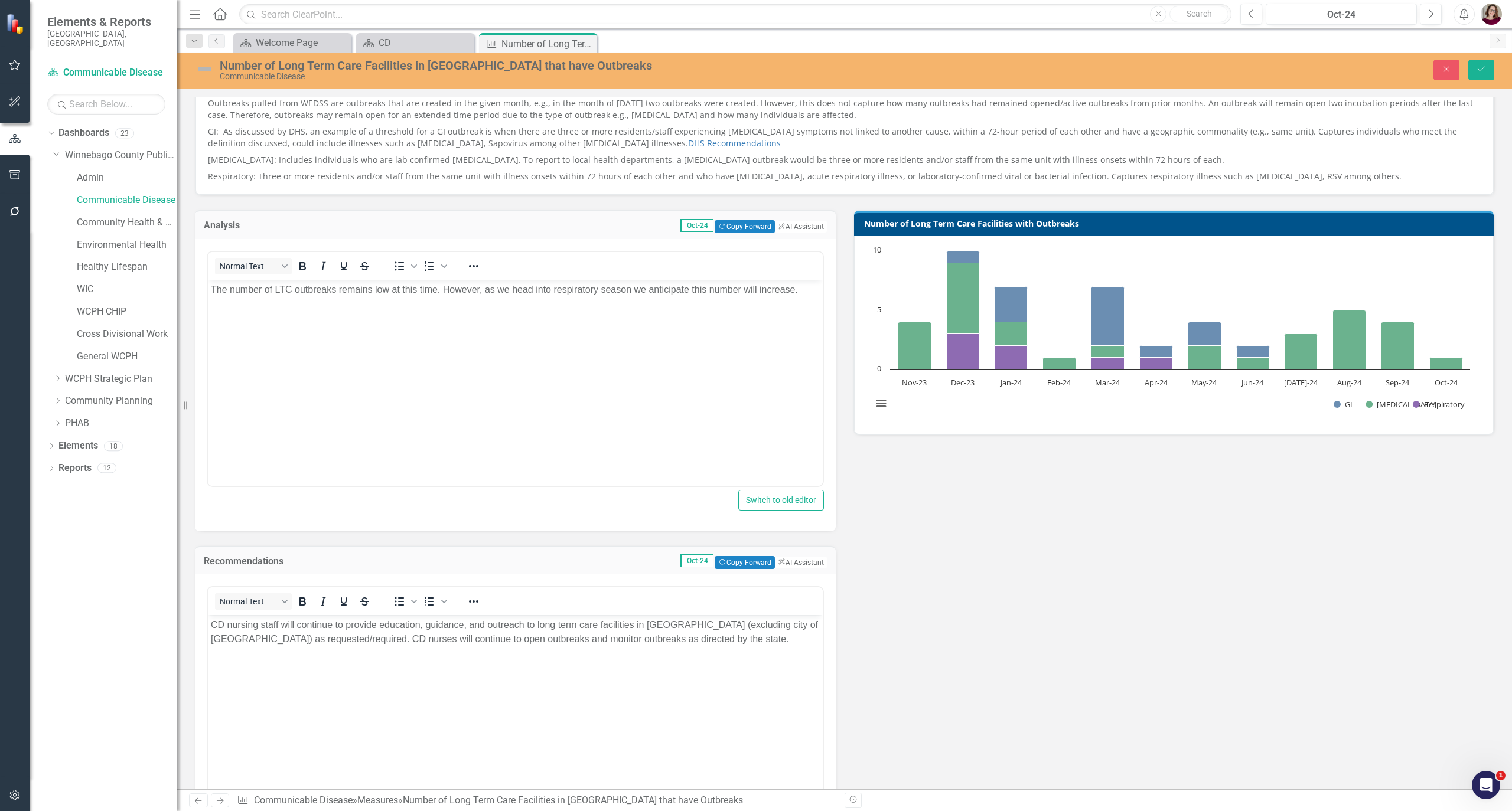
scroll to position [0, 0]
click at [435, 667] on body "CD nursing staff will continue to provide education, guidance, and outreach to …" at bounding box center [515, 704] width 615 height 177
click at [1250, 15] on icon "Previous" at bounding box center [1250, 13] width 7 height 10
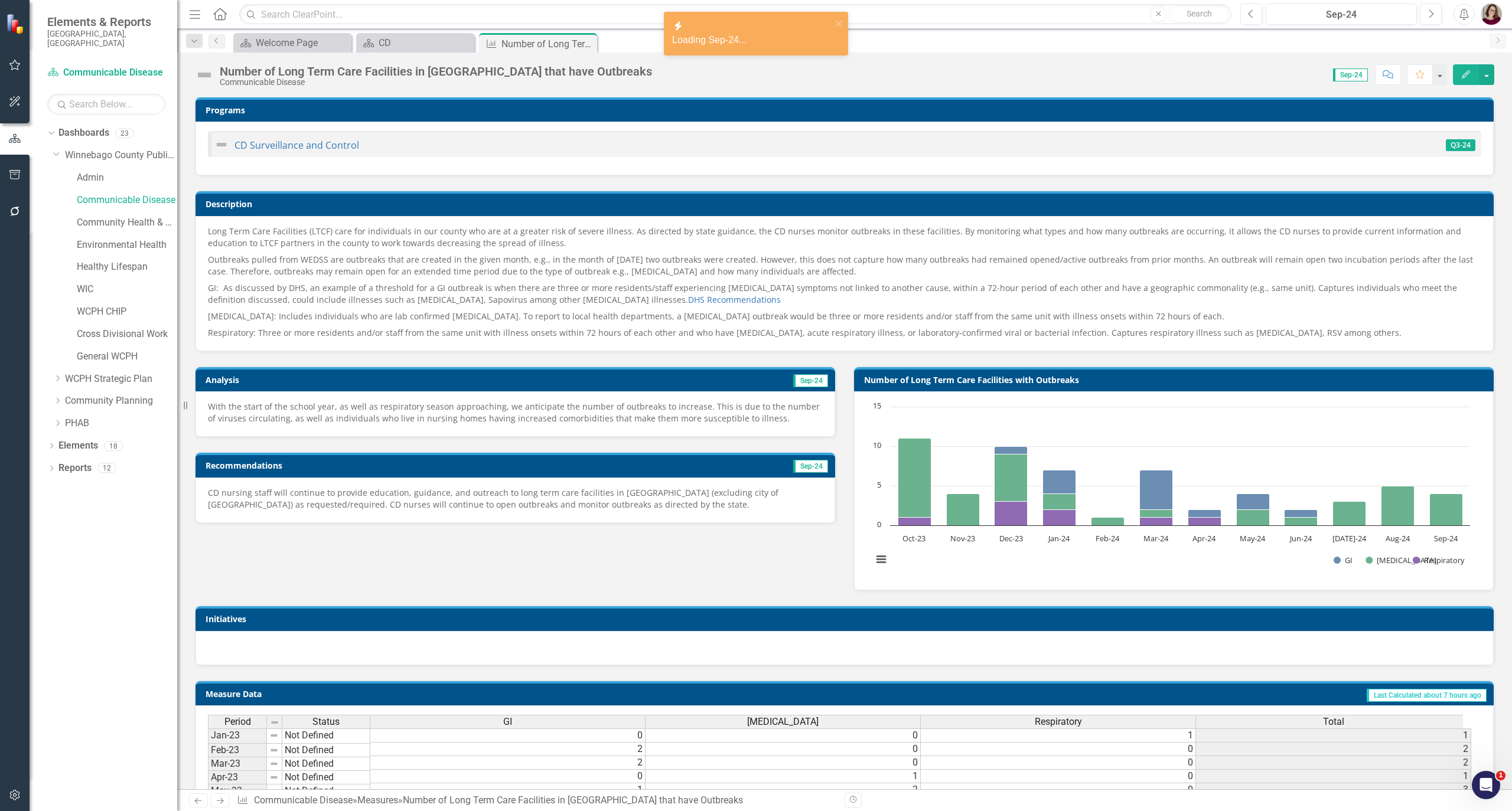
click at [572, 414] on p "With the start of the school year, as well as respiratory season approaching, w…" at bounding box center [515, 413] width 615 height 24
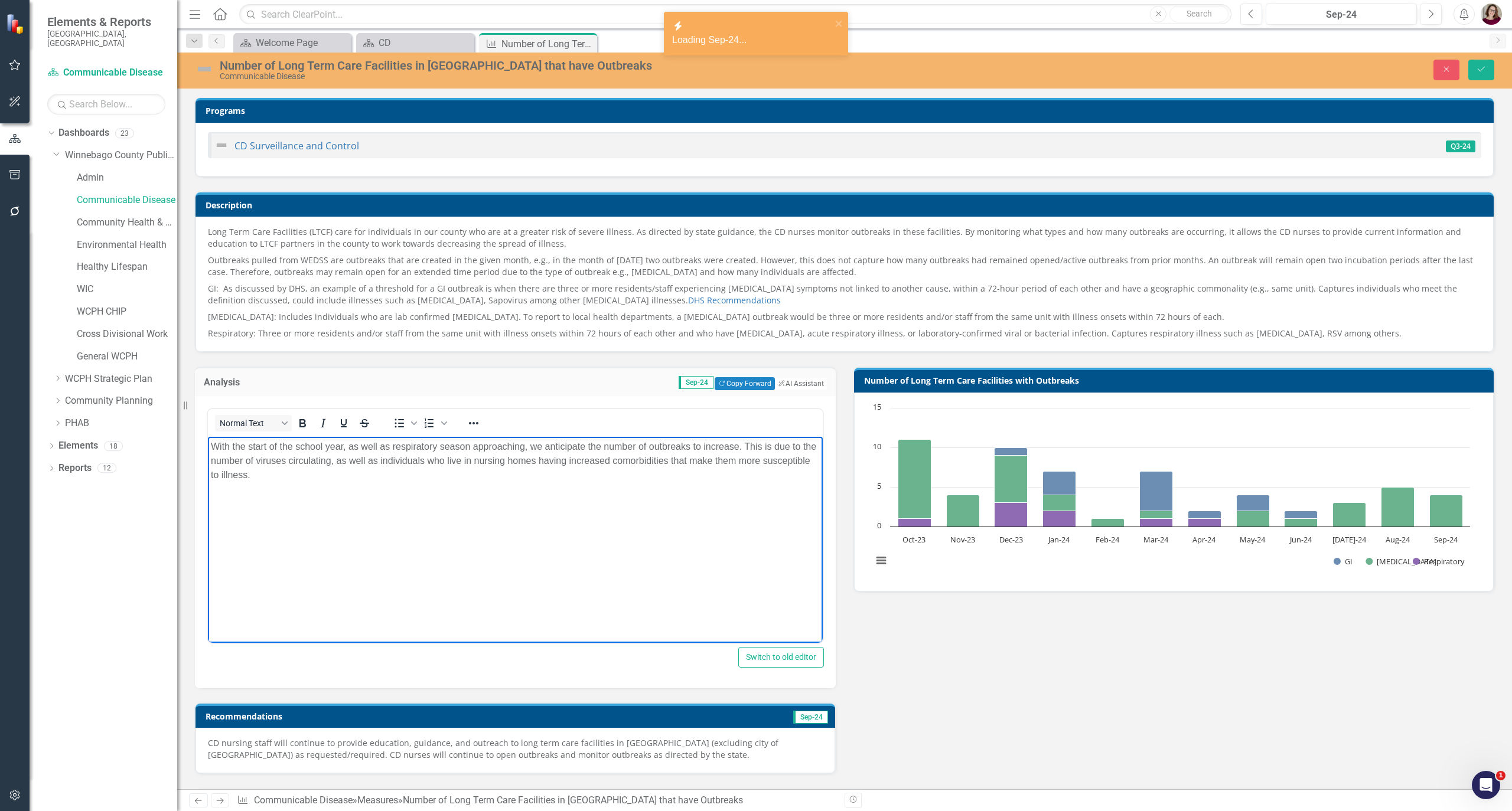
click at [581, 498] on body "With the start of the school year, as well as respiratory season approaching, w…" at bounding box center [515, 525] width 615 height 177
click at [372, 744] on p "CD nursing staff will continue to provide education, guidance, and outreach to …" at bounding box center [515, 749] width 615 height 24
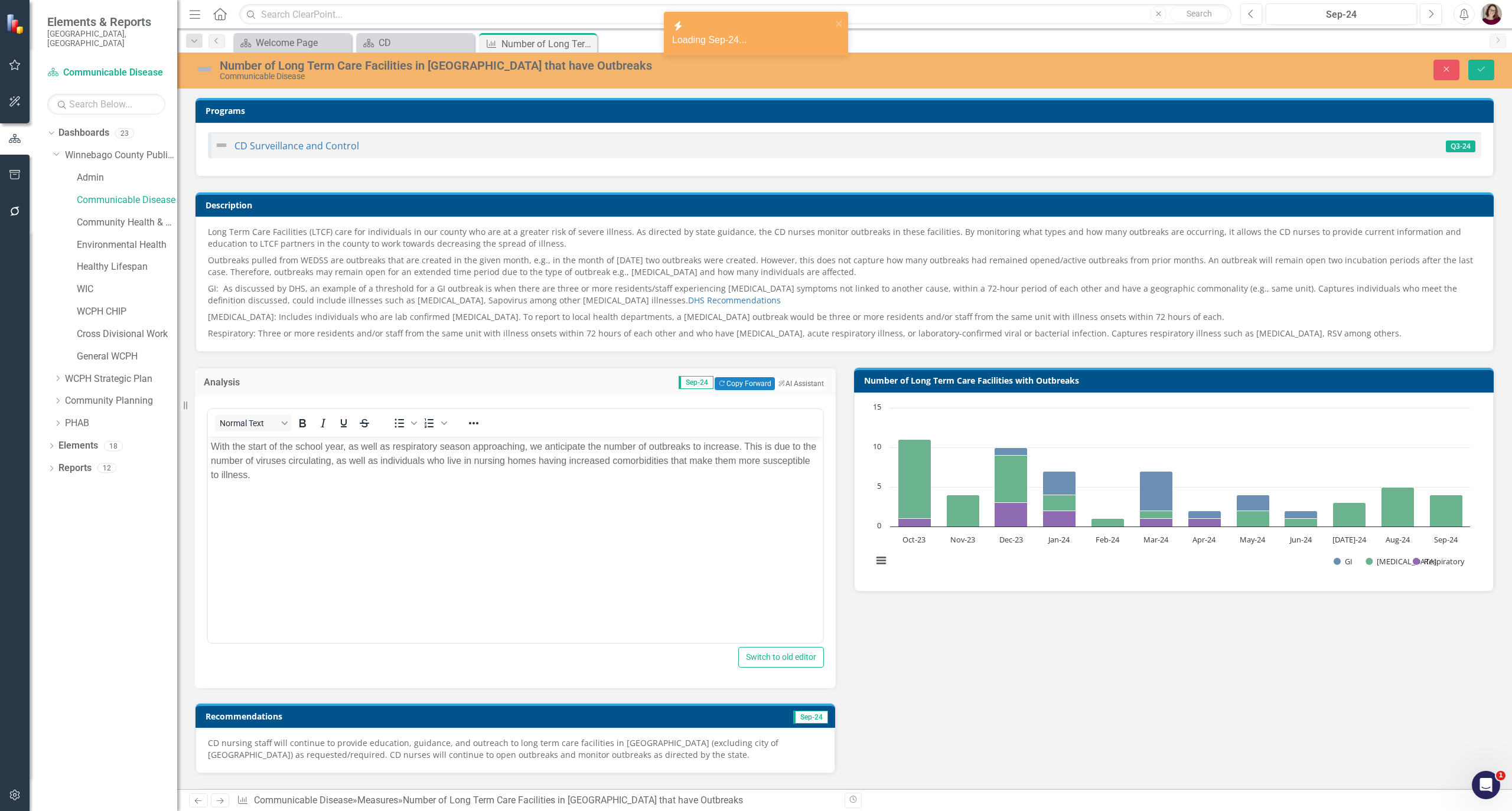
click at [372, 744] on p "CD nursing staff will continue to provide education, guidance, and outreach to …" at bounding box center [515, 749] width 615 height 24
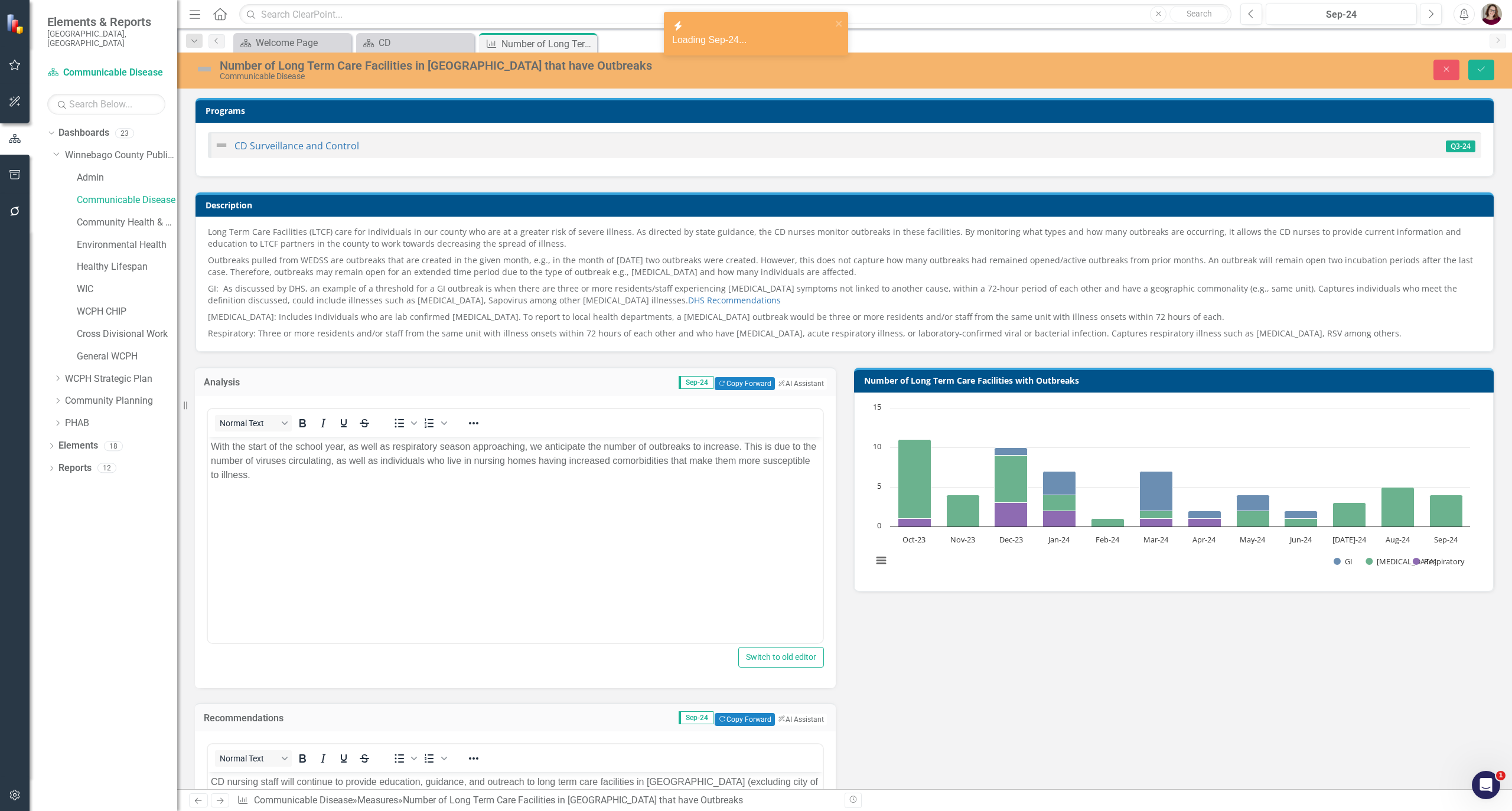
scroll to position [157, 0]
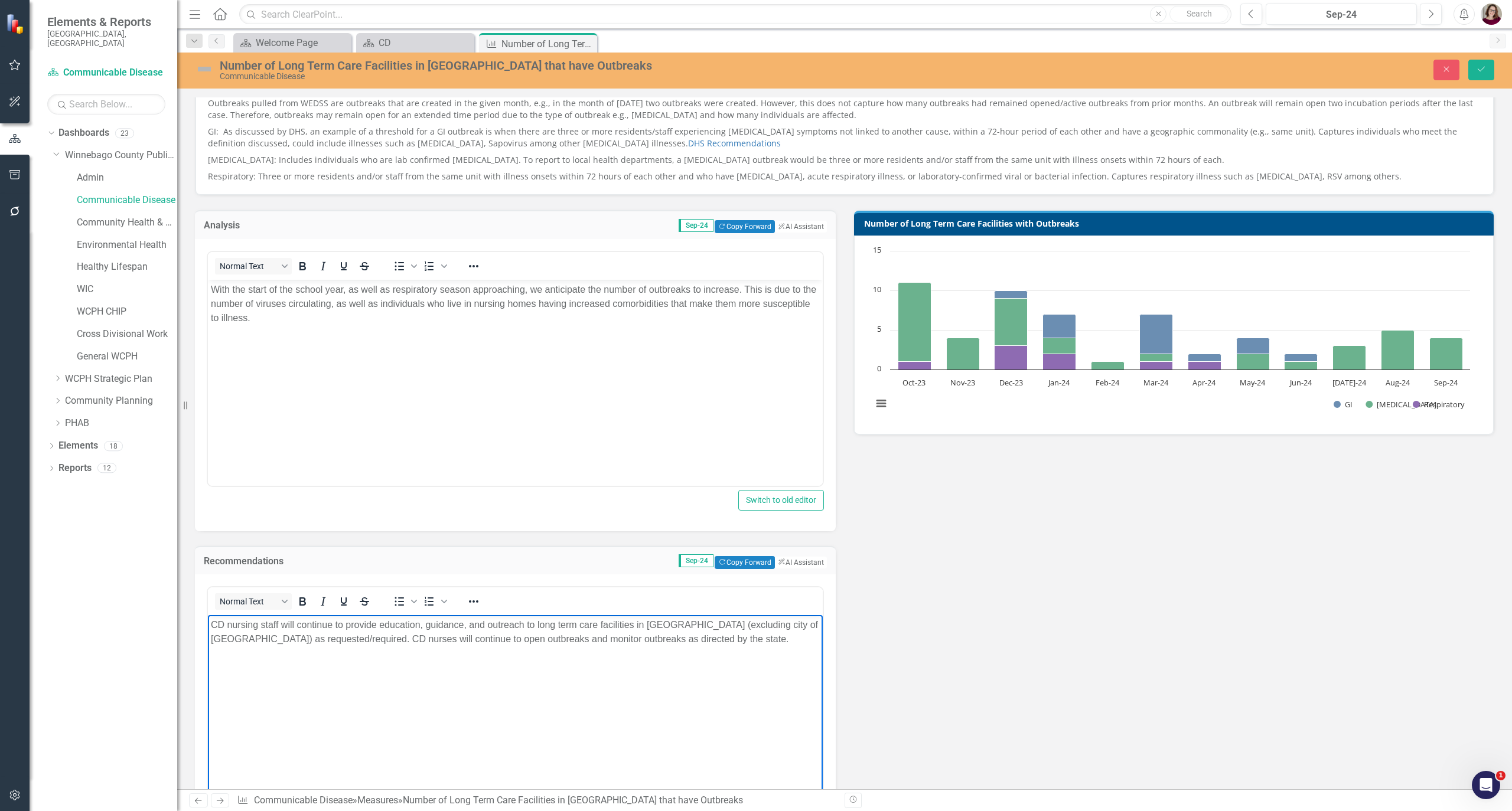
click at [444, 694] on body "CD nursing staff will continue to provide education, guidance, and outreach to …" at bounding box center [515, 704] width 615 height 177
click at [1248, 16] on icon "Previous" at bounding box center [1250, 13] width 7 height 10
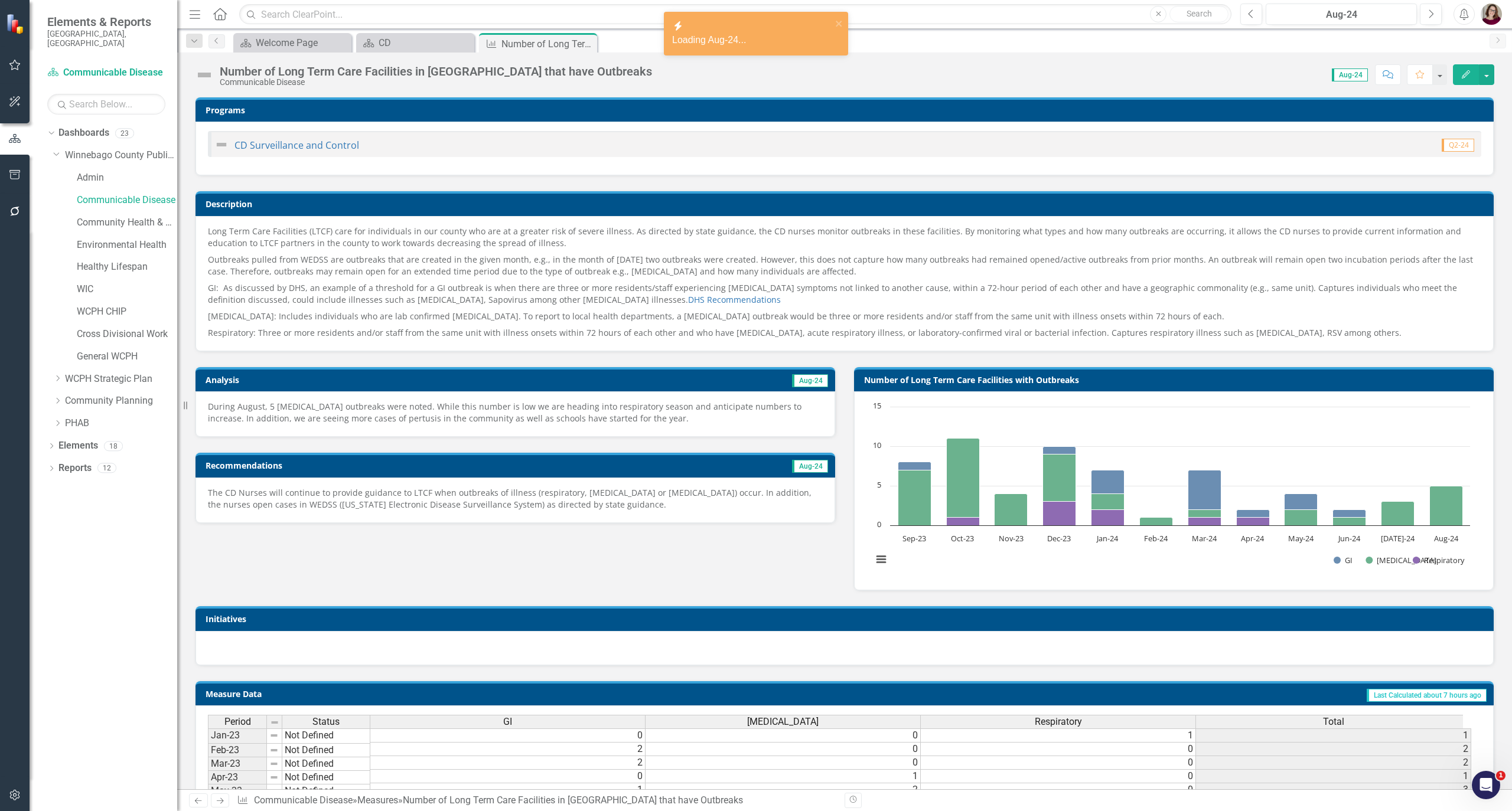
click at [557, 421] on p "During August, 5 COVID outbreaks were noted. While this number is low we are he…" at bounding box center [515, 413] width 615 height 24
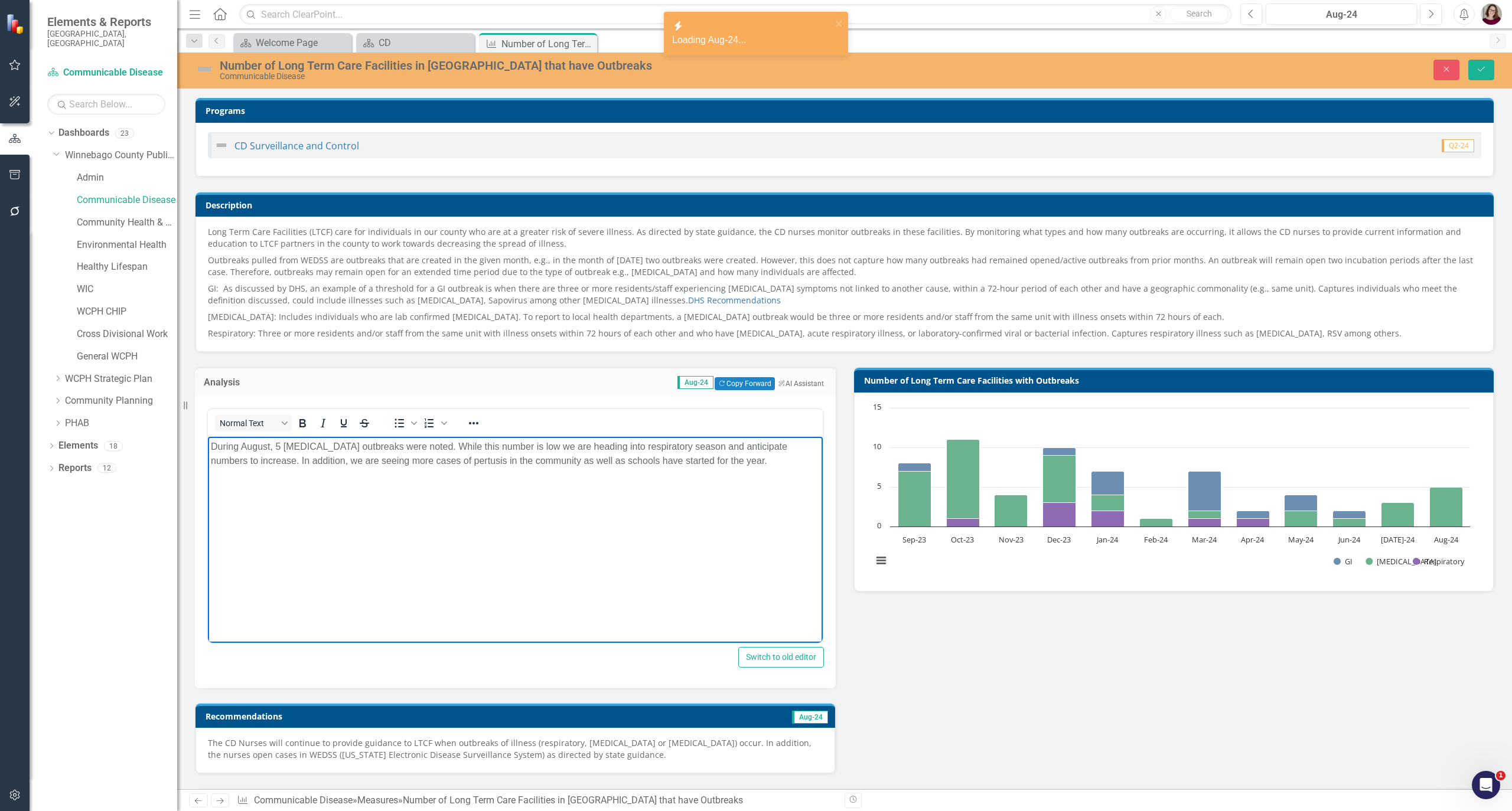
click at [516, 539] on body "During August, 5 COVID outbreaks were noted. While this number is low we are he…" at bounding box center [515, 525] width 615 height 177
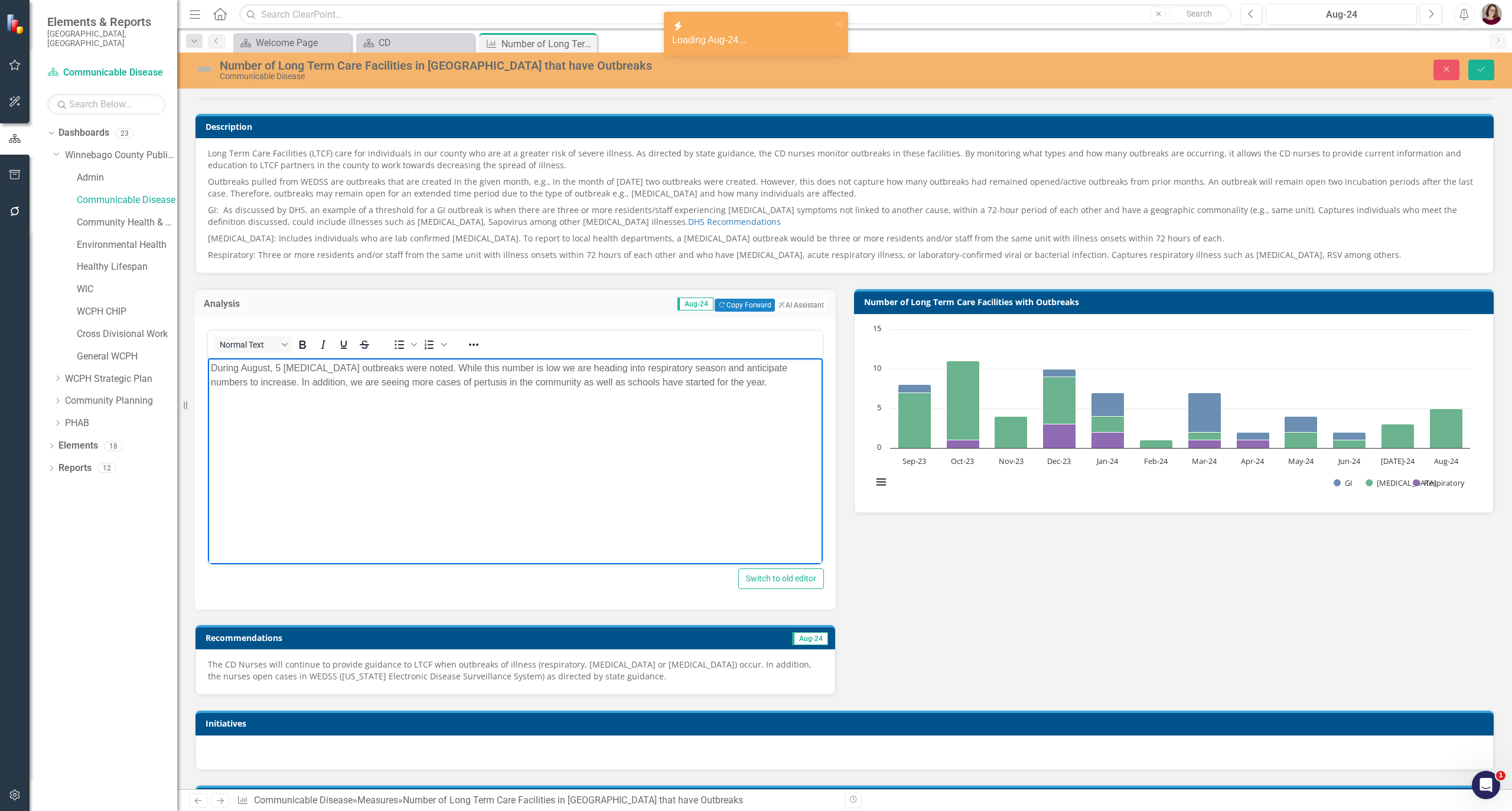
click at [525, 669] on p "The CD Nurses will continue to provide guidance to LTCF when outbreaks of illne…" at bounding box center [515, 670] width 615 height 24
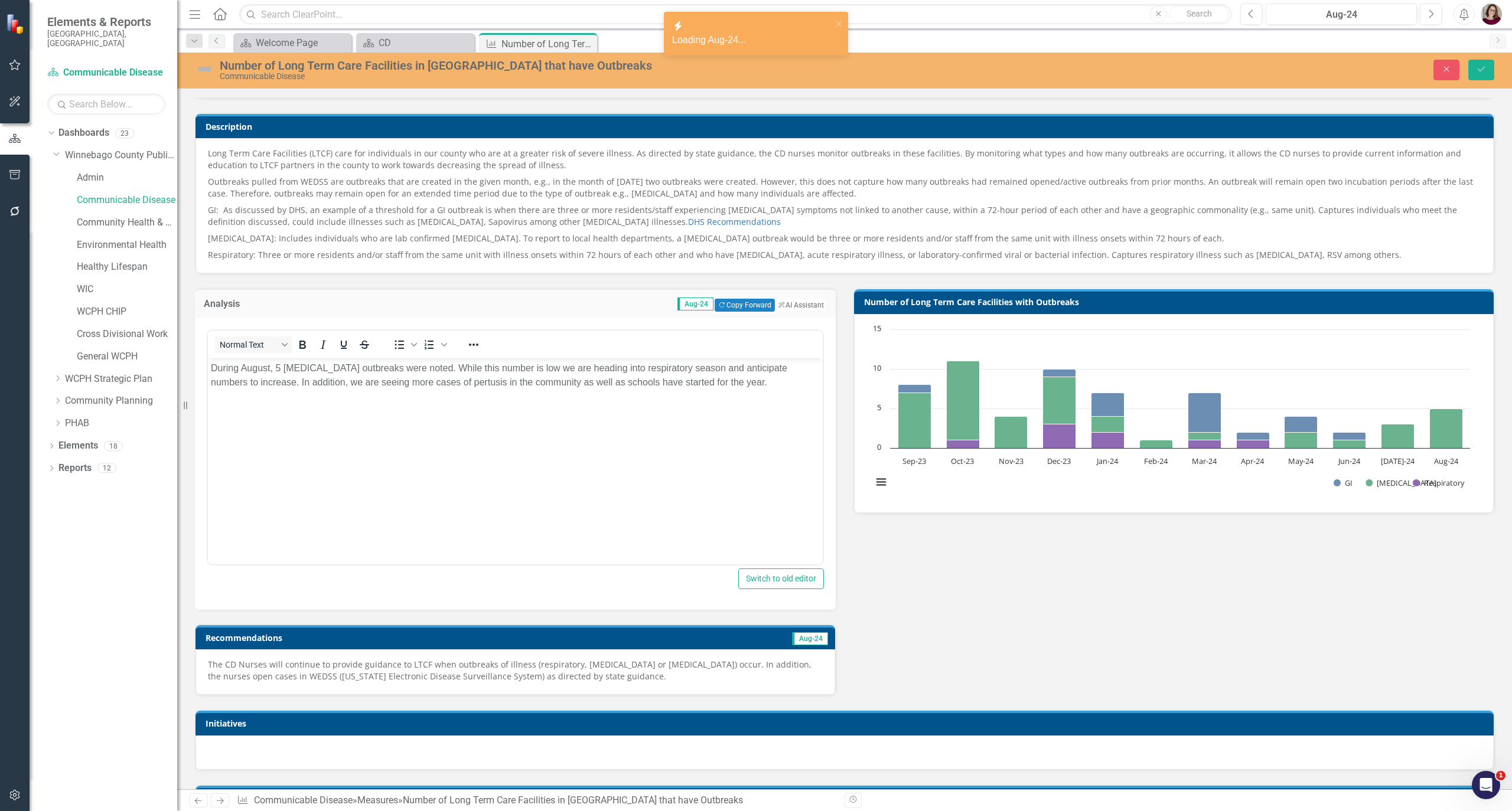
click at [525, 669] on p "The CD Nurses will continue to provide guidance to LTCF when outbreaks of illne…" at bounding box center [515, 670] width 615 height 24
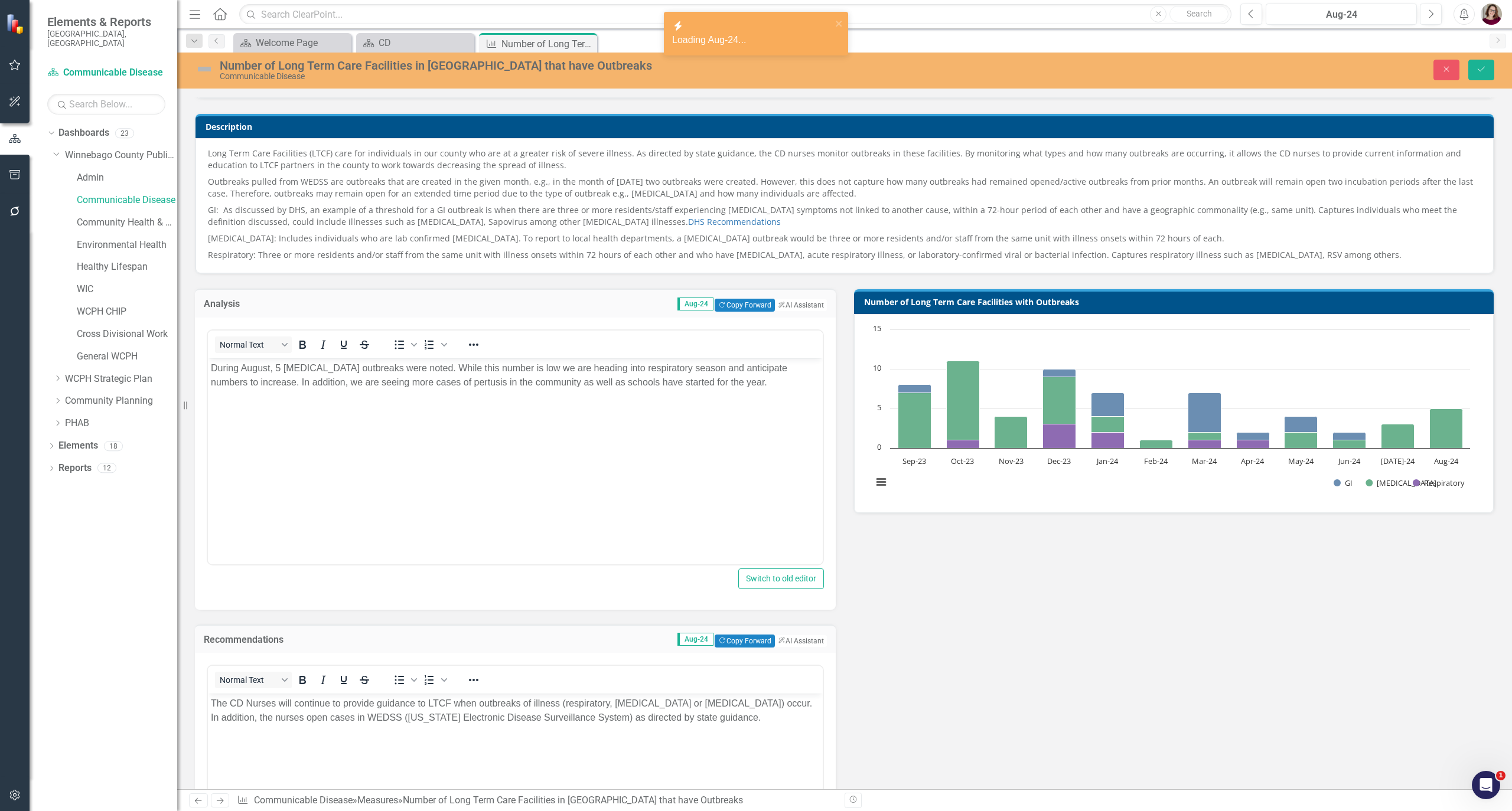
scroll to position [0, 0]
click at [542, 741] on body "The CD Nurses will continue to provide guidance to LTCF when outbreaks of illne…" at bounding box center [515, 782] width 615 height 177
click at [1243, 19] on button "Previous" at bounding box center [1250, 14] width 22 height 21
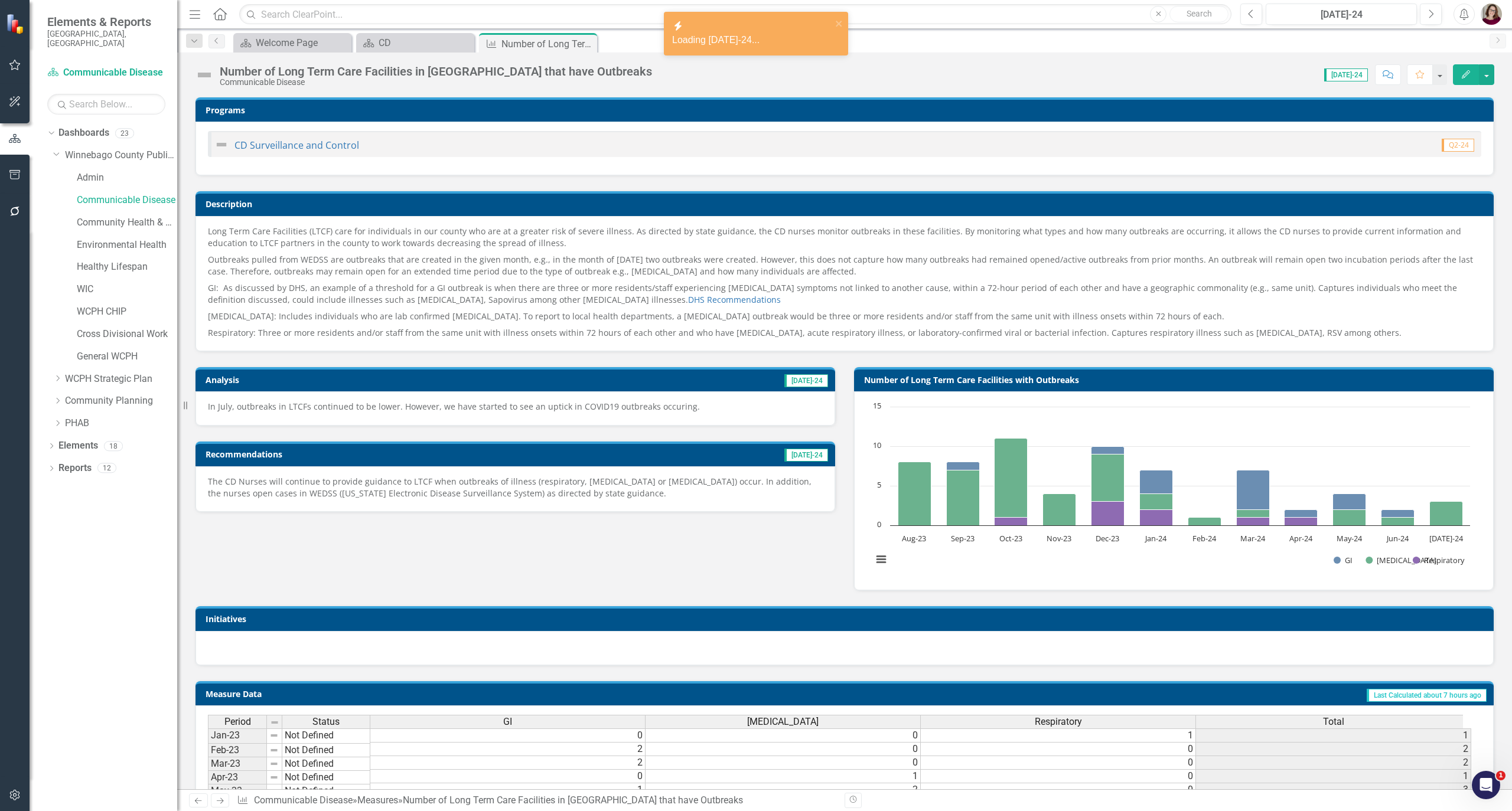
click at [553, 419] on div "In July, outbreaks in LTCFs continued to be lower. However, we have started to …" at bounding box center [515, 409] width 640 height 34
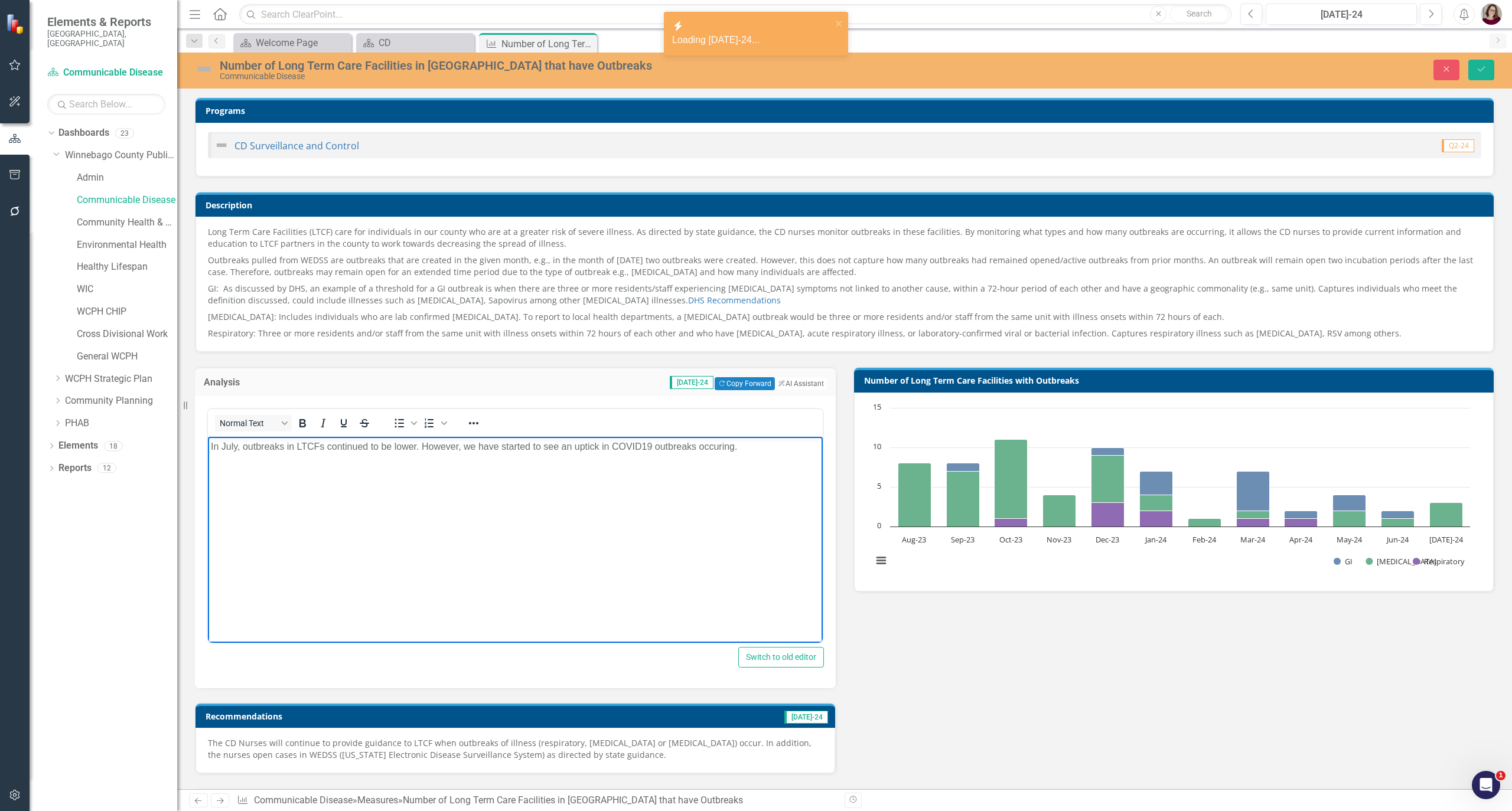
click at [552, 510] on body "In July, outbreaks in LTCFs continued to be lower. However, we have started to …" at bounding box center [515, 525] width 615 height 177
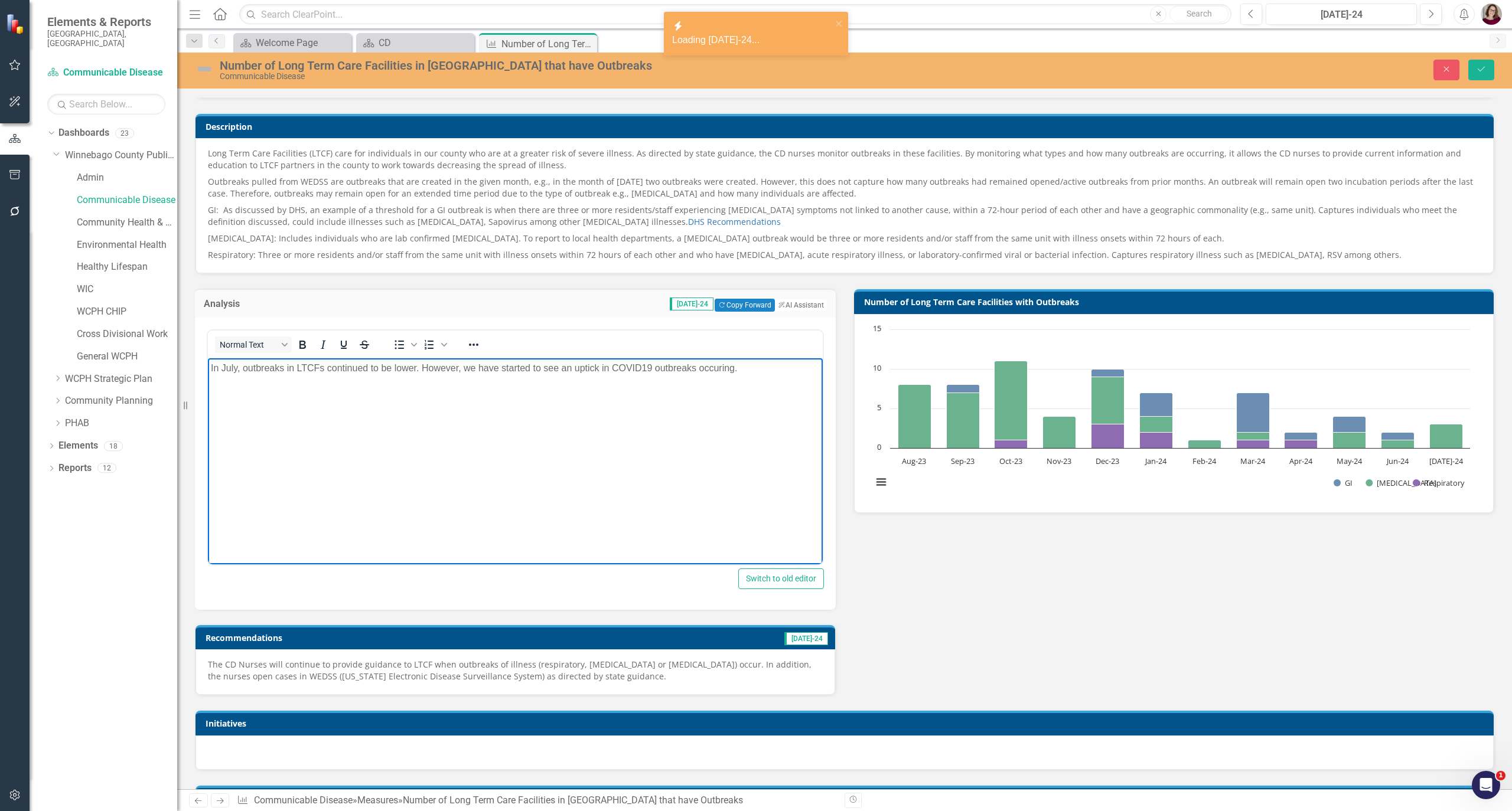
click at [355, 669] on p "The CD Nurses will continue to provide guidance to LTCF when outbreaks of illne…" at bounding box center [515, 670] width 615 height 24
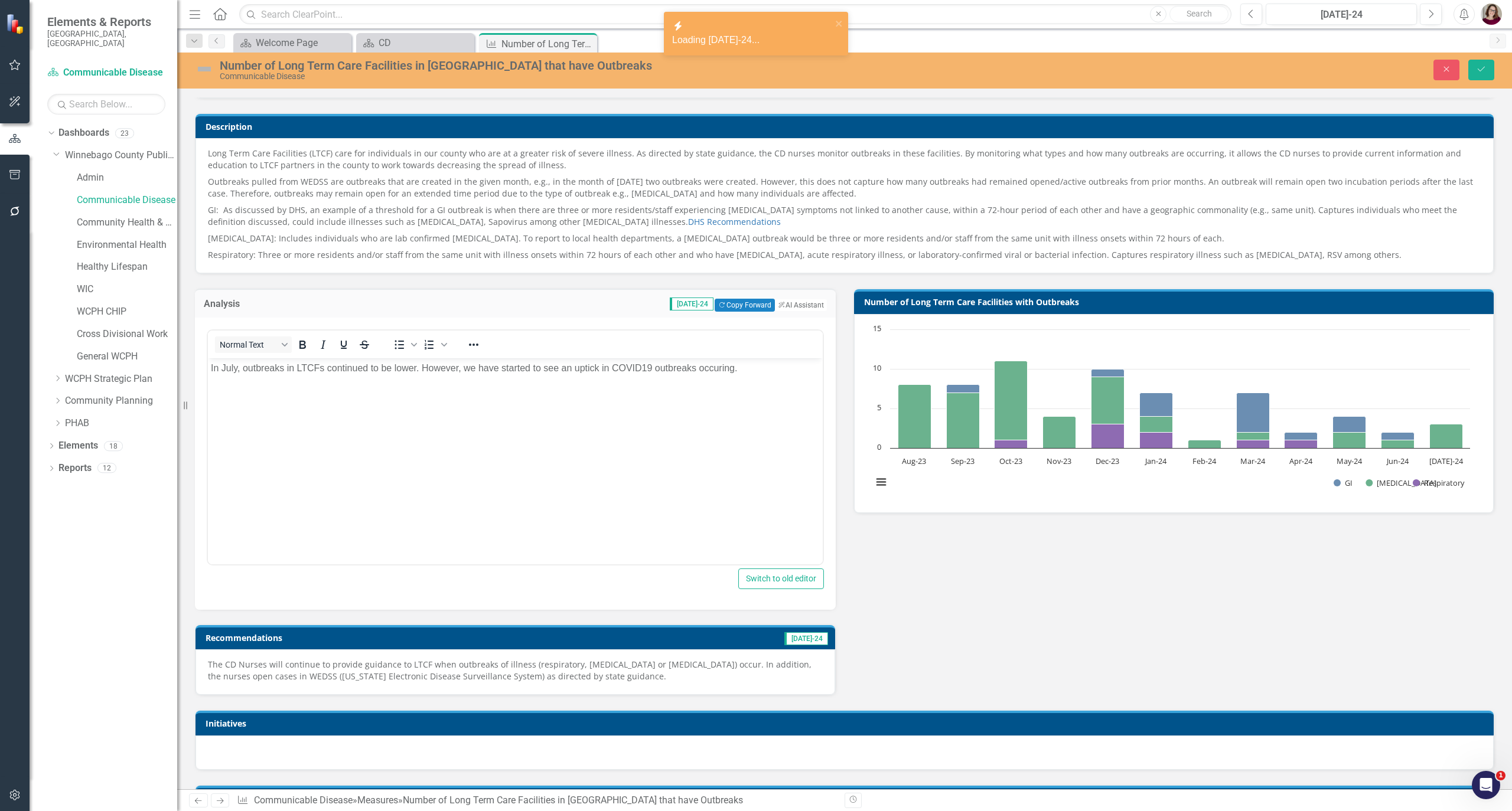
click at [355, 669] on p "The CD Nurses will continue to provide guidance to LTCF when outbreaks of illne…" at bounding box center [515, 670] width 615 height 24
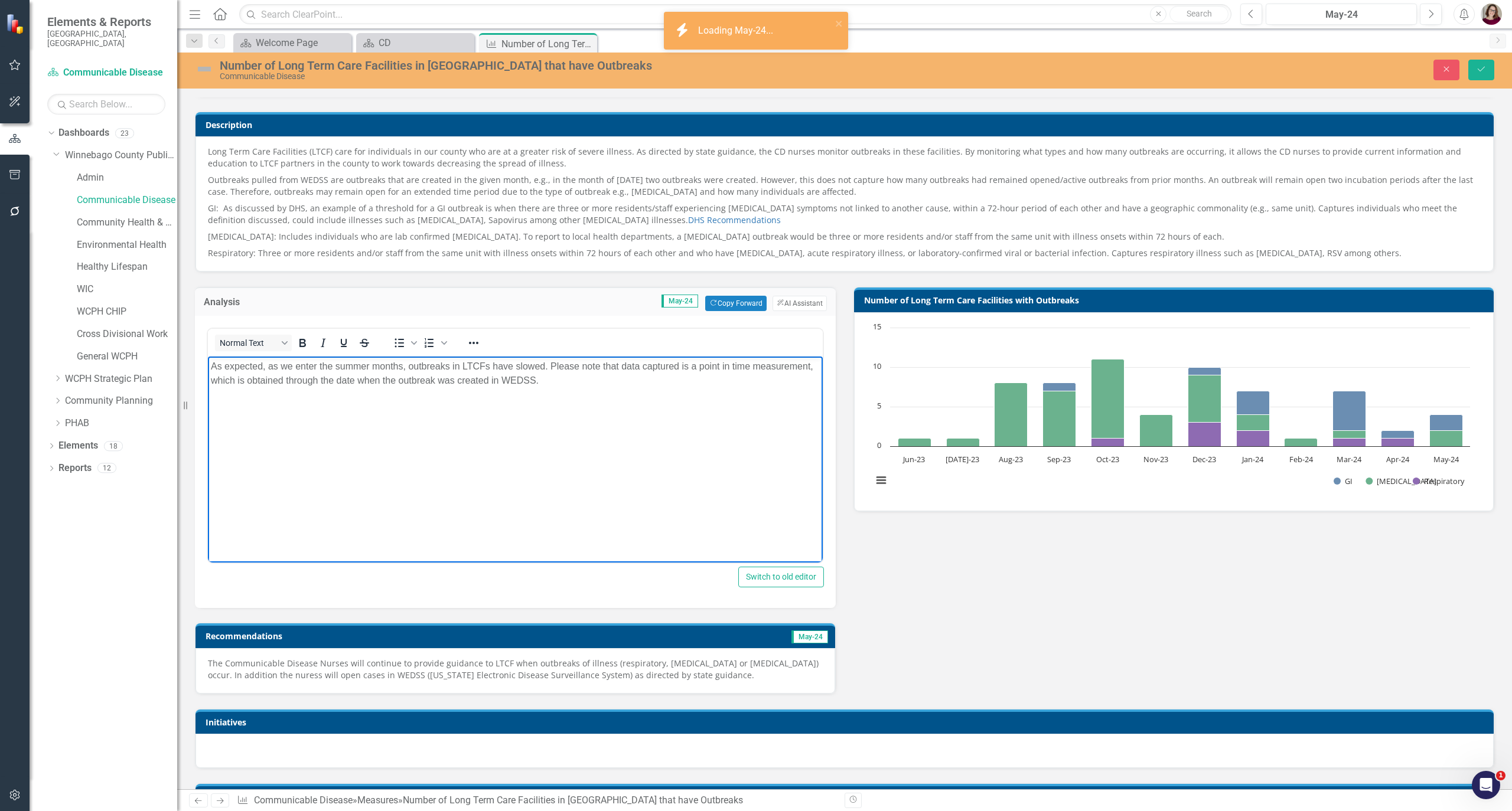
scroll to position [157, 0]
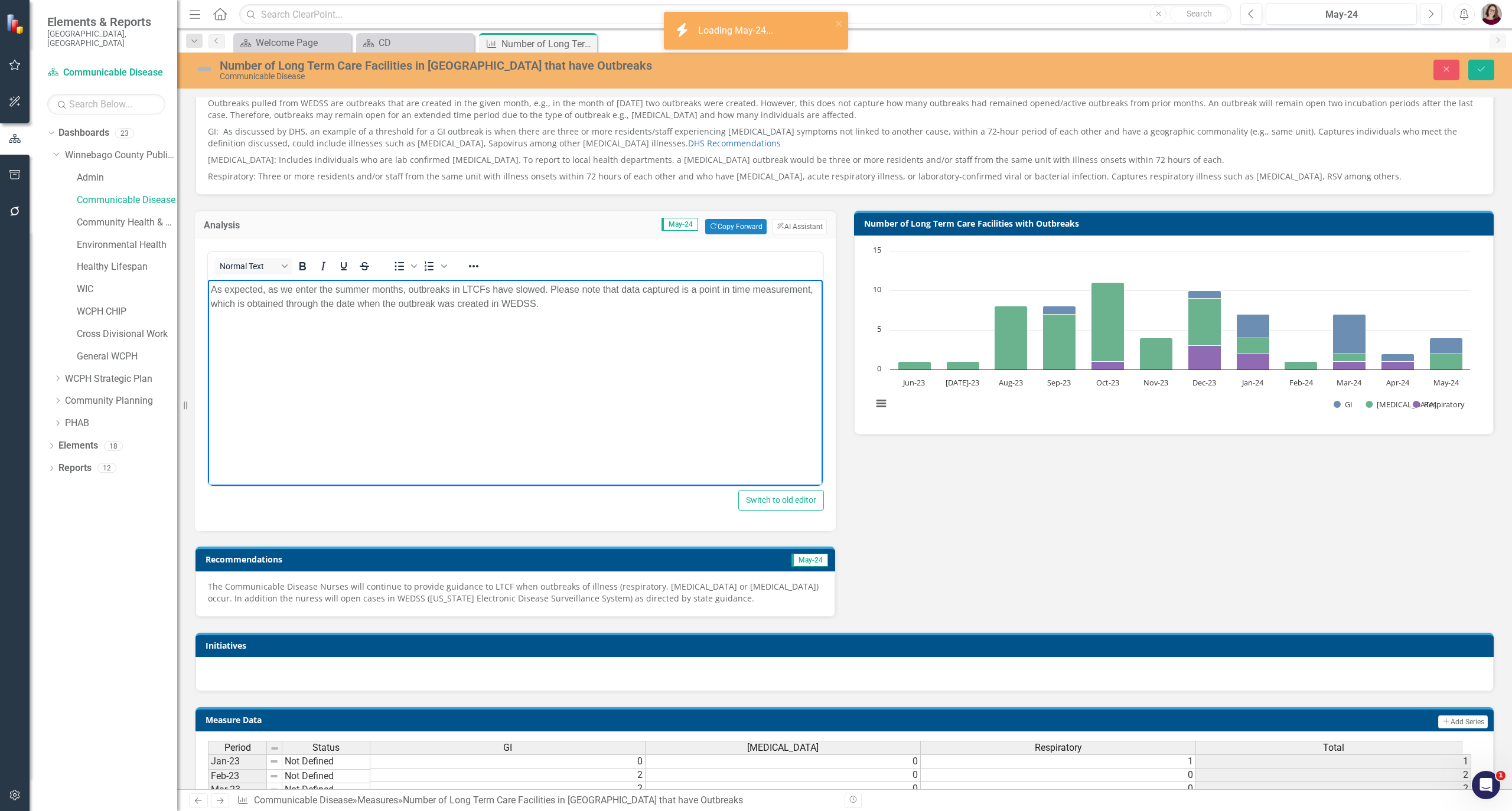
click at [405, 599] on p "The Communicable Disease Nurses will continue to provide guidance to LTCF when …" at bounding box center [515, 592] width 615 height 24
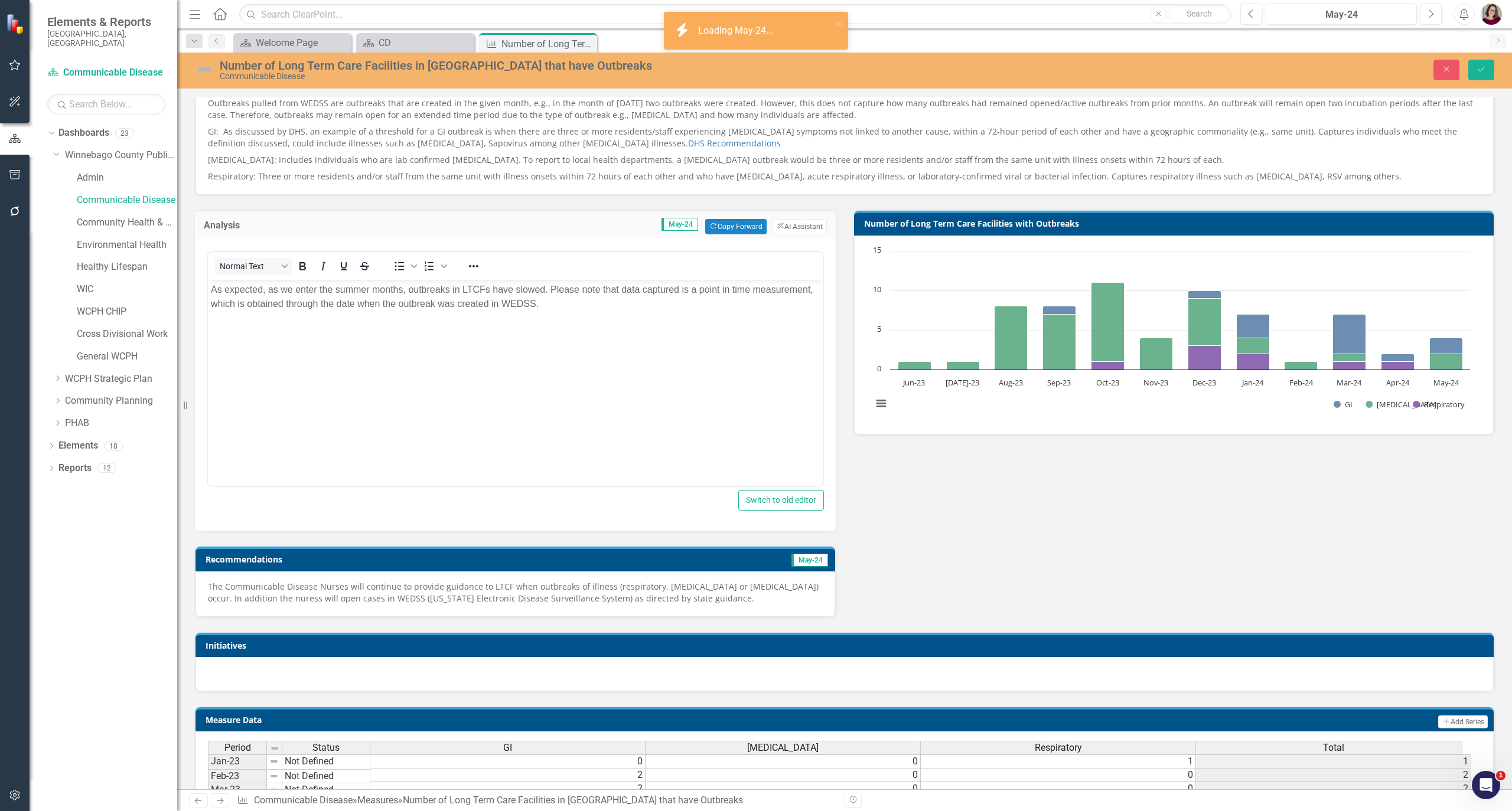
click at [405, 599] on p "The Communicable Disease Nurses will continue to provide guidance to LTCF when …" at bounding box center [515, 592] width 615 height 24
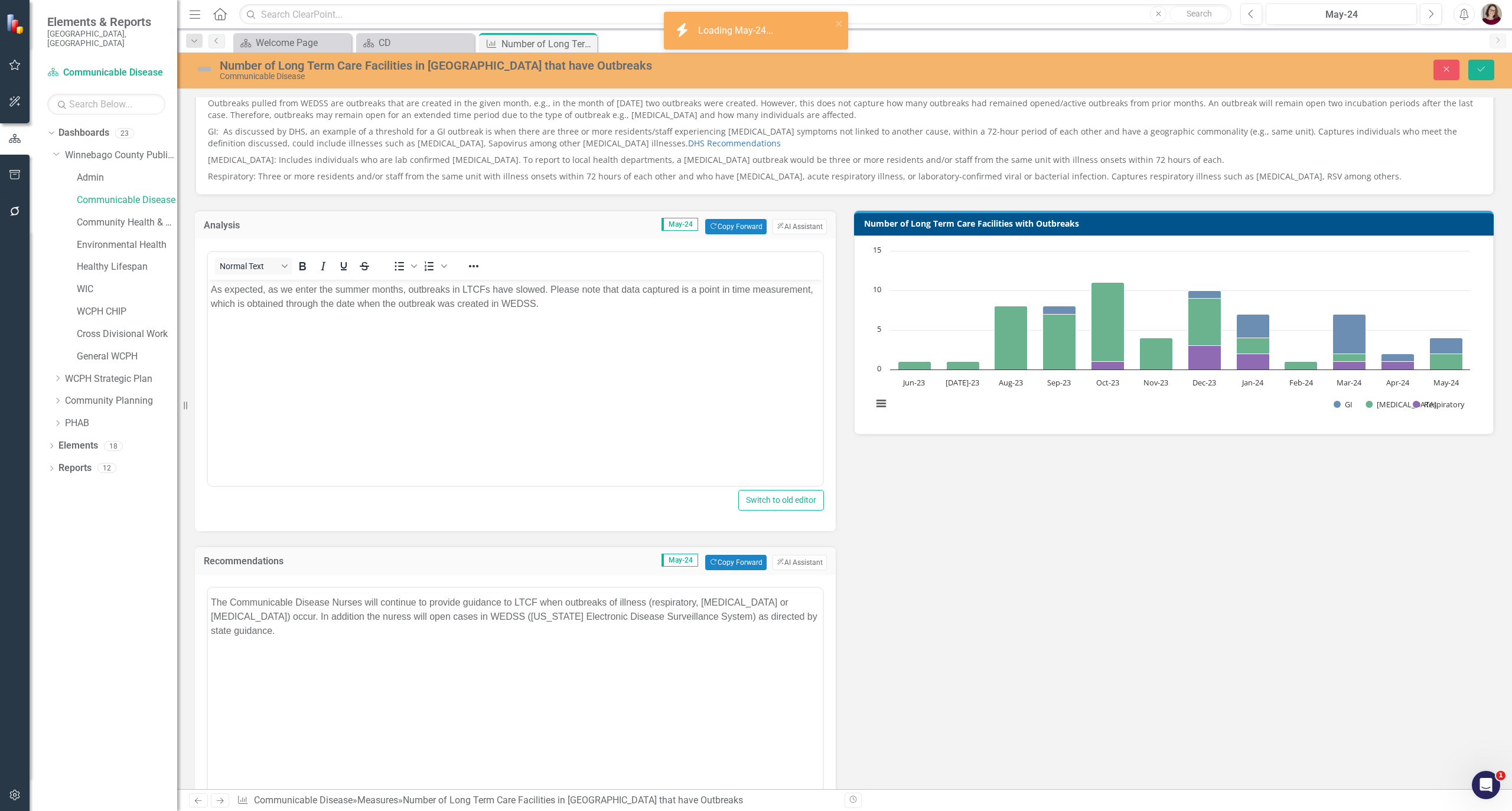
scroll to position [0, 0]
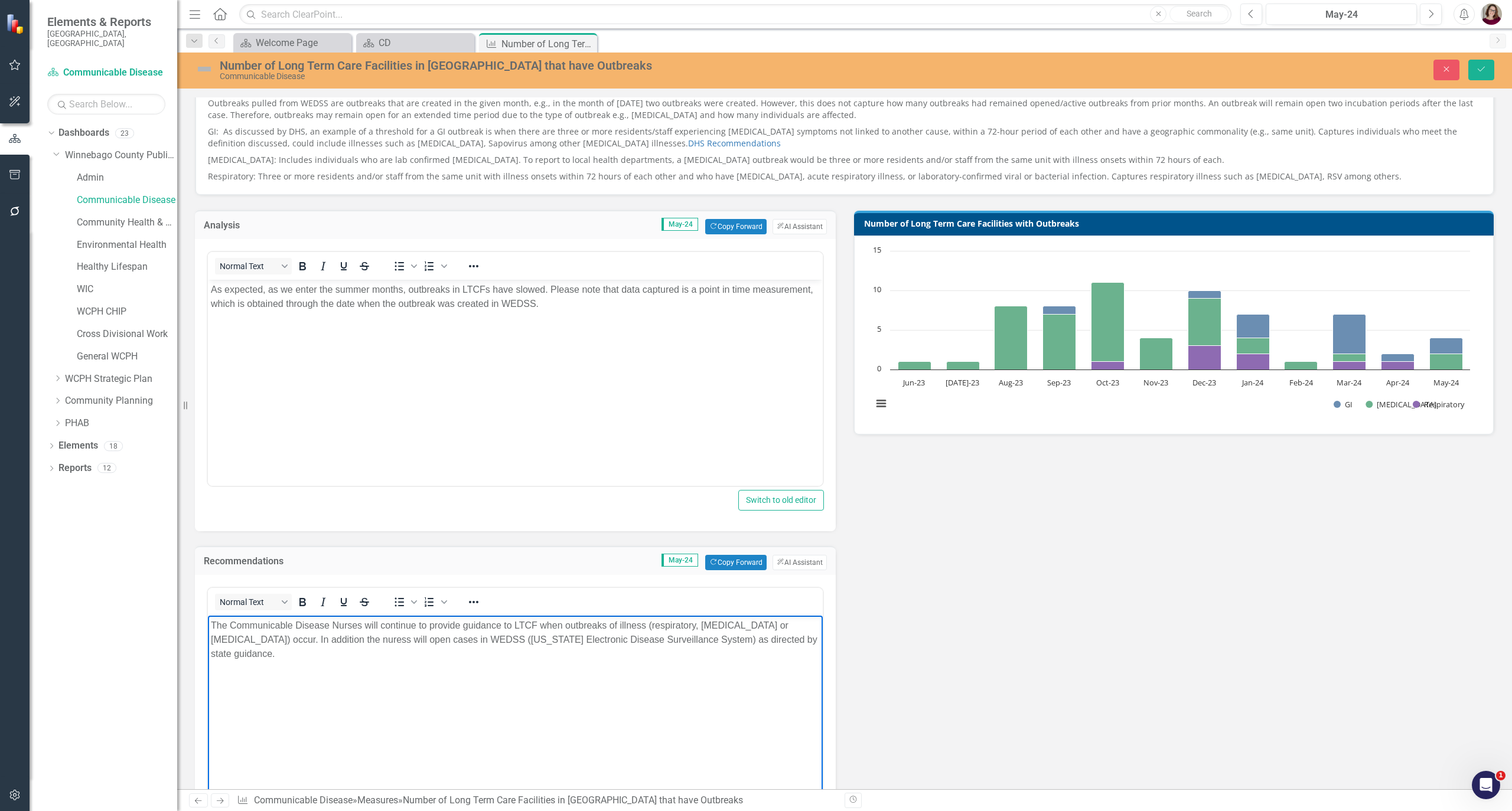
click at [472, 693] on body "The Communicable Disease Nurses will continue to provide guidance to LTCF when …" at bounding box center [515, 705] width 615 height 177
click at [1255, 21] on button "Previous" at bounding box center [1250, 14] width 22 height 21
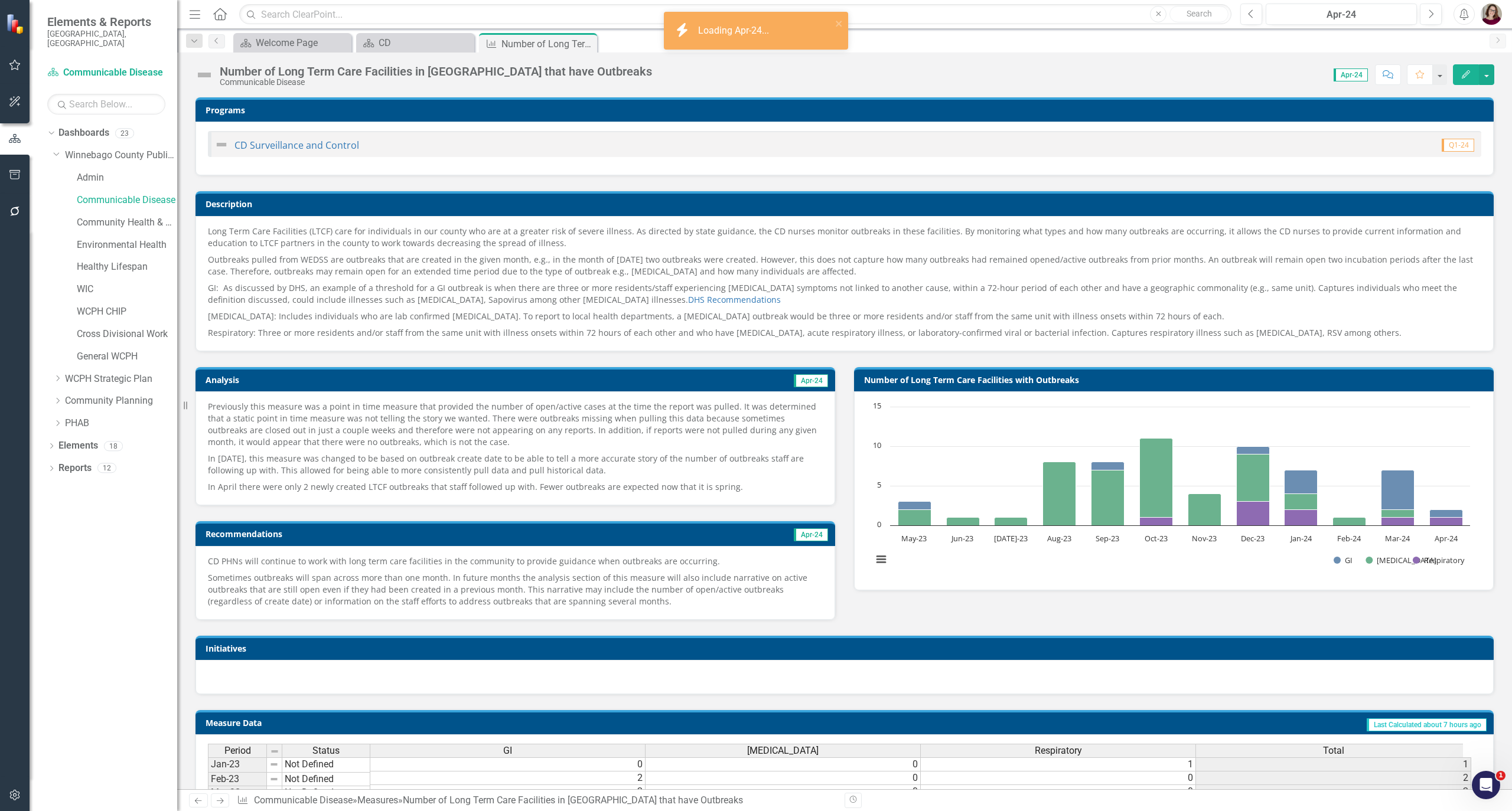
click at [515, 449] on p "Previously this measure was a point in time measure that provided the number of…" at bounding box center [515, 426] width 615 height 49
click at [514, 449] on p "Previously this measure was a point in time measure that provided the number of…" at bounding box center [515, 426] width 615 height 49
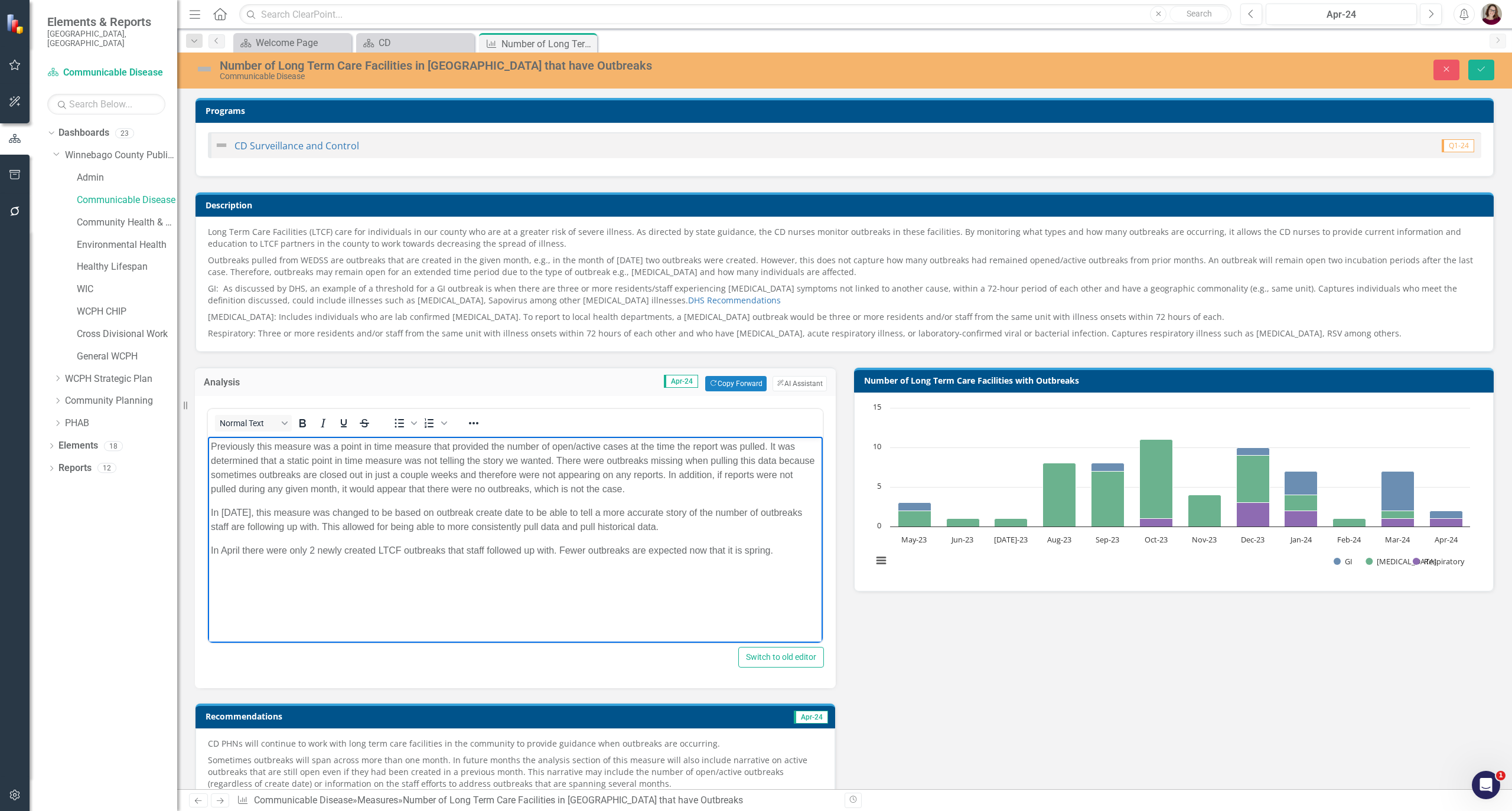
drag, startPoint x: 786, startPoint y: 551, endPoint x: 350, endPoint y: 874, distance: 542.6
click at [208, 437] on html "Previously this measure was a point in time measure that provided the number of…" at bounding box center [515, 526] width 615 height 177
copy body "Previously this measure was a point in time measure that provided the number of…"
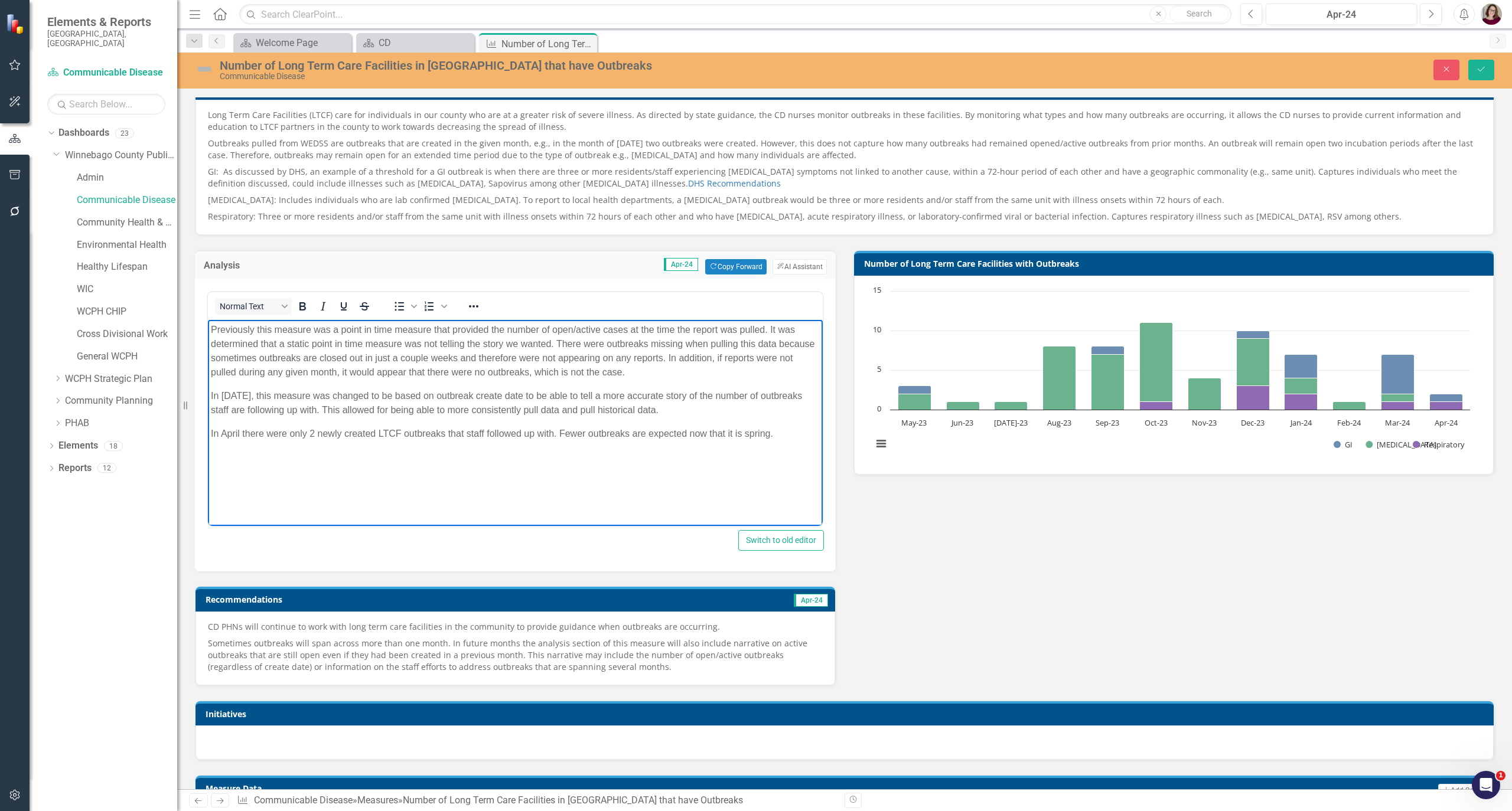
scroll to position [236, 0]
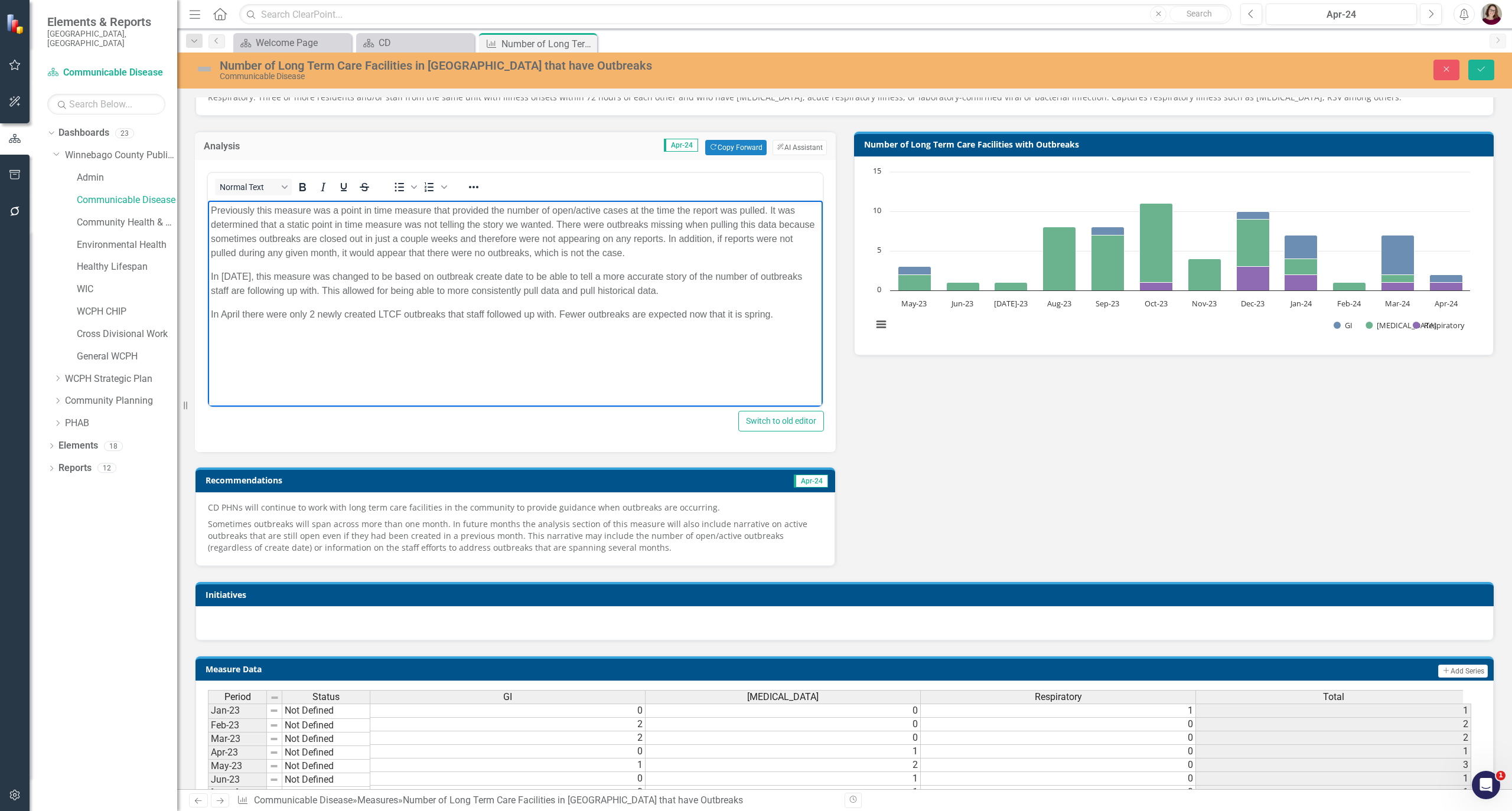
click at [435, 531] on p "Sometimes outbreaks will span across more than one month. In future months the …" at bounding box center [515, 535] width 615 height 38
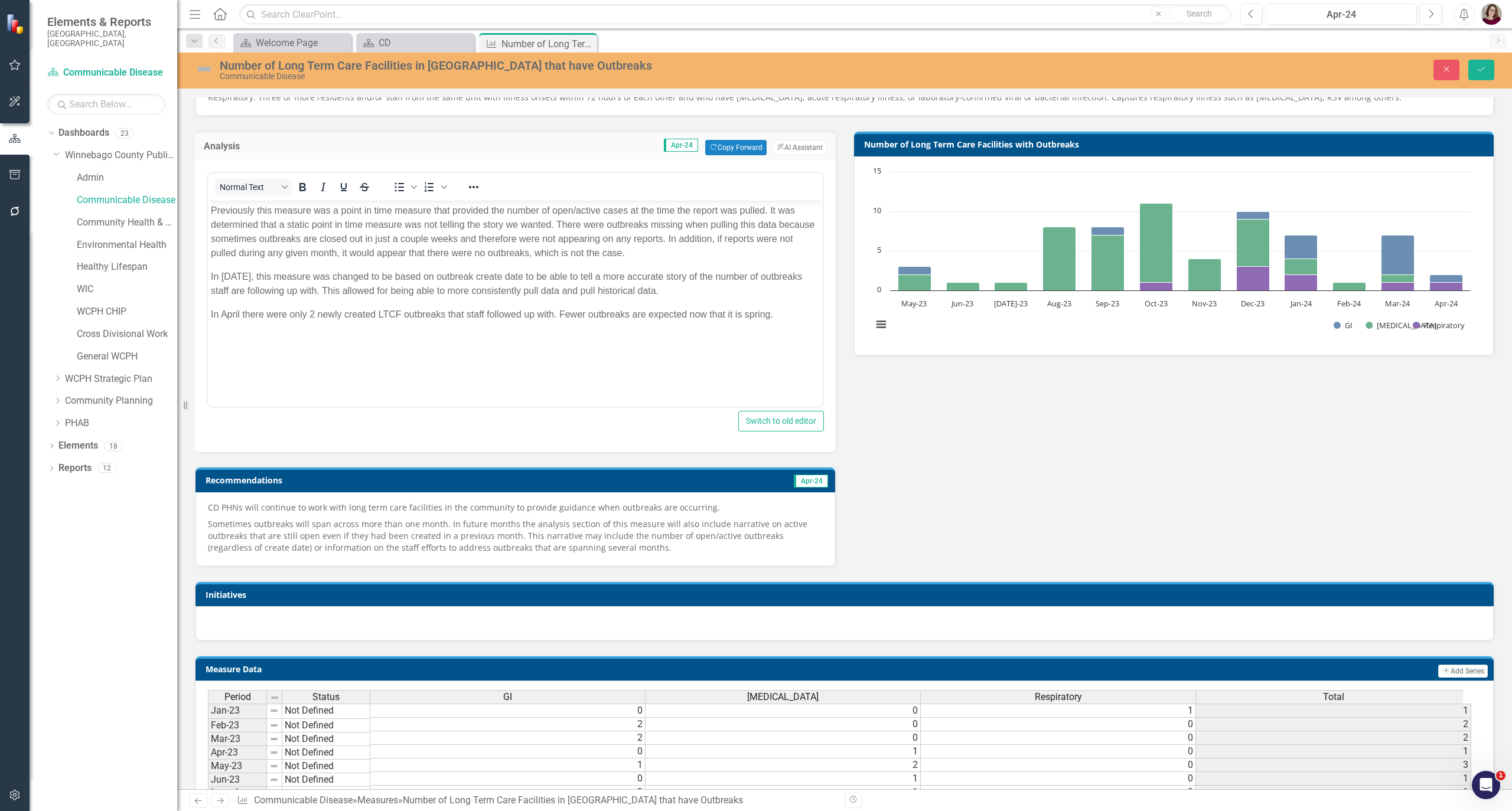
click at [435, 531] on p "Sometimes outbreaks will span across more than one month. In future months the …" at bounding box center [515, 535] width 615 height 38
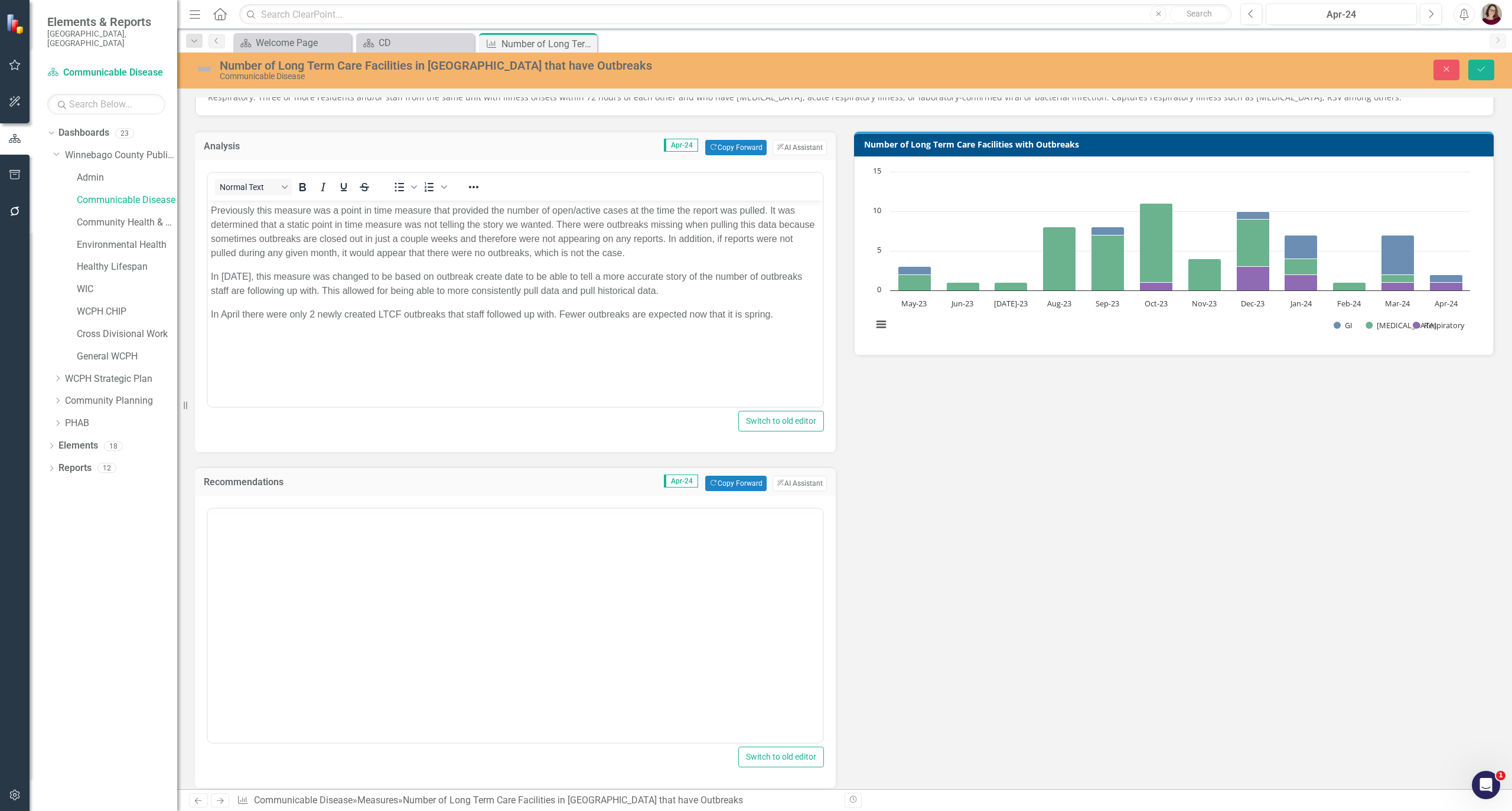
click at [652, 512] on div at bounding box center [515, 512] width 615 height 0
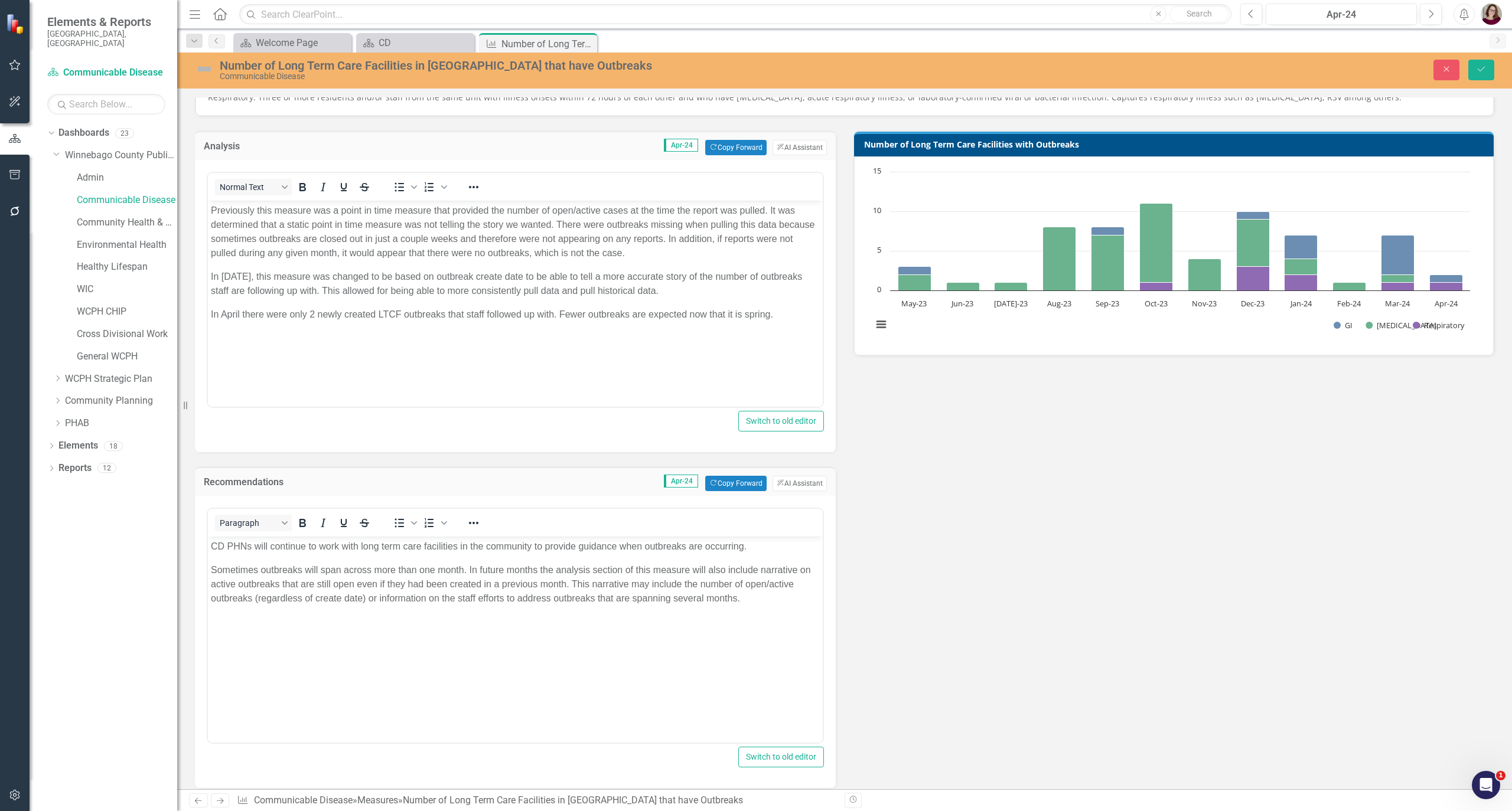
scroll to position [0, 0]
click at [777, 545] on p "CD PHNs will continue to work with long term care facilities in the community t…" at bounding box center [515, 547] width 609 height 14
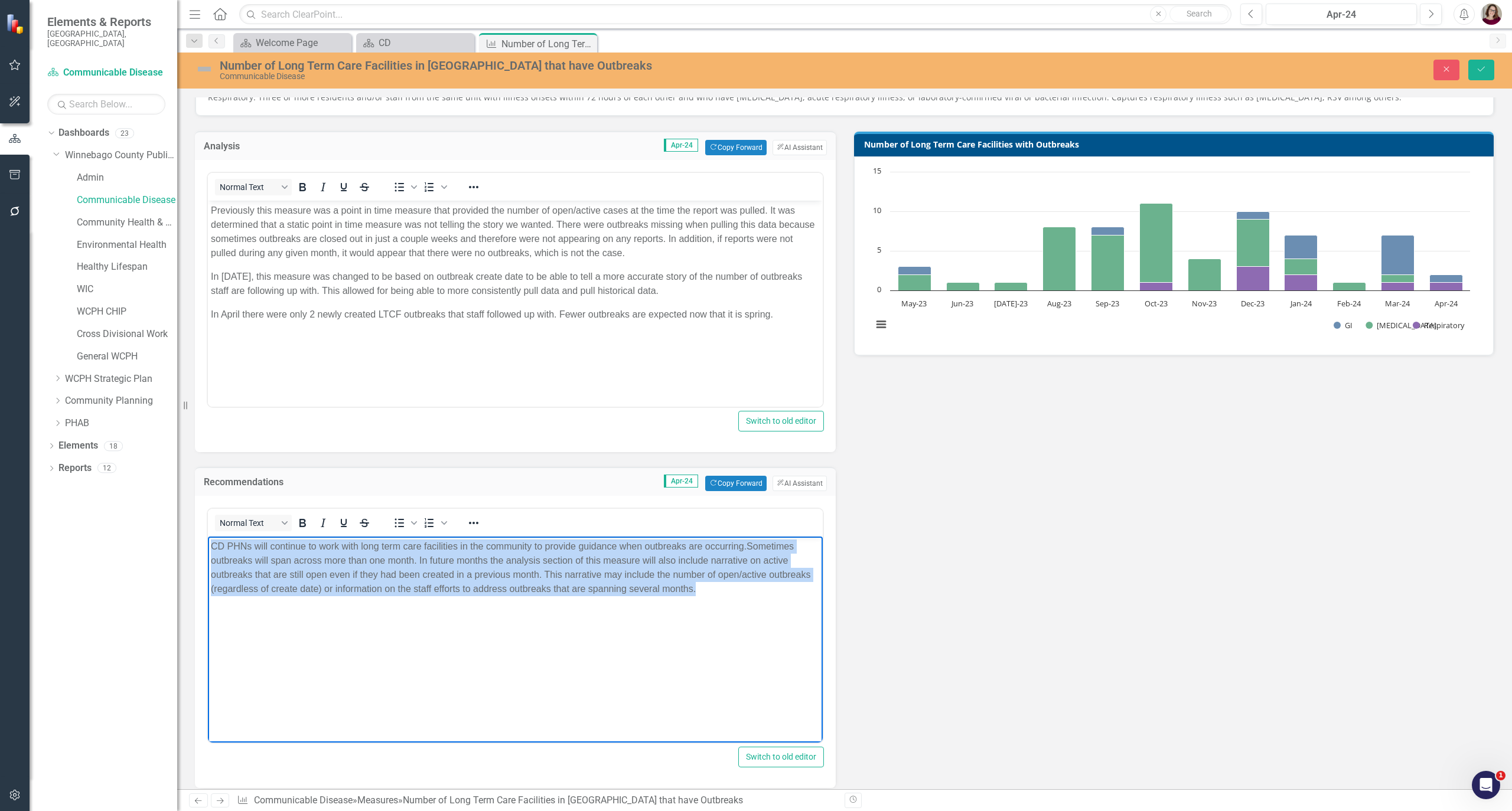
drag, startPoint x: 745, startPoint y: 592, endPoint x: 359, endPoint y: 1056, distance: 603.6
click at [208, 537] on html "CD PHNs will continue to work with long term care facilities in the community t…" at bounding box center [515, 626] width 615 height 177
copy p "CD PHNs will continue to work with long term care facilities in the community t…"
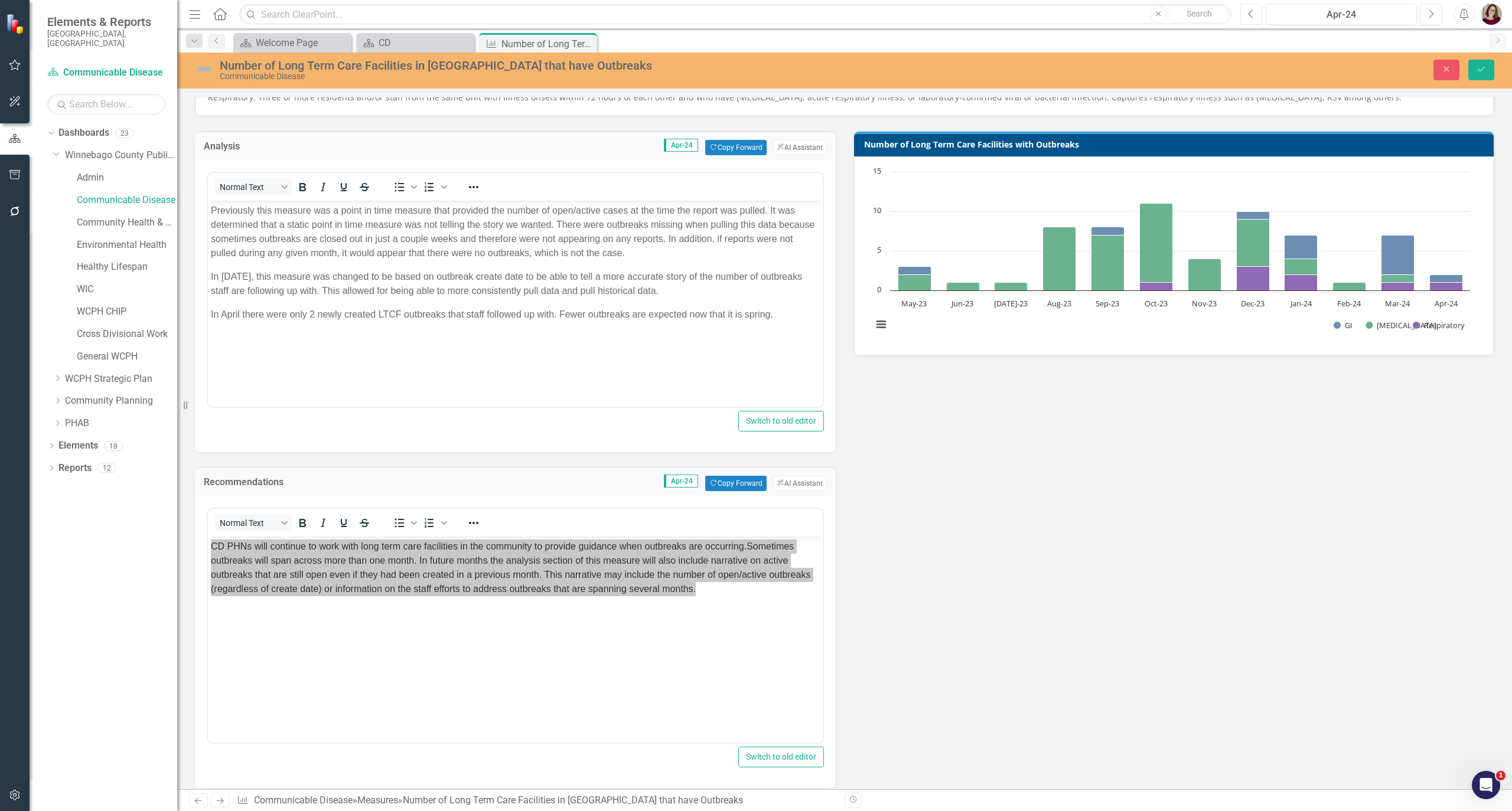
click at [1249, 15] on icon "Previous" at bounding box center [1250, 13] width 7 height 10
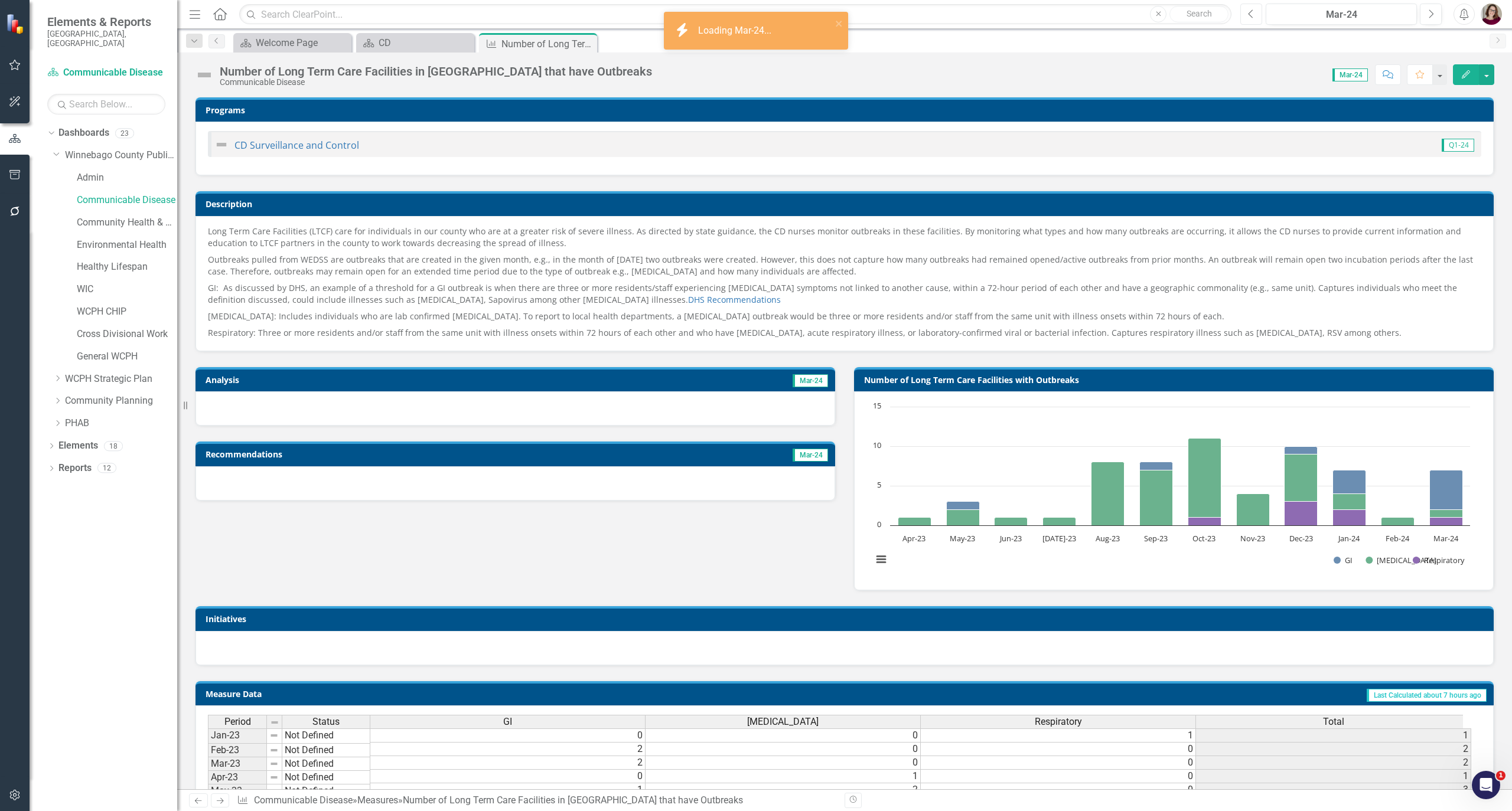
click at [1255, 19] on button "Previous" at bounding box center [1250, 14] width 22 height 21
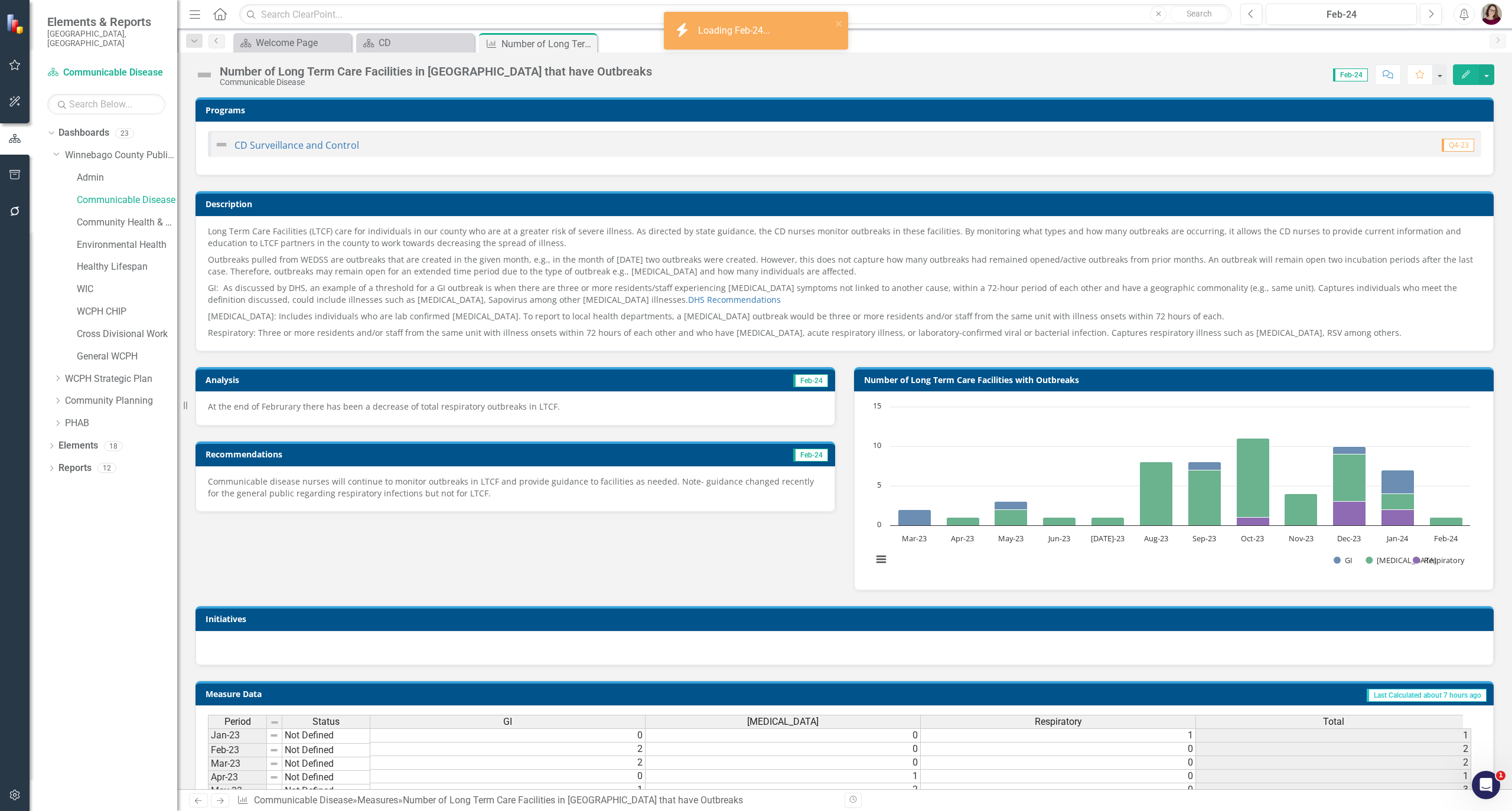
click at [501, 400] on div "At the end of Februrary there has been a decrease of total respiratory outbreak…" at bounding box center [515, 409] width 640 height 34
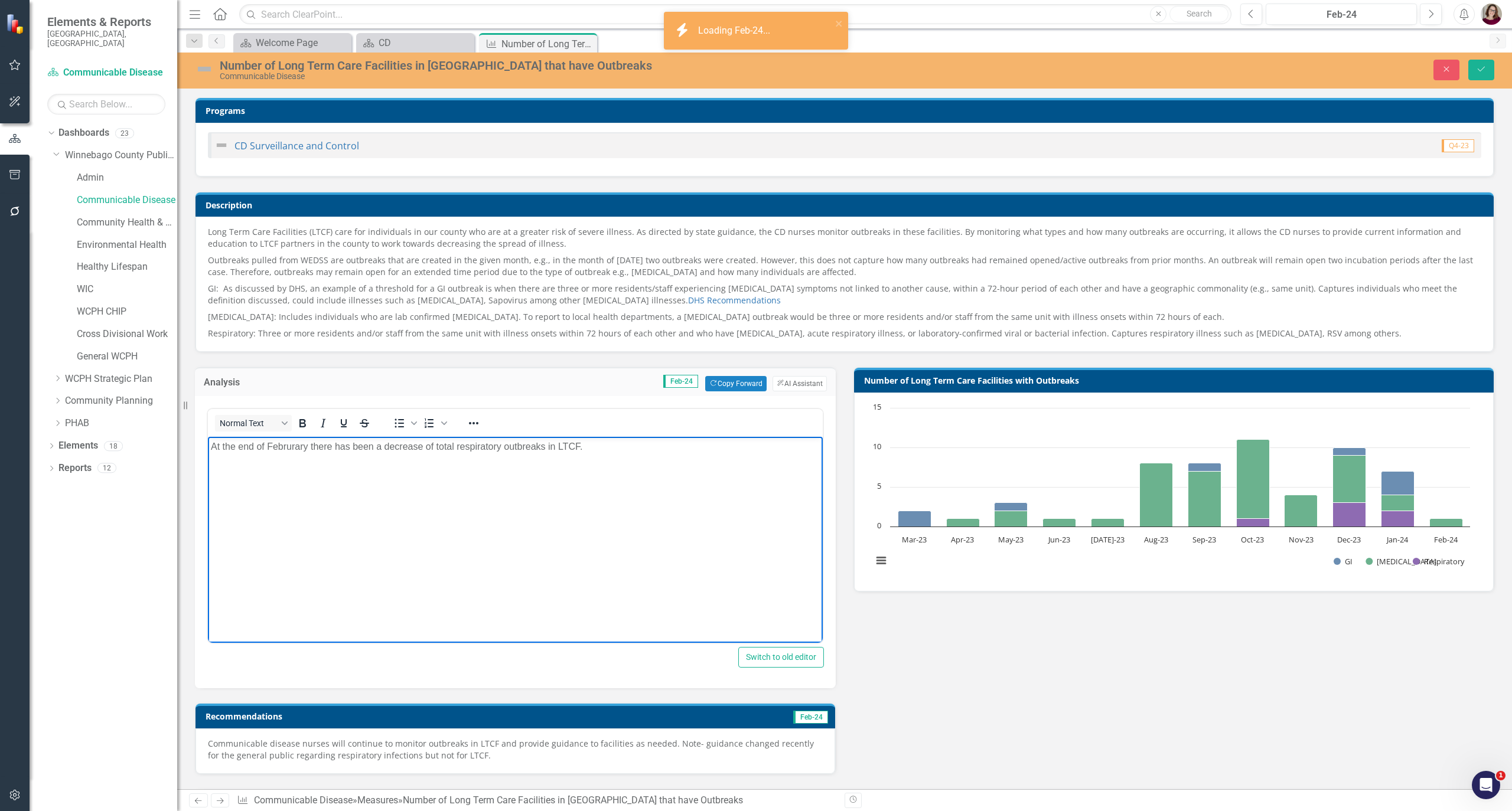
click at [499, 508] on body "At the end of Februrary there has been a decrease of total respiratory outbreak…" at bounding box center [515, 526] width 615 height 177
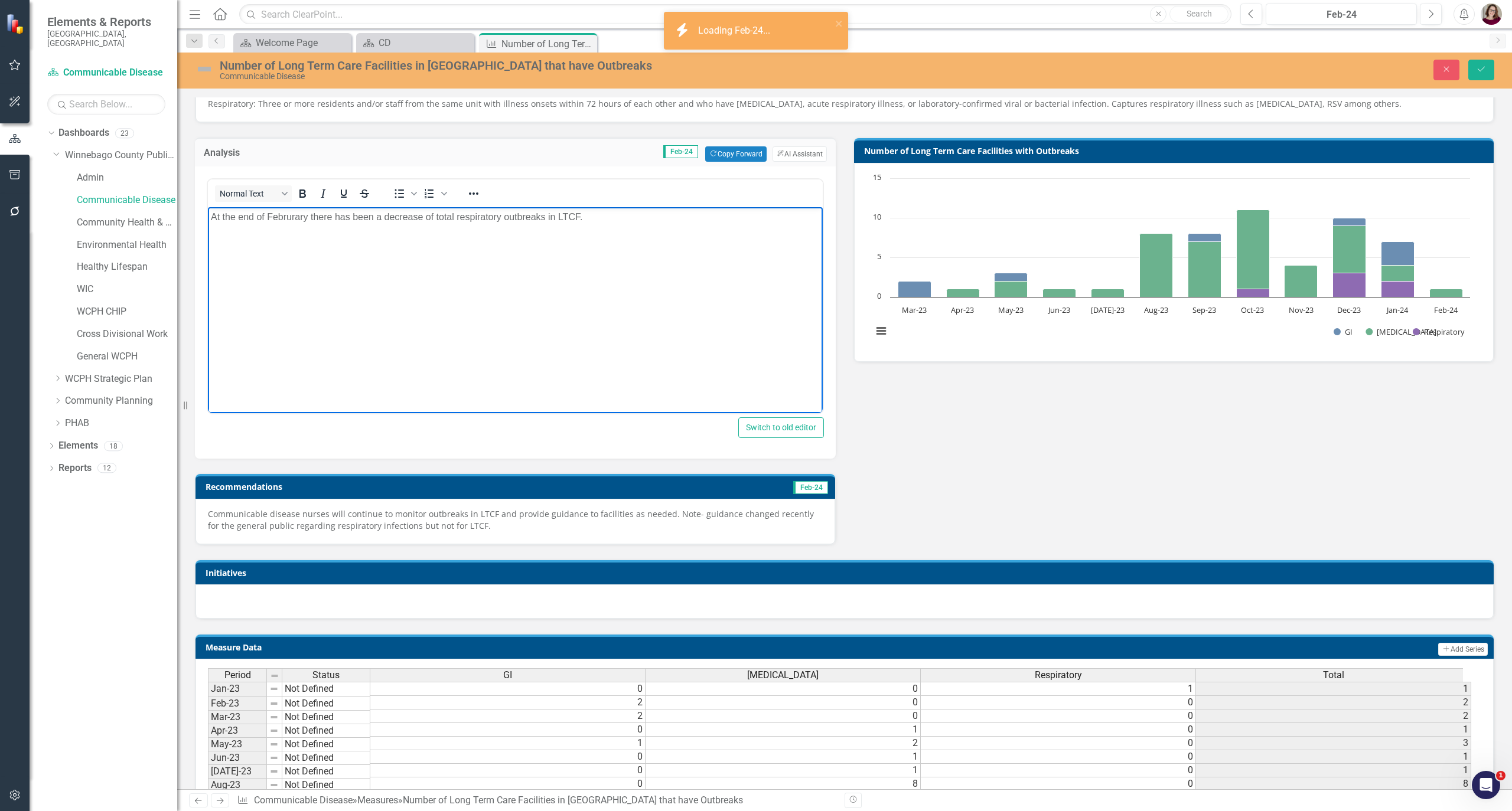
scroll to position [236, 0]
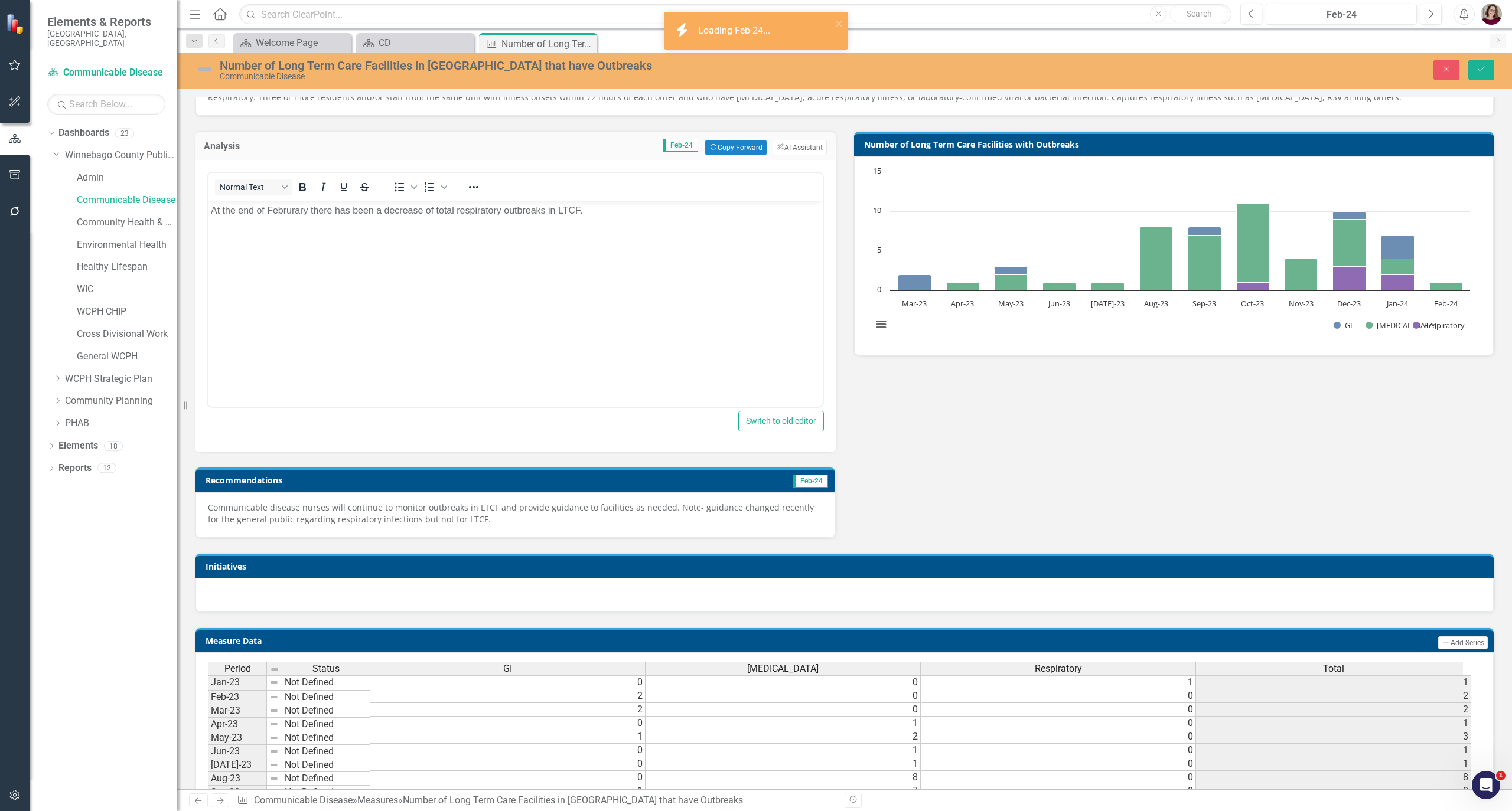
click at [551, 525] on p "Communicable disease nurses will continue to monitor outbreaks in LTCF and prov…" at bounding box center [515, 513] width 615 height 24
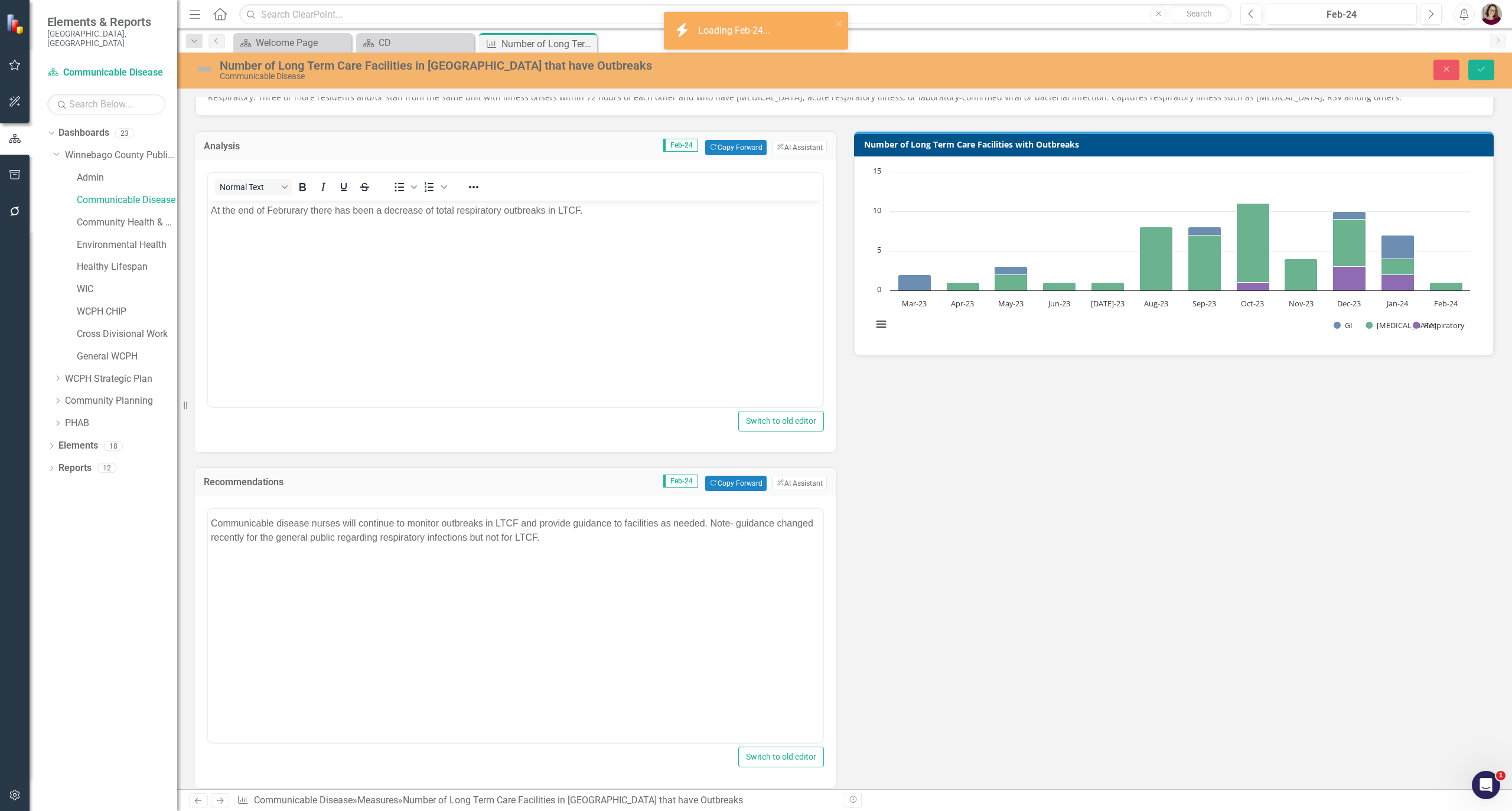
scroll to position [0, 0]
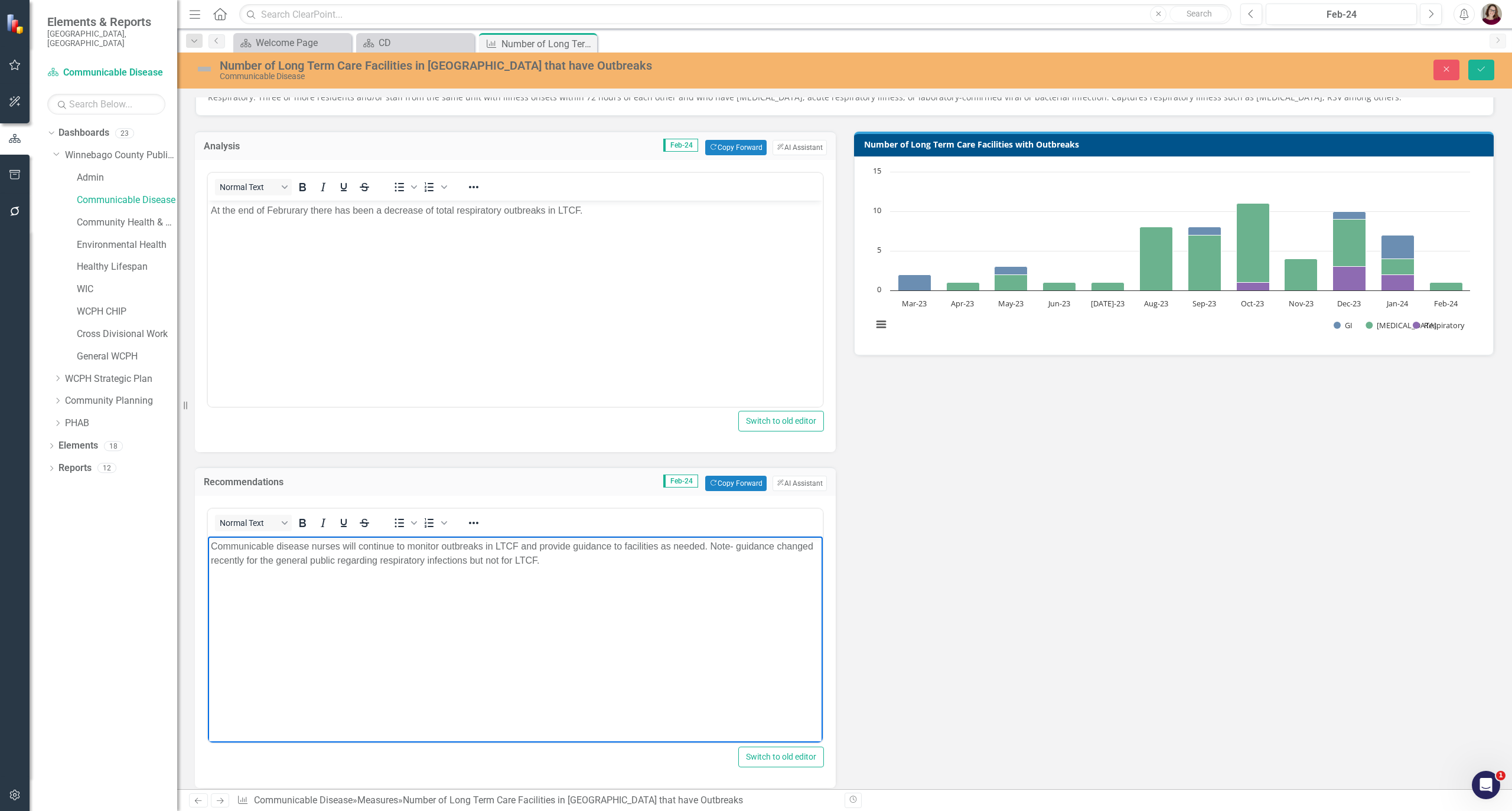
click at [516, 633] on body "Communicable disease nurses will continue to monitor outbreaks in LTCF and prov…" at bounding box center [515, 626] width 615 height 177
click at [1250, 12] on icon "Previous" at bounding box center [1250, 13] width 7 height 10
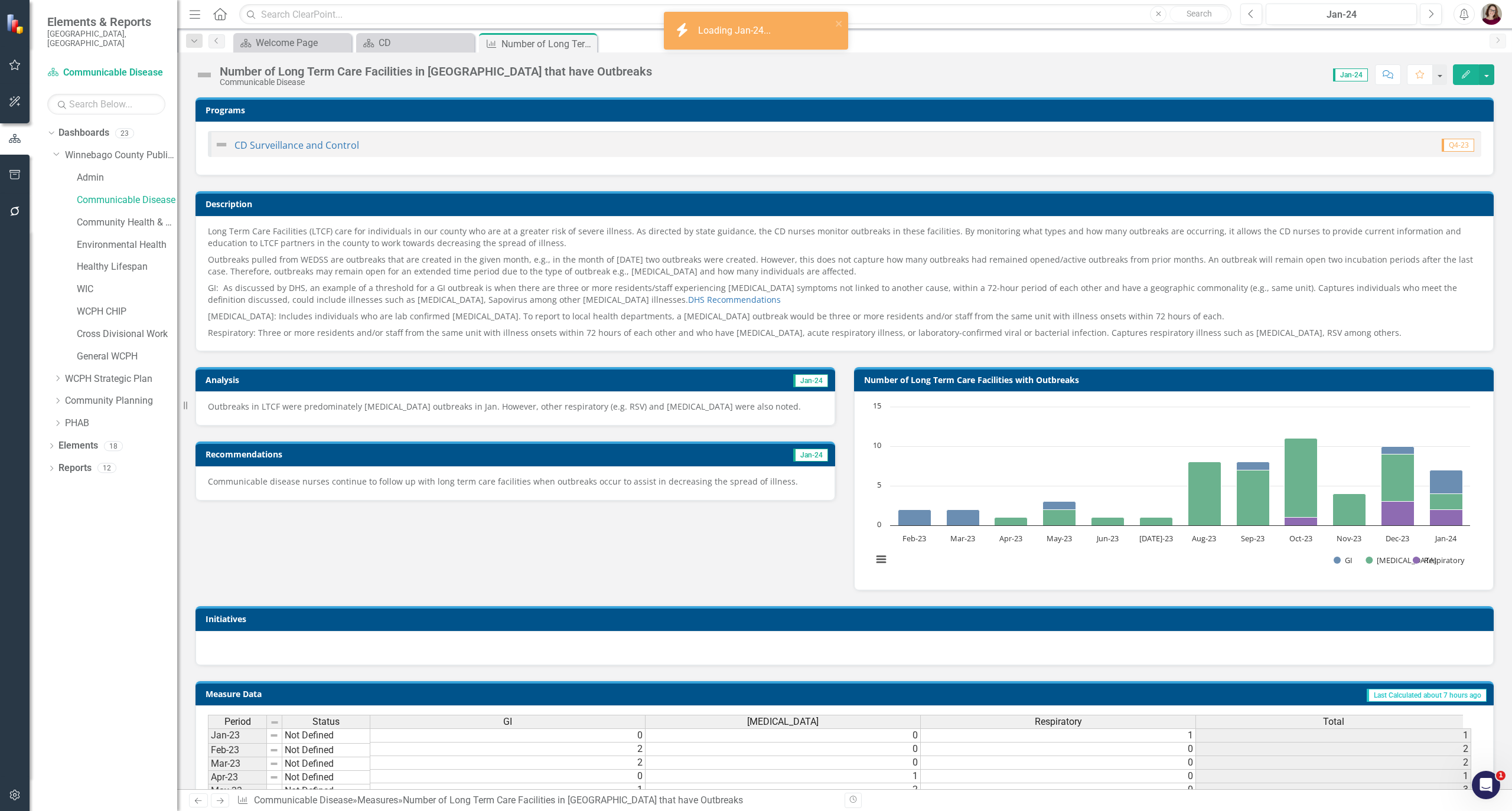
click at [470, 420] on div "Outbreaks in LTCF were predominately COVID-19 outbreaks in Jan. However, other …" at bounding box center [515, 409] width 640 height 34
click at [470, 419] on div "Outbreaks in LTCF were predominately COVID-19 outbreaks in Jan. However, other …" at bounding box center [515, 409] width 640 height 34
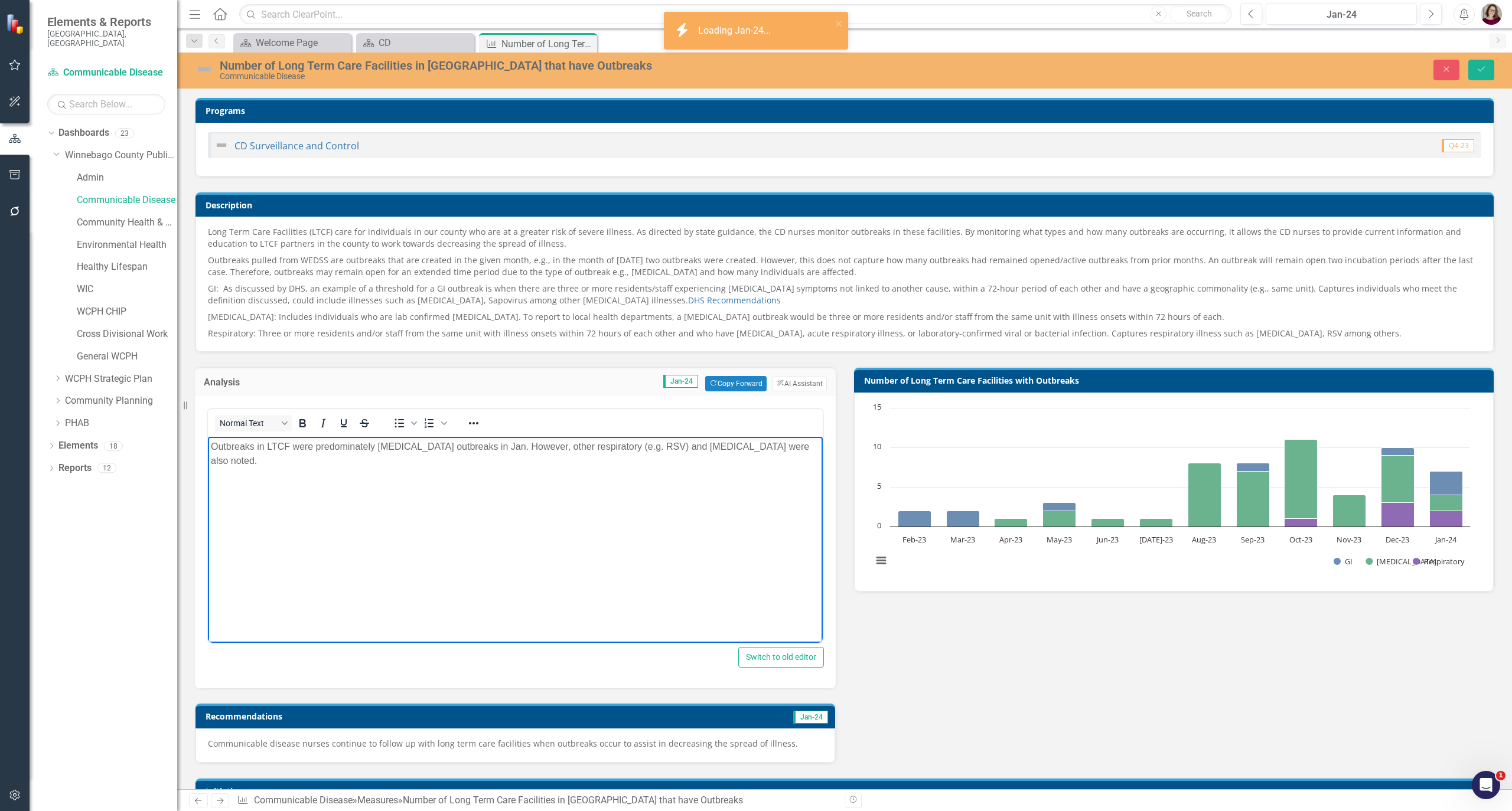
click at [498, 589] on body "Outbreaks in LTCF were predominately COVID-19 outbreaks in Jan. However, other …" at bounding box center [515, 526] width 615 height 177
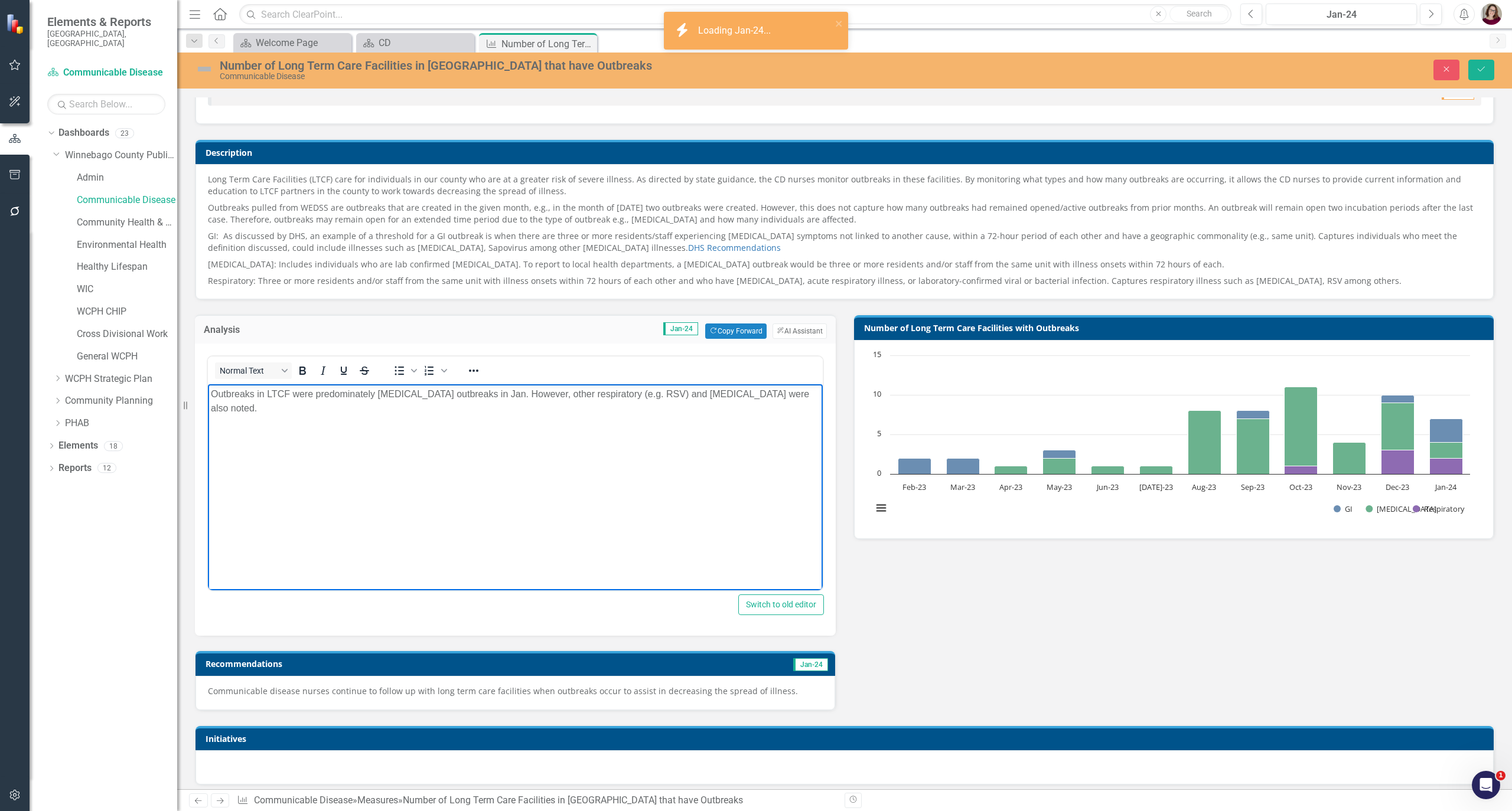
scroll to position [79, 0]
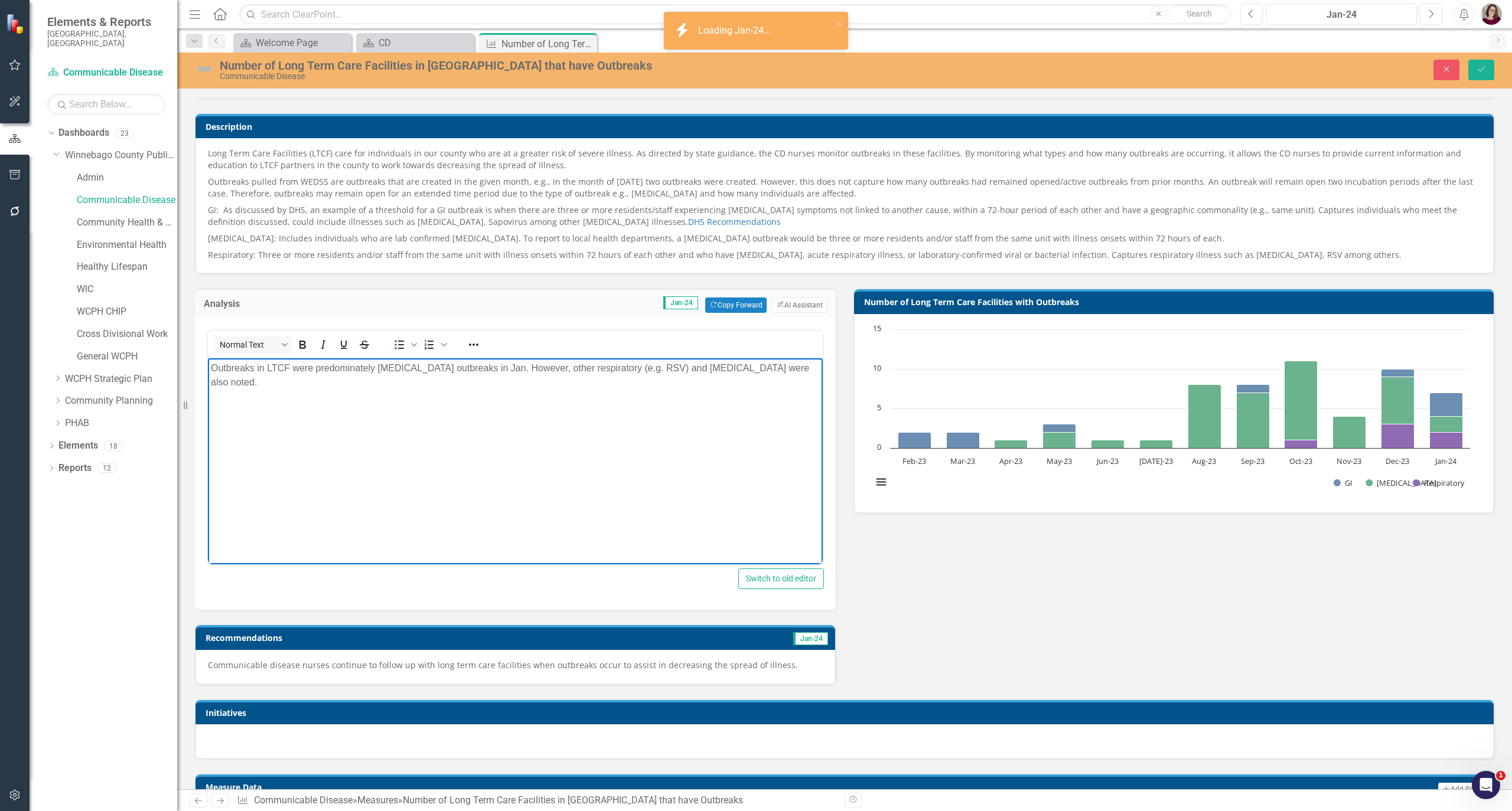
click at [449, 643] on h3 "Recommendations" at bounding box center [417, 637] width 425 height 9
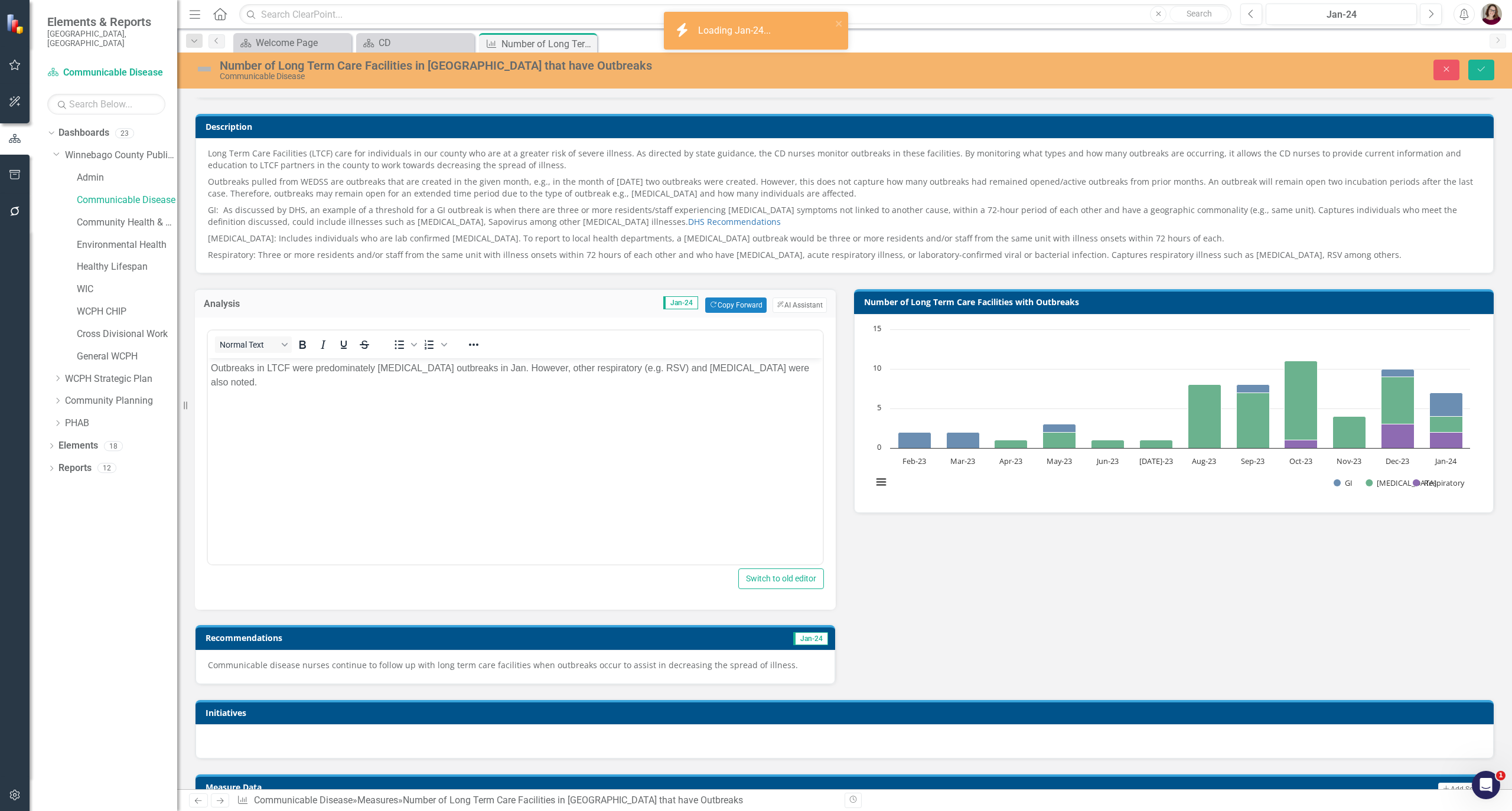
click at [448, 643] on h3 "Recommendations" at bounding box center [417, 637] width 425 height 9
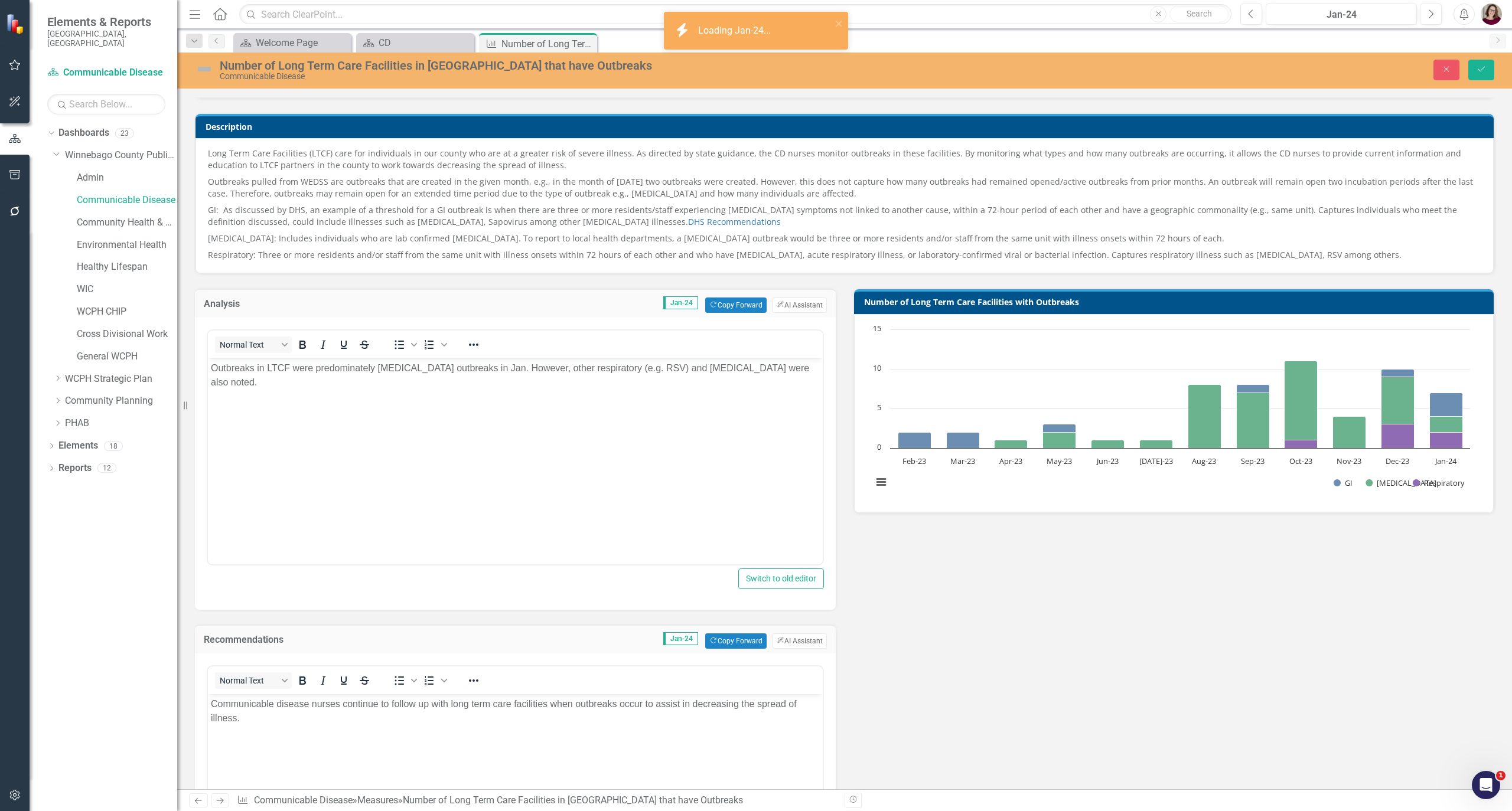
scroll to position [0, 0]
click at [460, 717] on p "Communicable disease nurses continue to follow up with long term care facilitie…" at bounding box center [515, 712] width 609 height 29
click at [1254, 19] on button "Previous" at bounding box center [1250, 14] width 22 height 21
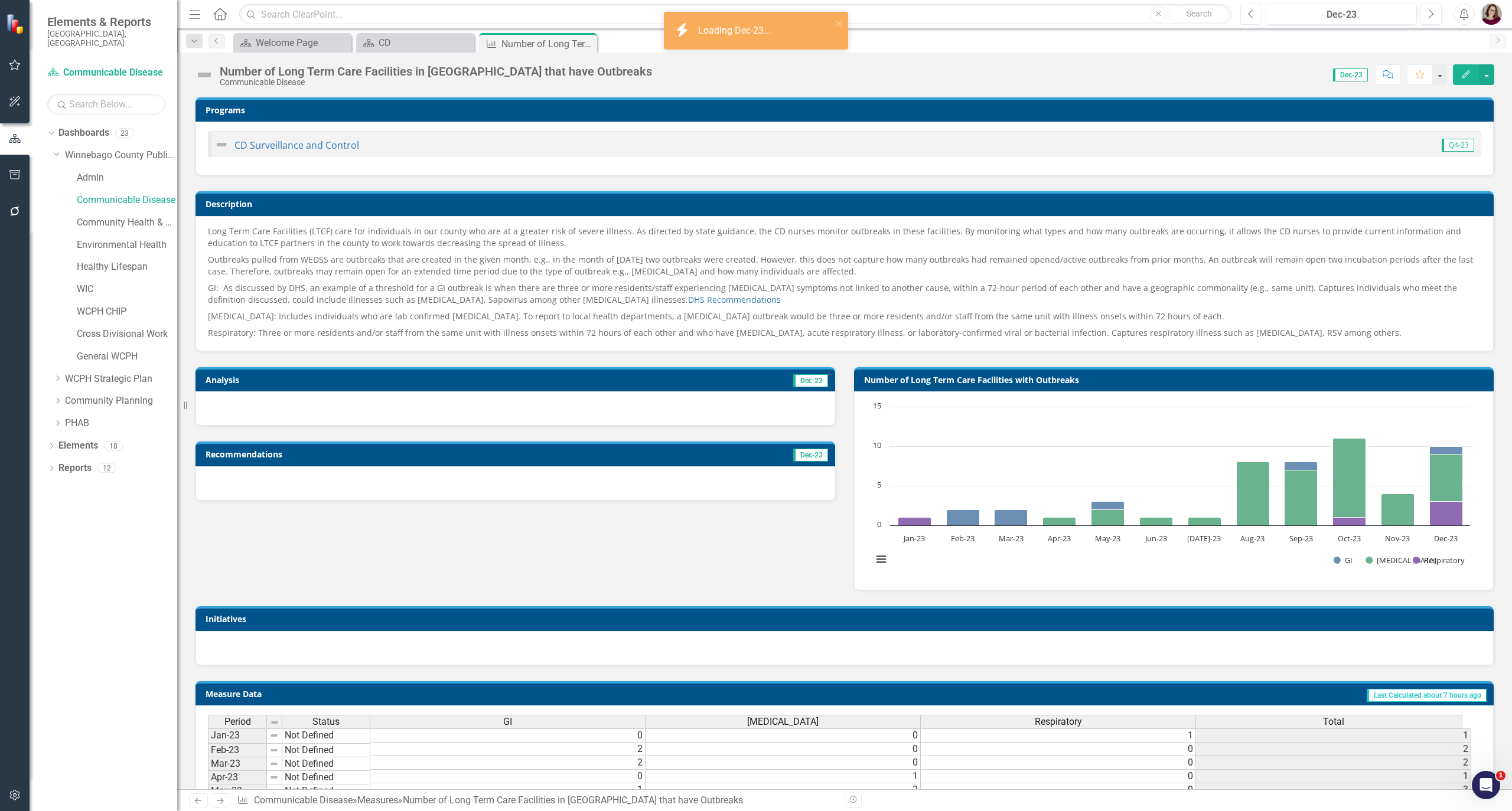
click at [1248, 22] on button "Previous" at bounding box center [1250, 14] width 22 height 21
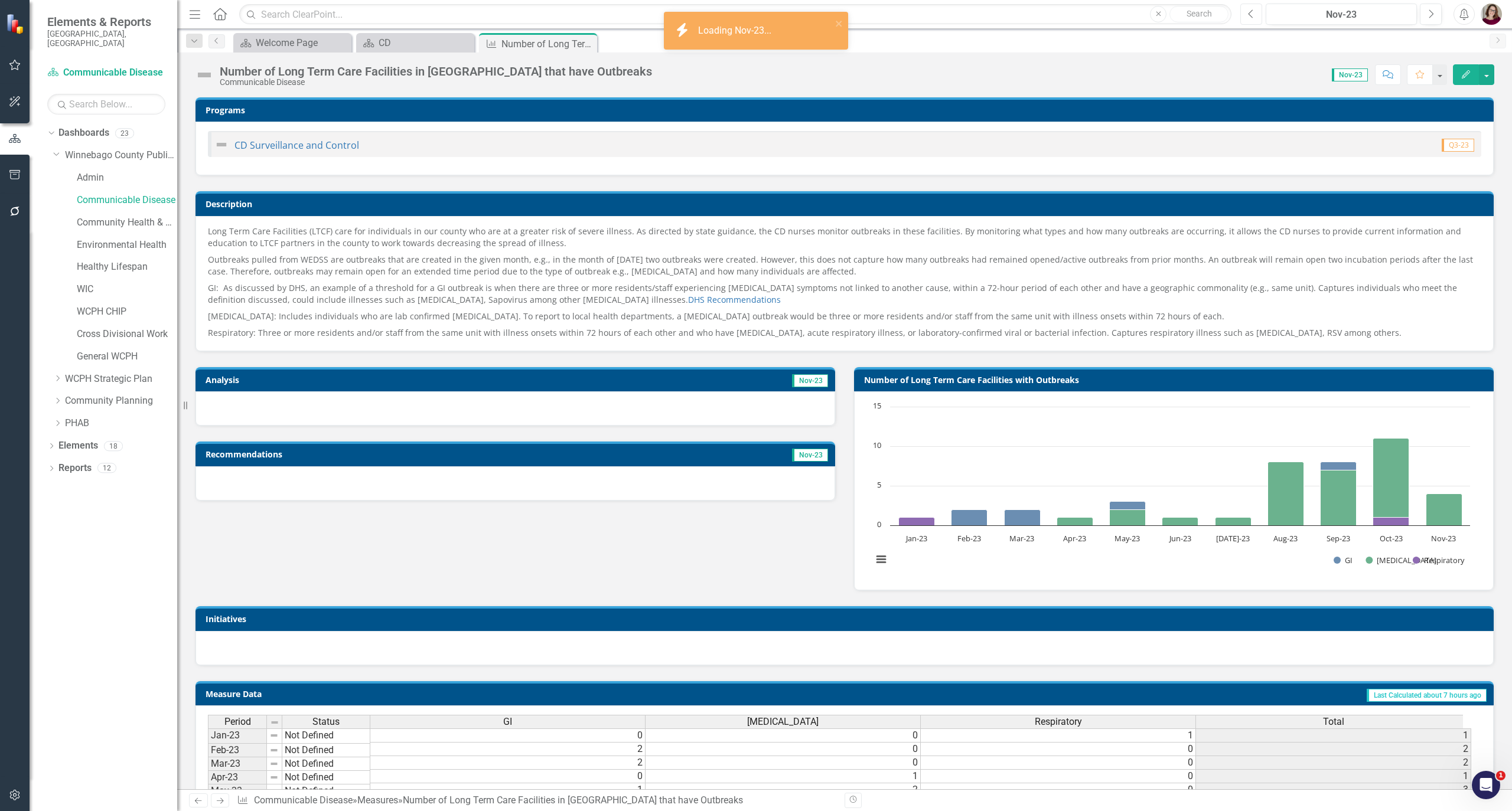
click at [1248, 22] on button "Previous" at bounding box center [1250, 14] width 22 height 21
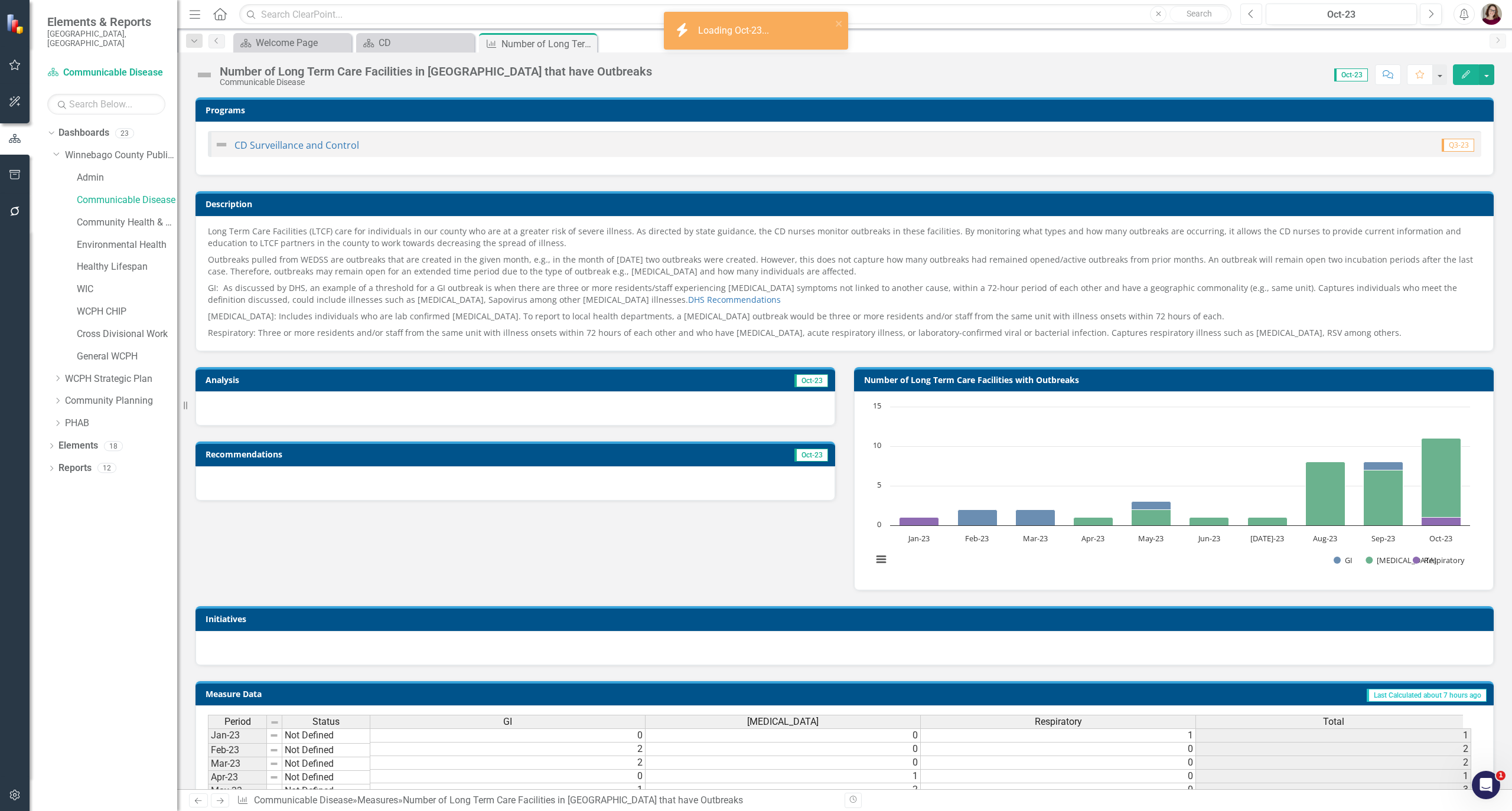
click at [1248, 22] on button "Previous" at bounding box center [1250, 14] width 22 height 21
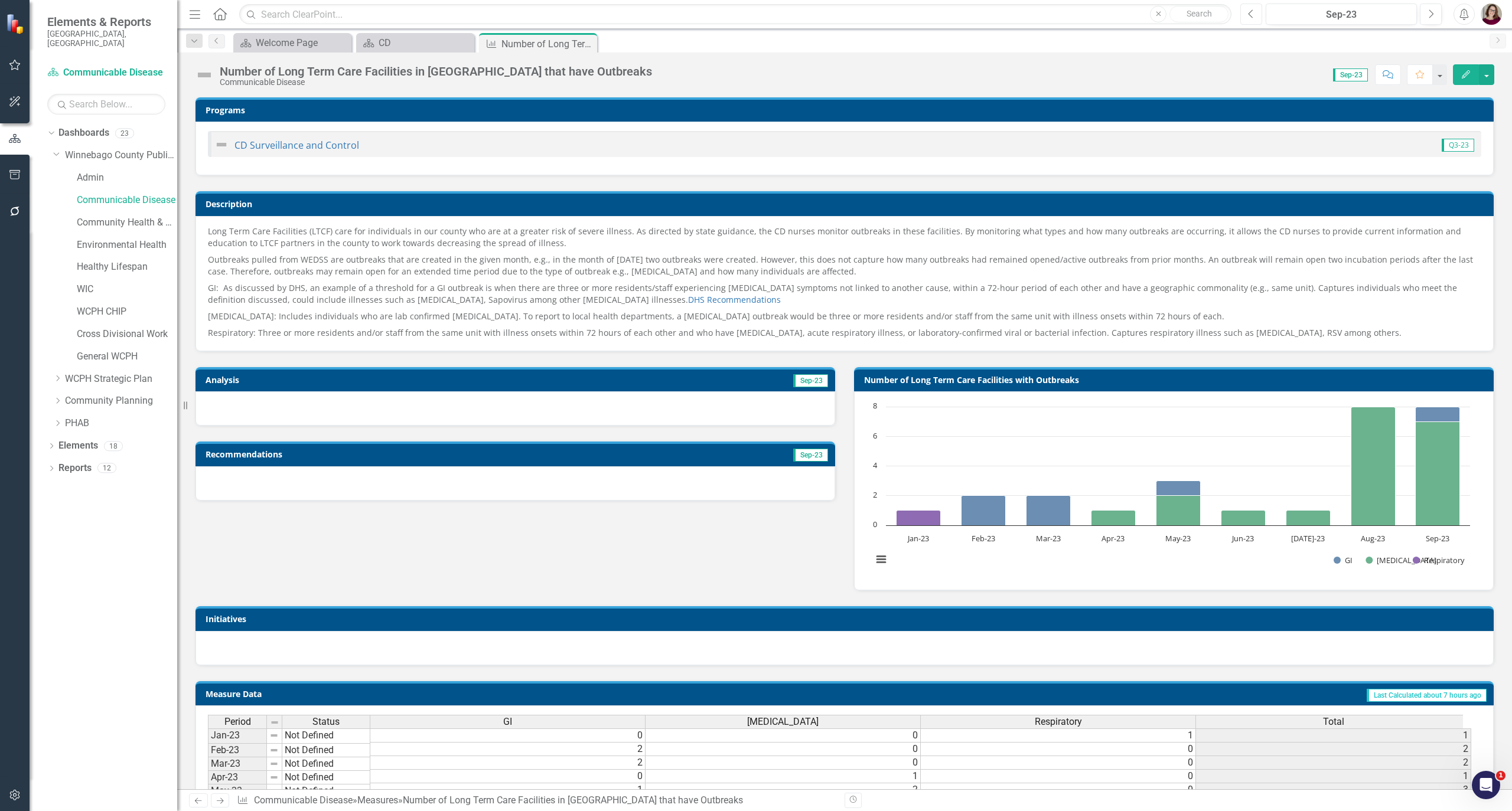
click at [1255, 18] on button "Previous" at bounding box center [1250, 14] width 22 height 21
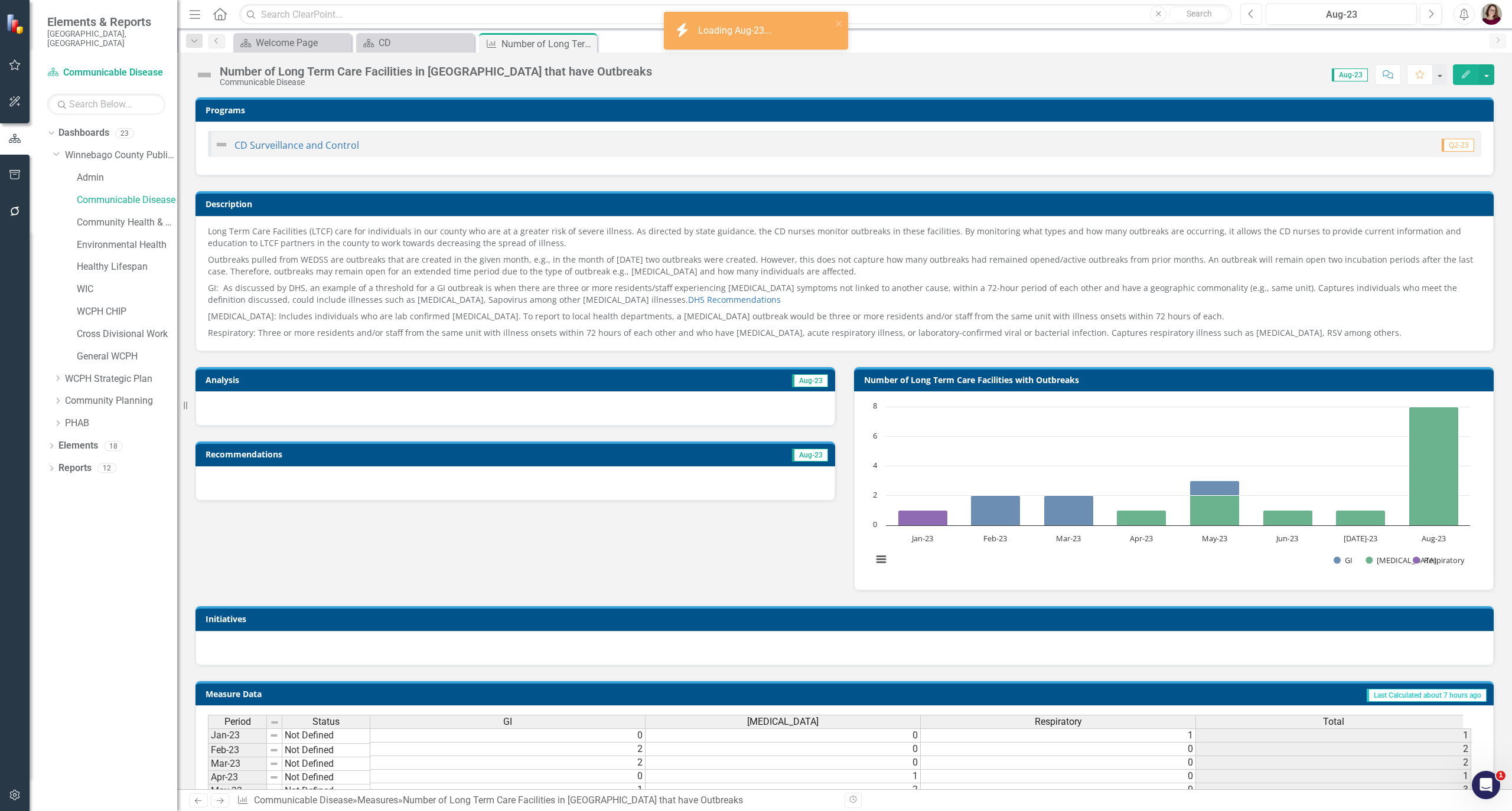
click at [1255, 18] on button "Previous" at bounding box center [1250, 14] width 22 height 21
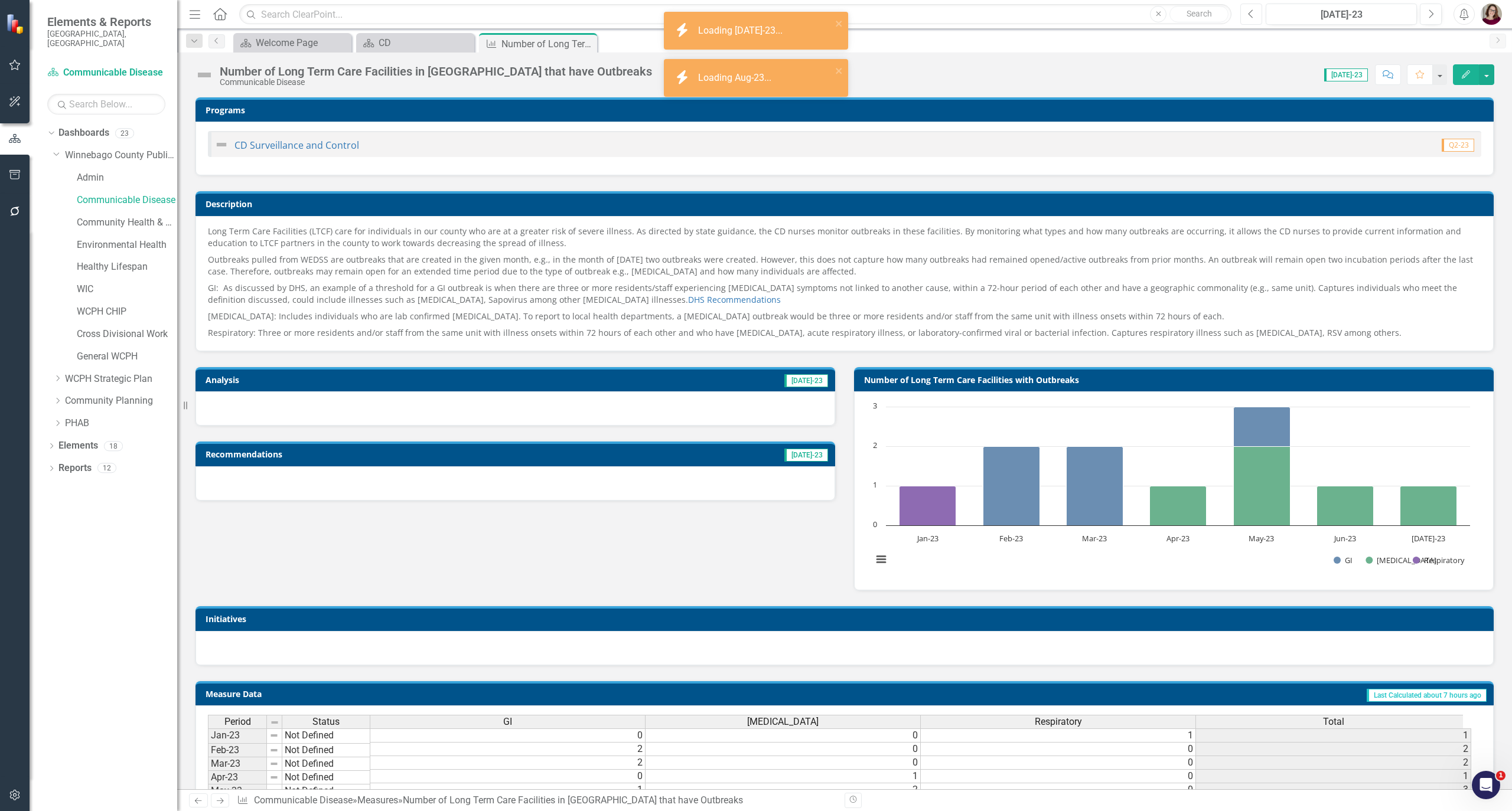
click at [1255, 18] on button "Previous" at bounding box center [1250, 14] width 22 height 21
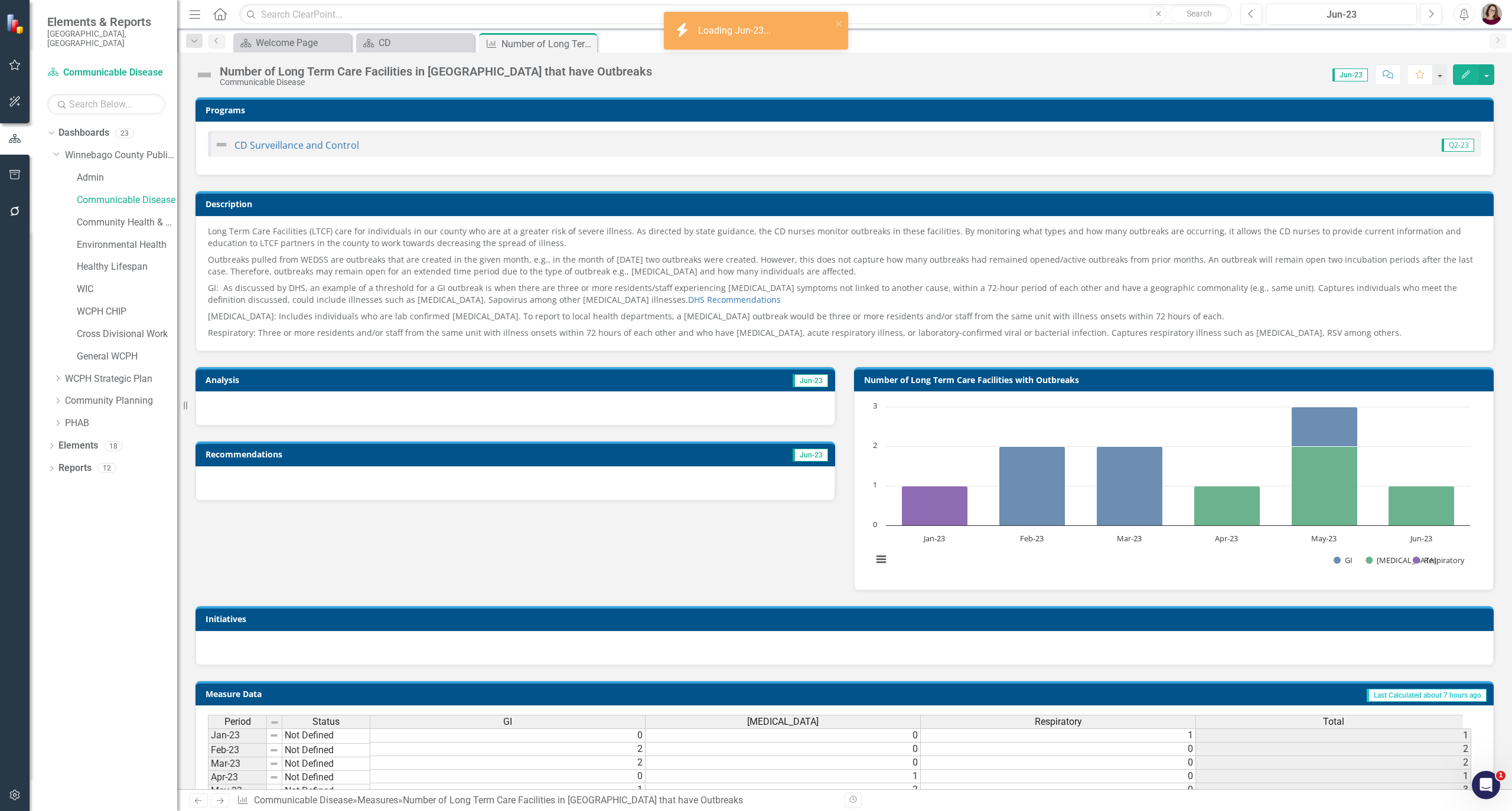
click at [763, 562] on div "Analysis Jun-23 Recommendations Jun-23 Number of Long Term Care Facilities with…" at bounding box center [844, 472] width 1317 height 240
click at [587, 44] on icon "Close" at bounding box center [586, 44] width 11 height 10
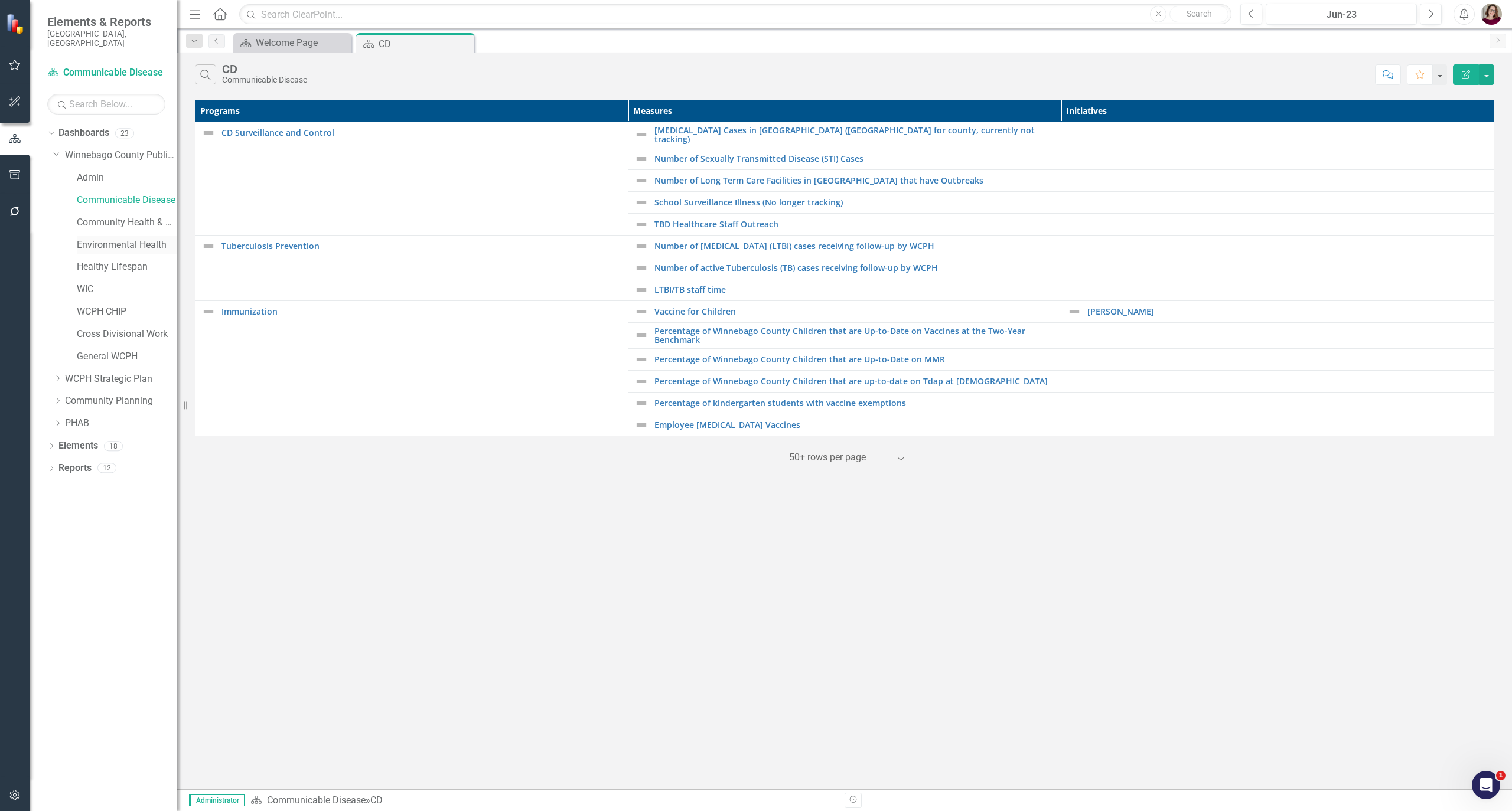
click at [145, 239] on link "Environmental Health" at bounding box center [127, 245] width 101 height 13
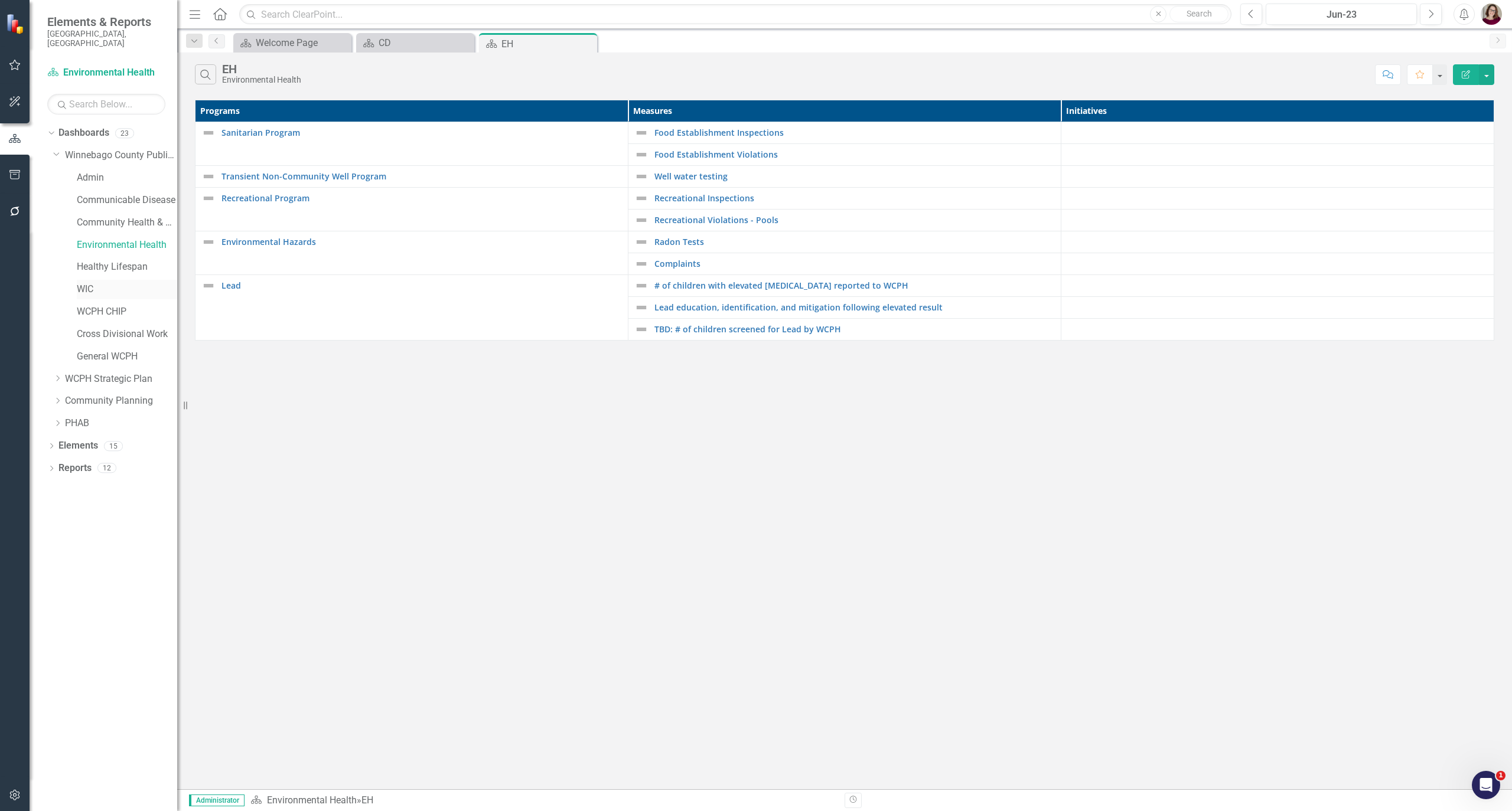
click at [87, 283] on link "WIC" at bounding box center [127, 290] width 101 height 13
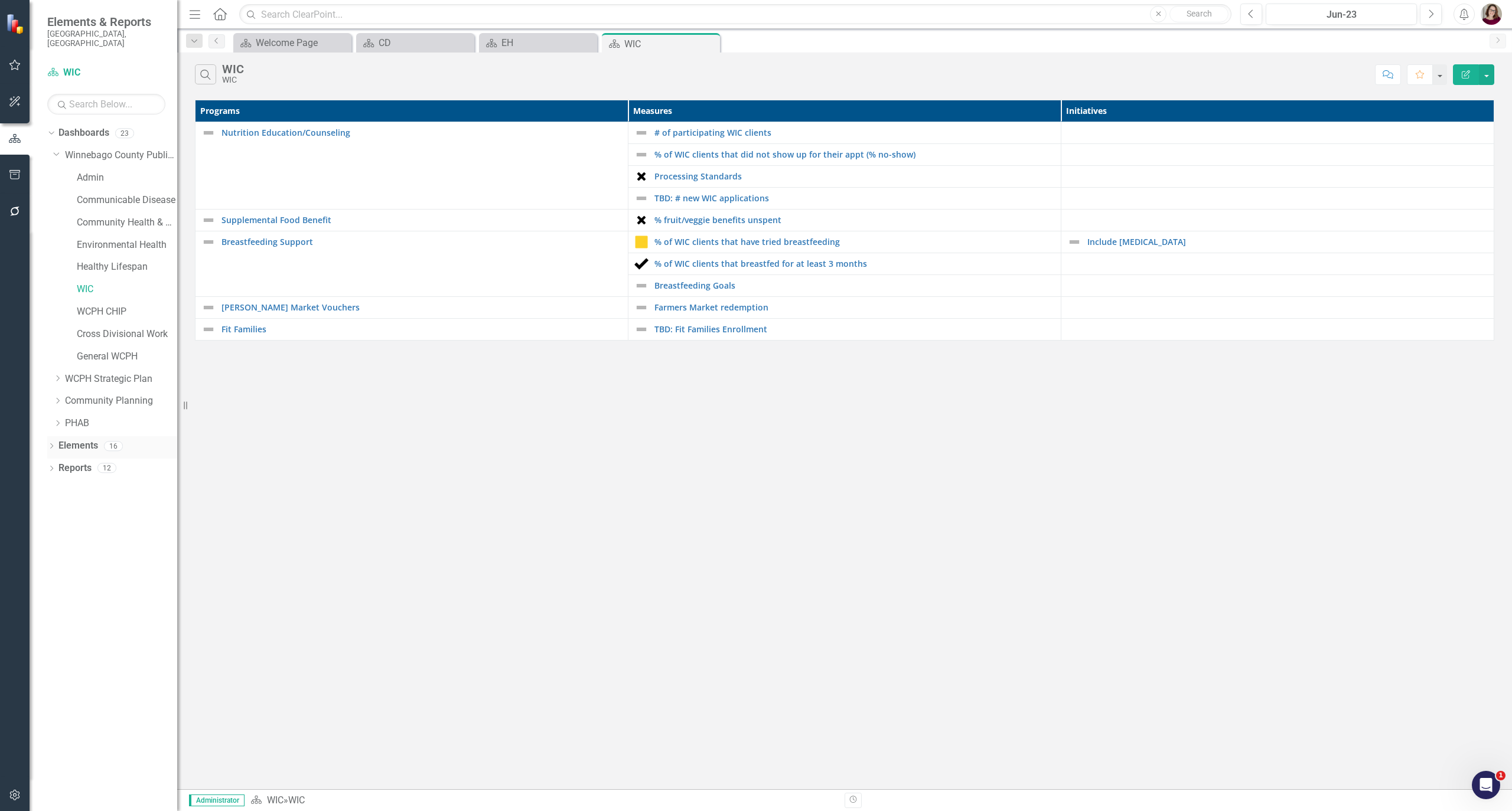
click at [67, 439] on link "Elements" at bounding box center [78, 446] width 40 height 13
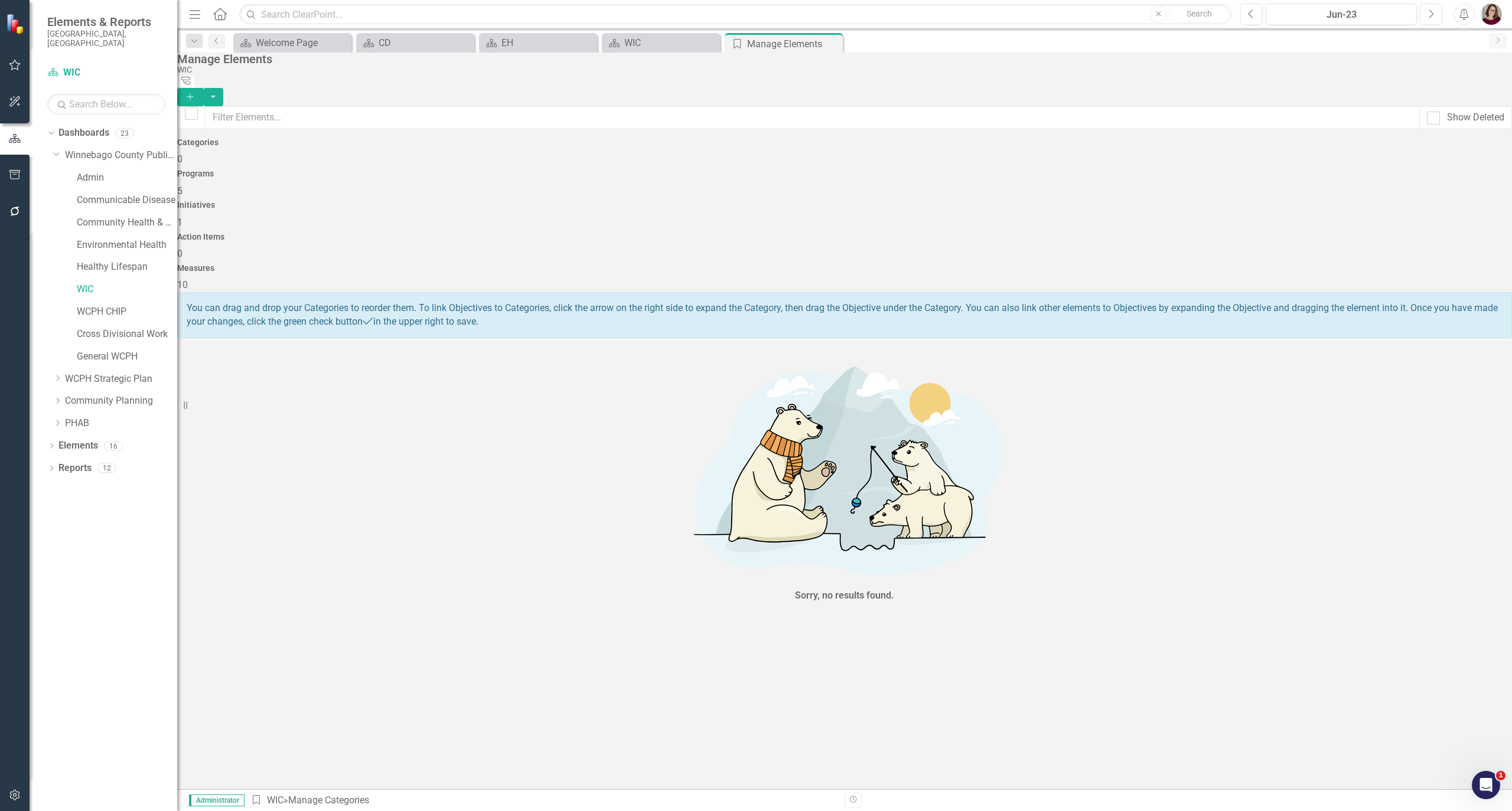
click at [909, 201] on div "Initiatives 1" at bounding box center [844, 215] width 1335 height 29
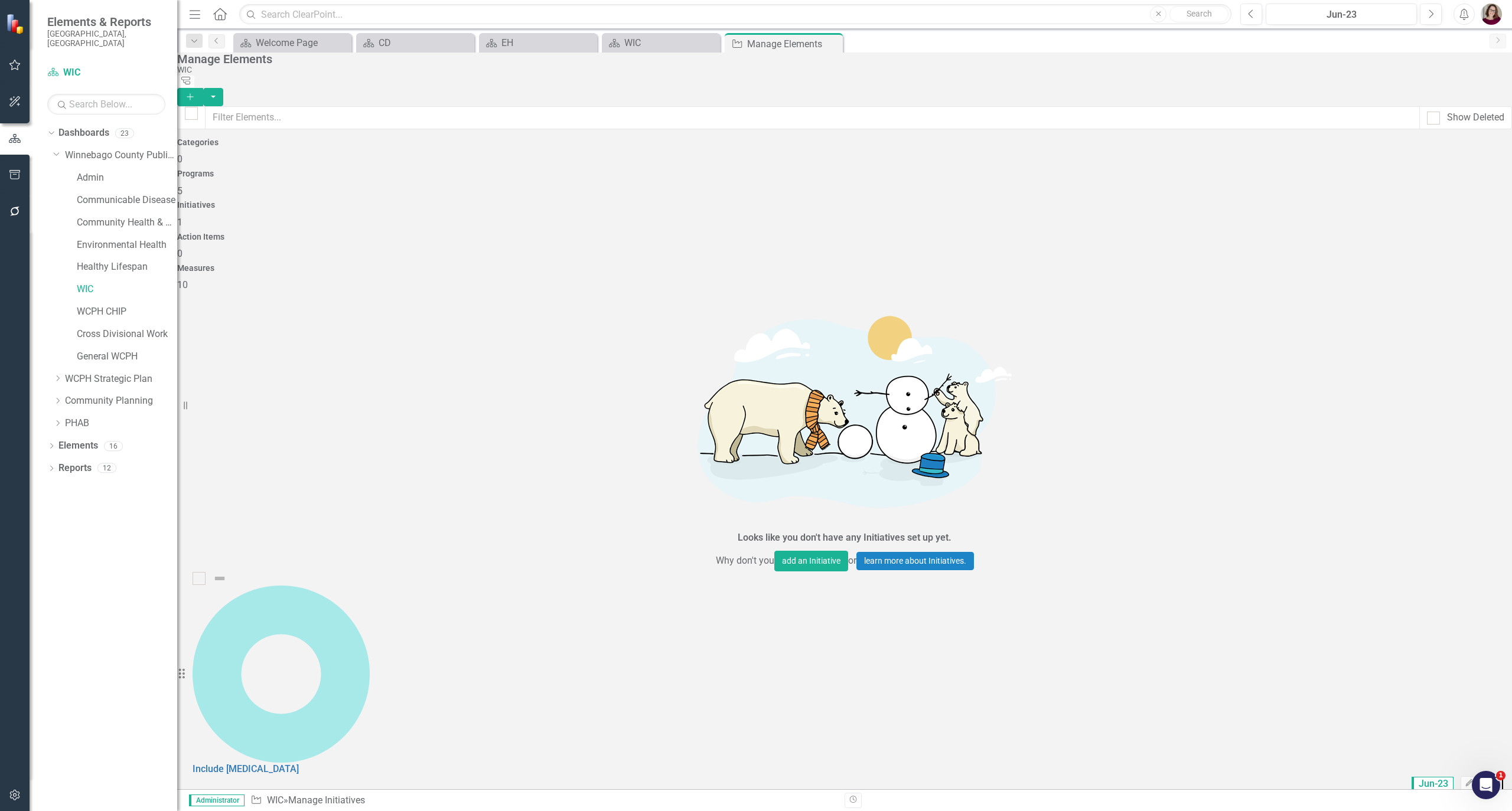
click at [183, 185] on span "5" at bounding box center [180, 191] width 6 height 11
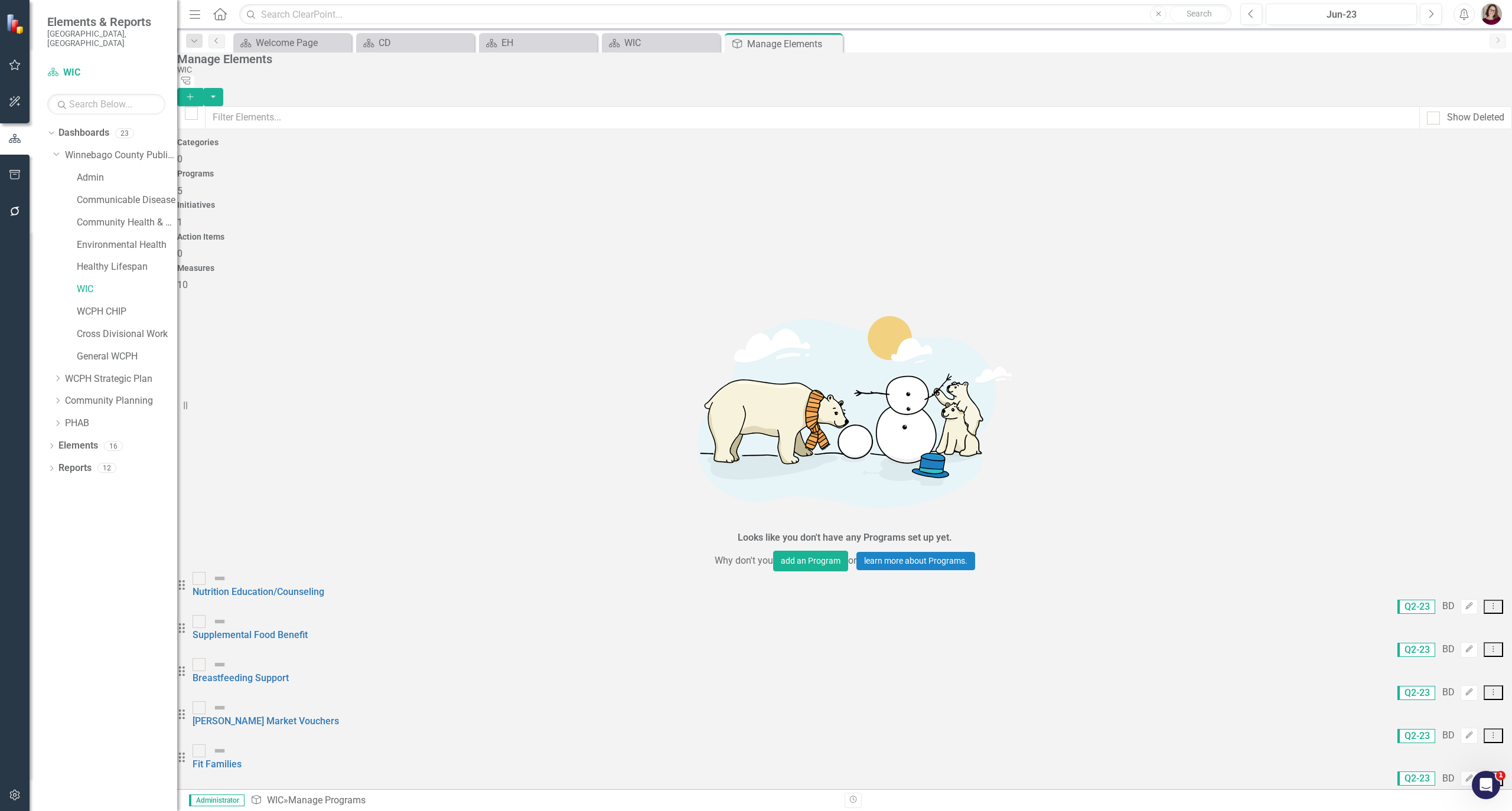
click at [1488, 775] on icon "Dropdown Menu" at bounding box center [1493, 779] width 10 height 8
click at [1445, 458] on link "Trash Delete Program" at bounding box center [1432, 462] width 107 height 22
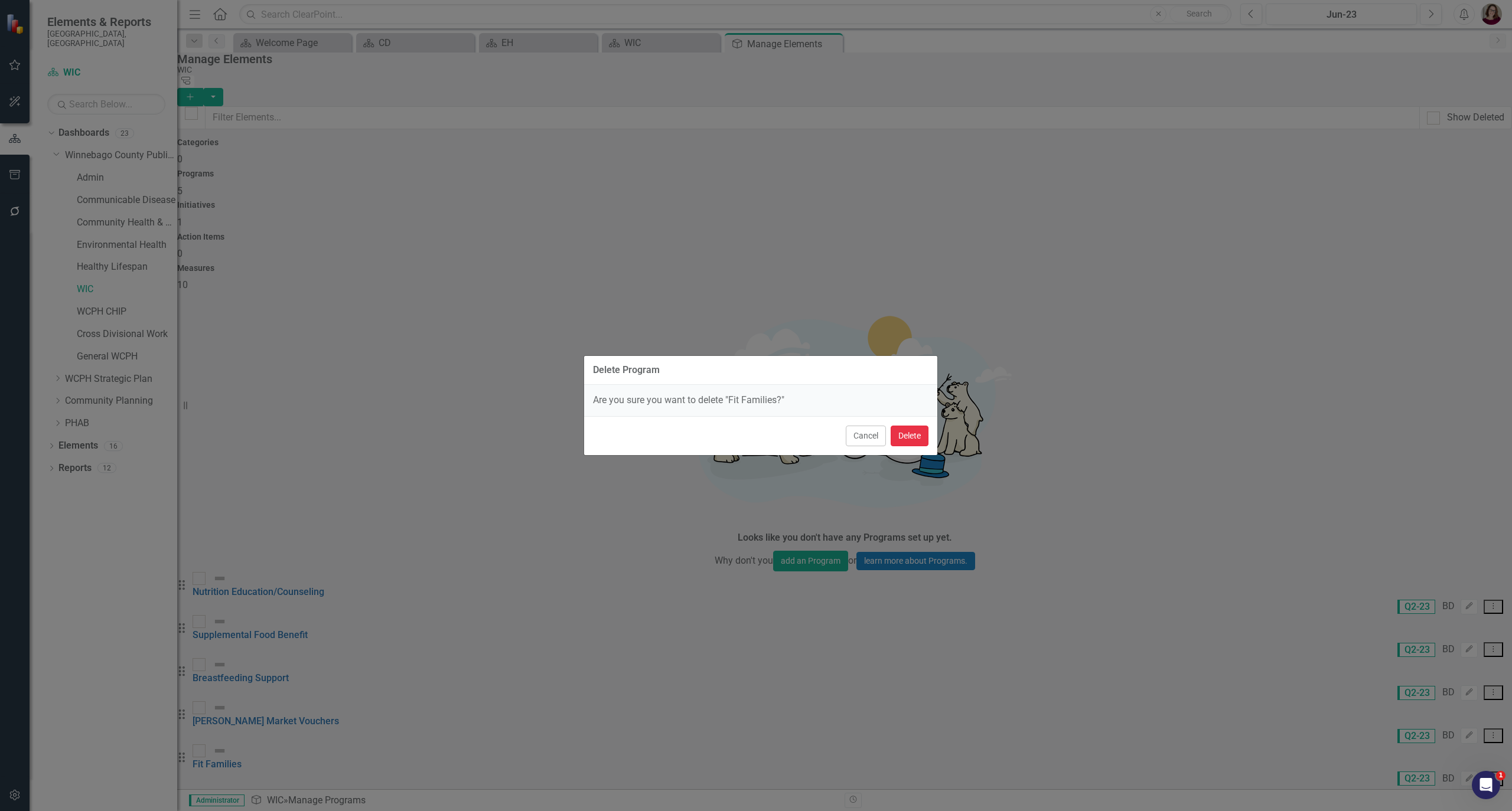
click at [922, 435] on button "Delete" at bounding box center [910, 436] width 38 height 21
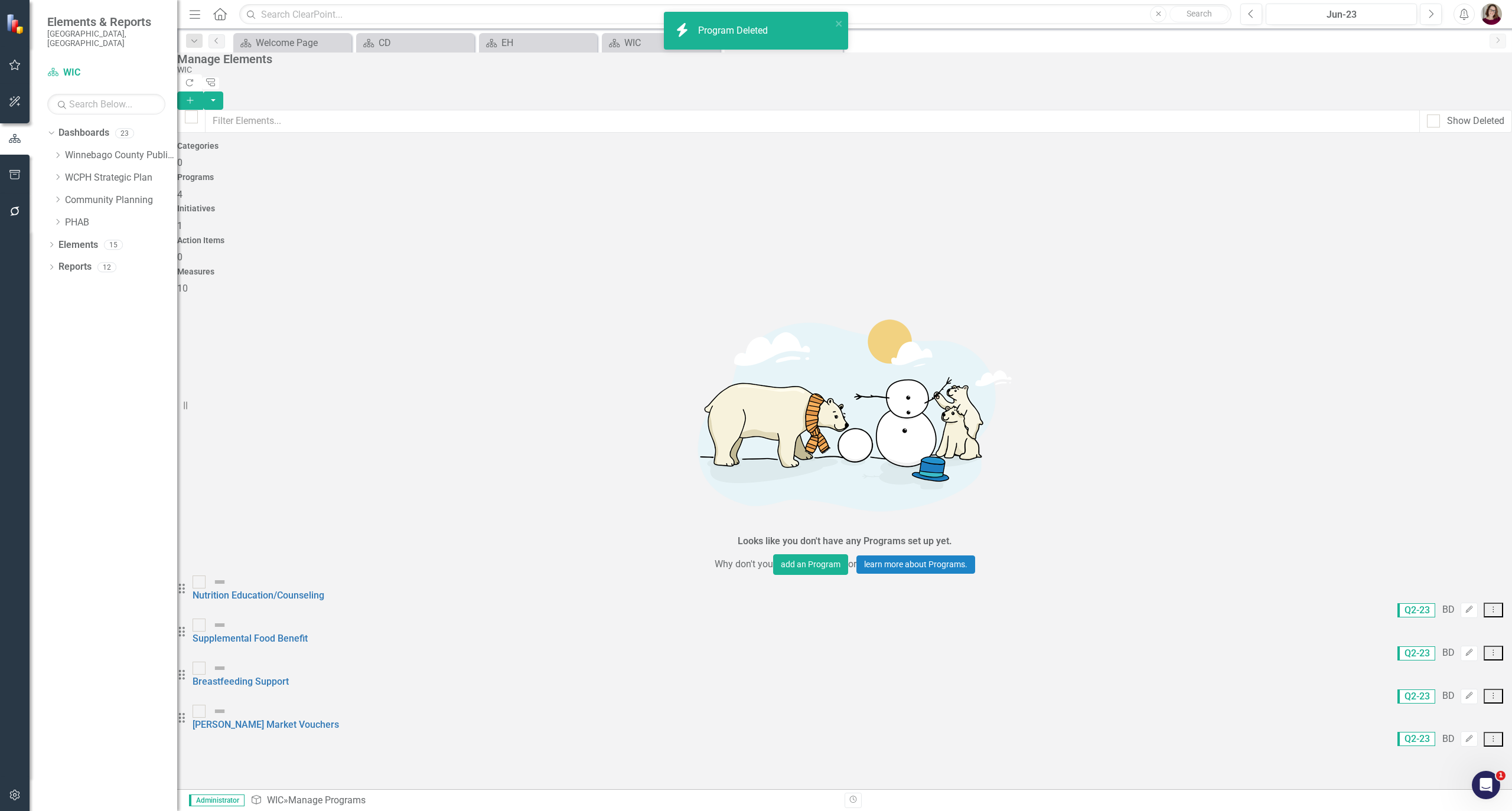
click at [1430, 267] on div "Measures 10" at bounding box center [844, 281] width 1335 height 29
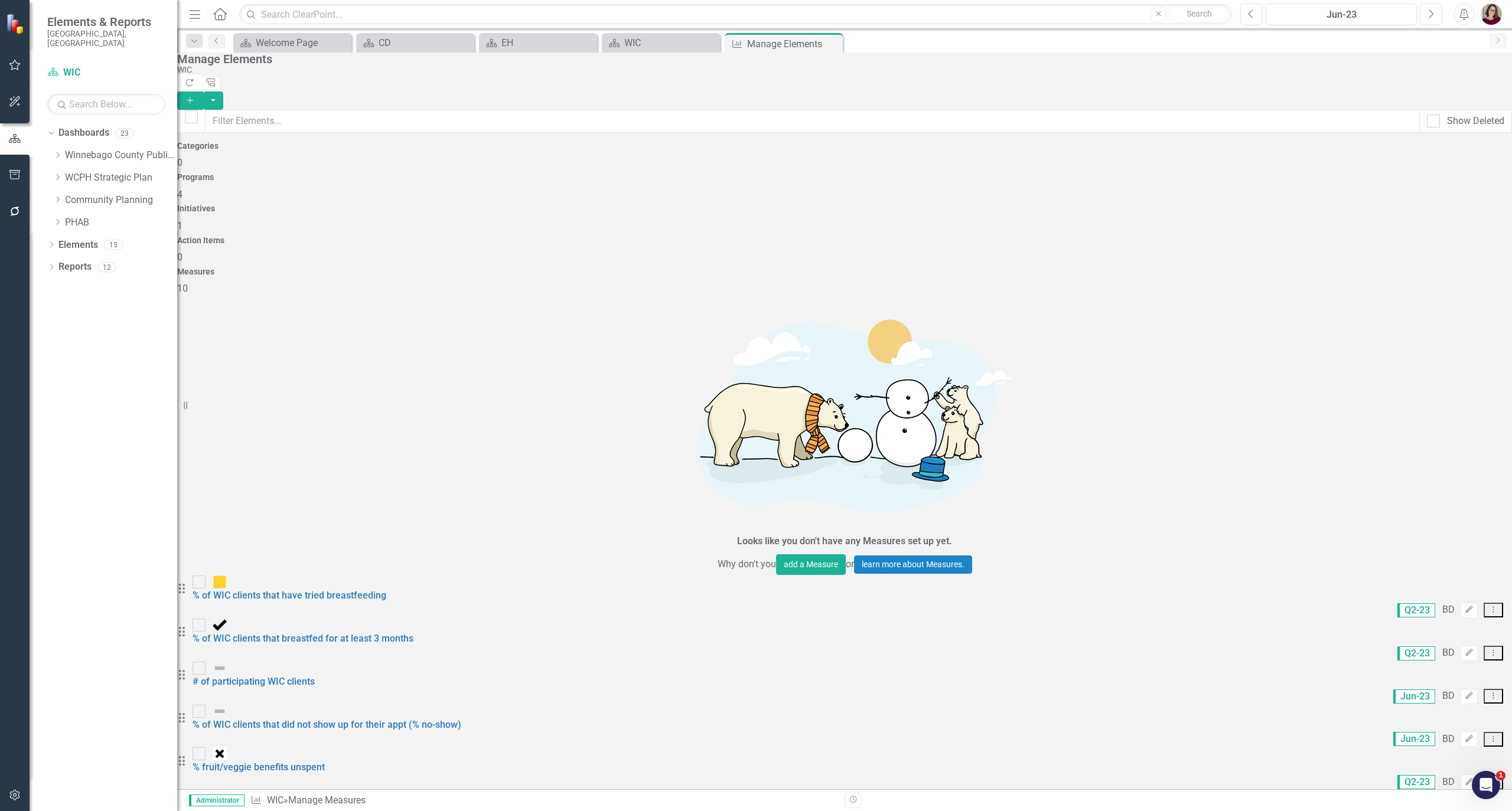
click at [1432, 570] on link "Trash Delete Measure" at bounding box center [1432, 573] width 107 height 22
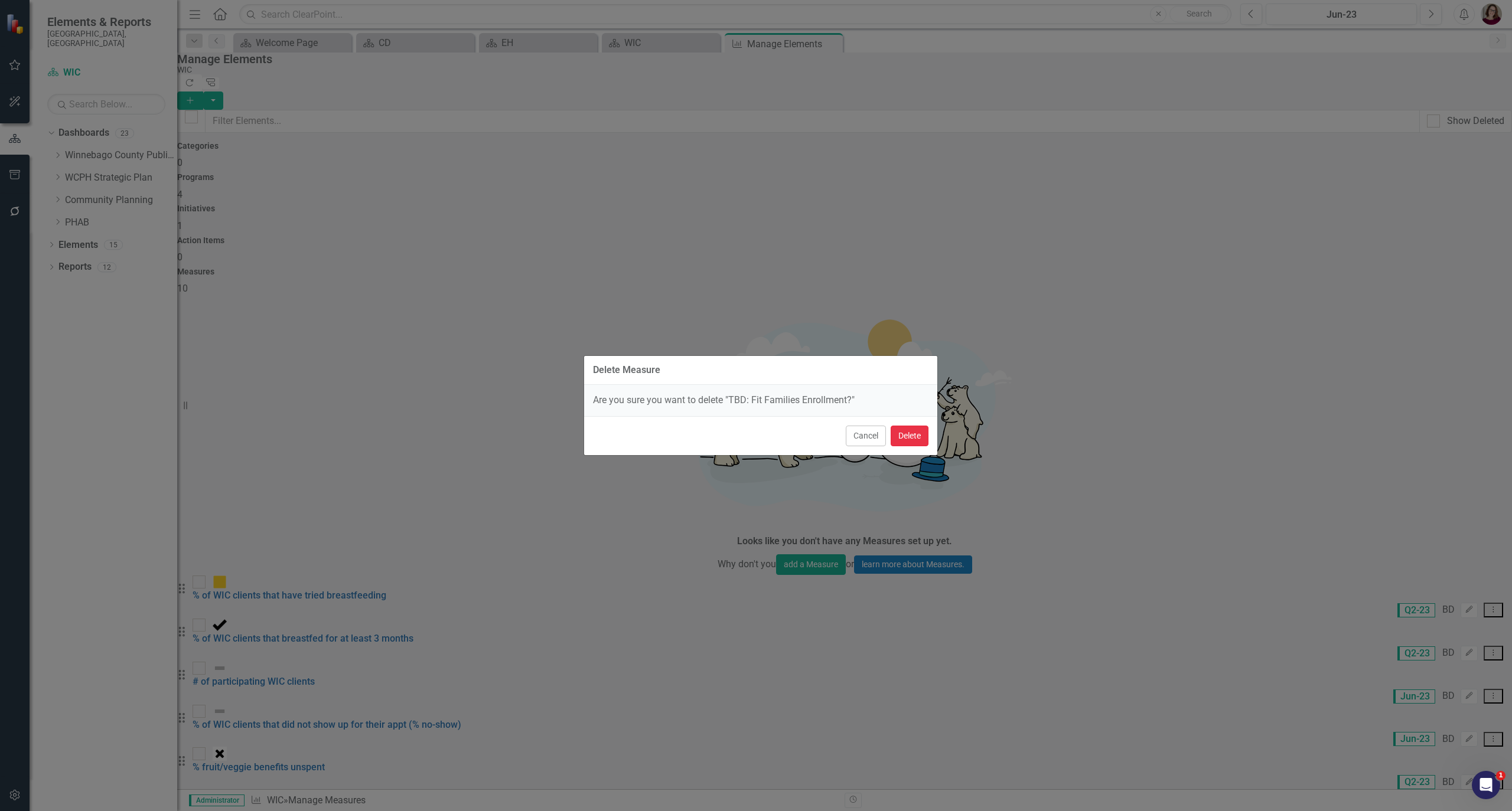
click at [910, 434] on button "Delete" at bounding box center [910, 436] width 38 height 21
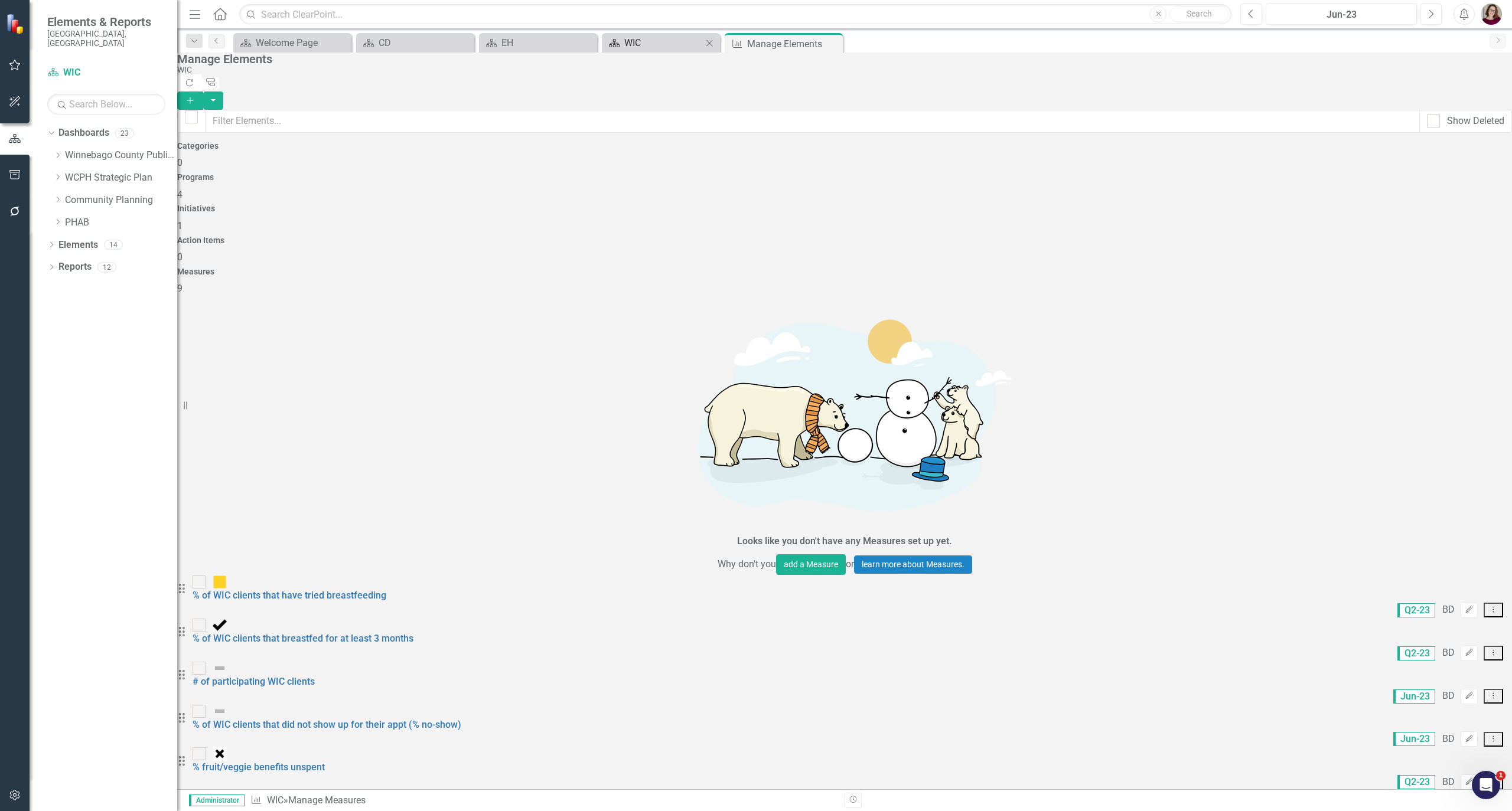
click at [660, 43] on div "WIC" at bounding box center [663, 43] width 78 height 15
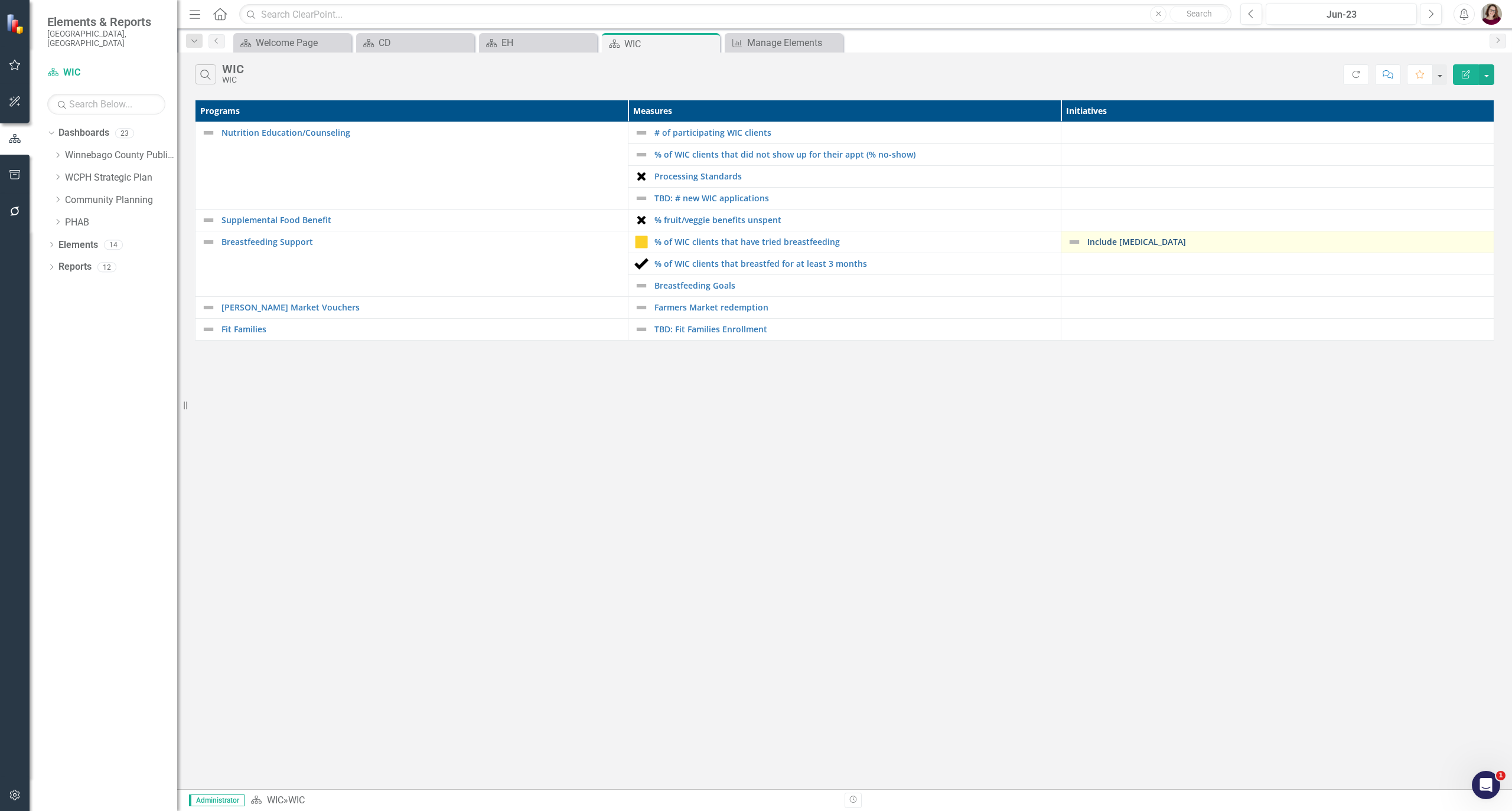
click at [1142, 245] on link "Include Peer-Support" at bounding box center [1287, 241] width 400 height 9
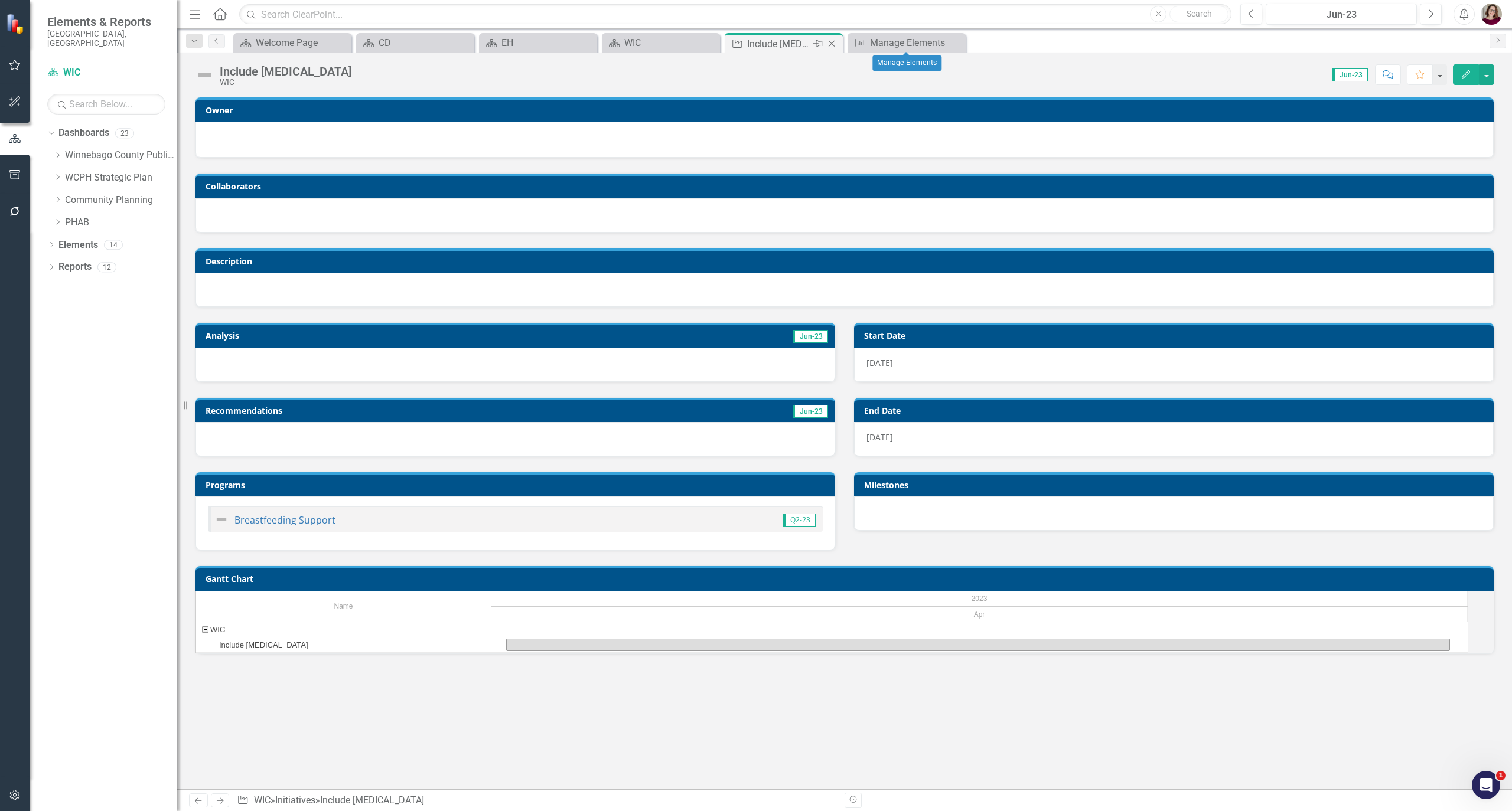
click at [835, 43] on icon "Close" at bounding box center [831, 44] width 11 height 10
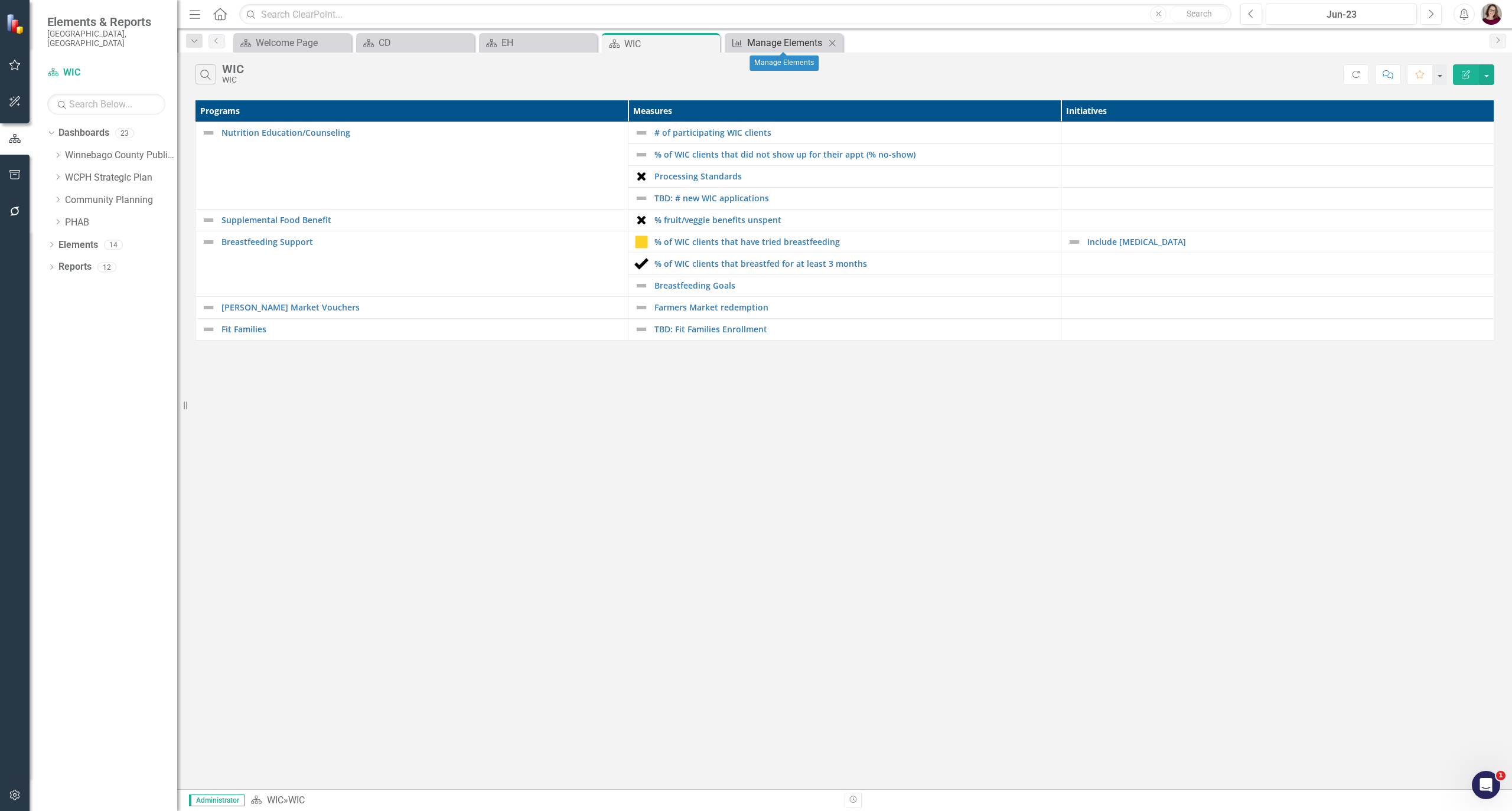
click at [780, 39] on div "Manage Elements" at bounding box center [786, 43] width 78 height 15
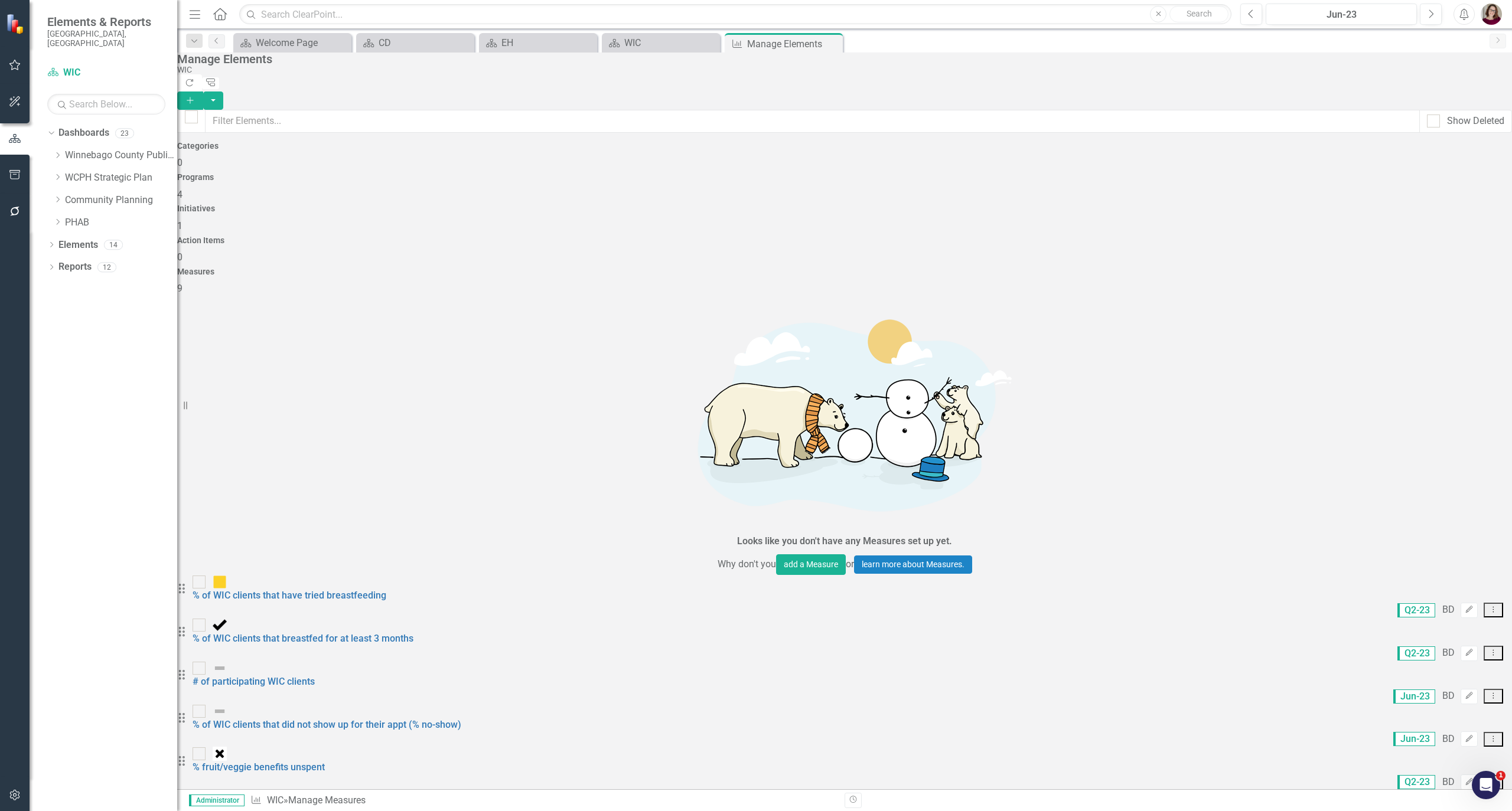
click at [819, 204] on div "Initiatives 1" at bounding box center [844, 219] width 1335 height 29
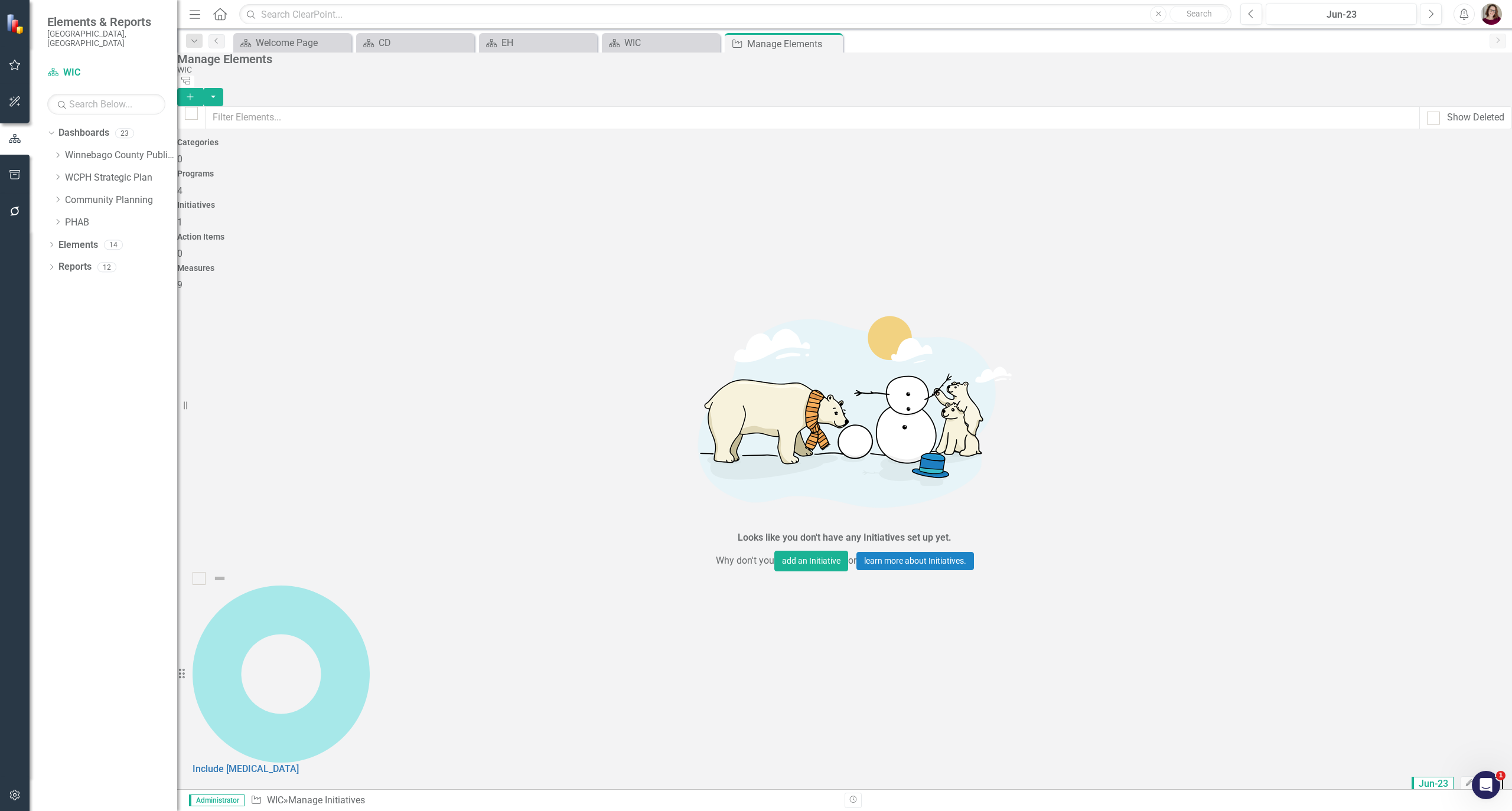
click at [1488, 780] on icon "Dropdown Menu" at bounding box center [1493, 783] width 10 height 8
click at [1450, 310] on link "Trash Delete Initiative" at bounding box center [1432, 313] width 106 height 22
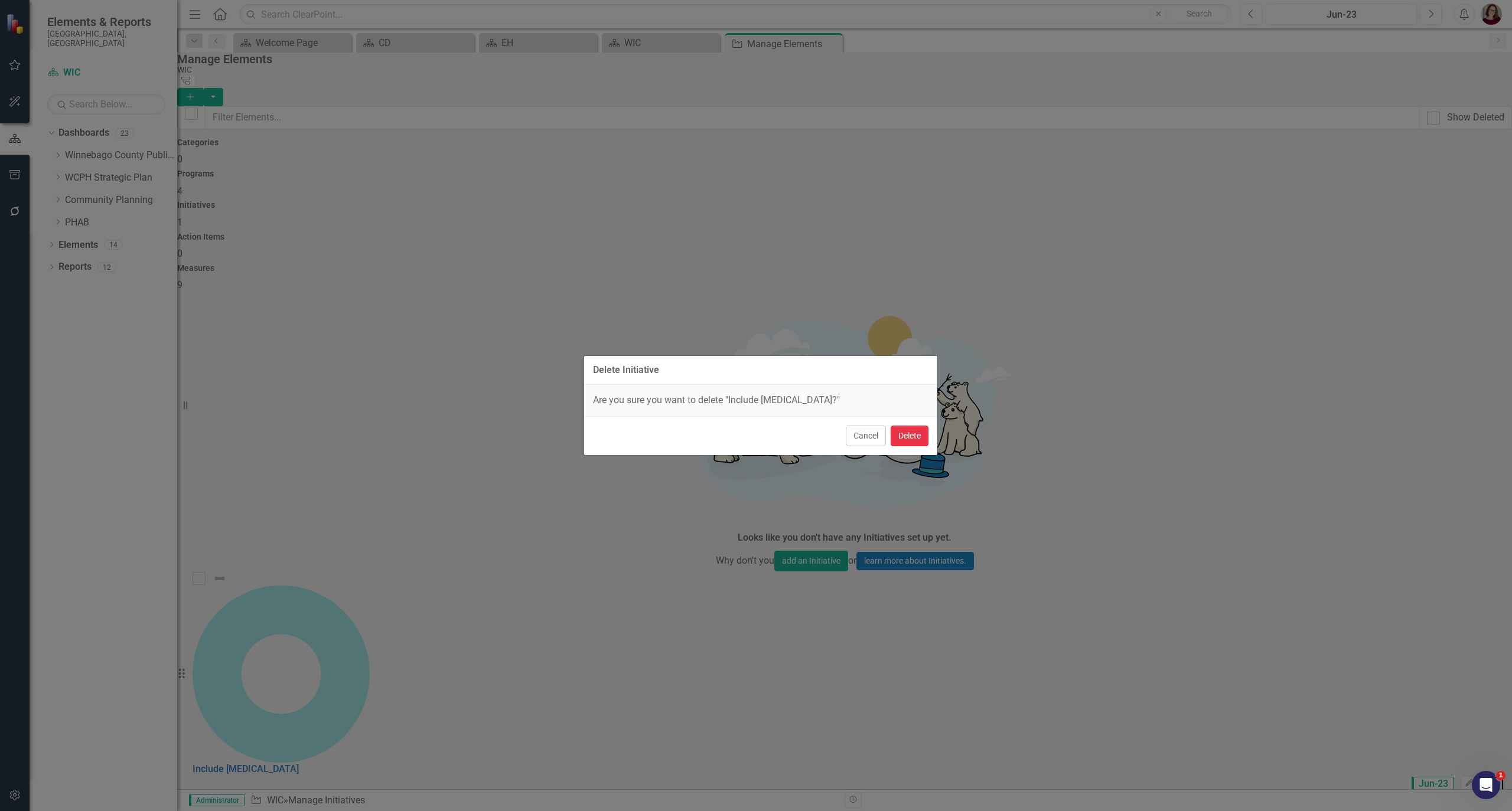
click at [902, 435] on button "Delete" at bounding box center [910, 436] width 38 height 21
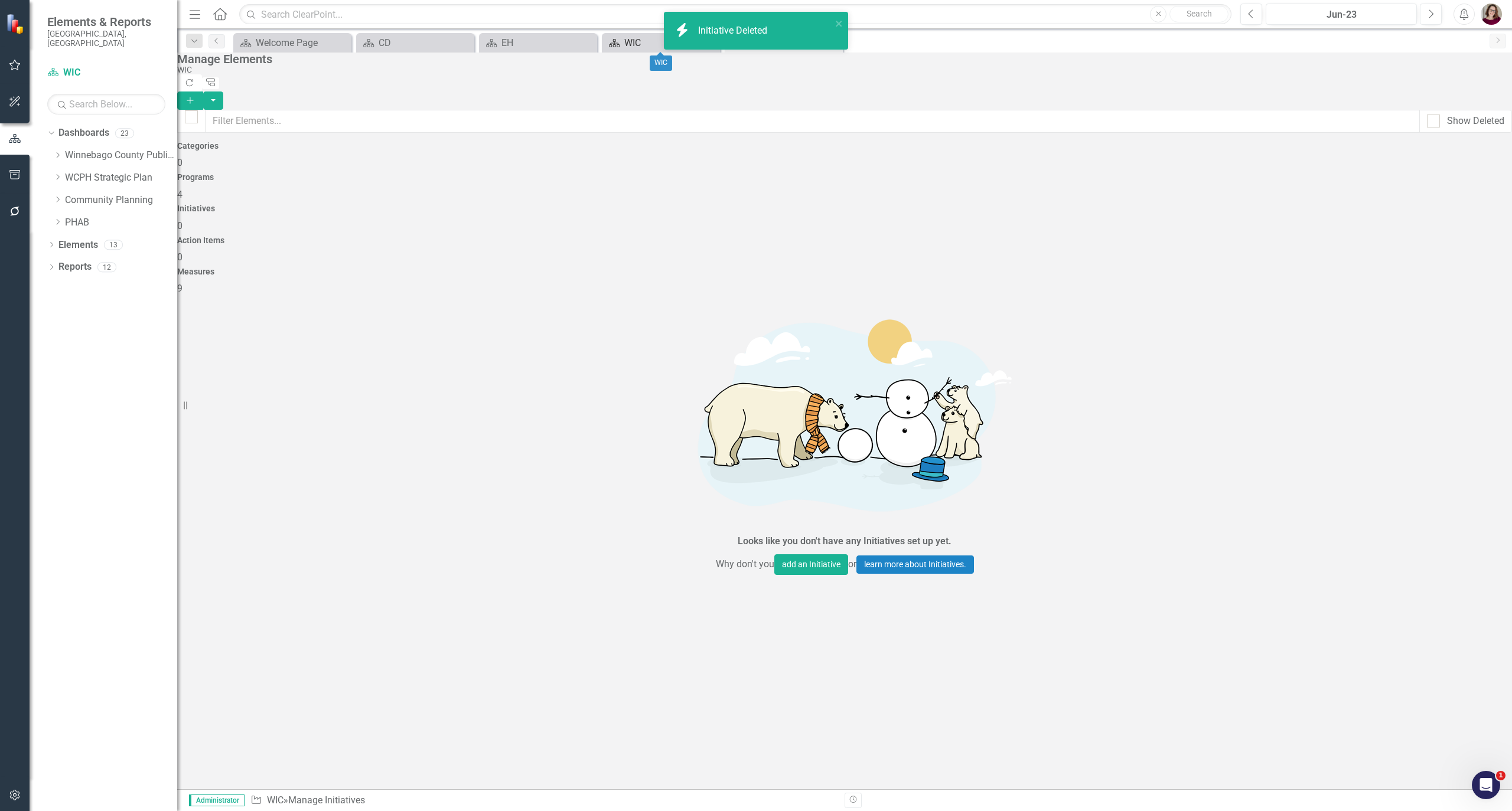
click at [626, 38] on div "WIC" at bounding box center [663, 43] width 78 height 15
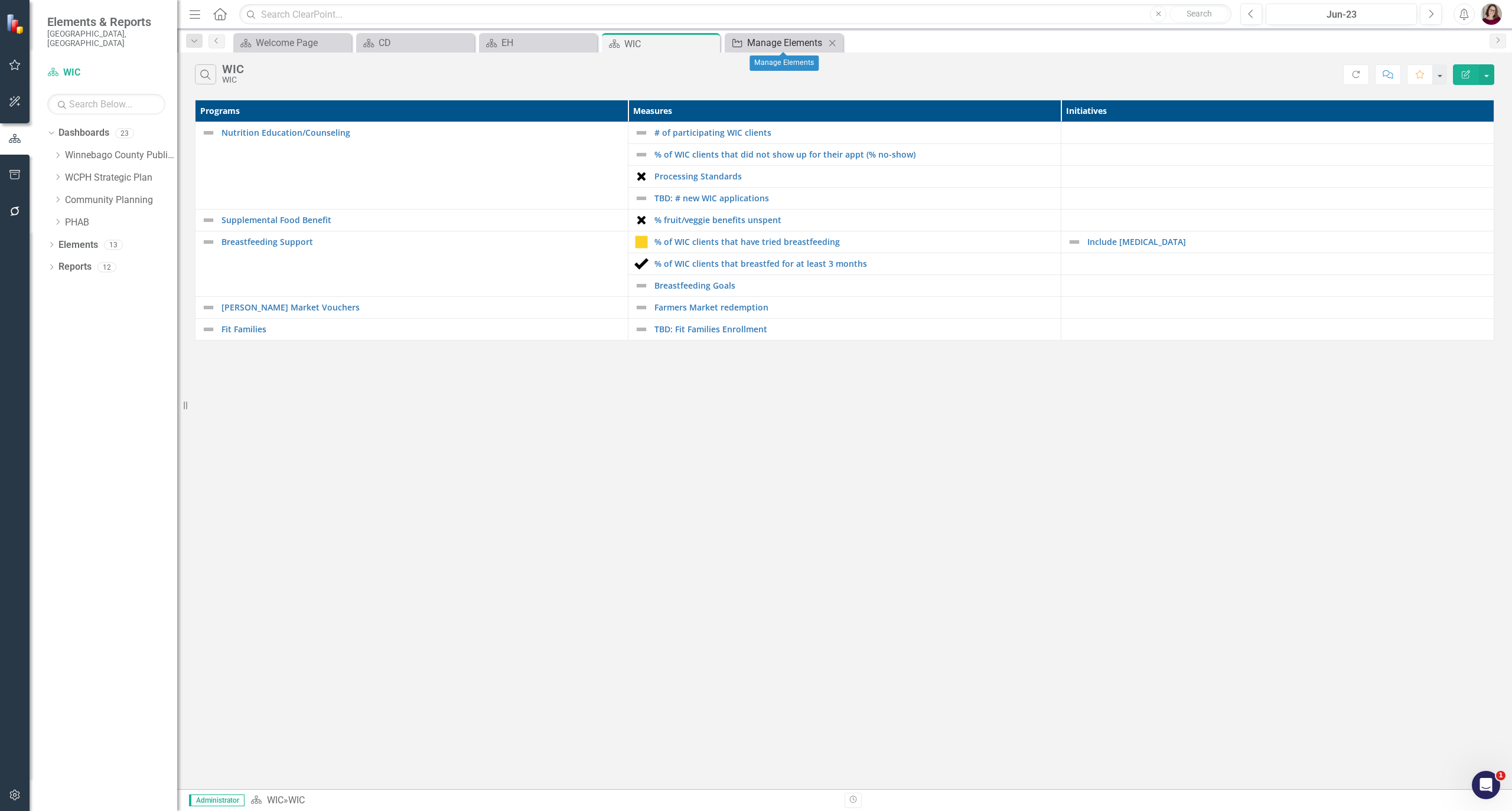
click at [811, 44] on div "Manage Elements" at bounding box center [786, 43] width 78 height 15
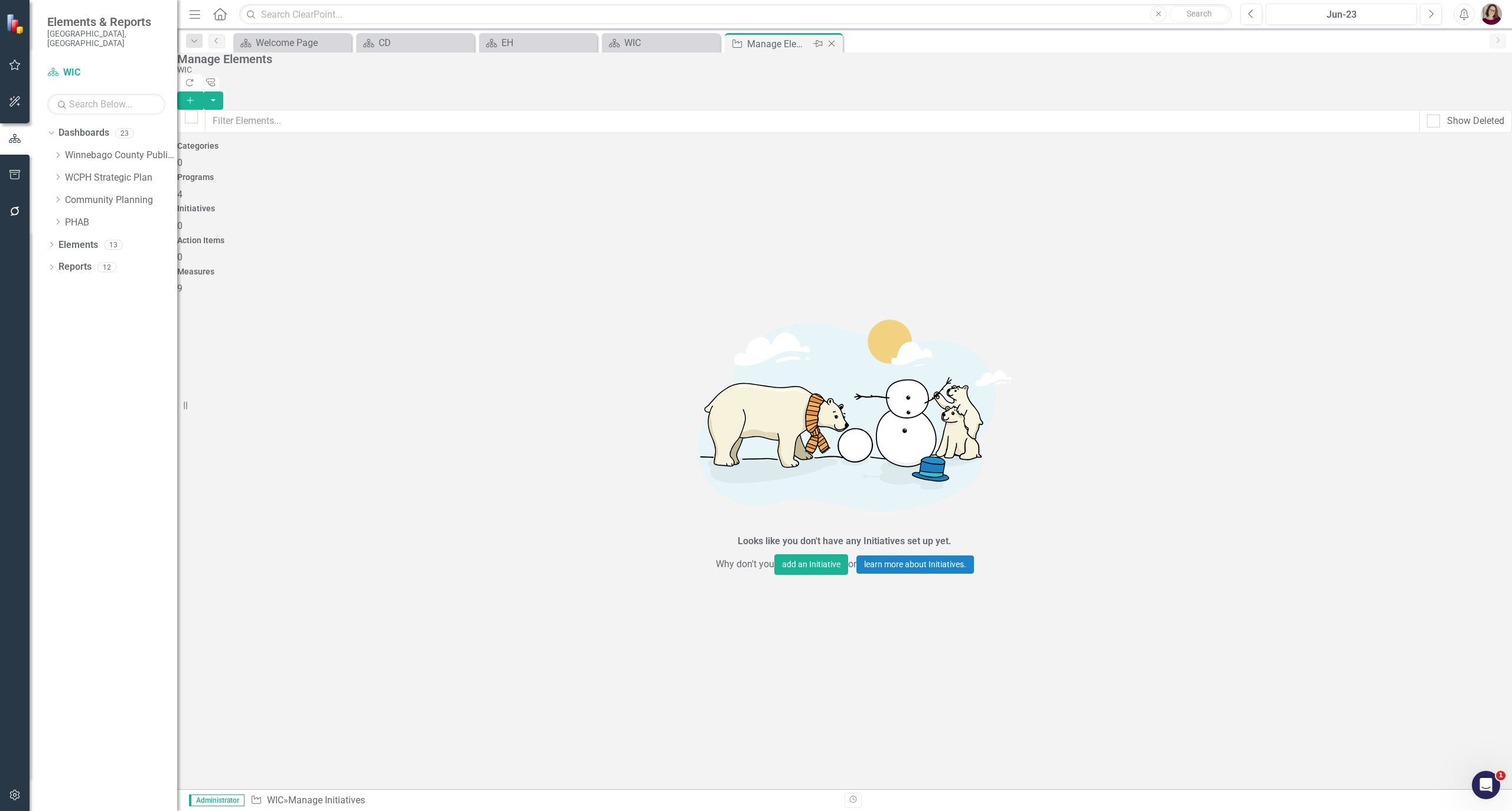
click at [833, 41] on icon "Close" at bounding box center [831, 44] width 11 height 10
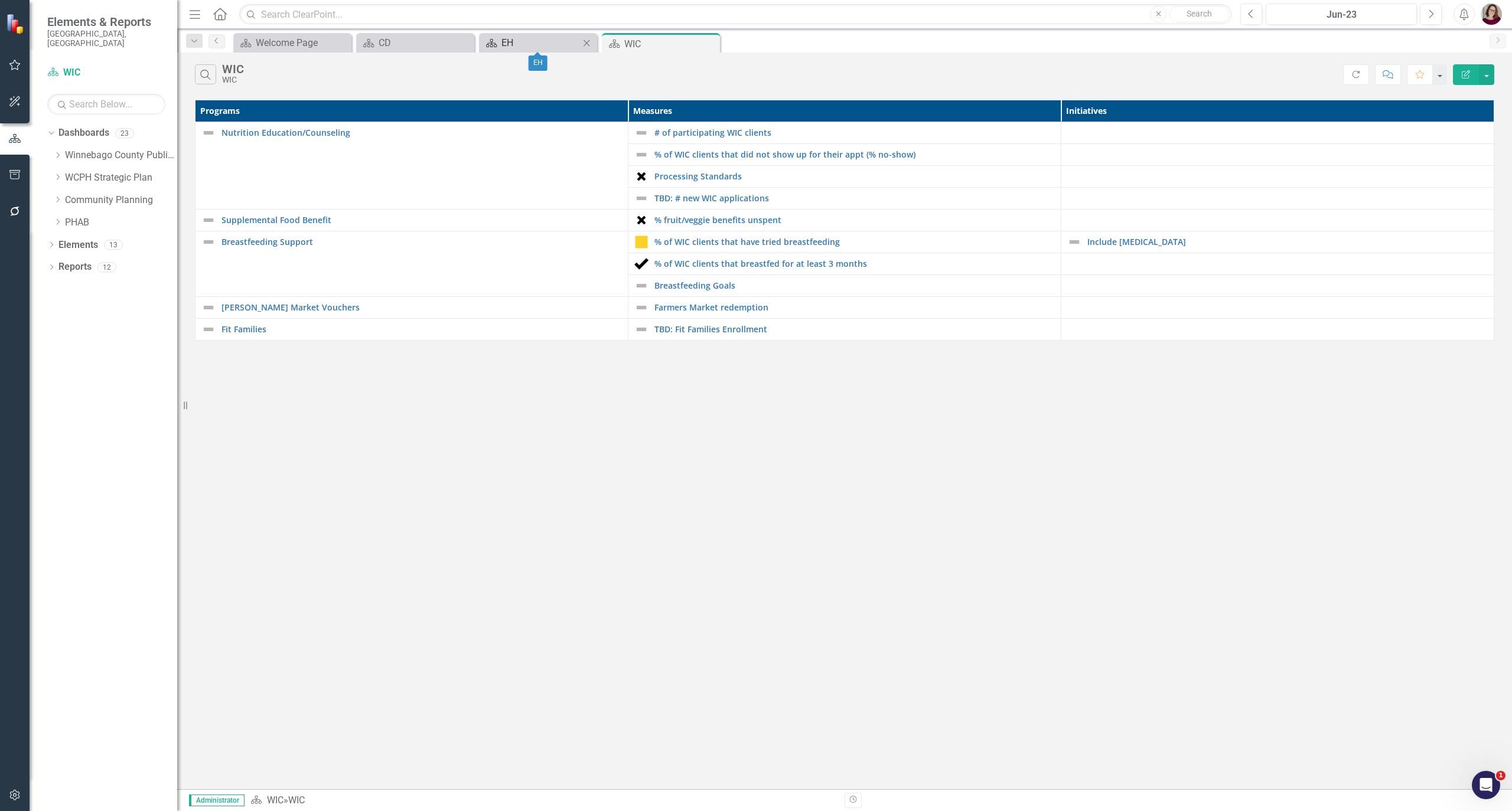
click at [525, 40] on div "EH" at bounding box center [540, 43] width 78 height 15
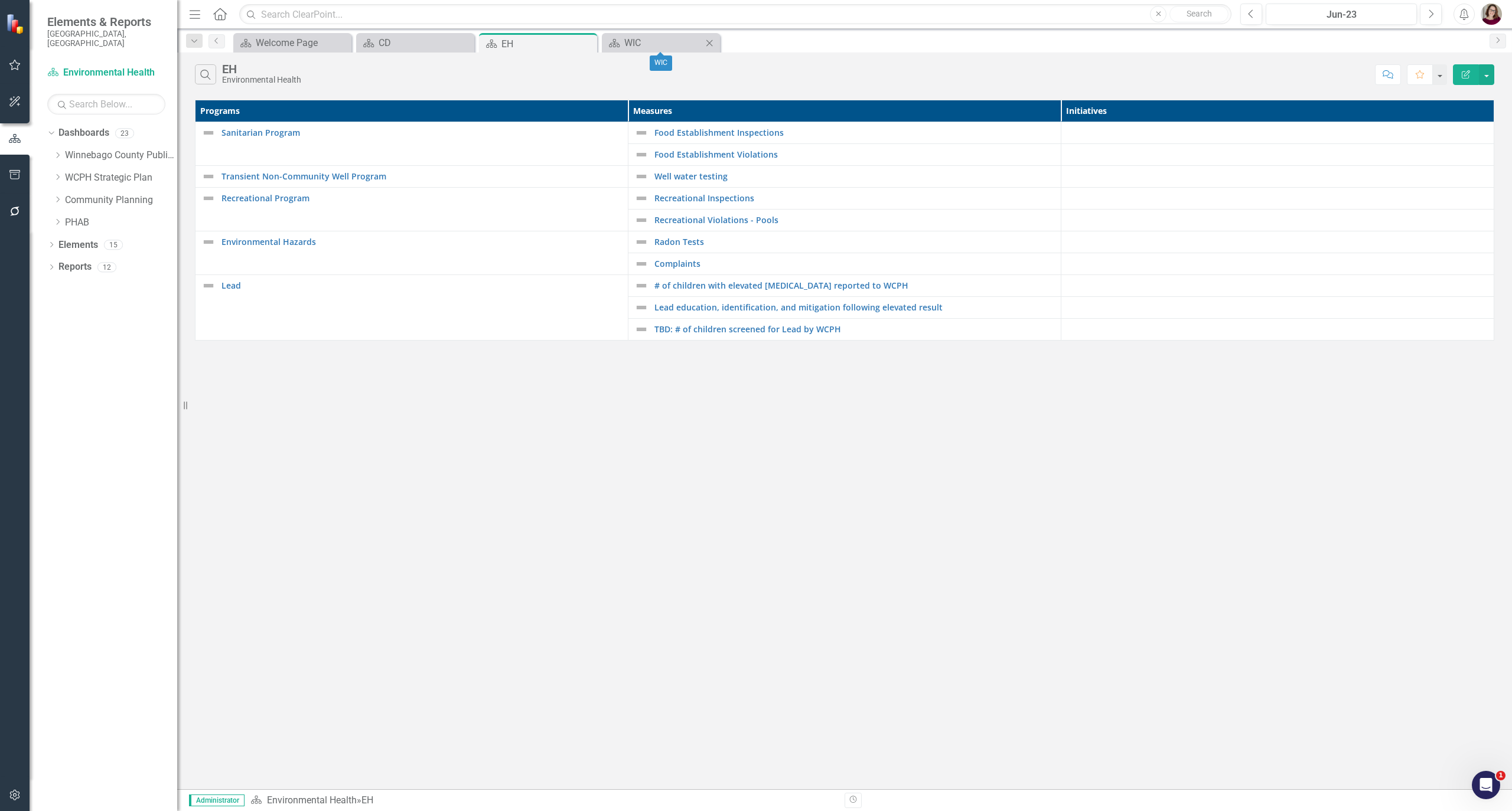
click at [711, 43] on icon "Close" at bounding box center [709, 43] width 11 height 10
click at [584, 39] on icon "Close" at bounding box center [586, 44] width 11 height 10
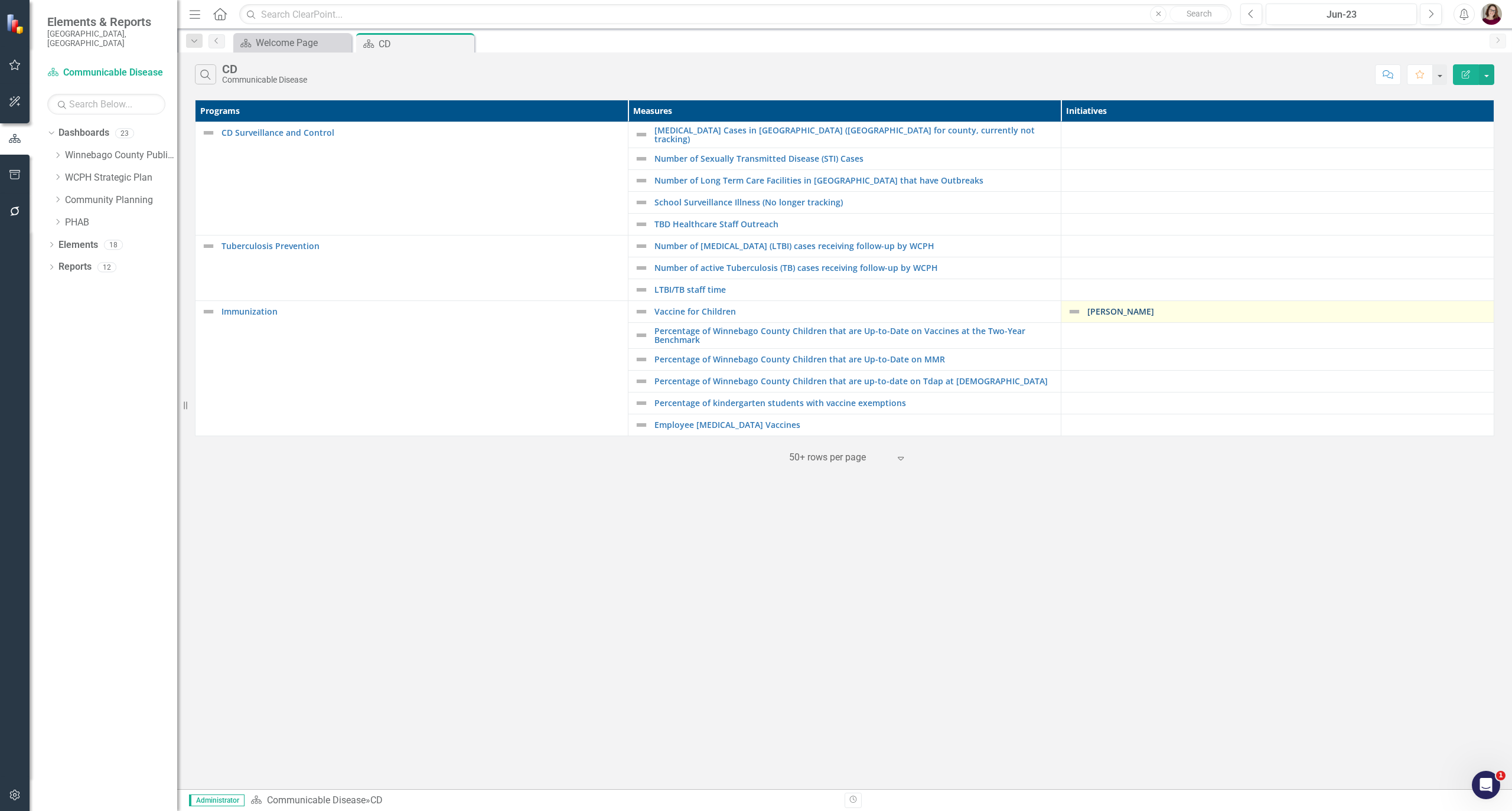
click at [1106, 308] on link "[PERSON_NAME]" at bounding box center [1287, 311] width 400 height 9
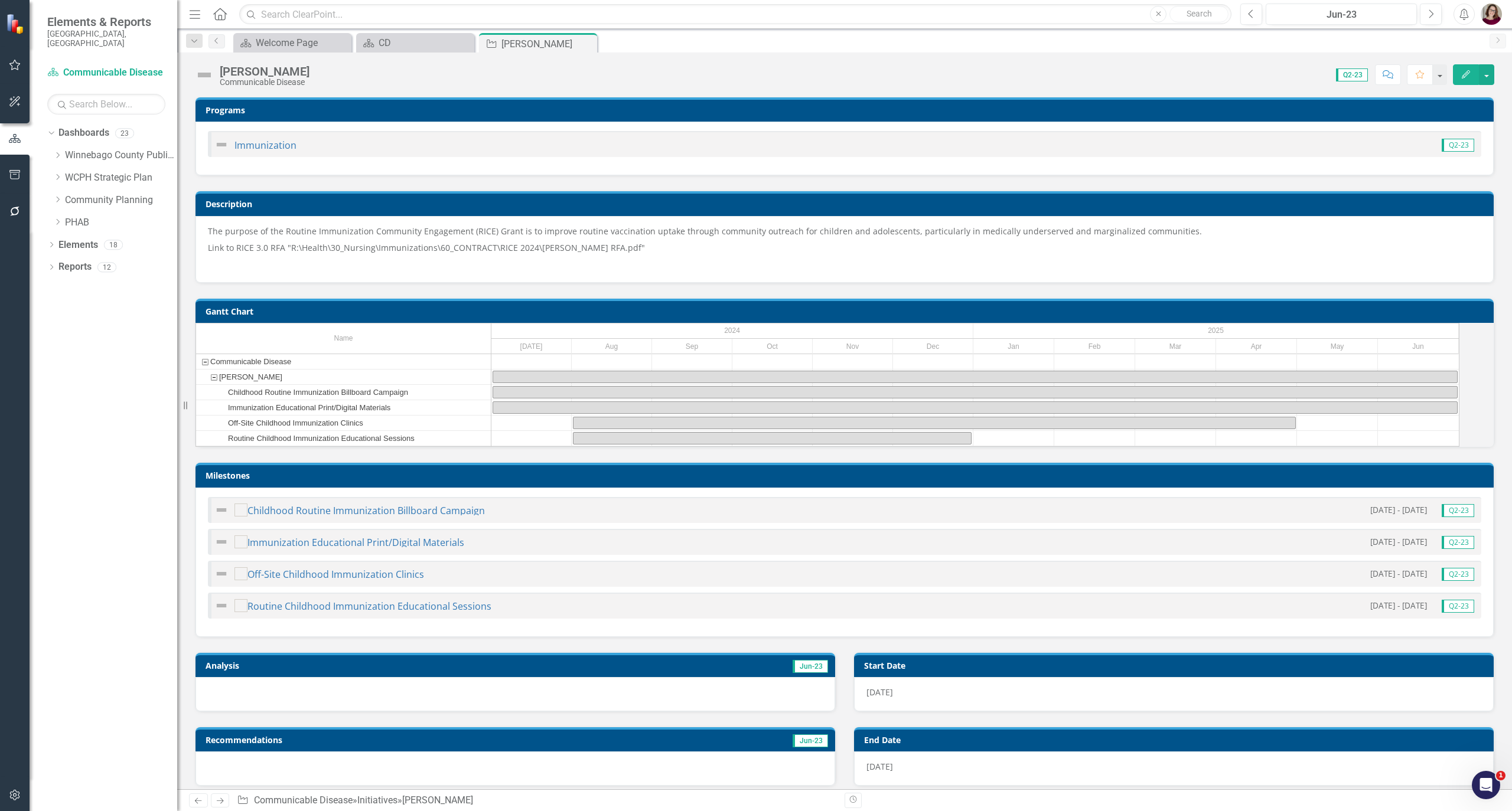
scroll to position [79, 0]
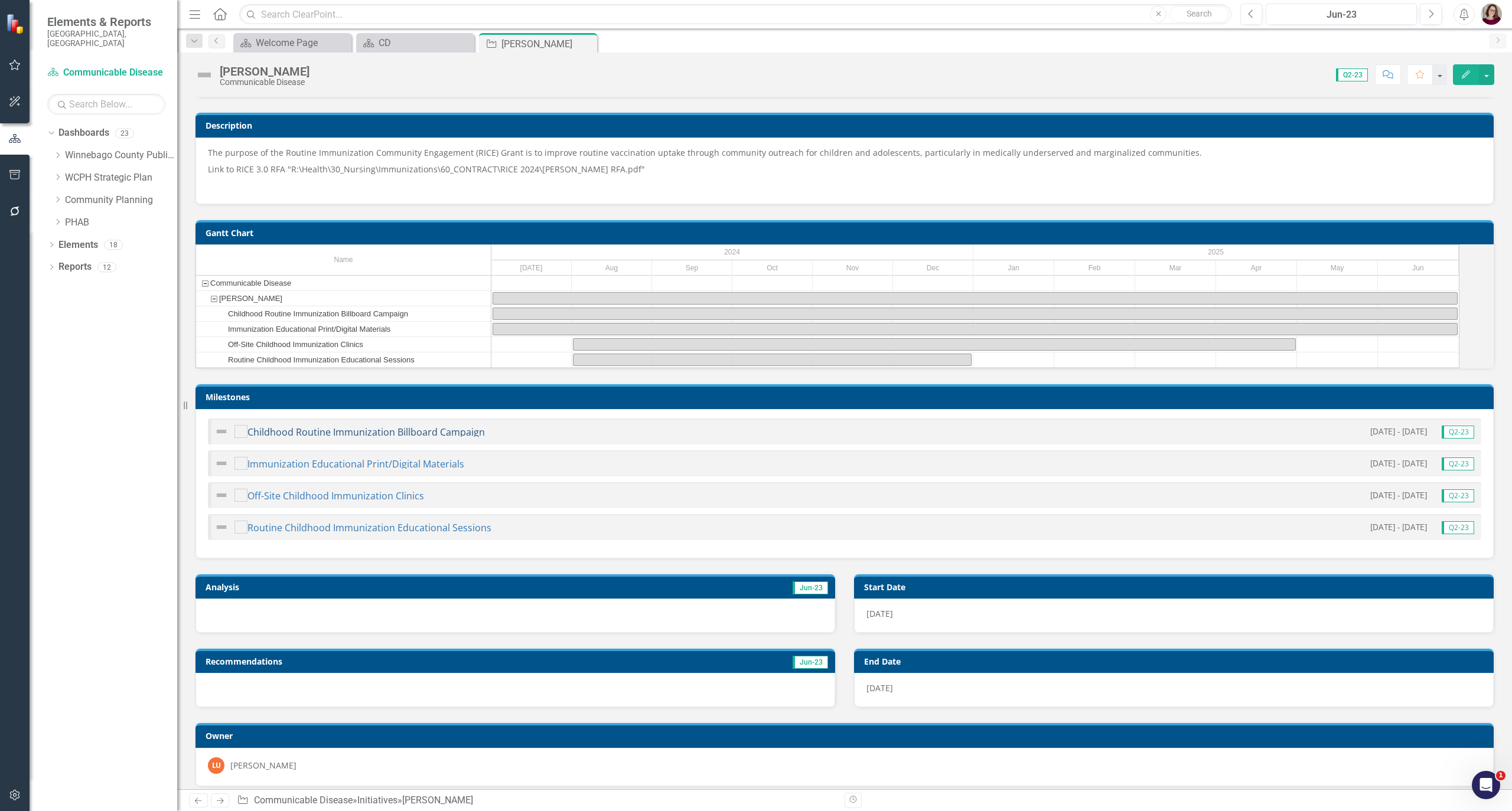
click at [477, 438] on link "Childhood Routine Immunization Billboard Campaign" at bounding box center [366, 433] width 238 height 13
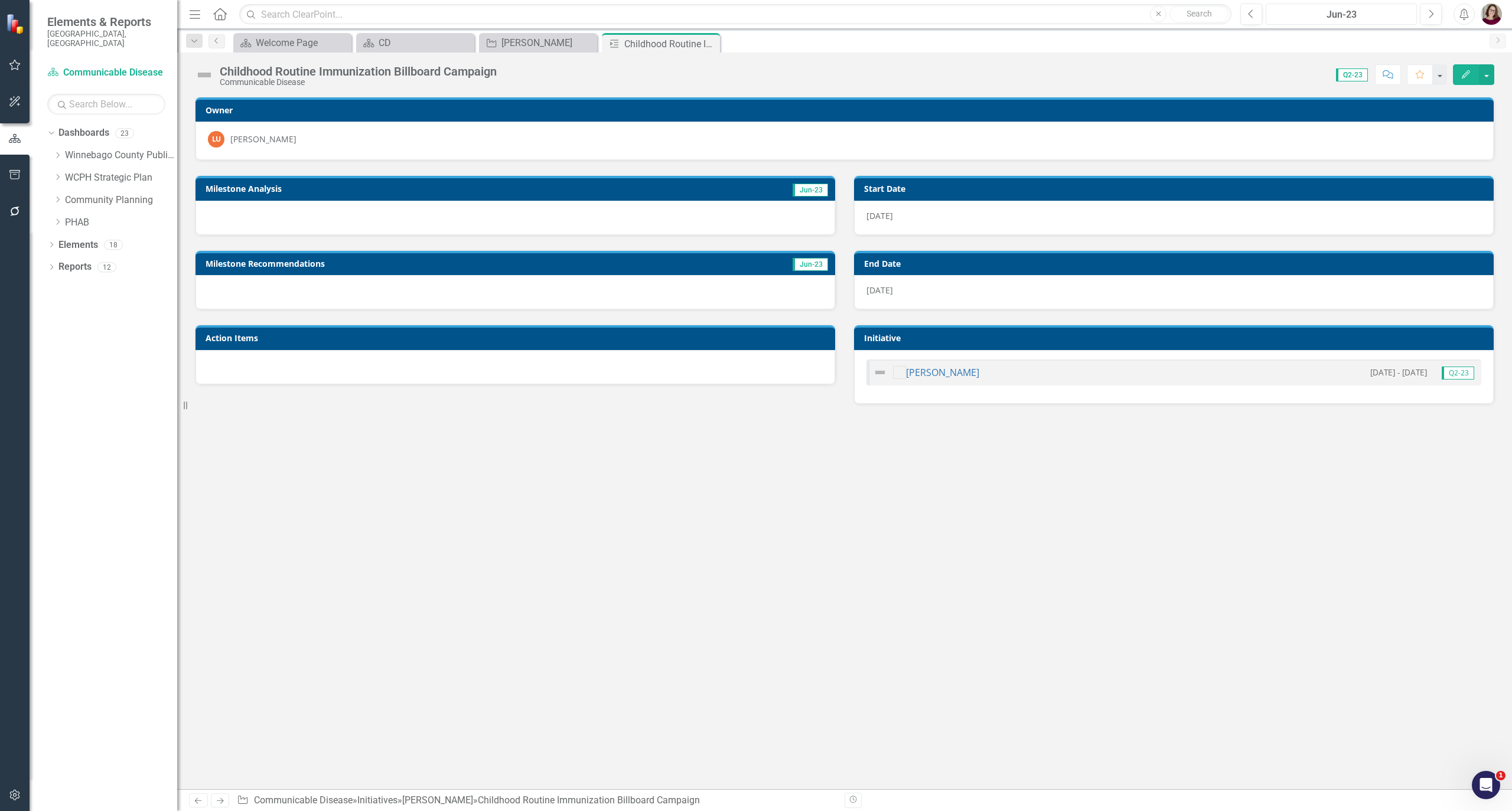
click at [1326, 10] on div "Jun-23" at bounding box center [1341, 14] width 143 height 14
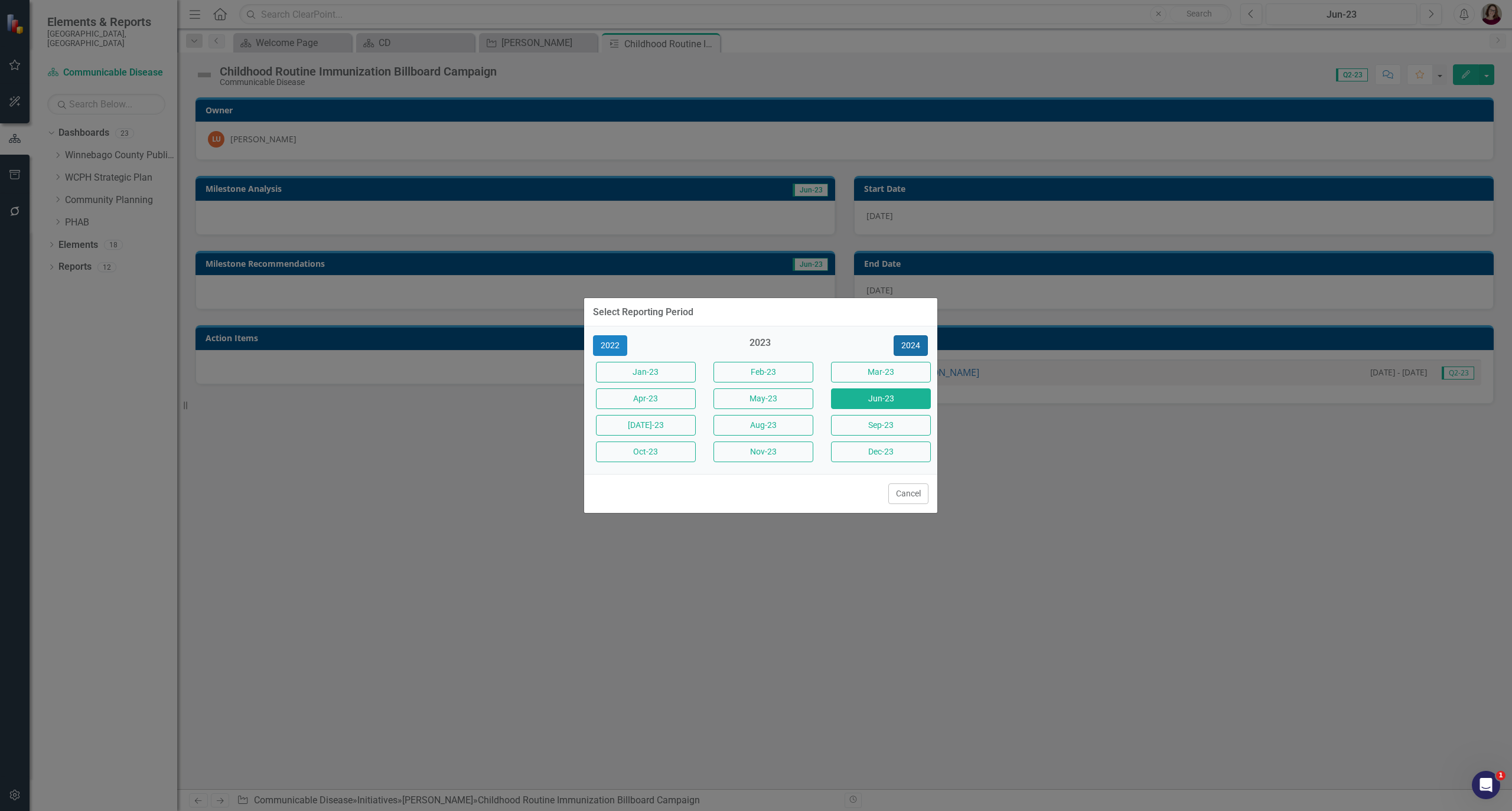
click at [907, 348] on button "2024" at bounding box center [911, 346] width 34 height 21
click at [908, 408] on button "Jun-24" at bounding box center [881, 399] width 100 height 21
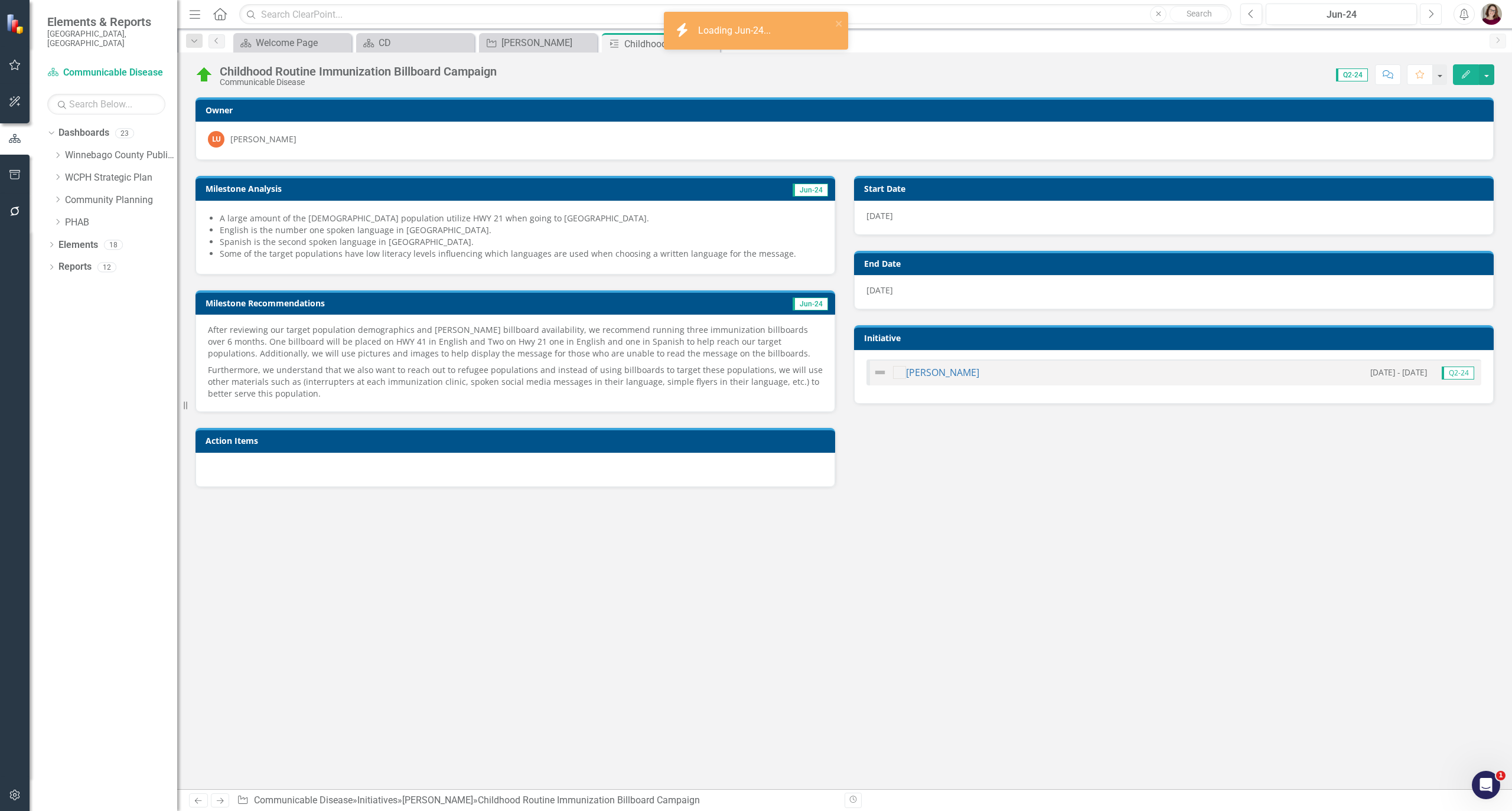
click at [1430, 19] on button "Next" at bounding box center [1430, 14] width 22 height 21
click at [1430, 20] on button "Next" at bounding box center [1430, 14] width 22 height 21
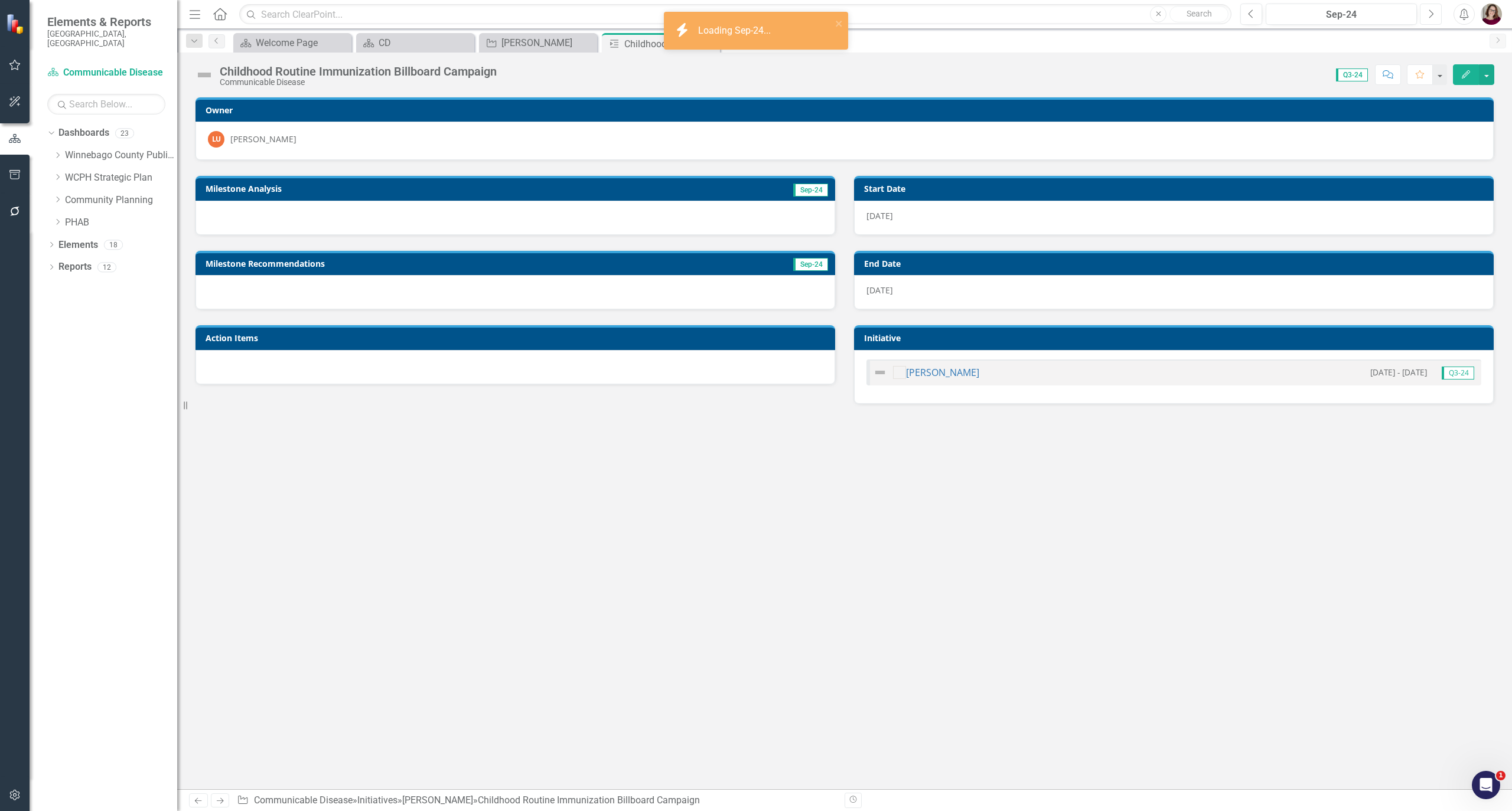
click at [1429, 23] on button "Next" at bounding box center [1430, 14] width 22 height 21
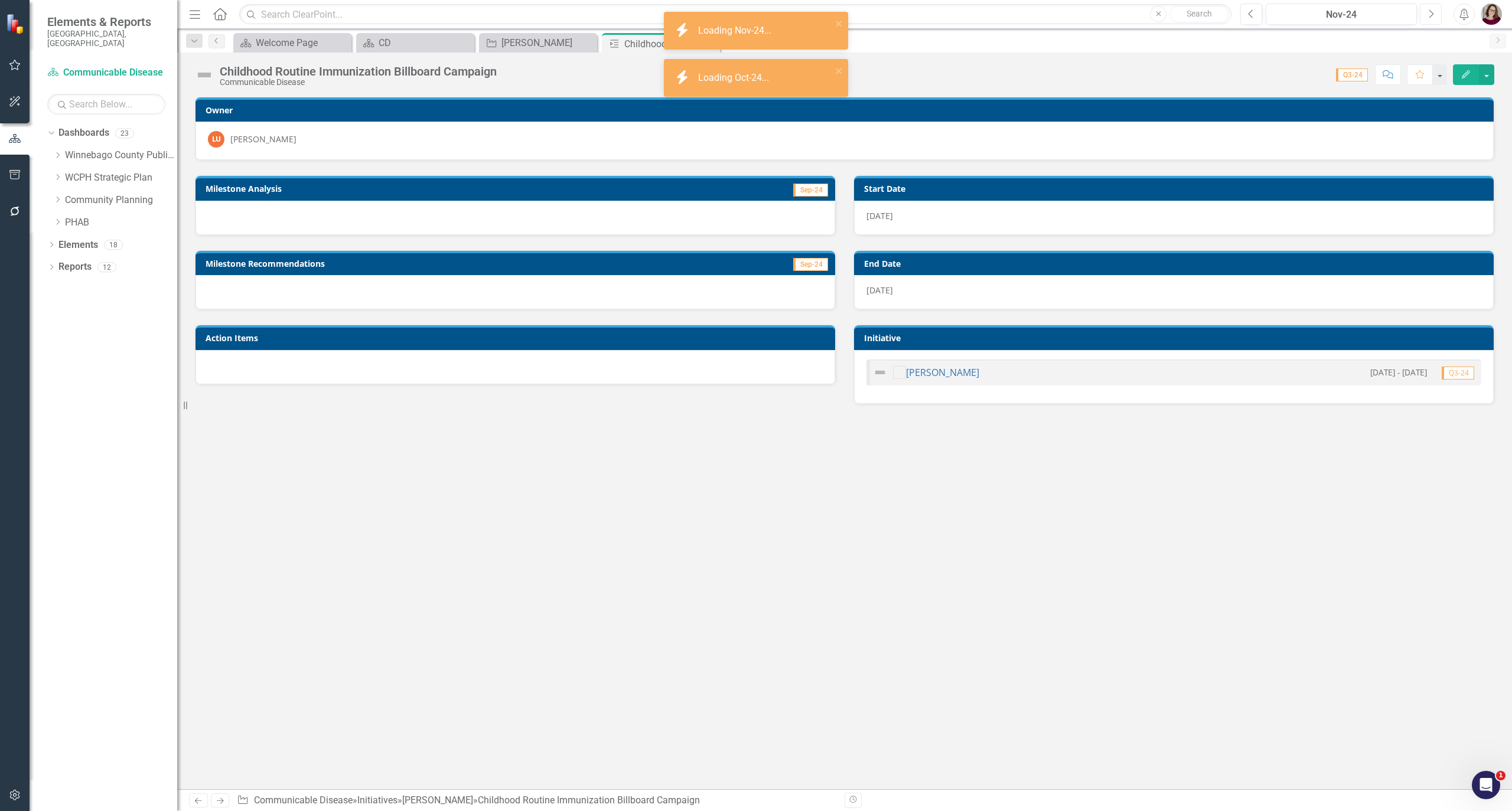
click at [1428, 23] on button "Next" at bounding box center [1430, 14] width 22 height 21
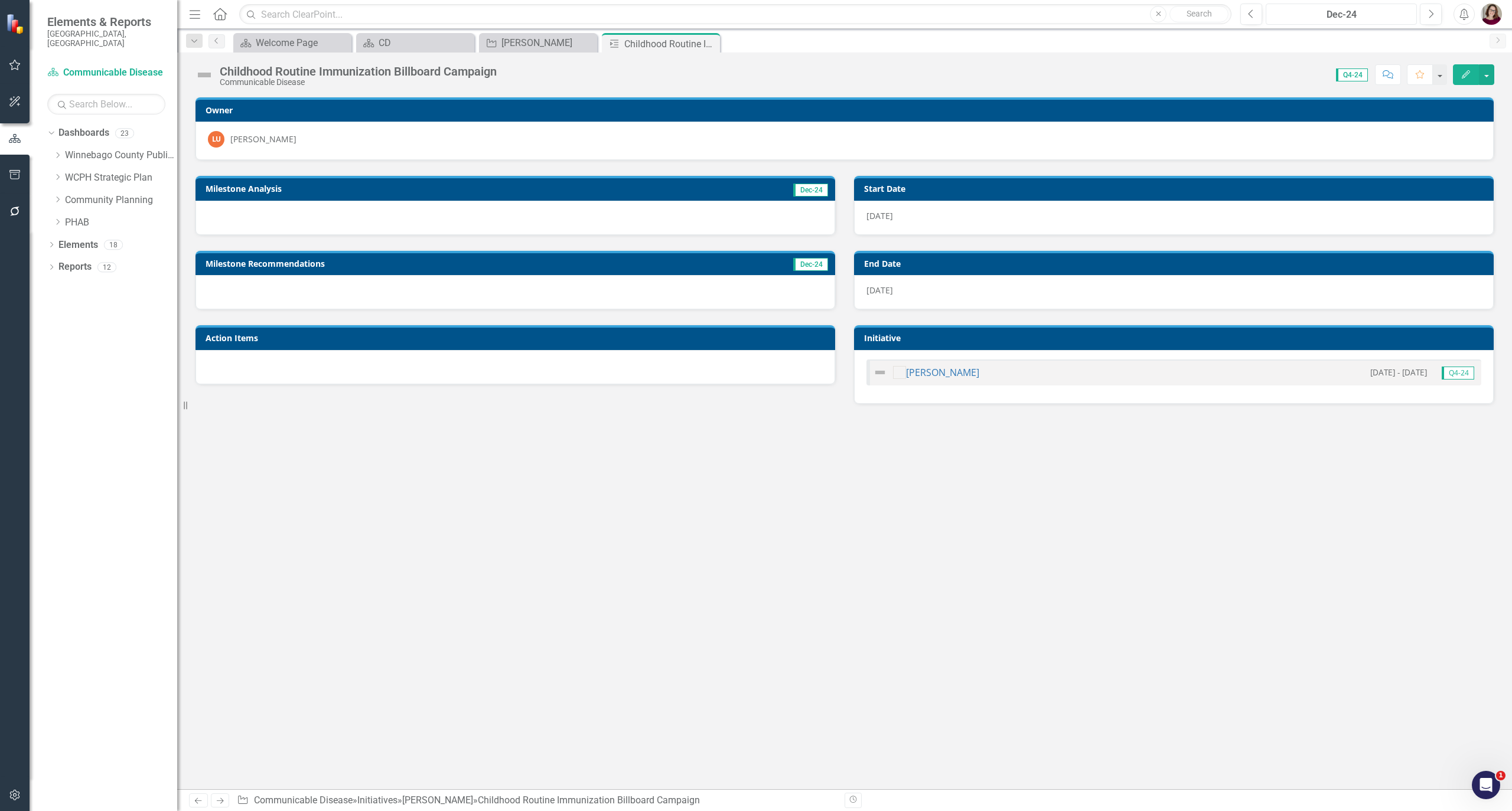
click at [1307, 19] on div "Dec-24" at bounding box center [1341, 14] width 143 height 14
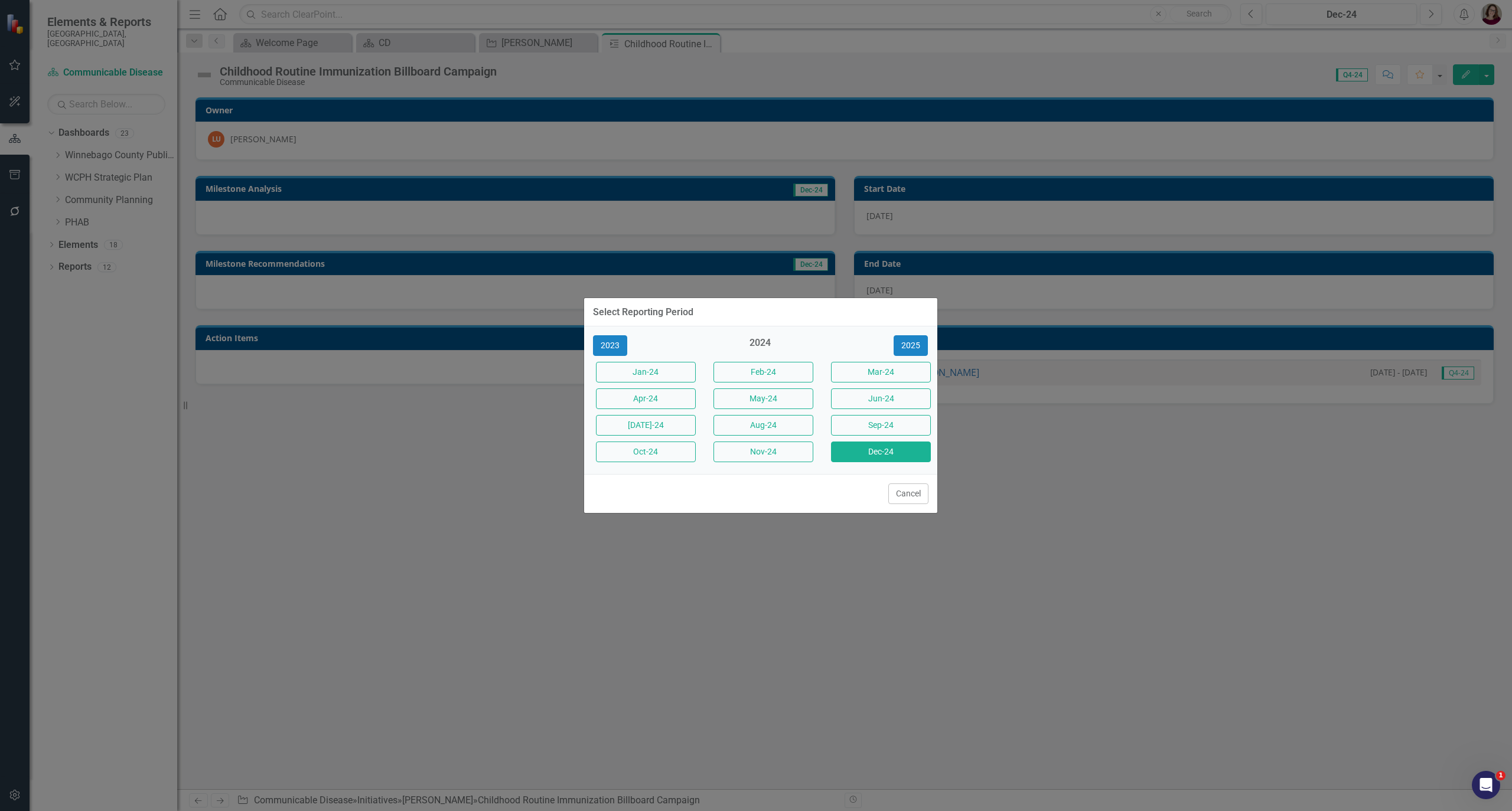
click at [921, 359] on div "Mar-24" at bounding box center [878, 373] width 118 height 27
click at [919, 348] on button "2025" at bounding box center [911, 346] width 34 height 21
click at [903, 374] on button "Mar-25" at bounding box center [881, 373] width 100 height 21
